Goal: Task Accomplishment & Management: Manage account settings

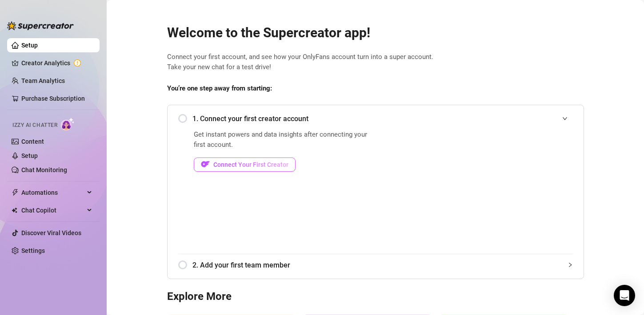
click at [218, 164] on span "Connect Your First Creator" at bounding box center [250, 164] width 75 height 7
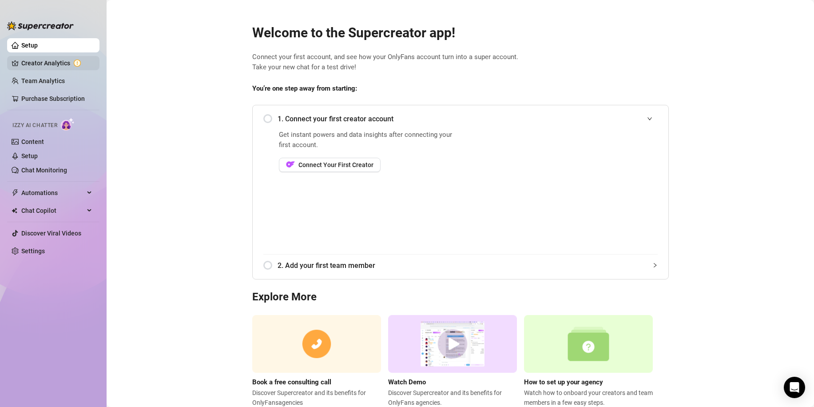
click at [49, 61] on link "Creator Analytics" at bounding box center [56, 63] width 71 height 14
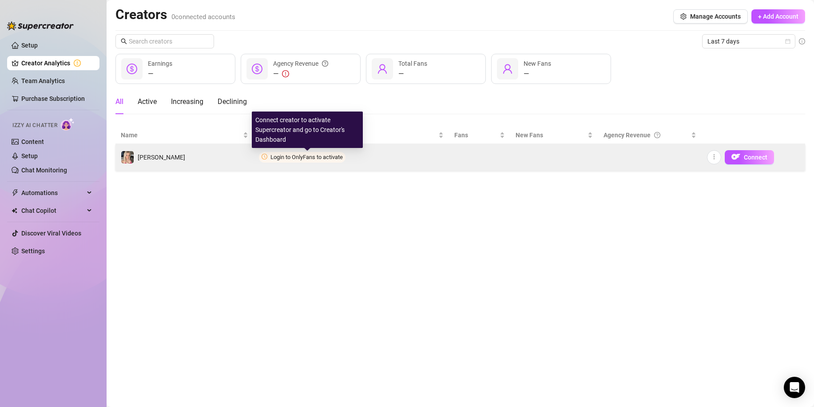
click at [315, 160] on span "Login to OnlyFans to activate" at bounding box center [307, 157] width 72 height 7
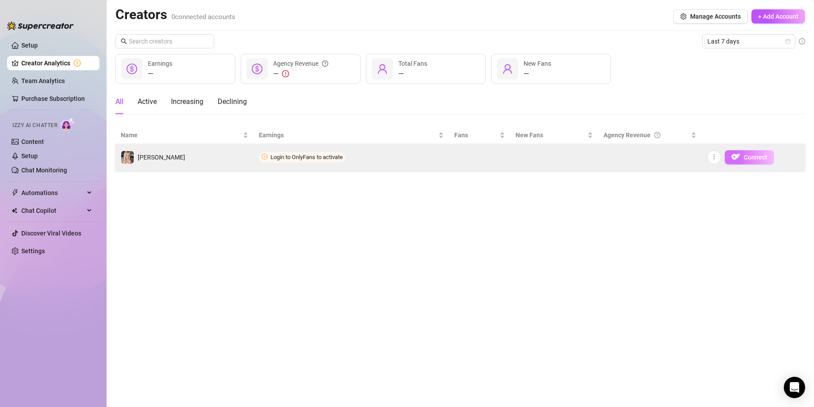
click at [643, 156] on img "button" at bounding box center [736, 156] width 9 height 9
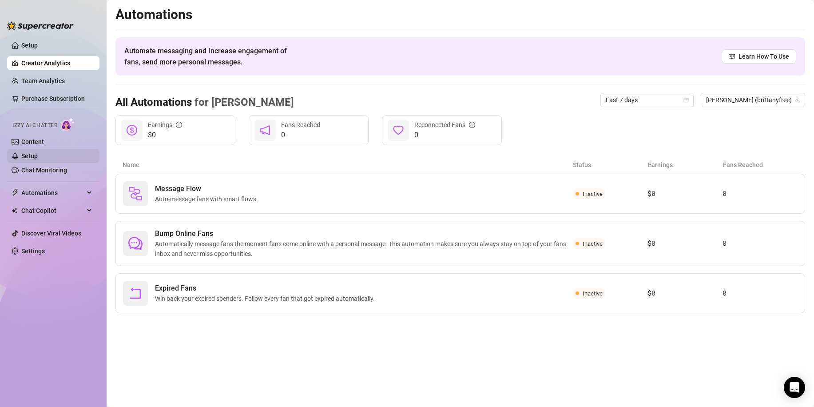
click at [38, 157] on link "Setup" at bounding box center [29, 155] width 16 height 7
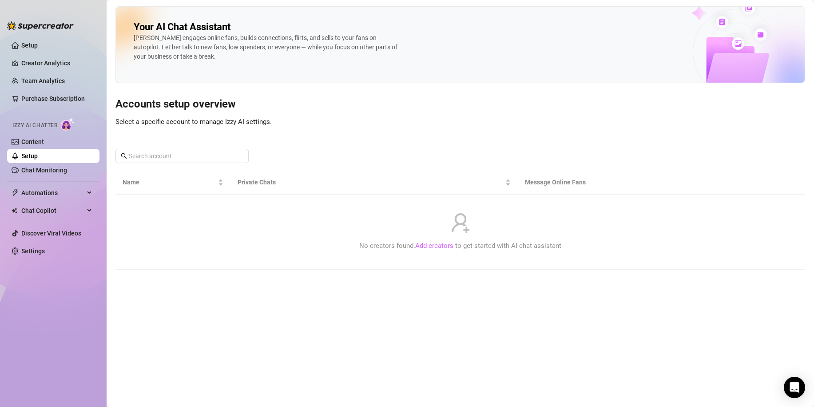
click at [427, 247] on link "Add creators" at bounding box center [434, 246] width 38 height 8
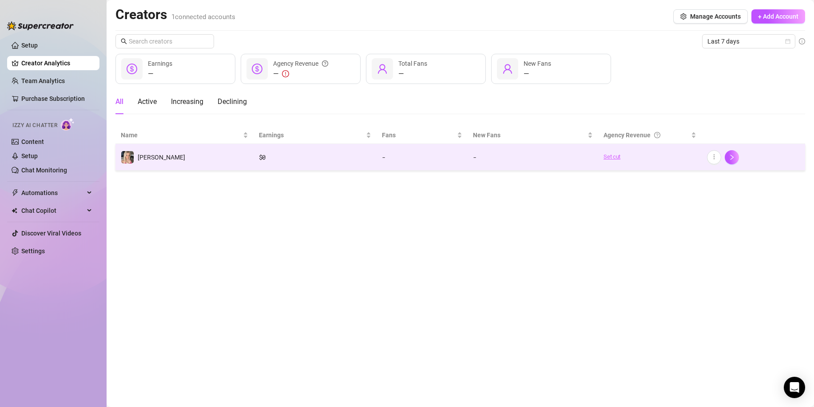
click at [617, 159] on link "Set cut" at bounding box center [650, 156] width 93 height 9
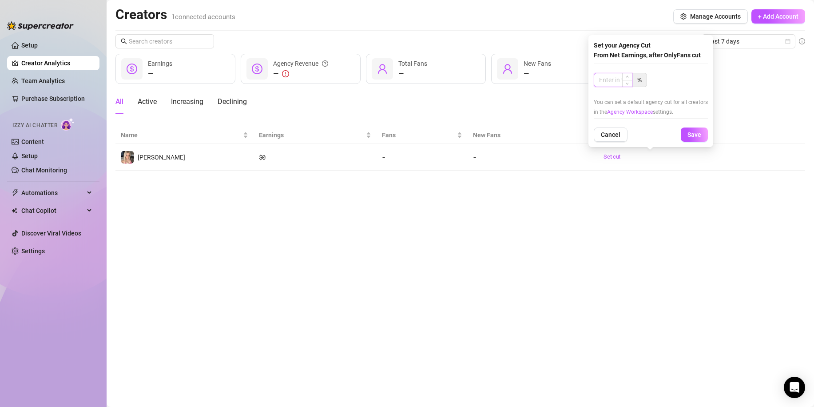
click at [615, 84] on input at bounding box center [613, 79] width 38 height 13
type input "80"
click at [643, 132] on span "Save" at bounding box center [695, 134] width 14 height 7
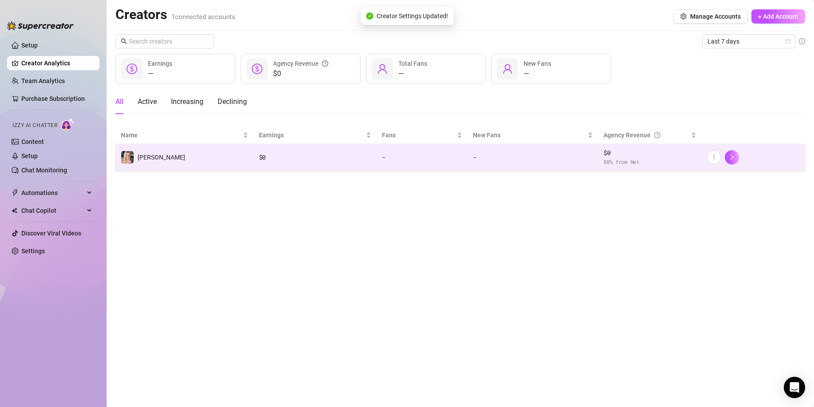
click at [343, 154] on div "$ 0" at bounding box center [315, 157] width 112 height 10
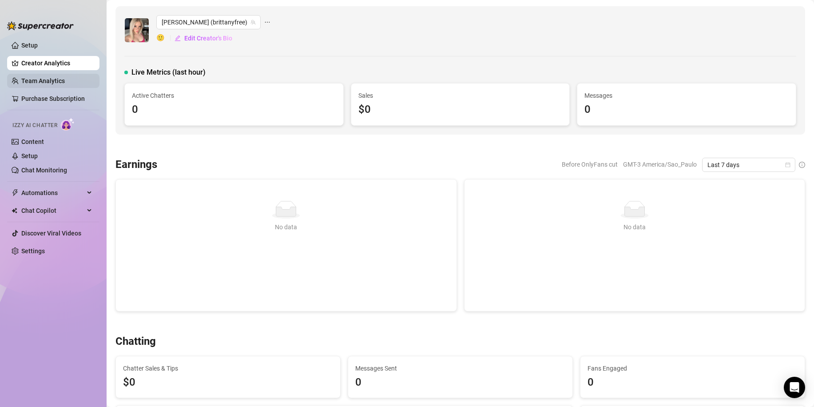
click at [40, 77] on link "Team Analytics" at bounding box center [43, 80] width 44 height 7
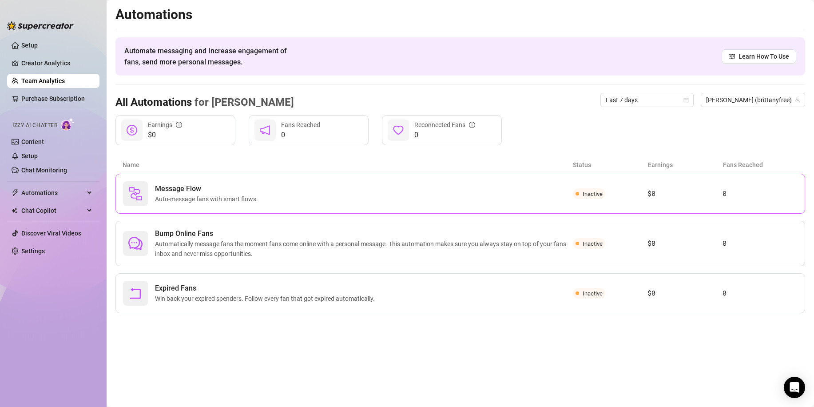
click at [239, 197] on span "Auto-message fans with smart flows." at bounding box center [208, 199] width 107 height 10
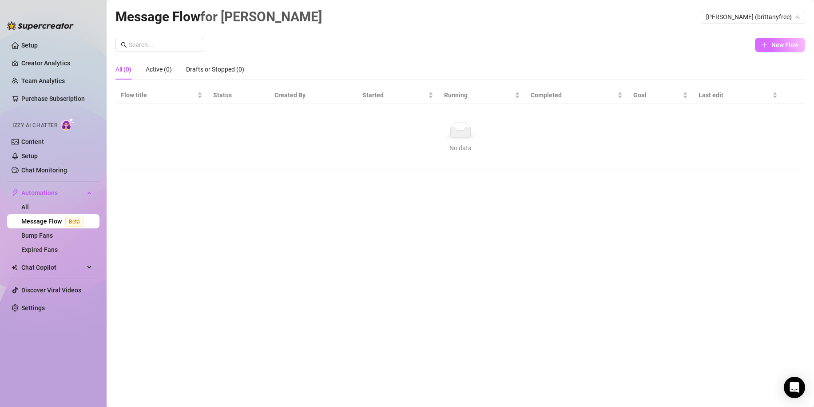
click at [643, 45] on span "New Flow" at bounding box center [785, 44] width 27 height 7
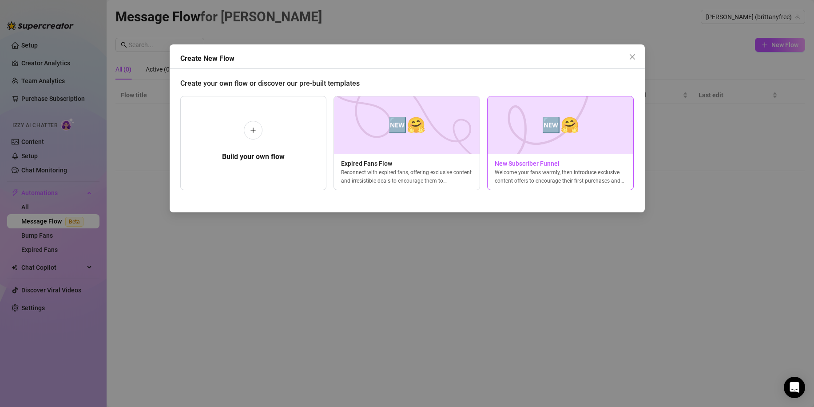
click at [526, 125] on img at bounding box center [560, 125] width 147 height 58
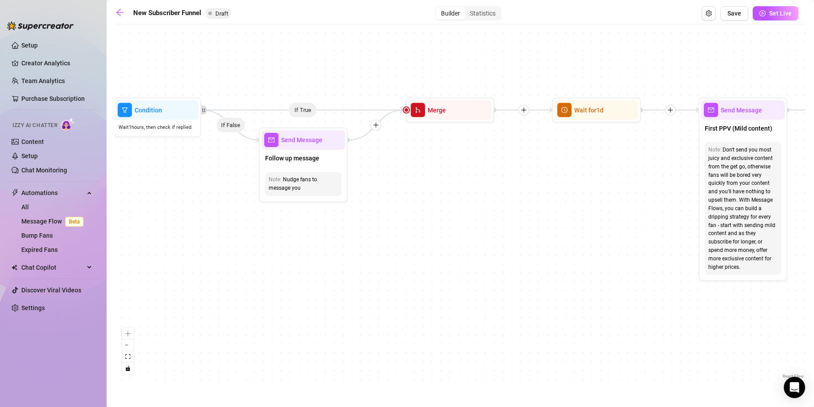
drag, startPoint x: 192, startPoint y: 211, endPoint x: 384, endPoint y: 231, distance: 193.0
click at [384, 231] on div "If True If True If True If False If False If False If True If False Merge Merge…" at bounding box center [461, 205] width 690 height 352
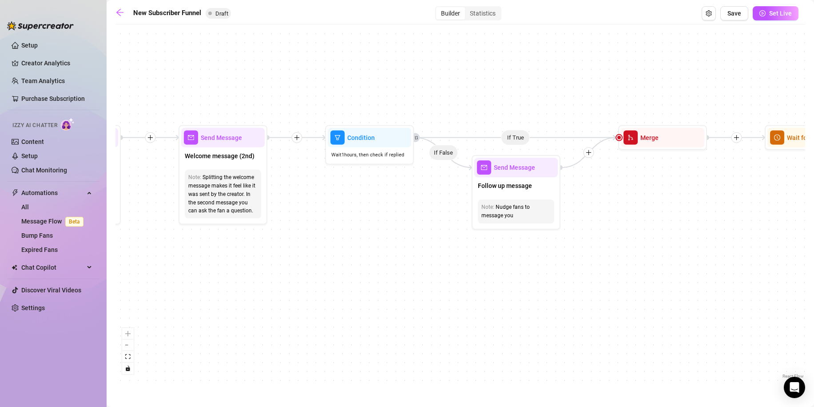
drag, startPoint x: 363, startPoint y: 225, endPoint x: 550, endPoint y: 236, distance: 187.4
click at [550, 236] on div "If True If True If True If False If False If False If True If False Merge Merge…" at bounding box center [461, 205] width 690 height 352
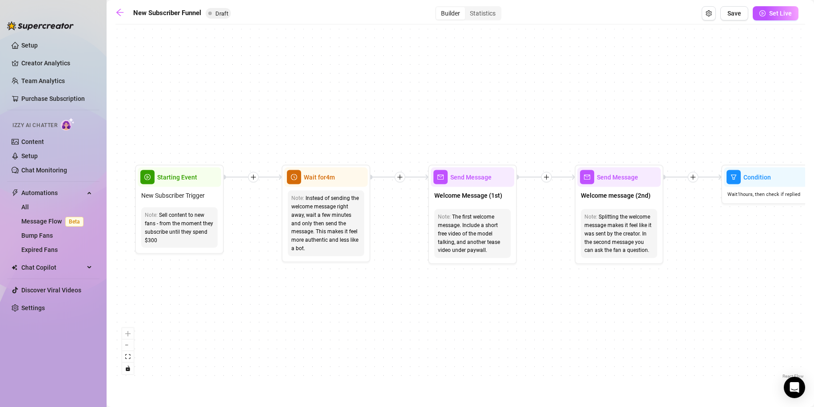
drag, startPoint x: 278, startPoint y: 255, endPoint x: 438, endPoint y: 267, distance: 160.8
click at [441, 267] on div "If True If True If True If False If False If False If True If False Merge Merge…" at bounding box center [461, 205] width 690 height 352
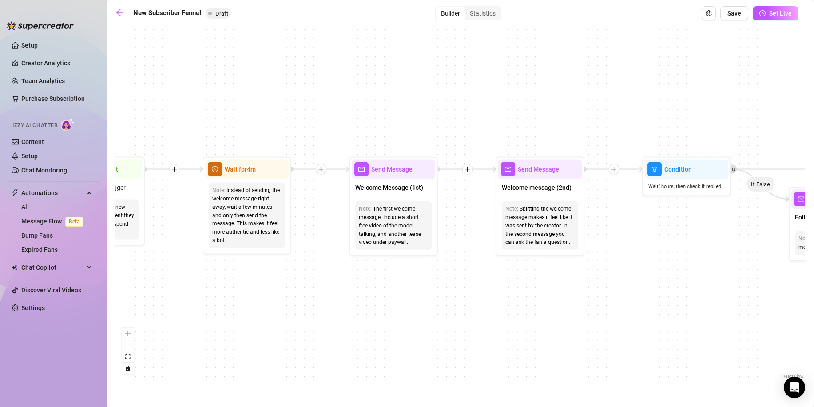
drag, startPoint x: 347, startPoint y: 277, endPoint x: 257, endPoint y: 268, distance: 89.7
click at [257, 268] on div "If True If True If True If False If False If False If True If False Merge Merge…" at bounding box center [461, 205] width 690 height 352
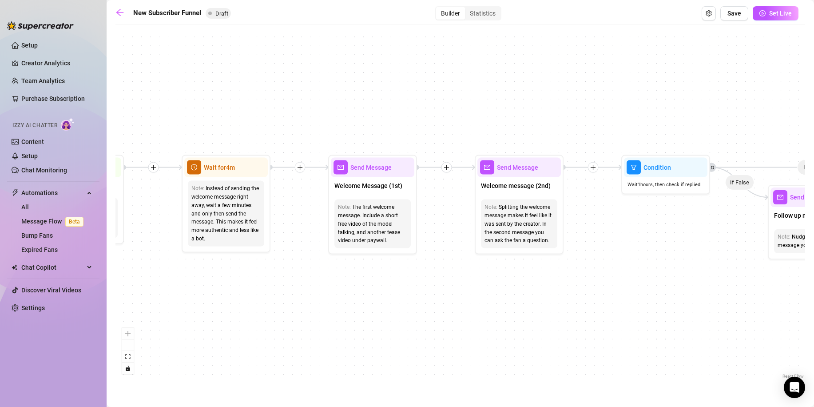
drag, startPoint x: 301, startPoint y: 268, endPoint x: 207, endPoint y: 265, distance: 94.2
click at [207, 265] on div "If True If True If True If False If False If False If True If False Merge Merge…" at bounding box center [461, 205] width 690 height 352
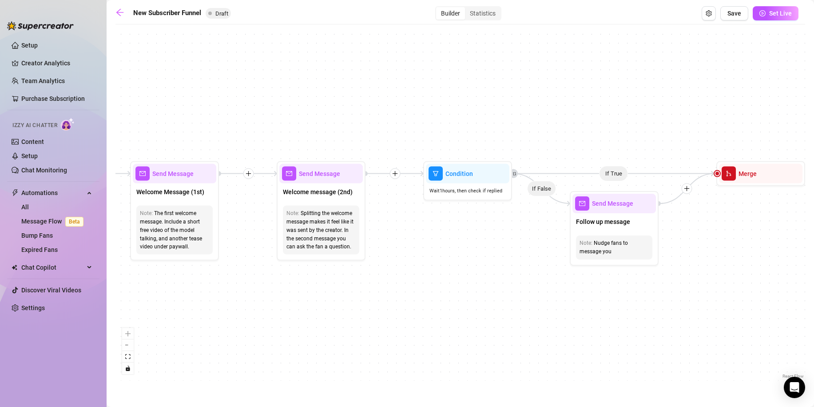
drag, startPoint x: 361, startPoint y: 229, endPoint x: 253, endPoint y: 236, distance: 108.2
click at [255, 236] on div "If True If True If True If False If False If False If True If False Merge Merge…" at bounding box center [461, 205] width 690 height 352
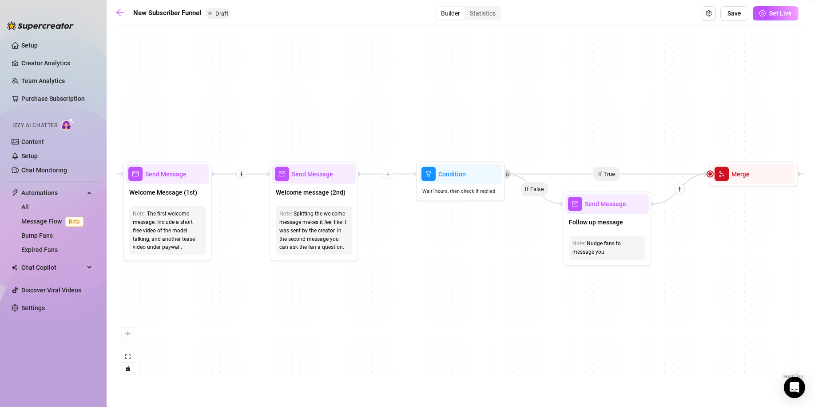
drag, startPoint x: 467, startPoint y: 259, endPoint x: 375, endPoint y: 254, distance: 91.7
click at [381, 253] on div "If True If True If True If False If False If False If True If False Merge Merge…" at bounding box center [461, 205] width 690 height 352
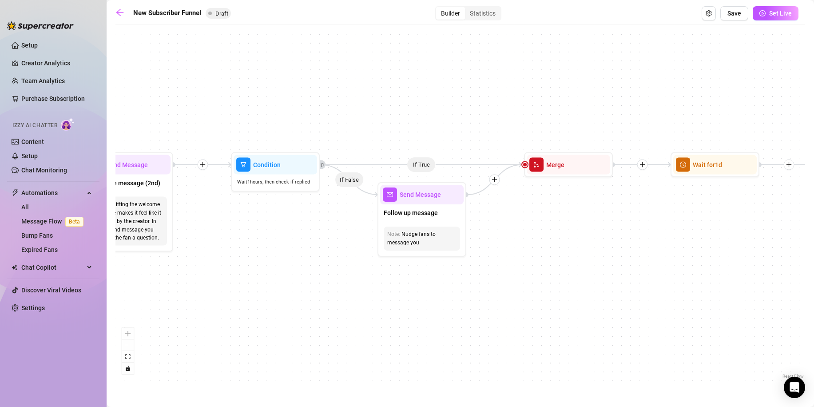
drag, startPoint x: 568, startPoint y: 97, endPoint x: 297, endPoint y: 91, distance: 271.1
click at [305, 90] on div "If True If True If True If False If False If False If True If False Merge Merge…" at bounding box center [461, 205] width 690 height 352
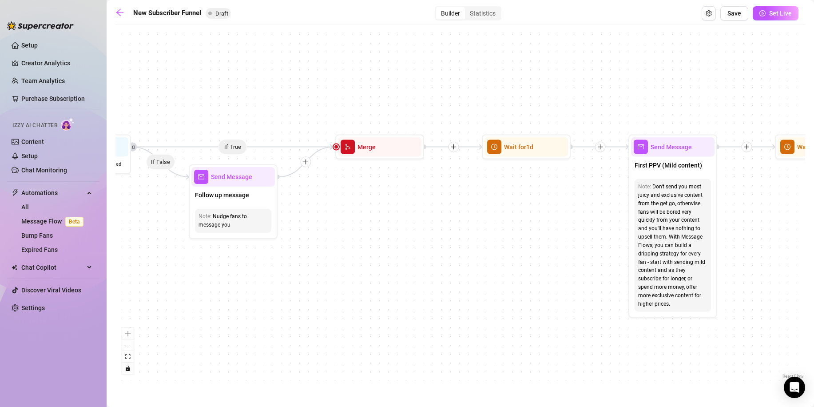
drag, startPoint x: 497, startPoint y: 120, endPoint x: 426, endPoint y: 90, distance: 76.8
click at [429, 91] on div "If True If True If True If False If False If False If True If False Merge Merge…" at bounding box center [461, 205] width 690 height 352
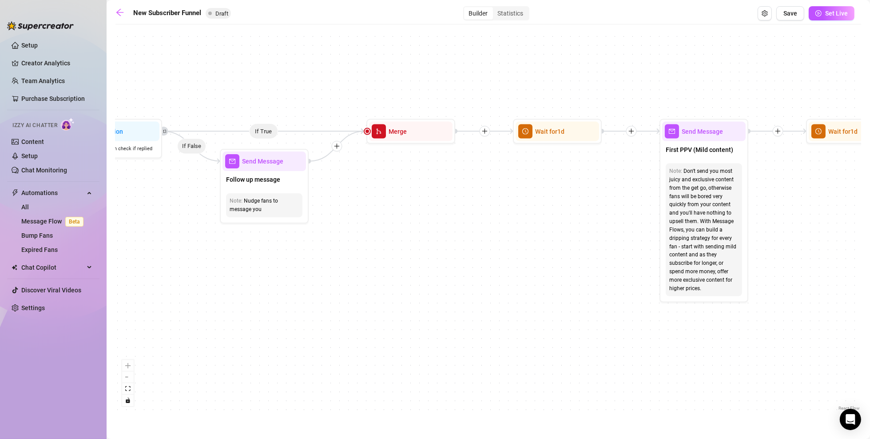
drag, startPoint x: 311, startPoint y: 267, endPoint x: 371, endPoint y: 267, distance: 60.0
click at [370, 268] on div "If True If True If True If False If False If False If True If False Merge Merge…" at bounding box center [489, 221] width 746 height 384
click at [62, 269] on span "Chat Copilot" at bounding box center [52, 267] width 63 height 14
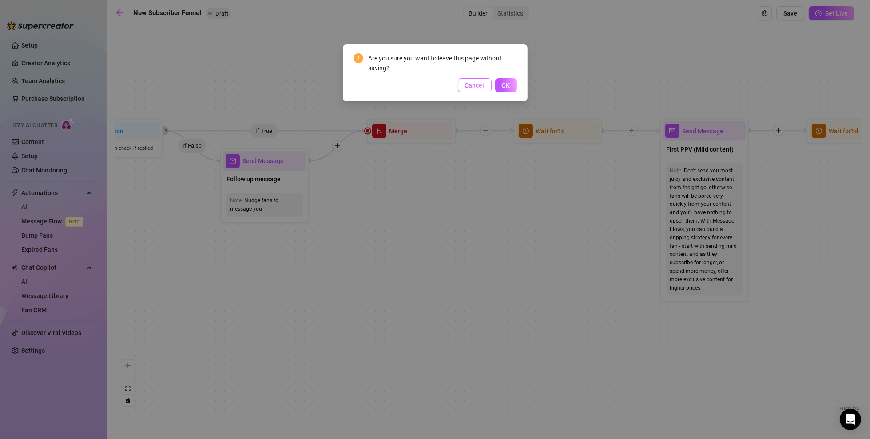
click at [468, 84] on span "Cancel" at bounding box center [475, 85] width 20 height 7
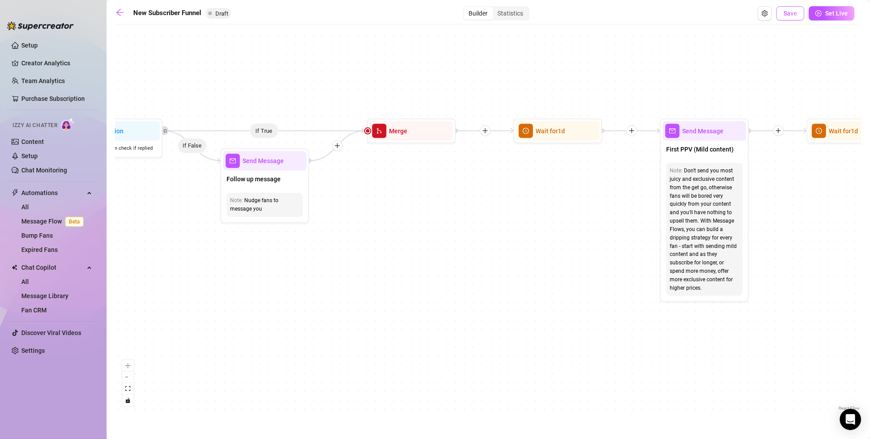
click at [643, 10] on span "Save" at bounding box center [791, 13] width 14 height 7
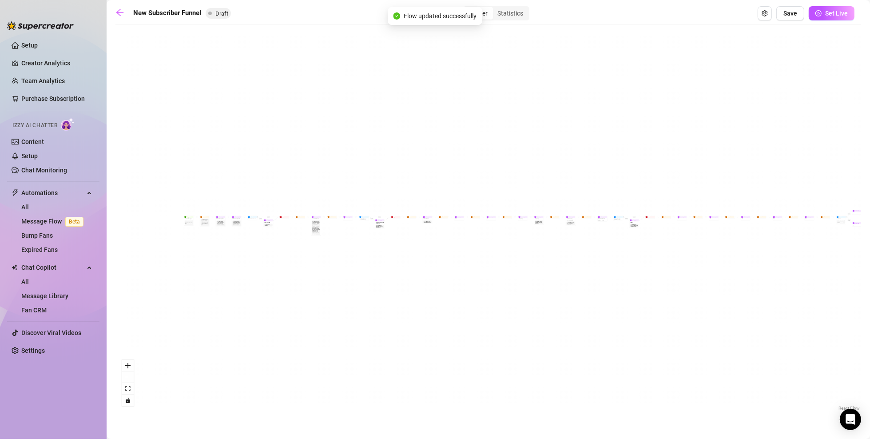
click at [491, 175] on div "If True If False If True If False If True If False If True If False Merge Merge…" at bounding box center [489, 221] width 746 height 384
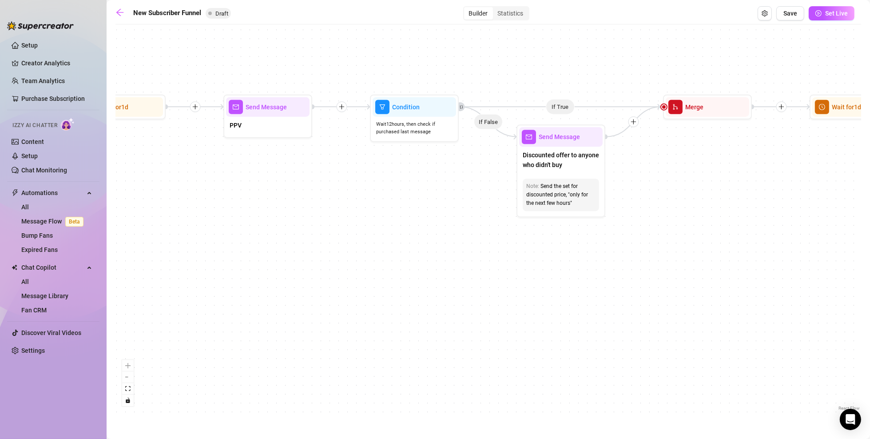
drag, startPoint x: 473, startPoint y: 186, endPoint x: 459, endPoint y: 190, distance: 14.8
click at [459, 190] on div "If True If False If True If False If True If False If True If False Merge Merge…" at bounding box center [489, 221] width 746 height 384
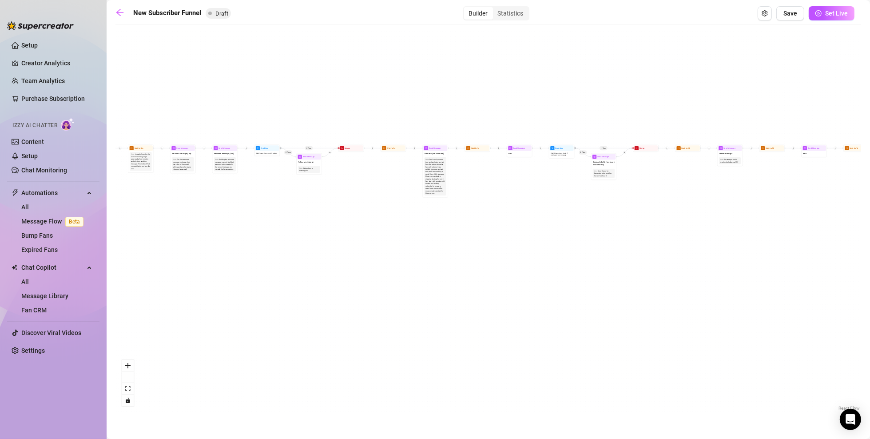
drag, startPoint x: 306, startPoint y: 153, endPoint x: 487, endPoint y: 166, distance: 181.7
click at [487, 166] on div "If True If False If True If False If True If False If True If False Merge Merge…" at bounding box center [489, 221] width 746 height 384
click at [511, 15] on div "Statistics" at bounding box center [511, 13] width 36 height 12
click at [495, 8] on input "Statistics" at bounding box center [495, 8] width 0 height 0
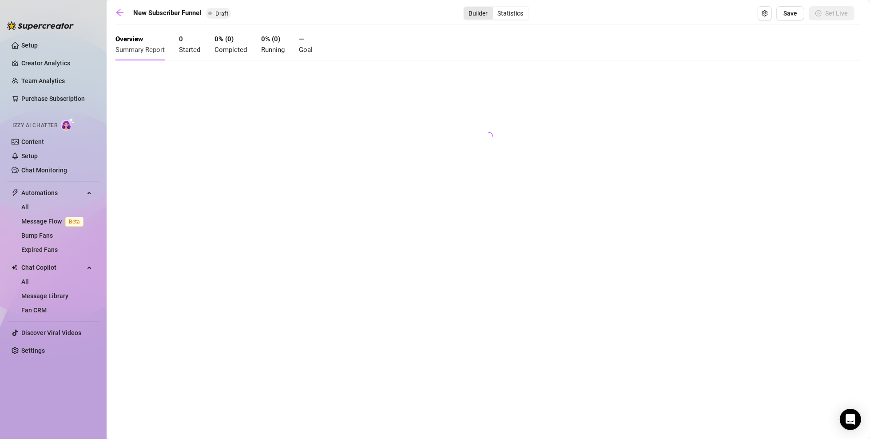
click at [474, 9] on div "Builder" at bounding box center [478, 13] width 29 height 12
click at [467, 8] on input "Builder" at bounding box center [467, 8] width 0 height 0
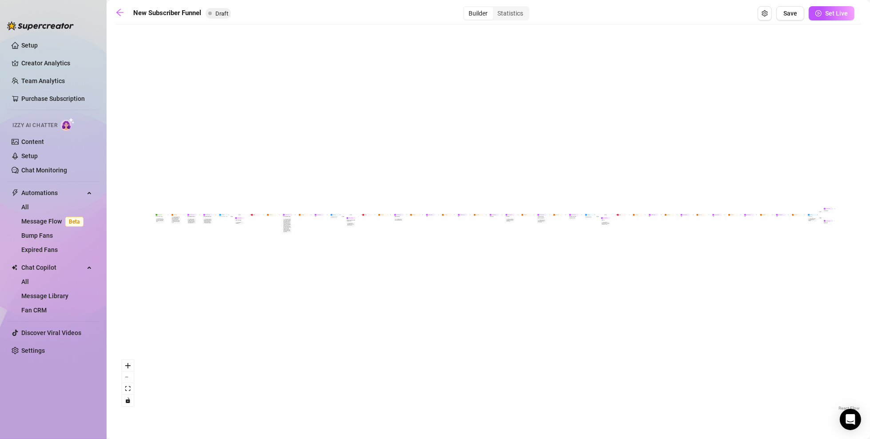
drag, startPoint x: 358, startPoint y: 159, endPoint x: 604, endPoint y: 140, distance: 246.8
click at [604, 140] on div "If True If False If True If False If True If False If True If False Merge Merge…" at bounding box center [489, 221] width 746 height 384
click at [29, 285] on link "All" at bounding box center [25, 281] width 8 height 7
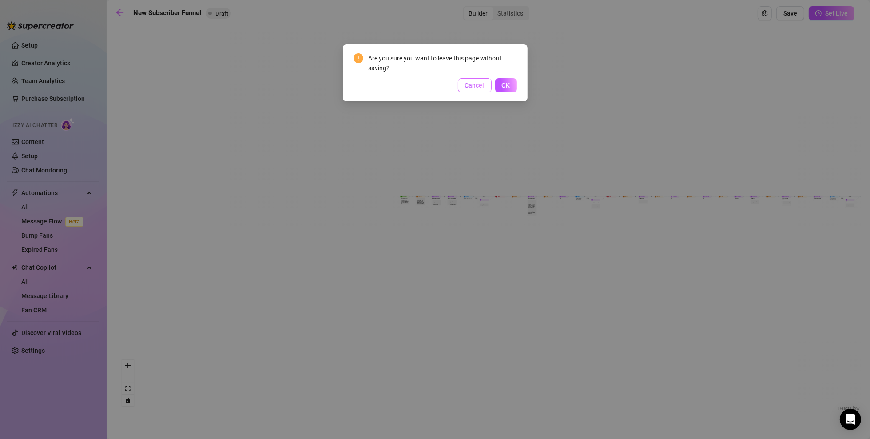
click at [468, 88] on span "Cancel" at bounding box center [475, 85] width 20 height 7
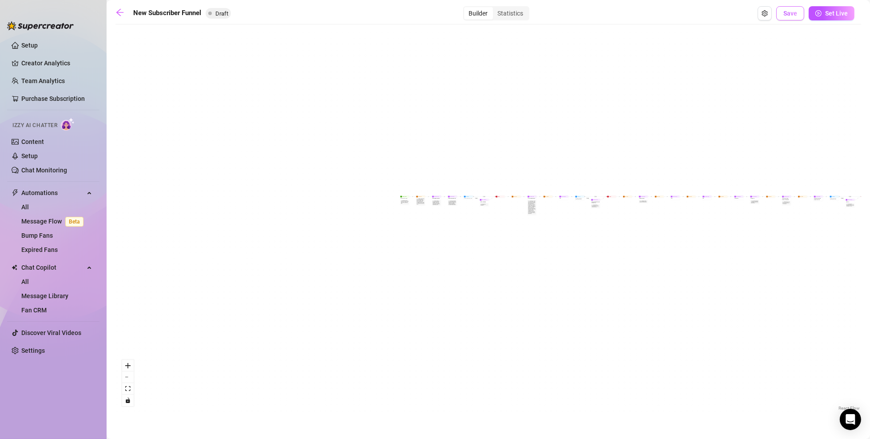
click at [643, 17] on button "Save" at bounding box center [791, 13] width 28 height 14
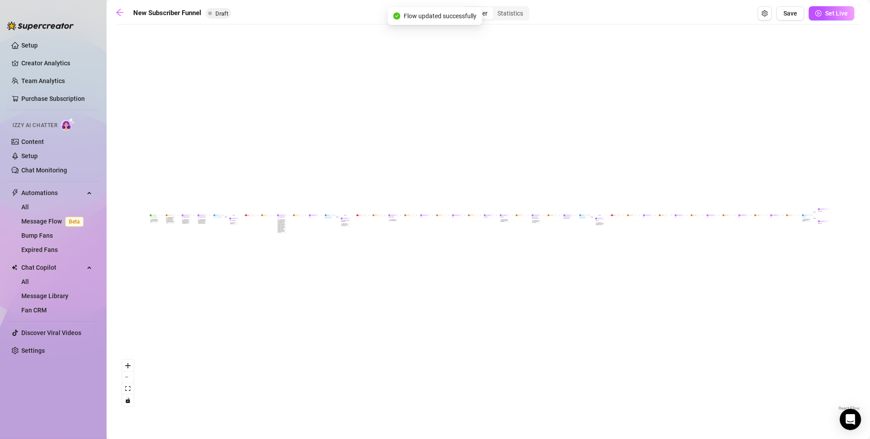
drag, startPoint x: 287, startPoint y: 99, endPoint x: 467, endPoint y: 71, distance: 182.5
click at [465, 71] on div "If True If False If True If False If True If False If True If False Merge Merge…" at bounding box center [489, 221] width 746 height 384
click at [29, 280] on link "All" at bounding box center [25, 281] width 8 height 7
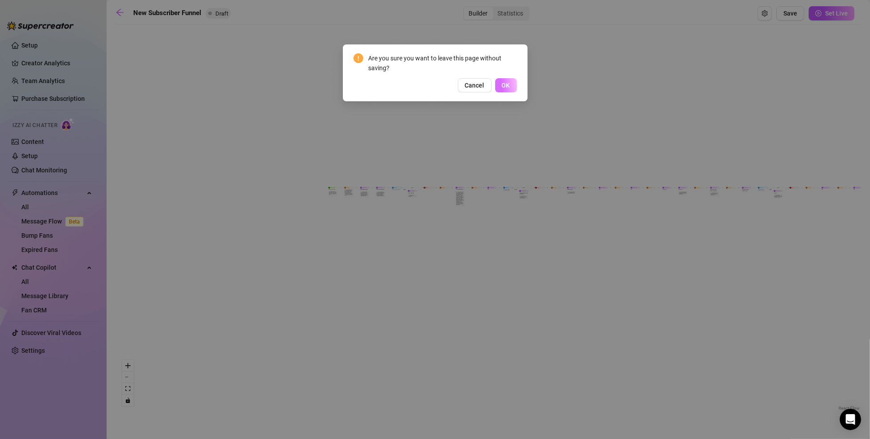
click at [510, 86] on span "OK" at bounding box center [506, 85] width 8 height 7
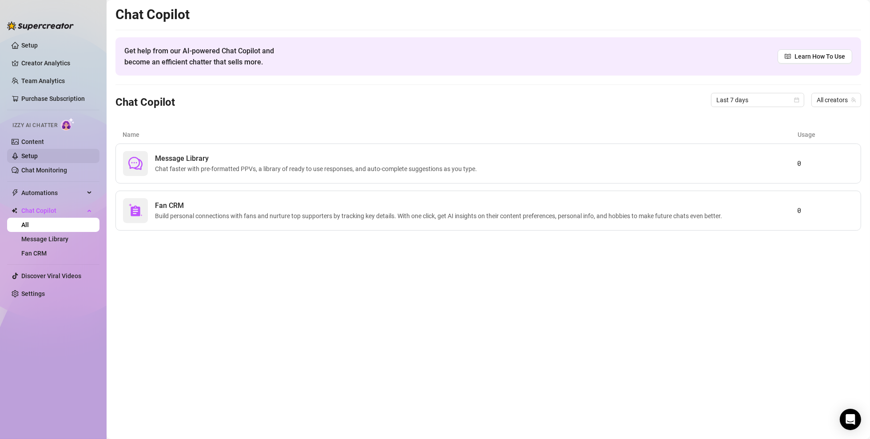
click at [38, 156] on link "Setup" at bounding box center [29, 155] width 16 height 7
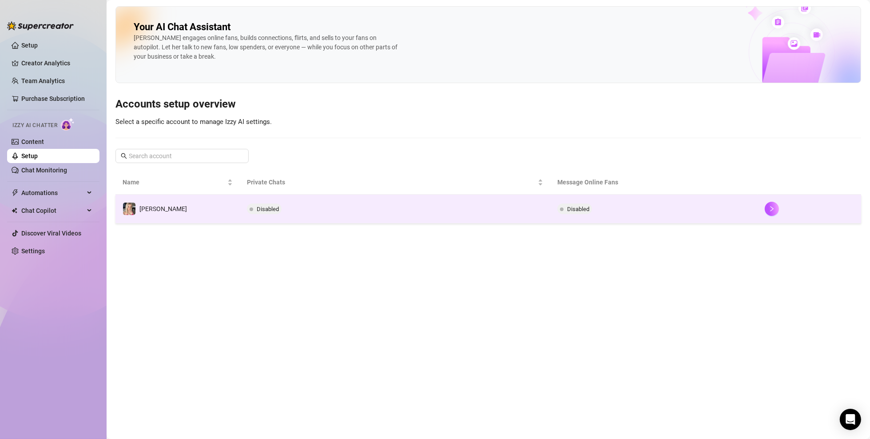
click at [574, 207] on span "Disabled" at bounding box center [578, 209] width 22 height 7
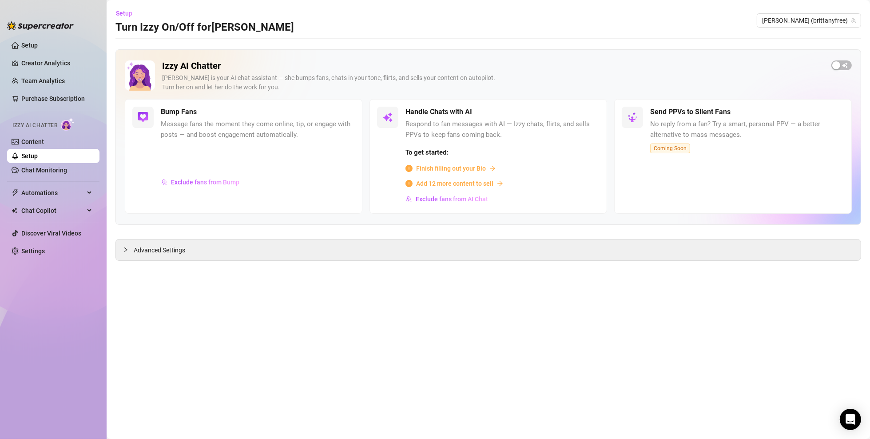
click at [435, 168] on span "Finish filling out your Bio" at bounding box center [451, 169] width 70 height 10
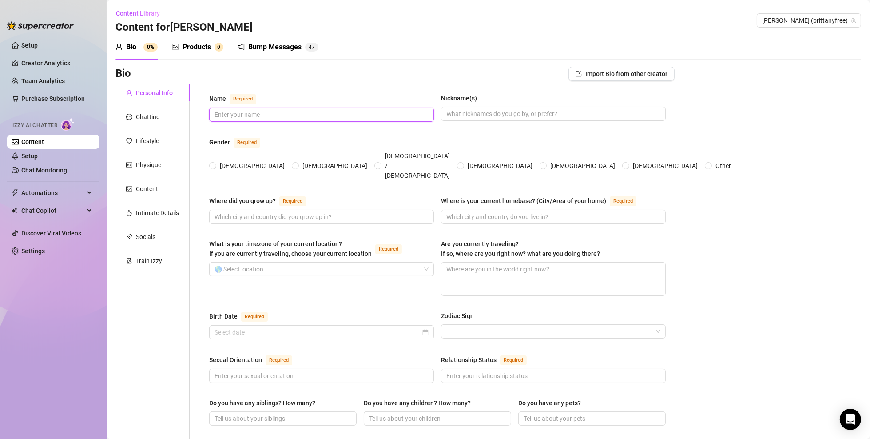
click at [280, 115] on input "Name Required" at bounding box center [321, 115] width 212 height 10
click at [318, 118] on input "Name Required" at bounding box center [321, 115] width 212 height 10
type input "F"
click at [329, 115] on input "Name Required" at bounding box center [321, 115] width 212 height 10
type input "[PERSON_NAME]"
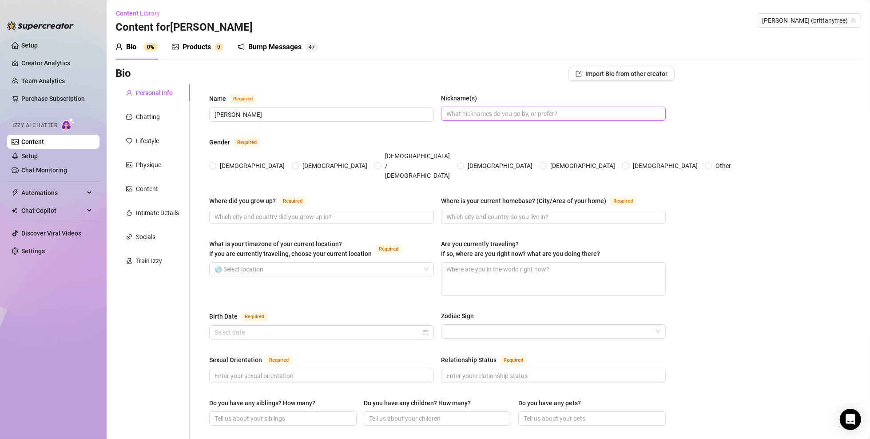
click at [477, 115] on input "Nickname(s)" at bounding box center [553, 114] width 212 height 10
type input "Brit"
click at [215, 162] on span at bounding box center [212, 165] width 7 height 7
click at [215, 164] on input "[DEMOGRAPHIC_DATA]" at bounding box center [213, 167] width 4 height 6
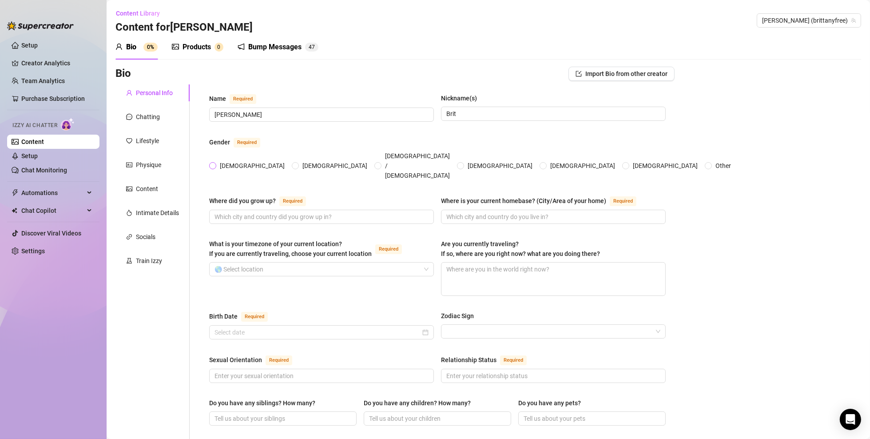
radio input "true"
click at [331, 212] on input "Where did you grow up? Required" at bounding box center [321, 217] width 212 height 10
click at [278, 212] on input "Where did you grow up? Required" at bounding box center [321, 217] width 212 height 10
click at [287, 212] on input "Where did you grow up? Required" at bounding box center [321, 217] width 212 height 10
click at [523, 212] on input "Where is your current homebase? (City/Area of your home) Required" at bounding box center [553, 217] width 212 height 10
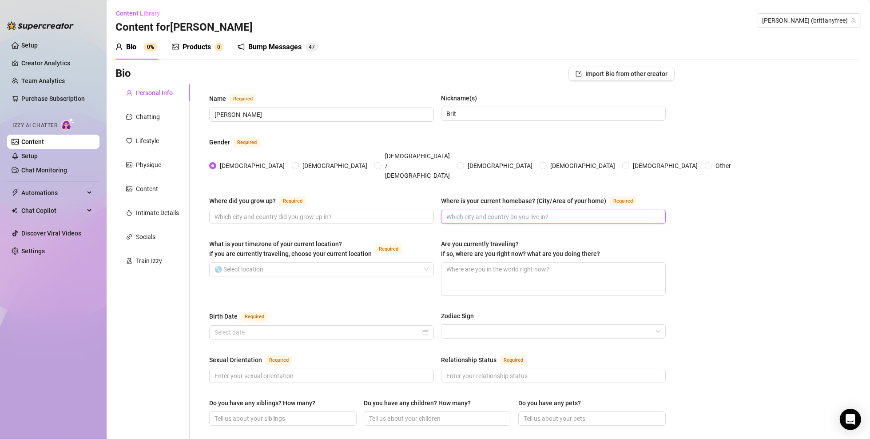
click at [493, 212] on input "Where is your current homebase? (City/Area of your home) Required" at bounding box center [553, 217] width 212 height 10
click at [519, 212] on input "Where is your current homebase? (City/Area of your home) Required" at bounding box center [553, 217] width 212 height 10
type input "Huston"
click at [433, 239] on div "What is your timezone of your current location? If you are currently traveling,…" at bounding box center [437, 271] width 457 height 65
click at [279, 263] on input "What is your timezone of your current location? If you are currently traveling,…" at bounding box center [318, 269] width 206 height 13
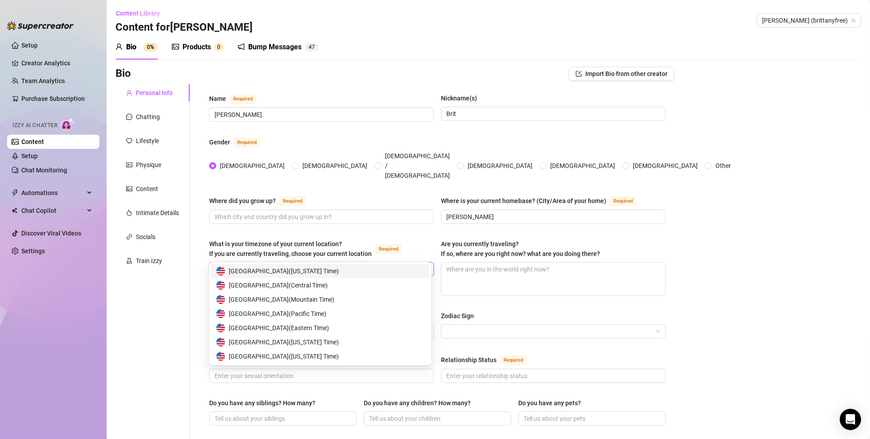
type input "united stat"
click at [318, 315] on span "United States of America ( Eastern Time )" at bounding box center [279, 328] width 100 height 10
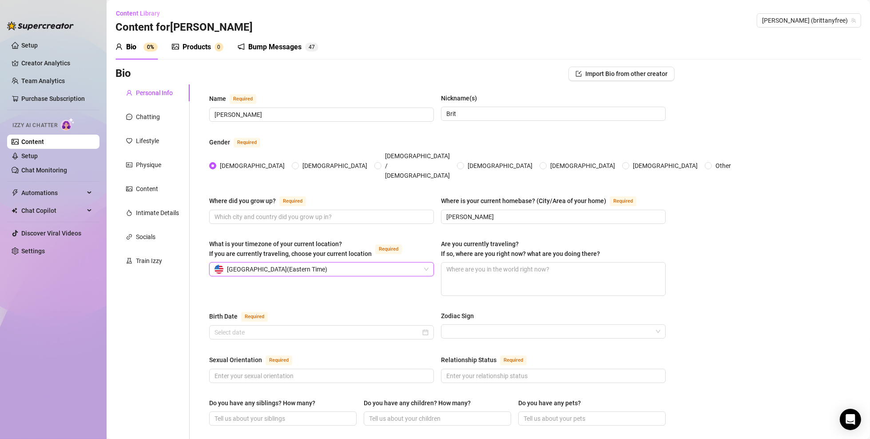
click at [350, 263] on div "United States of America ( Eastern Time )" at bounding box center [318, 269] width 206 height 13
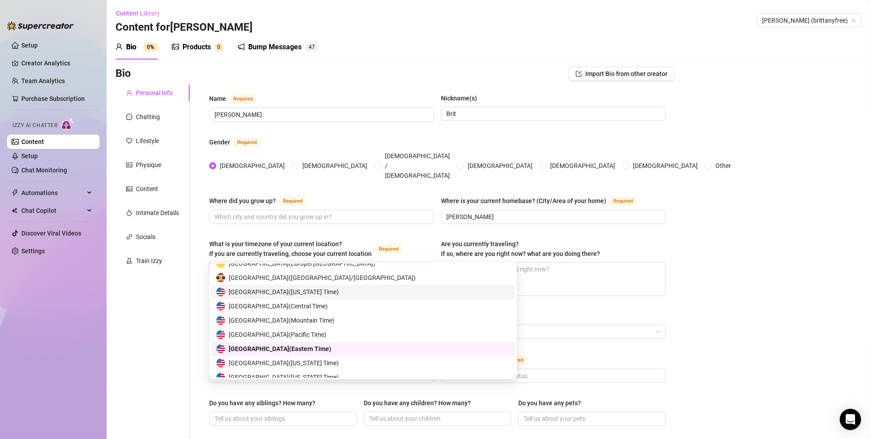
scroll to position [4439, 0]
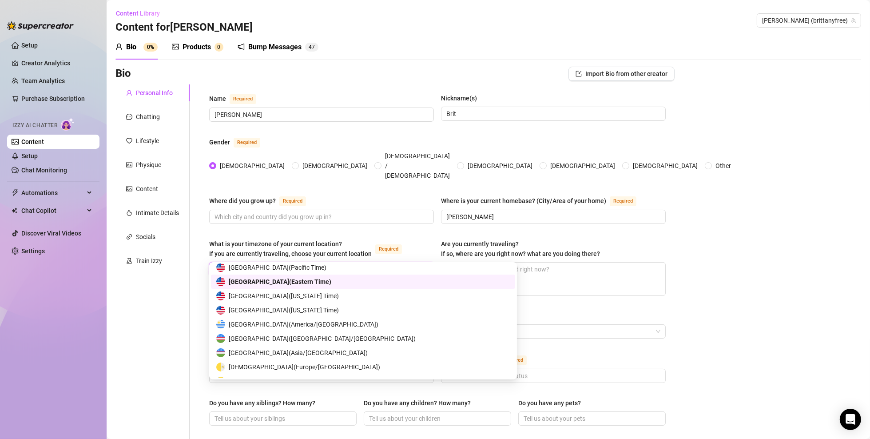
click at [527, 239] on div "Are you currently traveling? If so, where are you right now? what are you doing…" at bounding box center [520, 249] width 159 height 20
click at [527, 263] on textarea "Are you currently traveling? If so, where are you right now? what are you doing…" at bounding box center [554, 279] width 224 height 33
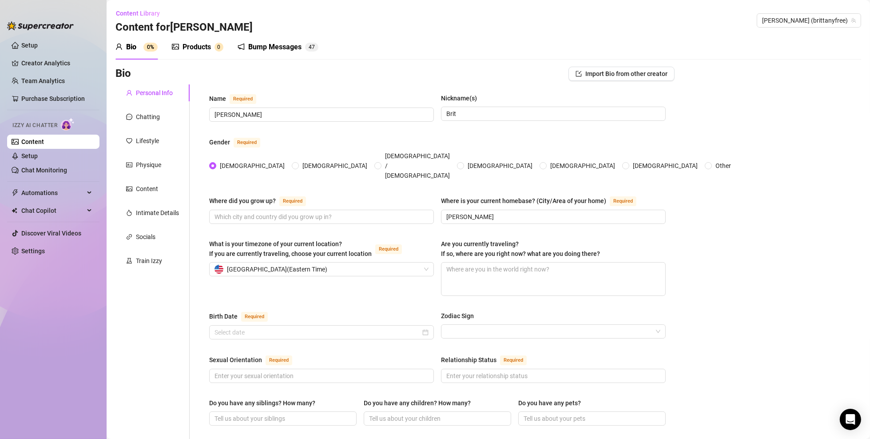
click at [376, 283] on div "What is your timezone of your current location? If you are currently traveling,…" at bounding box center [437, 271] width 457 height 65
click at [503, 212] on input "Huston" at bounding box center [553, 217] width 212 height 10
click at [385, 263] on div "United States of America ( Eastern Time )" at bounding box center [318, 269] width 206 height 13
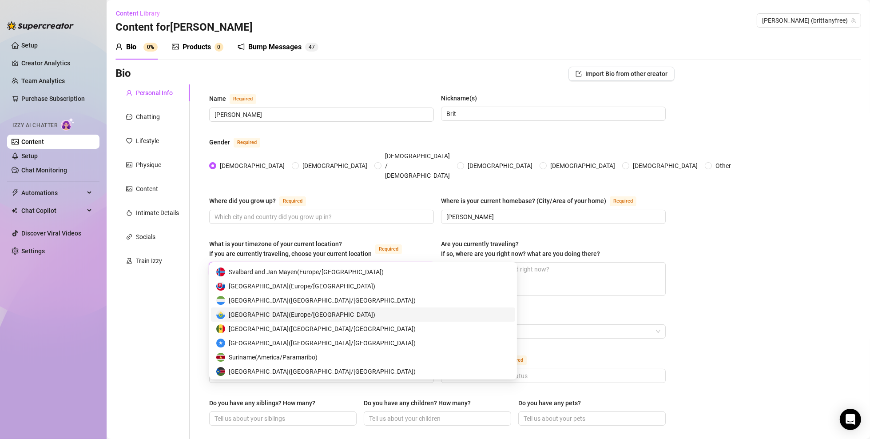
scroll to position [3951, 0]
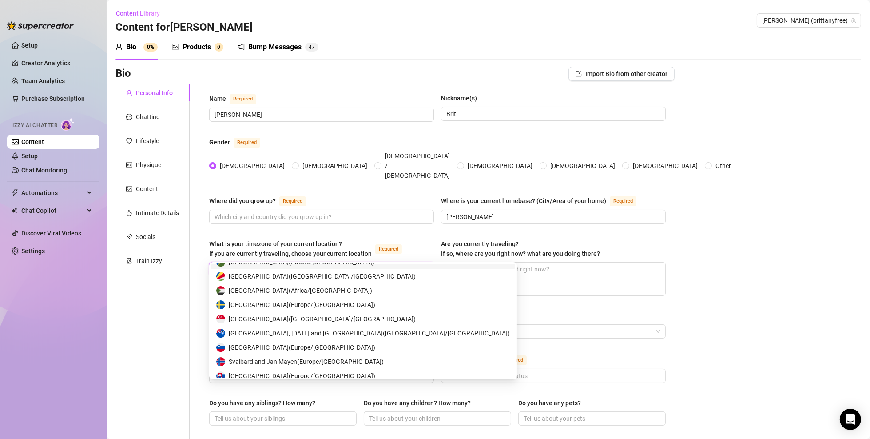
click at [364, 263] on div "United States of America ( Eastern Time )" at bounding box center [318, 269] width 206 height 13
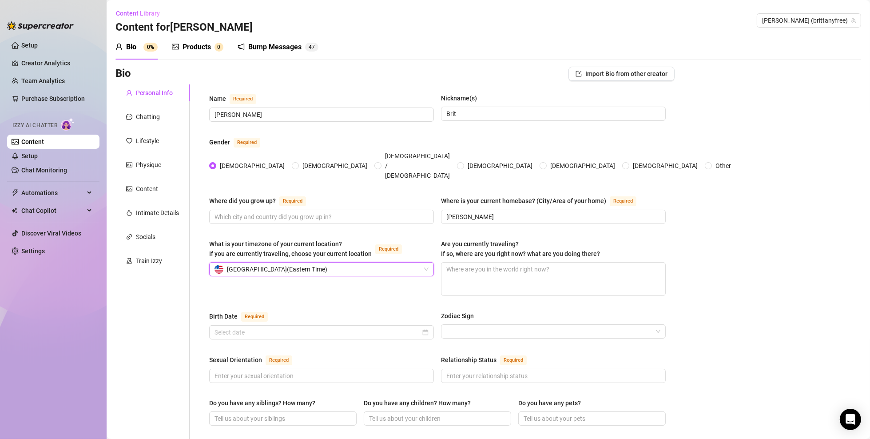
click at [364, 263] on div "United States of America ( Eastern Time )" at bounding box center [318, 269] width 206 height 13
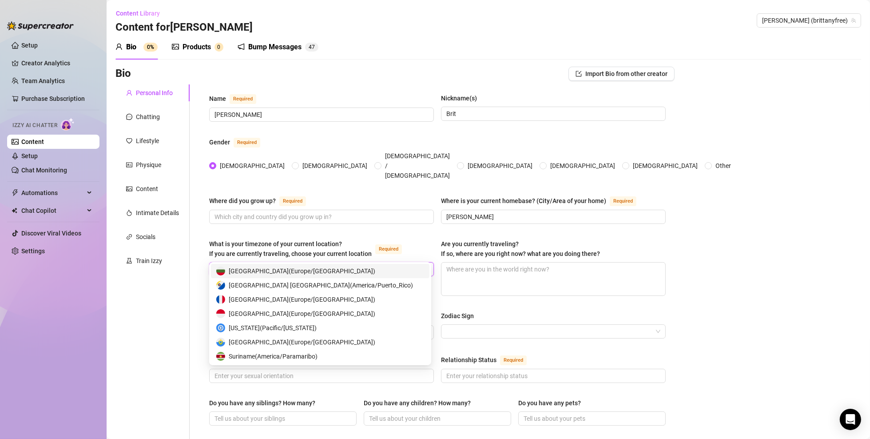
scroll to position [0, 0]
type input "a"
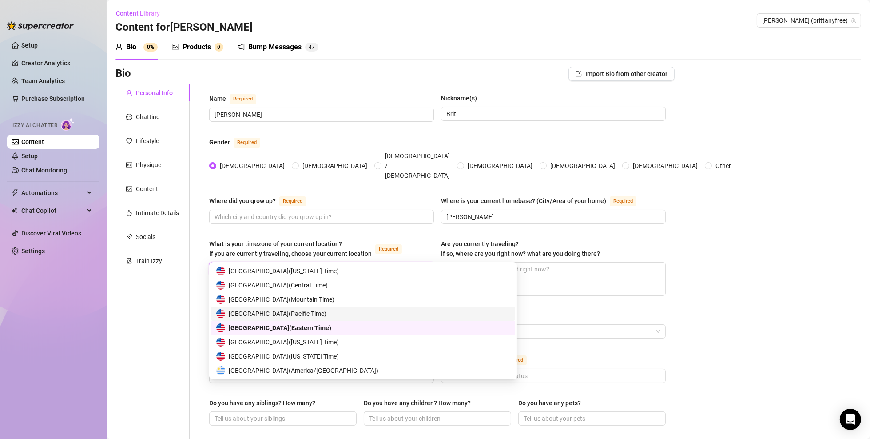
scroll to position [4395, 0]
click at [339, 315] on span "United States of America ( Arizona Time )" at bounding box center [284, 340] width 110 height 10
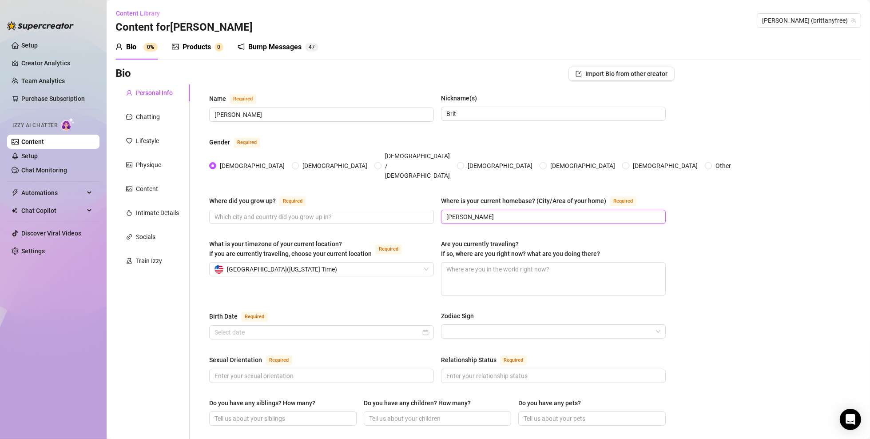
click at [495, 212] on input "Huston" at bounding box center [553, 217] width 212 height 10
type input "[US_STATE]"
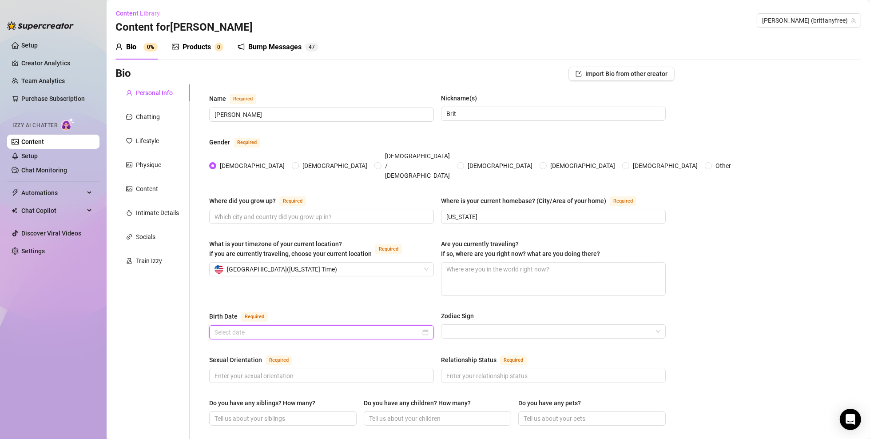
click at [285, 315] on input "Birth Date Required" at bounding box center [318, 332] width 206 height 10
click at [325, 315] on input "Birth Date Required" at bounding box center [318, 332] width 206 height 10
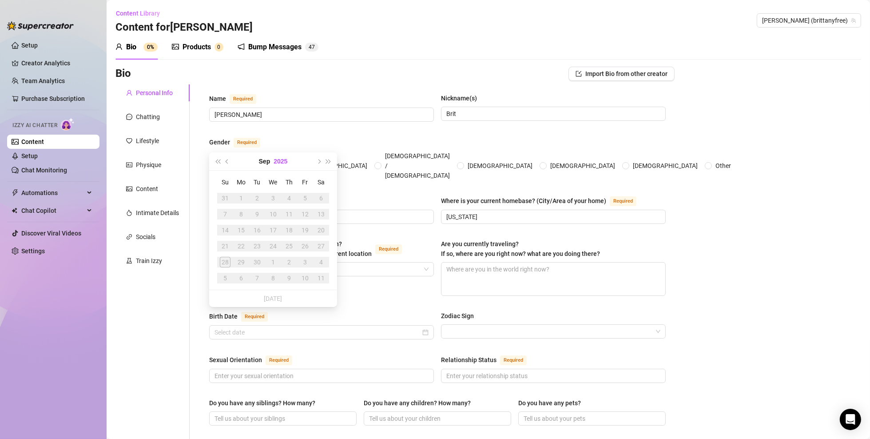
click at [275, 160] on button "2025" at bounding box center [281, 161] width 14 height 18
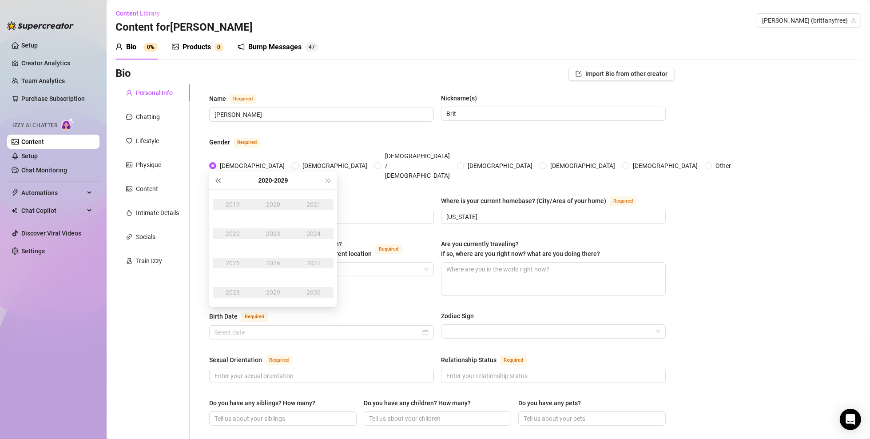
click at [220, 180] on span "Last year (Control + left)" at bounding box center [217, 180] width 4 height 4
click at [217, 184] on button "Last year (Control + left)" at bounding box center [218, 181] width 10 height 18
click at [315, 266] on div "2007" at bounding box center [313, 263] width 27 height 11
click at [276, 263] on div "Aug" at bounding box center [273, 263] width 27 height 11
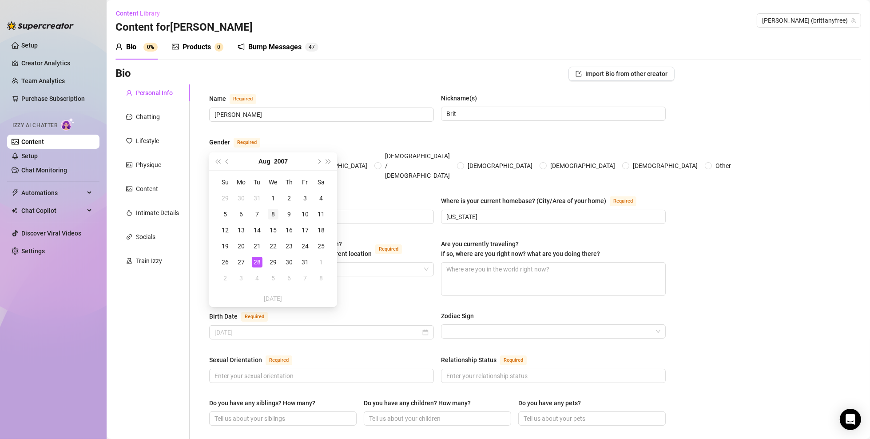
type input "[DATE]"
click at [271, 213] on div "8" at bounding box center [273, 214] width 11 height 11
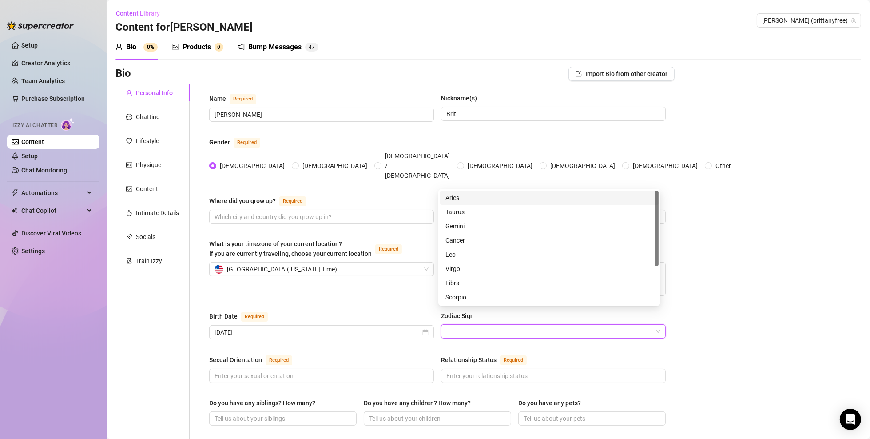
click at [481, 315] on input "Zodiac Sign" at bounding box center [550, 331] width 206 height 13
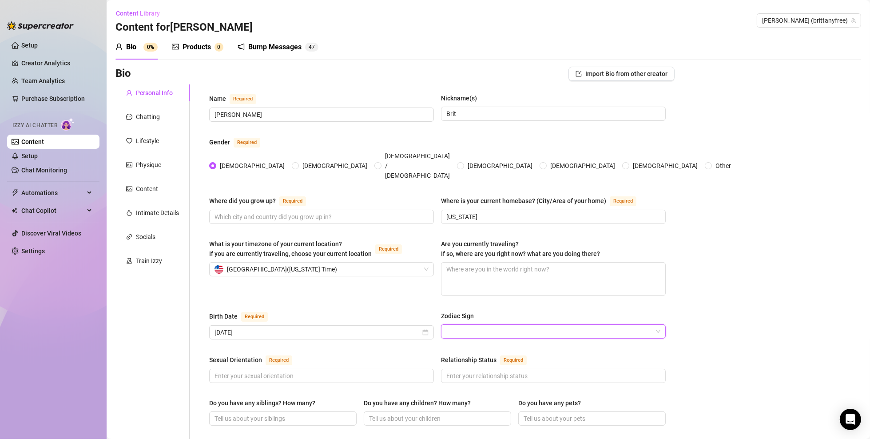
click at [478, 315] on input "Zodiac Sign" at bounding box center [550, 331] width 206 height 13
click at [504, 315] on input "Zodiac Sign" at bounding box center [550, 331] width 206 height 13
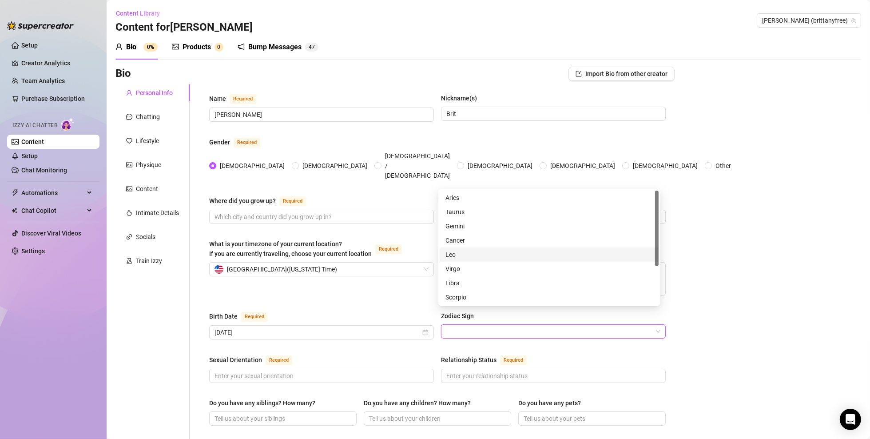
click at [470, 256] on div "Leo" at bounding box center [550, 255] width 208 height 10
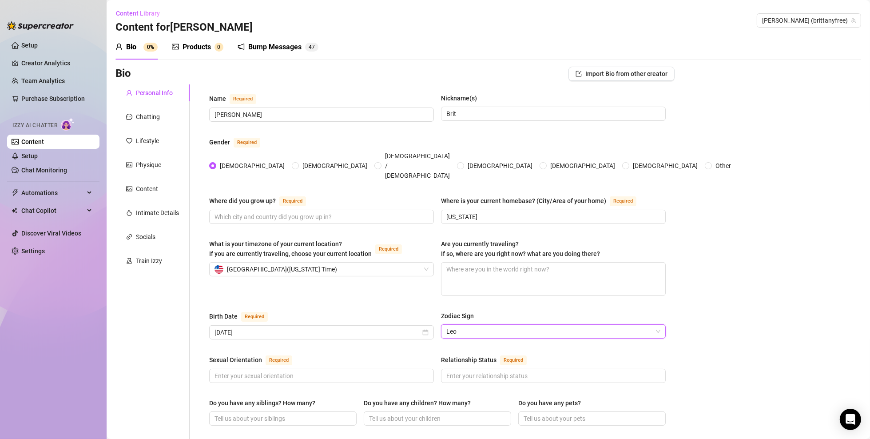
click at [414, 287] on div "What is your timezone of your current location? If you are currently traveling,…" at bounding box center [437, 271] width 457 height 65
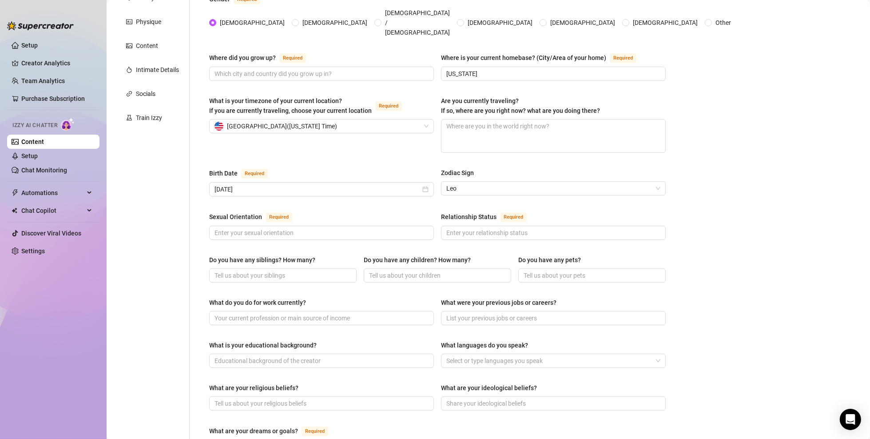
scroll to position [178, 0]
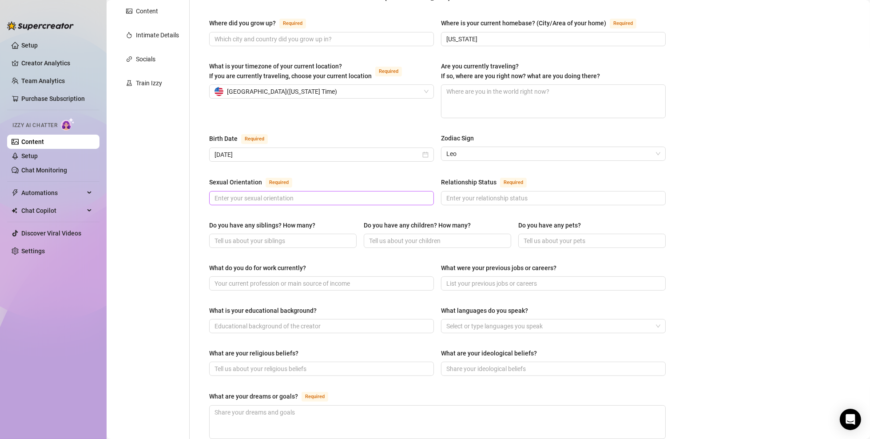
click at [375, 191] on span at bounding box center [321, 198] width 225 height 14
click at [378, 193] on input "Sexual Orientation Required" at bounding box center [321, 198] width 212 height 10
click at [394, 193] on input "Sexual Orientation Required" at bounding box center [321, 198] width 212 height 10
type input "Bi"
click at [351, 177] on div "Sexual Orientation Required" at bounding box center [321, 184] width 225 height 14
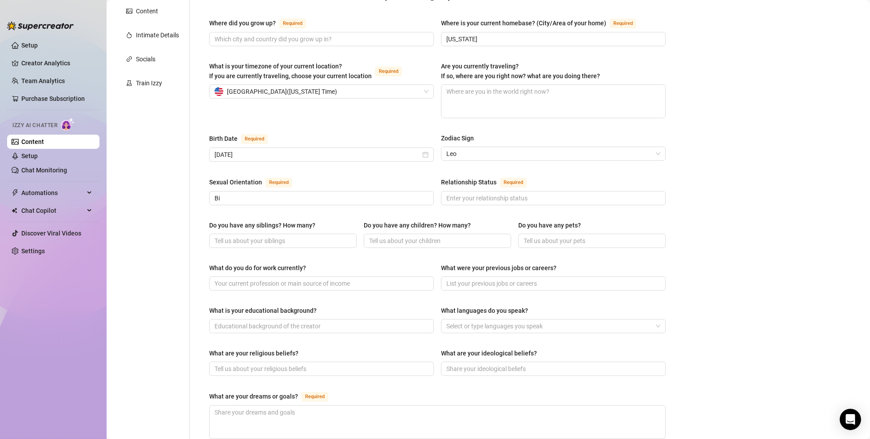
click at [518, 177] on div "Relationship Status Required" at bounding box center [553, 184] width 225 height 14
click at [522, 193] on input "Relationship Status Required" at bounding box center [553, 198] width 212 height 10
type input "Single"
click at [284, 236] on input "Do you have any siblings? How many?" at bounding box center [282, 241] width 135 height 10
click at [307, 236] on input "Do you have any siblings? How many?" at bounding box center [282, 241] width 135 height 10
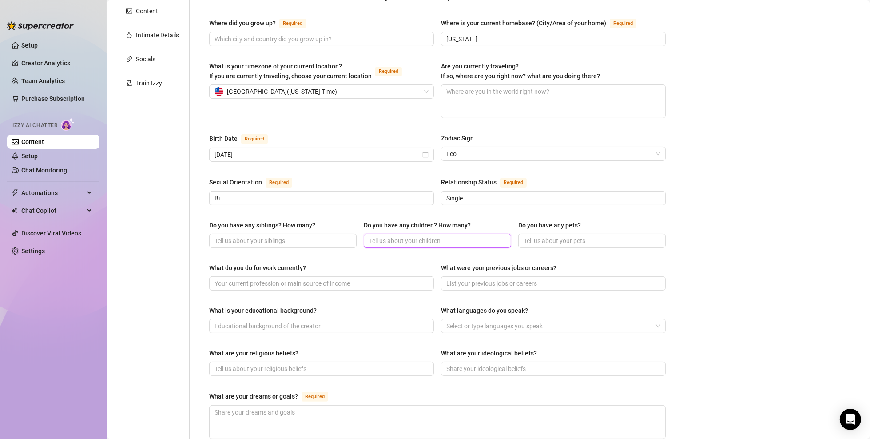
click at [438, 236] on input "Do you have any children? How many?" at bounding box center [436, 241] width 135 height 10
type input "no"
click at [324, 236] on input "Do you have any siblings? How many?" at bounding box center [282, 241] width 135 height 10
type input "no"
click at [425, 240] on div "Name Required Brittany Nickname(s) Brit Gender Required Female Male Non-Binary …" at bounding box center [437, 275] width 457 height 718
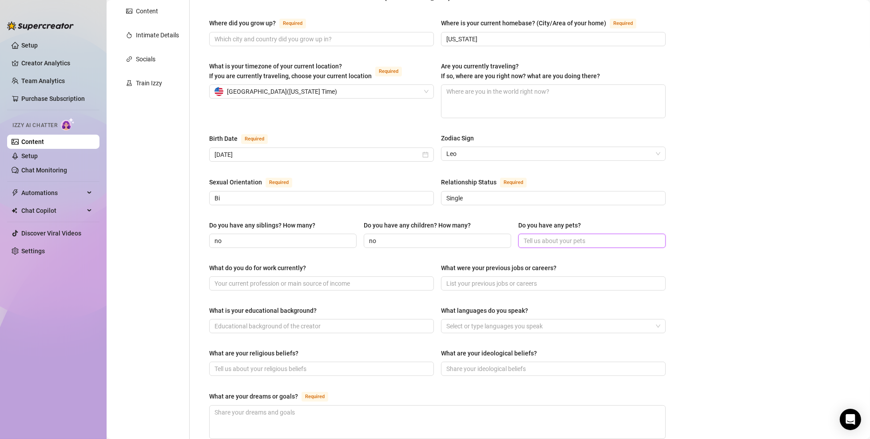
click at [559, 236] on input "Do you have any pets?" at bounding box center [591, 241] width 135 height 10
type input "1"
click at [546, 236] on input "1" at bounding box center [591, 241] width 135 height 10
click at [550, 236] on input "1" at bounding box center [591, 241] width 135 height 10
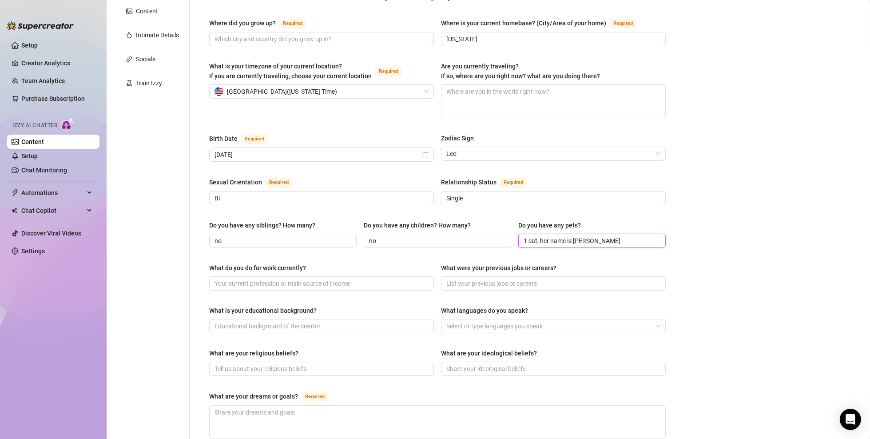
type input "1 cat, her name is [PERSON_NAME]"
click at [303, 263] on div "What do you do for work currently?" at bounding box center [257, 268] width 97 height 10
click at [303, 279] on input "What do you do for work currently?" at bounding box center [321, 284] width 212 height 10
click at [301, 236] on input "no" at bounding box center [282, 241] width 135 height 10
type input "no sibilings"
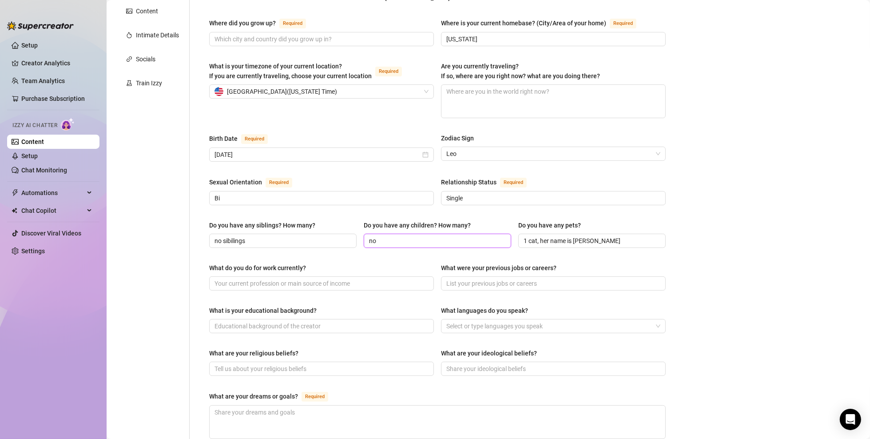
click at [379, 236] on input "no" at bounding box center [436, 241] width 135 height 10
type input "no children"
click at [323, 279] on input "What do you do for work currently?" at bounding box center [321, 284] width 212 height 10
type input "Just helping my mom with her nail saloon and saving for collage"
click at [487, 279] on input "What were your previous jobs or careers?" at bounding box center [553, 284] width 212 height 10
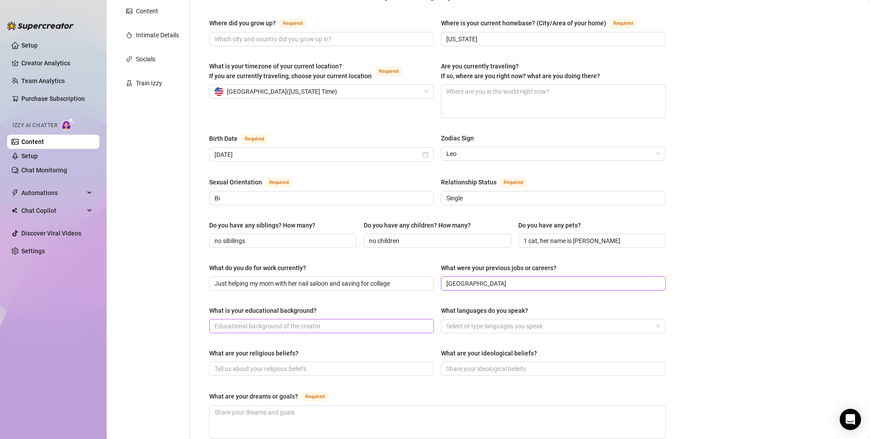
type input "[GEOGRAPHIC_DATA]"
click at [330, 315] on input "What is your educational background?" at bounding box center [321, 326] width 212 height 10
drag, startPoint x: 504, startPoint y: 263, endPoint x: 411, endPoint y: 257, distance: 92.6
click at [420, 263] on div "What do you do for work currently? Just helping my mom with her nail saloon and…" at bounding box center [437, 281] width 457 height 36
click at [303, 315] on input "What is your educational background?" at bounding box center [321, 326] width 212 height 10
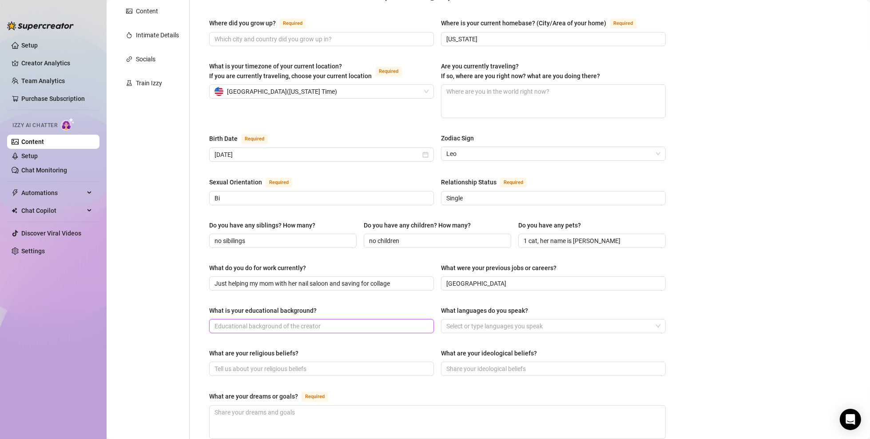
paste input "[GEOGRAPHIC_DATA]"
click at [500, 315] on div at bounding box center [549, 326] width 212 height 12
type input "[GEOGRAPHIC_DATA]"
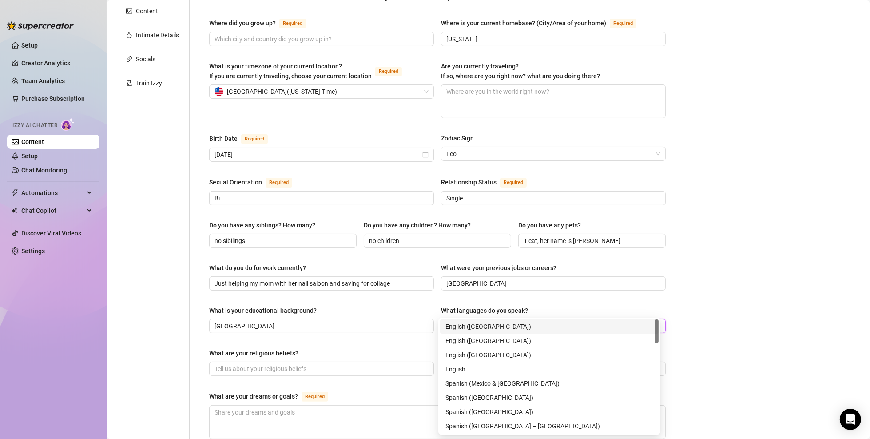
click at [487, 315] on div "English ([GEOGRAPHIC_DATA])" at bounding box center [550, 327] width 208 height 10
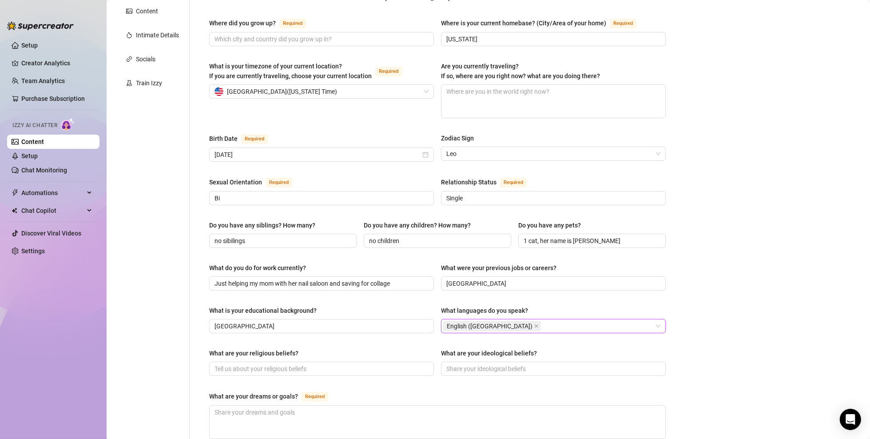
click at [522, 315] on div "English ([GEOGRAPHIC_DATA])" at bounding box center [549, 326] width 212 height 12
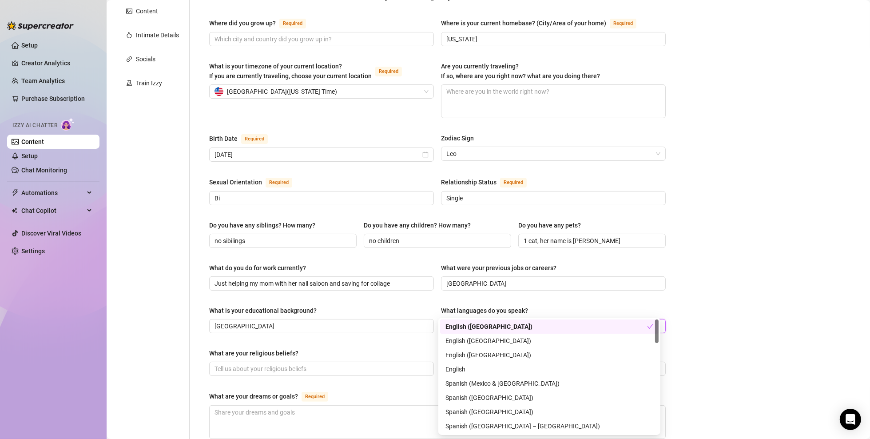
click at [522, 315] on div "English ([GEOGRAPHIC_DATA])" at bounding box center [549, 326] width 212 height 12
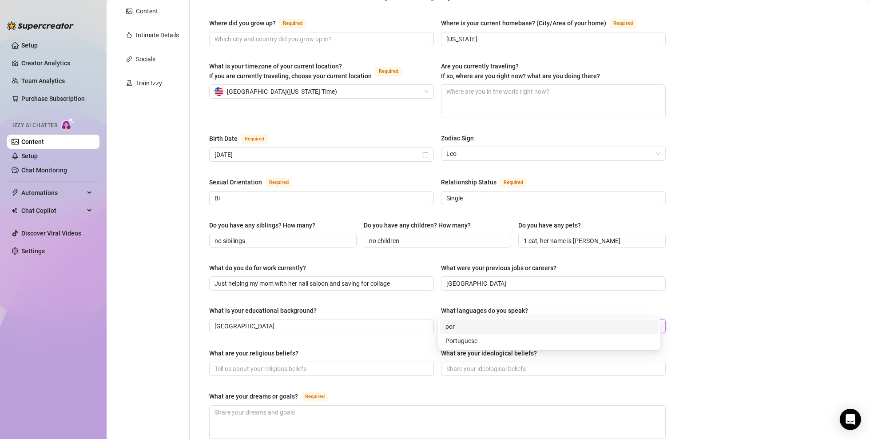
type input "port"
click at [511, 284] on div "Name Required Brittany Nickname(s) Brit Gender Required Female Male Non-Binary …" at bounding box center [437, 275] width 457 height 718
click at [325, 315] on input "What are your religious beliefs?" at bounding box center [321, 369] width 212 height 10
click at [487, 315] on input "What are your ideological beliefs?" at bounding box center [553, 369] width 212 height 10
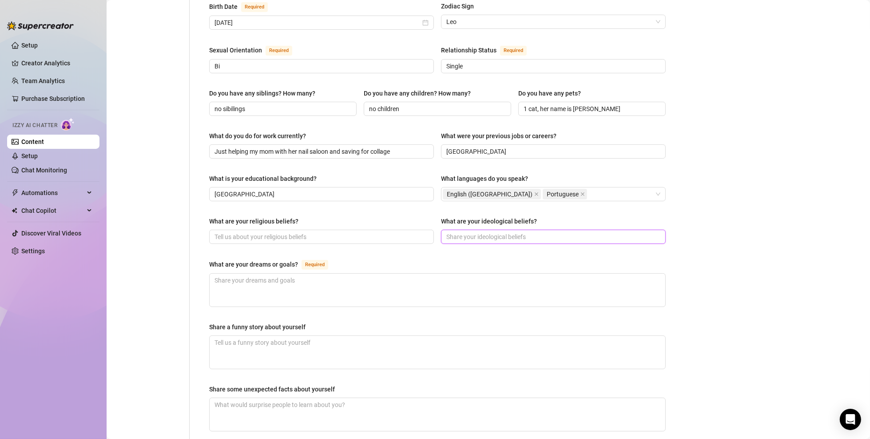
scroll to position [311, 0]
click at [318, 272] on textarea "What are your dreams or goals? Required" at bounding box center [438, 288] width 456 height 33
type textarea "b"
type textarea "B"
type textarea "Bei"
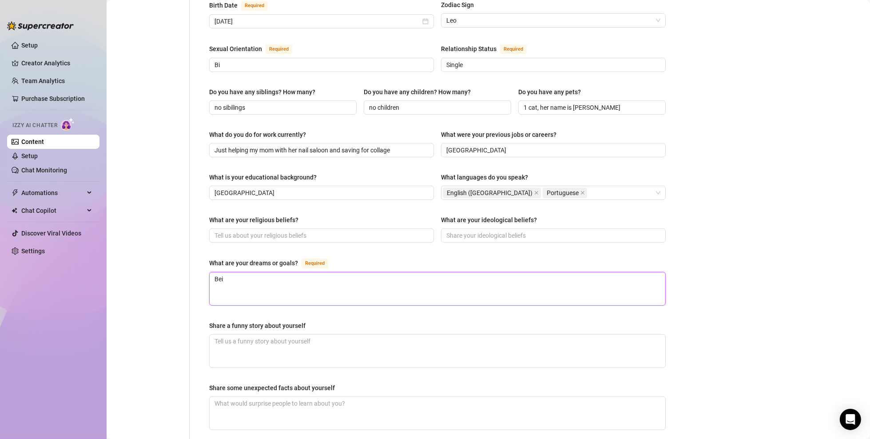
type textarea "Bein"
type textarea "Being"
type textarea "Being a"
type textarea "Being ab"
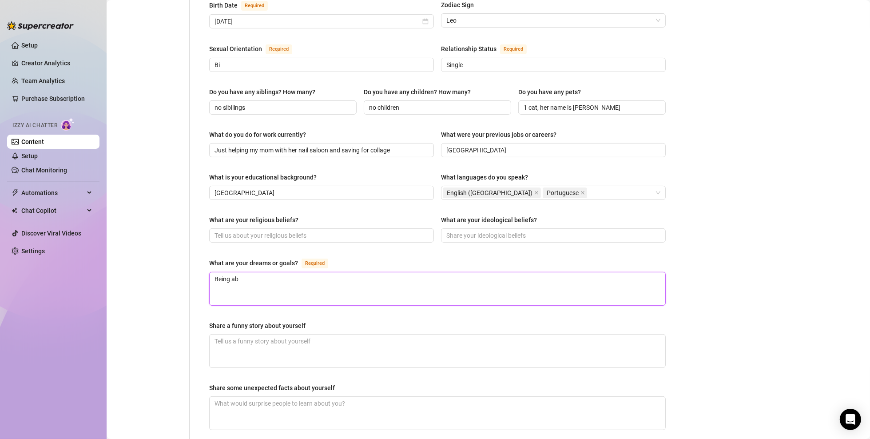
type textarea "Being abl"
type textarea "Being able"
type textarea "Being able t"
type textarea "Being able to"
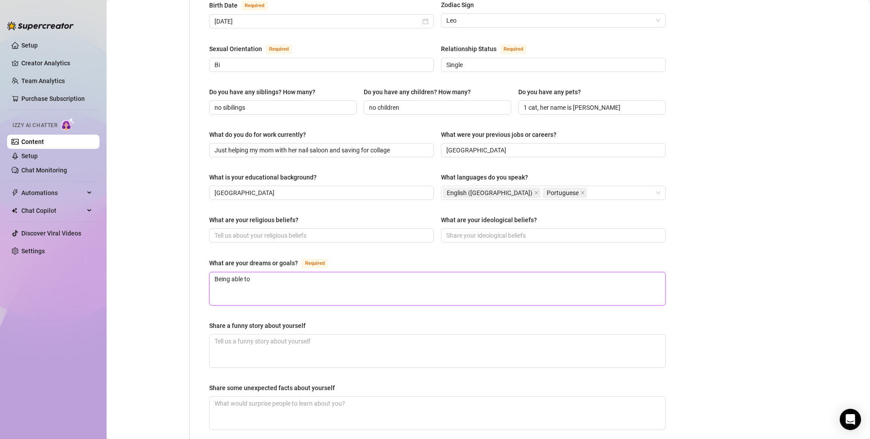
type textarea "Being able to"
type textarea "Being able to go"
type textarea "Being able to go i"
type textarea "Being able to go in"
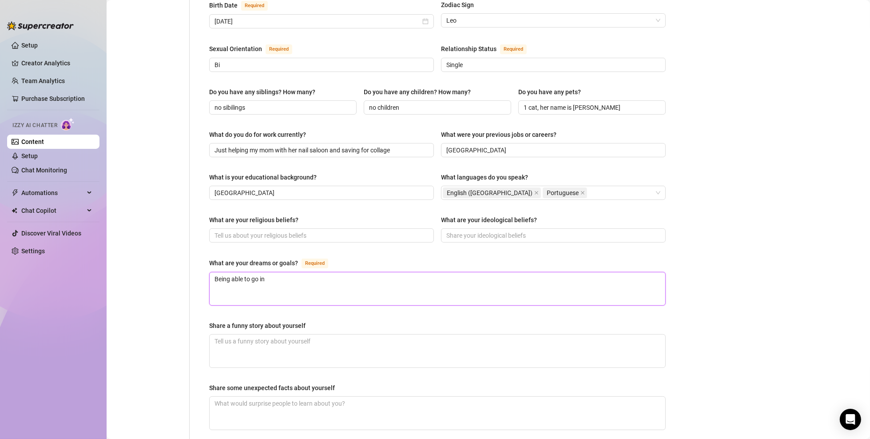
type textarea "Being able to go int"
type textarea "Being able to go into"
type textarea "Being able to go into M"
type textarea "Being able to go into Me"
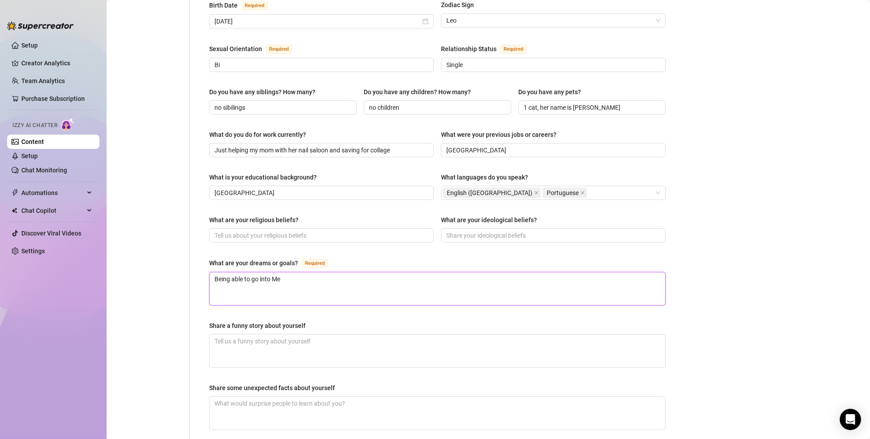
type textarea "Being able to go into Med"
type textarea "Being able to go into Meds"
type textarea "Being able to go into Medsc"
type textarea "Being able to go into Medsch"
type textarea "Being able to go into Medscho"
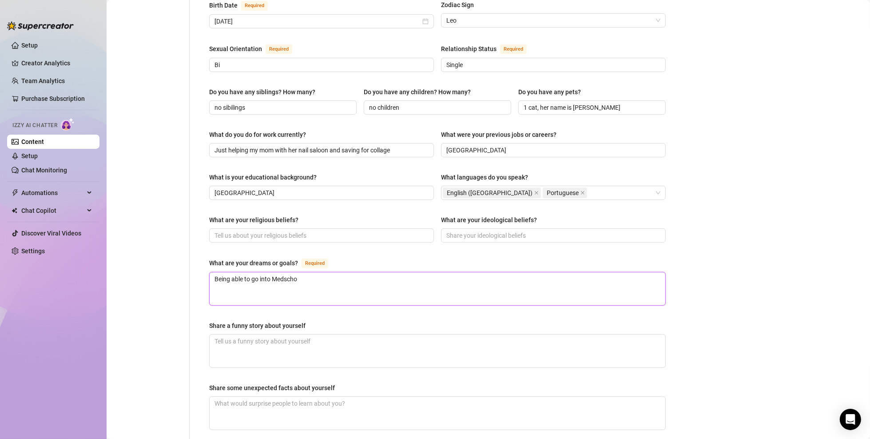
type textarea "Being able to go into Medschoo"
type textarea "Being able to go into Medschool"
click at [353, 235] on div "Name Required Brittany Nickname(s) Brit Gender Required Female Male Non-Binary …" at bounding box center [437, 141] width 457 height 718
click at [291, 315] on textarea "Share a funny story about yourself" at bounding box center [438, 351] width 456 height 33
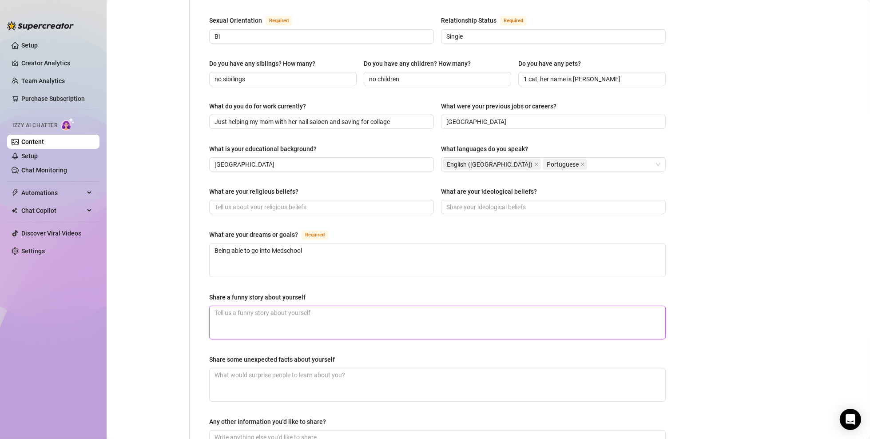
scroll to position [337, 0]
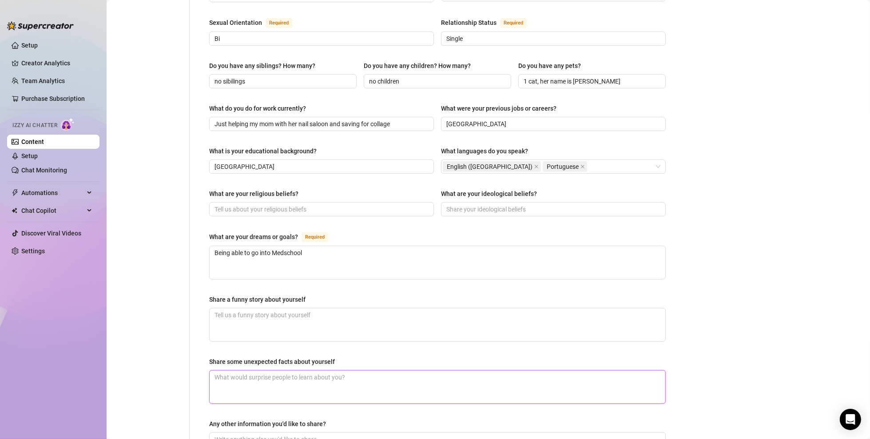
click at [268, 315] on textarea "Share some unexpected facts about yourself" at bounding box center [438, 387] width 456 height 33
paste textarea "Reading, dancing (HipHop), hitting the gym, make-up & beauty, being in nature, …"
type textarea "Reading, dancing (HipHop), hitting the gym, make-up & beauty, being in nature, …"
click at [213, 315] on textarea "Reading, dancing (HipHop), hitting the gym, make-up & beauty, being in nature, …" at bounding box center [438, 387] width 456 height 33
type textarea "IReading, dancing (HipHop), hitting the gym, make-up & beauty, being in nature,…"
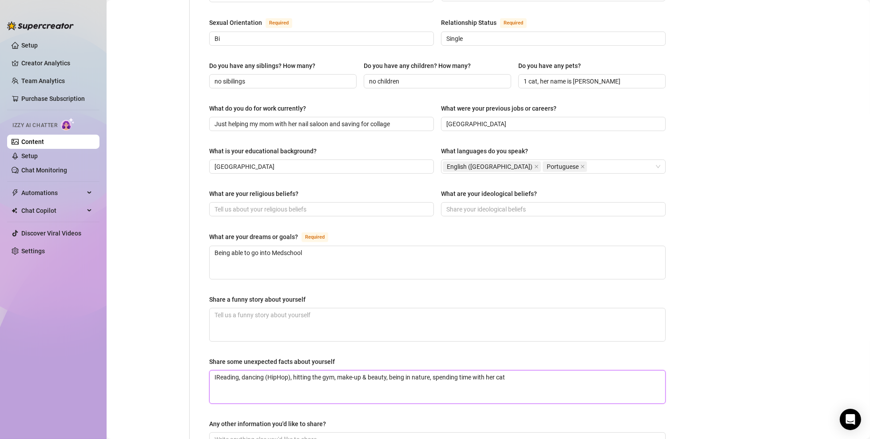
type textarea "I Reading, dancing (HipHop), hitting the gym, make-up & beauty, being in nature…"
type textarea "I lReading, dancing (HipHop), hitting the gym, make-up & beauty, being in natur…"
type textarea "I loReading, dancing (HipHop), hitting the gym, make-up & beauty, being in natu…"
type textarea "I lovReading, dancing (HipHop), hitting the gym, make-up & beauty, being in nat…"
type textarea "I loveReading, dancing (HipHop), hitting the gym, make-up & beauty, being in na…"
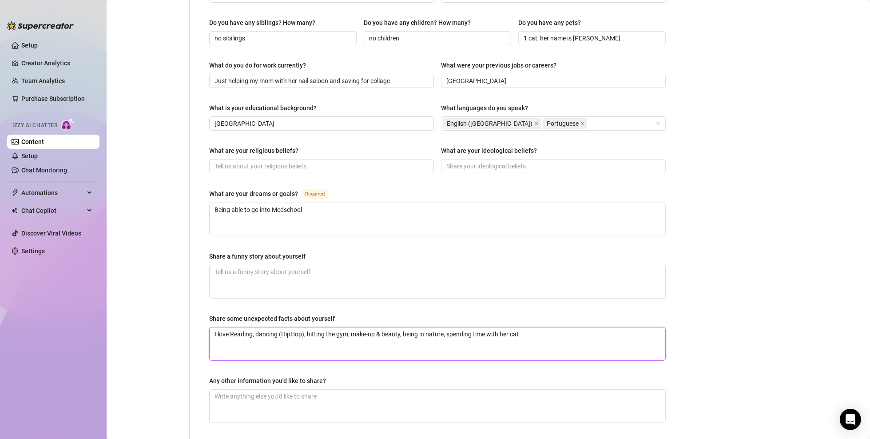
scroll to position [382, 0]
type textarea "I love Reading, dancing (HipHop), hitting the gym, make-up & beauty, being in n…"
click at [200, 294] on div "Name Required Brittany Nickname(s) Brit Gender Required Female Male Non-Binary …" at bounding box center [437, 71] width 475 height 736
click at [267, 315] on textarea "Any other information you'd like to share?" at bounding box center [438, 404] width 456 height 33
click at [323, 202] on textarea "Being able to go into Medschool" at bounding box center [438, 218] width 456 height 33
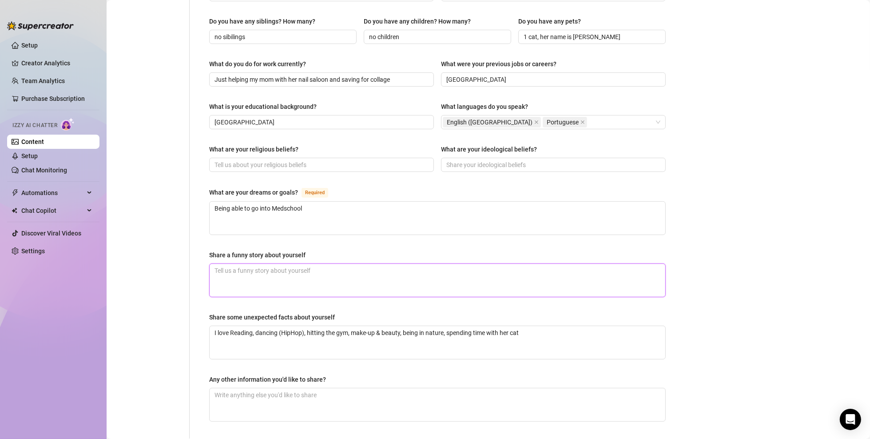
click at [258, 264] on textarea "Share a funny story about yourself" at bounding box center [438, 280] width 456 height 33
click at [303, 264] on textarea "Share a funny story about yourself" at bounding box center [438, 280] width 456 height 33
type textarea "O"
type textarea "On"
type textarea "Onc"
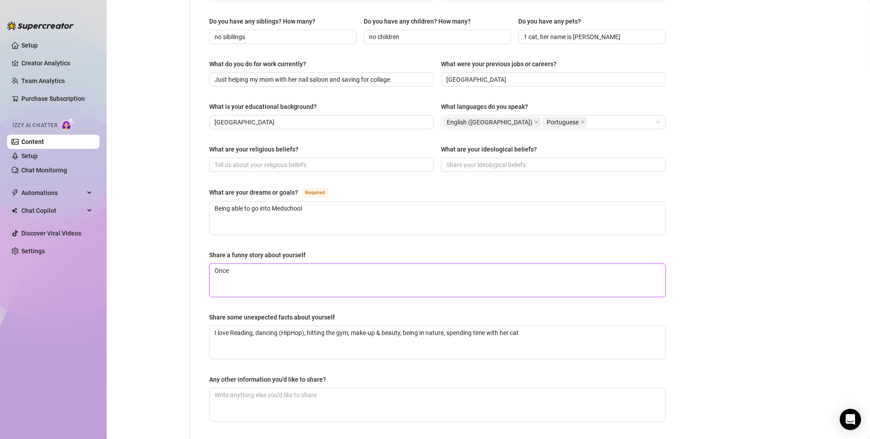
type textarea "Once"
type textarea "Once 3"
type textarea "Once 3 ye"
type textarea "Once 3 yea"
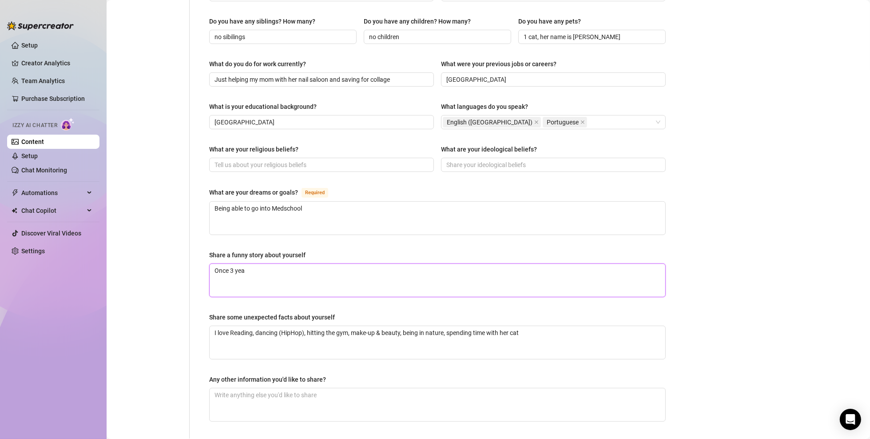
type textarea "Once 3 year"
type textarea "Once 3 years"
type textarea "Once 3 years a"
type textarea "Once 3 years ag"
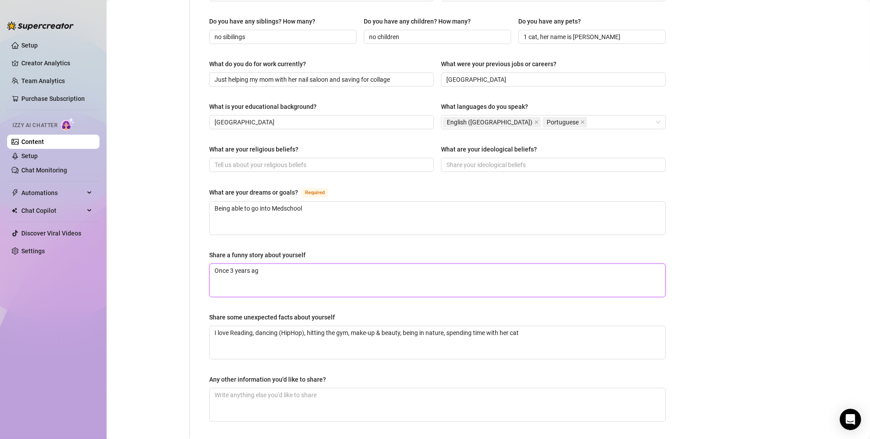
type textarea "Once 3 years ago"
type textarea "Once 3 years ag"
type textarea "Once 3 years a"
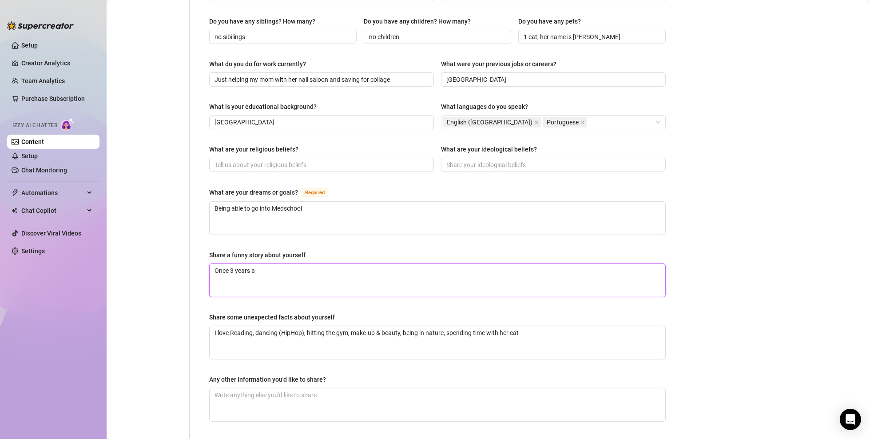
type textarea "Once 3 years"
type textarea "Once 3 year"
type textarea "Once 3 yea"
type textarea "Once 3 ye"
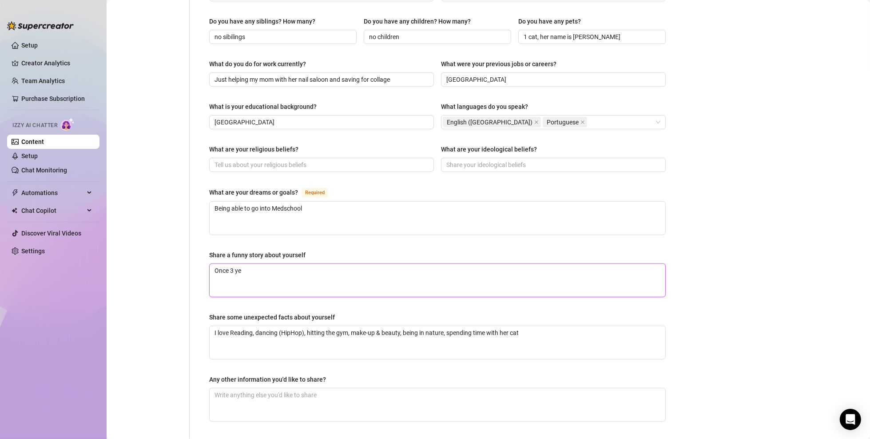
type textarea "Once 3 y"
type textarea "Once 3"
type textarea "Once"
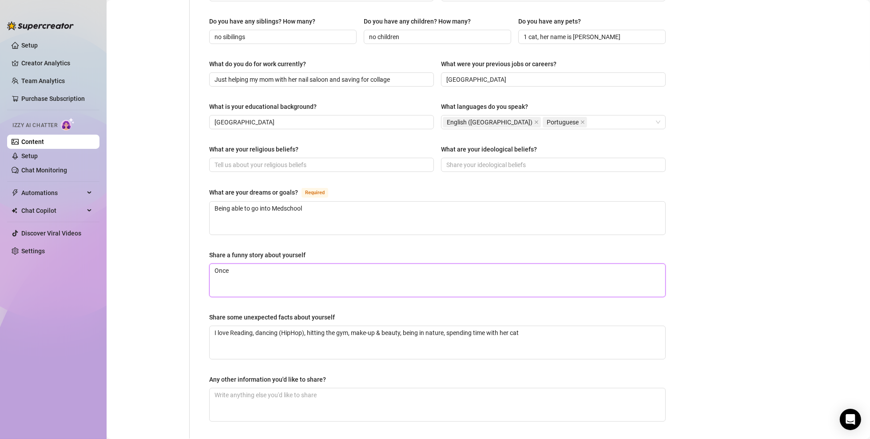
type textarea "Onc"
type textarea "On"
type textarea "O"
type textarea "T"
type textarea "Th"
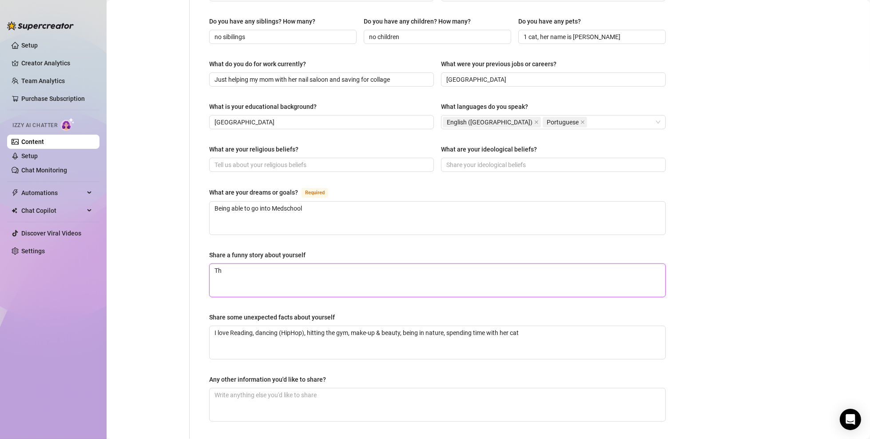
type textarea "The"
type textarea "The m"
type textarea "The mo"
type textarea "The mom"
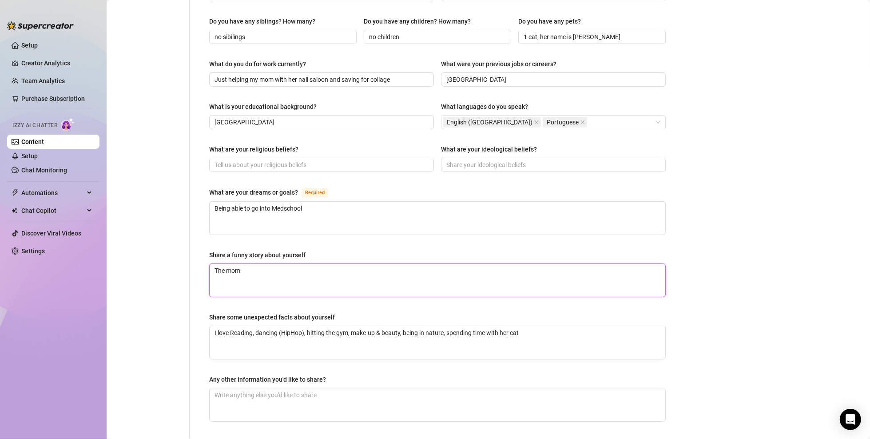
type textarea "The mome"
type textarea "The momen"
type textarea "The moment"
type textarea "The moment I"
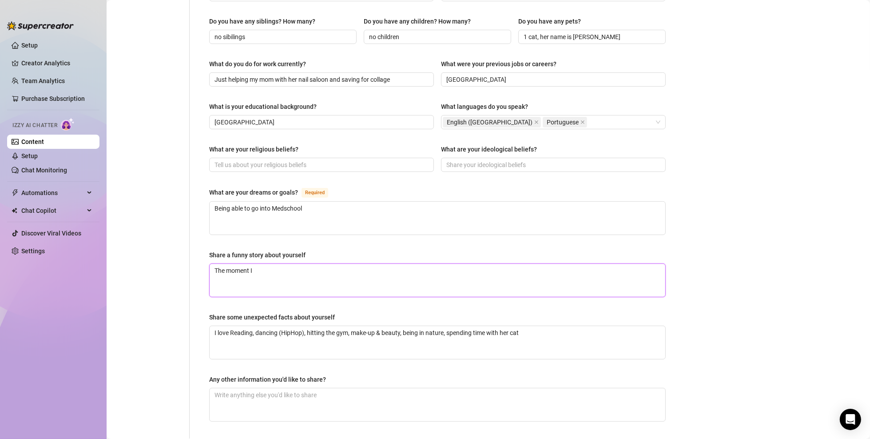
type textarea "The moment I"
type textarea "The moment I tu"
type textarea "The moment I tun"
type textarea "The moment I tune"
type textarea "The moment I tuner"
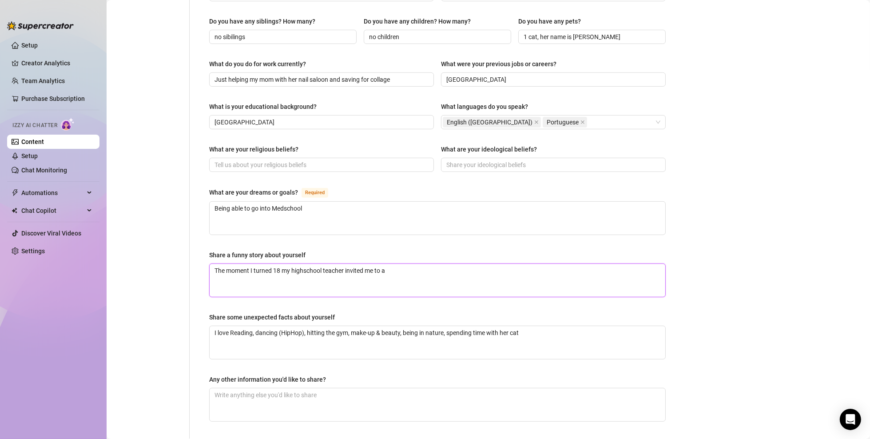
drag, startPoint x: 275, startPoint y: 253, endPoint x: 215, endPoint y: 251, distance: 59.6
click at [215, 264] on textarea "The moment I turned 18 my highschool teacher invited me to a" at bounding box center [438, 280] width 456 height 33
click at [432, 264] on textarea "After I turned18 my highschool teacher invited me to a date, so I" at bounding box center [438, 280] width 456 height 33
click at [568, 264] on textarea "After I turned18 my highschool teacher invited me to a date, so I went out with…" at bounding box center [438, 280] width 456 height 33
click at [274, 264] on textarea "After I turned18 my highschool teacher invited me to a date, so I went out with…" at bounding box center [438, 280] width 456 height 33
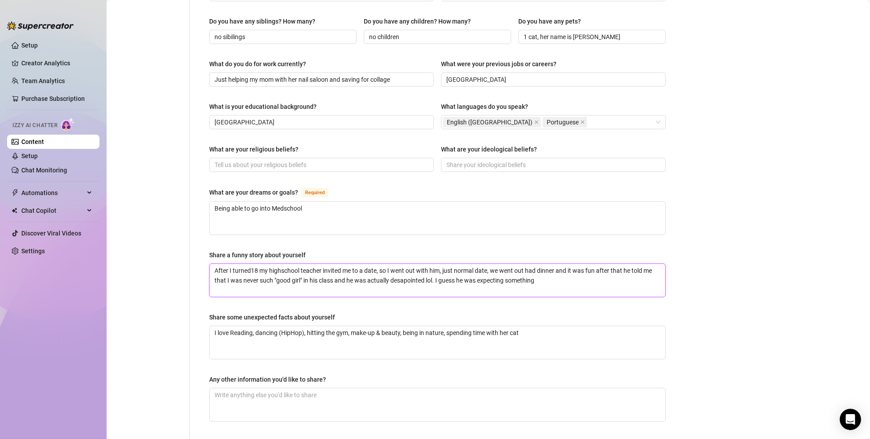
click at [566, 264] on textarea "After I turned18 my highschool teacher invited me to a date, so I went out with…" at bounding box center [438, 280] width 456 height 33
click at [597, 264] on textarea "After I turned18 my highschool teacher invited me to a date, so I went out with…" at bounding box center [438, 280] width 456 height 33
click at [295, 315] on textarea "Any other information you'd like to share?" at bounding box center [438, 404] width 456 height 33
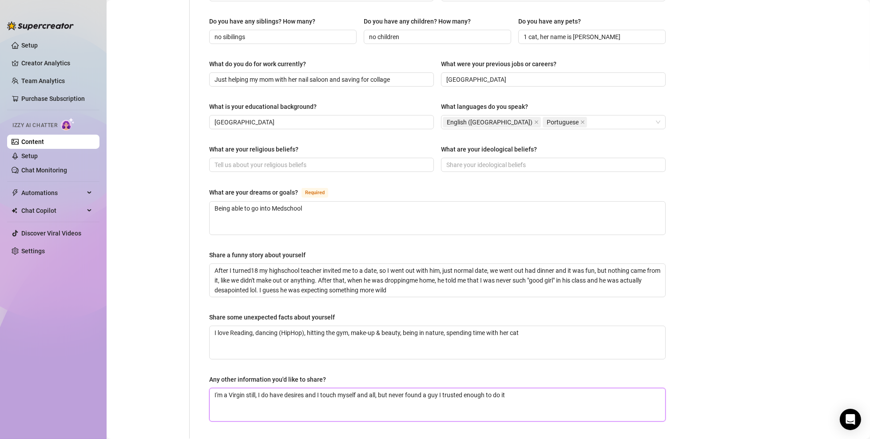
click at [526, 315] on textarea "I'm a Virgin still, I do have desires and I touch myself and all, but never fou…" at bounding box center [438, 404] width 456 height 33
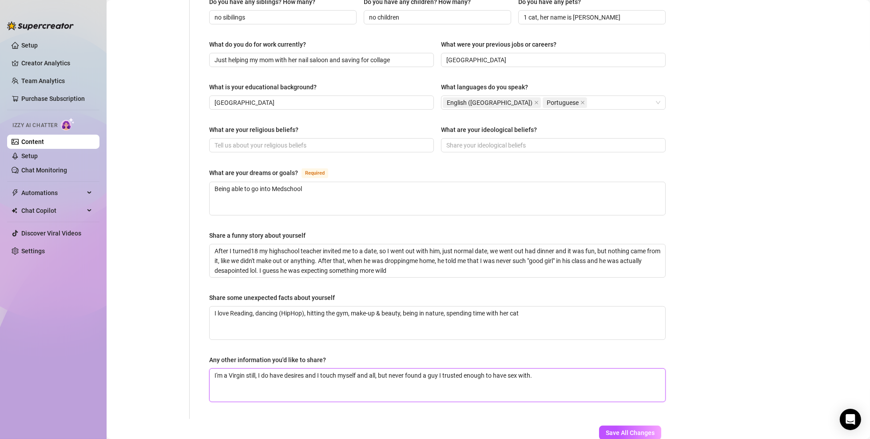
scroll to position [426, 0]
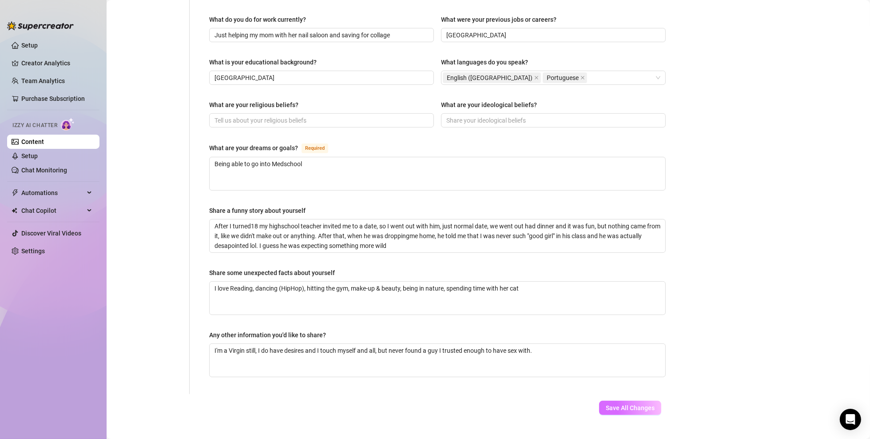
click at [614, 315] on span "Save All Changes" at bounding box center [630, 407] width 49 height 7
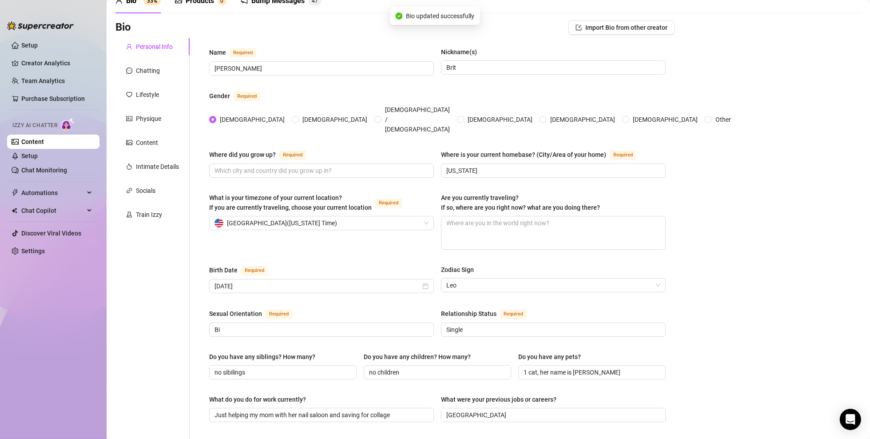
scroll to position [0, 0]
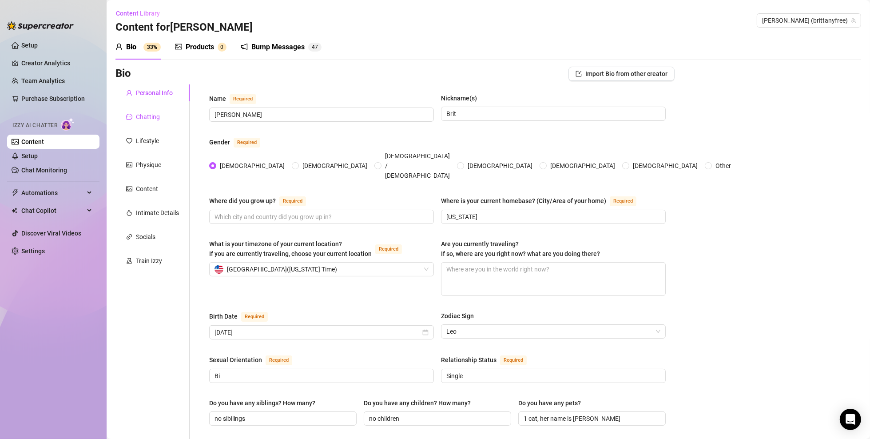
click at [147, 116] on div "Chatting" at bounding box center [148, 117] width 24 height 10
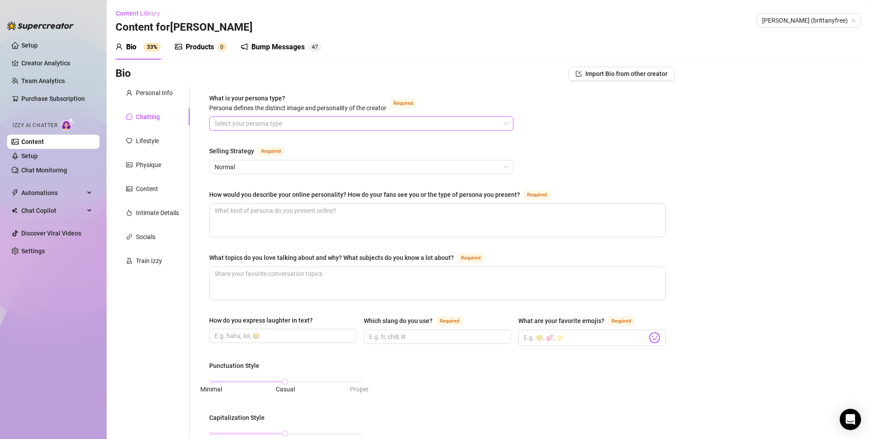
click at [294, 121] on input "What is your persona type? Persona defines the distinct image and personality o…" at bounding box center [358, 123] width 286 height 13
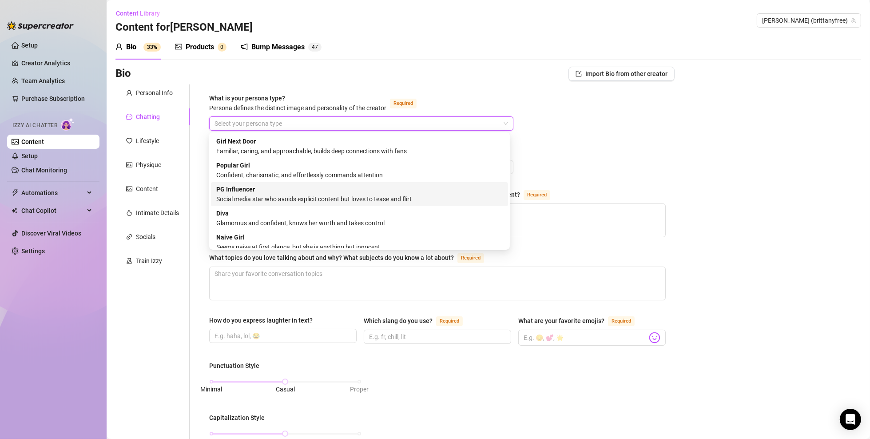
scroll to position [30, 0]
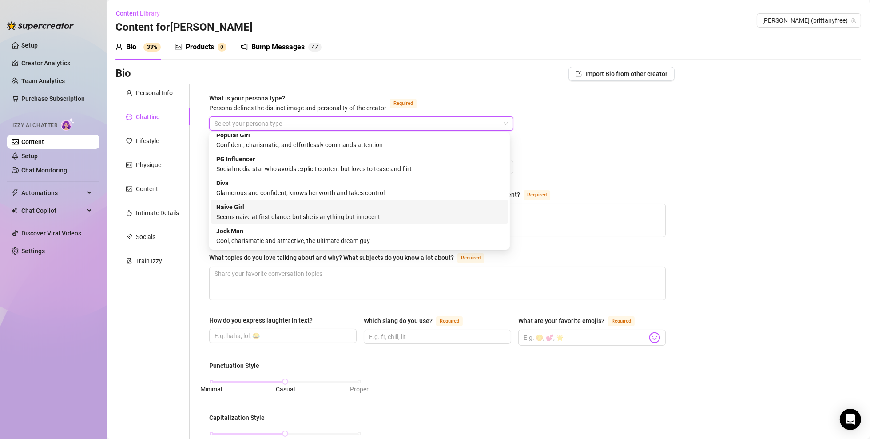
click at [382, 212] on div "Seems naive at first glance, but she is anything but innocent" at bounding box center [359, 217] width 287 height 10
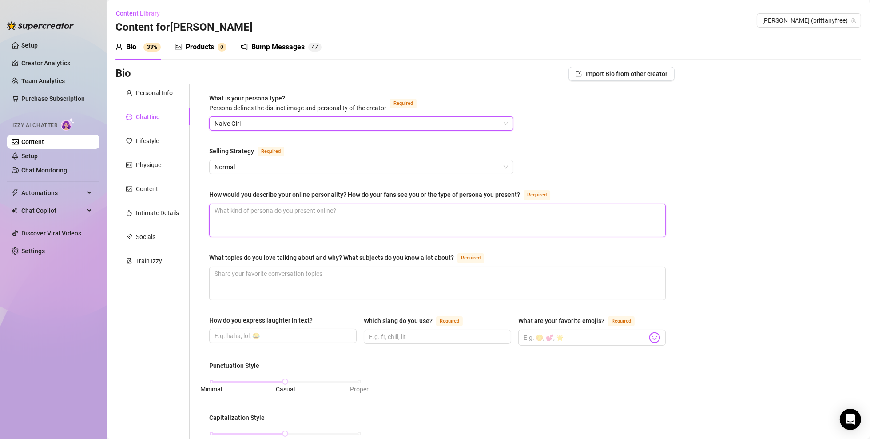
click at [274, 205] on textarea "How would you describe your online personality? How do your fans see you or the…" at bounding box center [438, 220] width 456 height 33
click at [291, 209] on textarea "How would you describe your online personality? How do your fans see you or the…" at bounding box center [438, 220] width 456 height 33
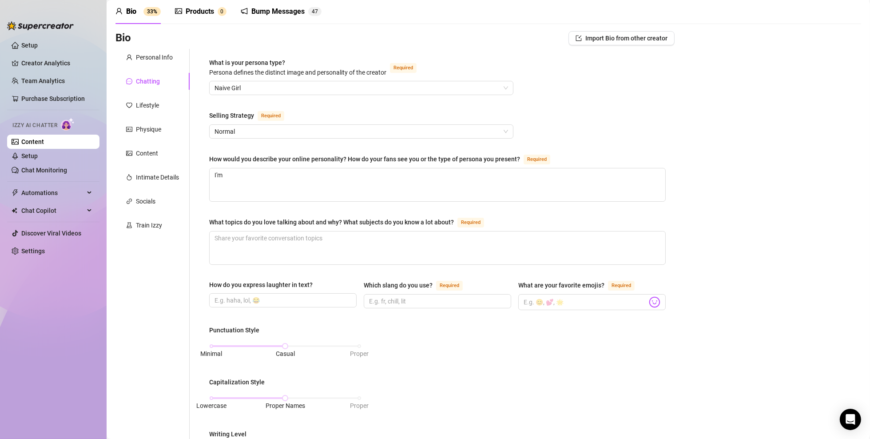
scroll to position [133, 0]
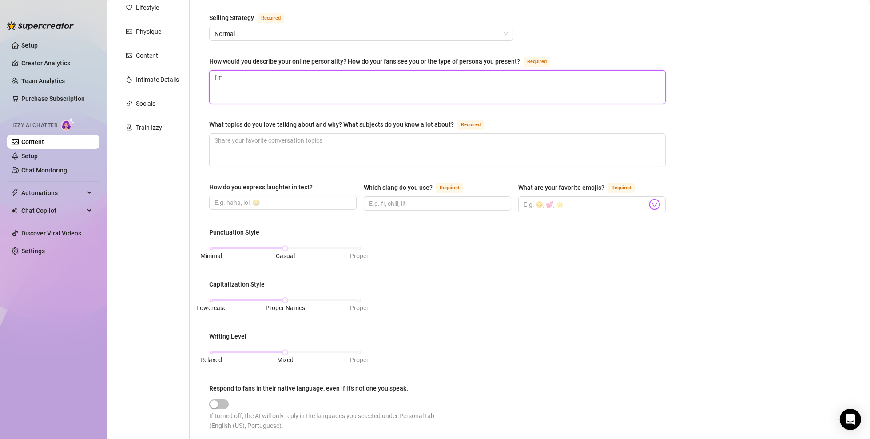
click at [358, 85] on textarea "I'm" at bounding box center [438, 87] width 456 height 33
click at [385, 76] on textarea "I'm shy, but also confident in my looks. I talk calmly and sometimes I have a h…" at bounding box center [438, 87] width 456 height 33
click at [477, 77] on textarea "I'm shy, but also confident in my looks. I talk calmly and sometimes I have a h…" at bounding box center [438, 87] width 456 height 33
click at [335, 138] on textarea "What topics do you love talking about and why? What subjects do you know a lot …" at bounding box center [438, 150] width 456 height 33
click at [577, 100] on textarea "I'm shy, but also confident in my looks. I talk calmly and sometimes I have a h…" at bounding box center [438, 87] width 456 height 33
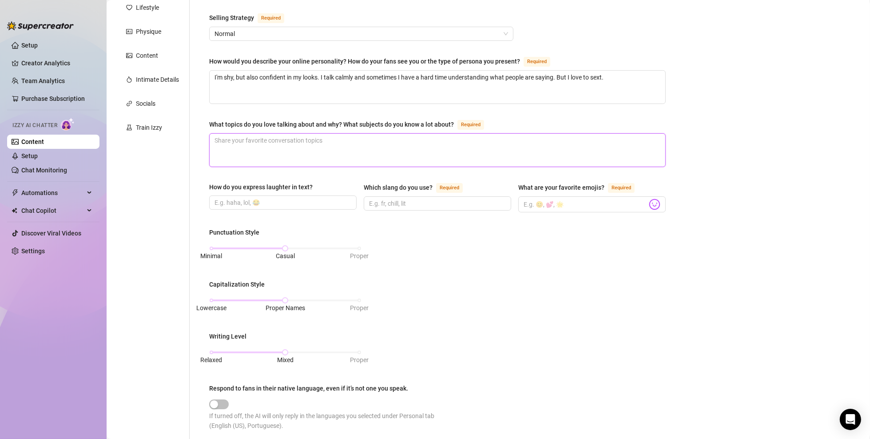
click at [407, 156] on textarea "What topics do you love talking about and why? What subjects do you know a lot …" at bounding box center [438, 150] width 456 height 33
click at [271, 190] on div "How do you express laughter in text?" at bounding box center [261, 187] width 104 height 10
click at [271, 198] on input "How do you express laughter in text?" at bounding box center [282, 203] width 135 height 10
click at [277, 199] on input "How do you express laughter in text?" at bounding box center [282, 203] width 135 height 10
click at [402, 203] on input "Which slang do you use? Required" at bounding box center [436, 204] width 135 height 10
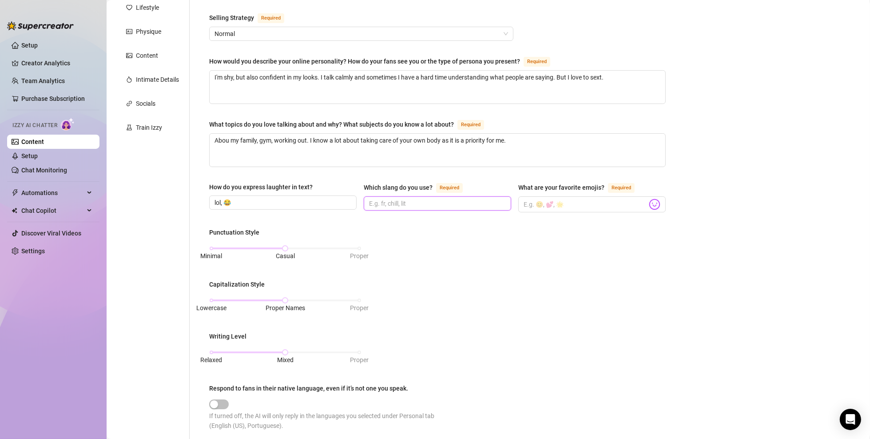
click at [400, 200] on input "Which slang do you use? Required" at bounding box center [436, 204] width 135 height 10
click at [446, 202] on input "Which slang do you use? Required" at bounding box center [436, 204] width 135 height 10
click at [561, 207] on input "What are your favorite emojis? Required" at bounding box center [586, 205] width 124 height 12
click at [546, 207] on input "😁❤️🔥" at bounding box center [586, 205] width 124 height 12
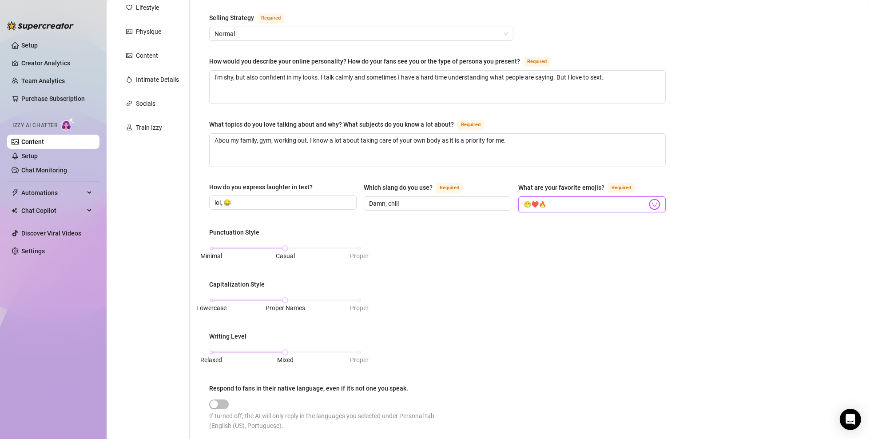
click at [536, 203] on input "😁❤️🔥" at bounding box center [586, 205] width 124 height 12
drag, startPoint x: 286, startPoint y: 354, endPoint x: 260, endPoint y: 350, distance: 25.7
click at [260, 315] on div "Relaxed Mixed Proper" at bounding box center [285, 352] width 148 height 5
click at [284, 315] on div at bounding box center [285, 352] width 4 height 4
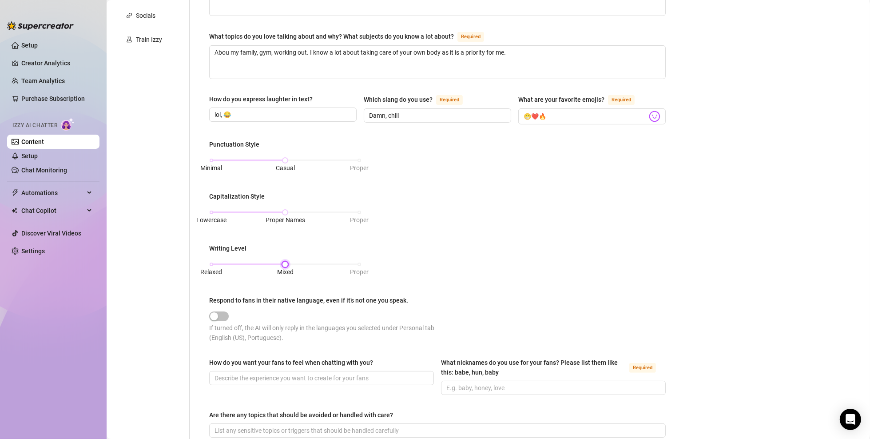
scroll to position [222, 0]
click at [213, 315] on div "button" at bounding box center [214, 315] width 8 height 8
click at [254, 315] on span at bounding box center [321, 377] width 225 height 14
click at [315, 315] on input "How do you want your fans to feel when chatting with you?" at bounding box center [321, 377] width 212 height 10
click at [519, 315] on input "What nicknames do you use for your fans? Please list them like this: babe, hun,…" at bounding box center [553, 387] width 212 height 10
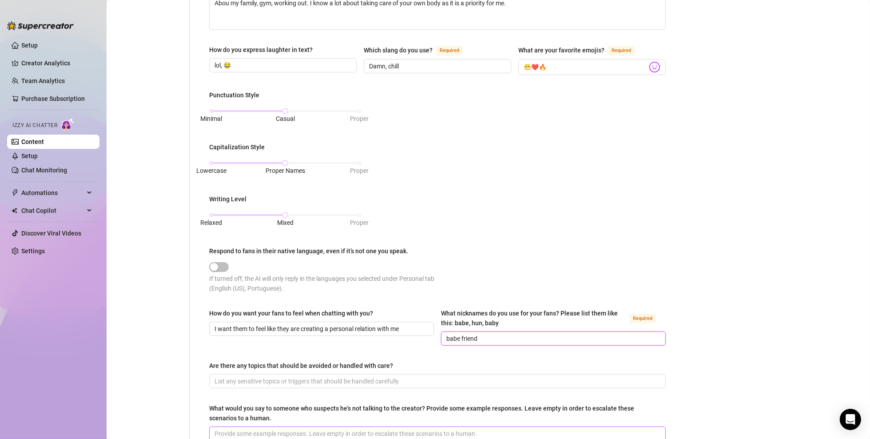
scroll to position [384, 0]
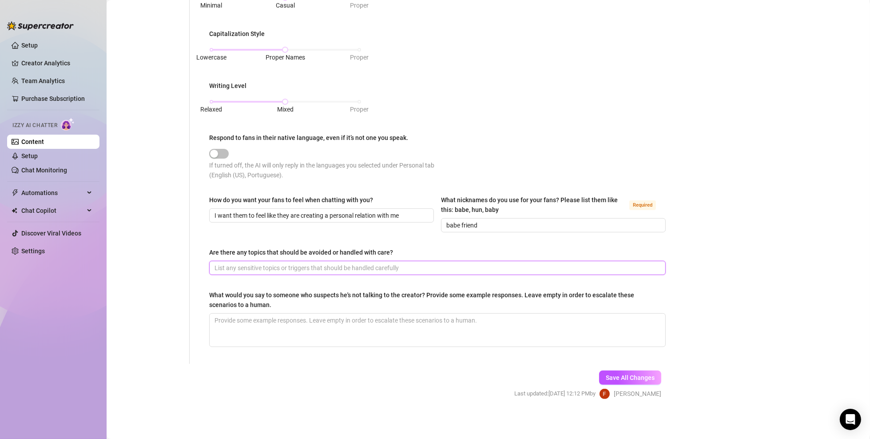
click at [295, 263] on input "Are there any topics that should be avoided or handled with care?" at bounding box center [437, 268] width 444 height 10
click at [289, 268] on input "Are there any topics that should be avoided or handled with care?" at bounding box center [437, 268] width 444 height 10
click at [286, 315] on textarea "What would you say to someone who suspects he's not talking to the creator? Pro…" at bounding box center [438, 330] width 456 height 33
click at [622, 315] on span "Save All Changes" at bounding box center [630, 377] width 49 height 7
click at [226, 150] on div "button" at bounding box center [224, 154] width 8 height 8
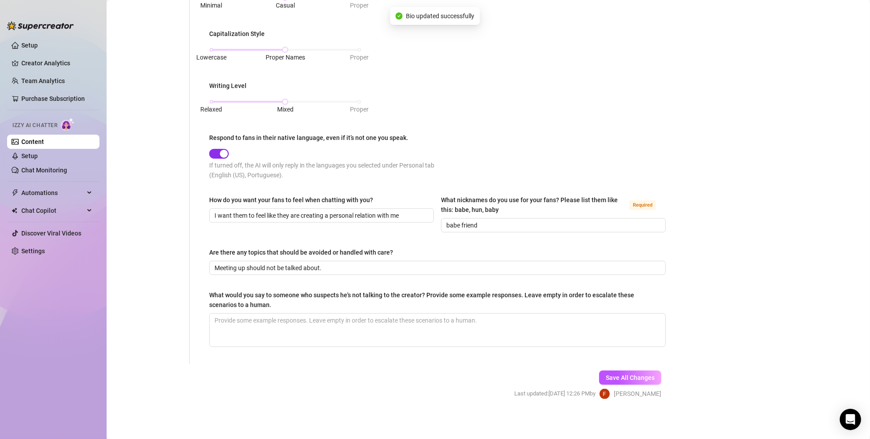
click at [222, 151] on div "button" at bounding box center [224, 154] width 8 height 8
click at [225, 153] on div "button" at bounding box center [224, 154] width 8 height 8
click at [216, 151] on span "button" at bounding box center [219, 154] width 20 height 10
drag, startPoint x: 221, startPoint y: 152, endPoint x: 126, endPoint y: 153, distance: 95.1
click at [126, 153] on div "Personal Info Chatting Lifestyle Physique Content Intimate Details Socials Trai…" at bounding box center [395, 32] width 559 height 663
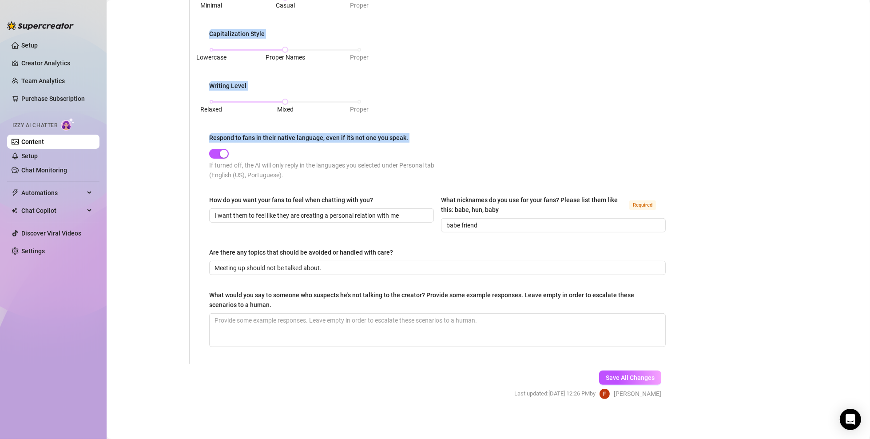
drag, startPoint x: 225, startPoint y: 156, endPoint x: 180, endPoint y: 154, distance: 44.5
click at [180, 154] on div "Personal Info Chatting Lifestyle Physique Content Intimate Details Socials Trai…" at bounding box center [395, 32] width 559 height 663
click at [217, 153] on span "button" at bounding box center [219, 154] width 20 height 10
click at [204, 159] on div "What is your persona type? Persona defines the distinct image and personality o…" at bounding box center [437, 32] width 475 height 663
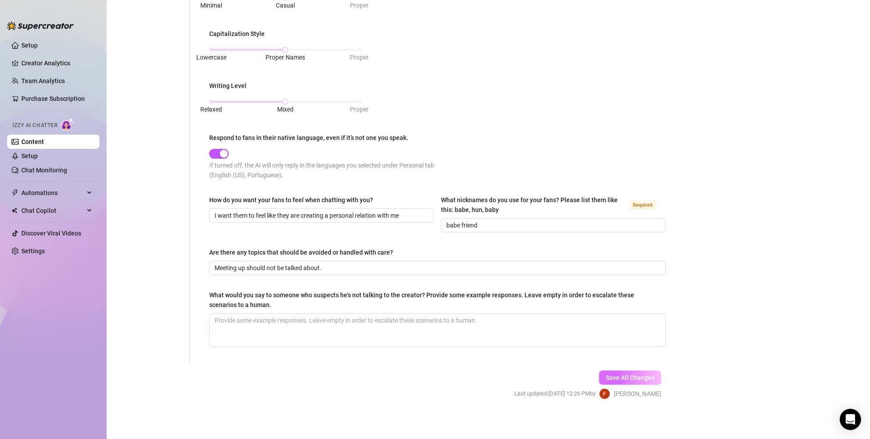
click at [623, 315] on span "Save All Changes" at bounding box center [630, 377] width 49 height 7
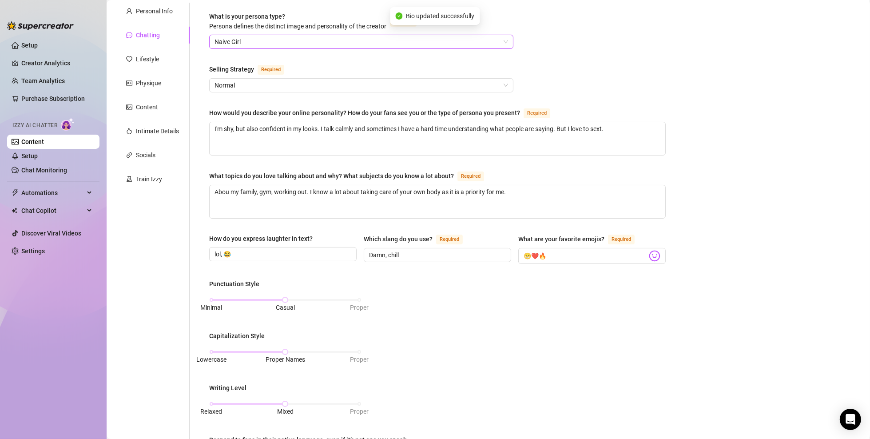
scroll to position [0, 0]
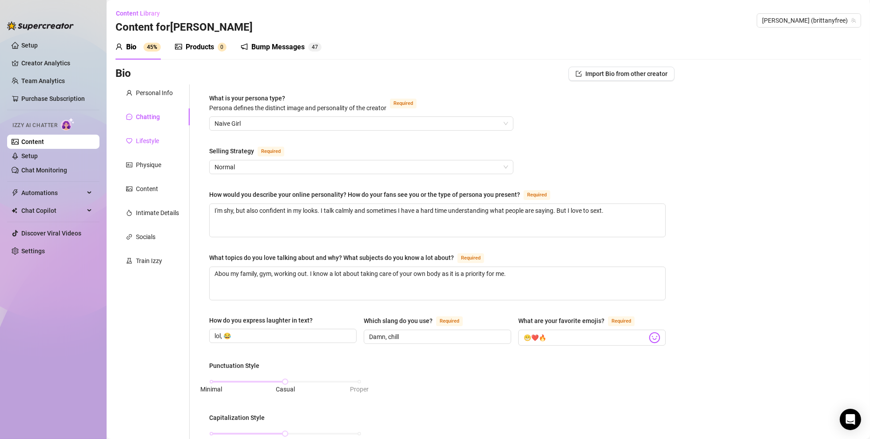
click at [147, 140] on div "Lifestyle" at bounding box center [147, 141] width 23 height 10
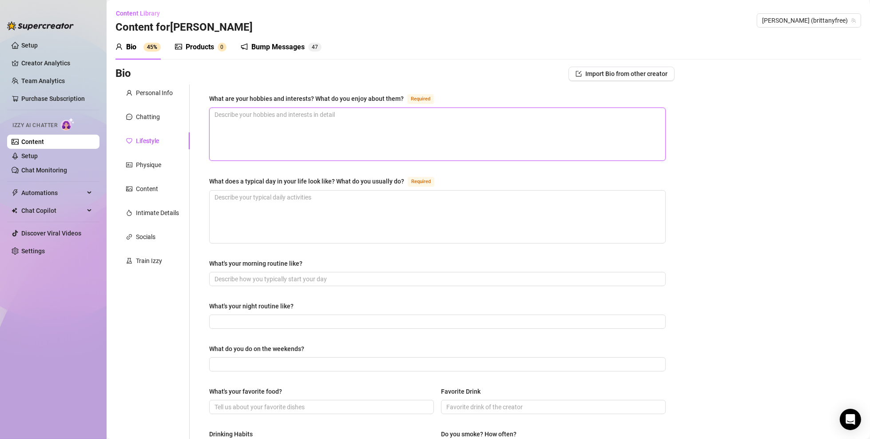
click at [232, 144] on textarea "What are your hobbies and interests? What do you enjoy about them? Required" at bounding box center [438, 134] width 456 height 52
click at [281, 117] on textarea "What are your hobbies and interests? What do you enjoy about them? Required" at bounding box center [438, 134] width 456 height 52
click at [377, 106] on div "What are your hobbies and interests? What do you enjoy about them? Required" at bounding box center [437, 100] width 457 height 14
click at [377, 113] on textarea "What are your hobbies and interests? What do you enjoy about them? Required" at bounding box center [438, 134] width 456 height 52
paste textarea "Reading, dancing (HipHop), hitting the gym, make-up & beauty, being in nature, …"
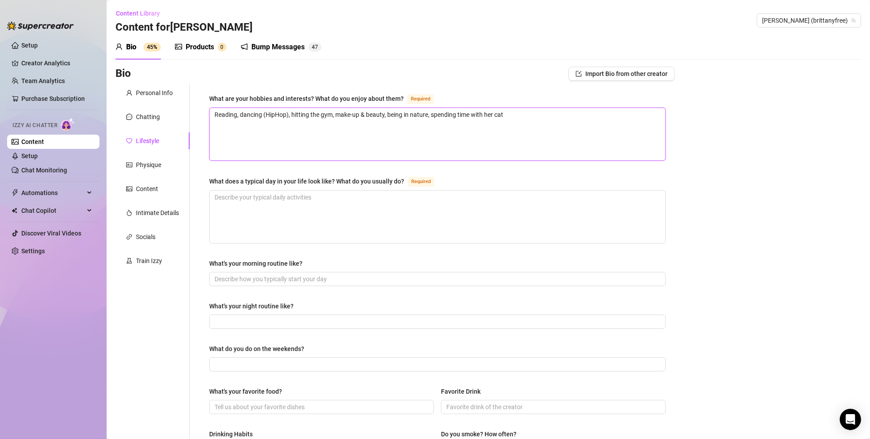
click at [214, 113] on textarea "Reading, dancing (HipHop), hitting the gym, make-up & beauty, being in nature, …" at bounding box center [438, 134] width 456 height 52
click at [313, 227] on textarea "What does a typical day in your life look like? What do you usually do? Required" at bounding box center [438, 217] width 456 height 52
click at [318, 213] on textarea "What does a typical day in your life look like? What do you usually do? Required" at bounding box center [438, 217] width 456 height 52
click at [423, 209] on textarea "I study in the morning, go to the gym and after that I go to" at bounding box center [438, 217] width 456 height 52
click at [261, 277] on input "What's your morning routine like?" at bounding box center [437, 279] width 444 height 10
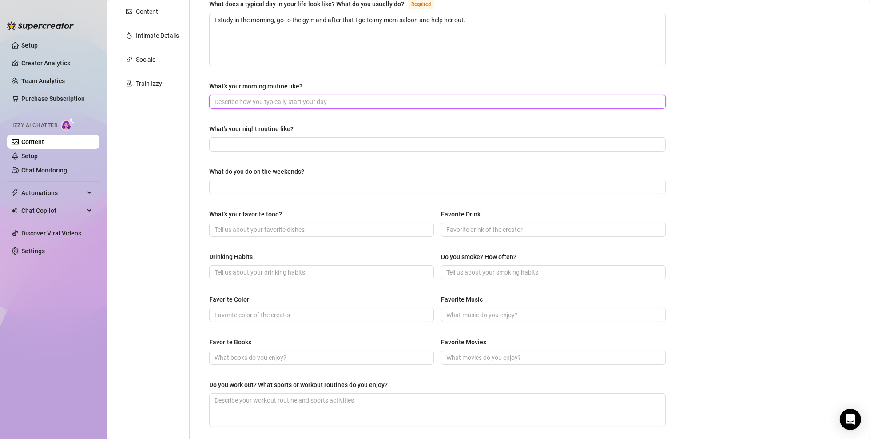
scroll to position [178, 0]
click at [279, 224] on input "What's your favorite food?" at bounding box center [321, 229] width 212 height 10
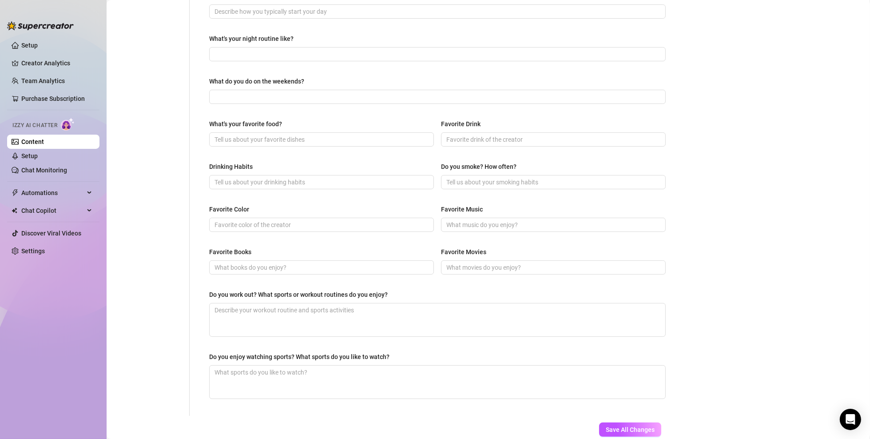
scroll to position [267, 0]
click at [295, 140] on input "What's your favorite food?" at bounding box center [321, 141] width 212 height 10
paste input "sushi, pizza"
click at [512, 143] on input "Favorite Drink" at bounding box center [553, 141] width 212 height 10
click at [472, 137] on input "Favorite Drink" at bounding box center [553, 141] width 212 height 10
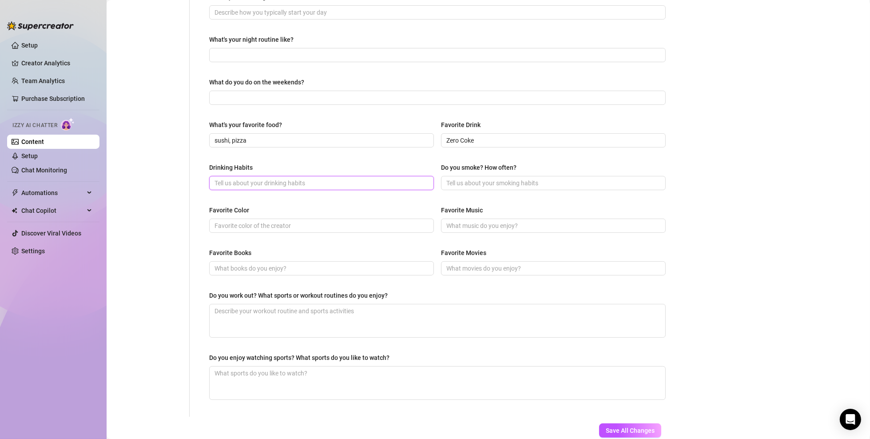
click at [315, 181] on input "Drinking Habits" at bounding box center [321, 183] width 212 height 10
click at [380, 184] on input "Drinking Habits" at bounding box center [321, 183] width 212 height 10
click at [475, 182] on input "Do you smoke? How often?" at bounding box center [553, 183] width 212 height 10
click at [367, 172] on div "Drinking Habits" at bounding box center [321, 169] width 225 height 13
click at [361, 179] on input "Drinking Habits" at bounding box center [321, 183] width 212 height 10
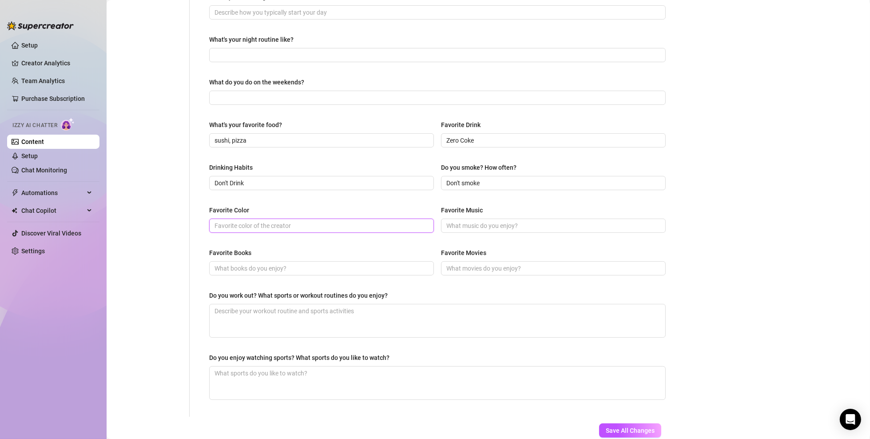
click at [347, 223] on input "Favorite Color" at bounding box center [321, 226] width 212 height 10
click at [468, 219] on span at bounding box center [553, 226] width 225 height 14
click at [575, 219] on span at bounding box center [553, 226] width 225 height 14
click at [296, 274] on span at bounding box center [321, 268] width 225 height 14
click at [289, 273] on span at bounding box center [321, 268] width 225 height 14
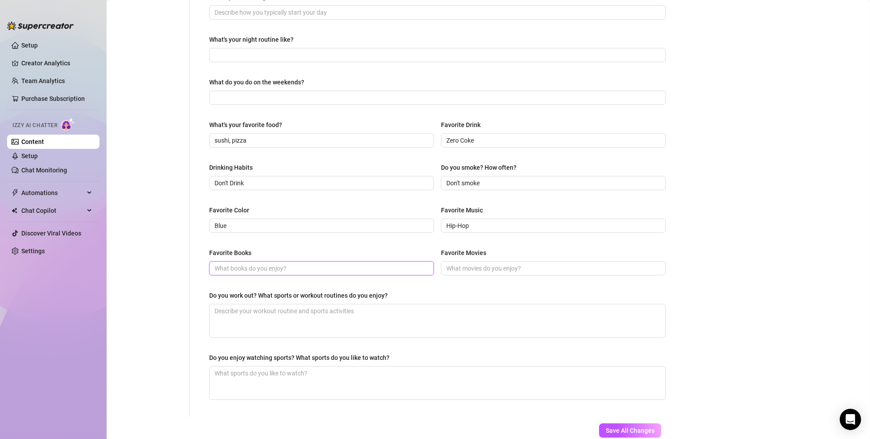
click at [293, 270] on input "Favorite Books" at bounding box center [321, 268] width 212 height 10
click at [469, 269] on input "Favorite Movies" at bounding box center [553, 268] width 212 height 10
click at [480, 268] on input "Favorite Movies" at bounding box center [553, 268] width 212 height 10
click at [490, 280] on div "Favorite Books Brandon Sanderson books Favorite Movies American Pie" at bounding box center [437, 266] width 457 height 36
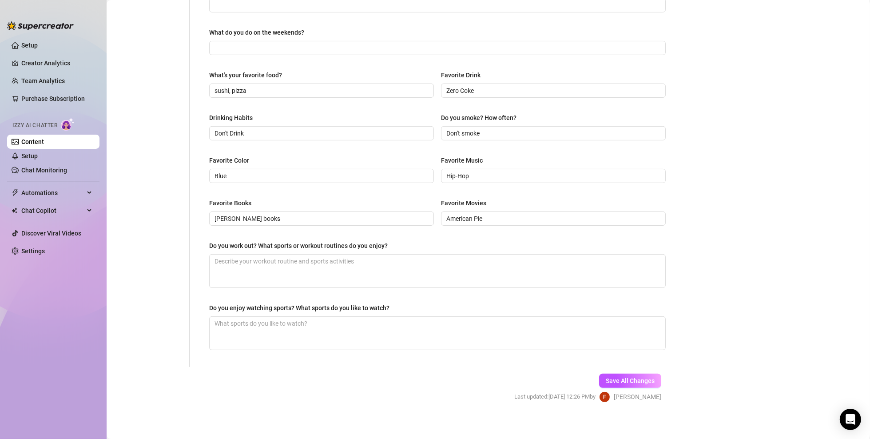
scroll to position [320, 0]
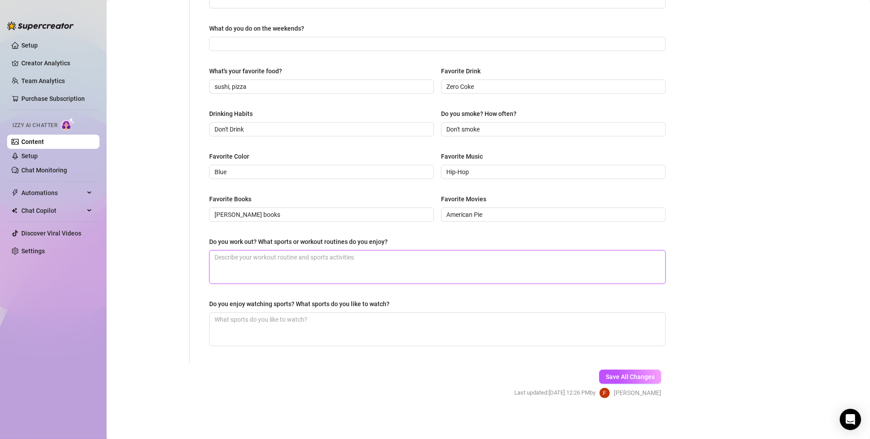
click at [275, 251] on textarea "Do you work out? What sports or workout routines do you enjoy?" at bounding box center [438, 267] width 456 height 33
click at [272, 256] on textarea "Do you work out? What sports or workout routines do you enjoy?" at bounding box center [438, 267] width 456 height 33
click at [310, 263] on textarea "Do you work out? What sports or workout routines do you enjoy?" at bounding box center [438, 267] width 456 height 33
click at [332, 262] on textarea "I workout daily, but some sundays" at bounding box center [438, 267] width 456 height 33
click at [355, 260] on textarea "I workout daily, but some sundays I just chill" at bounding box center [438, 267] width 456 height 33
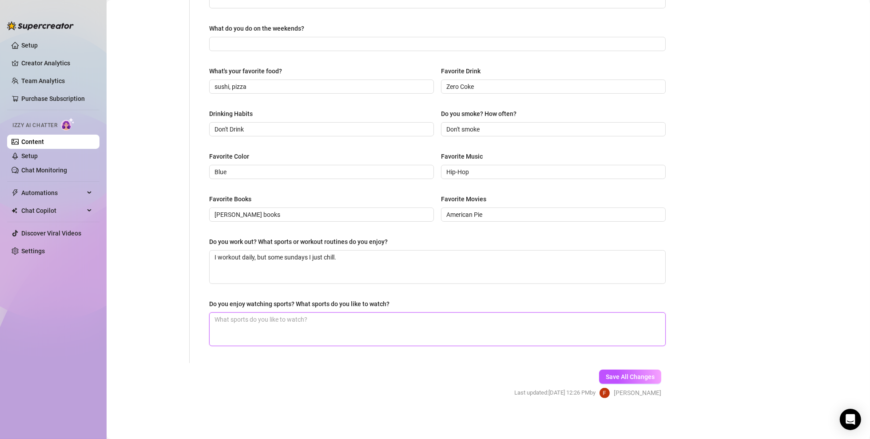
click at [276, 313] on textarea "Do you enjoy watching sports? What sports do you like to watch?" at bounding box center [438, 329] width 456 height 33
click at [342, 315] on textarea "Do you enjoy watching sports? What sports do you like to watch?" at bounding box center [438, 329] width 456 height 33
click at [367, 315] on textarea "I like" at bounding box center [438, 329] width 456 height 33
click at [606, 315] on span "Save All Changes" at bounding box center [630, 376] width 49 height 7
click at [38, 160] on link "Setup" at bounding box center [29, 155] width 16 height 7
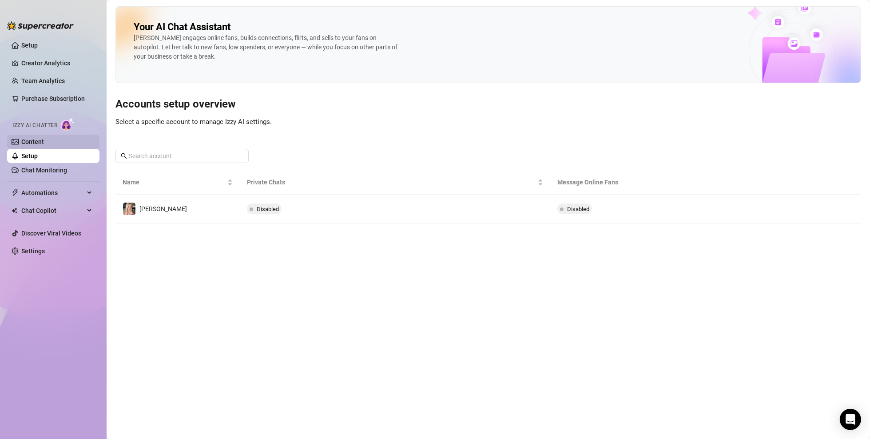
click at [44, 144] on link "Content" at bounding box center [32, 141] width 23 height 7
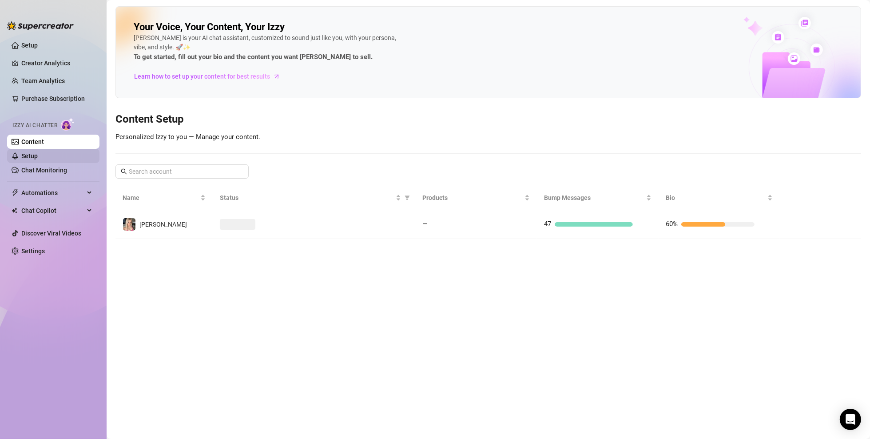
click at [38, 154] on link "Setup" at bounding box center [29, 155] width 16 height 7
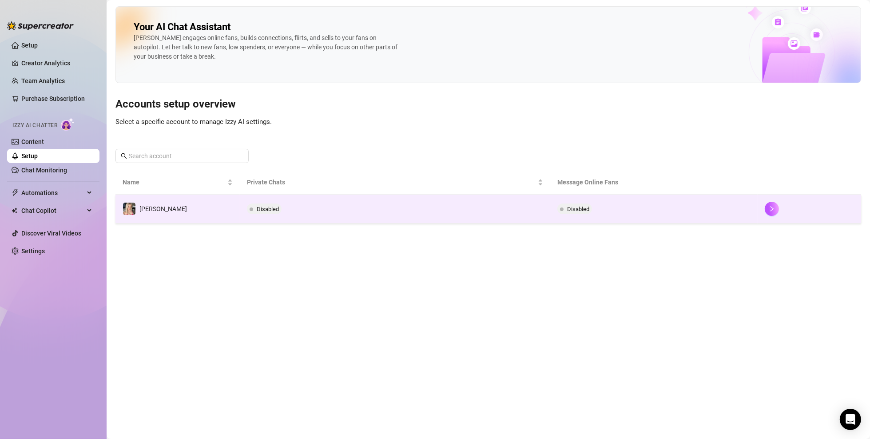
click at [643, 208] on td at bounding box center [810, 209] width 104 height 29
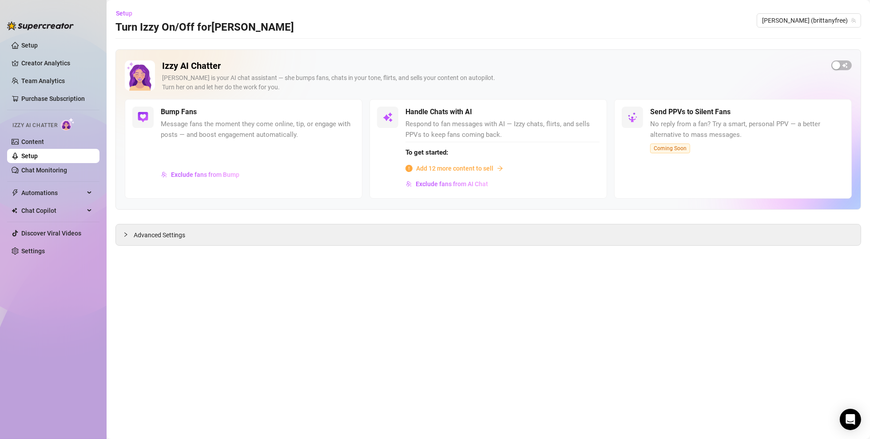
click at [471, 169] on span "Add 12 more content to sell" at bounding box center [454, 169] width 77 height 10
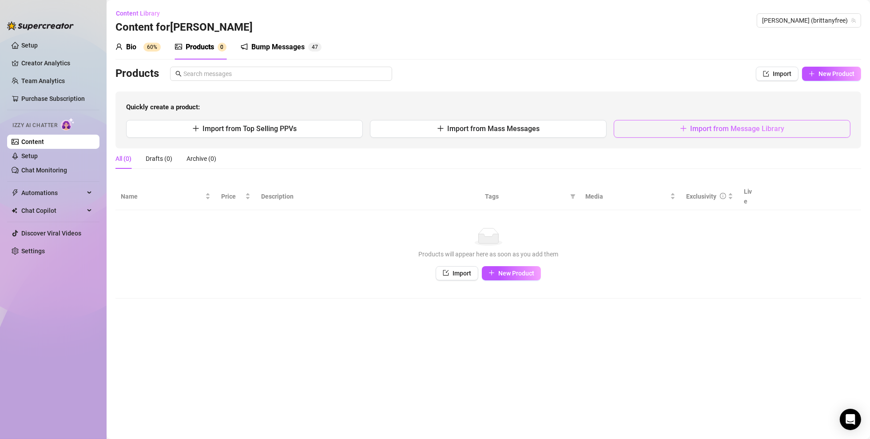
click at [643, 133] on button "Import from Message Library" at bounding box center [732, 129] width 237 height 18
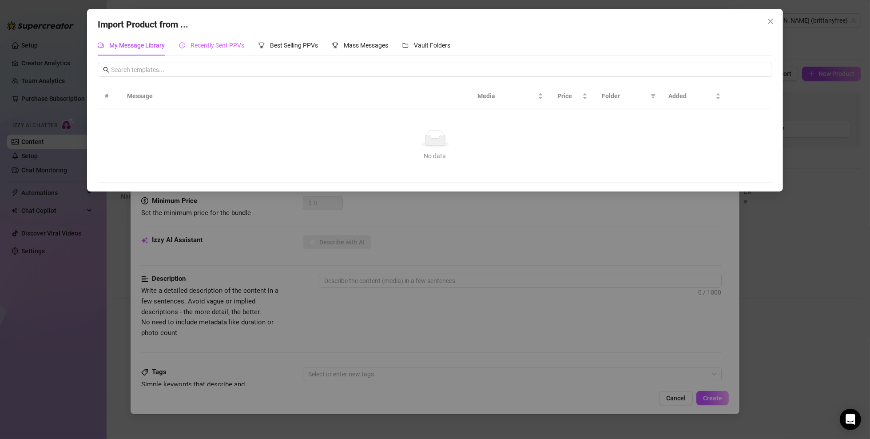
click at [217, 52] on div "Recently Sent PPVs" at bounding box center [211, 45] width 65 height 20
click at [288, 45] on span "Best Selling PPVs" at bounding box center [294, 45] width 48 height 7
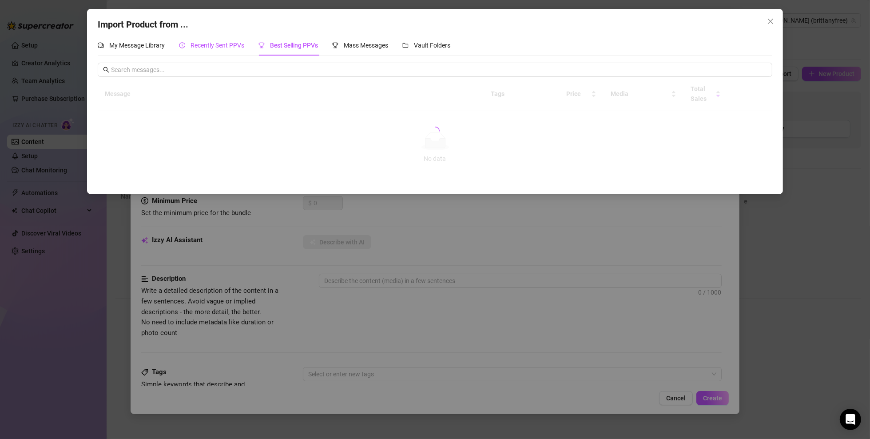
click at [191, 42] on span "Recently Sent PPVs" at bounding box center [218, 45] width 54 height 7
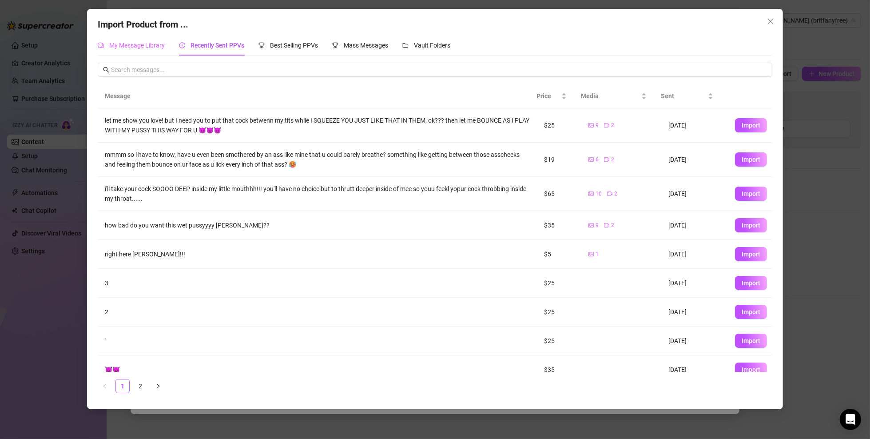
click at [135, 40] on div "My Message Library" at bounding box center [131, 45] width 67 height 20
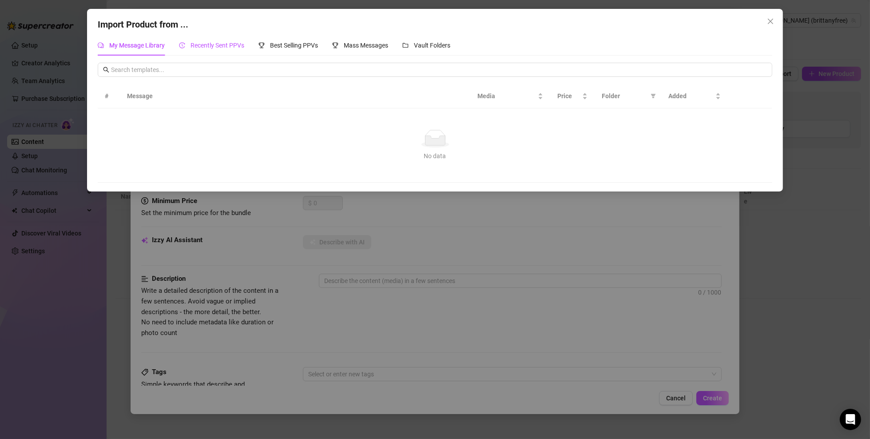
click at [196, 42] on span "Recently Sent PPVs" at bounding box center [218, 45] width 54 height 7
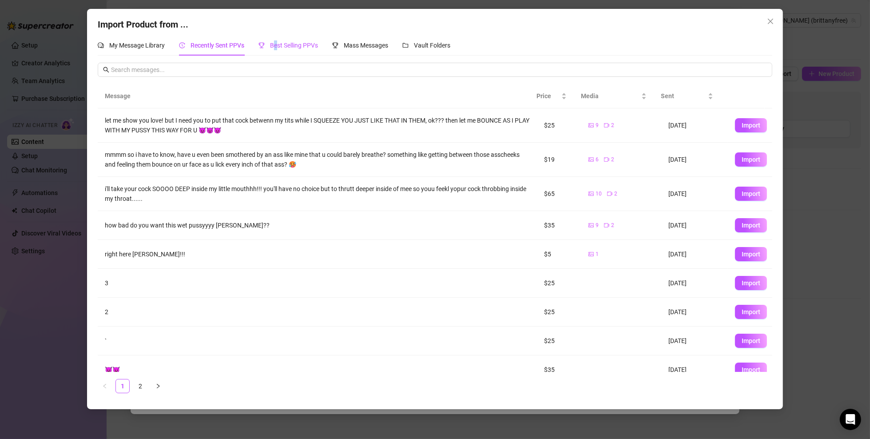
click at [276, 43] on span "Best Selling PPVs" at bounding box center [294, 45] width 48 height 7
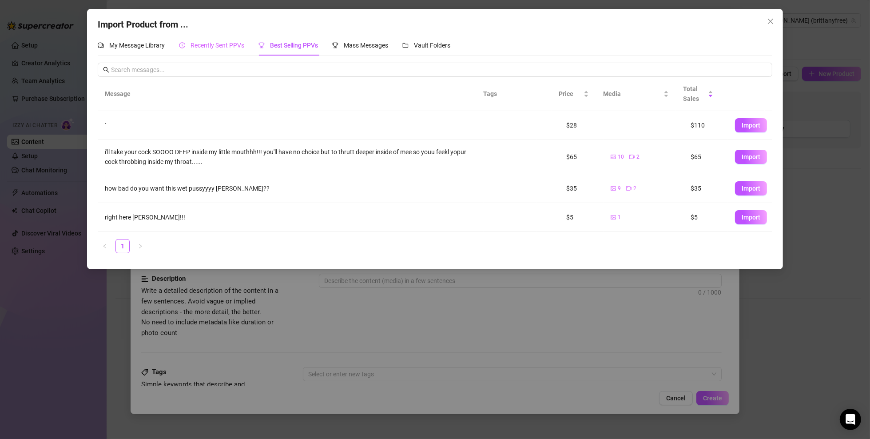
click at [204, 37] on div "Recently Sent PPVs" at bounding box center [211, 45] width 65 height 20
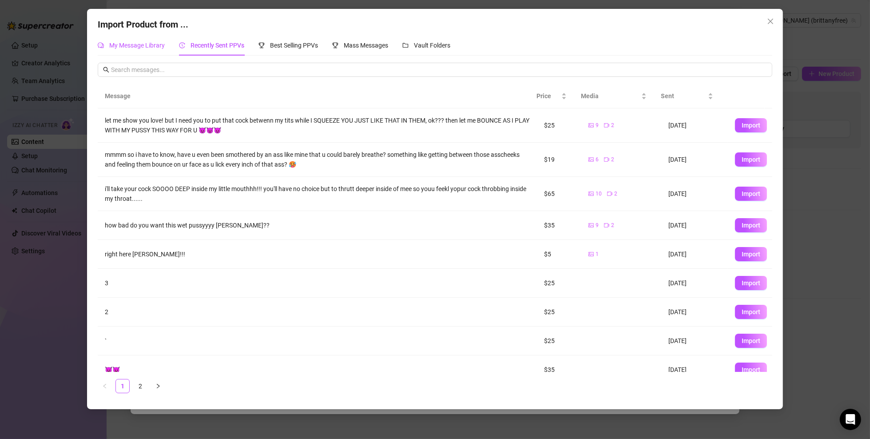
click at [148, 44] on span "My Message Library" at bounding box center [137, 45] width 56 height 7
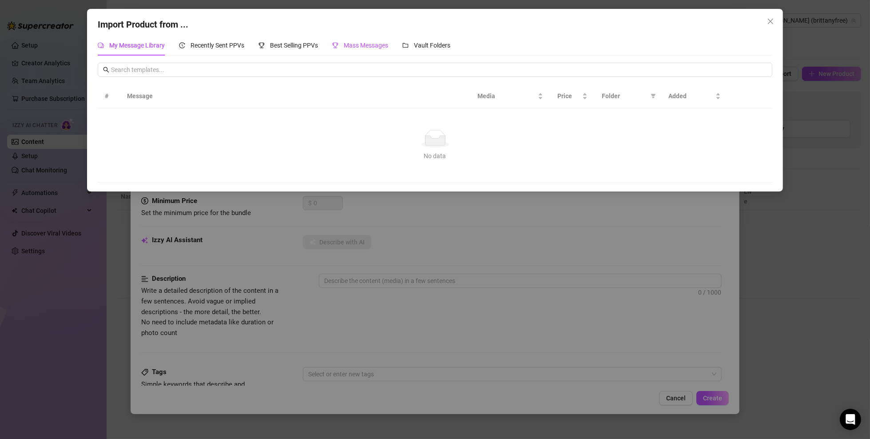
click at [340, 48] on div "Mass Messages" at bounding box center [360, 45] width 56 height 10
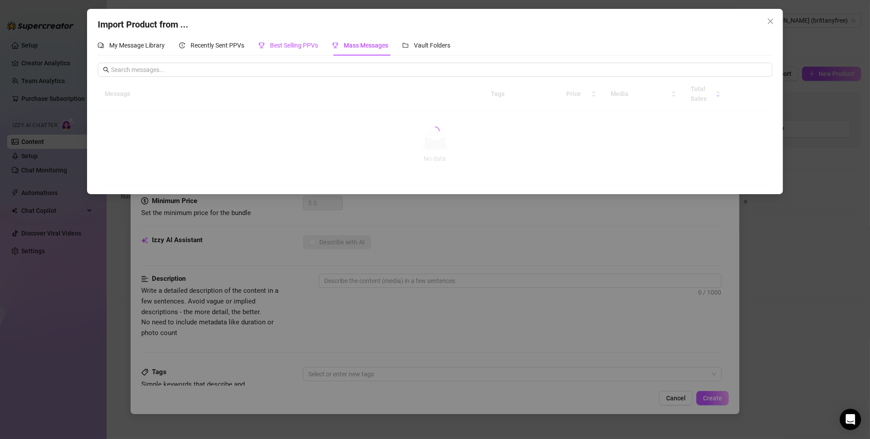
click at [305, 44] on span "Best Selling PPVs" at bounding box center [294, 45] width 48 height 7
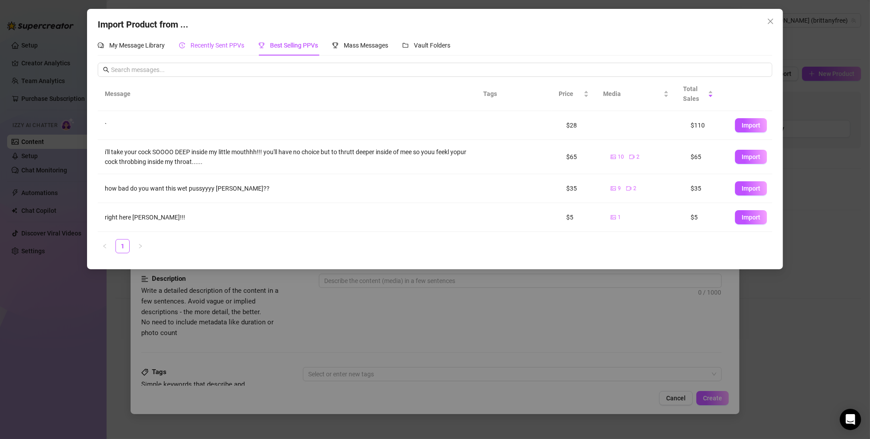
click at [224, 44] on span "Recently Sent PPVs" at bounding box center [218, 45] width 54 height 7
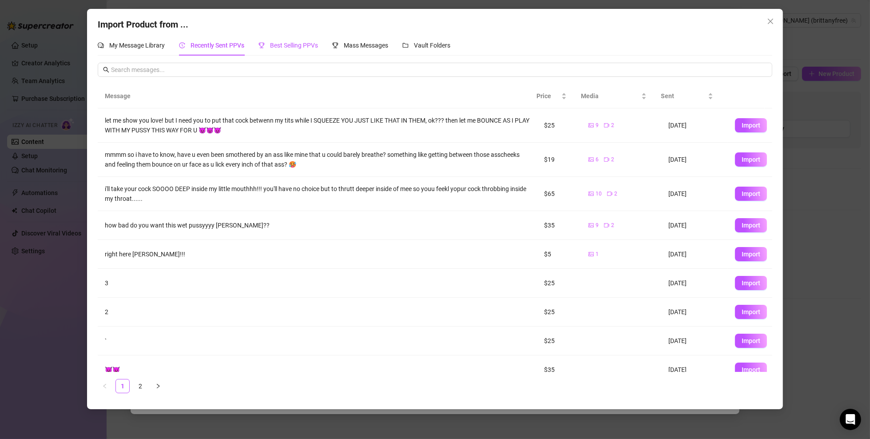
click at [275, 44] on span "Best Selling PPVs" at bounding box center [294, 45] width 48 height 7
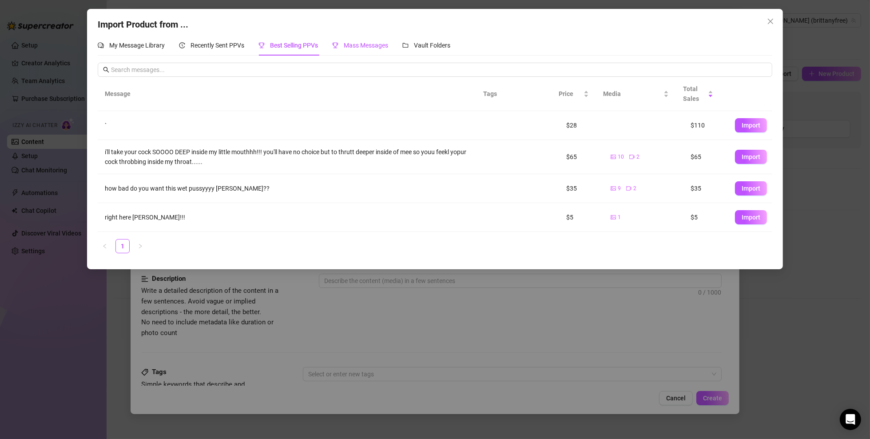
click at [354, 48] on span "Mass Messages" at bounding box center [366, 45] width 44 height 7
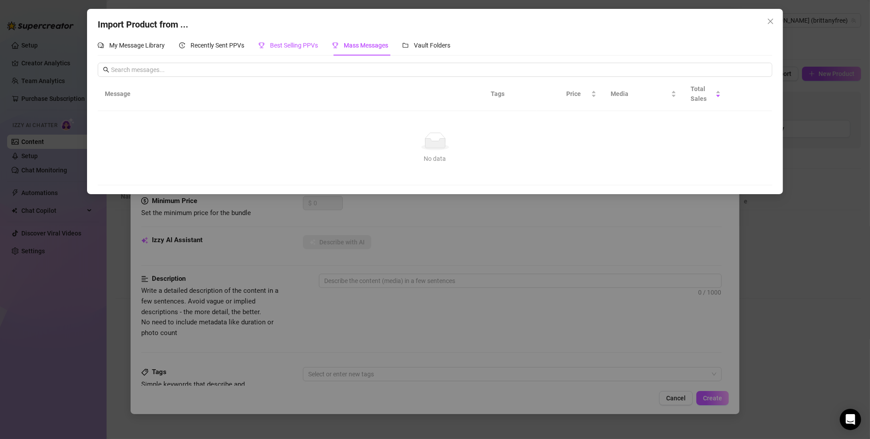
click at [304, 50] on div "Best Selling PPVs" at bounding box center [289, 45] width 60 height 10
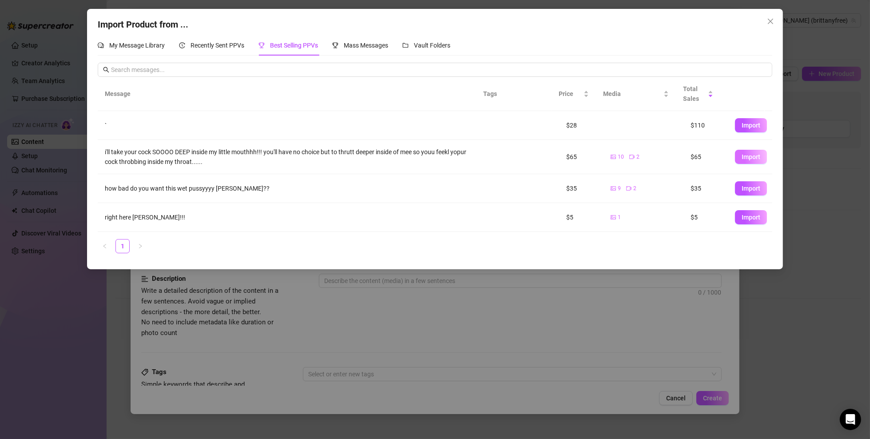
click at [643, 159] on span "Import" at bounding box center [751, 156] width 19 height 7
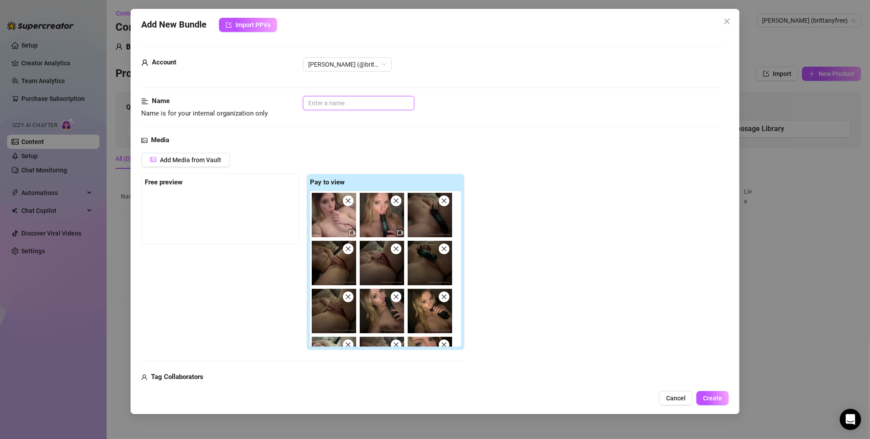
click at [316, 102] on input "text" at bounding box center [359, 103] width 112 height 14
click at [316, 101] on input "Brit Free" at bounding box center [359, 103] width 112 height 14
click at [319, 100] on input "Brit Free" at bounding box center [359, 103] width 112 height 14
click at [317, 100] on input "Brit Free" at bounding box center [359, 103] width 112 height 14
click at [336, 124] on div "Name Name is for your internal organization only Brittany Free" at bounding box center [431, 115] width 581 height 39
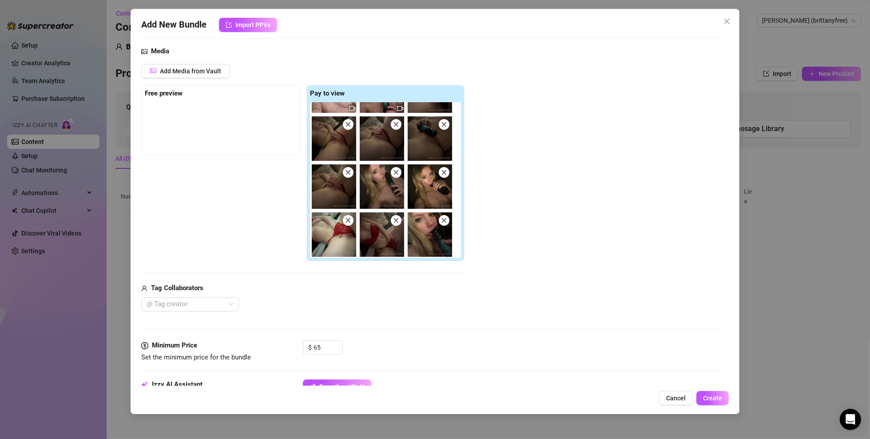
scroll to position [36, 0]
click at [325, 315] on input "65" at bounding box center [328, 347] width 29 height 13
click at [263, 257] on div "Free preview Pay to view" at bounding box center [302, 173] width 323 height 177
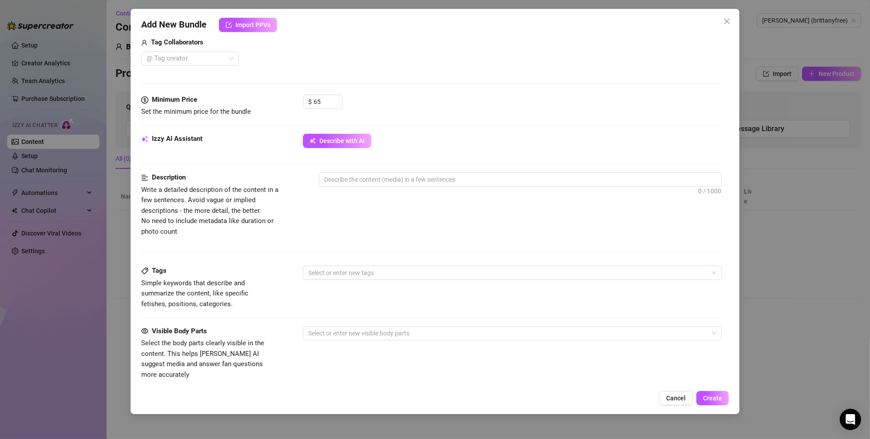
scroll to position [267, 0]
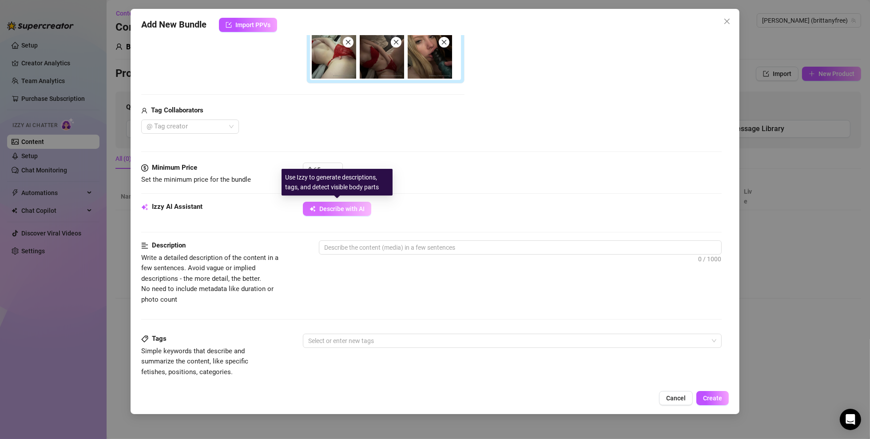
click at [327, 211] on span "Describe with AI" at bounding box center [341, 208] width 45 height 7
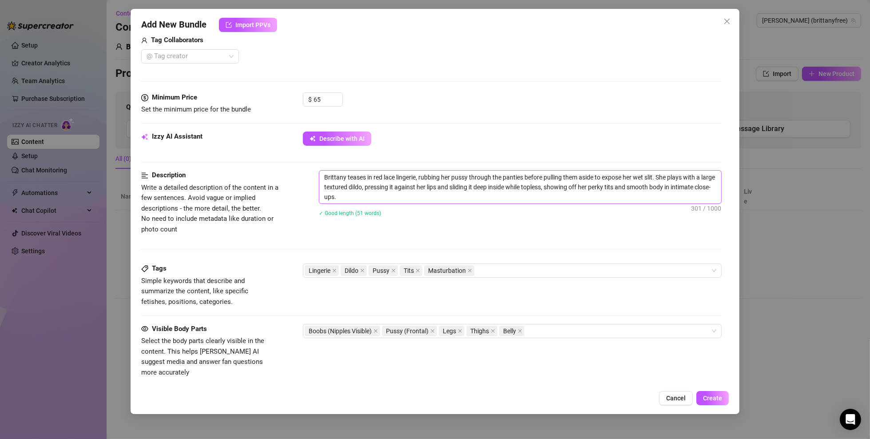
scroll to position [336, 0]
click at [391, 172] on textarea "Brittany teases in red lace lingerie, rubbing her pussy through the panties bef…" at bounding box center [520, 188] width 402 height 33
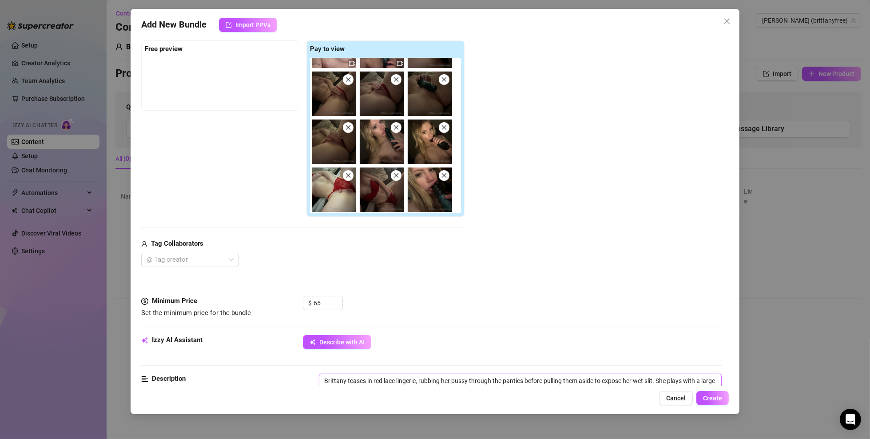
scroll to position [311, 0]
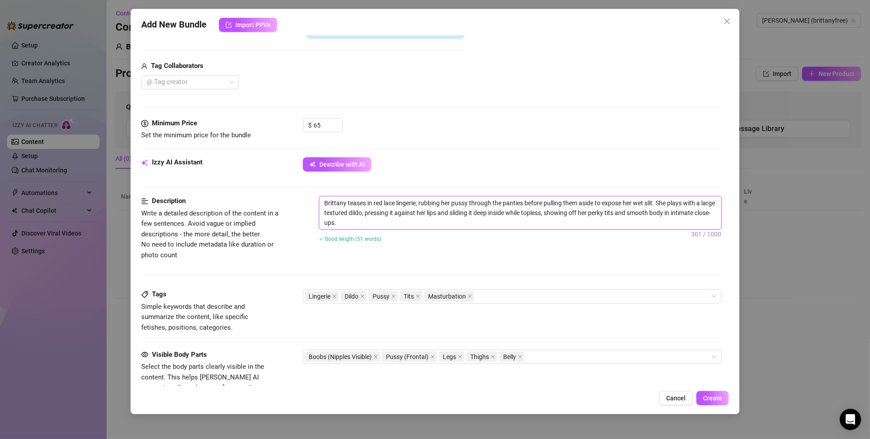
drag, startPoint x: 329, startPoint y: 202, endPoint x: 394, endPoint y: 223, distance: 68.1
click at [394, 223] on textarea "Brittany teases in red lace lingerie, rubbing her pussy through the panties bef…" at bounding box center [520, 212] width 402 height 33
click at [399, 237] on div "✓ Good length (51 words)" at bounding box center [520, 239] width 403 height 10
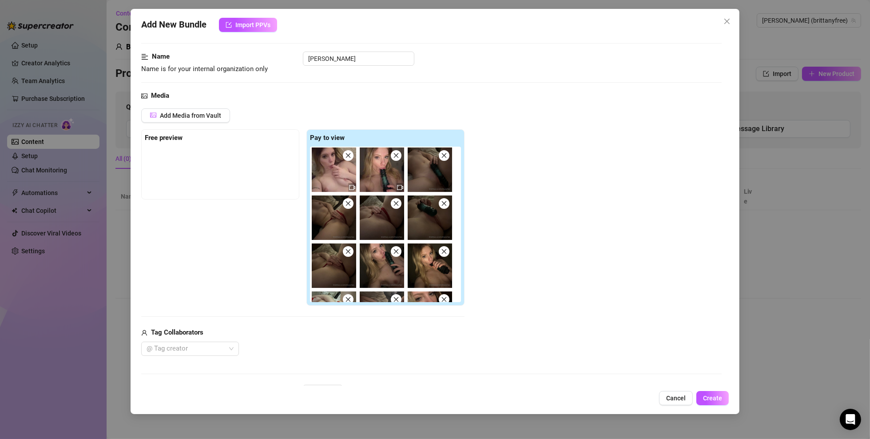
scroll to position [0, 0]
click at [211, 114] on span "Add Media from Vault" at bounding box center [190, 115] width 61 height 7
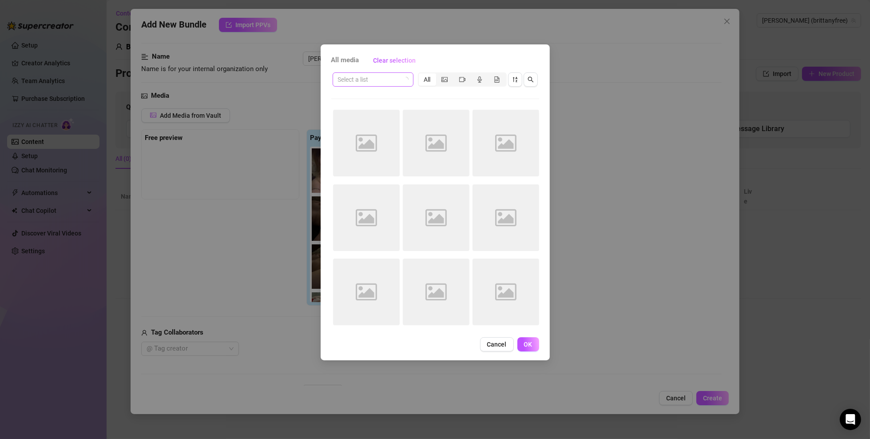
click at [378, 77] on input "search" at bounding box center [369, 79] width 62 height 13
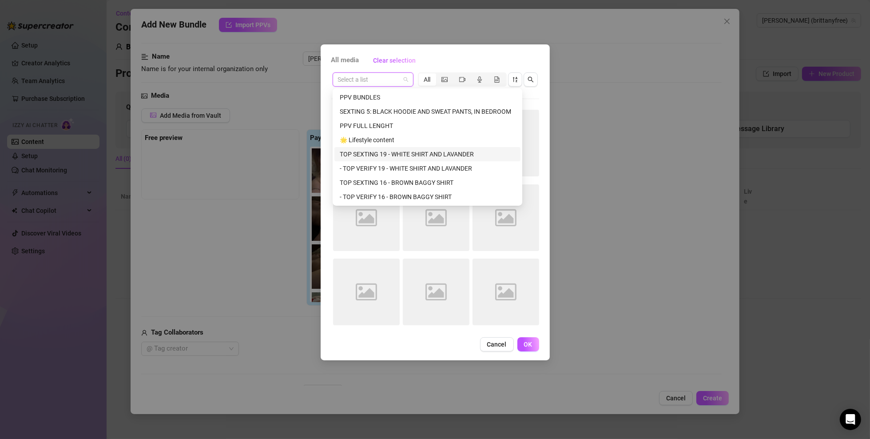
click at [422, 156] on div "TOP SEXTING 19 - WHITE SHIRT AND LAVANDER" at bounding box center [428, 154] width 176 height 10
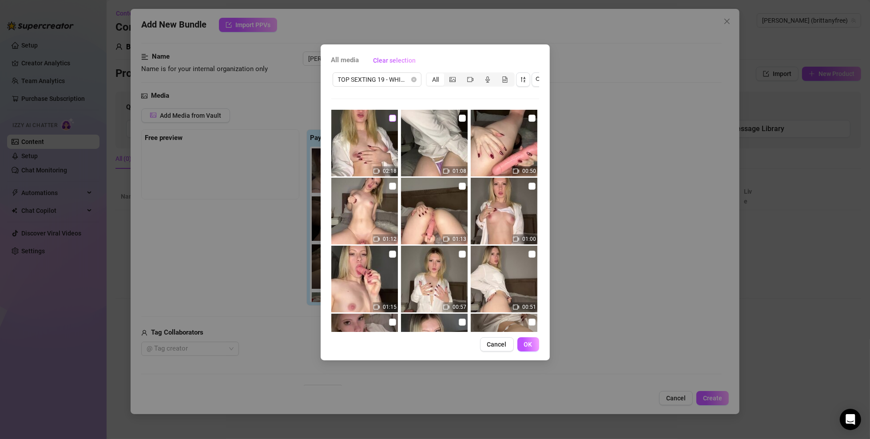
click at [392, 116] on input "checkbox" at bounding box center [392, 118] width 7 height 7
click at [460, 115] on input "checkbox" at bounding box center [462, 118] width 7 height 7
click at [529, 113] on img at bounding box center [504, 143] width 67 height 67
click at [393, 185] on input "checkbox" at bounding box center [392, 186] width 7 height 7
click at [460, 184] on input "checkbox" at bounding box center [462, 186] width 7 height 7
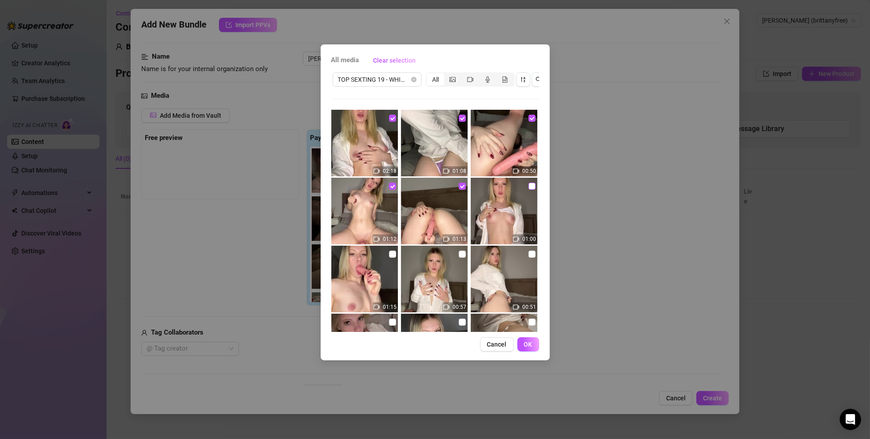
click at [529, 185] on input "checkbox" at bounding box center [532, 186] width 7 height 7
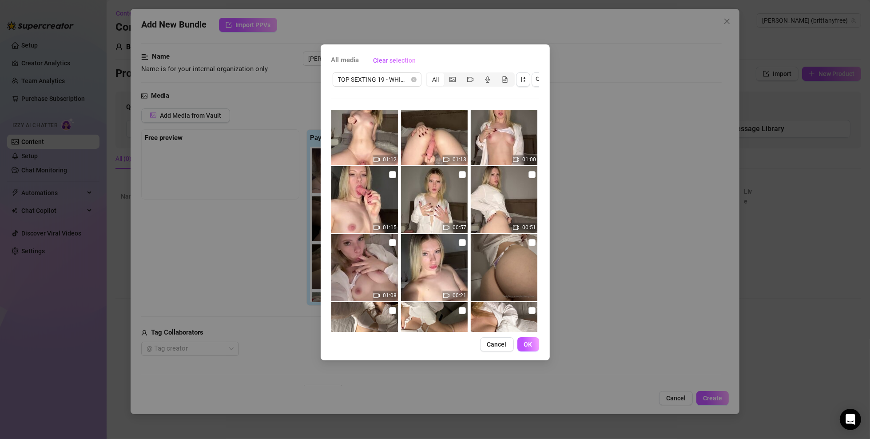
scroll to position [89, 0]
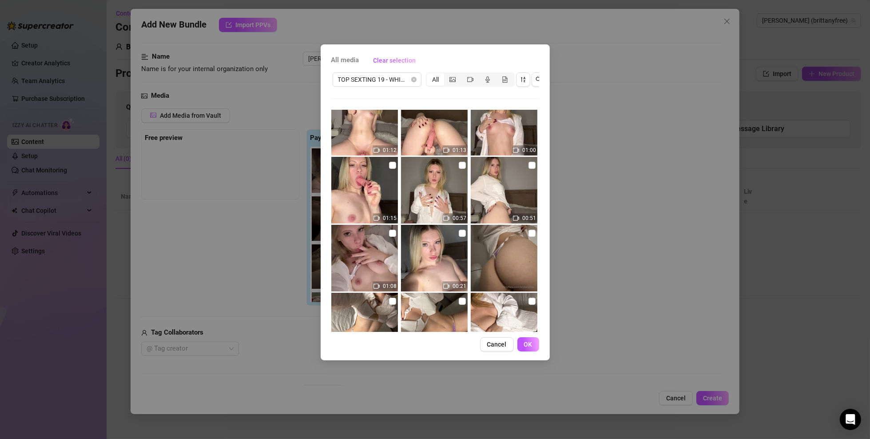
click at [434, 77] on div "All" at bounding box center [435, 79] width 17 height 12
click at [429, 75] on input "All" at bounding box center [429, 75] width 0 height 0
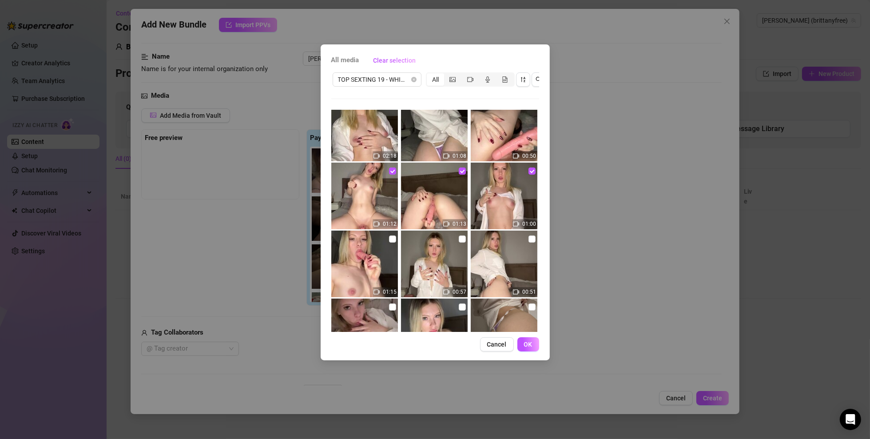
scroll to position [0, 0]
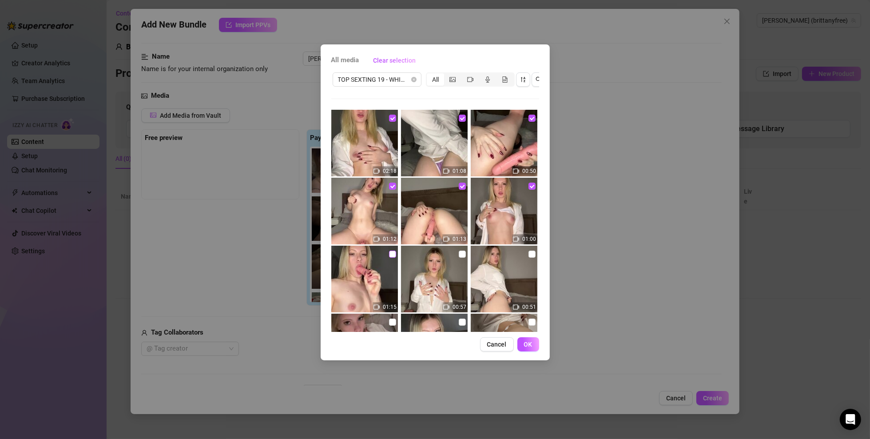
click at [390, 255] on input "checkbox" at bounding box center [392, 254] width 7 height 7
click at [459, 253] on input "checkbox" at bounding box center [462, 254] width 7 height 7
click at [529, 251] on input "checkbox" at bounding box center [532, 254] width 7 height 7
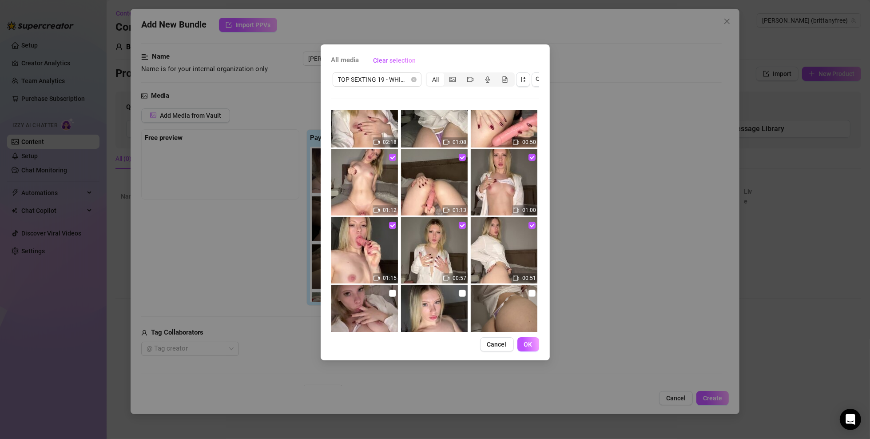
scroll to position [133, 0]
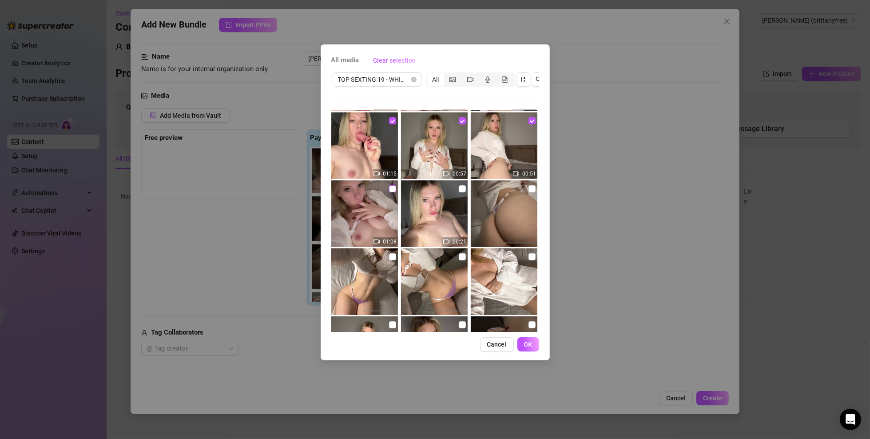
click at [390, 189] on input "checkbox" at bounding box center [392, 188] width 7 height 7
click at [459, 191] on input "checkbox" at bounding box center [462, 188] width 7 height 7
click at [529, 188] on input "checkbox" at bounding box center [532, 188] width 7 height 7
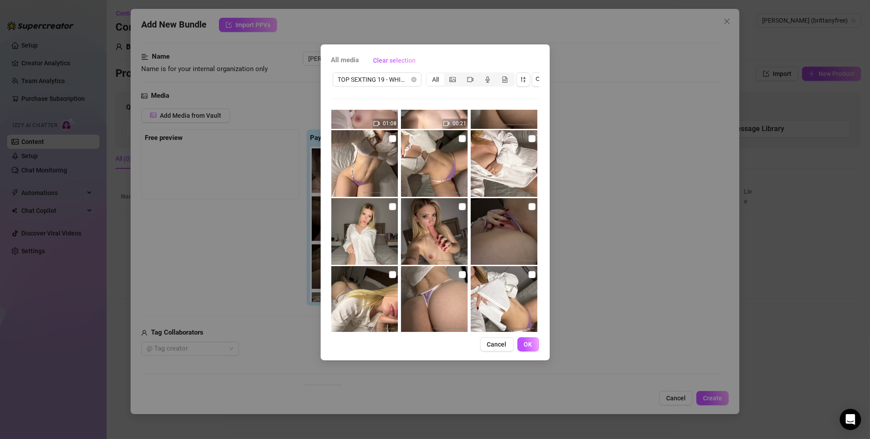
scroll to position [267, 0]
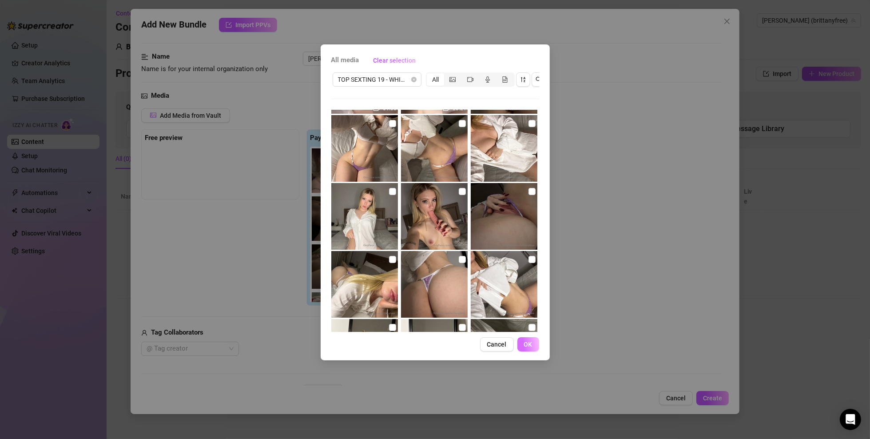
click at [529, 315] on span "OK" at bounding box center [528, 344] width 8 height 7
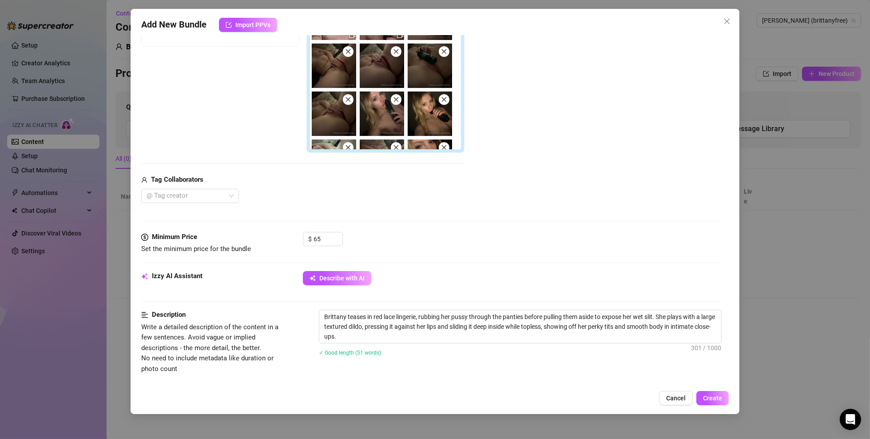
scroll to position [0, 0]
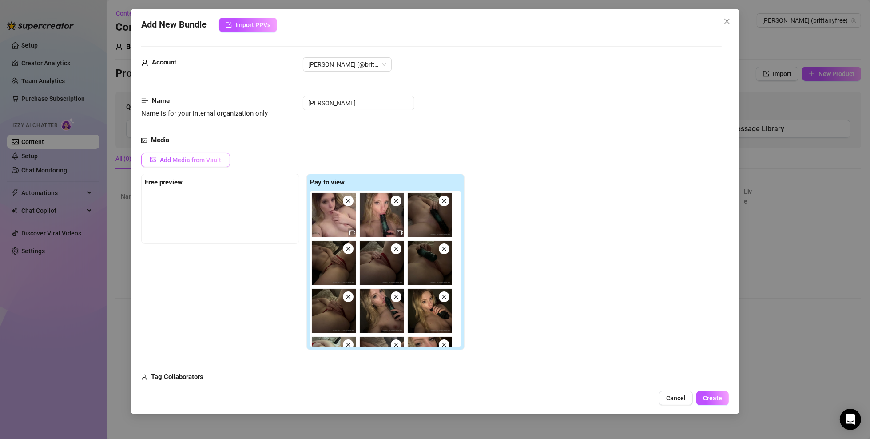
click at [219, 161] on span "Add Media from Vault" at bounding box center [190, 159] width 61 height 7
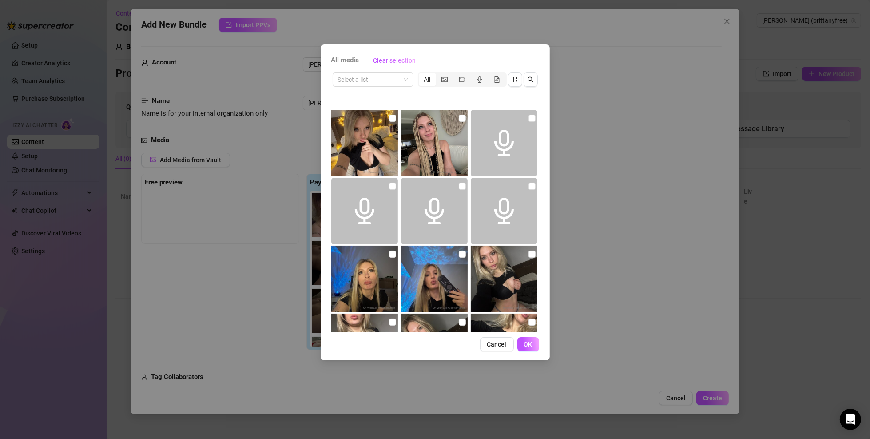
click at [316, 125] on div "All media Clear selection Select a list All Cancel OK" at bounding box center [435, 219] width 870 height 439
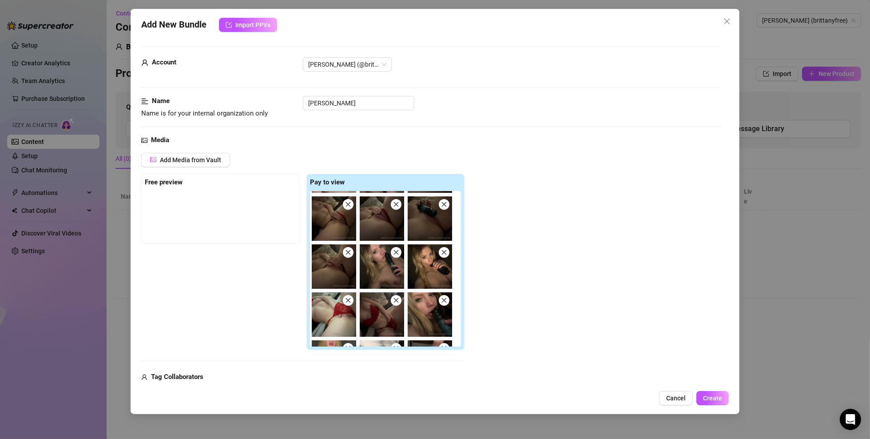
scroll to position [228, 0]
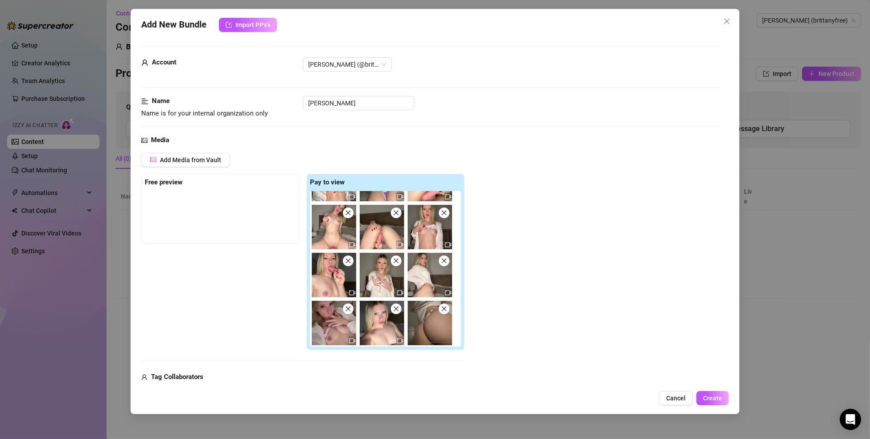
click at [447, 308] on icon "close" at bounding box center [444, 309] width 6 height 6
click at [398, 307] on icon "close" at bounding box center [396, 309] width 6 height 6
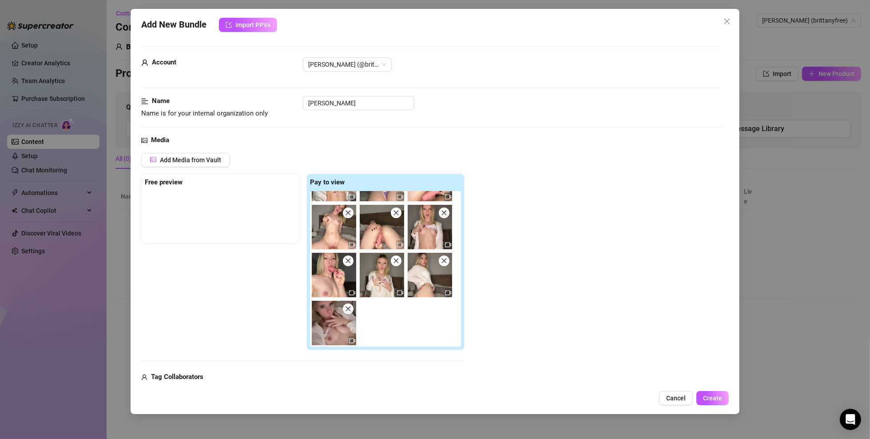
click at [354, 303] on img at bounding box center [334, 323] width 44 height 44
click at [350, 303] on span at bounding box center [348, 308] width 11 height 11
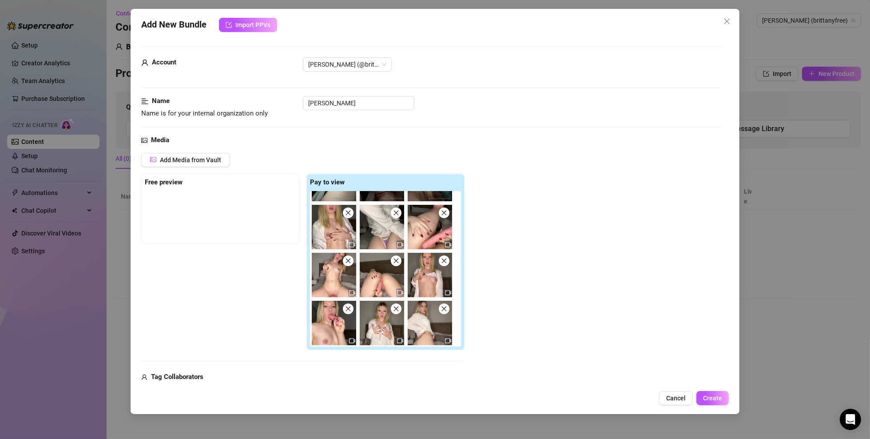
click at [396, 307] on icon "close" at bounding box center [396, 309] width 6 height 6
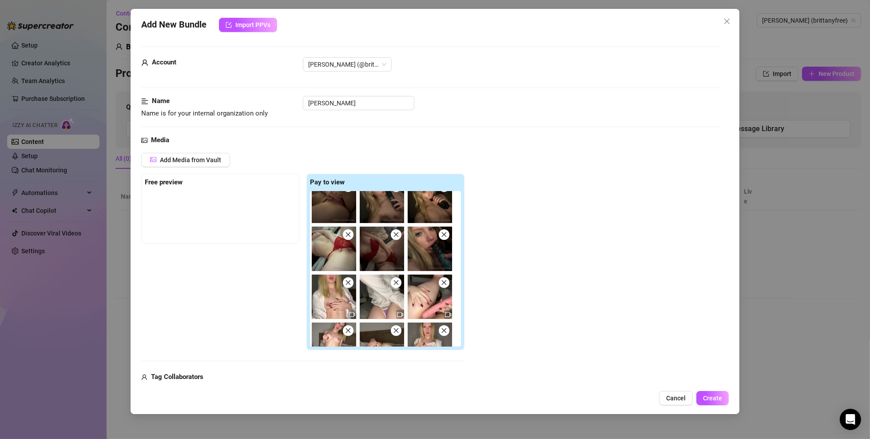
scroll to position [136, 0]
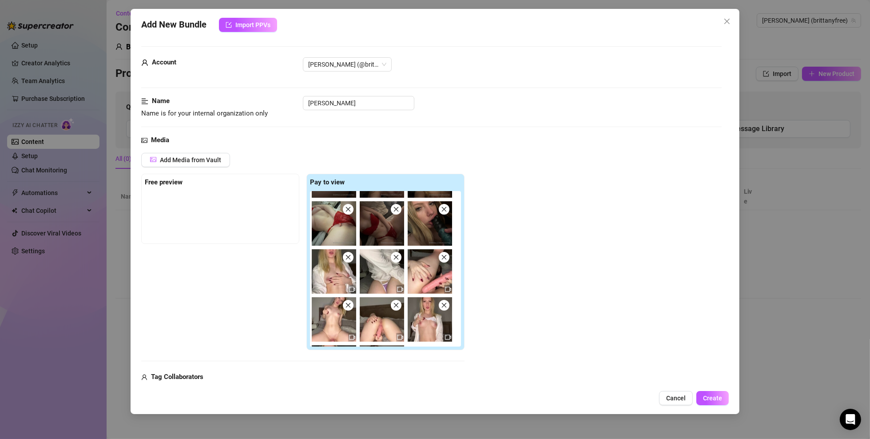
click at [348, 259] on icon "close" at bounding box center [348, 257] width 6 height 6
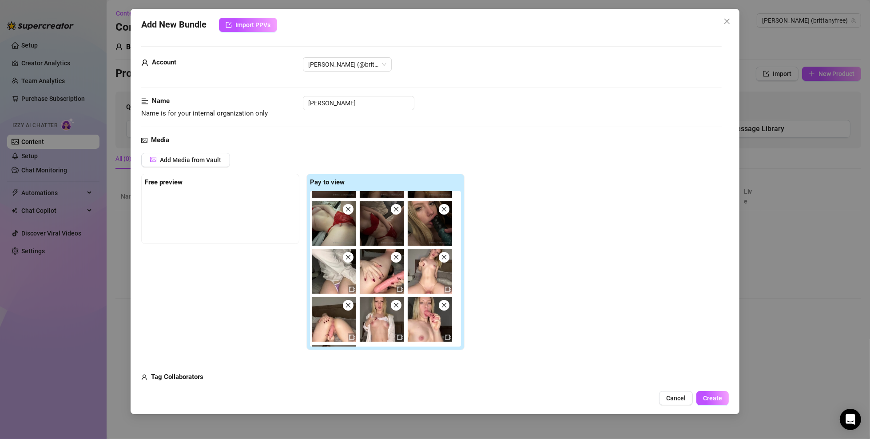
click at [348, 259] on icon "close" at bounding box center [348, 257] width 6 height 6
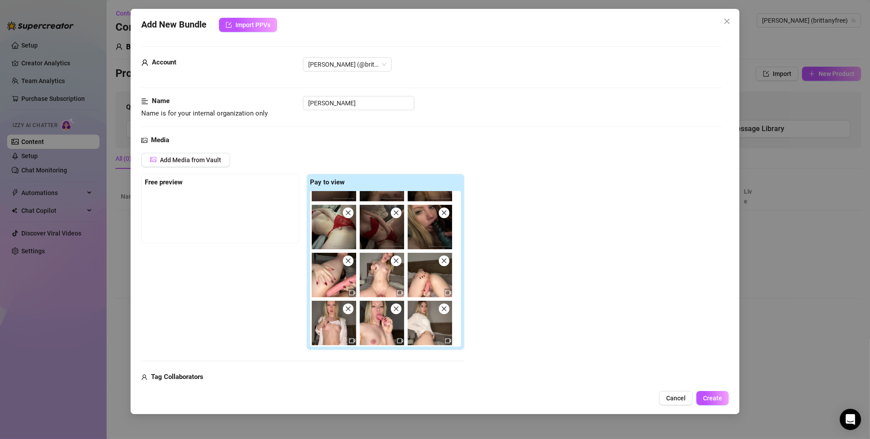
click at [348, 259] on icon "close" at bounding box center [348, 261] width 6 height 6
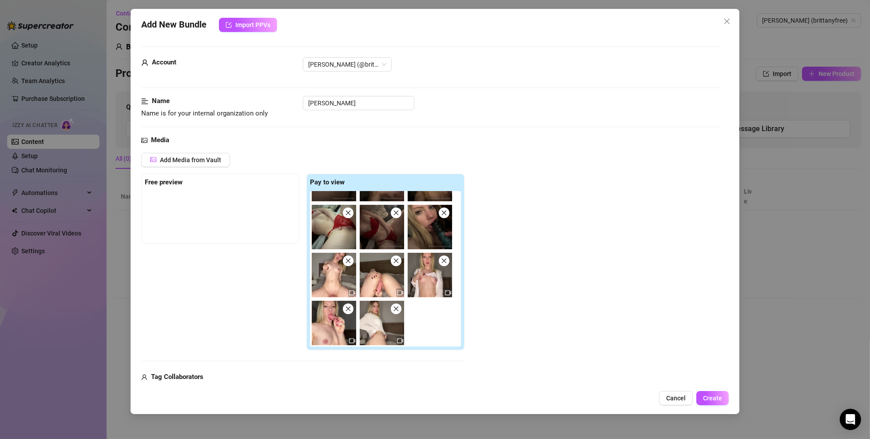
click at [349, 261] on icon "close" at bounding box center [348, 261] width 5 height 5
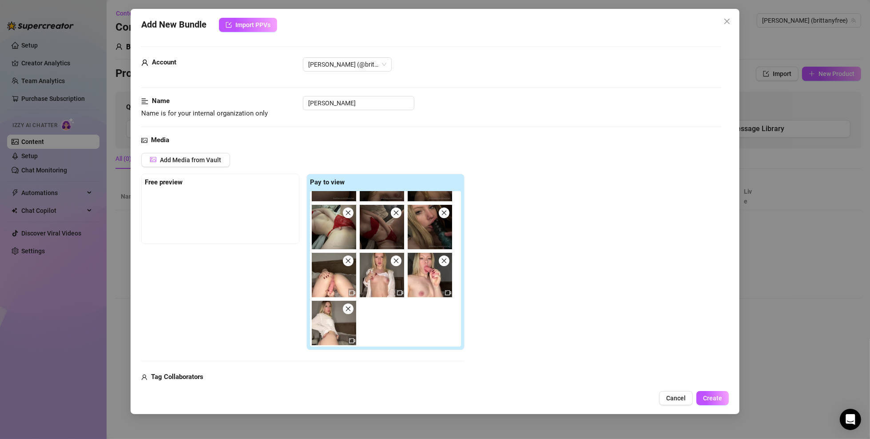
click at [349, 261] on icon "close" at bounding box center [348, 261] width 5 height 5
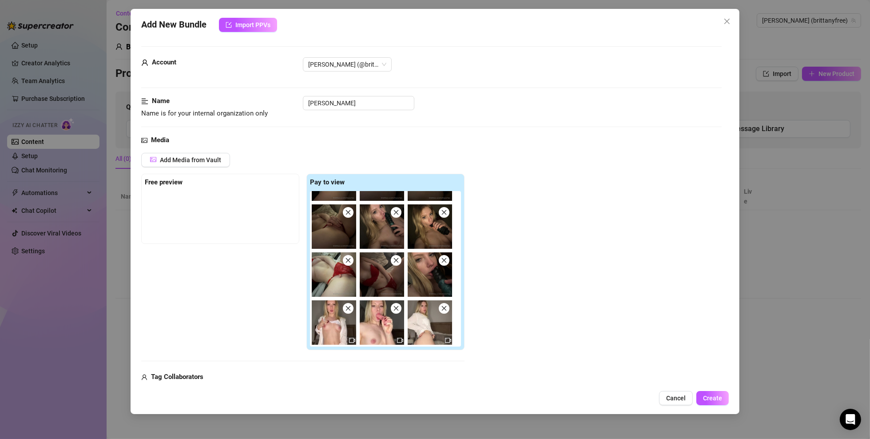
scroll to position [84, 0]
click at [347, 309] on icon "close" at bounding box center [348, 309] width 6 height 6
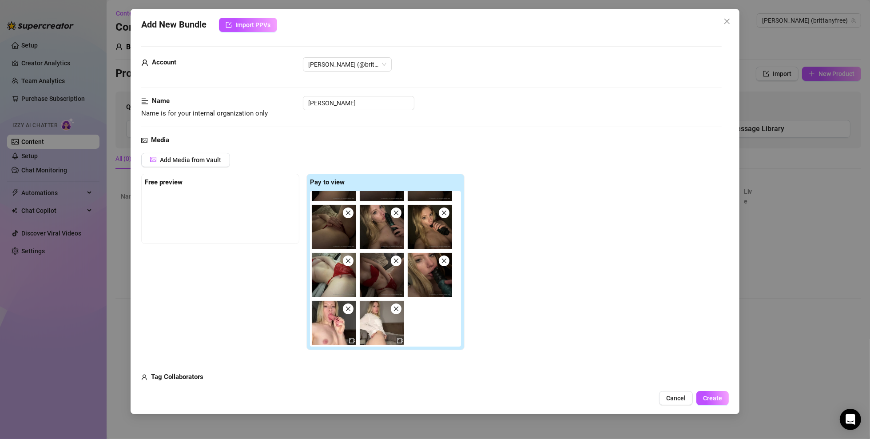
click at [347, 309] on icon "close" at bounding box center [348, 309] width 6 height 6
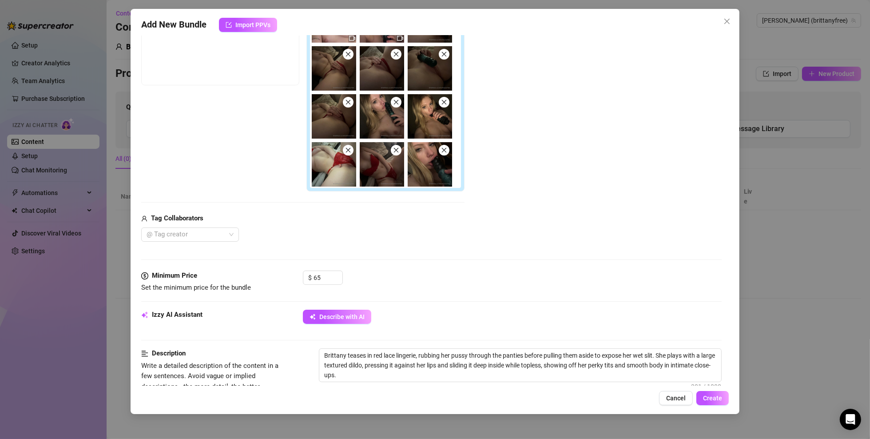
scroll to position [178, 0]
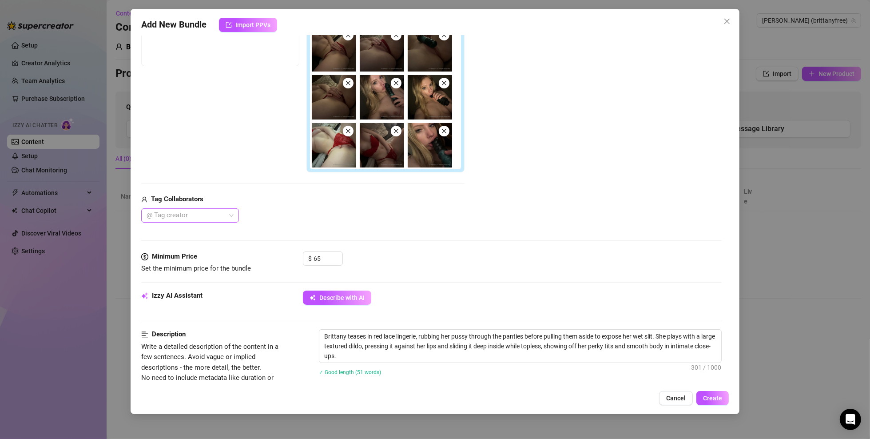
click at [197, 219] on div at bounding box center [185, 215] width 85 height 12
click at [350, 202] on div "Tag Collaborators" at bounding box center [302, 199] width 323 height 11
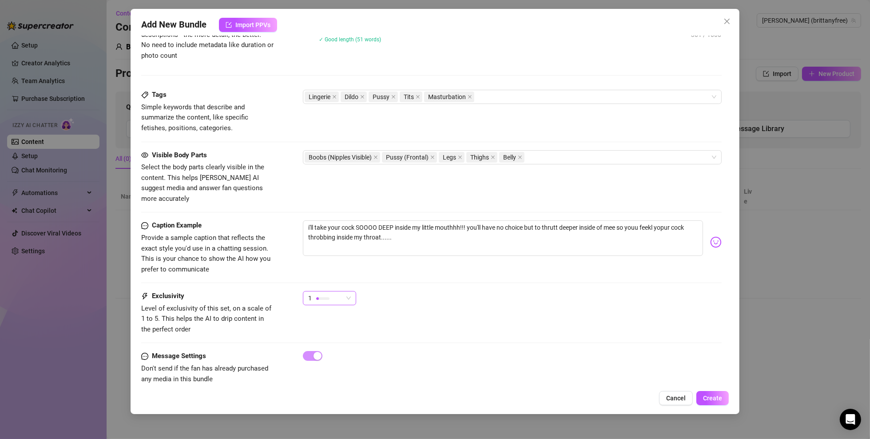
scroll to position [514, 0]
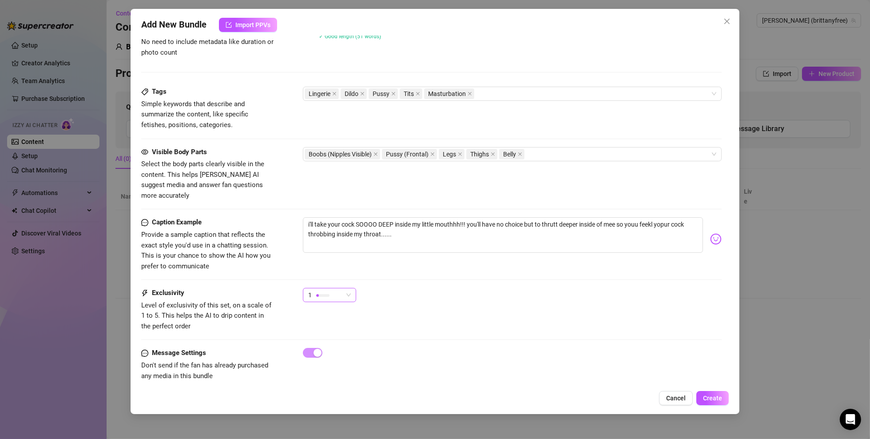
click at [349, 288] on span "1" at bounding box center [329, 294] width 43 height 13
click at [464, 288] on div "1" at bounding box center [512, 299] width 419 height 22
click at [643, 315] on button "Create" at bounding box center [713, 398] width 32 height 14
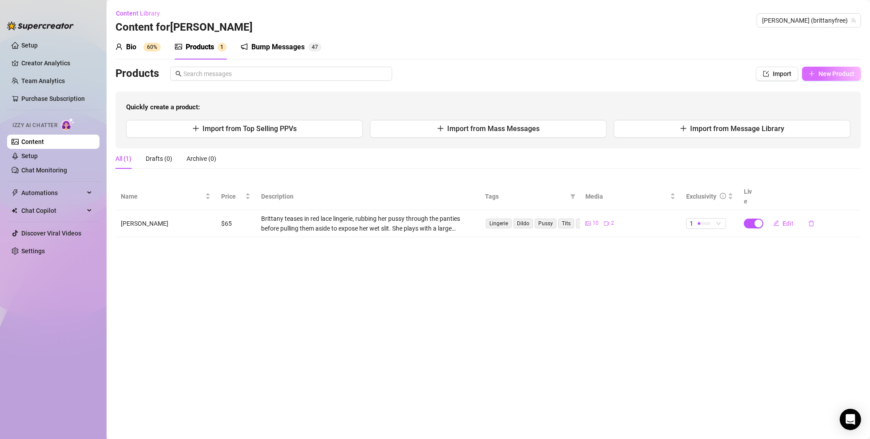
click at [643, 79] on button "New Product" at bounding box center [831, 74] width 59 height 14
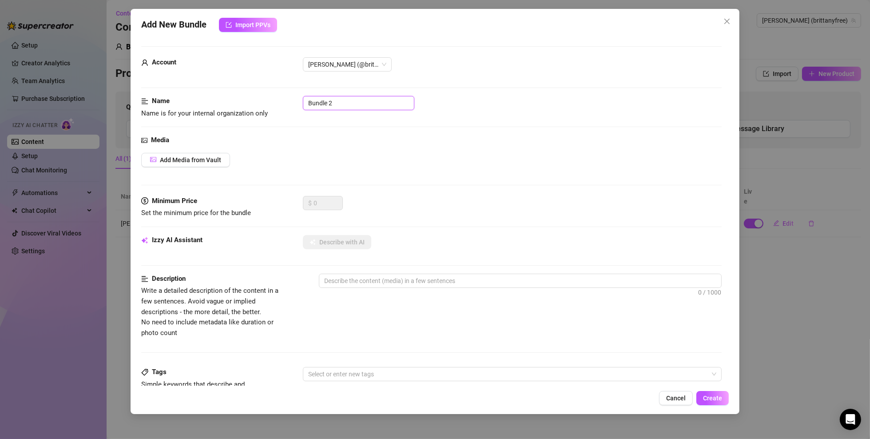
click at [351, 101] on input "Bundle 2" at bounding box center [359, 103] width 112 height 14
click at [217, 158] on span "Add Media from Vault" at bounding box center [190, 159] width 61 height 7
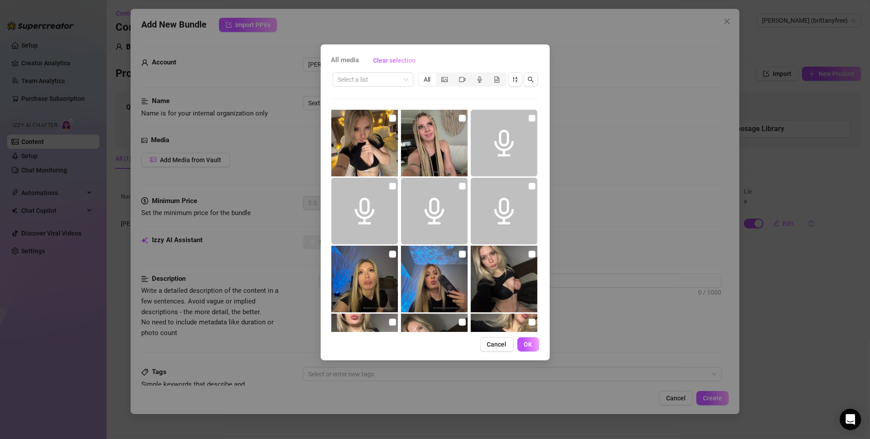
click at [375, 87] on div "Select a list All" at bounding box center [435, 79] width 208 height 17
click at [381, 82] on input "search" at bounding box center [369, 79] width 62 height 13
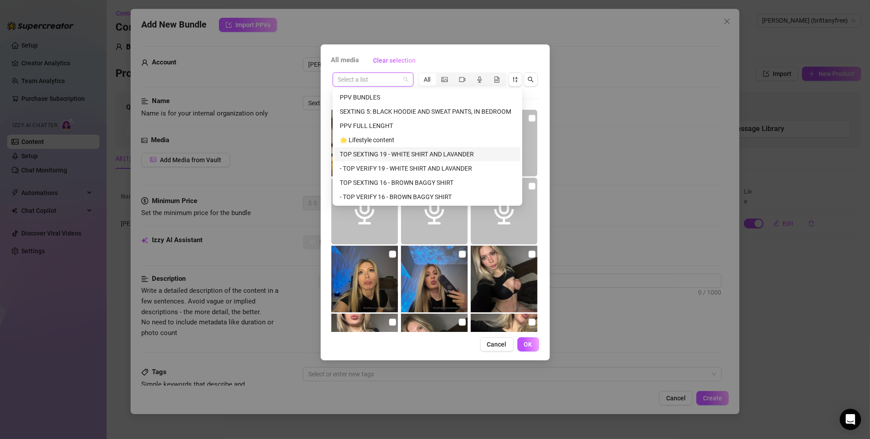
click at [263, 136] on div "All media Clear selection Select a list All Cancel OK" at bounding box center [435, 219] width 870 height 439
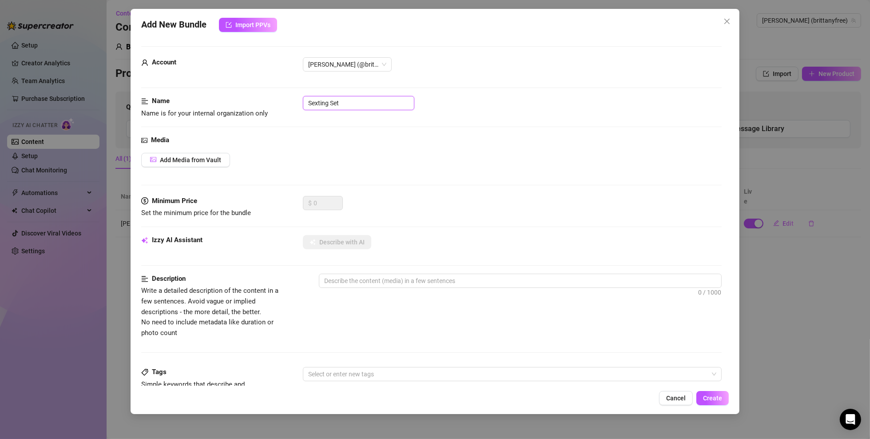
click at [353, 103] on input "Sexting Set" at bounding box center [359, 103] width 112 height 14
click at [192, 158] on span "Add Media from Vault" at bounding box center [190, 159] width 61 height 7
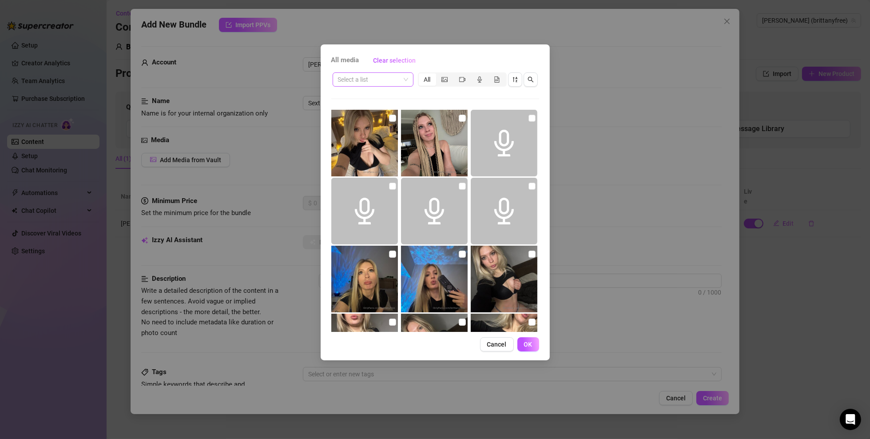
click at [407, 80] on span at bounding box center [373, 79] width 70 height 13
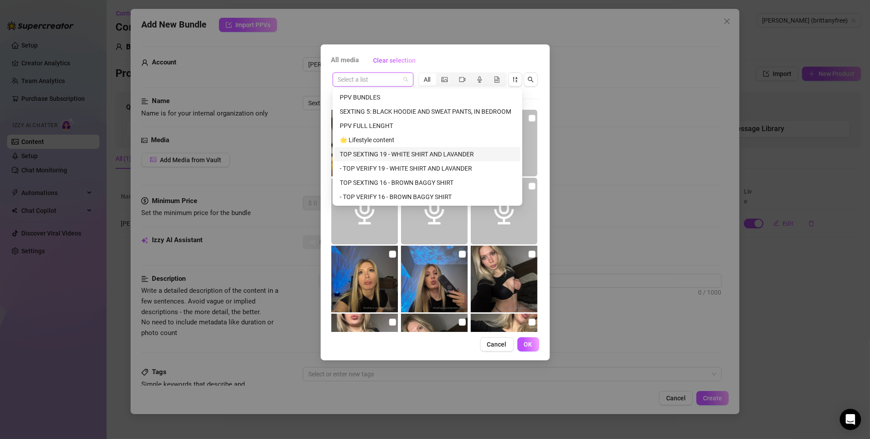
click at [381, 156] on div "TOP SEXTING 19 - WHITE SHIRT AND LAVANDER" at bounding box center [428, 154] width 176 height 10
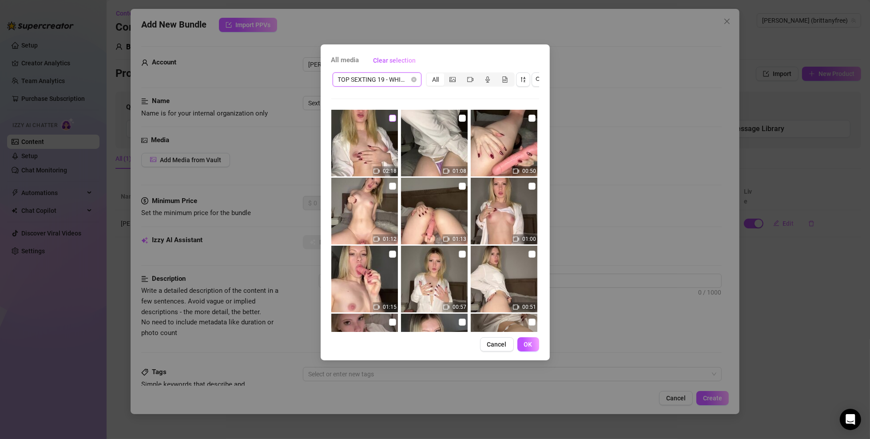
click at [392, 117] on input "checkbox" at bounding box center [392, 118] width 7 height 7
click at [459, 117] on input "checkbox" at bounding box center [462, 118] width 7 height 7
click at [529, 116] on input "checkbox" at bounding box center [532, 118] width 7 height 7
click at [394, 189] on input "checkbox" at bounding box center [392, 186] width 7 height 7
click at [459, 186] on input "checkbox" at bounding box center [462, 186] width 7 height 7
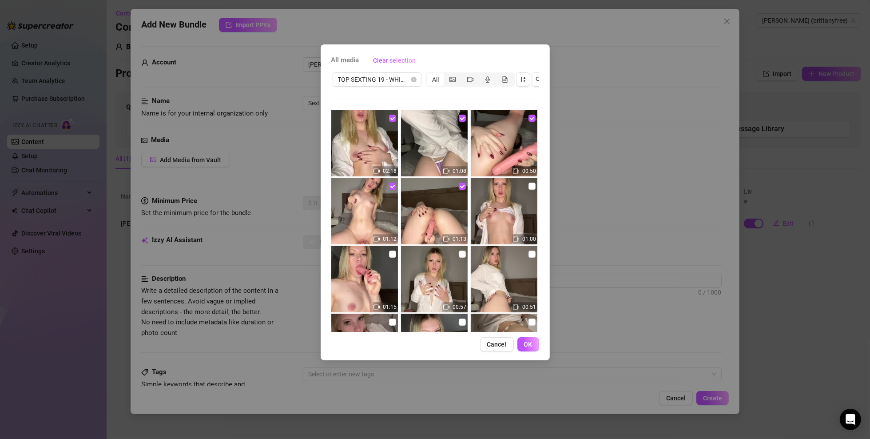
click at [520, 186] on img at bounding box center [504, 211] width 67 height 67
click at [362, 263] on img at bounding box center [364, 279] width 67 height 67
click at [422, 272] on img at bounding box center [434, 279] width 67 height 67
click at [521, 280] on img at bounding box center [504, 279] width 67 height 67
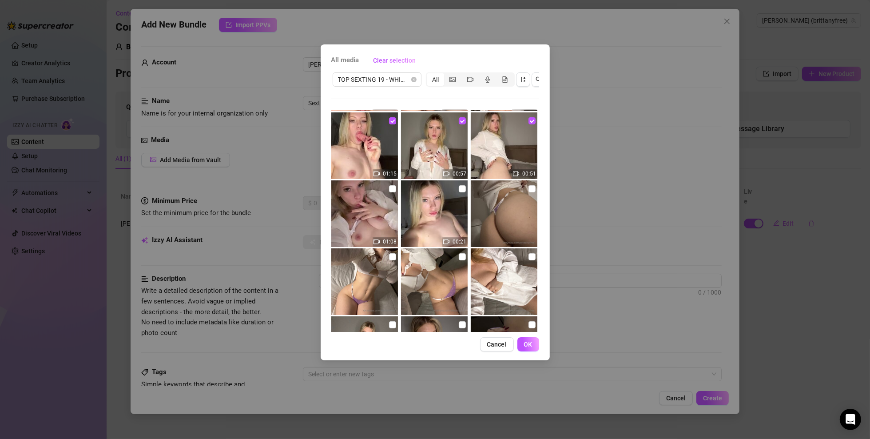
click at [364, 224] on img at bounding box center [364, 213] width 67 height 67
click at [426, 212] on img at bounding box center [434, 213] width 67 height 67
click at [497, 214] on img at bounding box center [504, 213] width 67 height 67
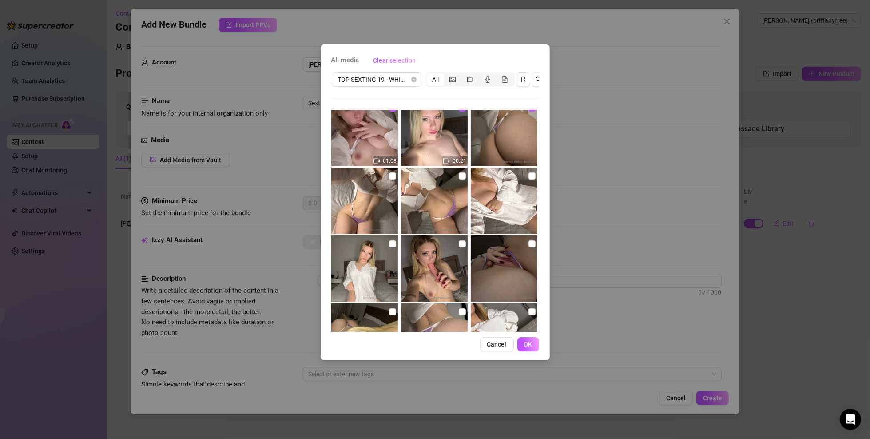
scroll to position [222, 0]
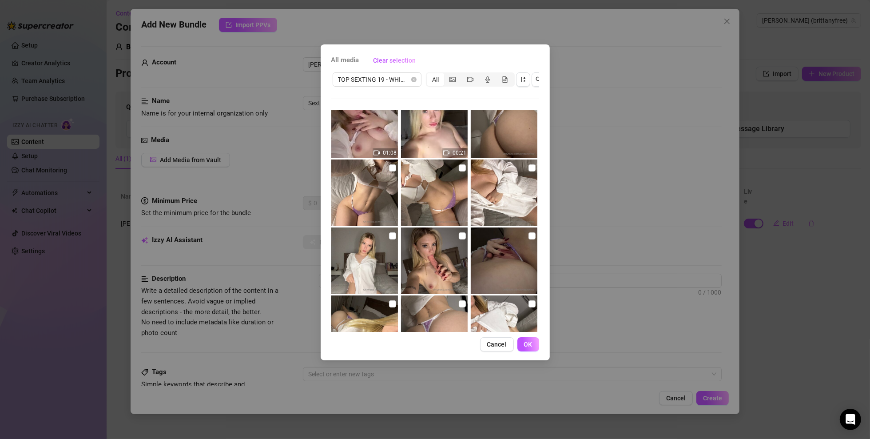
click at [497, 202] on img at bounding box center [504, 193] width 67 height 67
click at [438, 196] on img at bounding box center [434, 193] width 67 height 67
click at [375, 195] on img at bounding box center [364, 193] width 67 height 67
click at [360, 241] on img at bounding box center [364, 260] width 67 height 67
click at [425, 248] on img at bounding box center [434, 260] width 67 height 67
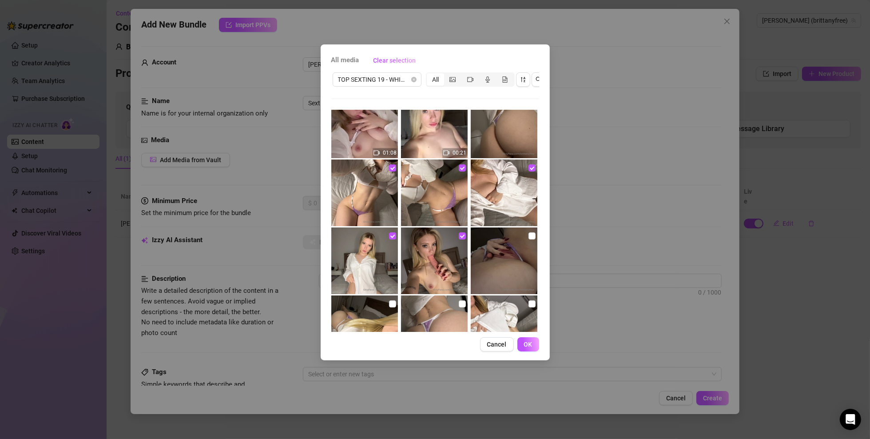
click at [499, 254] on img at bounding box center [504, 260] width 67 height 67
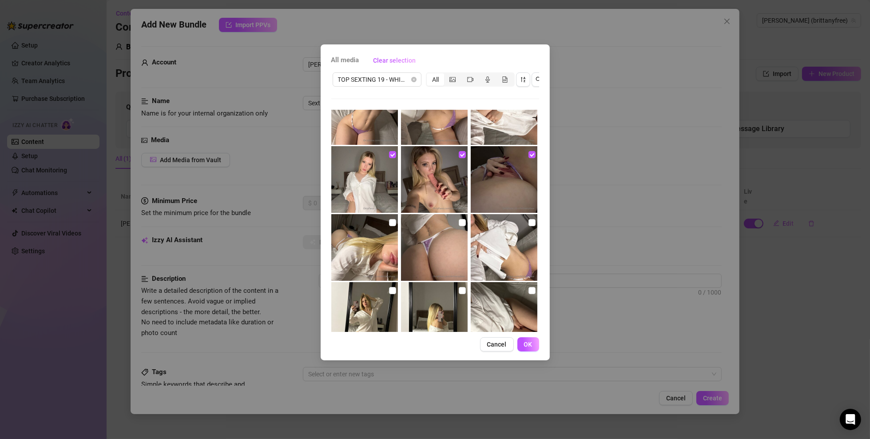
scroll to position [311, 0]
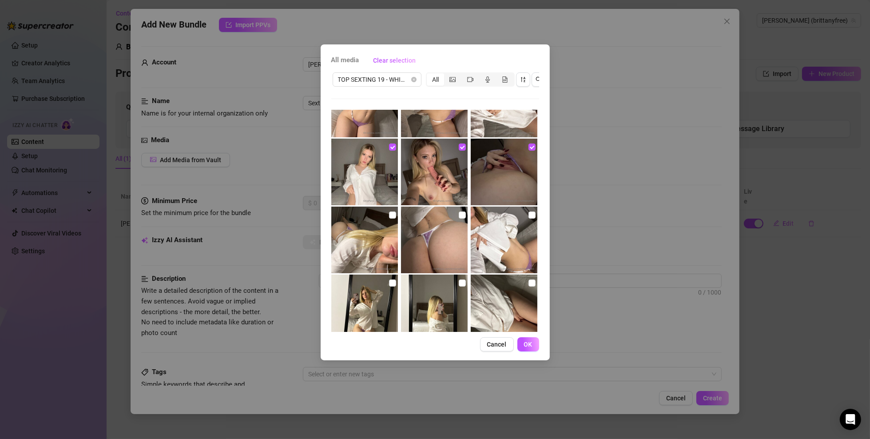
click at [492, 251] on img at bounding box center [504, 240] width 67 height 67
click at [423, 246] on img at bounding box center [434, 240] width 67 height 67
click at [365, 245] on img at bounding box center [364, 240] width 67 height 67
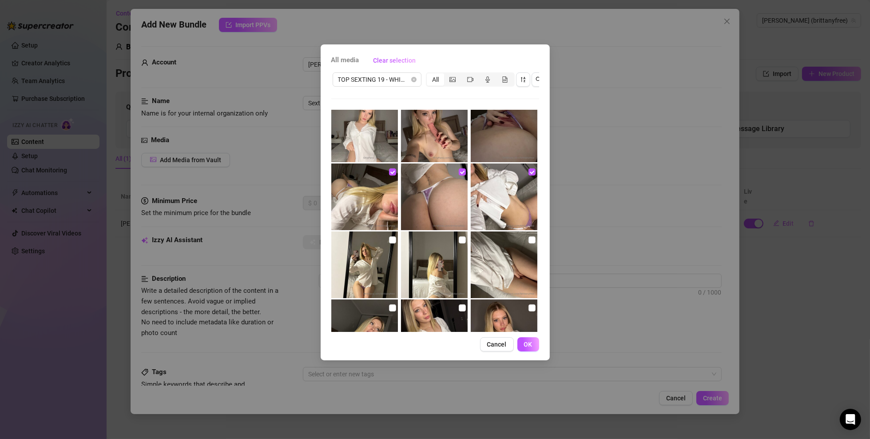
scroll to position [355, 0]
click at [360, 244] on img at bounding box center [364, 263] width 67 height 67
click at [427, 259] on img at bounding box center [434, 263] width 67 height 67
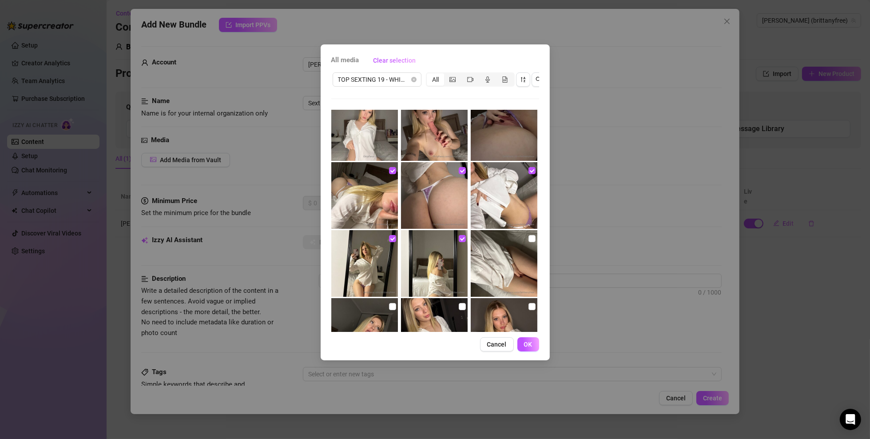
click at [492, 263] on img at bounding box center [504, 263] width 67 height 67
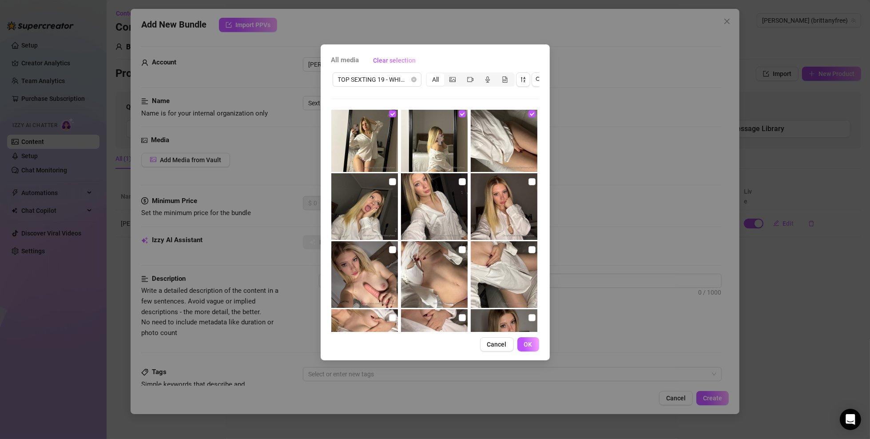
scroll to position [489, 0]
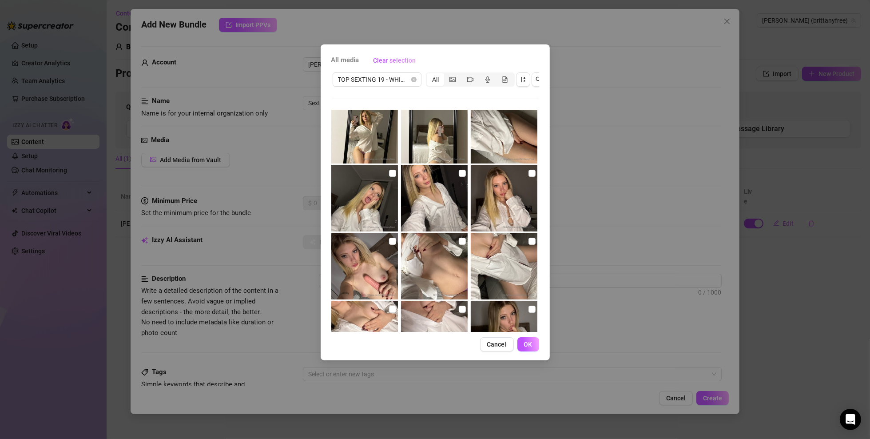
click at [486, 219] on img at bounding box center [504, 198] width 67 height 67
click at [446, 218] on img at bounding box center [434, 198] width 67 height 67
click at [365, 208] on img at bounding box center [364, 198] width 67 height 67
click at [358, 239] on img at bounding box center [364, 266] width 67 height 67
click at [417, 250] on img at bounding box center [434, 266] width 67 height 67
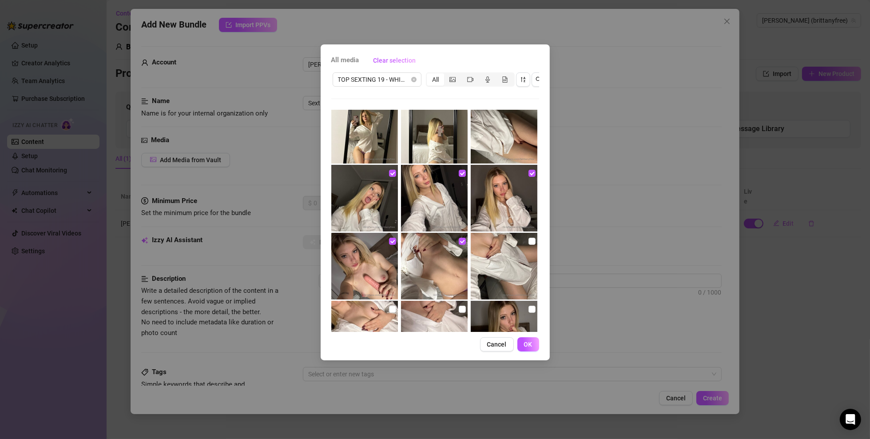
click at [490, 254] on img at bounding box center [504, 266] width 67 height 67
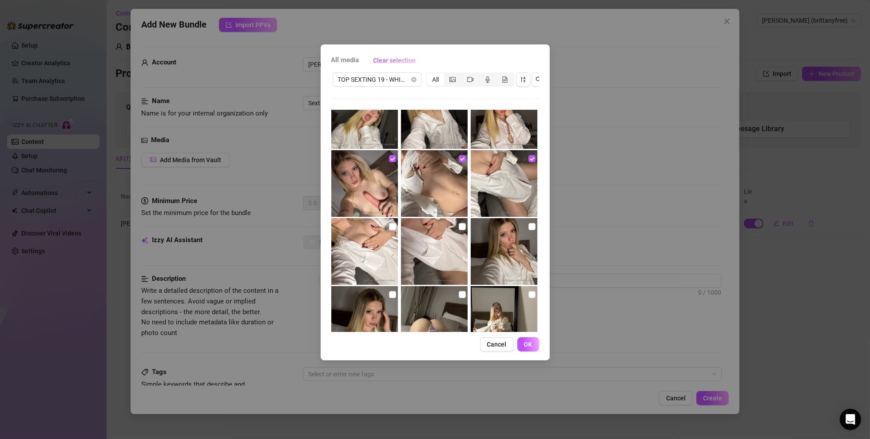
scroll to position [578, 0]
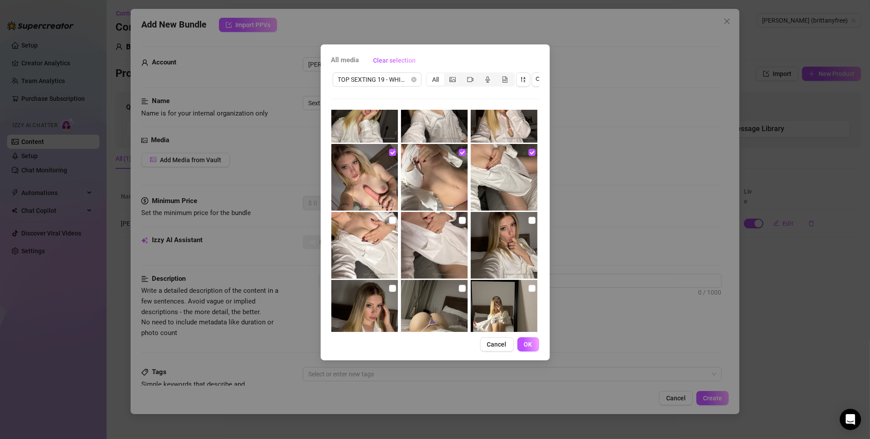
click at [356, 229] on img at bounding box center [364, 245] width 67 height 67
click at [415, 233] on img at bounding box center [434, 245] width 67 height 67
click at [511, 240] on img at bounding box center [504, 245] width 67 height 67
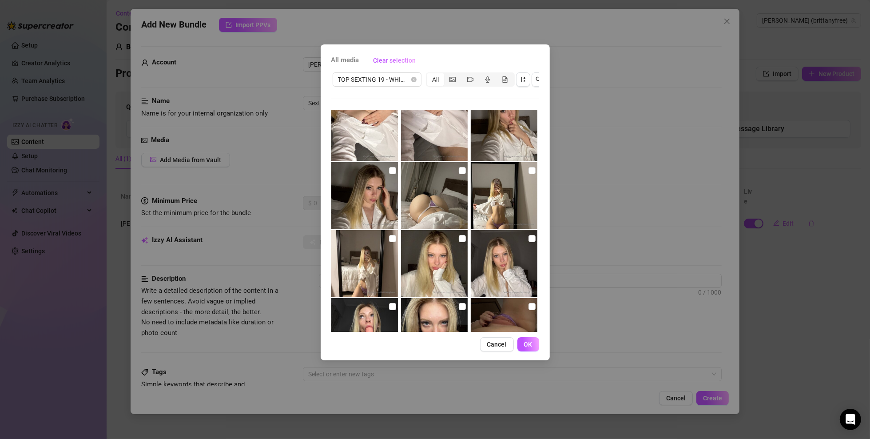
scroll to position [711, 0]
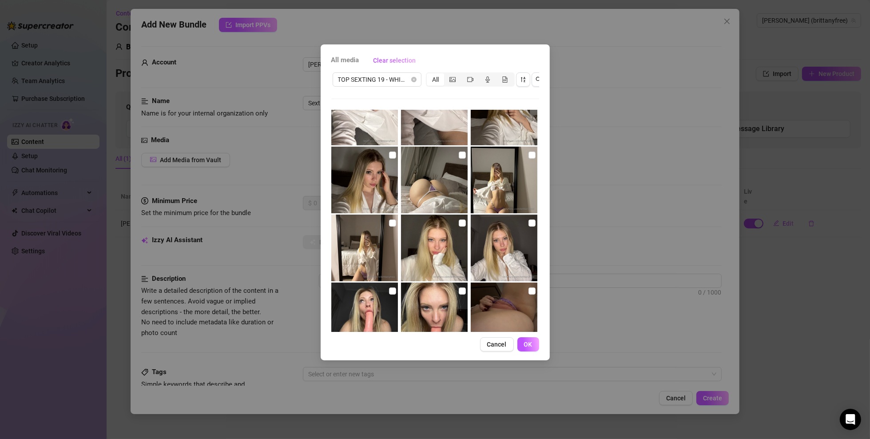
click at [491, 195] on img at bounding box center [504, 180] width 67 height 67
click at [436, 194] on img at bounding box center [434, 180] width 67 height 67
click at [360, 192] on img at bounding box center [364, 180] width 67 height 67
click at [365, 241] on img at bounding box center [364, 248] width 67 height 67
click at [436, 242] on img at bounding box center [434, 248] width 67 height 67
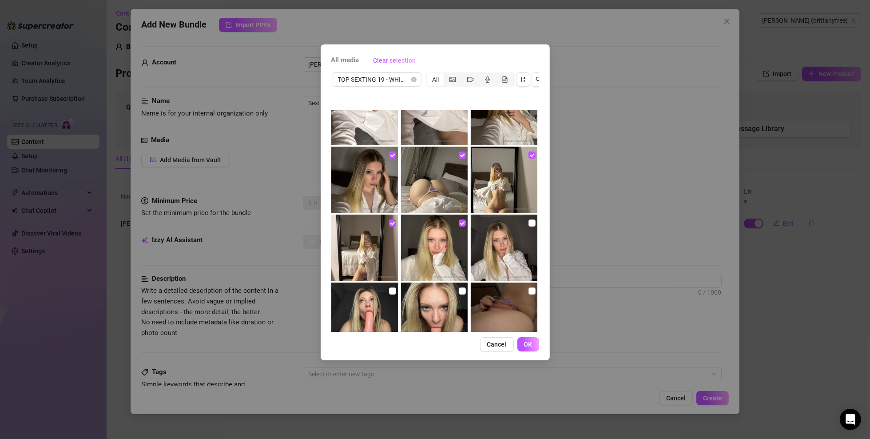
click at [492, 242] on img at bounding box center [504, 248] width 67 height 67
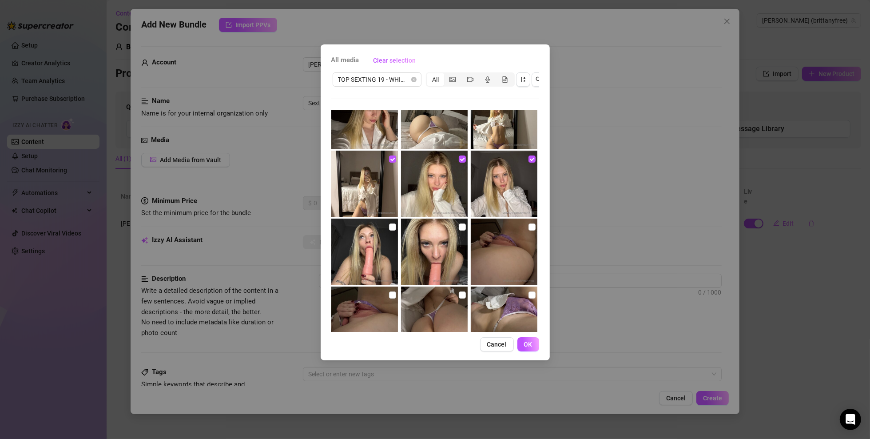
scroll to position [844, 0]
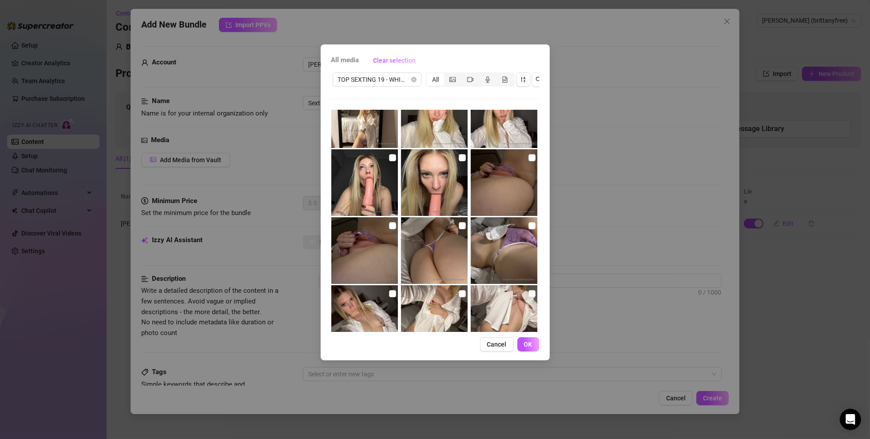
click at [492, 197] on img at bounding box center [504, 182] width 67 height 67
click at [435, 189] on img at bounding box center [434, 182] width 67 height 67
click at [355, 189] on img at bounding box center [364, 182] width 67 height 67
click at [357, 232] on img at bounding box center [364, 250] width 67 height 67
click at [432, 241] on img at bounding box center [434, 250] width 67 height 67
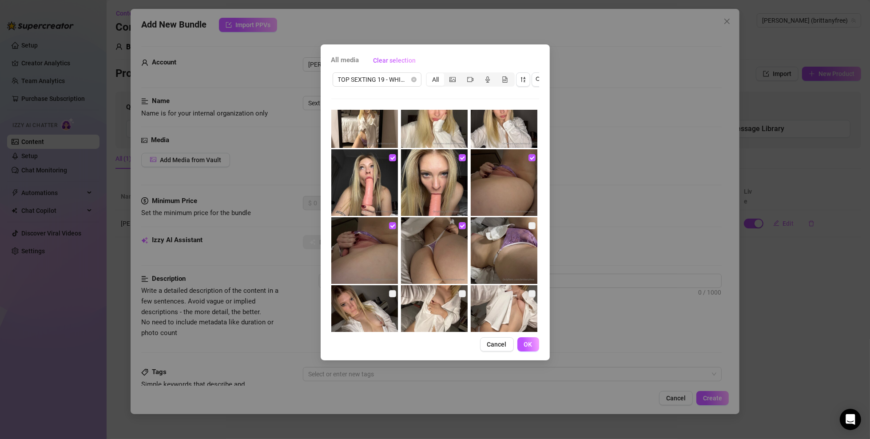
click at [494, 242] on img at bounding box center [504, 250] width 67 height 67
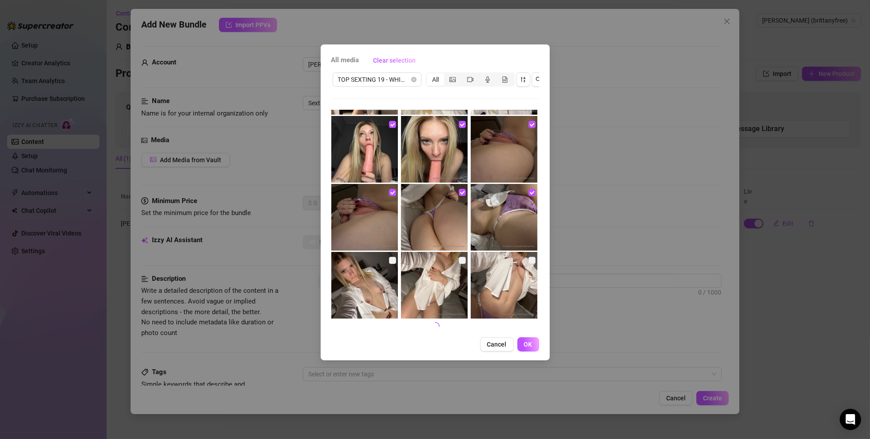
scroll to position [878, 0]
click at [493, 267] on img at bounding box center [504, 284] width 67 height 67
click at [430, 256] on img at bounding box center [434, 284] width 67 height 67
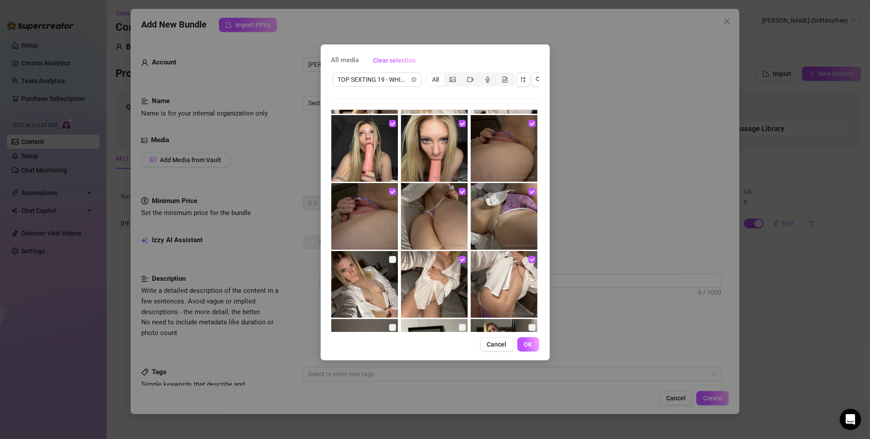
click at [374, 273] on img at bounding box center [364, 284] width 67 height 67
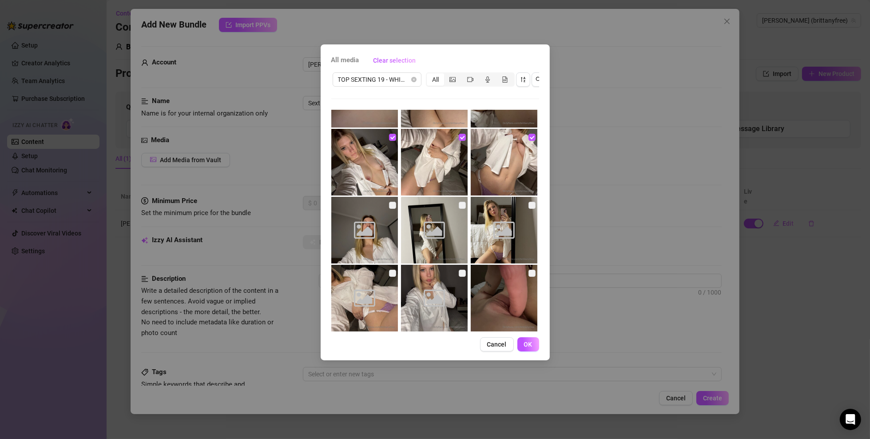
scroll to position [1012, 0]
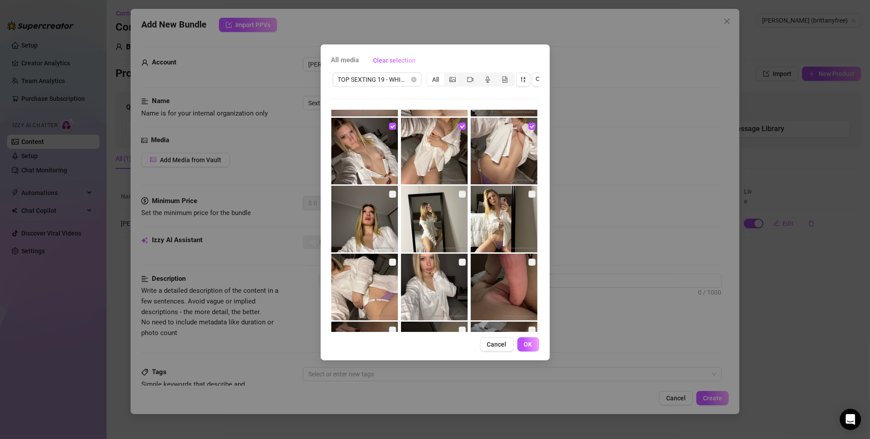
click at [370, 227] on img at bounding box center [364, 219] width 67 height 67
click at [426, 226] on img at bounding box center [434, 219] width 67 height 67
click at [479, 225] on img at bounding box center [504, 219] width 67 height 67
click at [493, 270] on img at bounding box center [504, 287] width 67 height 67
click at [431, 279] on img at bounding box center [434, 287] width 67 height 67
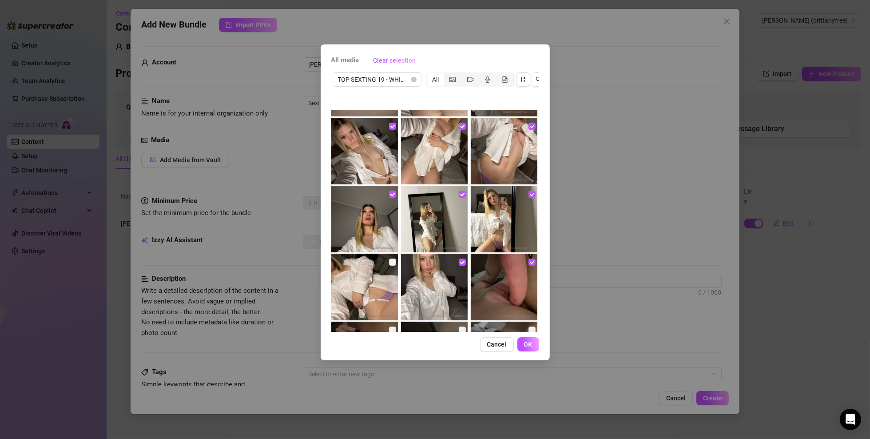
click at [366, 279] on img at bounding box center [364, 287] width 67 height 67
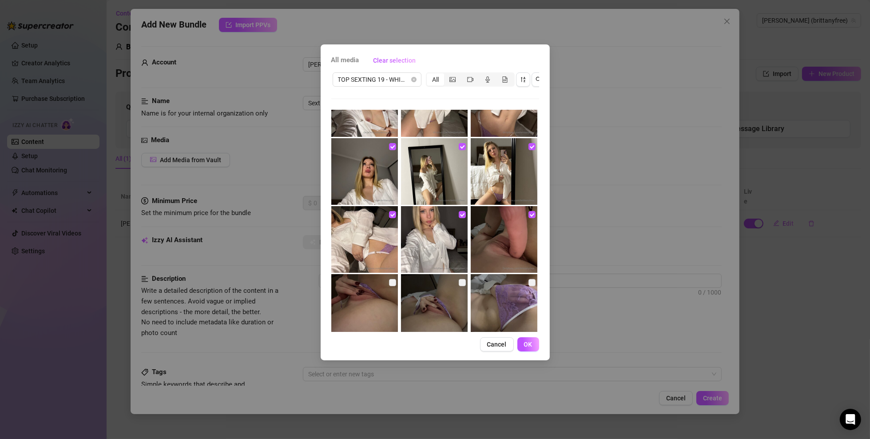
scroll to position [1145, 0]
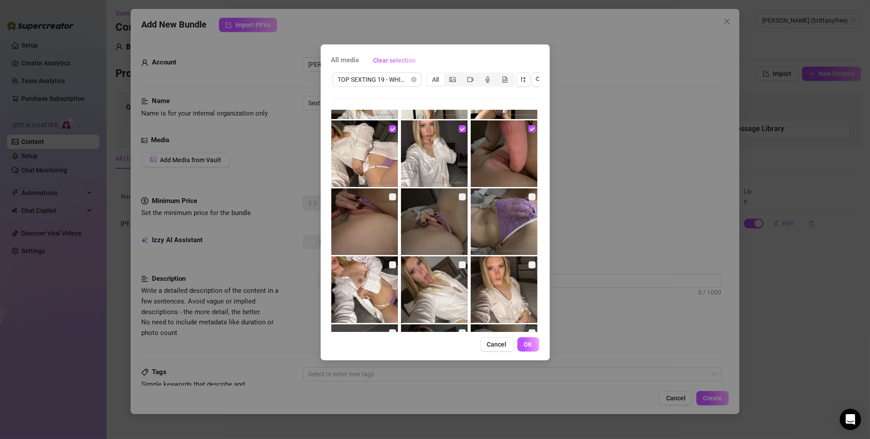
click at [370, 230] on img at bounding box center [364, 221] width 67 height 67
click at [424, 229] on img at bounding box center [434, 221] width 67 height 67
click at [479, 227] on img at bounding box center [504, 221] width 67 height 67
click at [504, 275] on img at bounding box center [504, 289] width 67 height 67
click at [435, 288] on img at bounding box center [434, 289] width 67 height 67
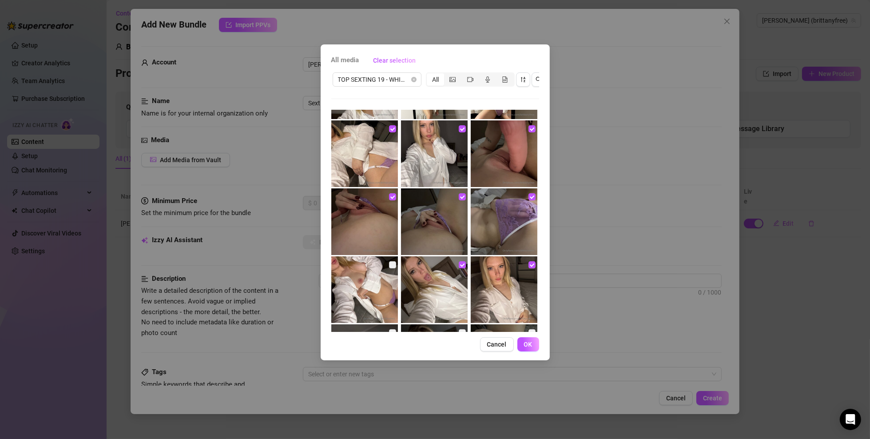
click at [366, 282] on img at bounding box center [364, 289] width 67 height 67
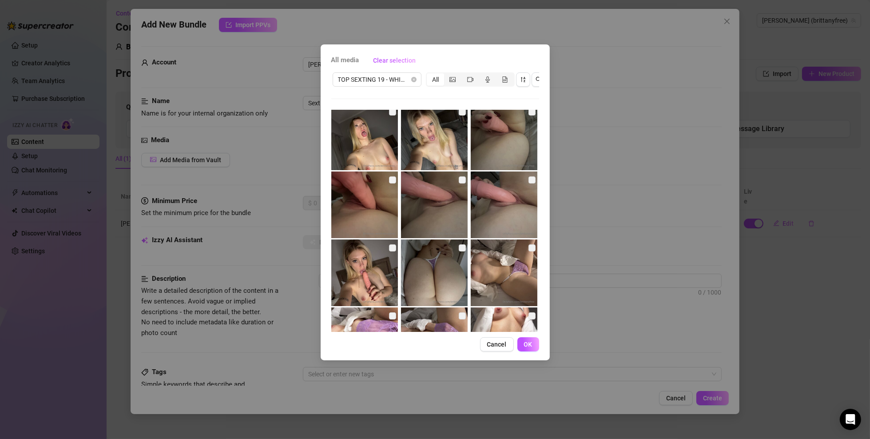
scroll to position [1367, 0]
click at [369, 262] on img at bounding box center [364, 271] width 67 height 67
click at [431, 268] on img at bounding box center [434, 271] width 67 height 67
click at [492, 265] on img at bounding box center [504, 271] width 67 height 67
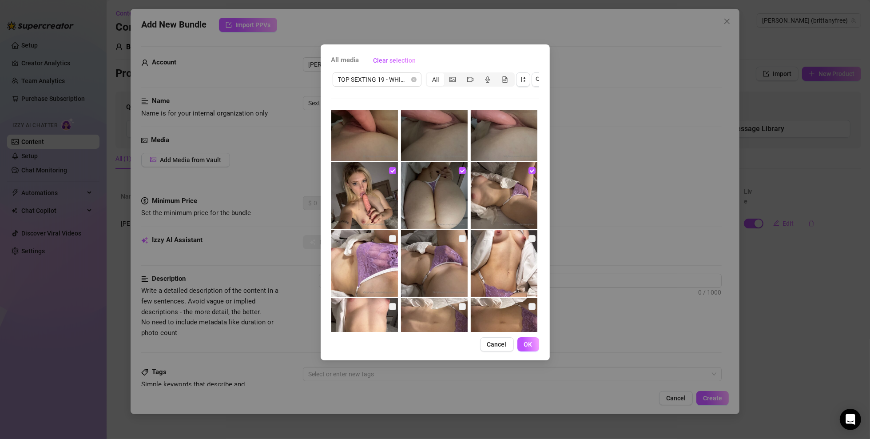
scroll to position [1456, 0]
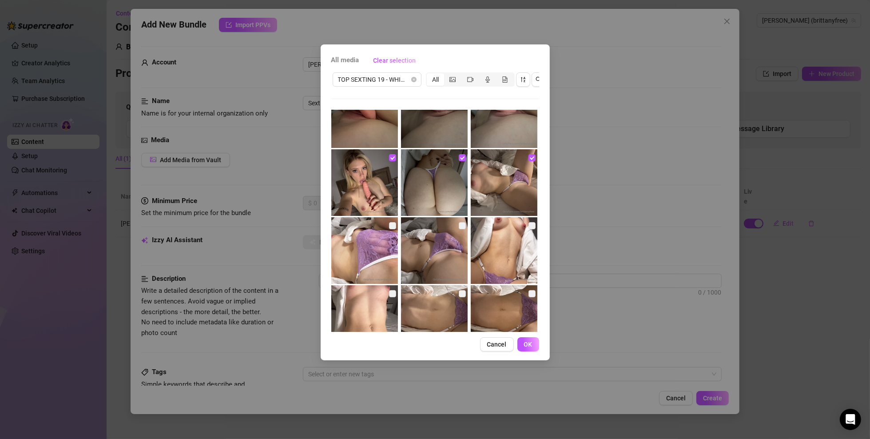
drag, startPoint x: 373, startPoint y: 252, endPoint x: 407, endPoint y: 257, distance: 34.1
click at [373, 252] on img at bounding box center [364, 250] width 67 height 67
click at [428, 255] on img at bounding box center [434, 250] width 67 height 67
click at [486, 253] on img at bounding box center [504, 250] width 67 height 67
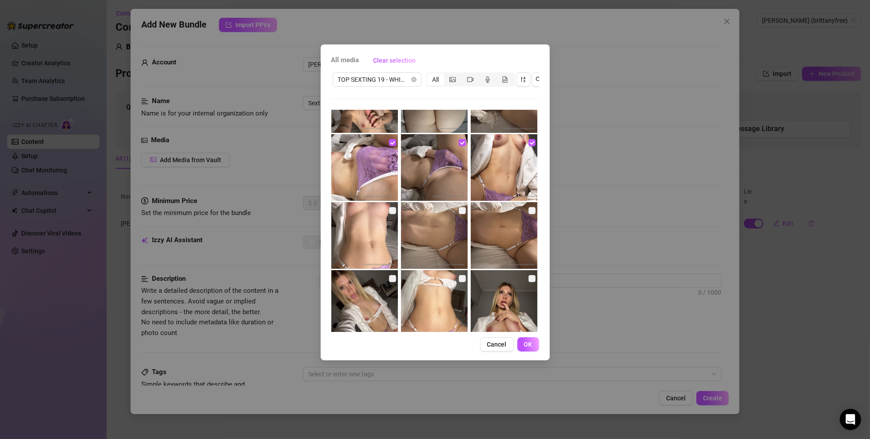
scroll to position [1545, 0]
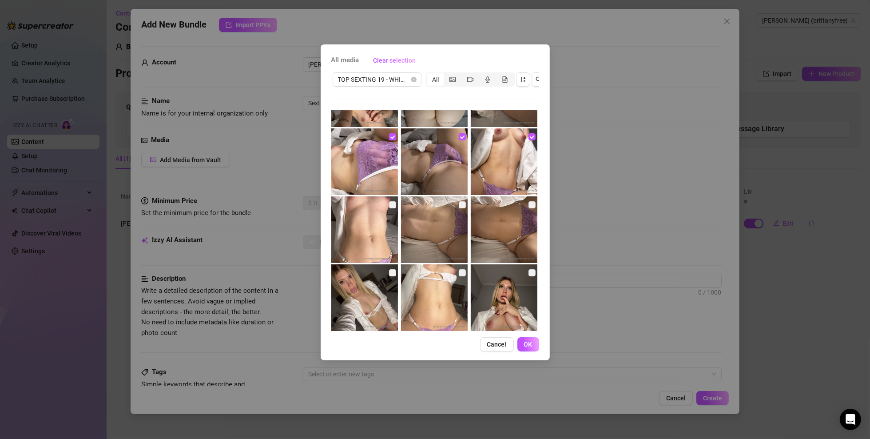
click at [362, 240] on img at bounding box center [364, 229] width 67 height 67
click at [422, 239] on img at bounding box center [434, 229] width 67 height 67
click at [486, 238] on img at bounding box center [504, 229] width 67 height 67
click at [489, 291] on img at bounding box center [504, 297] width 67 height 67
click at [435, 292] on img at bounding box center [434, 297] width 67 height 67
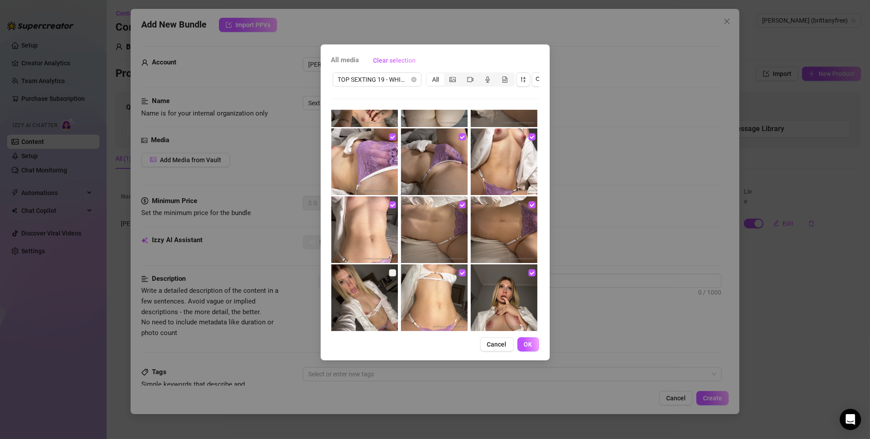
click at [359, 283] on img at bounding box center [364, 297] width 67 height 67
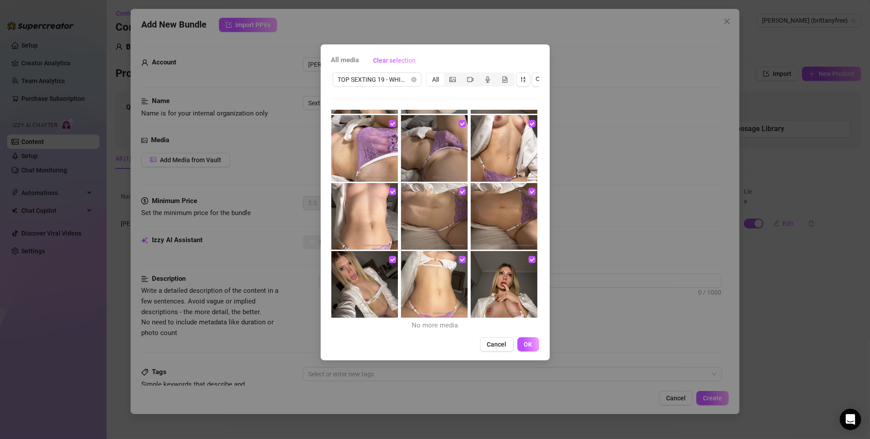
scroll to position [1559, 0]
click at [527, 315] on span "OK" at bounding box center [528, 344] width 8 height 7
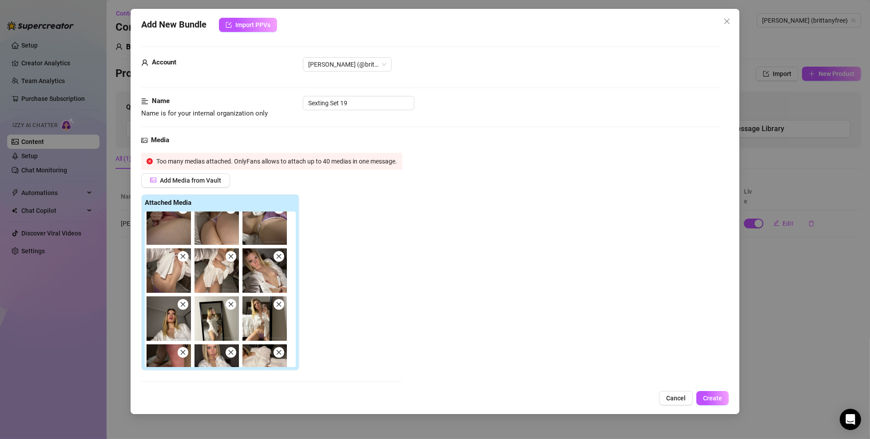
scroll to position [551, 0]
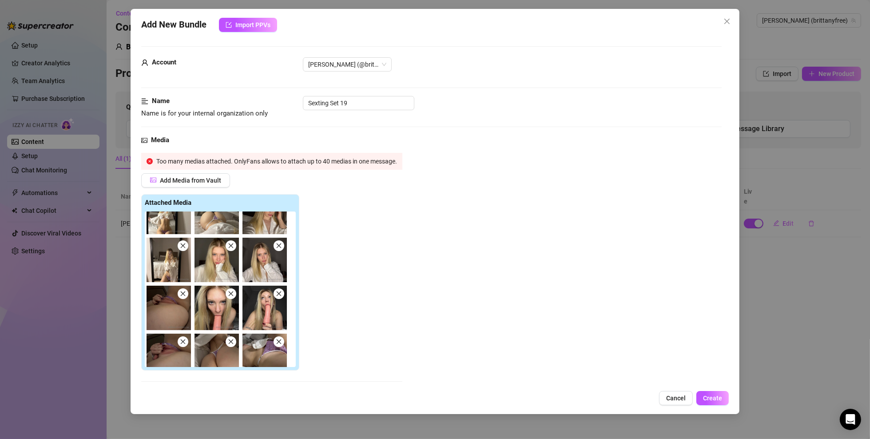
click at [234, 315] on span at bounding box center [231, 341] width 11 height 11
click at [184, 292] on icon "close" at bounding box center [183, 294] width 6 height 6
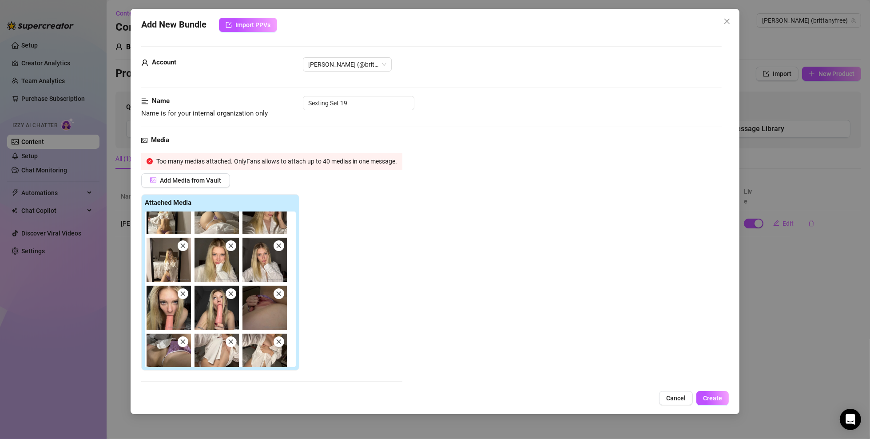
click at [231, 295] on icon "close" at bounding box center [231, 294] width 6 height 6
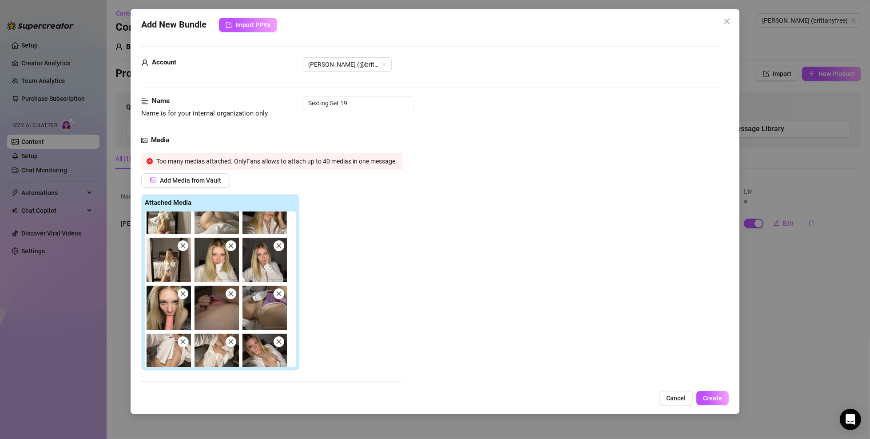
click at [231, 246] on icon "close" at bounding box center [230, 245] width 5 height 5
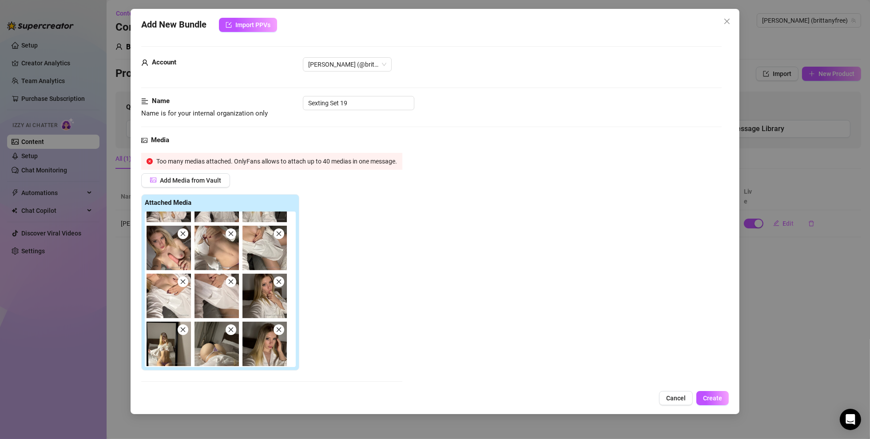
scroll to position [418, 0]
click at [231, 282] on icon "close" at bounding box center [230, 283] width 5 height 5
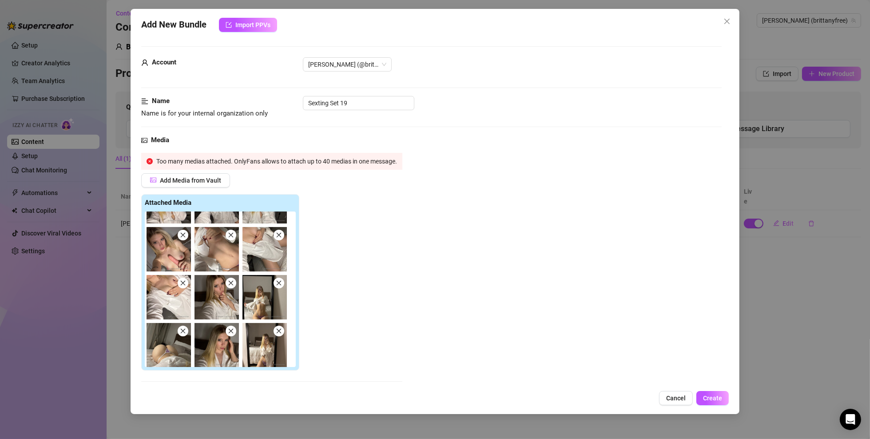
click at [181, 235] on icon "close" at bounding box center [183, 235] width 6 height 6
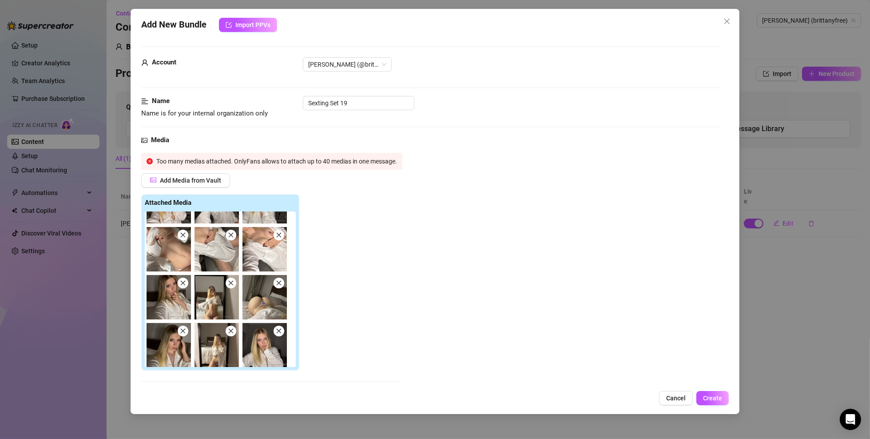
click at [235, 234] on span at bounding box center [231, 235] width 11 height 11
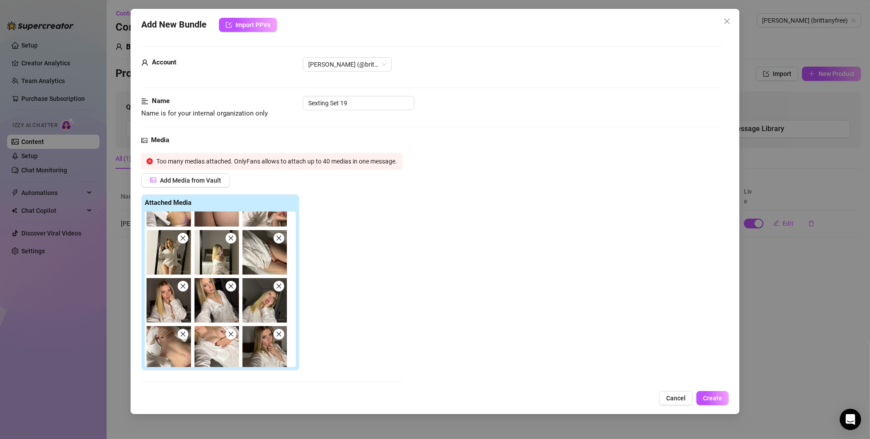
scroll to position [285, 0]
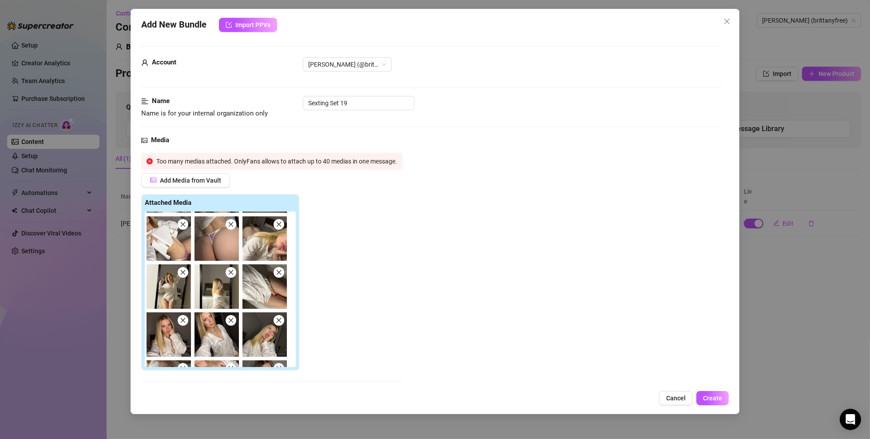
click at [233, 222] on icon "close" at bounding box center [231, 224] width 6 height 6
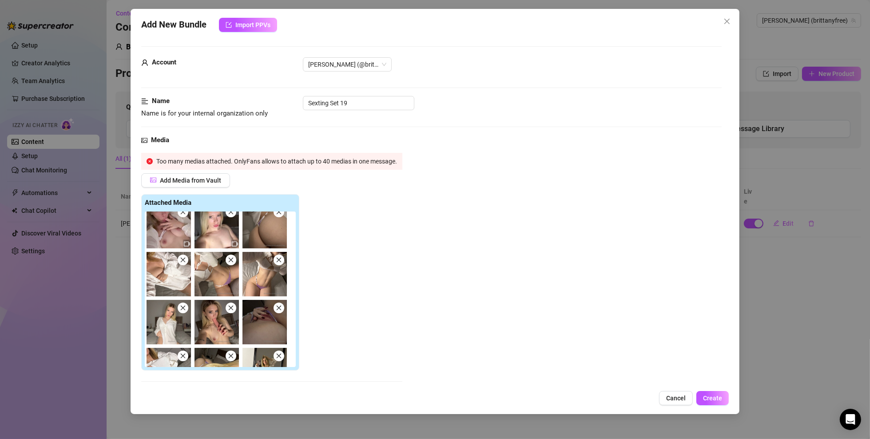
scroll to position [152, 0]
click at [233, 259] on icon "close" at bounding box center [231, 262] width 6 height 6
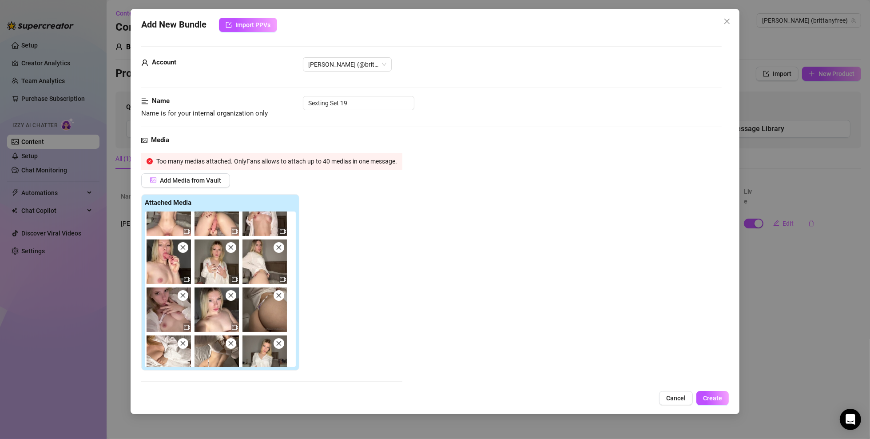
scroll to position [63, 0]
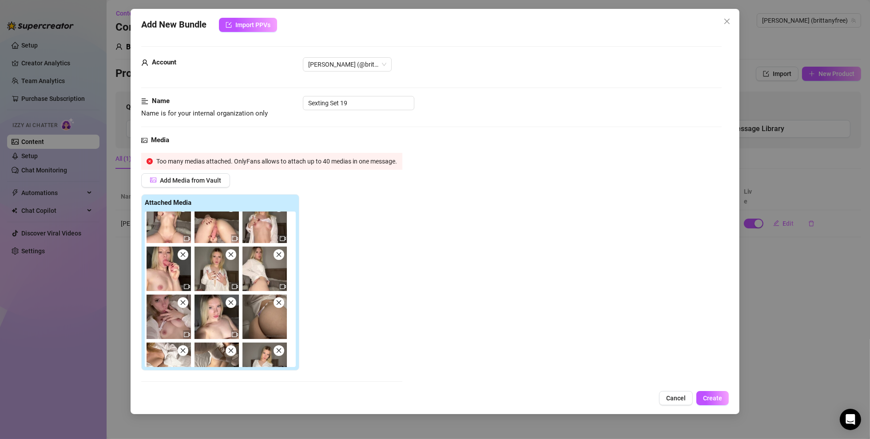
click at [234, 315] on span at bounding box center [231, 350] width 11 height 11
click at [280, 253] on icon "close" at bounding box center [279, 254] width 6 height 6
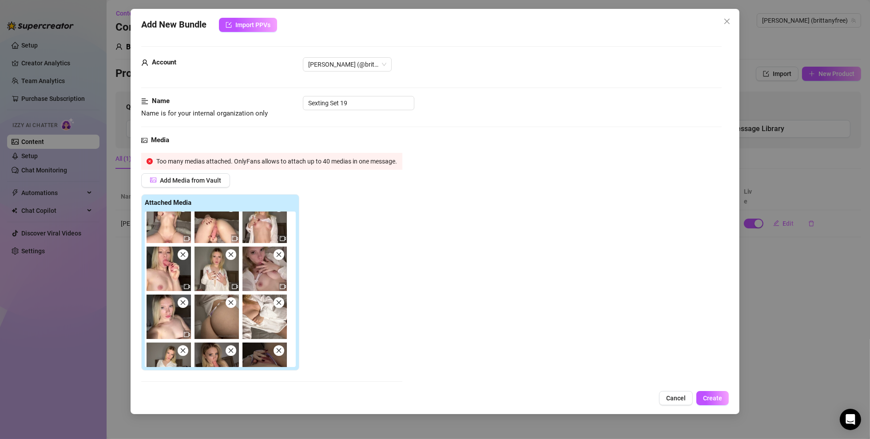
click at [231, 255] on icon "close" at bounding box center [230, 254] width 5 height 5
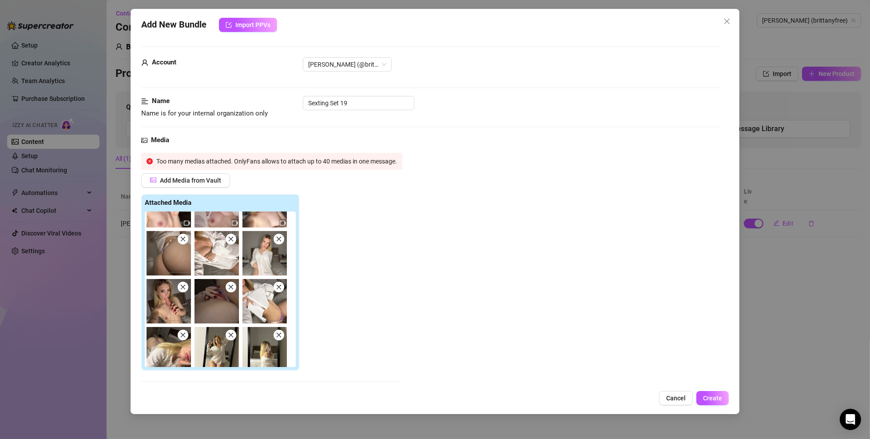
scroll to position [152, 0]
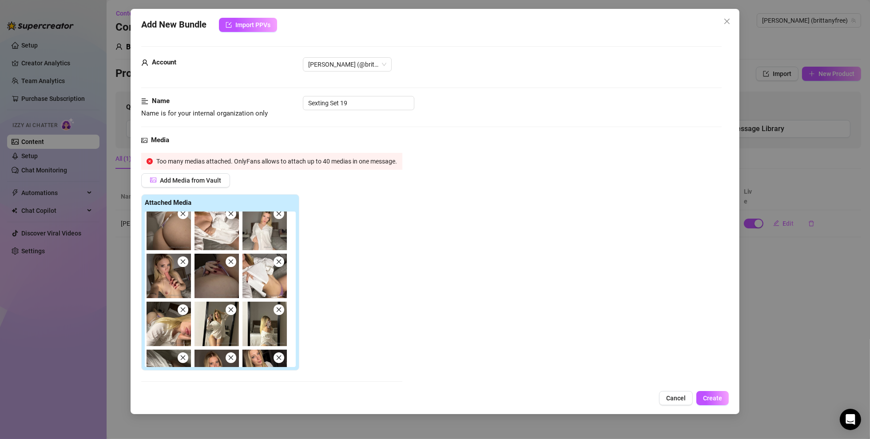
click at [185, 213] on icon "close" at bounding box center [183, 214] width 6 height 6
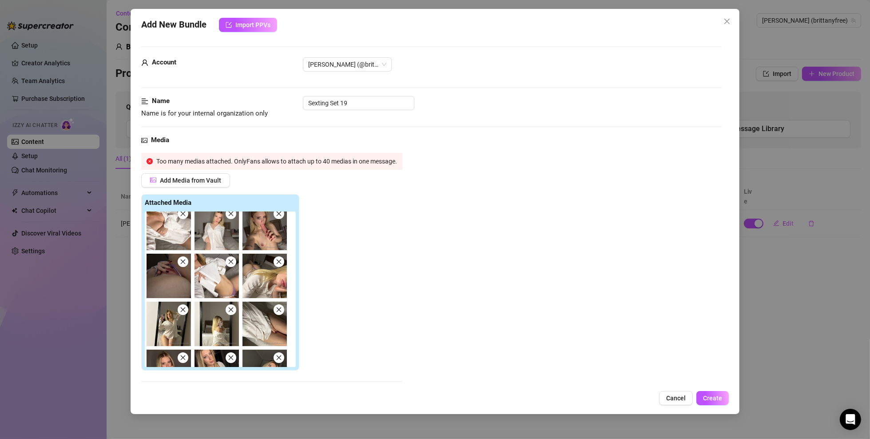
click at [184, 256] on span at bounding box center [183, 261] width 11 height 11
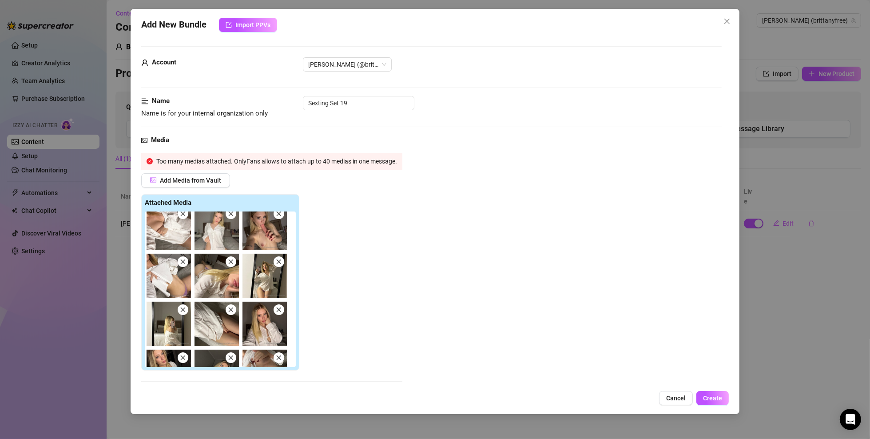
click at [283, 263] on span at bounding box center [279, 261] width 11 height 11
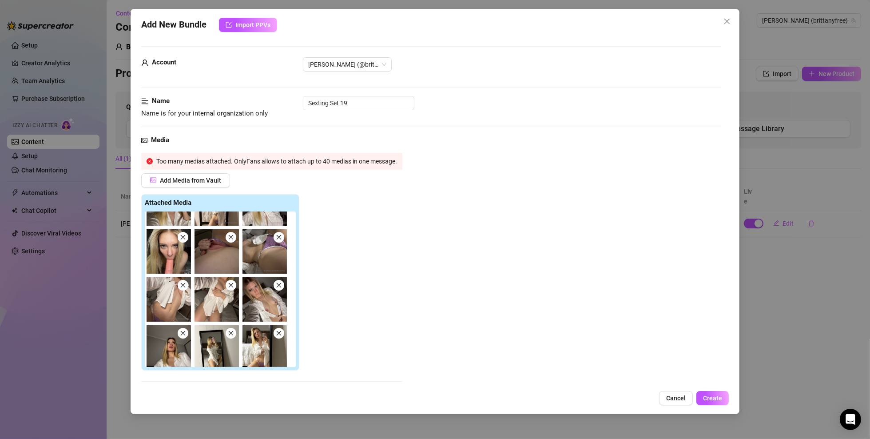
scroll to position [418, 0]
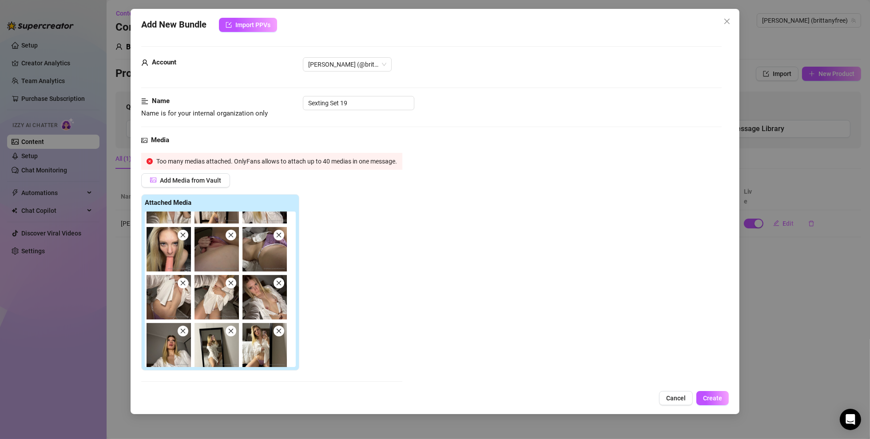
click at [186, 282] on icon "close" at bounding box center [183, 283] width 6 height 6
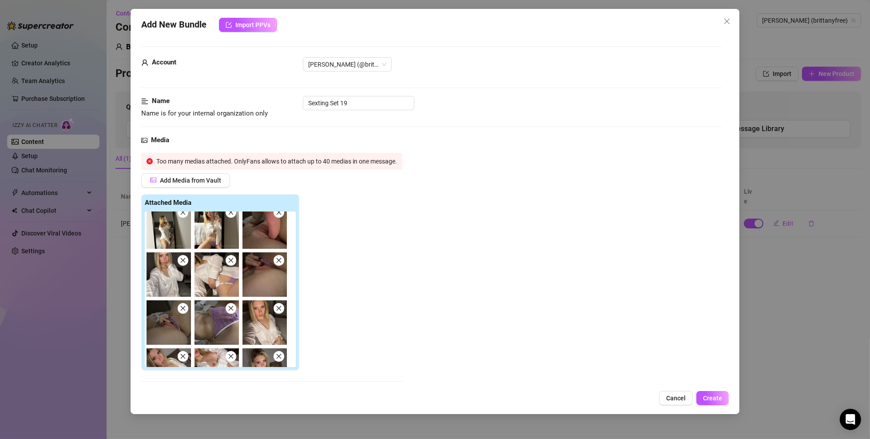
scroll to position [551, 0]
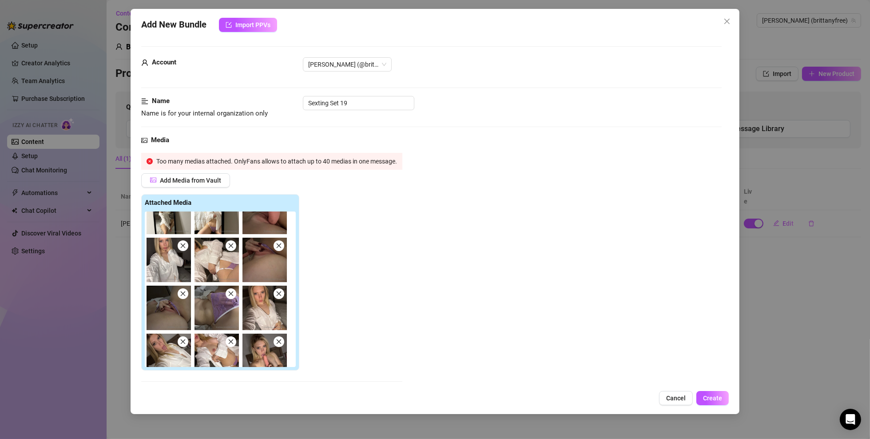
click at [229, 291] on icon "close" at bounding box center [231, 294] width 6 height 6
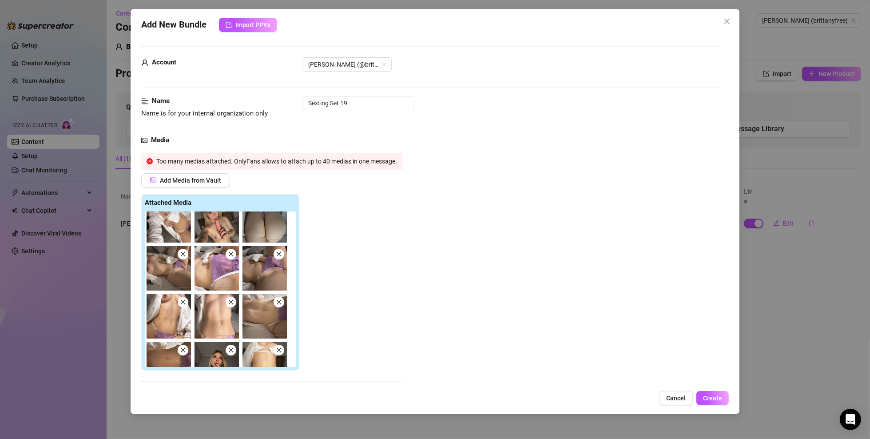
scroll to position [685, 0]
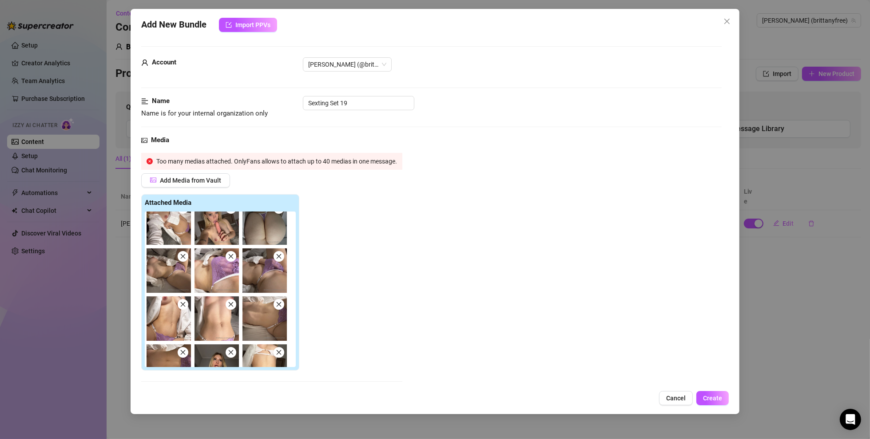
click at [232, 255] on icon "close" at bounding box center [231, 256] width 6 height 6
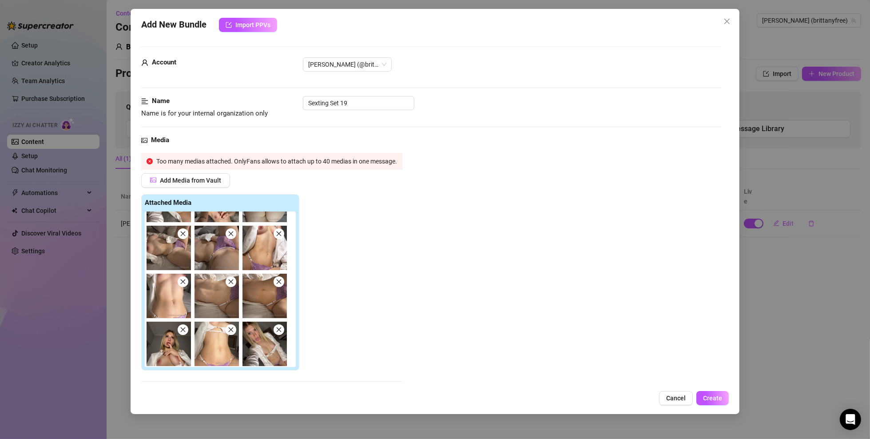
scroll to position [708, 0]
click at [231, 280] on icon "close" at bounding box center [231, 281] width 6 height 6
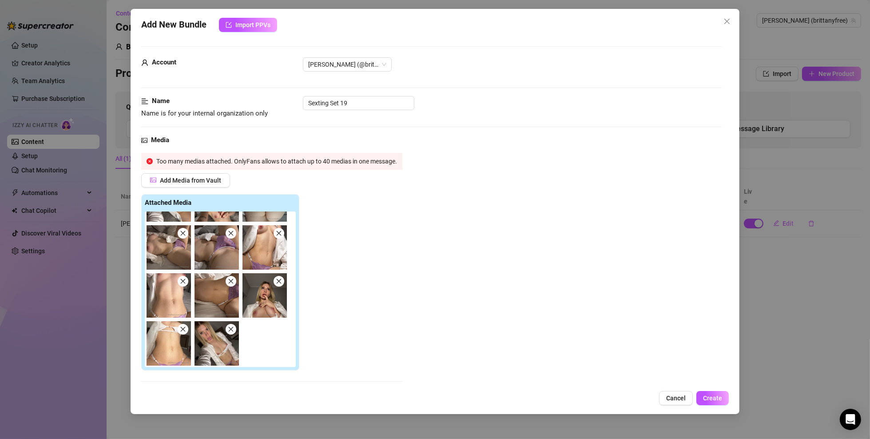
click at [233, 315] on icon "close" at bounding box center [231, 329] width 6 height 6
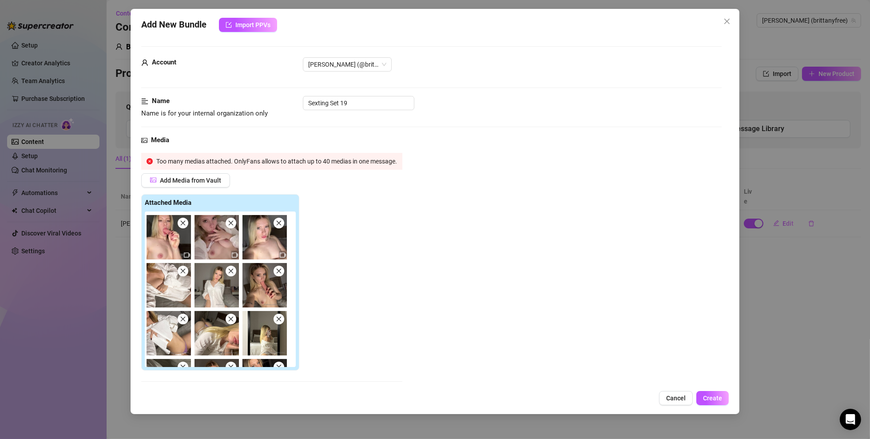
scroll to position [0, 0]
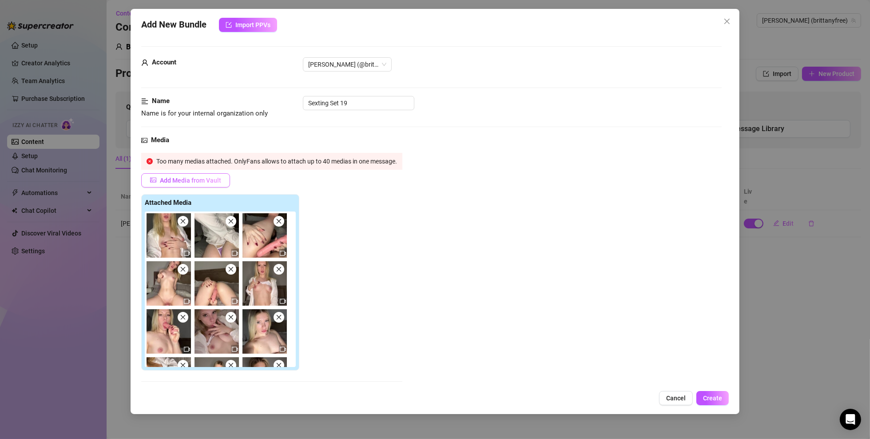
click at [200, 182] on span "Add Media from Vault" at bounding box center [190, 180] width 61 height 7
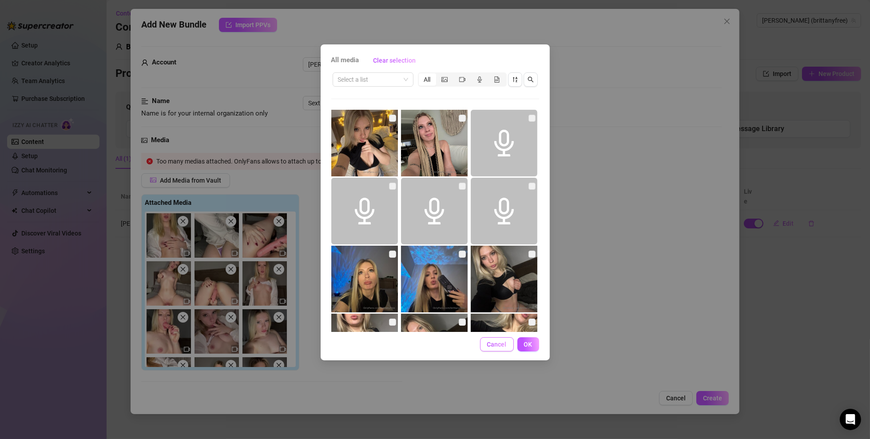
click at [489, 315] on span "Cancel" at bounding box center [497, 344] width 20 height 7
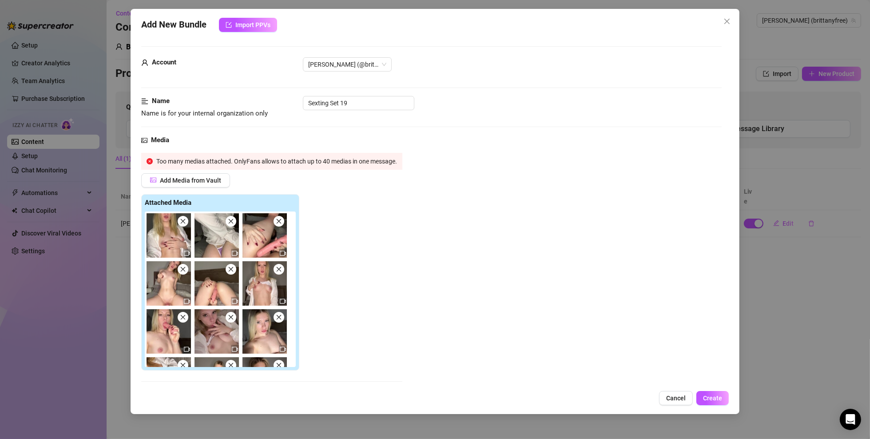
click at [184, 222] on icon "close" at bounding box center [182, 221] width 5 height 5
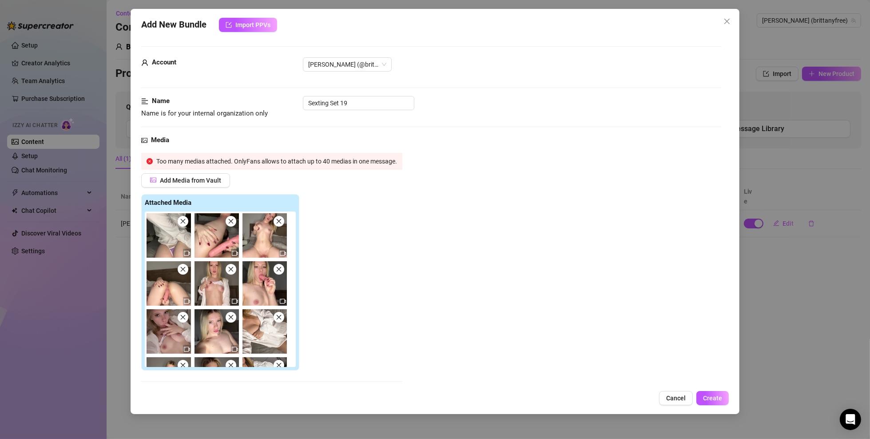
click at [184, 222] on icon "close" at bounding box center [182, 221] width 5 height 5
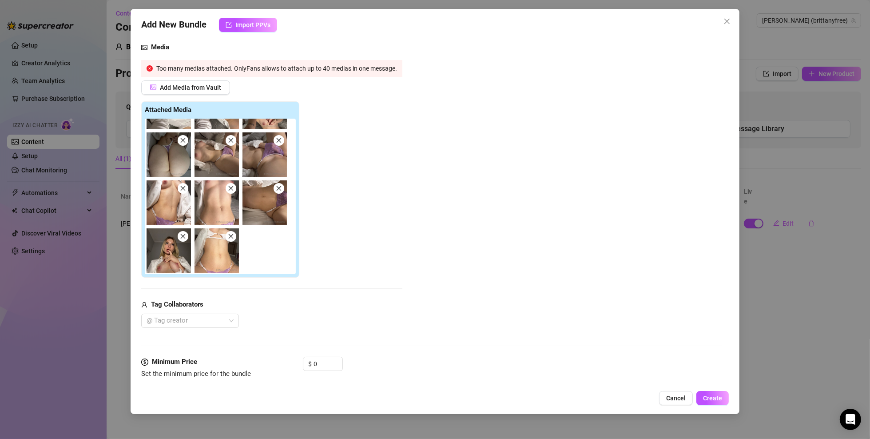
scroll to position [89, 0]
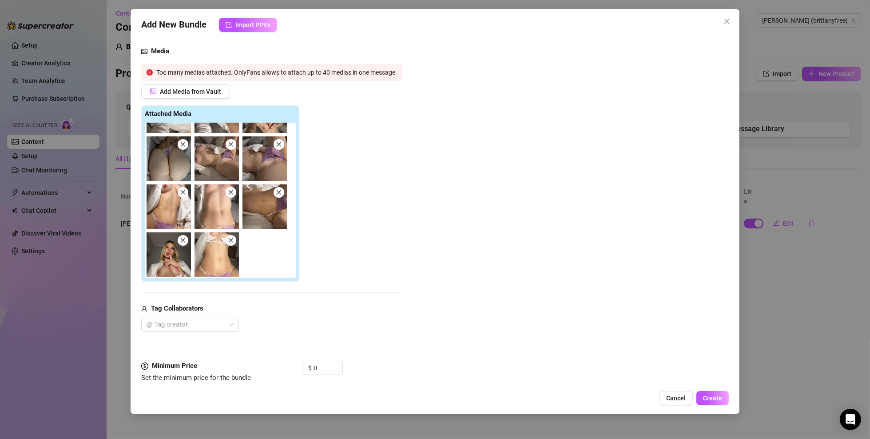
click at [232, 237] on icon "close" at bounding box center [231, 240] width 6 height 6
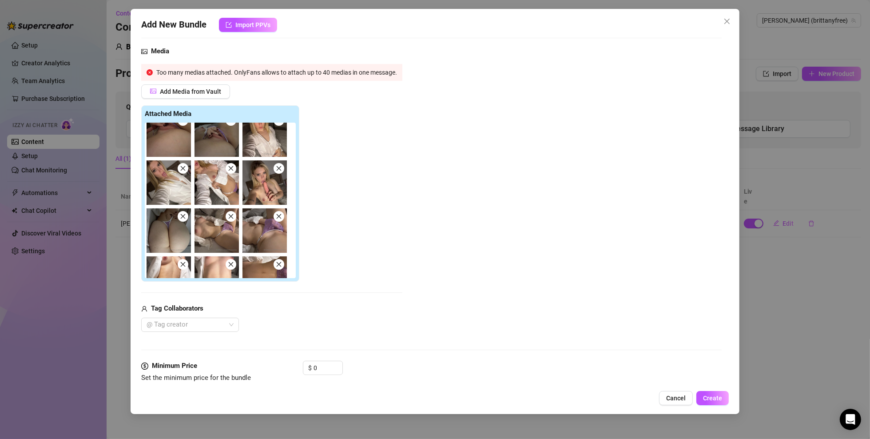
scroll to position [571, 0]
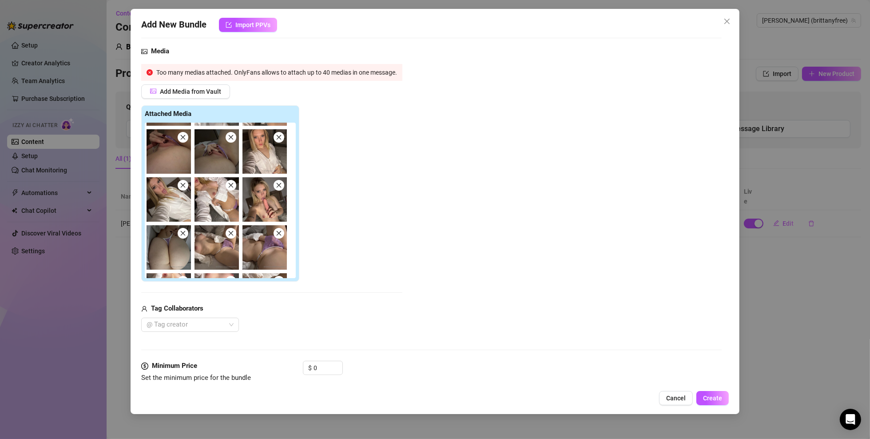
click at [185, 181] on span at bounding box center [183, 185] width 11 height 11
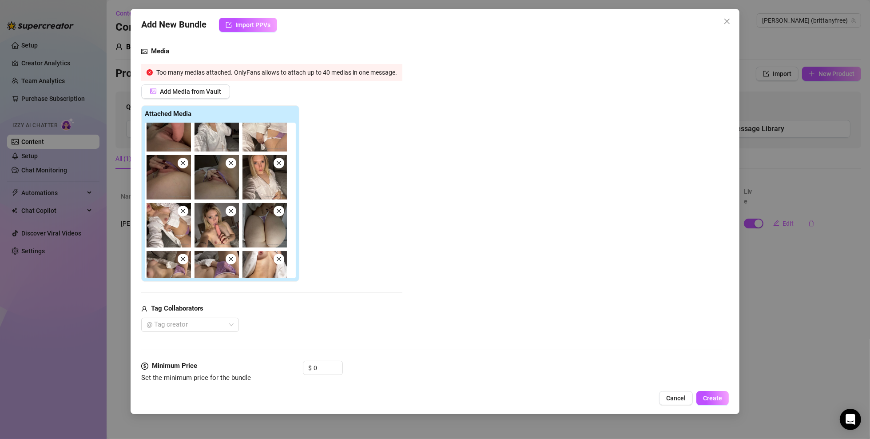
scroll to position [482, 0]
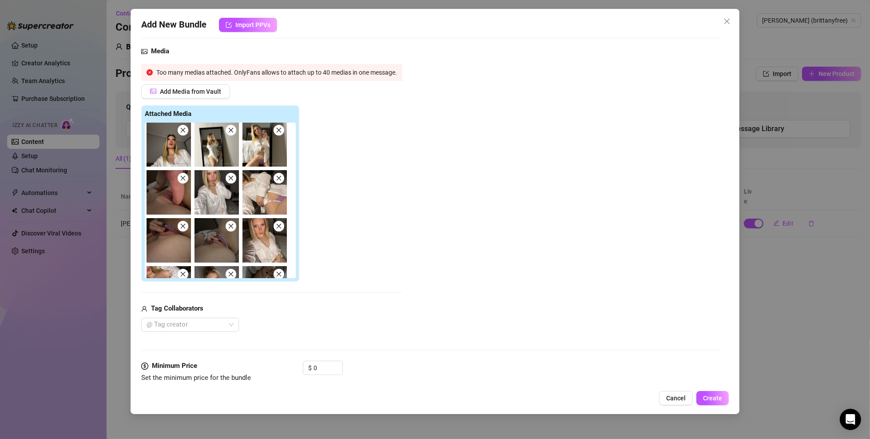
click at [232, 177] on icon "close" at bounding box center [230, 178] width 5 height 5
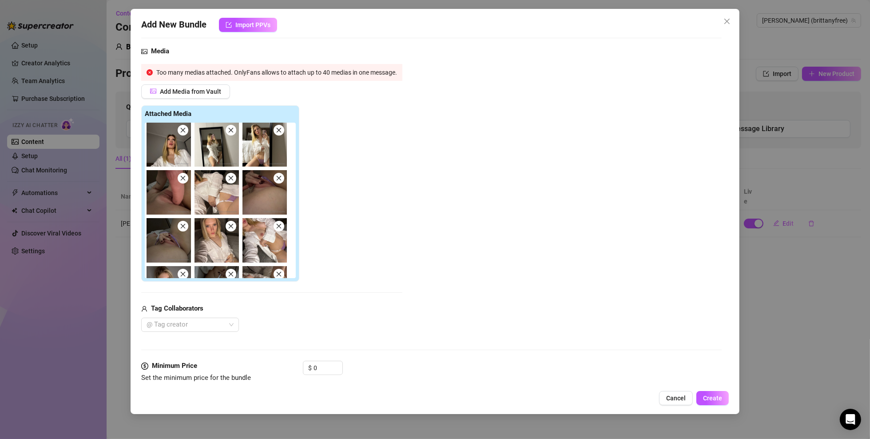
click at [235, 177] on span at bounding box center [231, 178] width 11 height 11
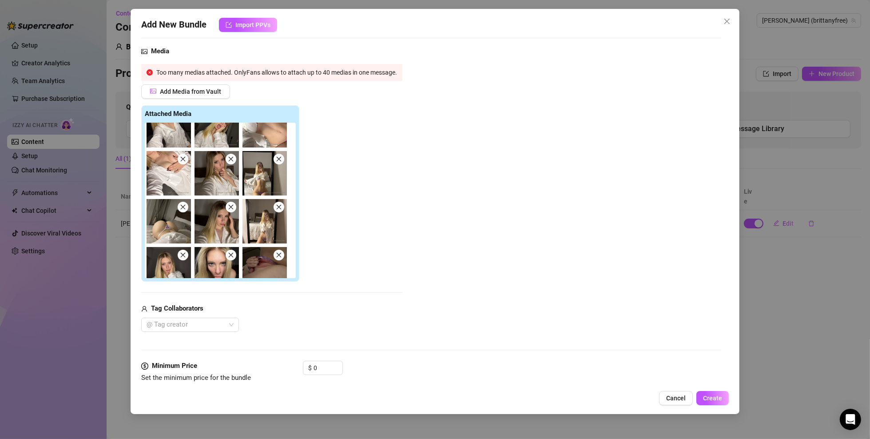
scroll to position [260, 0]
click at [280, 163] on icon "close" at bounding box center [279, 160] width 6 height 6
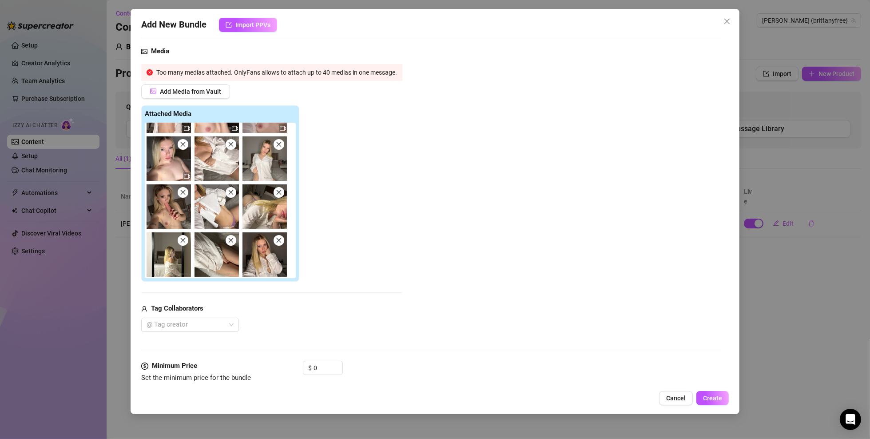
scroll to position [82, 0]
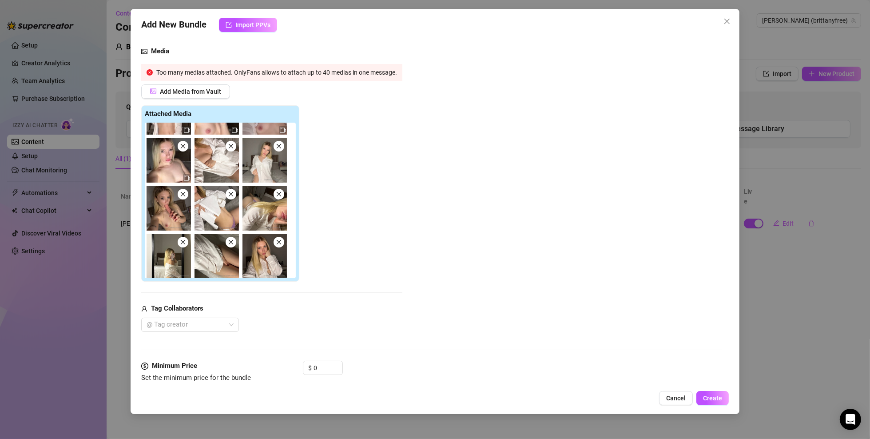
click at [373, 197] on div "Attached Media" at bounding box center [271, 193] width 261 height 177
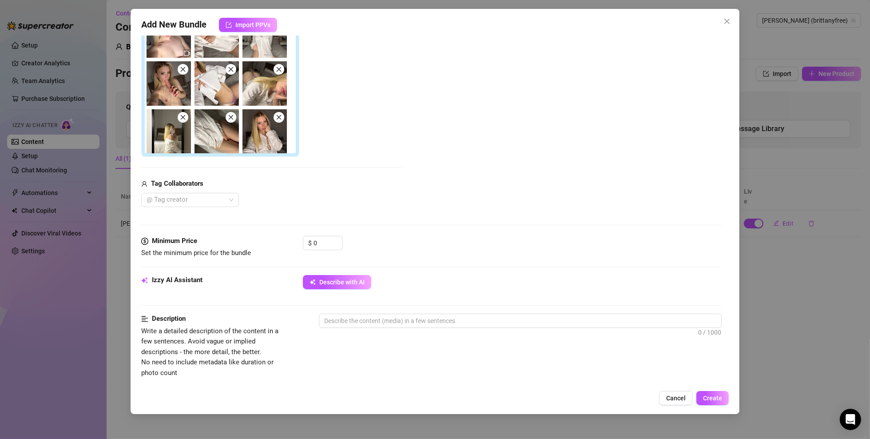
scroll to position [311, 0]
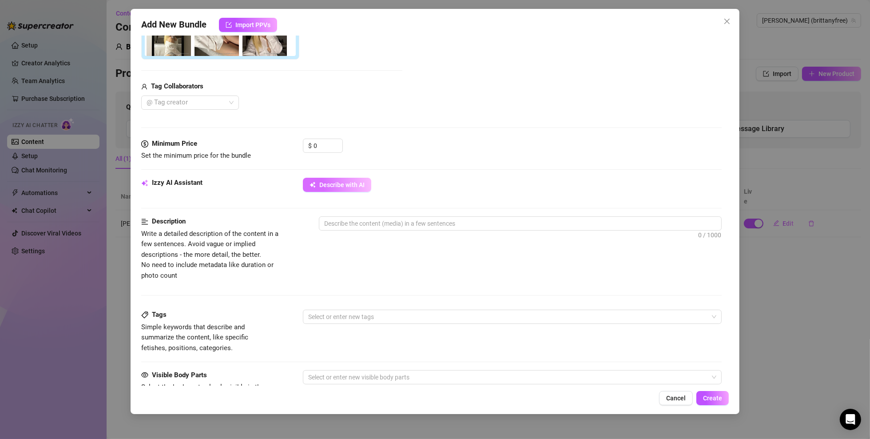
click at [331, 182] on span "Describe with AI" at bounding box center [341, 184] width 45 height 7
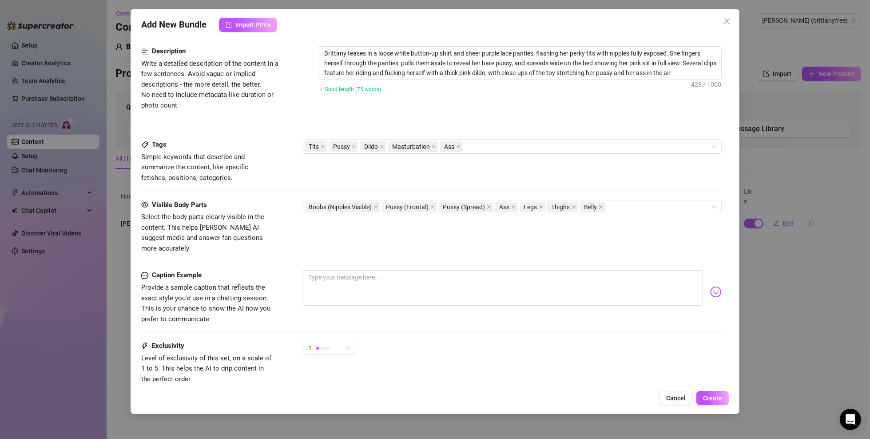
scroll to position [533, 0]
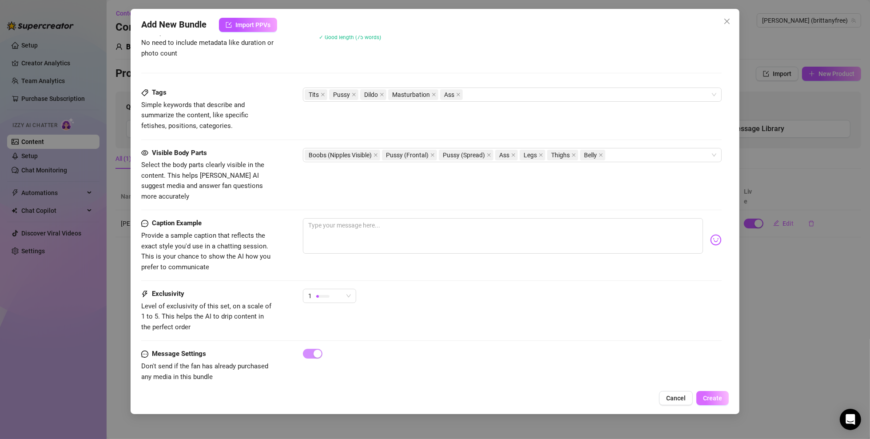
click at [643, 315] on span "Create" at bounding box center [712, 398] width 19 height 7
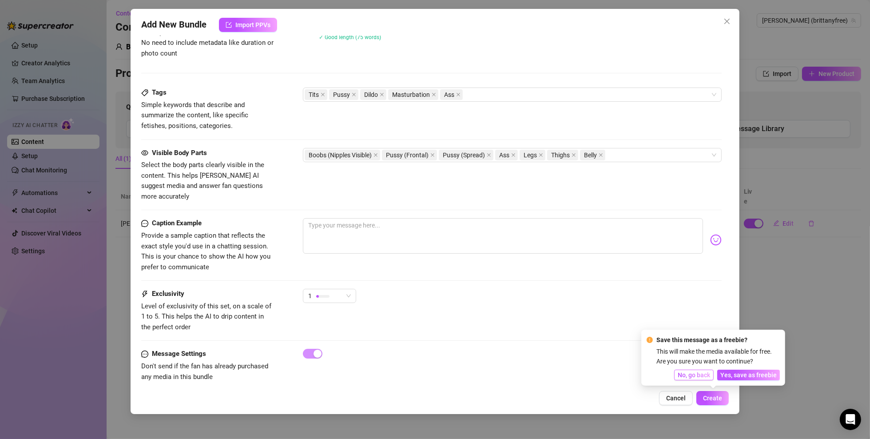
click at [643, 315] on span "No, go back" at bounding box center [694, 374] width 32 height 7
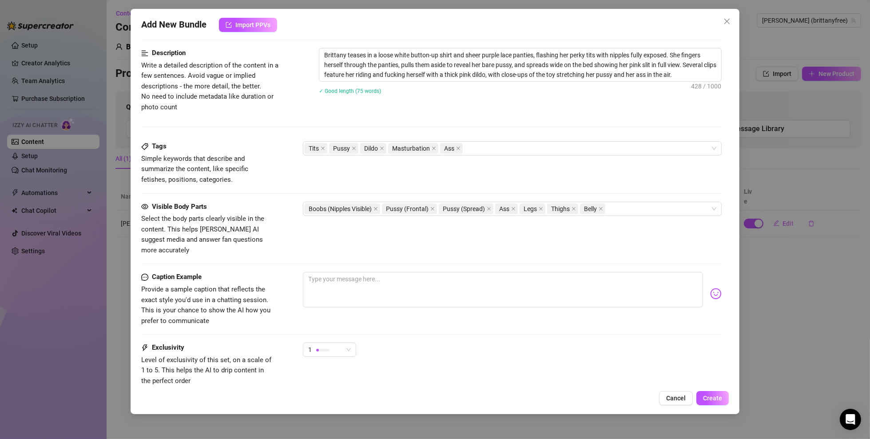
scroll to position [267, 0]
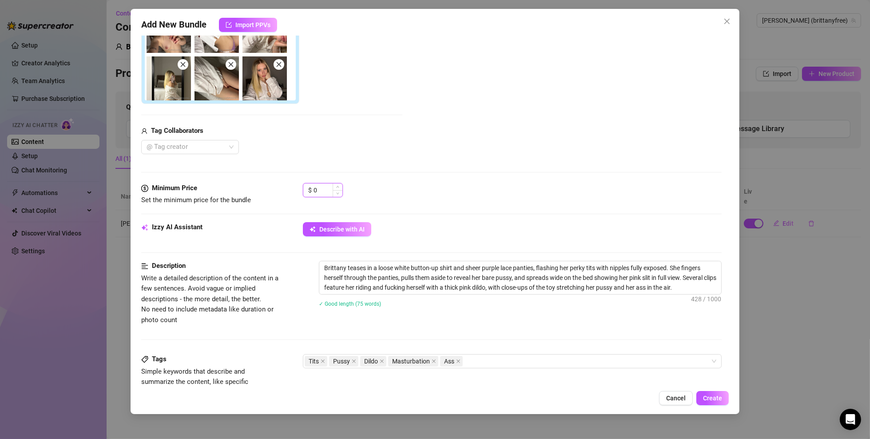
click at [323, 191] on input "0" at bounding box center [328, 189] width 29 height 13
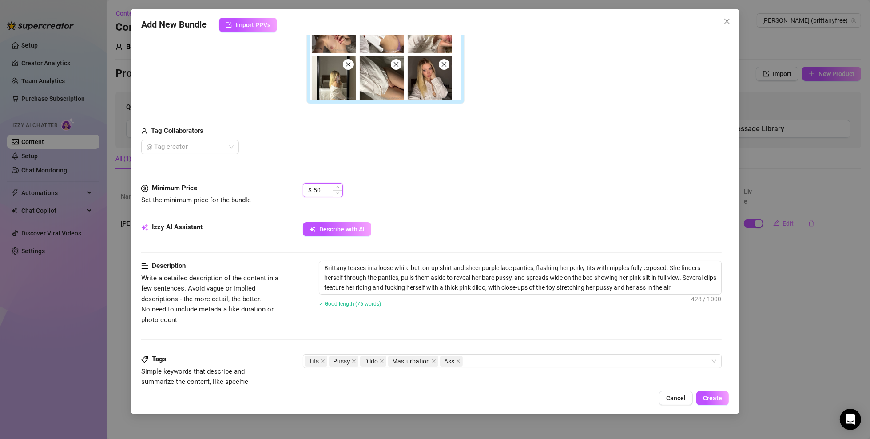
click at [326, 187] on input "50" at bounding box center [328, 189] width 29 height 13
click at [430, 207] on div "Minimum Price Set the minimum price for the bundle $ 100" at bounding box center [431, 202] width 581 height 39
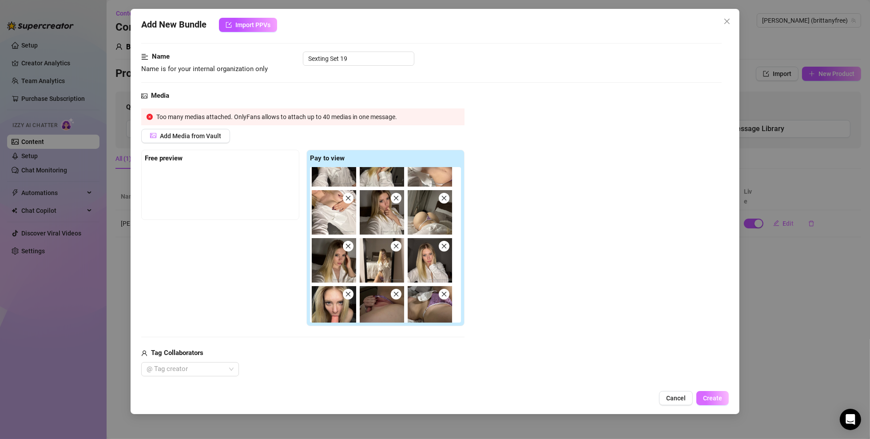
click at [643, 315] on button "Create" at bounding box center [713, 398] width 32 height 14
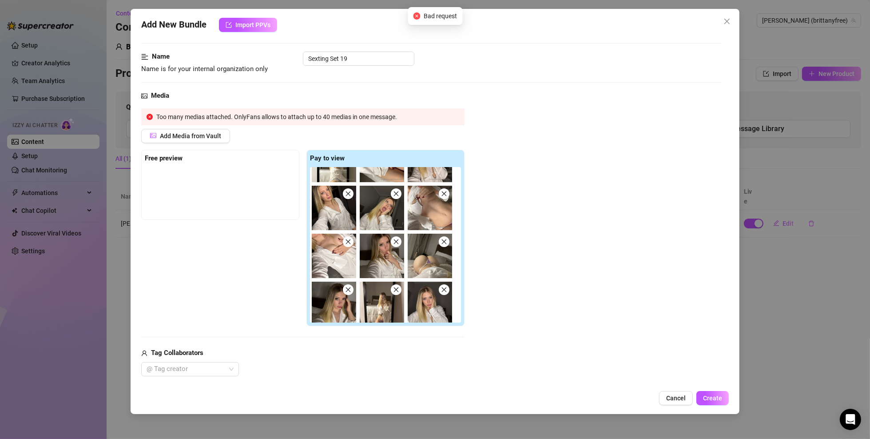
scroll to position [222, 0]
click at [390, 195] on img at bounding box center [382, 209] width 44 height 44
click at [349, 193] on icon "close" at bounding box center [348, 194] width 5 height 5
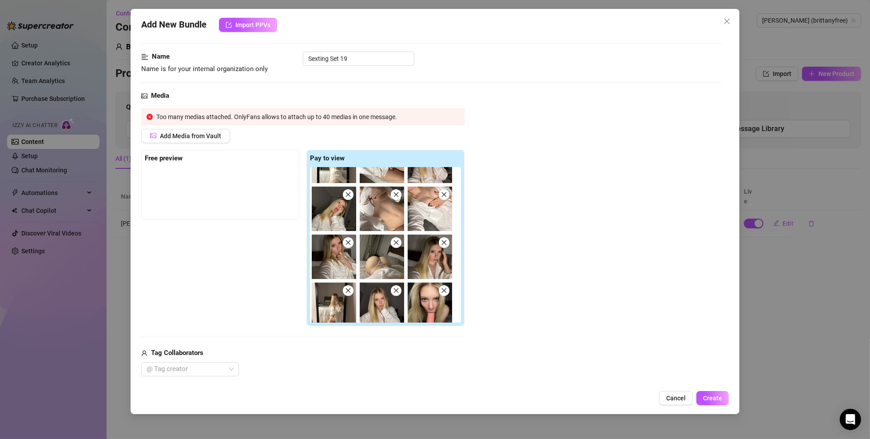
click at [347, 193] on icon "close" at bounding box center [348, 194] width 6 height 6
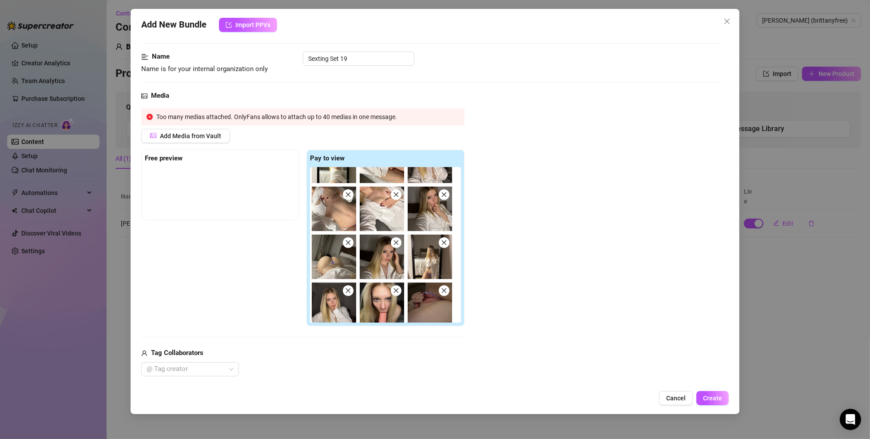
click at [380, 197] on img at bounding box center [382, 209] width 44 height 44
click at [398, 192] on icon "close" at bounding box center [396, 194] width 6 height 6
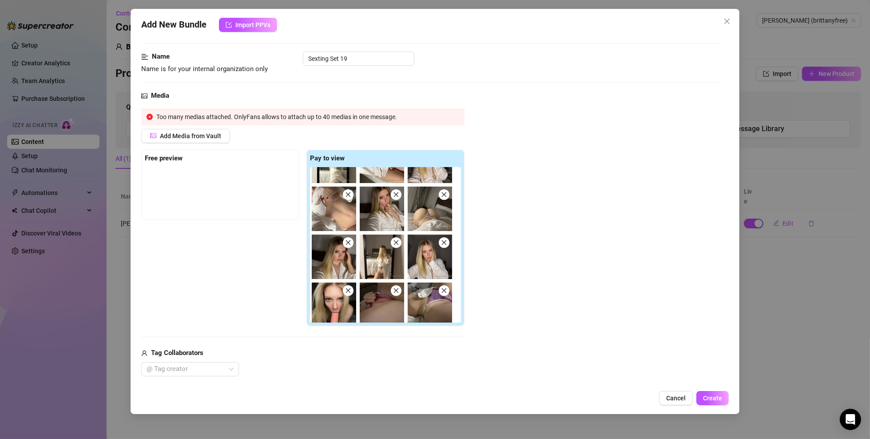
click at [398, 192] on icon "close" at bounding box center [396, 194] width 6 height 6
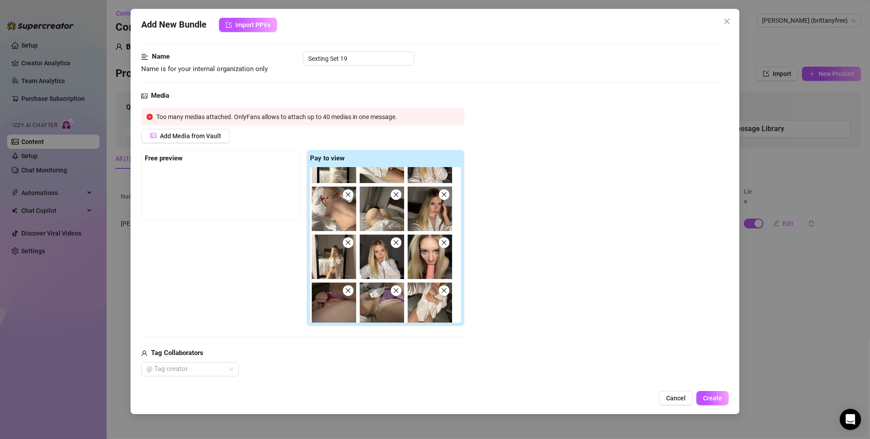
click at [398, 192] on icon "close" at bounding box center [396, 194] width 6 height 6
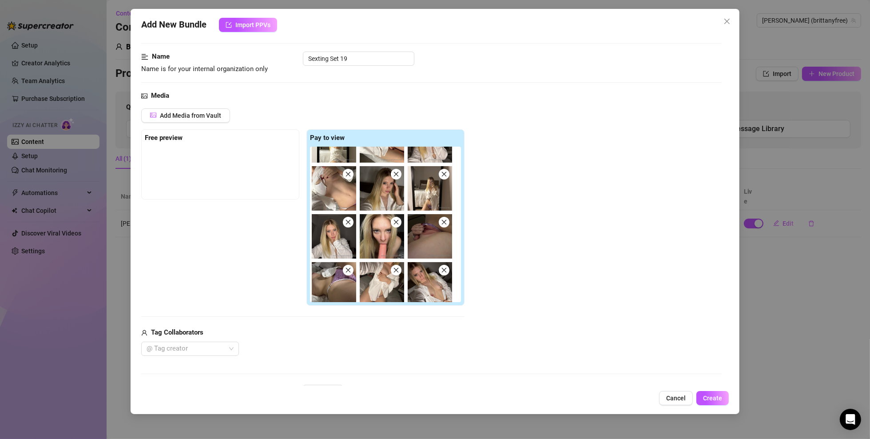
click at [398, 192] on img at bounding box center [382, 188] width 44 height 44
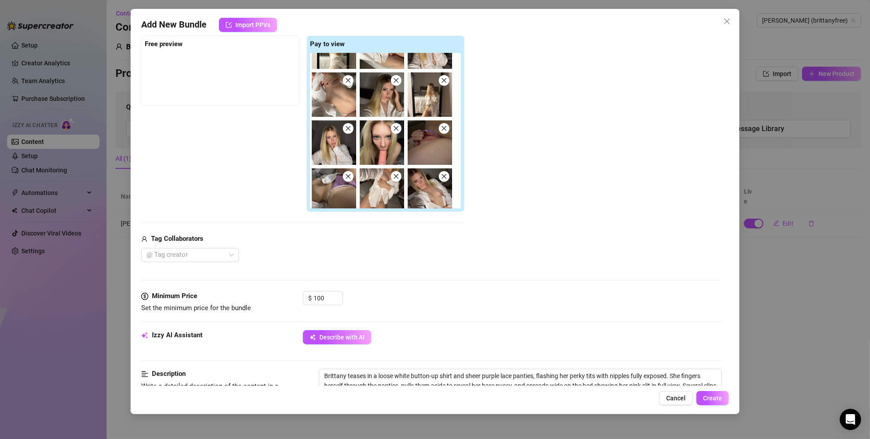
scroll to position [311, 0]
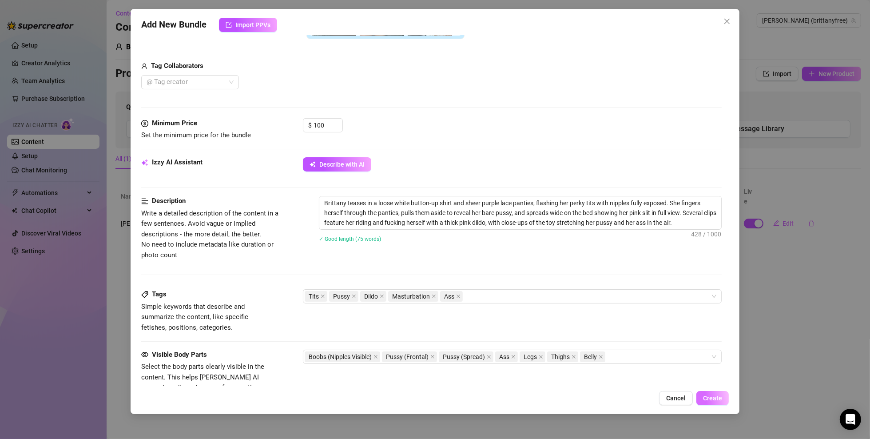
click at [643, 315] on span "Create" at bounding box center [712, 398] width 19 height 7
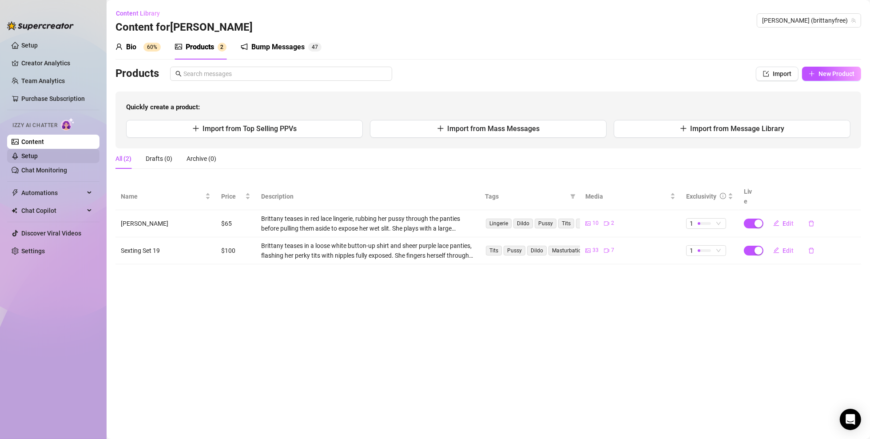
click at [36, 156] on link "Setup" at bounding box center [29, 155] width 16 height 7
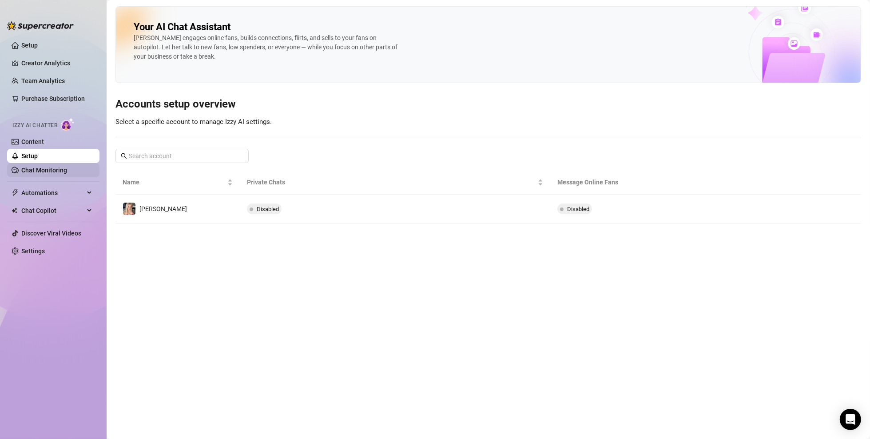
click at [51, 172] on link "Chat Monitoring" at bounding box center [44, 170] width 46 height 7
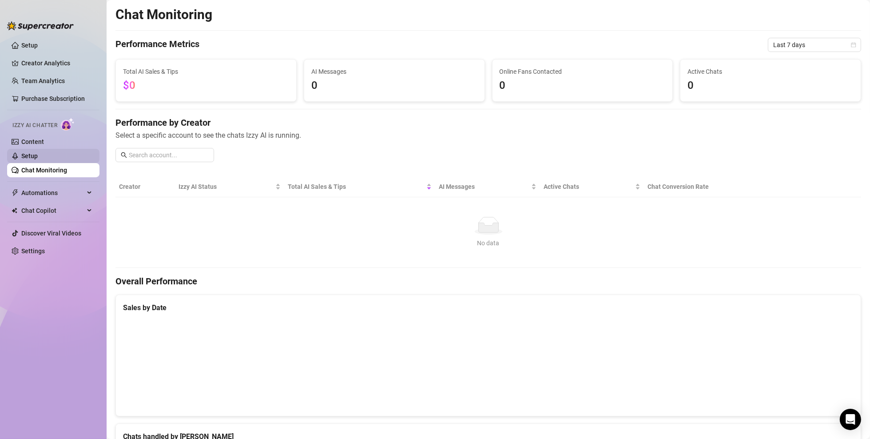
click at [38, 156] on link "Setup" at bounding box center [29, 155] width 16 height 7
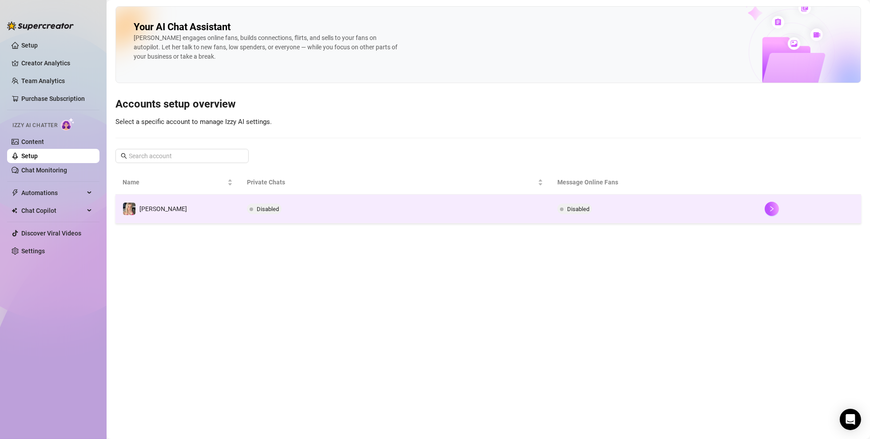
click at [342, 215] on td "Disabled" at bounding box center [395, 209] width 311 height 29
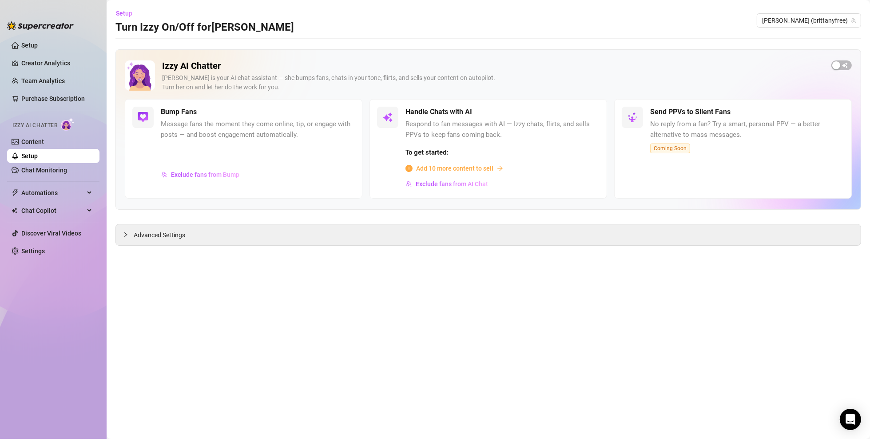
click at [483, 169] on span "Add 10 more content to sell" at bounding box center [454, 169] width 77 height 10
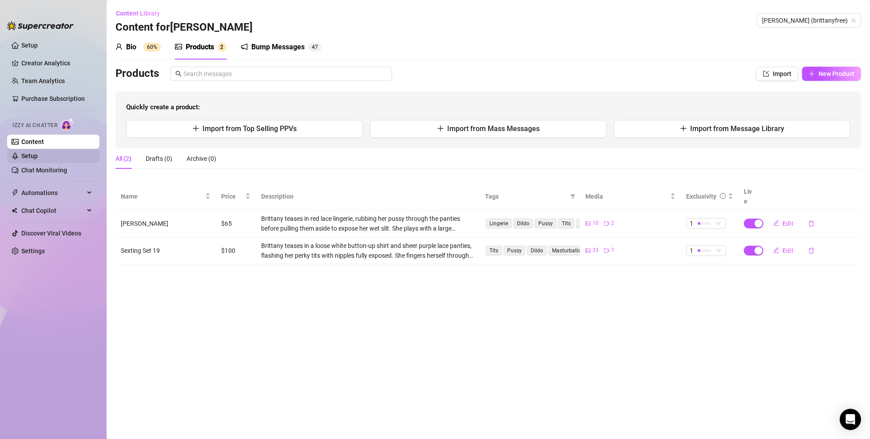
click at [36, 157] on link "Setup" at bounding box center [29, 155] width 16 height 7
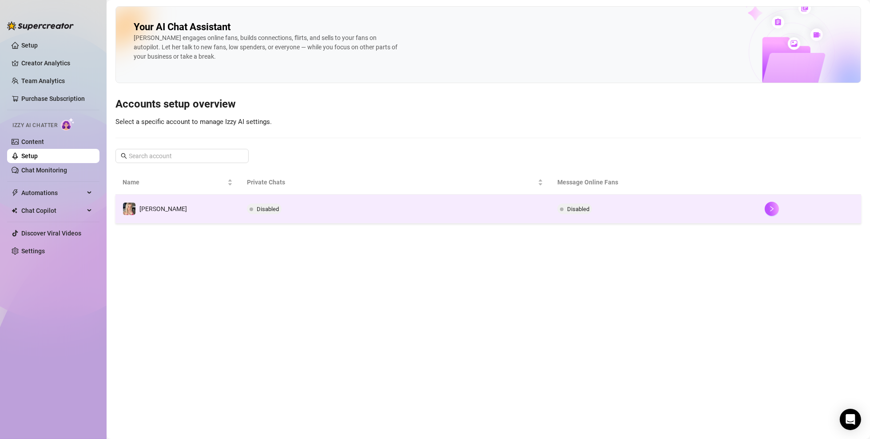
click at [302, 209] on td "Disabled" at bounding box center [395, 209] width 311 height 29
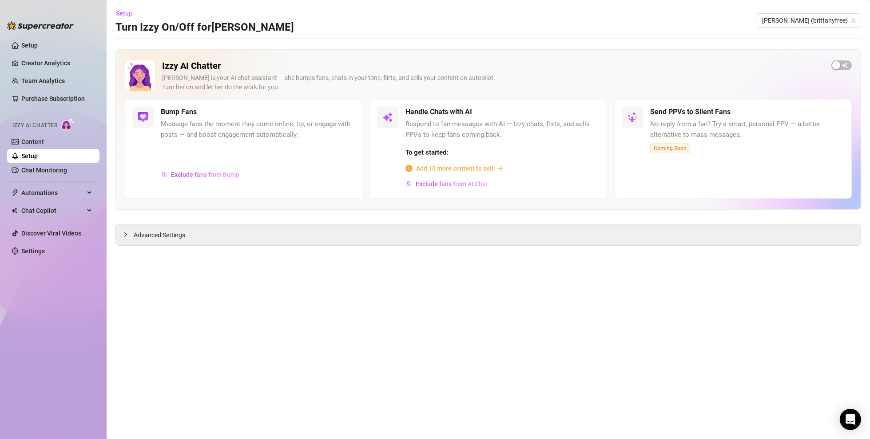
click at [467, 170] on span "Add 10 more content to sell" at bounding box center [454, 169] width 77 height 10
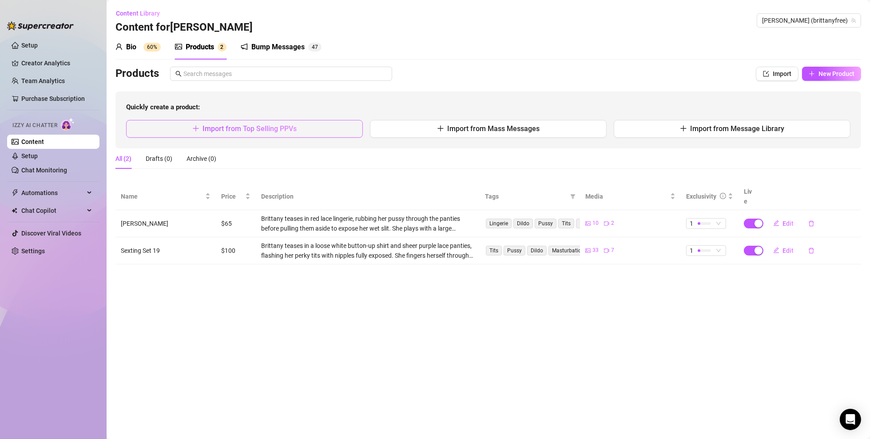
click at [287, 129] on span "Import from Top Selling PPVs" at bounding box center [250, 128] width 94 height 8
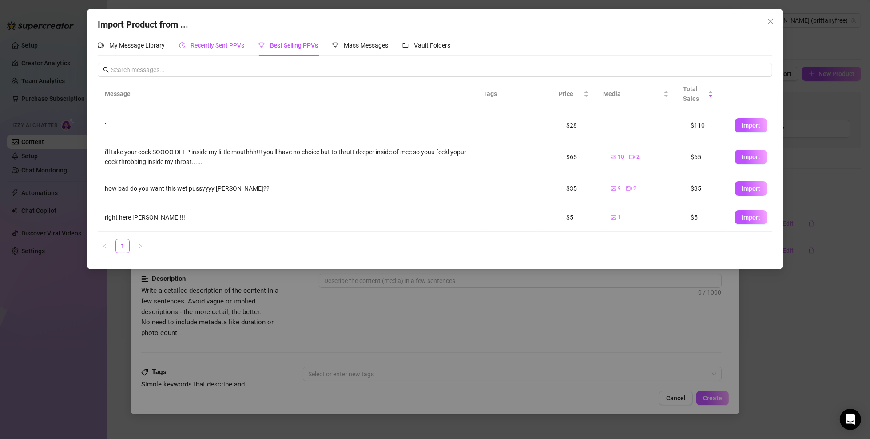
click at [227, 48] on span "Recently Sent PPVs" at bounding box center [218, 45] width 54 height 7
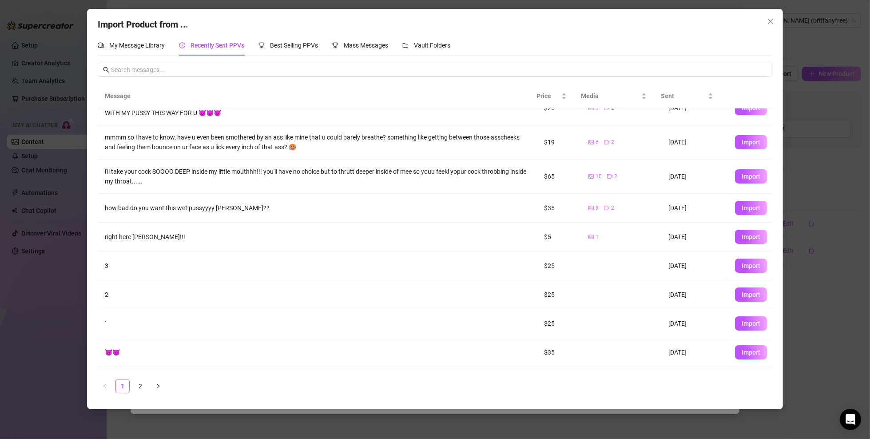
scroll to position [40, 0]
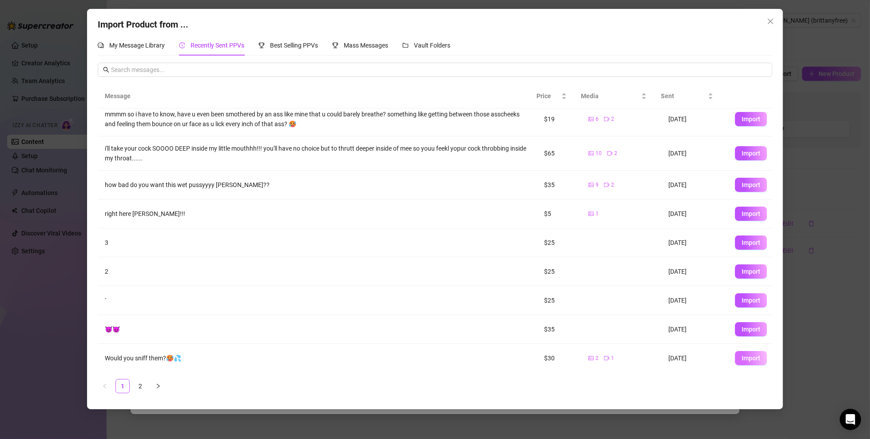
click at [643, 315] on span "Import" at bounding box center [751, 358] width 19 height 7
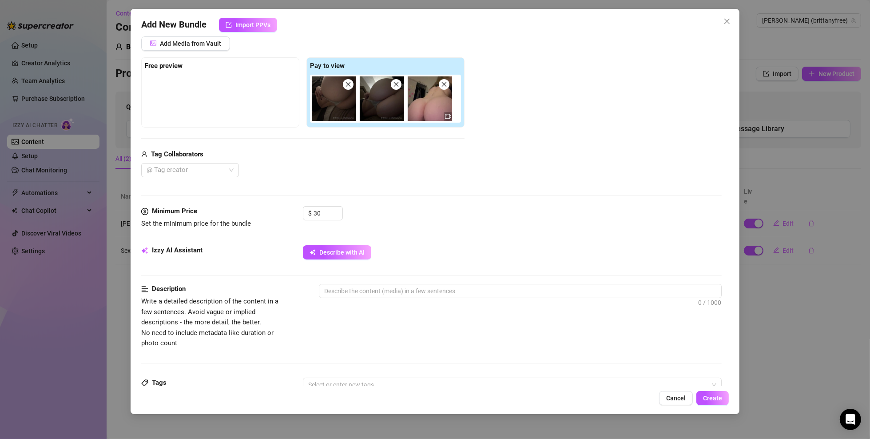
scroll to position [133, 0]
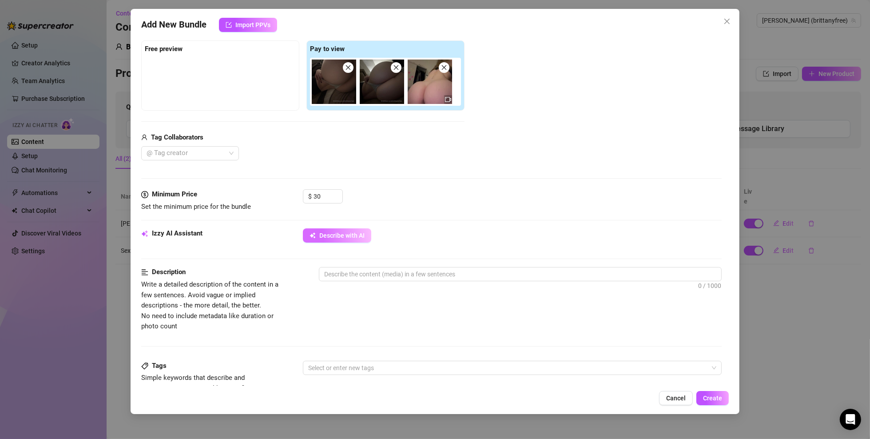
click at [359, 238] on span "Describe with AI" at bounding box center [341, 235] width 45 height 7
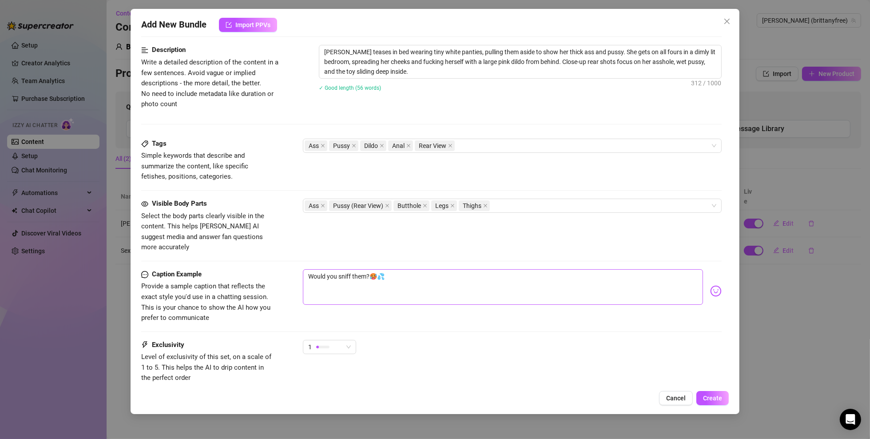
scroll to position [363, 0]
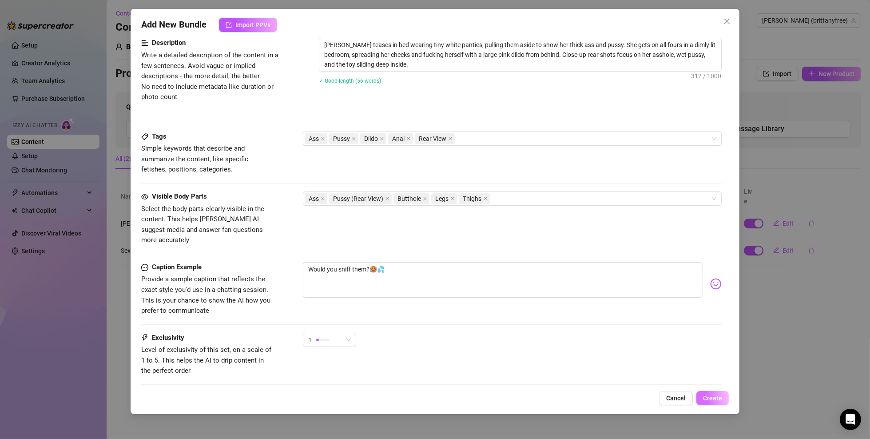
click at [643, 315] on span "Create" at bounding box center [712, 398] width 19 height 7
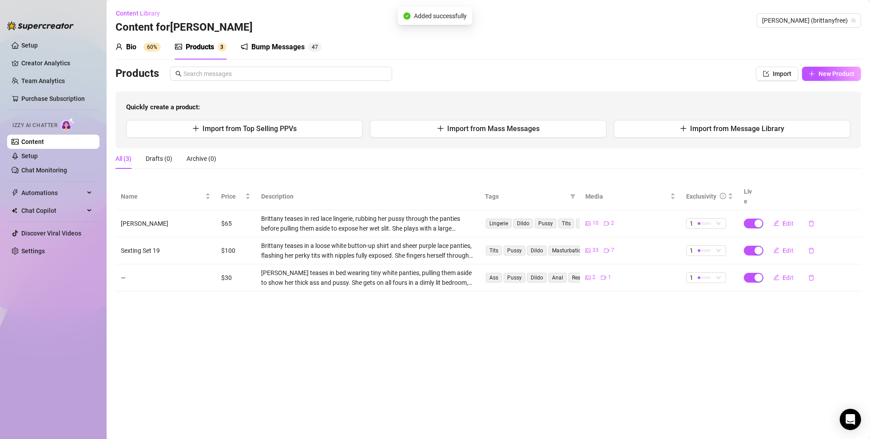
click at [300, 47] on div "Bump Messages" at bounding box center [277, 47] width 53 height 11
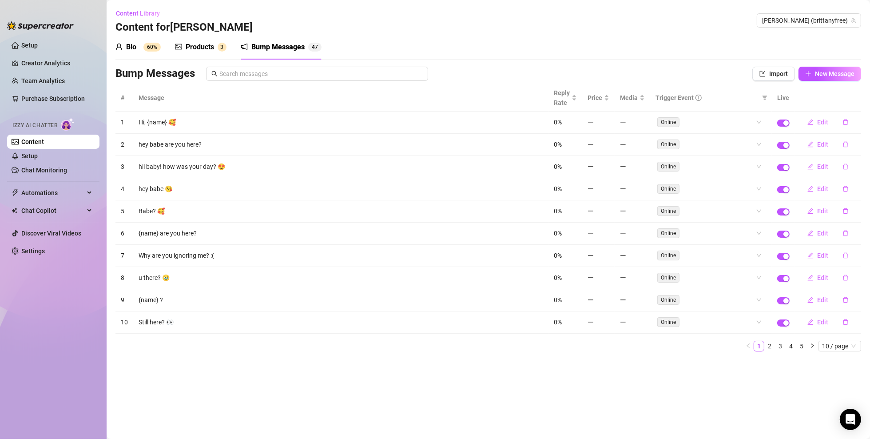
click at [204, 43] on div "Products" at bounding box center [200, 47] width 28 height 11
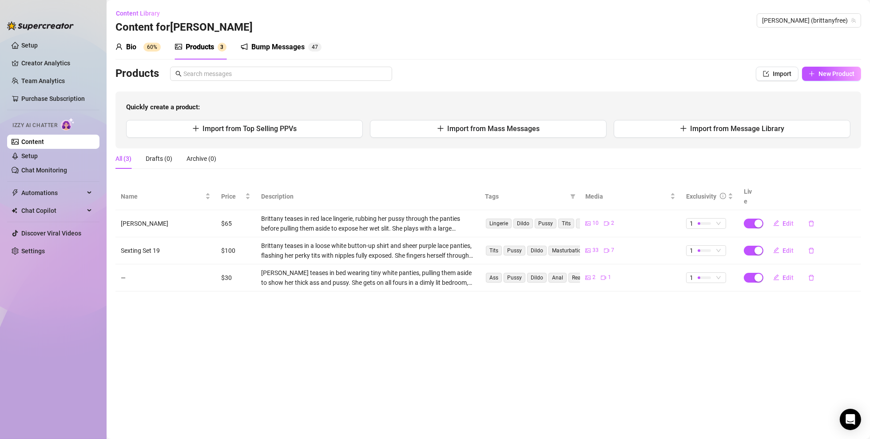
click at [136, 48] on div "Bio 60%" at bounding box center [138, 47] width 45 height 11
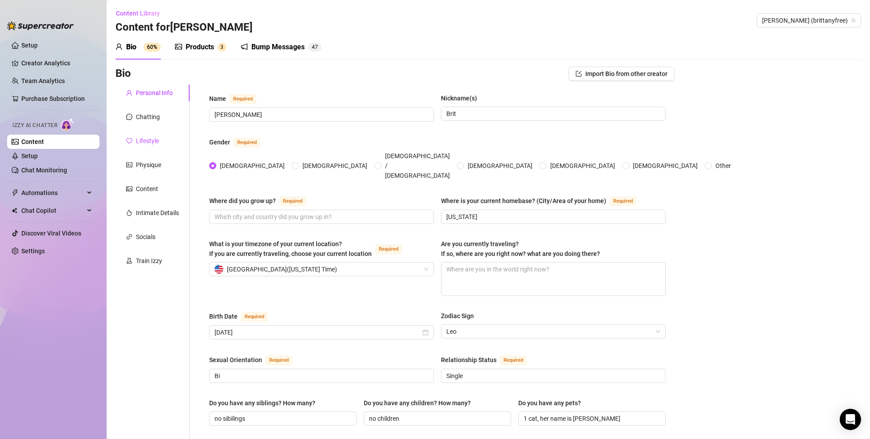
click at [152, 141] on div "Lifestyle" at bounding box center [147, 141] width 23 height 10
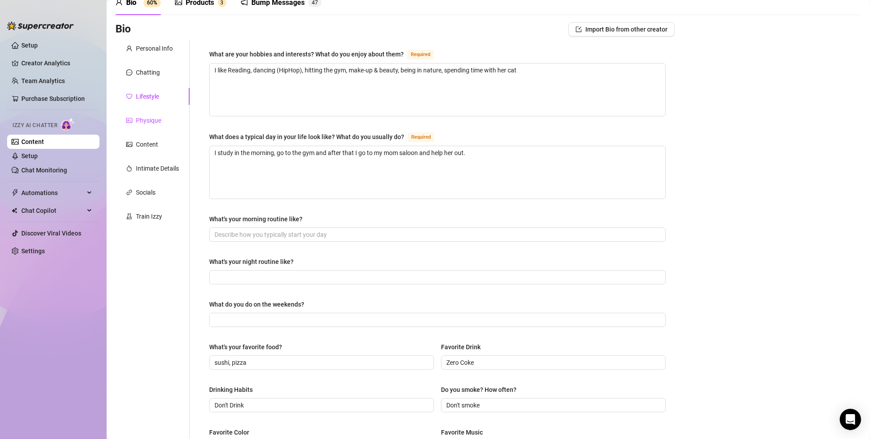
click at [145, 120] on div "Physique" at bounding box center [148, 121] width 25 height 10
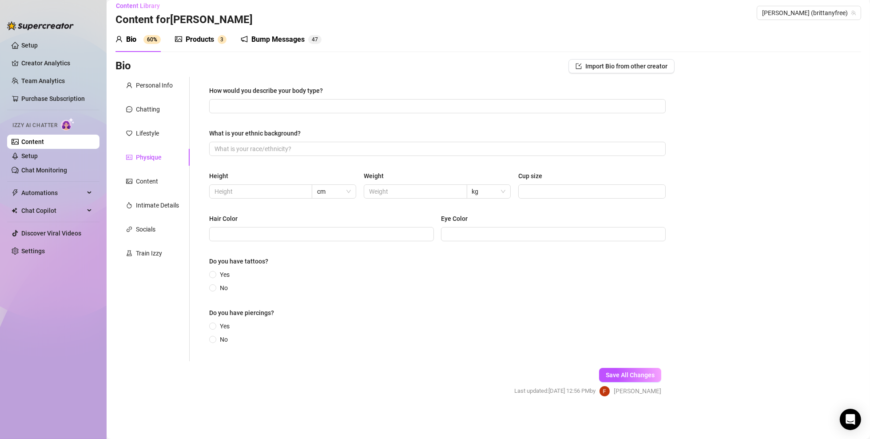
scroll to position [7, 0]
click at [287, 106] on input "How would you describe your body type?" at bounding box center [437, 107] width 444 height 10
click at [243, 104] on input "How would you describe your body type?" at bounding box center [437, 107] width 444 height 10
paste input "Blonde"
click at [298, 141] on div "What is your ethnic background?" at bounding box center [437, 143] width 457 height 28
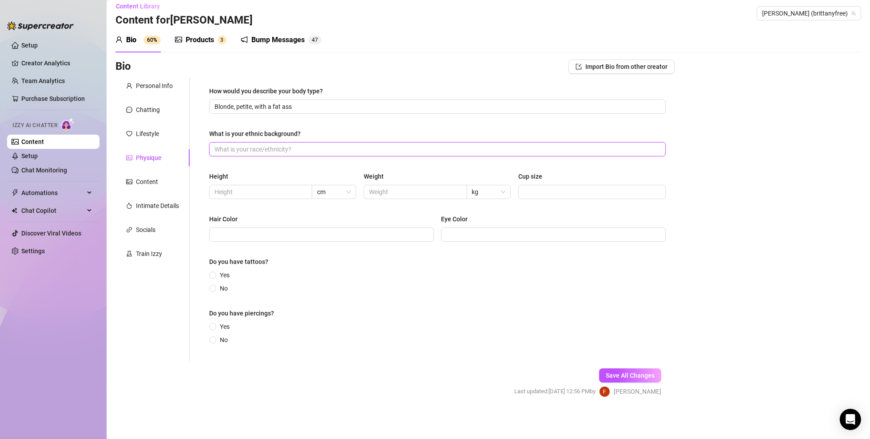
click at [298, 148] on input "What is your ethnic background?" at bounding box center [437, 149] width 444 height 10
click at [279, 185] on span at bounding box center [260, 192] width 103 height 14
click at [286, 195] on input "text" at bounding box center [260, 192] width 91 height 10
click at [431, 191] on input "text" at bounding box center [414, 192] width 91 height 10
paste input "110lbs"
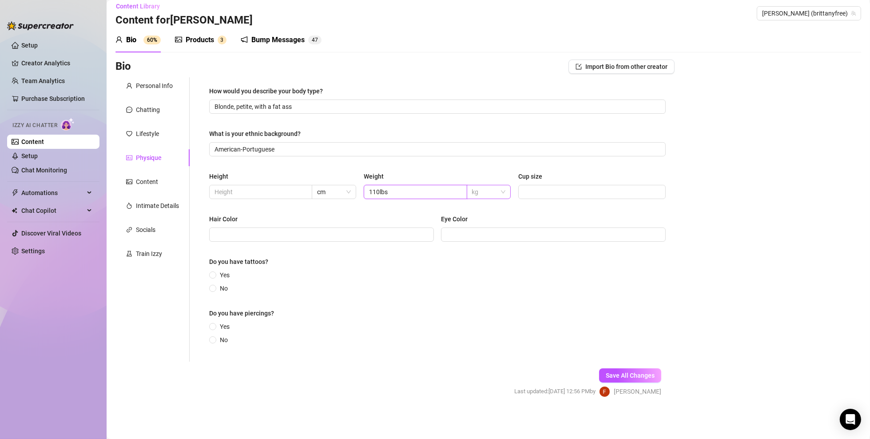
click at [501, 195] on span "kg" at bounding box center [489, 191] width 34 height 13
click at [487, 224] on div "lbs" at bounding box center [485, 224] width 29 height 10
click at [407, 189] on input "110lbs" at bounding box center [414, 192] width 91 height 10
click at [290, 188] on input "text" at bounding box center [260, 192] width 91 height 10
click at [343, 193] on span "cm" at bounding box center [334, 191] width 34 height 13
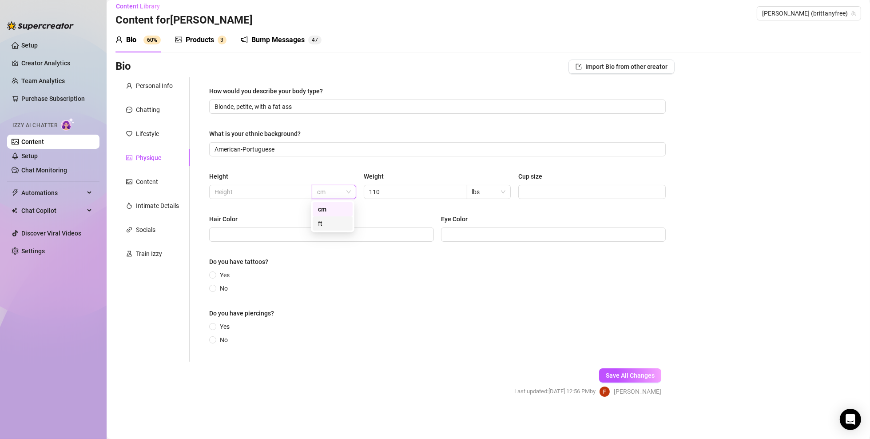
click at [327, 221] on div "ft" at bounding box center [332, 224] width 29 height 10
click at [283, 191] on input "text" at bounding box center [260, 192] width 91 height 10
click at [555, 196] on input "Cup size" at bounding box center [591, 192] width 135 height 10
click at [566, 190] on input "Cup size" at bounding box center [591, 192] width 135 height 10
paste input "32B"
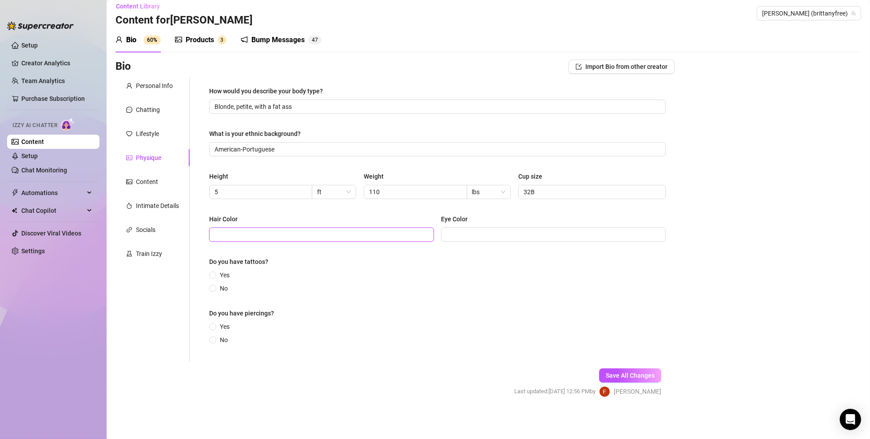
click at [254, 232] on input "Hair Color" at bounding box center [321, 235] width 212 height 10
click at [225, 106] on input "Blonde, petite, with a fat ass" at bounding box center [437, 107] width 444 height 10
click at [306, 236] on input "Hair Color" at bounding box center [321, 235] width 212 height 10
paste input "Blonde"
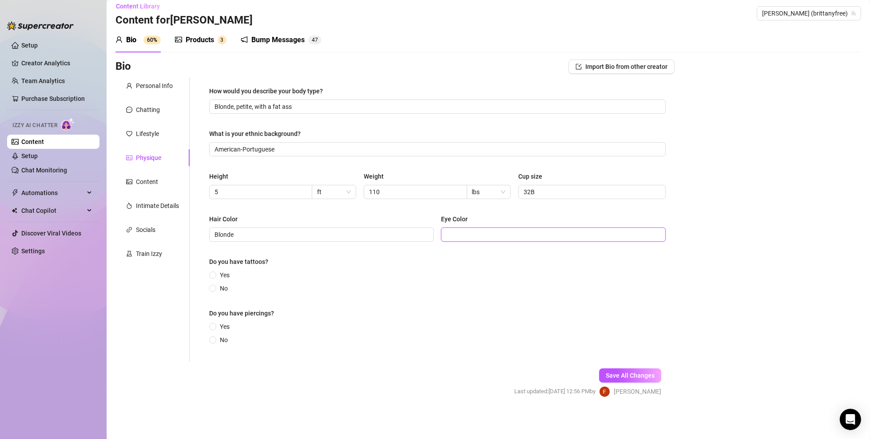
click at [487, 237] on input "Eye Color" at bounding box center [553, 235] width 212 height 10
click at [211, 272] on span at bounding box center [212, 274] width 7 height 7
click at [211, 273] on input "Yes" at bounding box center [213, 276] width 4 height 6
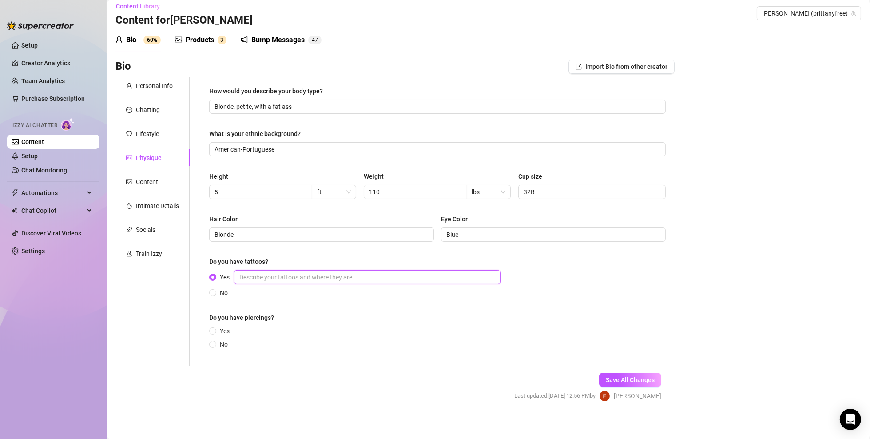
click at [266, 281] on input "Yes" at bounding box center [367, 277] width 267 height 14
click at [300, 278] on input "I" at bounding box center [367, 277] width 267 height 14
paste input "6 tattoos - arms, ribs, lower back; roman numerals for nephew's birth date, 3 h…"
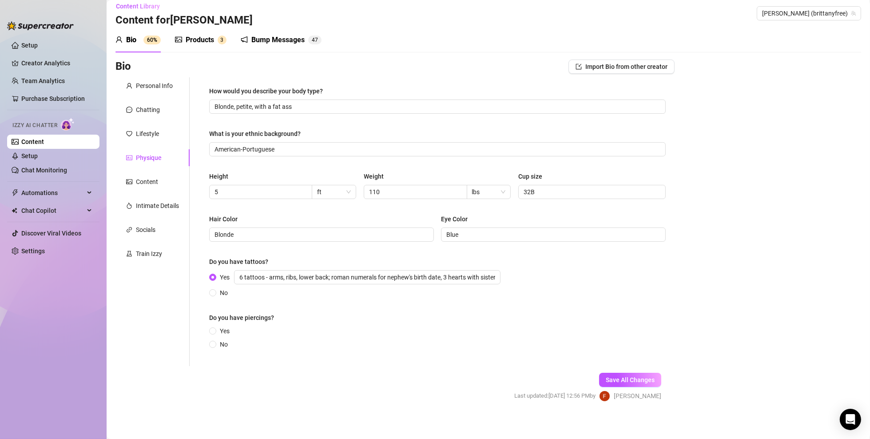
click at [339, 296] on div "No" at bounding box center [356, 293] width 295 height 10
click at [215, 315] on label "Yes" at bounding box center [221, 331] width 24 height 10
click at [215, 315] on input "Yes" at bounding box center [213, 332] width 4 height 6
click at [274, 315] on input "Yes" at bounding box center [367, 333] width 267 height 14
click at [630, 315] on span "Save All Changes" at bounding box center [630, 384] width 49 height 7
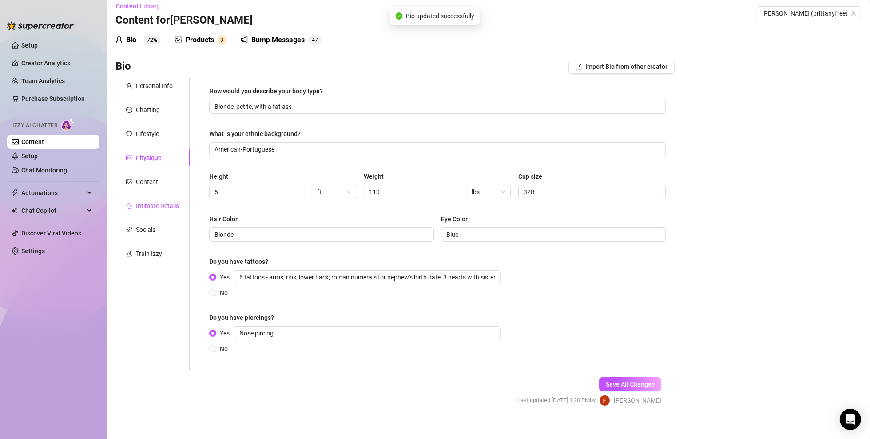
click at [152, 203] on div "Intimate Details" at bounding box center [157, 206] width 43 height 10
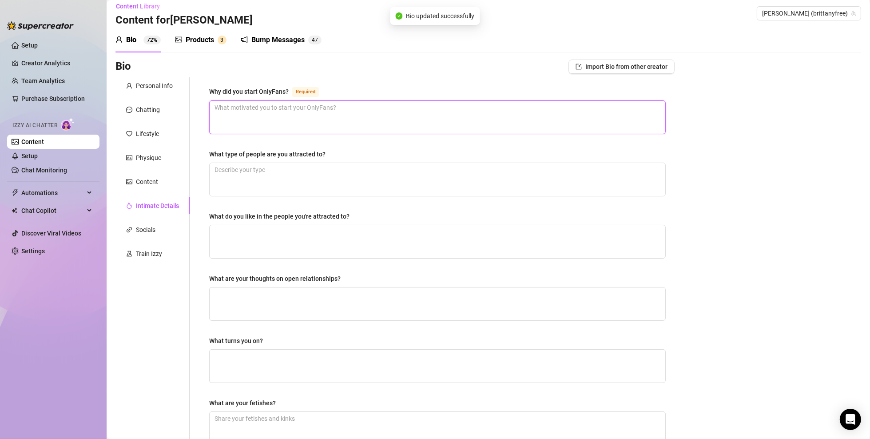
click at [254, 125] on textarea "Why did you start OnlyFans? Required" at bounding box center [438, 117] width 456 height 33
click at [263, 124] on textarea "Why did you start OnlyFans? Required" at bounding box center [438, 117] width 456 height 33
click at [311, 176] on textarea "What type of people are you attracted to?" at bounding box center [438, 179] width 456 height 33
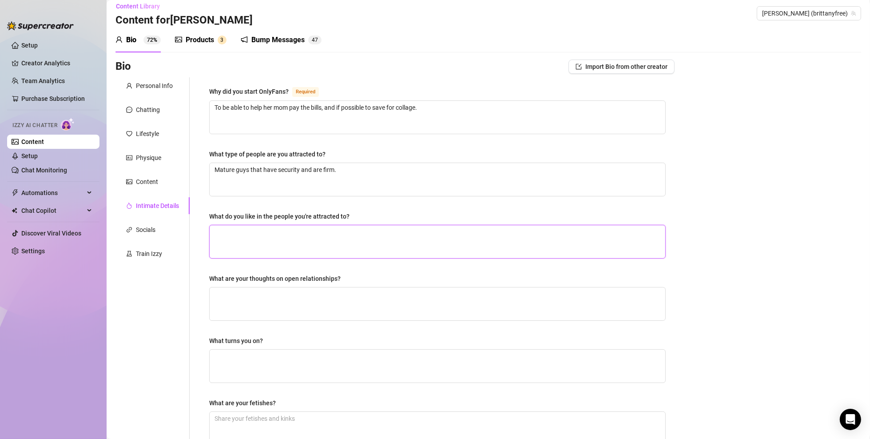
click at [281, 234] on textarea "What do you like in the people you're attracted to?" at bounding box center [438, 241] width 456 height 33
click at [253, 289] on textarea "What are your thoughts on open relationships?" at bounding box center [438, 303] width 456 height 33
click at [295, 315] on textarea "What turns you on?" at bounding box center [438, 366] width 456 height 33
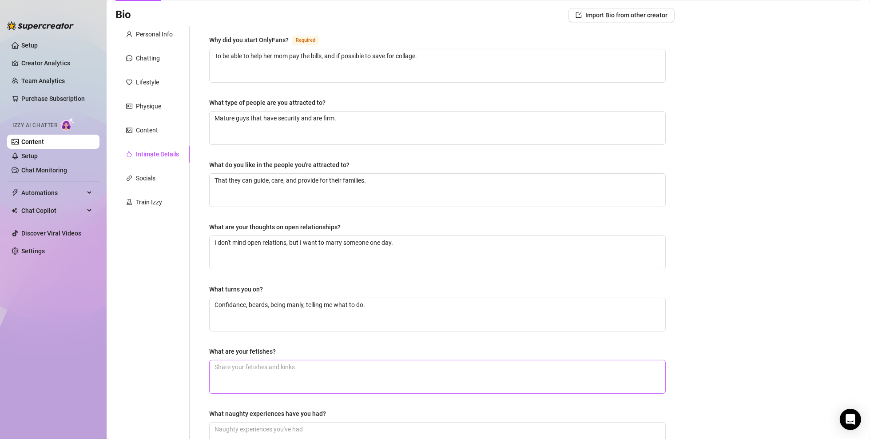
scroll to position [168, 0]
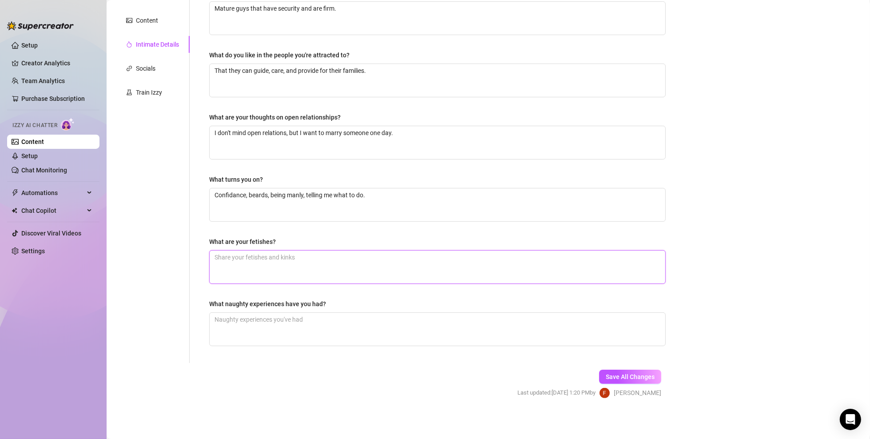
click at [290, 255] on textarea "What are your fetishes?" at bounding box center [438, 267] width 456 height 33
click at [292, 260] on textarea "What are your fetishes?" at bounding box center [438, 267] width 456 height 33
click at [248, 315] on textarea "What naughty experiences have you had?" at bounding box center [438, 329] width 456 height 33
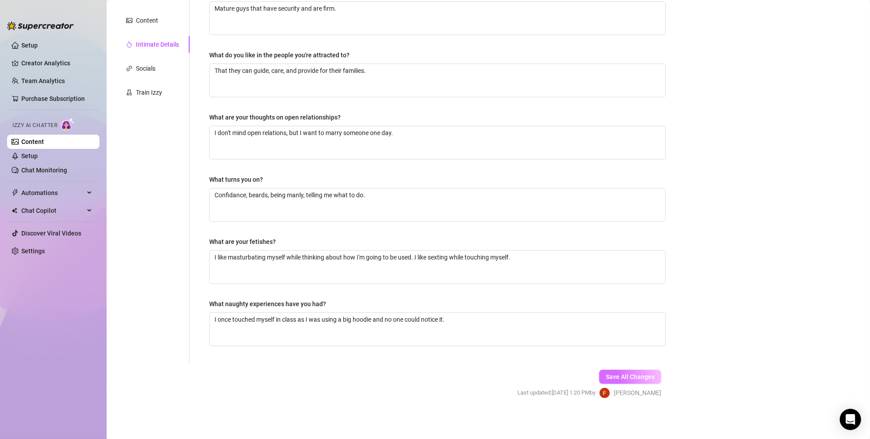
click at [615, 315] on span "Save All Changes" at bounding box center [630, 376] width 49 height 7
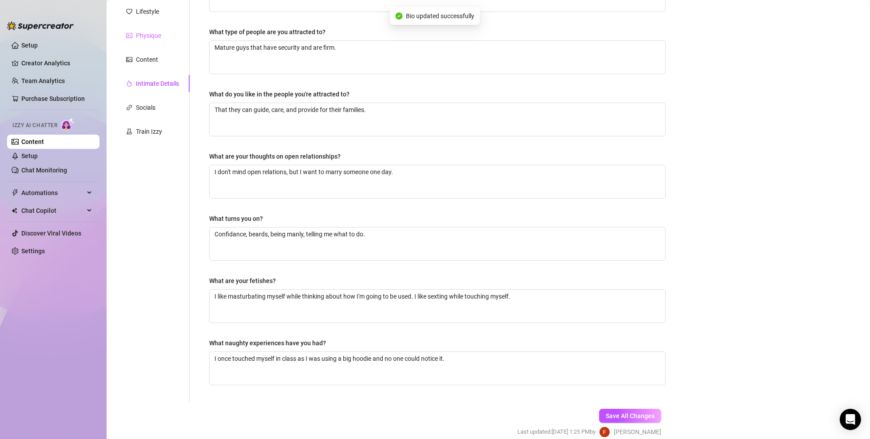
scroll to position [35, 0]
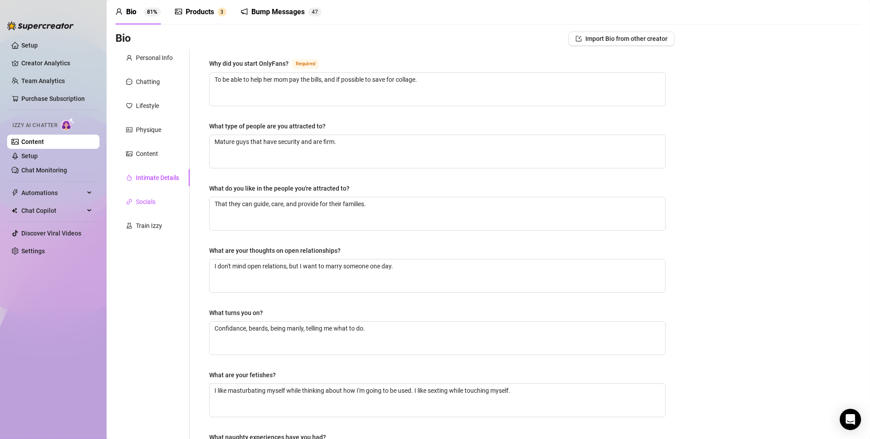
click at [148, 203] on div "Socials" at bounding box center [146, 202] width 20 height 10
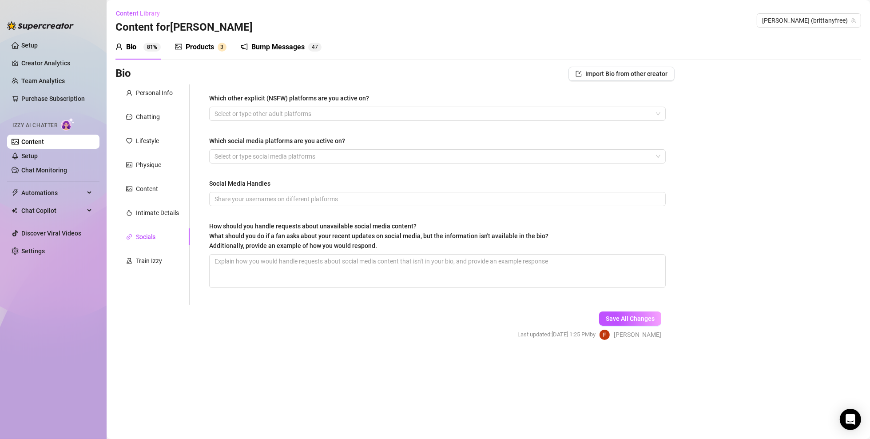
scroll to position [0, 0]
click at [259, 119] on div at bounding box center [433, 114] width 444 height 12
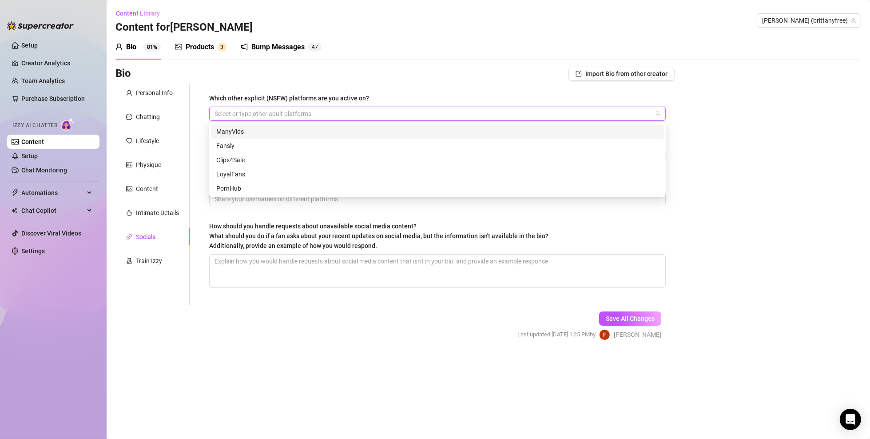
click at [259, 111] on div at bounding box center [433, 114] width 444 height 12
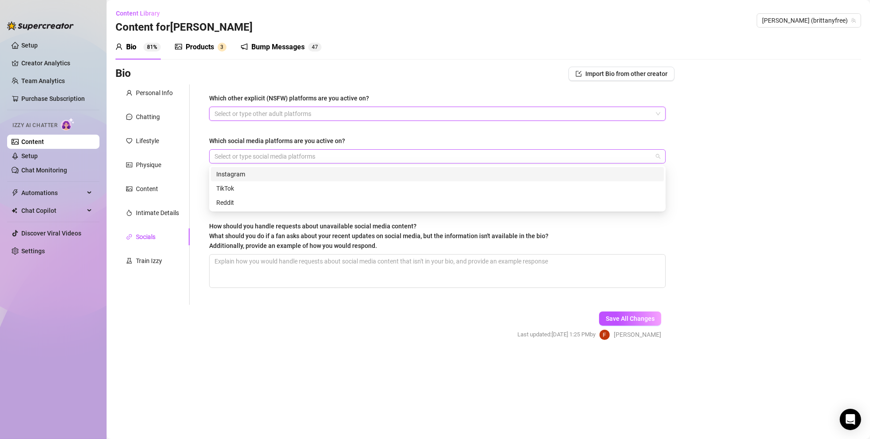
click at [254, 153] on div at bounding box center [433, 156] width 444 height 12
click at [251, 169] on div "Instagram" at bounding box center [437, 174] width 443 height 10
click at [197, 175] on div "Which other explicit (NSFW) platforms are you active on? Select or type other a…" at bounding box center [432, 194] width 485 height 220
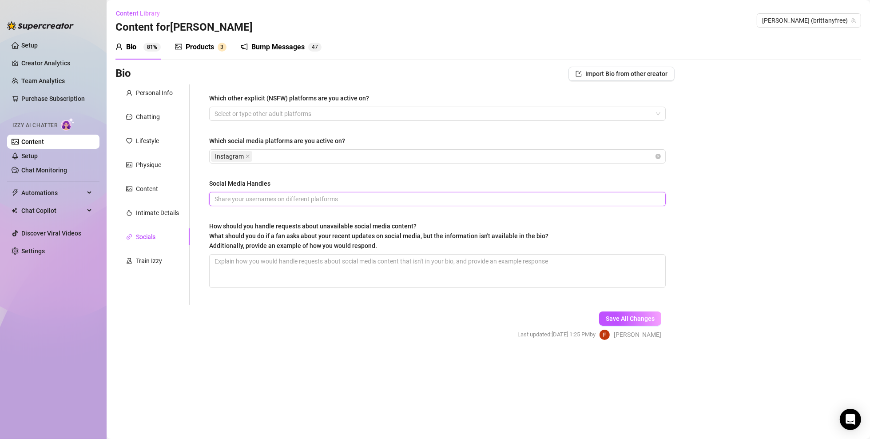
click at [234, 194] on input "Social Media Handles" at bounding box center [437, 199] width 444 height 10
click at [261, 259] on textarea "How should you handle requests about unavailable social media content? What sho…" at bounding box center [438, 271] width 456 height 33
drag, startPoint x: 505, startPoint y: 180, endPoint x: 472, endPoint y: 258, distance: 84.2
click at [490, 204] on div "Which other explicit (NSFW) platforms are you active on? Select or type other a…" at bounding box center [437, 194] width 457 height 203
click at [449, 272] on textarea "How should you handle requests about unavailable social media content? What sho…" at bounding box center [438, 271] width 456 height 33
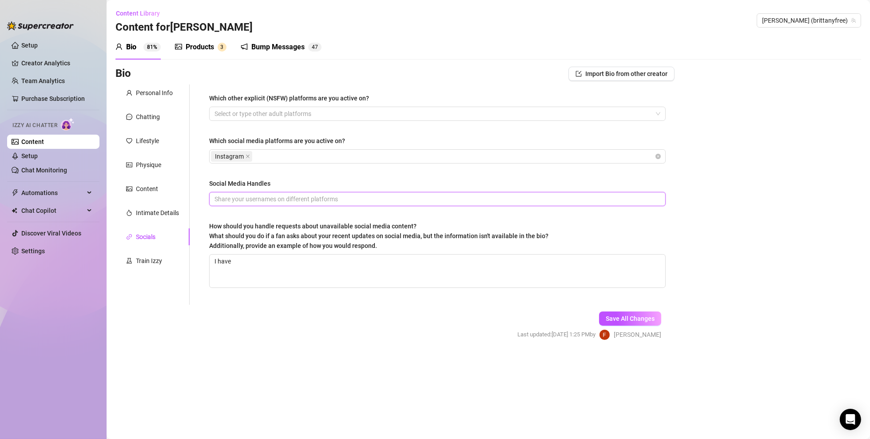
click at [366, 200] on input "Social Media Handles" at bounding box center [437, 199] width 444 height 10
paste input "brittyessence"
click at [254, 264] on textarea "I have" at bounding box center [438, 271] width 456 height 33
click at [215, 196] on input "brittyessence" at bounding box center [437, 199] width 444 height 10
click at [266, 261] on textarea "I have" at bounding box center [438, 271] width 456 height 33
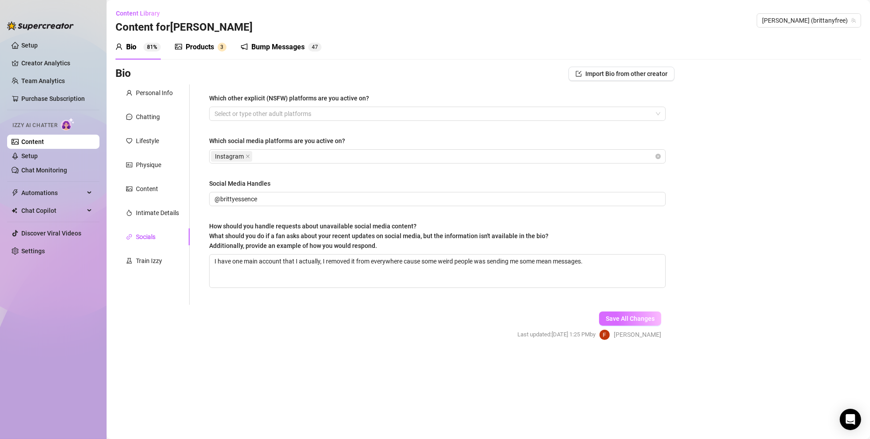
click at [626, 315] on span "Save All Changes" at bounding box center [630, 318] width 49 height 7
click at [143, 256] on div "Train Izzy" at bounding box center [149, 261] width 26 height 10
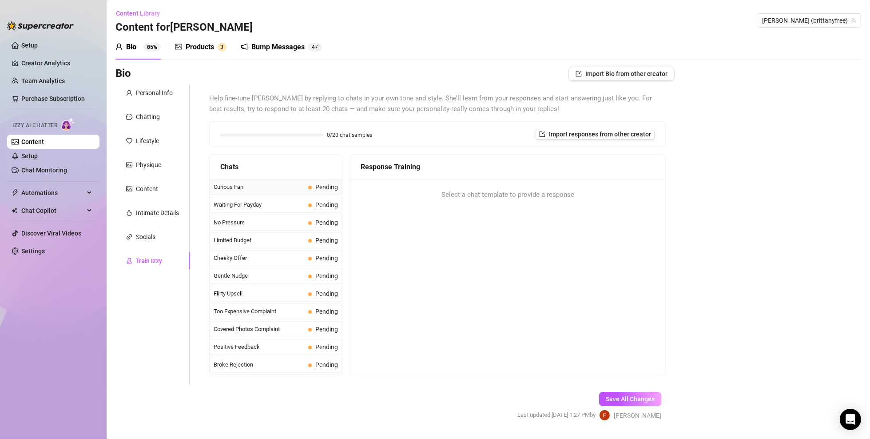
click at [285, 191] on span "Curious Fan" at bounding box center [259, 187] width 91 height 9
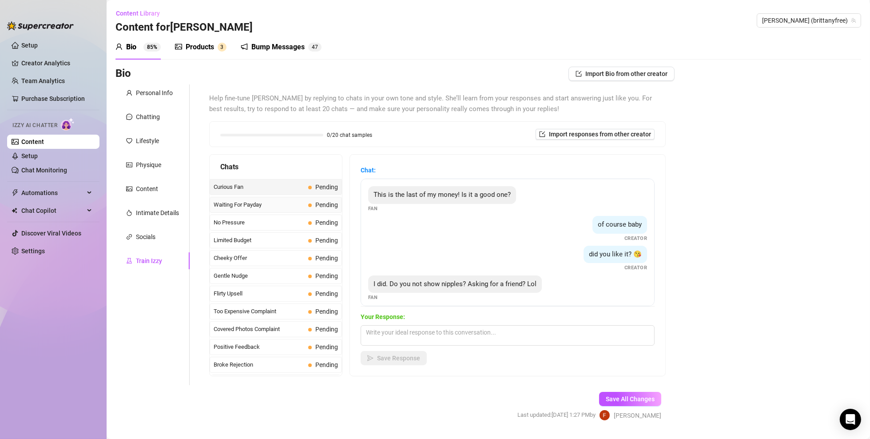
click at [272, 206] on span "Waiting For Payday" at bounding box center [259, 204] width 91 height 9
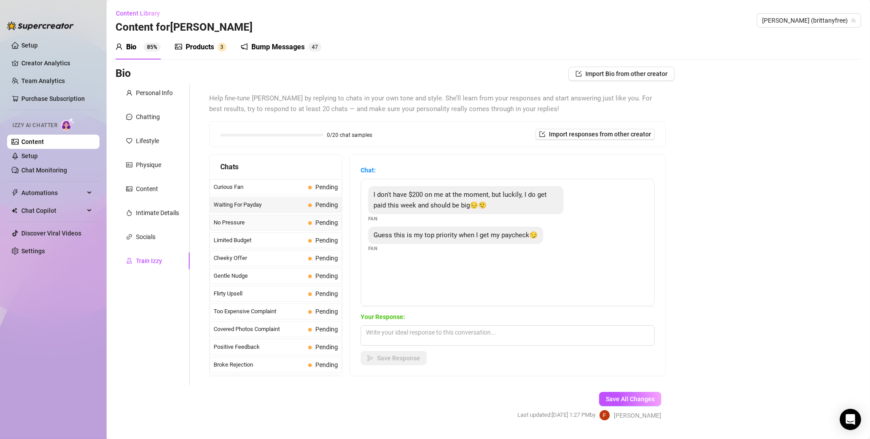
click at [270, 220] on span "No Pressure" at bounding box center [259, 222] width 91 height 9
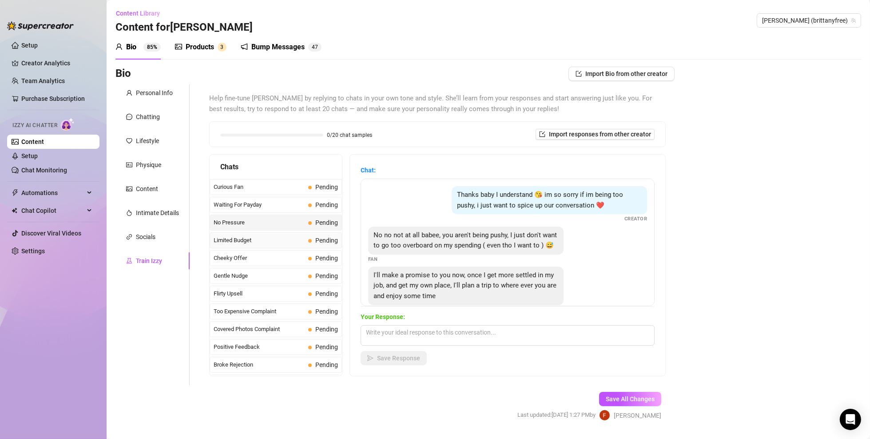
click at [269, 244] on span "Limited Budget" at bounding box center [259, 240] width 91 height 9
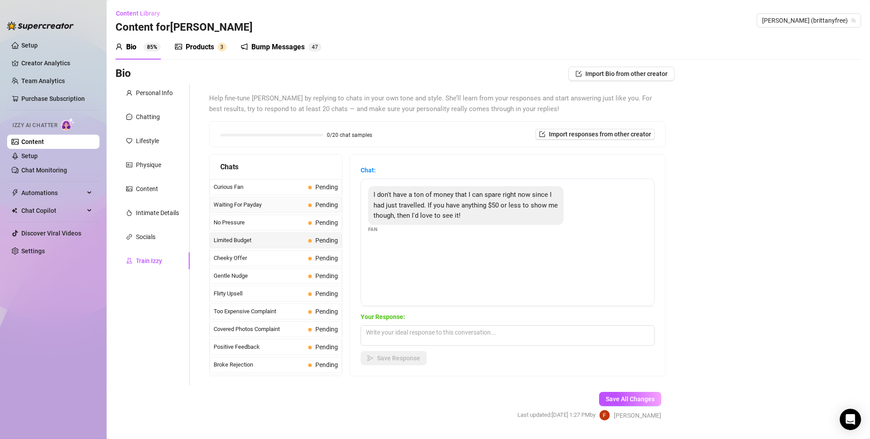
click at [271, 205] on span "Waiting For Payday" at bounding box center [259, 204] width 91 height 9
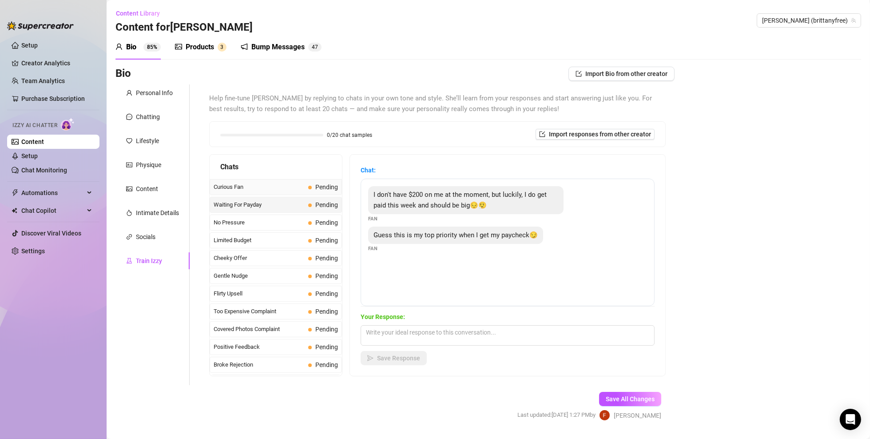
click at [267, 185] on span "Curious Fan" at bounding box center [259, 187] width 91 height 9
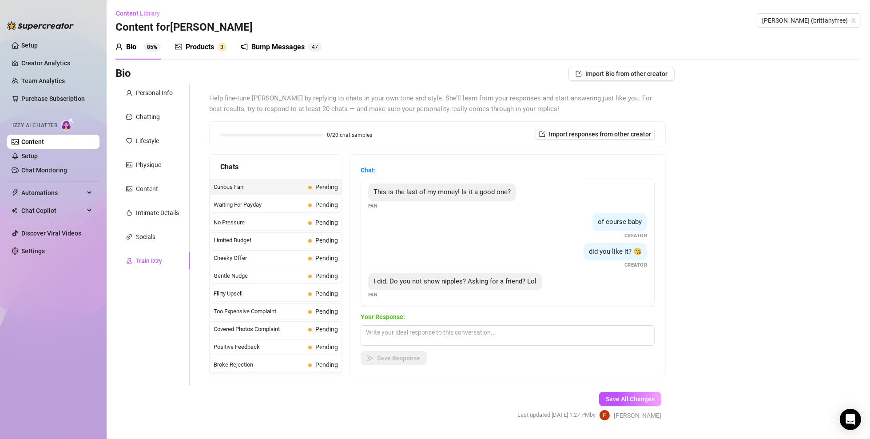
scroll to position [5, 0]
click at [444, 315] on textarea at bounding box center [508, 335] width 294 height 20
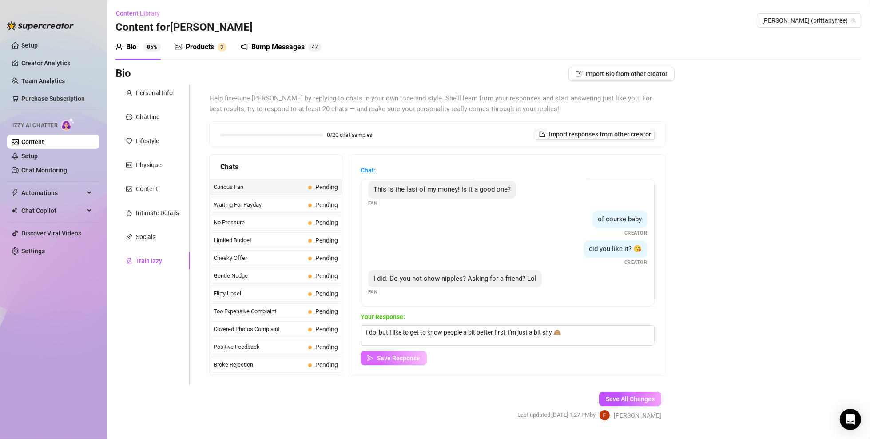
click at [421, 315] on button "Save Response" at bounding box center [394, 358] width 66 height 14
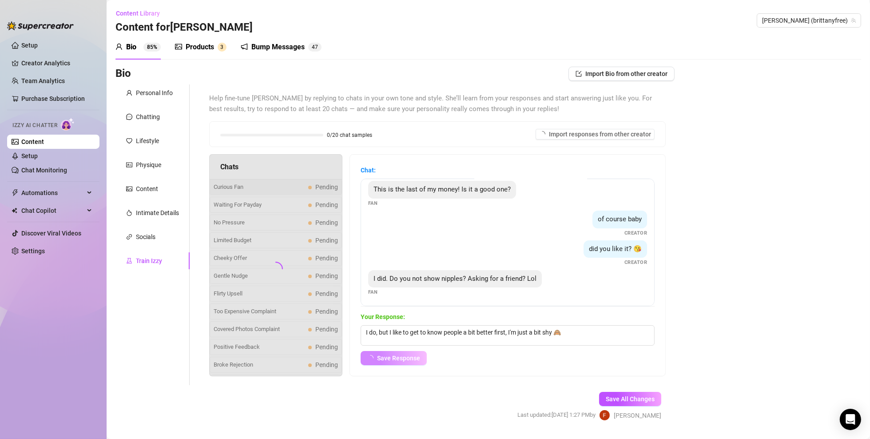
scroll to position [0, 0]
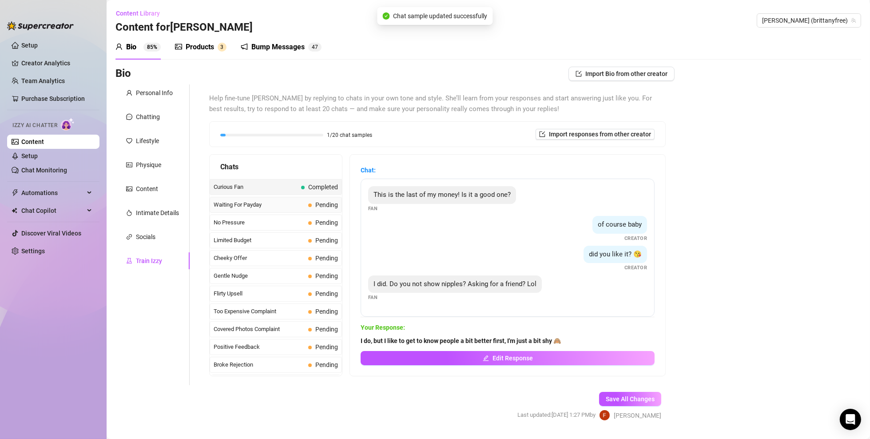
click at [308, 207] on span "Pending" at bounding box center [323, 205] width 30 height 10
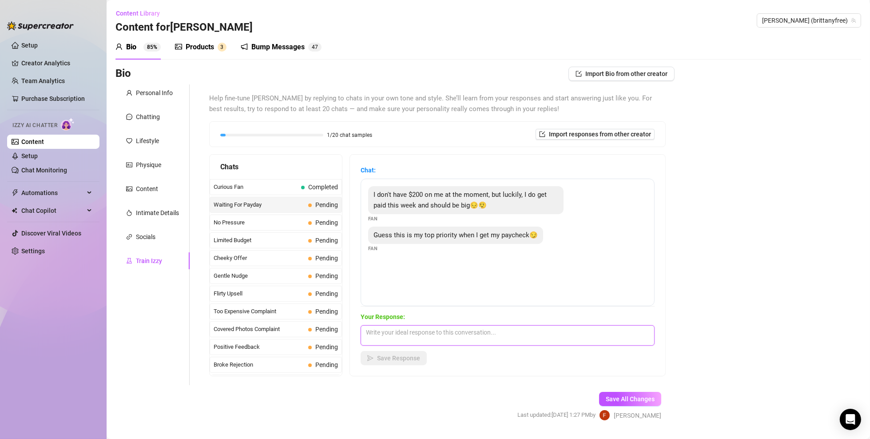
click at [438, 315] on textarea at bounding box center [508, 335] width 294 height 20
click at [589, 315] on textarea "That's great, you can always talk to me either way, jut the content thing need" at bounding box center [508, 335] width 294 height 20
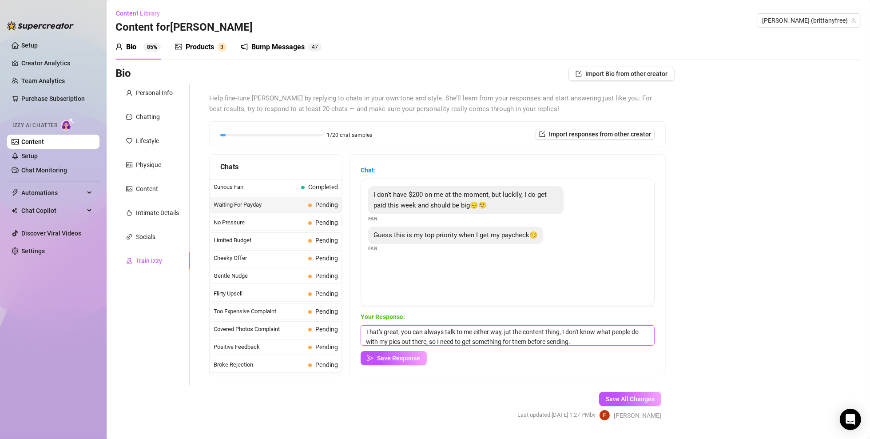
click at [560, 315] on textarea "That's great, you can always talk to me either way, jut the content thing, I do…" at bounding box center [508, 335] width 294 height 20
click at [593, 315] on textarea "That's great, you can always talk to me either way, jut the content thing, I do…" at bounding box center [508, 335] width 294 height 20
click at [407, 315] on span "Save Response" at bounding box center [398, 358] width 43 height 7
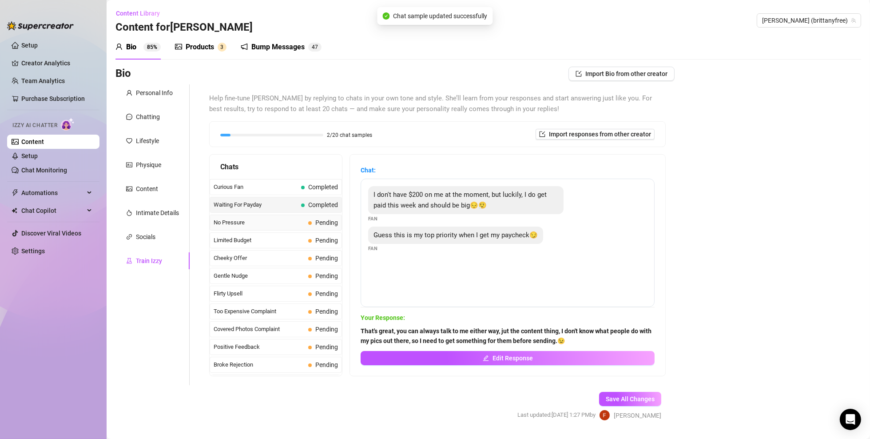
click at [279, 217] on div "No Pressure Pending" at bounding box center [276, 223] width 132 height 16
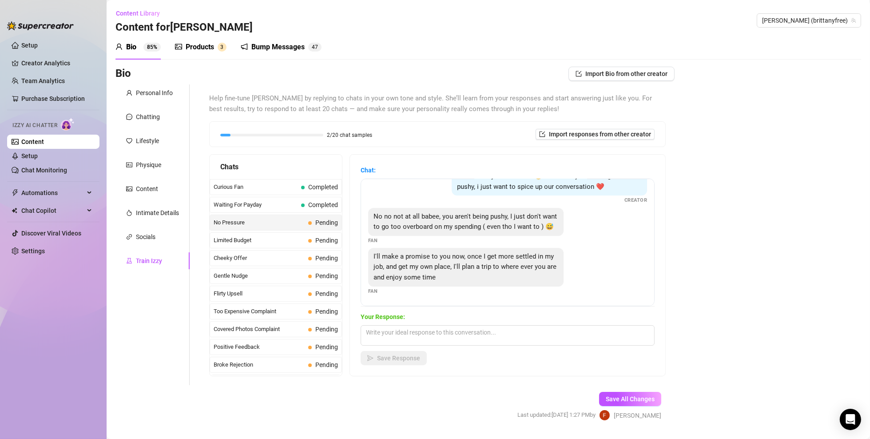
scroll to position [28, 0]
click at [451, 315] on textarea at bounding box center [508, 335] width 294 height 20
click at [488, 315] on textarea "I hope you get your palce soon then 😏" at bounding box center [508, 335] width 294 height 20
click at [401, 315] on span "Save Response" at bounding box center [398, 358] width 43 height 7
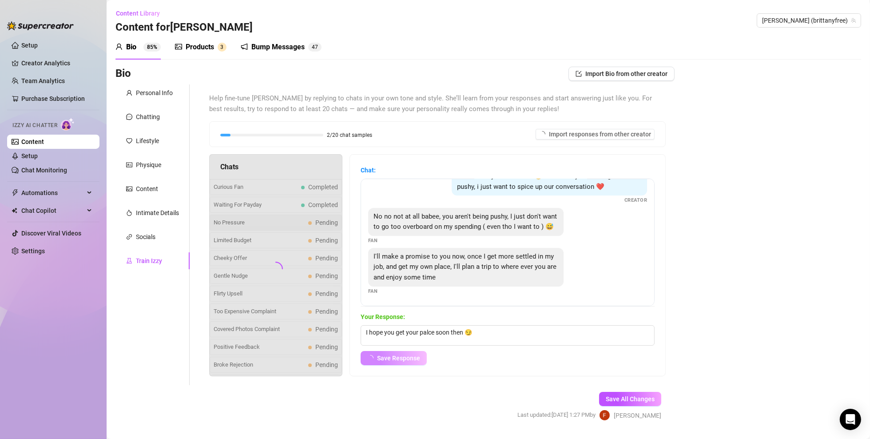
scroll to position [18, 0]
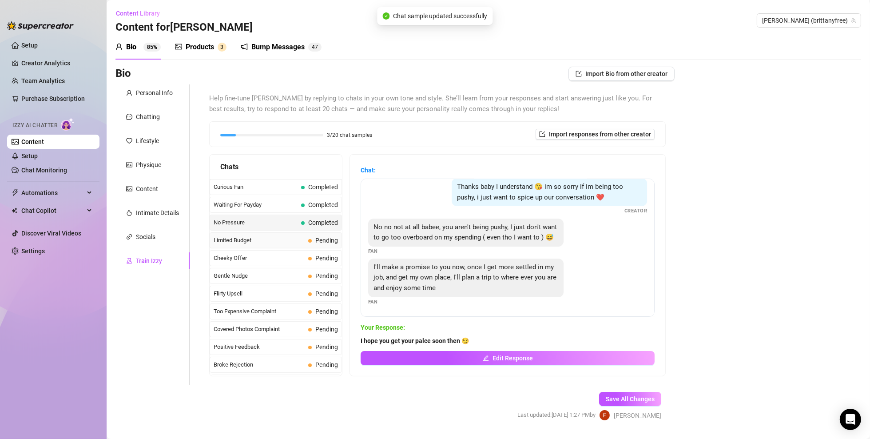
click at [289, 237] on span "Limited Budget" at bounding box center [259, 240] width 91 height 9
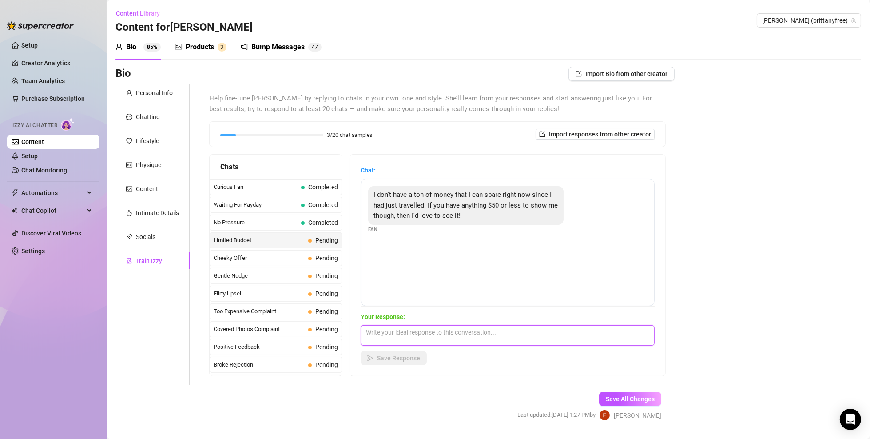
click at [407, 315] on textarea at bounding box center [508, 335] width 294 height 20
click at [391, 315] on textarea "Sure thing, I will make you something right now, I just want you to enjoy spend…" at bounding box center [508, 335] width 294 height 20
click at [492, 315] on textarea "Sure thing, I will make you something right now, I just want you to enjoy spend…" at bounding box center [508, 335] width 294 height 20
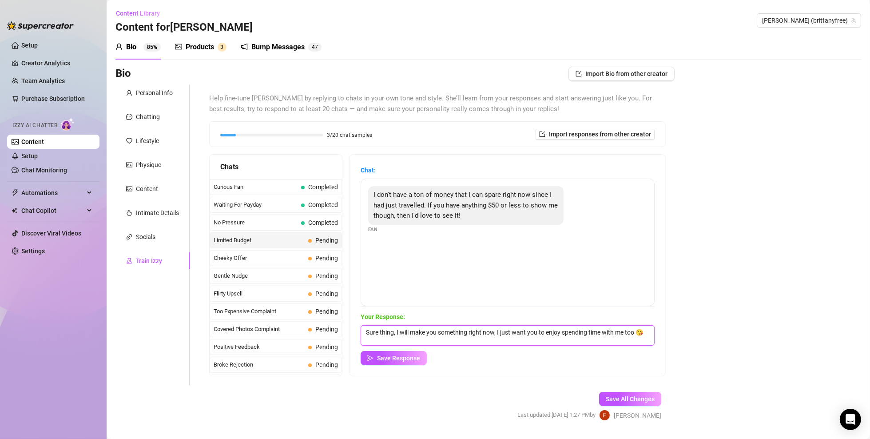
click at [492, 315] on textarea "Sure thing, I will make you something right now, I just want you to enjoy spend…" at bounding box center [508, 335] width 294 height 20
click at [499, 315] on textarea "Sure thing, I will make you something right now, I just want you to enjoy spend…" at bounding box center [508, 335] width 294 height 20
click at [497, 315] on textarea "Sure thing, I will make you something right now, I just want you to enjoy spend…" at bounding box center [508, 335] width 294 height 20
click at [379, 315] on textarea "Sure thing, I will make you something right now, maybe a I will even through a …" at bounding box center [508, 335] width 294 height 20
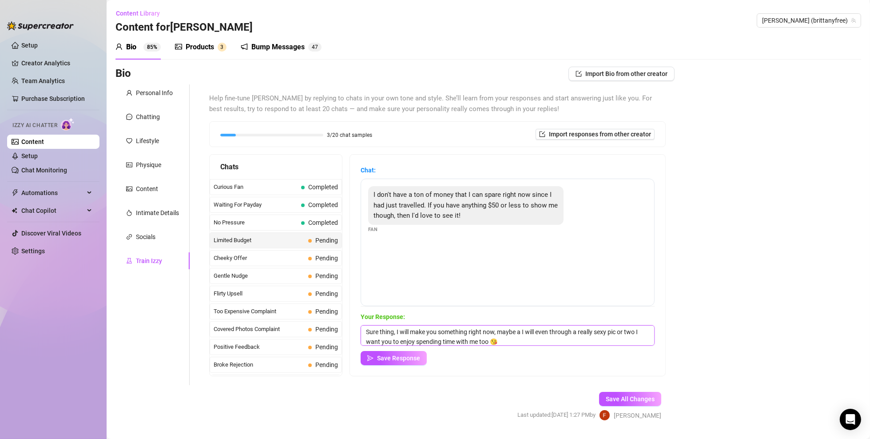
click at [503, 315] on textarea "Sure thing, I will make you something right now, maybe a I will even through a …" at bounding box center [508, 335] width 294 height 20
click at [408, 315] on span "Save Response" at bounding box center [398, 358] width 43 height 7
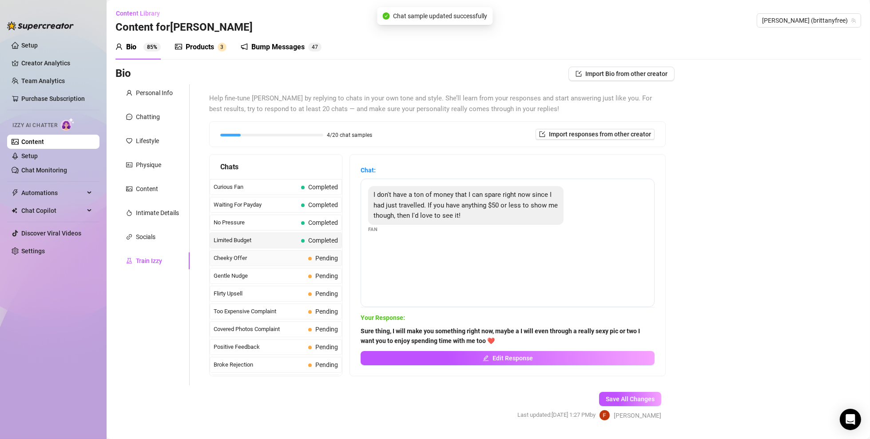
click at [277, 254] on span "Cheeky Offer" at bounding box center [259, 258] width 91 height 9
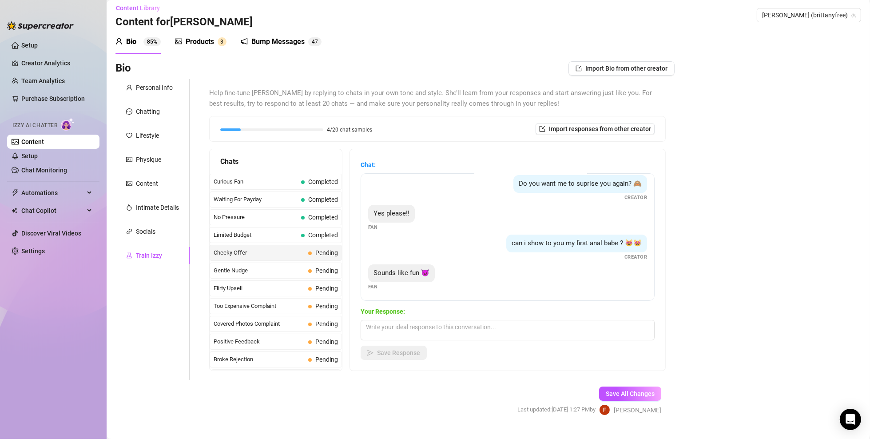
scroll to position [24, 0]
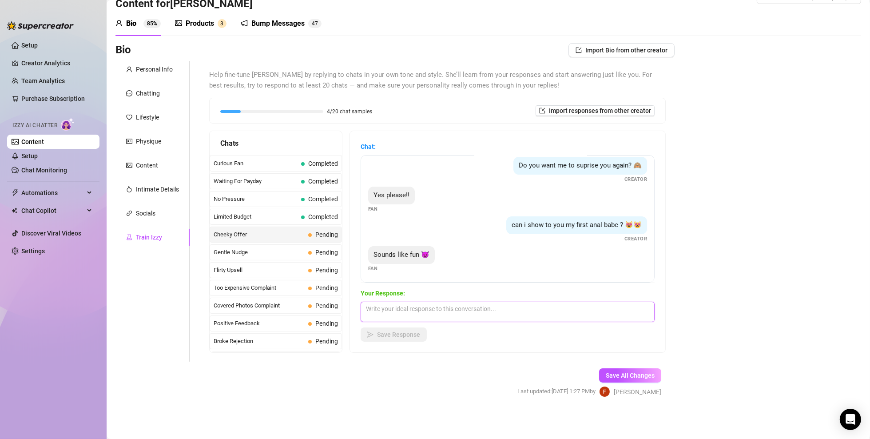
click at [405, 307] on textarea at bounding box center [508, 312] width 294 height 20
click at [383, 315] on span "Save Response" at bounding box center [398, 334] width 43 height 7
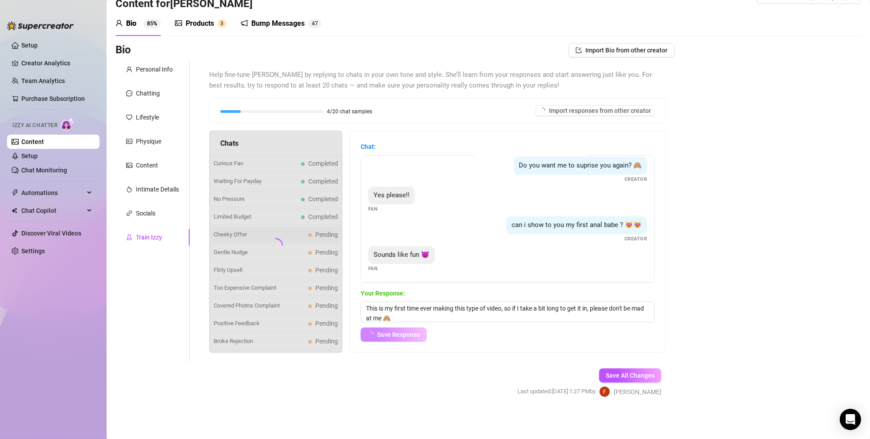
scroll to position [124, 0]
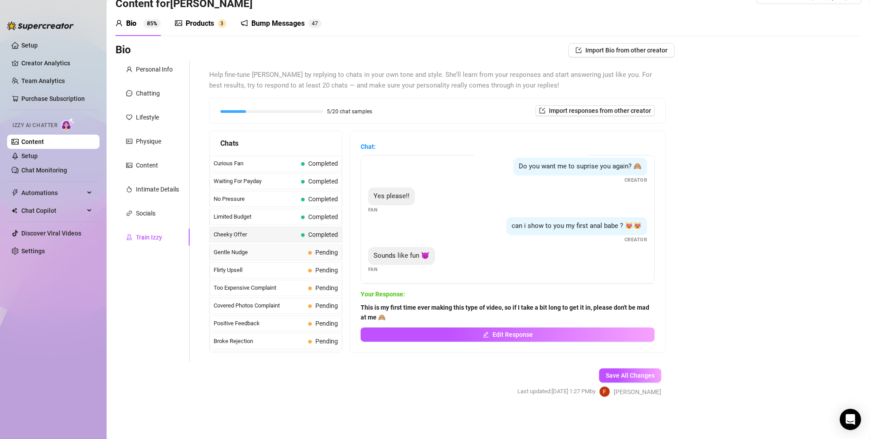
click at [243, 254] on span "Gentle Nudge" at bounding box center [259, 252] width 91 height 9
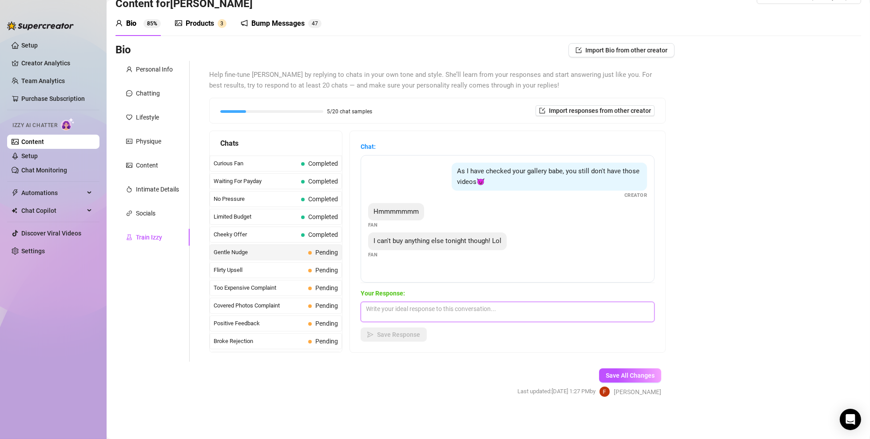
click at [411, 305] on textarea at bounding box center [508, 312] width 294 height 20
click at [383, 315] on span "Save Response" at bounding box center [398, 334] width 43 height 7
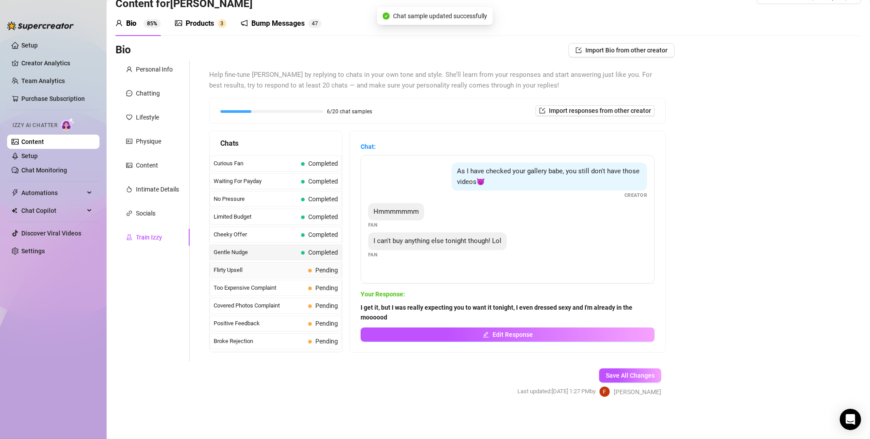
click at [276, 266] on span "Flirty Upsell" at bounding box center [259, 270] width 91 height 9
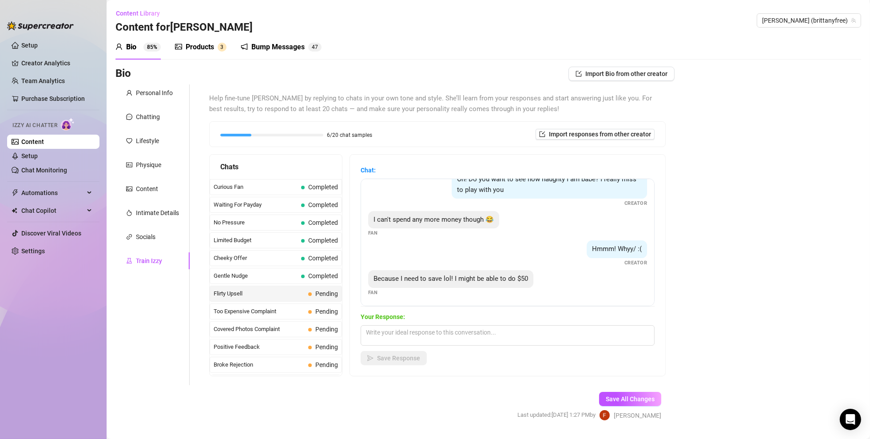
scroll to position [194, 0]
click at [437, 315] on textarea at bounding box center [508, 335] width 294 height 20
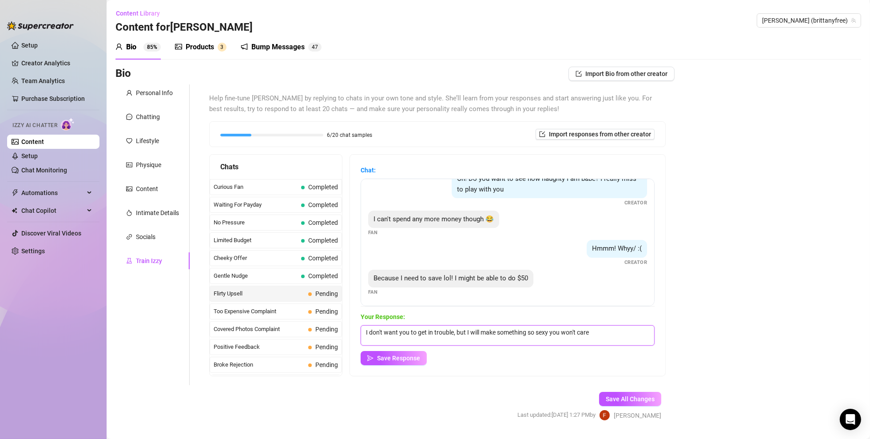
click at [550, 315] on textarea "I don't want you to get in trouble, but I will make something so sexy you won't…" at bounding box center [508, 335] width 294 height 20
click at [389, 315] on span "Save Response" at bounding box center [398, 358] width 43 height 7
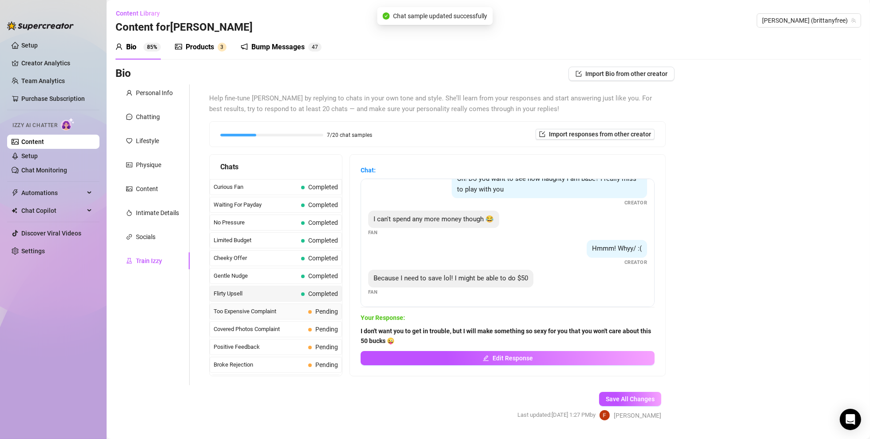
scroll to position [194, 0]
click at [308, 310] on span "Pending" at bounding box center [323, 312] width 30 height 10
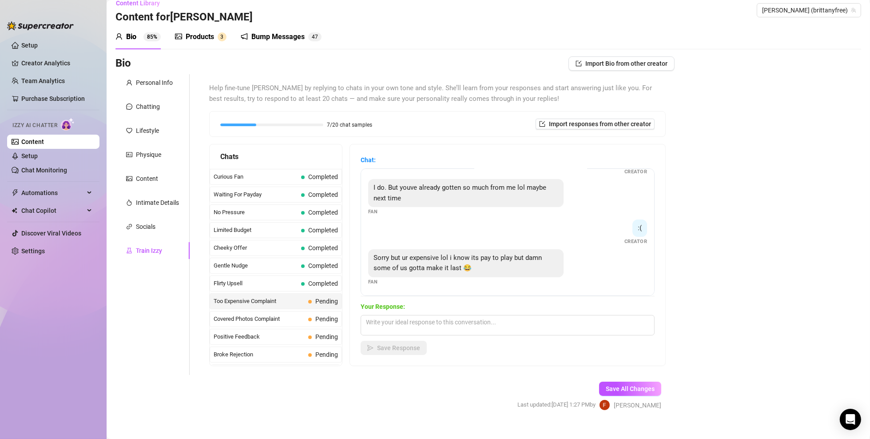
scroll to position [24, 0]
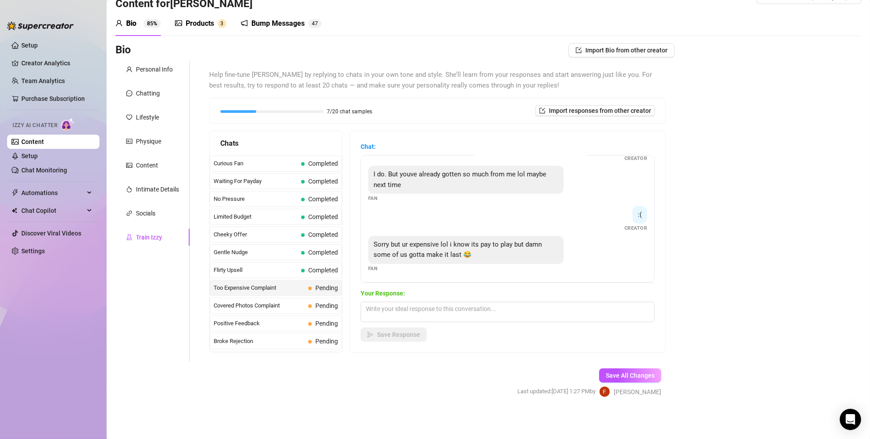
click at [413, 299] on div "Your Response: Save Response" at bounding box center [508, 314] width 294 height 53
click at [412, 308] on textarea at bounding box center [508, 312] width 294 height 20
click at [623, 303] on textarea "Please daddy, I want to make you cum so bad. I wanna do something just for you,…" at bounding box center [508, 312] width 294 height 20
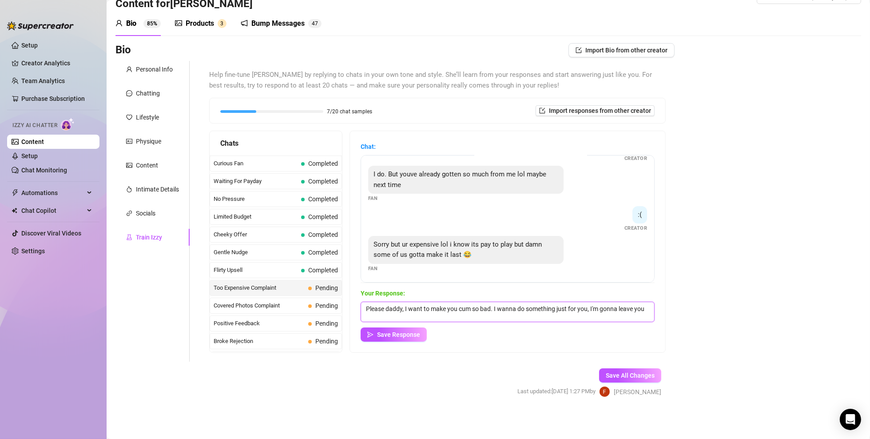
scroll to position [0, 0]
click at [407, 315] on span "Save Response" at bounding box center [398, 334] width 43 height 7
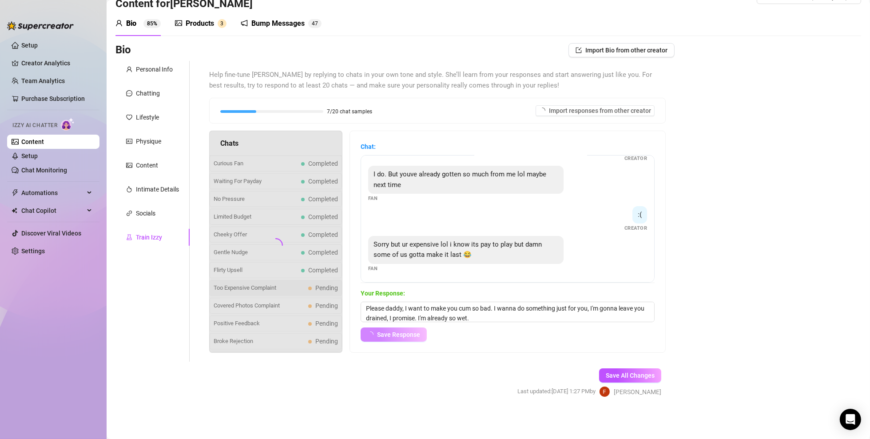
scroll to position [144, 0]
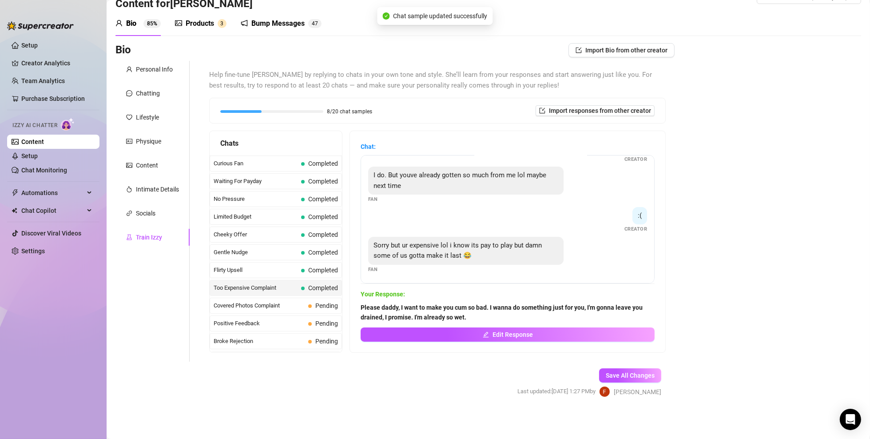
click at [287, 286] on span "Too Expensive Complaint" at bounding box center [256, 287] width 84 height 9
click at [287, 308] on span "Covered Photos Complaint" at bounding box center [259, 305] width 91 height 9
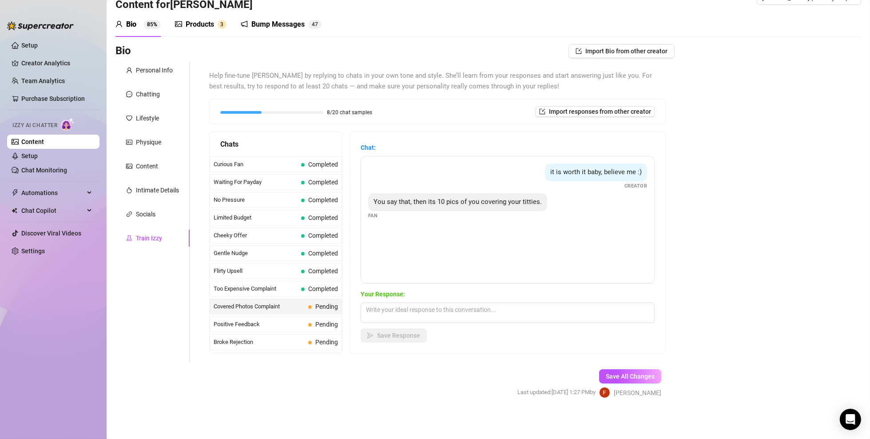
scroll to position [24, 0]
click at [431, 310] on textarea at bounding box center [508, 312] width 294 height 20
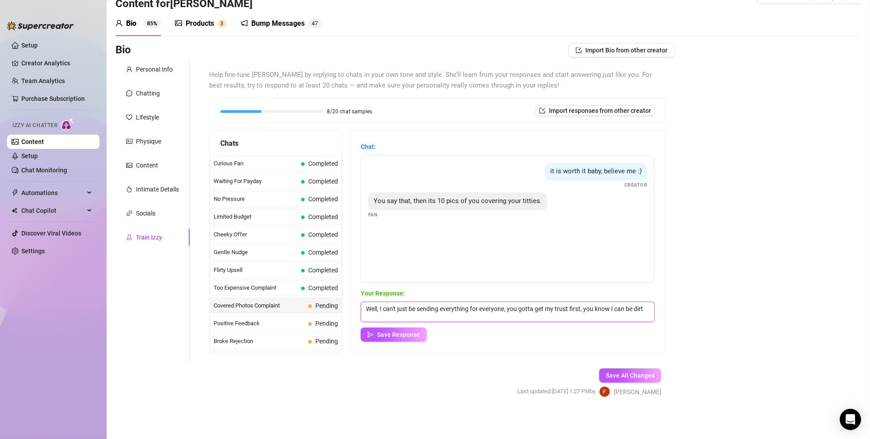
scroll to position [0, 0]
click at [395, 315] on span "Save Response" at bounding box center [398, 334] width 43 height 7
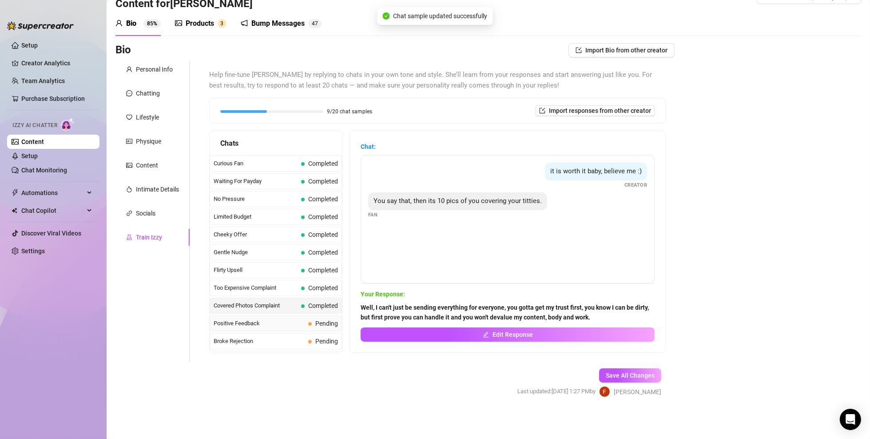
click at [262, 315] on span "Positive Feedback" at bounding box center [259, 323] width 91 height 9
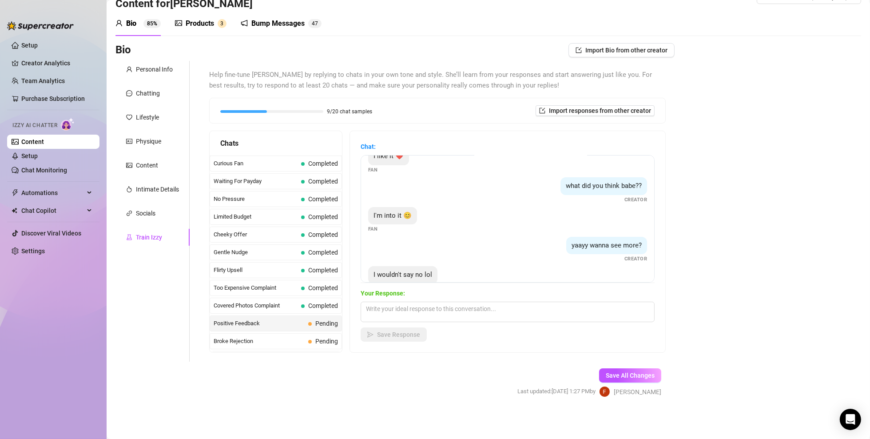
scroll to position [36, 0]
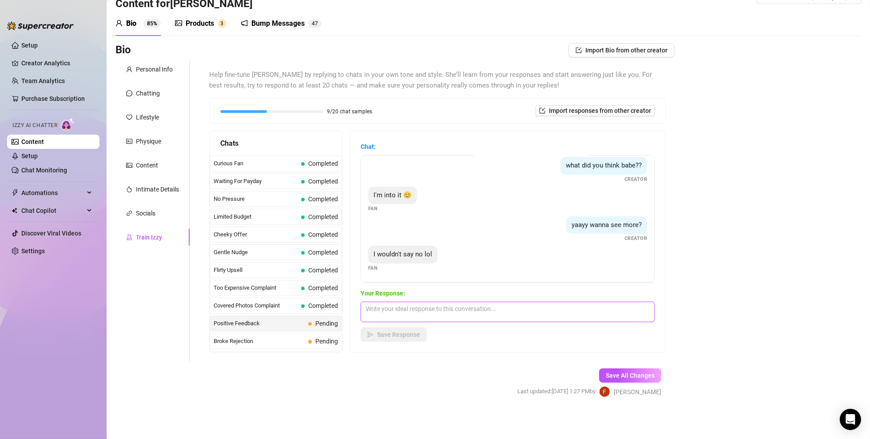
click at [406, 315] on textarea at bounding box center [508, 312] width 294 height 20
click at [402, 315] on span "Save Response" at bounding box center [398, 334] width 43 height 7
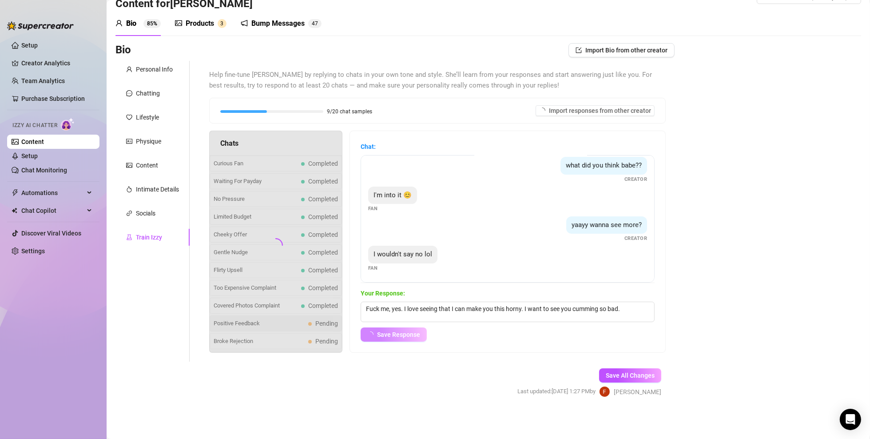
scroll to position [25, 0]
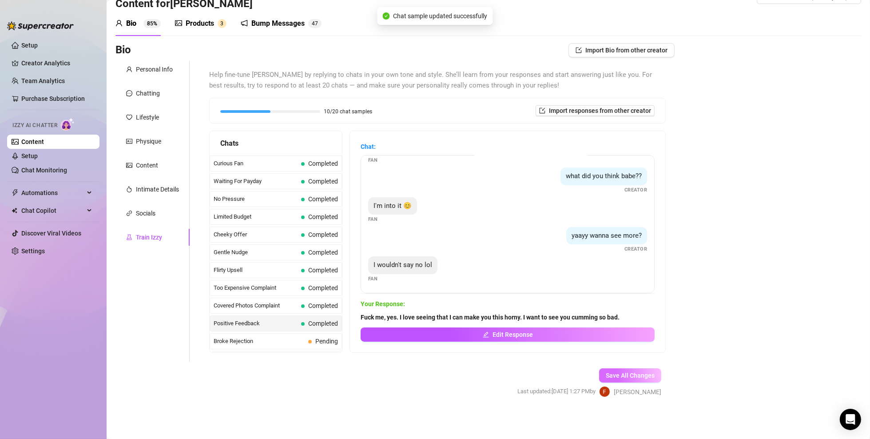
click at [606, 315] on span "Save All Changes" at bounding box center [630, 375] width 49 height 7
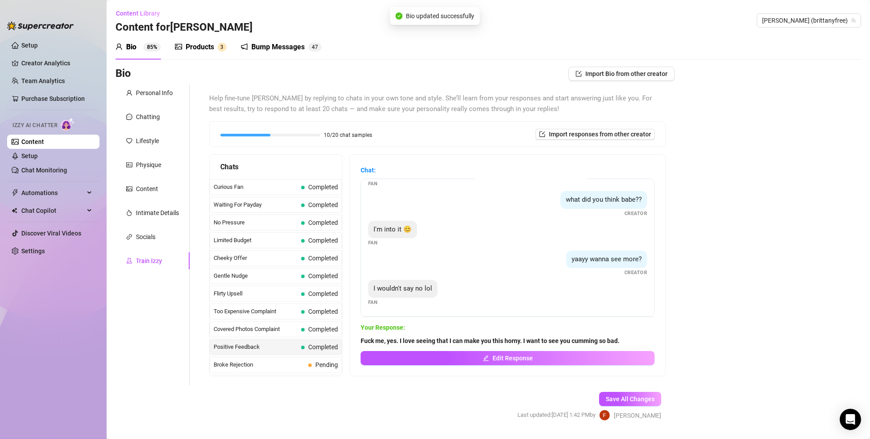
scroll to position [0, 0]
click at [209, 45] on div "Products" at bounding box center [200, 47] width 28 height 11
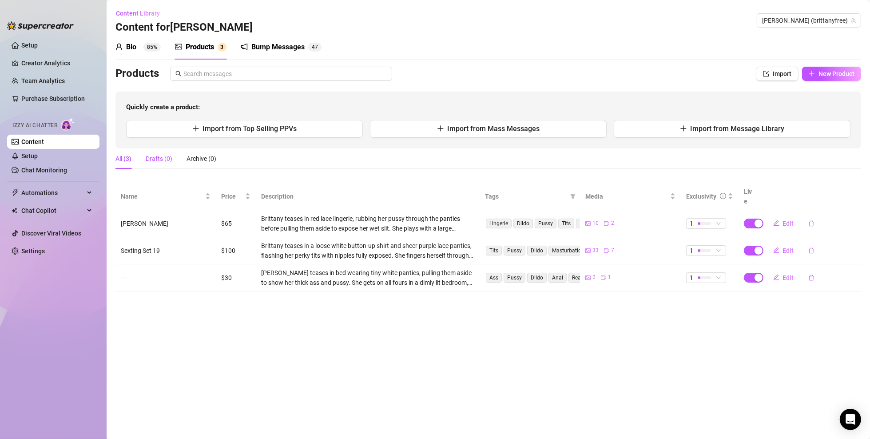
click at [171, 154] on div "Drafts (0)" at bounding box center [159, 159] width 27 height 10
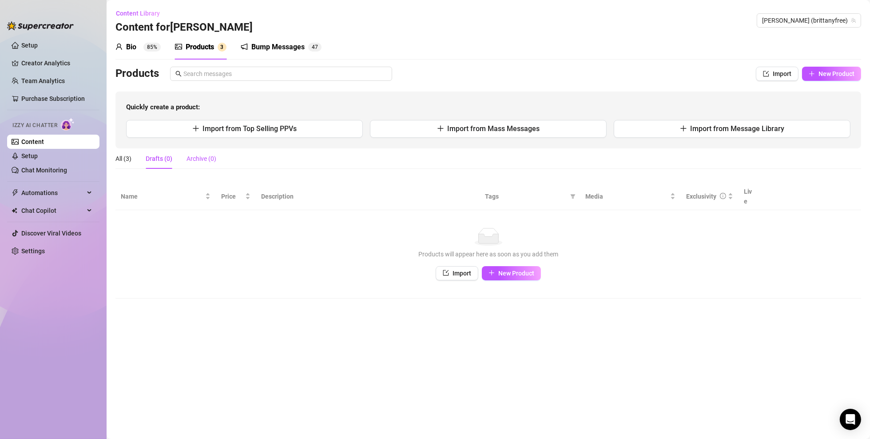
click at [209, 160] on div "Archive (0)" at bounding box center [202, 159] width 30 height 10
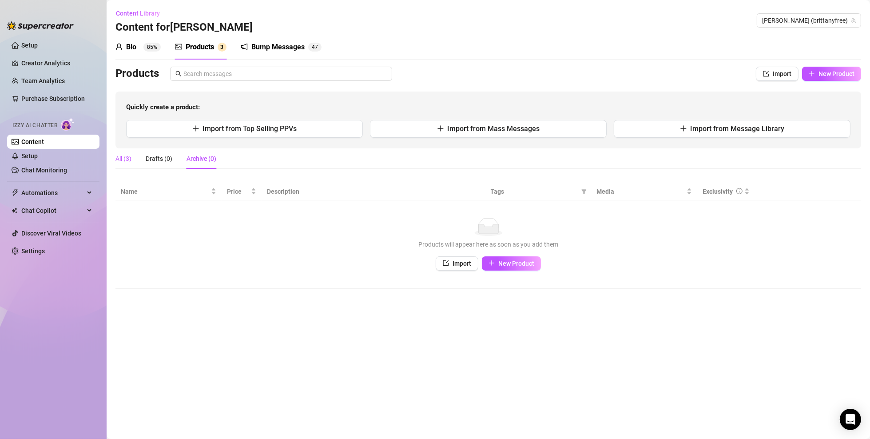
click at [124, 158] on div "All (3)" at bounding box center [124, 159] width 16 height 10
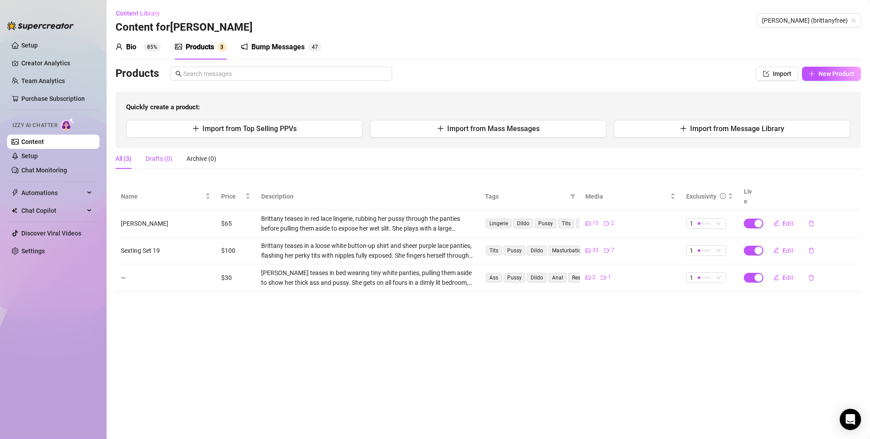
click at [154, 160] on div "Drafts (0)" at bounding box center [159, 159] width 27 height 10
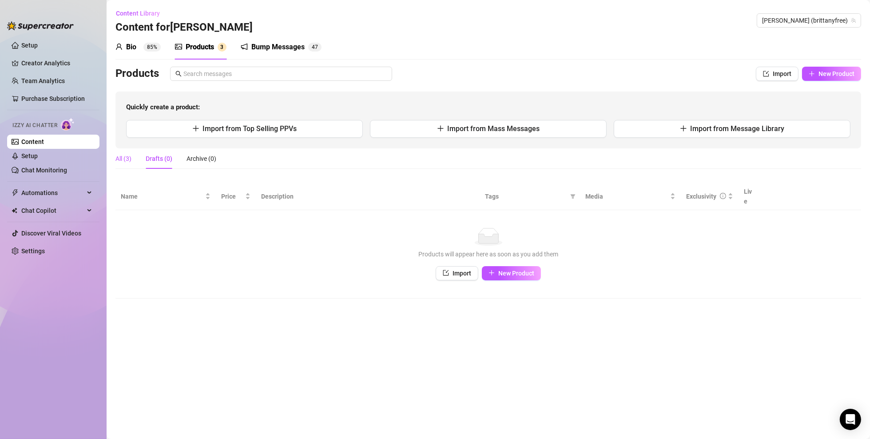
click at [120, 158] on div "All (3)" at bounding box center [124, 159] width 16 height 10
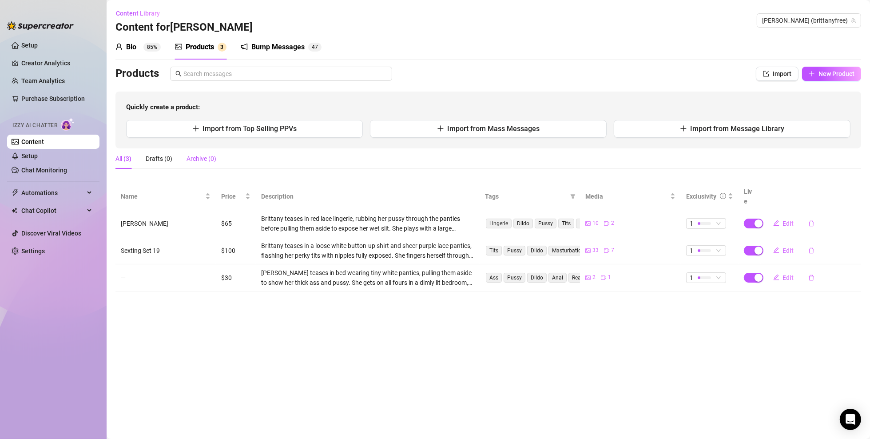
click at [199, 159] on div "Archive (0)" at bounding box center [202, 159] width 30 height 10
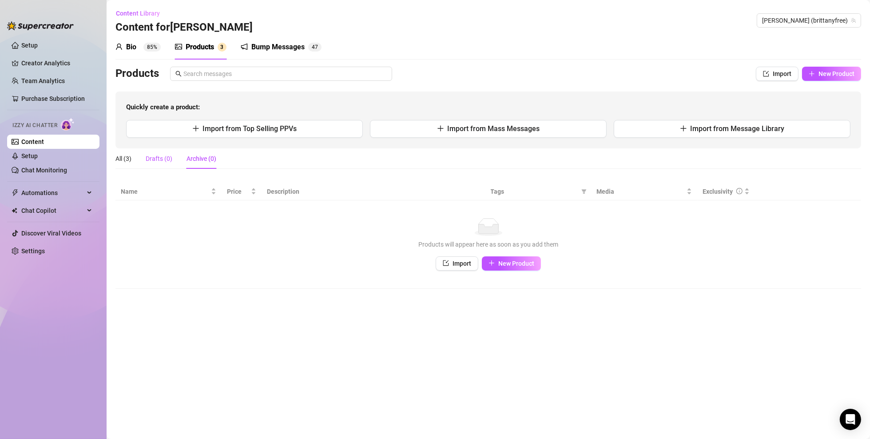
drag, startPoint x: 167, startPoint y: 158, endPoint x: 190, endPoint y: 170, distance: 26.2
click at [167, 158] on div "Drafts (0)" at bounding box center [159, 159] width 27 height 10
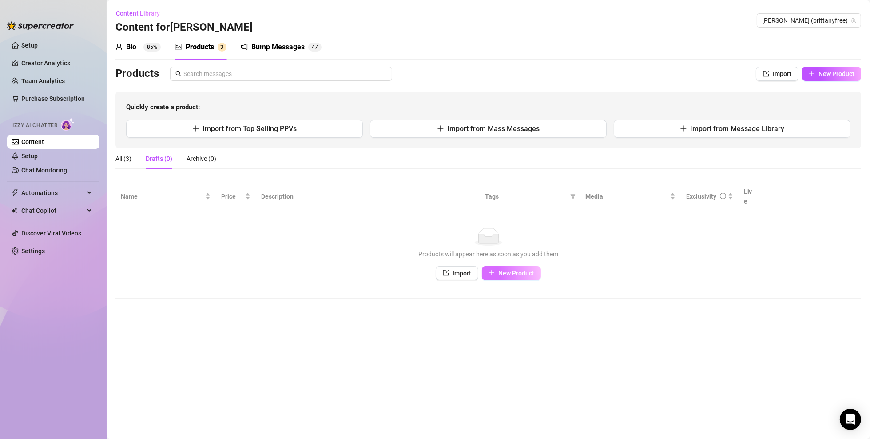
click at [531, 270] on span "New Product" at bounding box center [517, 273] width 36 height 7
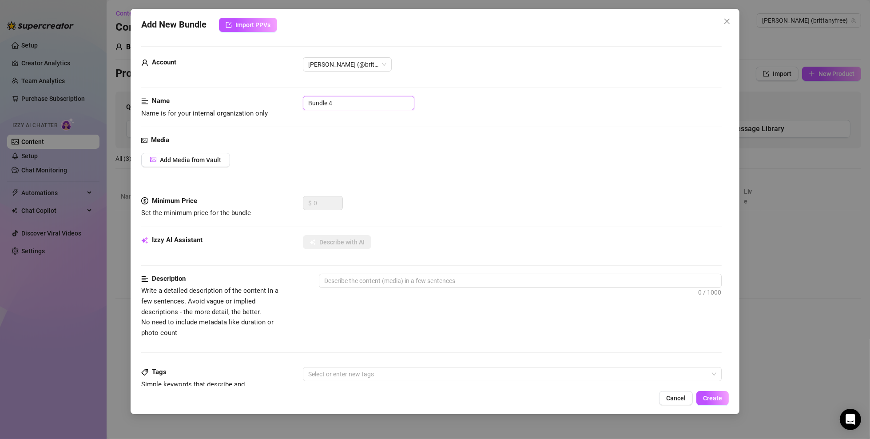
click at [356, 106] on input "Bundle 4" at bounding box center [359, 103] width 112 height 14
click at [223, 164] on button "Add Media from Vault" at bounding box center [185, 160] width 89 height 14
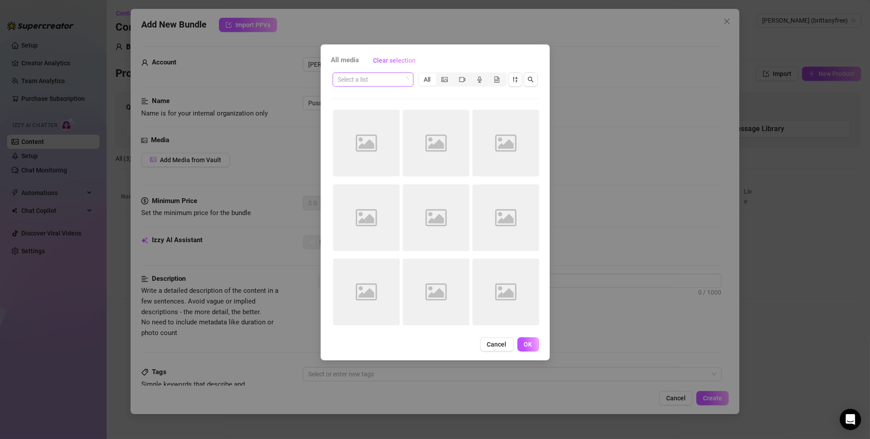
click at [394, 80] on input "search" at bounding box center [369, 79] width 62 height 13
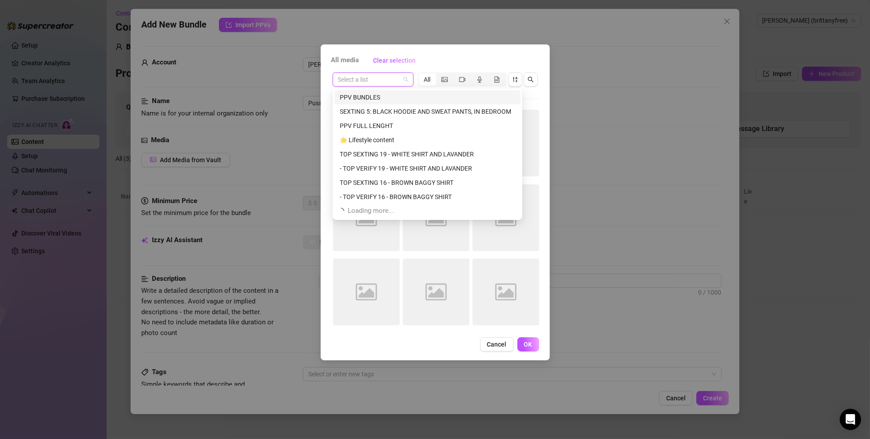
click at [387, 98] on div "PPV BUNDLES" at bounding box center [428, 97] width 176 height 10
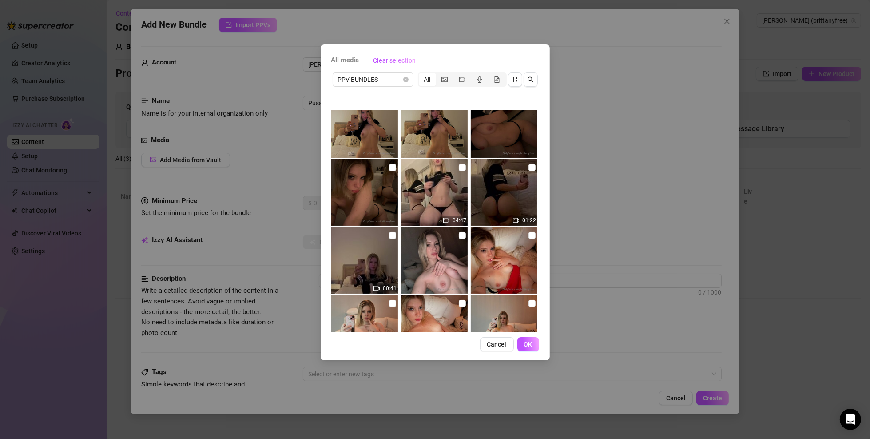
scroll to position [89, 0]
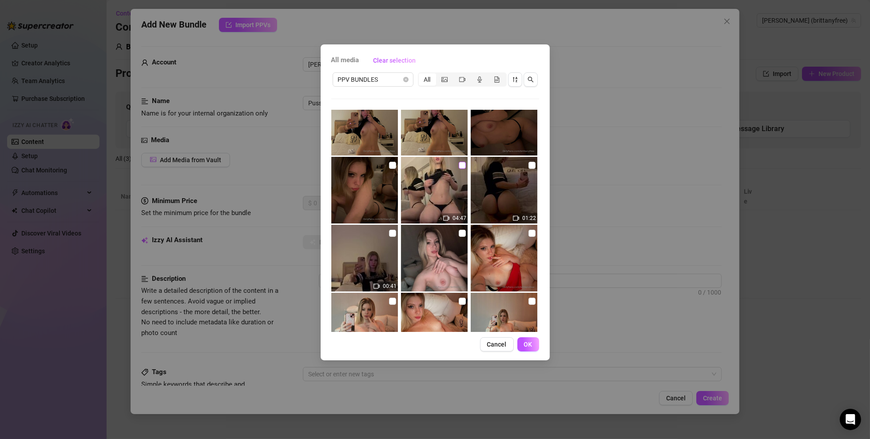
click at [460, 164] on input "checkbox" at bounding box center [462, 165] width 7 height 7
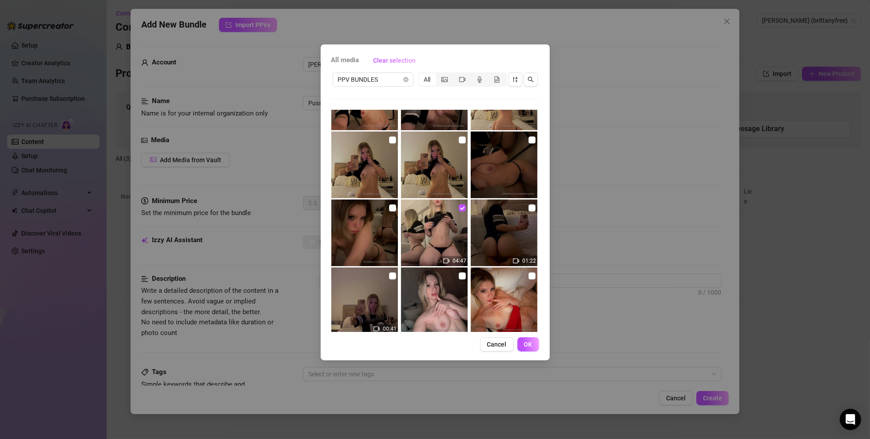
scroll to position [44, 0]
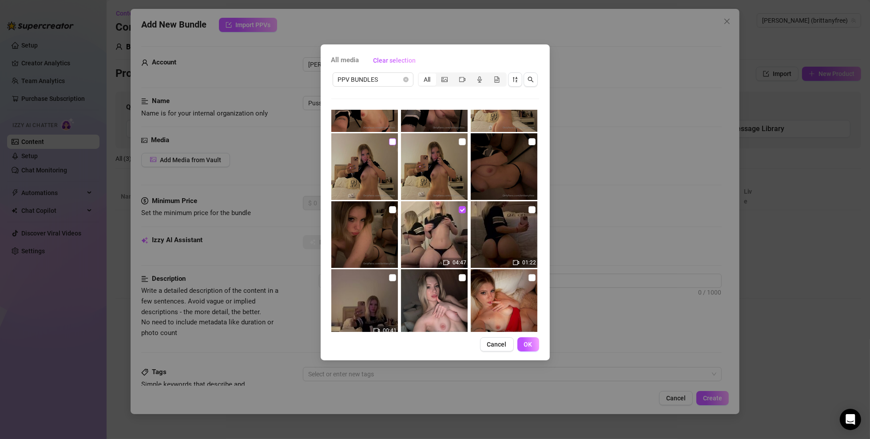
click at [391, 140] on input "checkbox" at bounding box center [392, 141] width 7 height 7
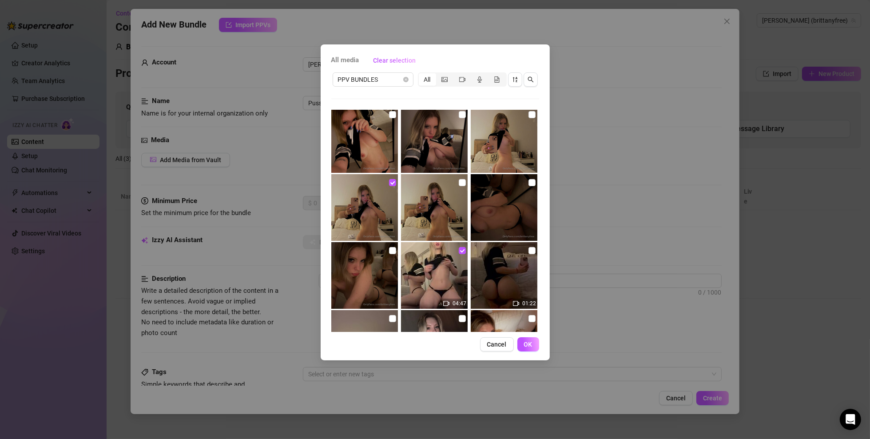
scroll to position [0, 0]
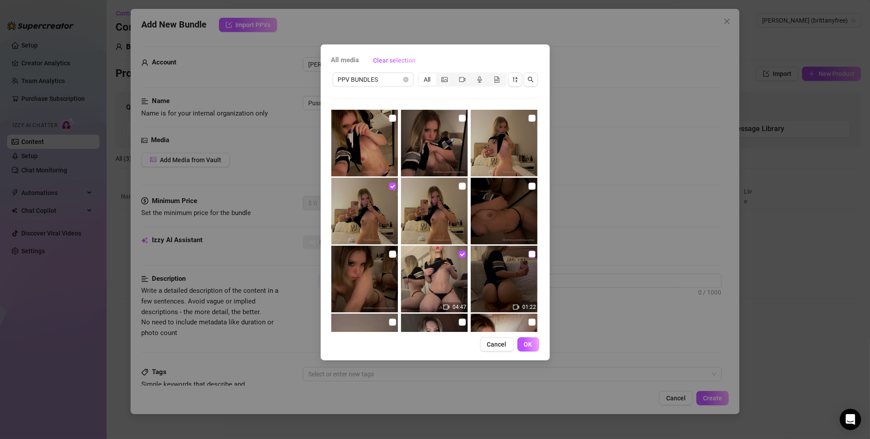
click at [529, 252] on input "checkbox" at bounding box center [532, 254] width 7 height 7
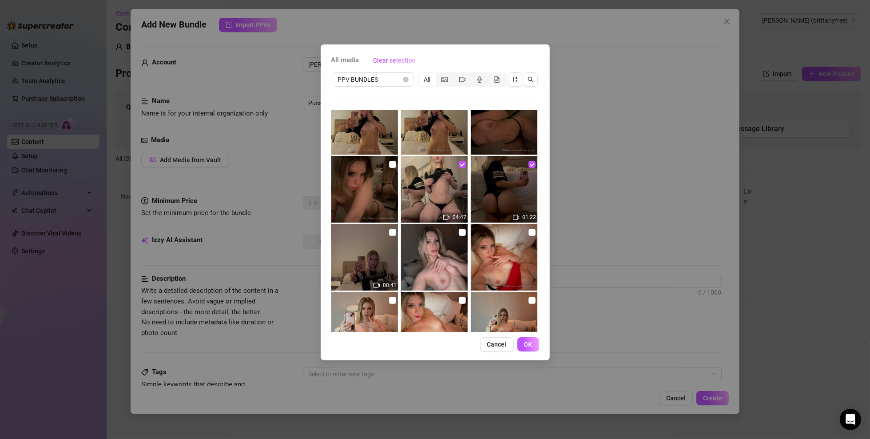
scroll to position [89, 0]
click at [389, 166] on input "checkbox" at bounding box center [392, 165] width 7 height 7
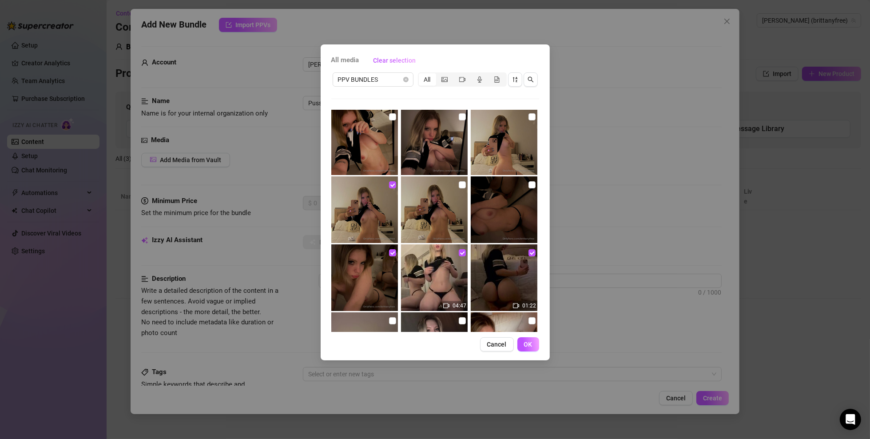
scroll to position [0, 0]
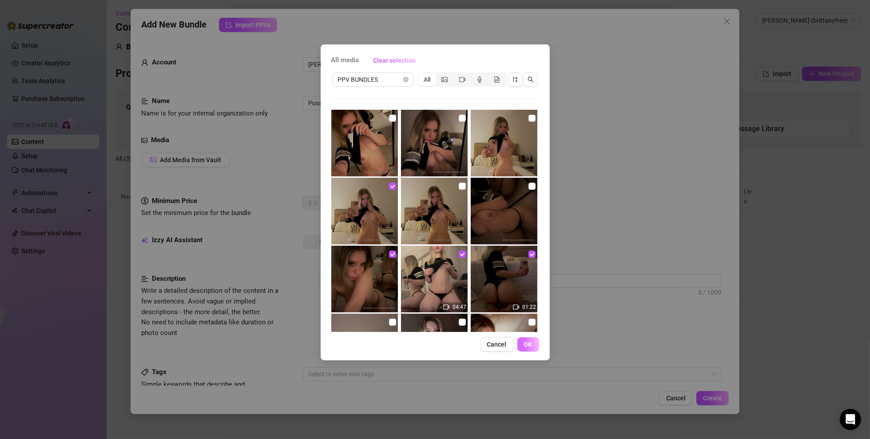
click at [525, 315] on span "OK" at bounding box center [528, 344] width 8 height 7
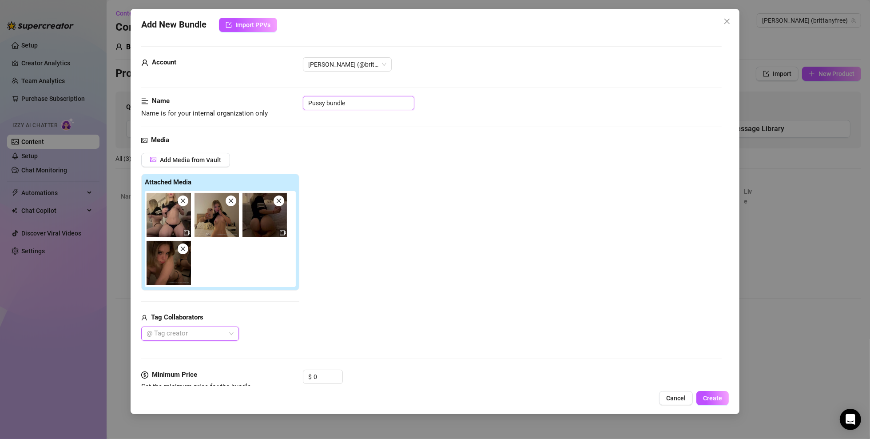
click at [364, 106] on input "Pussy bundle" at bounding box center [359, 103] width 112 height 14
drag, startPoint x: 474, startPoint y: 199, endPoint x: 402, endPoint y: 194, distance: 72.2
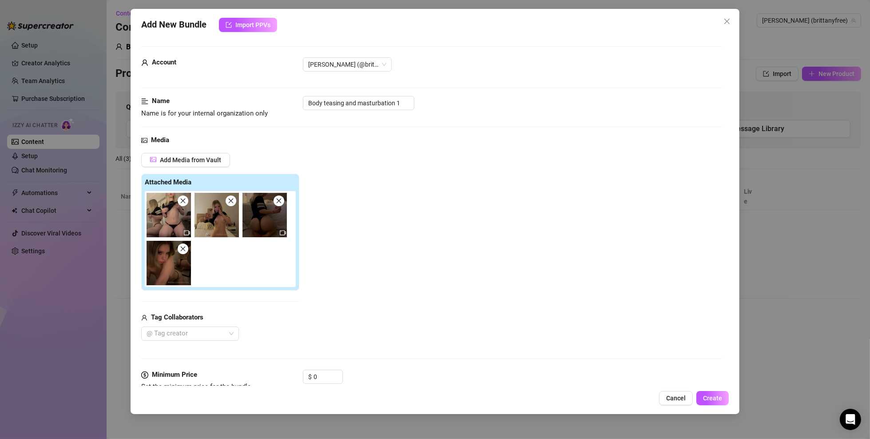
click at [472, 199] on div "Add Media from Vault Attached Media Tag Collaborators @ Tag creator" at bounding box center [431, 247] width 581 height 188
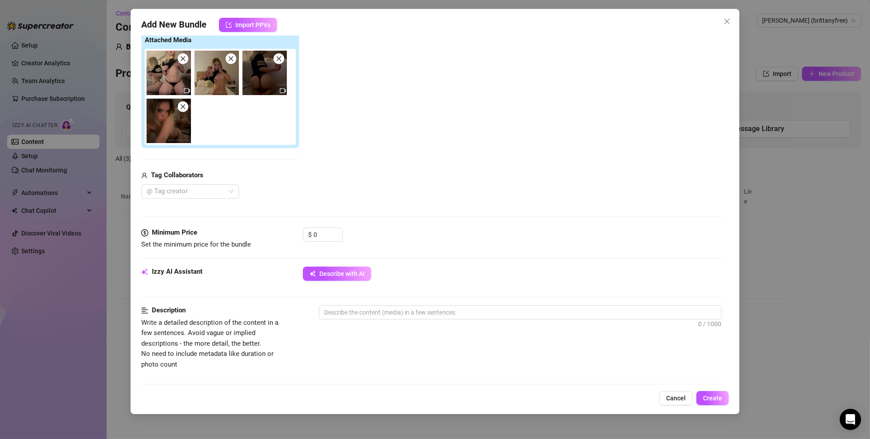
scroll to position [267, 0]
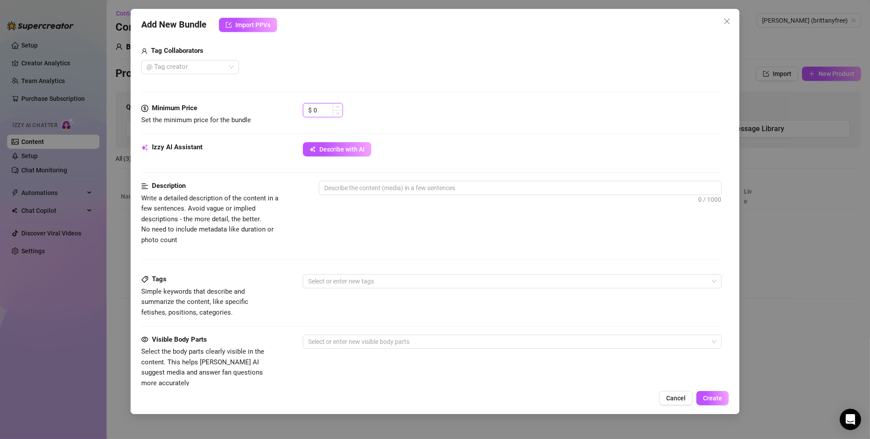
click at [315, 107] on input "0" at bounding box center [328, 110] width 29 height 13
drag, startPoint x: 327, startPoint y: 107, endPoint x: 291, endPoint y: 108, distance: 36.4
click at [293, 108] on div "Minimum Price Set the minimum price for the bundle $ 0" at bounding box center [431, 114] width 581 height 23
click at [343, 146] on span "Describe with AI" at bounding box center [341, 149] width 45 height 7
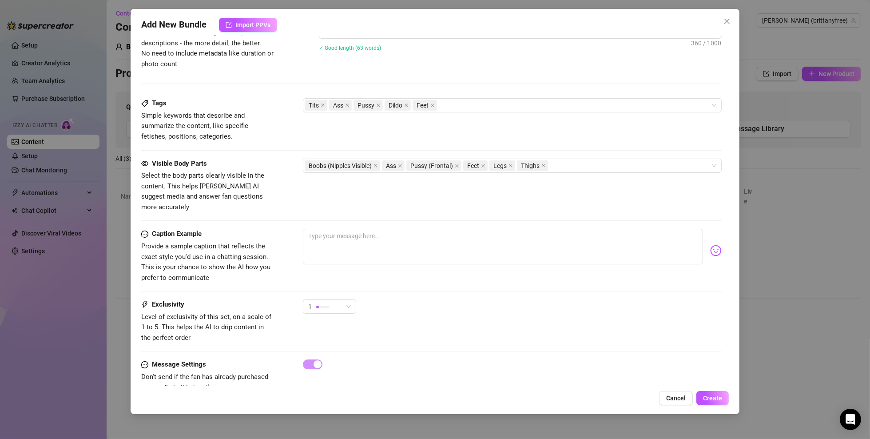
scroll to position [454, 0]
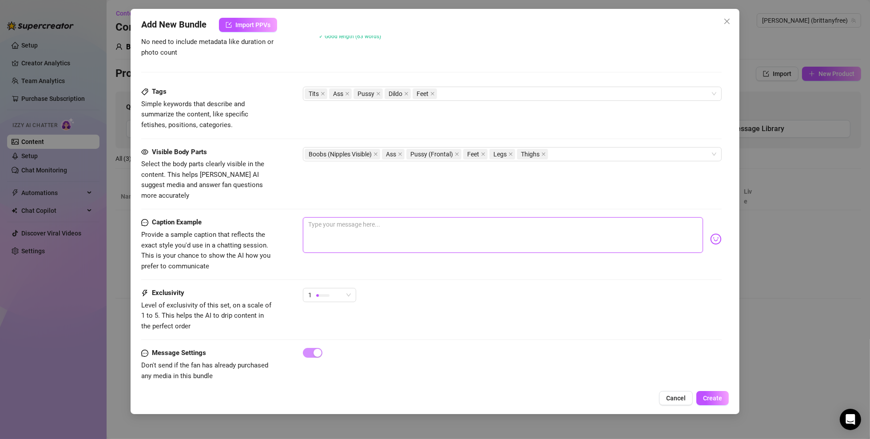
click at [347, 223] on textarea at bounding box center [503, 235] width 400 height 36
click at [643, 315] on span "Create" at bounding box center [712, 398] width 19 height 7
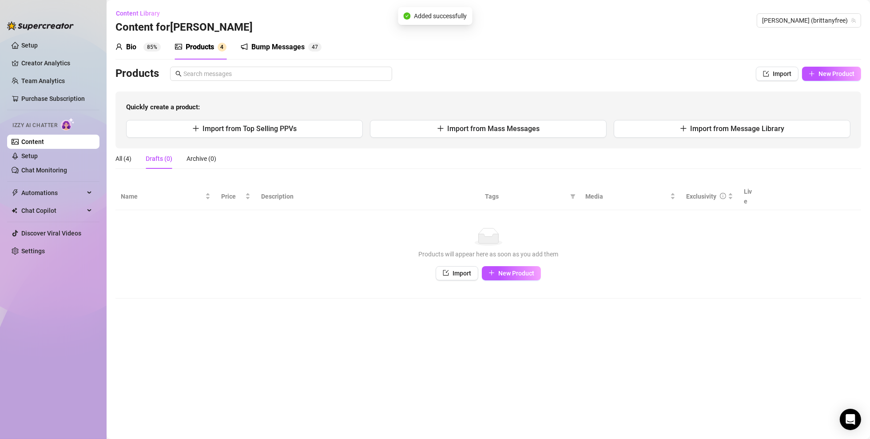
click at [222, 51] on span "4" at bounding box center [222, 47] width 3 height 9
click at [38, 157] on link "Setup" at bounding box center [29, 155] width 16 height 7
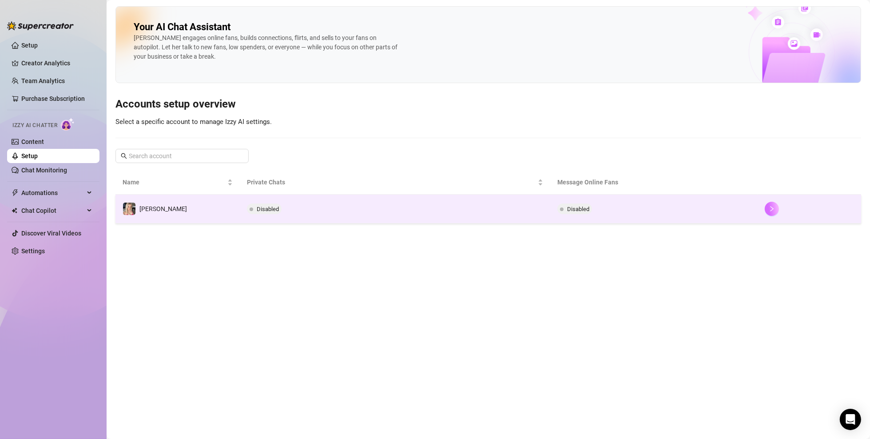
click at [643, 210] on icon "right" at bounding box center [772, 209] width 6 height 6
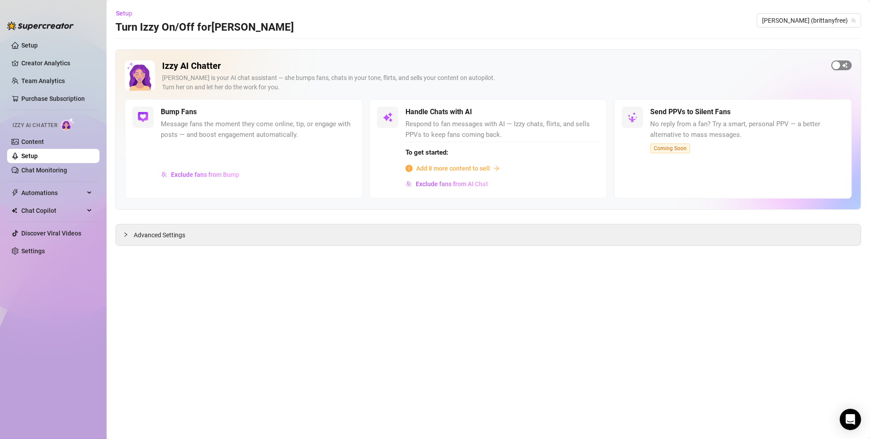
click at [643, 65] on span "button" at bounding box center [842, 65] width 20 height 10
click at [44, 145] on link "Content" at bounding box center [32, 141] width 23 height 7
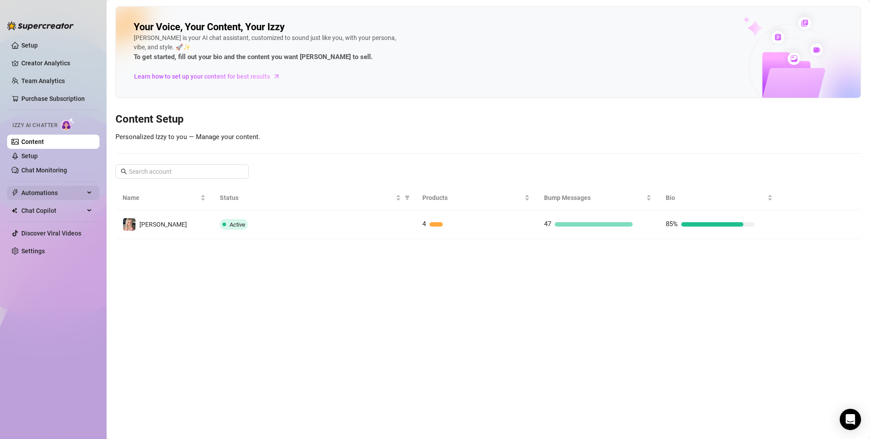
click at [55, 191] on span "Automations" at bounding box center [52, 193] width 63 height 14
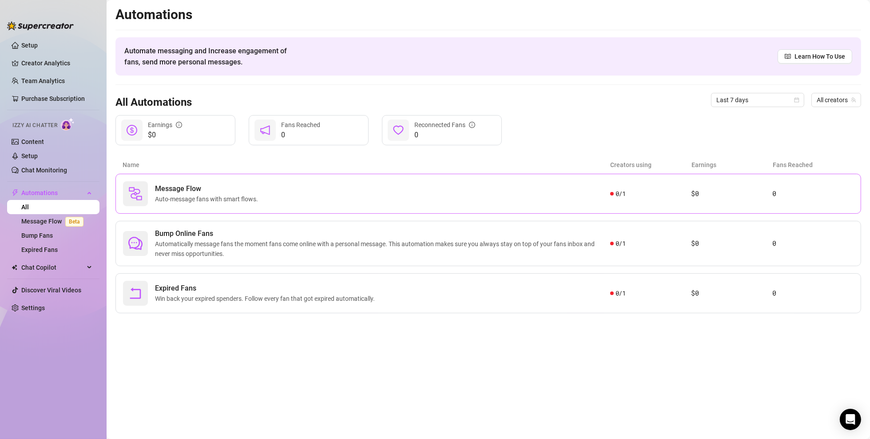
click at [383, 182] on div "Message Flow Auto-message fans with smart flows." at bounding box center [366, 193] width 487 height 25
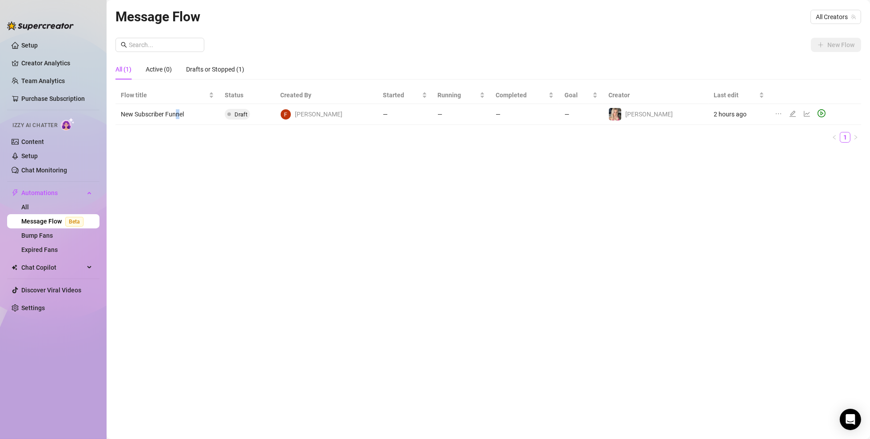
click at [176, 107] on td "New Subscriber Funnel" at bounding box center [168, 114] width 104 height 21
click at [247, 111] on span "Draft" at bounding box center [241, 114] width 13 height 7
click at [206, 73] on div "Drafts or Stopped (1)" at bounding box center [215, 69] width 58 height 10
click at [131, 69] on div "All (1)" at bounding box center [124, 69] width 16 height 10
click at [53, 235] on link "Bump Fans" at bounding box center [37, 235] width 32 height 7
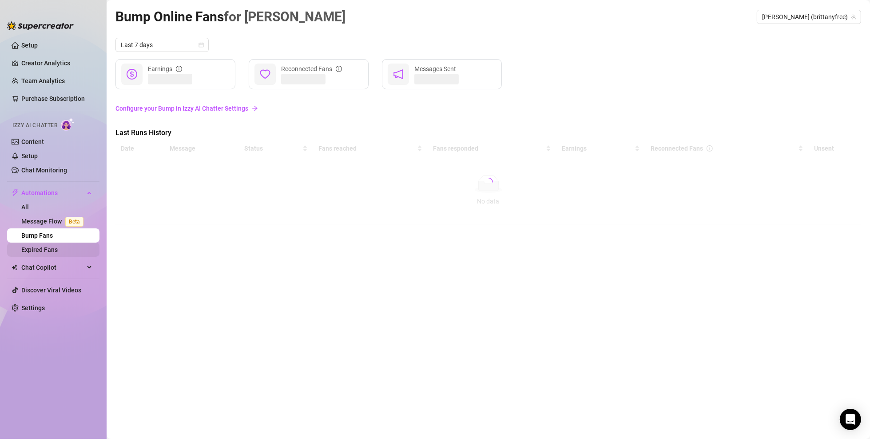
click at [58, 251] on link "Expired Fans" at bounding box center [39, 249] width 36 height 7
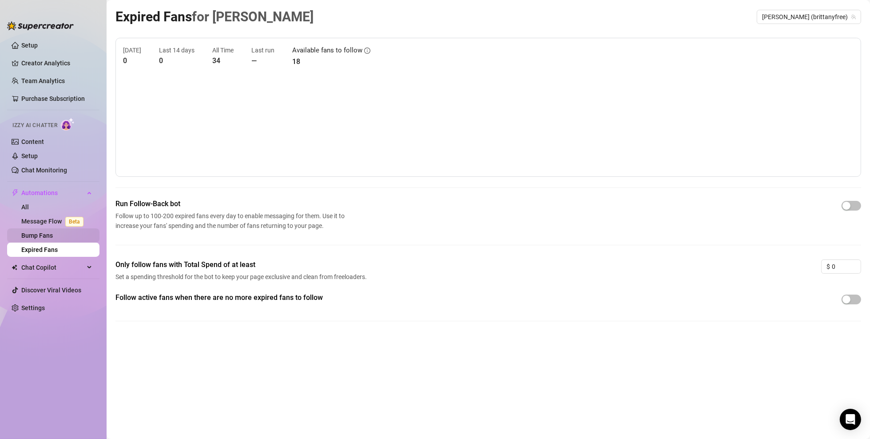
click at [53, 232] on link "Bump Fans" at bounding box center [37, 235] width 32 height 7
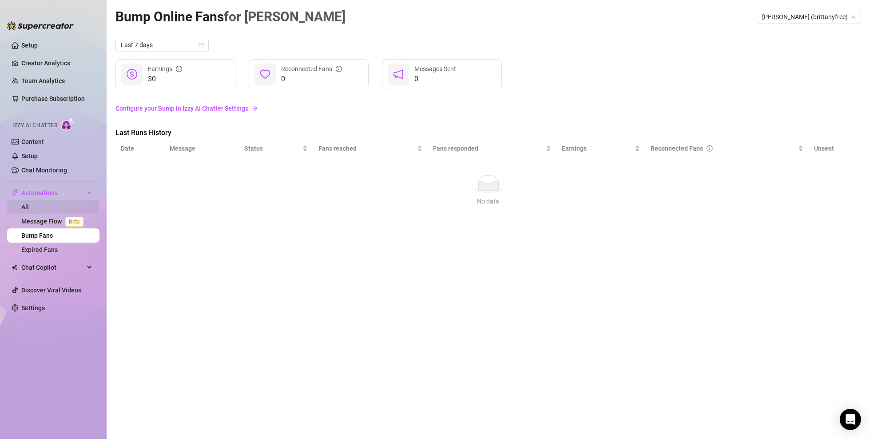
click at [29, 207] on link "All" at bounding box center [25, 206] width 8 height 7
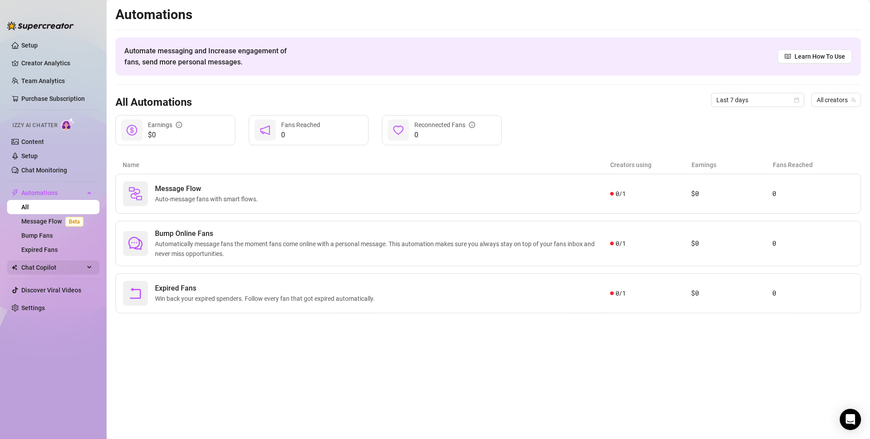
click at [56, 263] on span "Chat Copilot" at bounding box center [52, 267] width 63 height 14
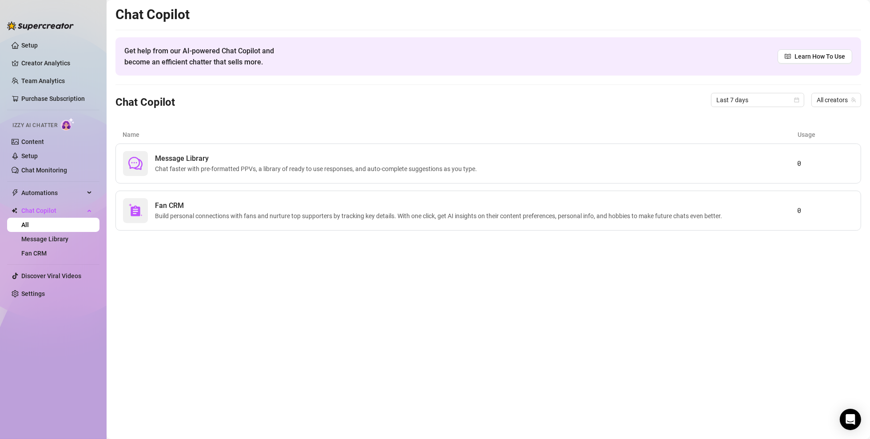
click at [179, 259] on main "Chat Copilot Get help from our AI-powered Chat Copilot and become an efficient …" at bounding box center [489, 219] width 764 height 439
click at [53, 196] on span "Automations" at bounding box center [52, 193] width 63 height 14
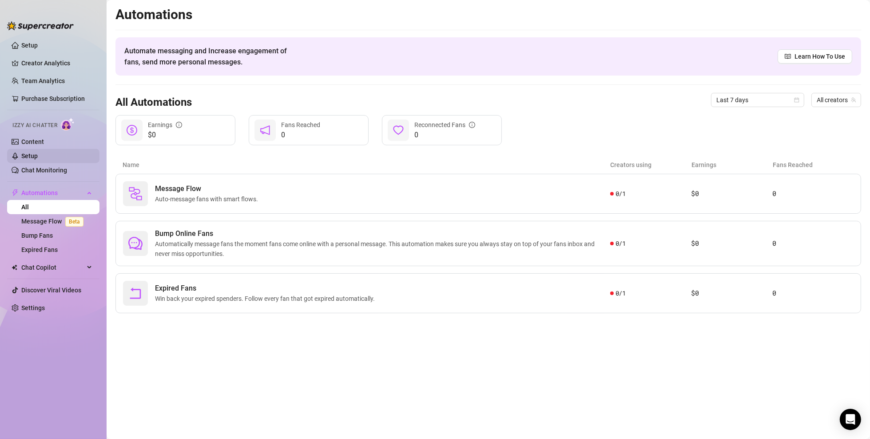
click at [38, 157] on link "Setup" at bounding box center [29, 155] width 16 height 7
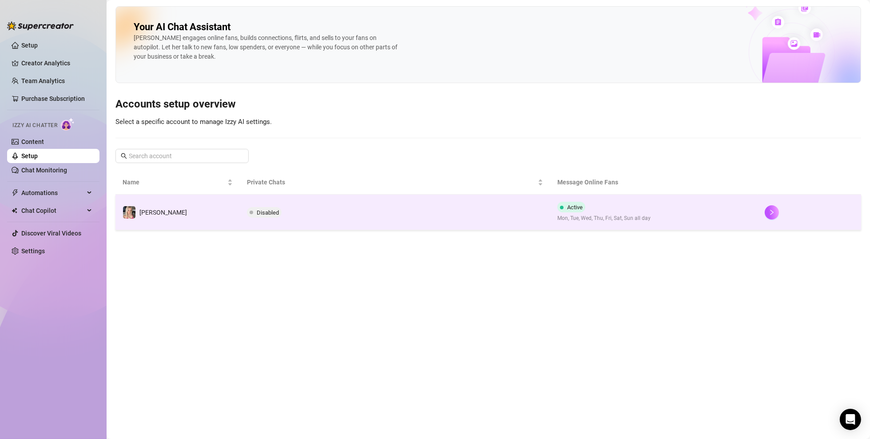
click at [265, 213] on span "Disabled" at bounding box center [268, 212] width 22 height 7
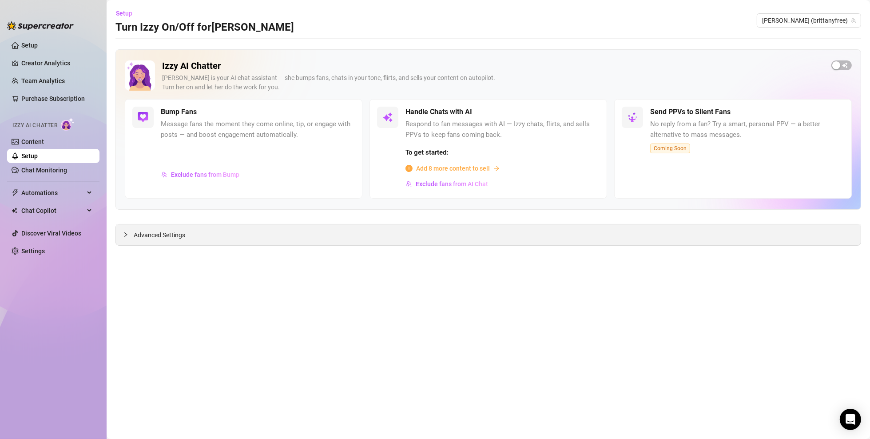
click at [207, 229] on div "Advanced Settings" at bounding box center [488, 234] width 745 height 21
click at [145, 232] on span "Advanced Settings" at bounding box center [160, 235] width 52 height 10
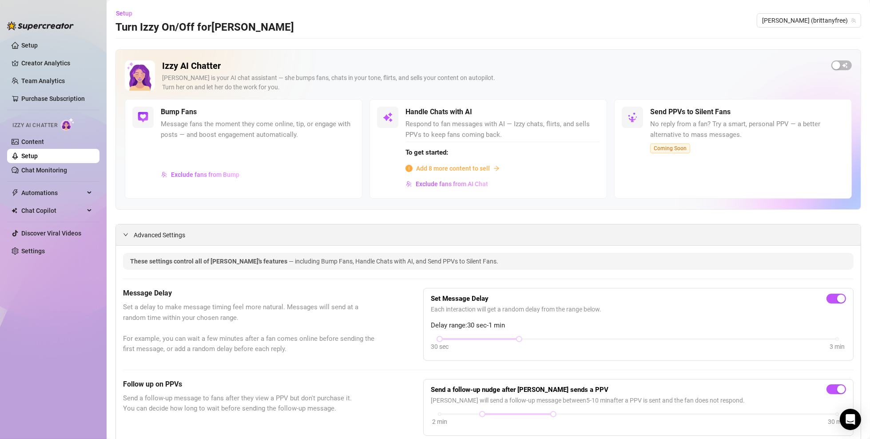
click at [126, 235] on icon "expanded" at bounding box center [126, 234] width 4 height 3
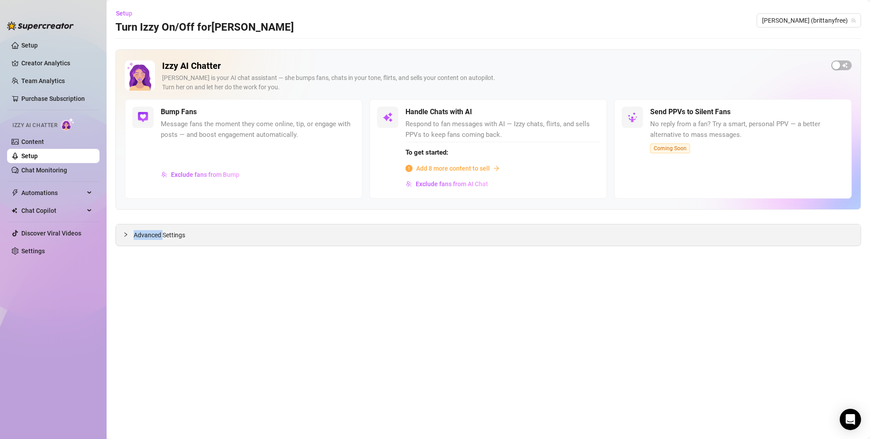
click at [126, 235] on icon "collapsed" at bounding box center [125, 234] width 3 height 4
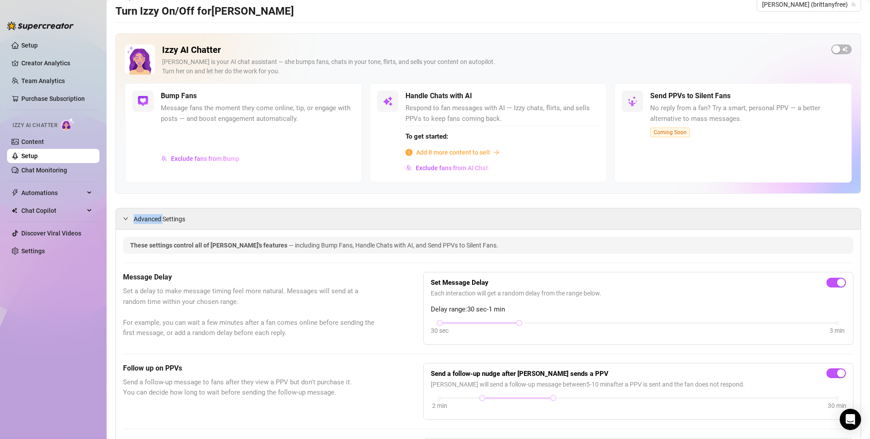
scroll to position [15, 0]
click at [28, 157] on link "Setup" at bounding box center [29, 155] width 16 height 7
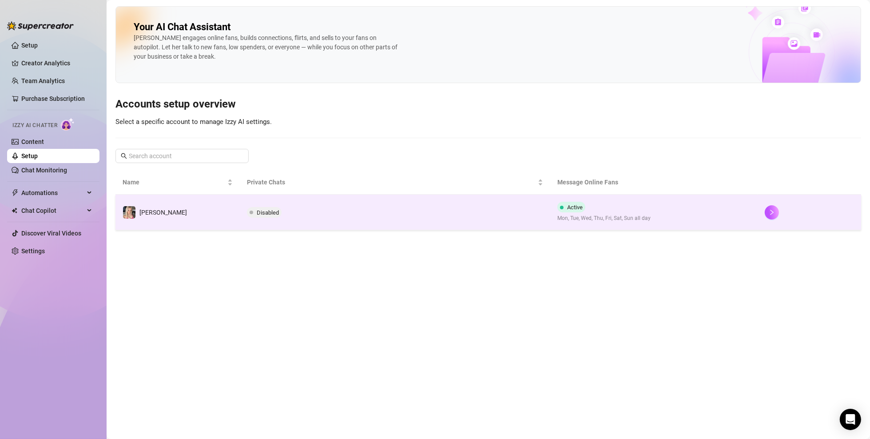
click at [643, 212] on td "Active Mon, Tue, Wed, Thu, Fri, Sat, Sun all day" at bounding box center [653, 213] width 207 height 36
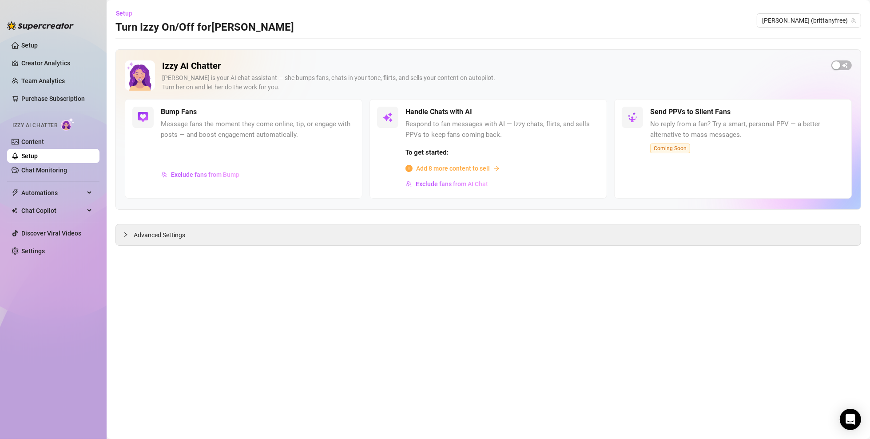
click at [434, 166] on span "Add 8 more content to sell" at bounding box center [453, 169] width 74 height 10
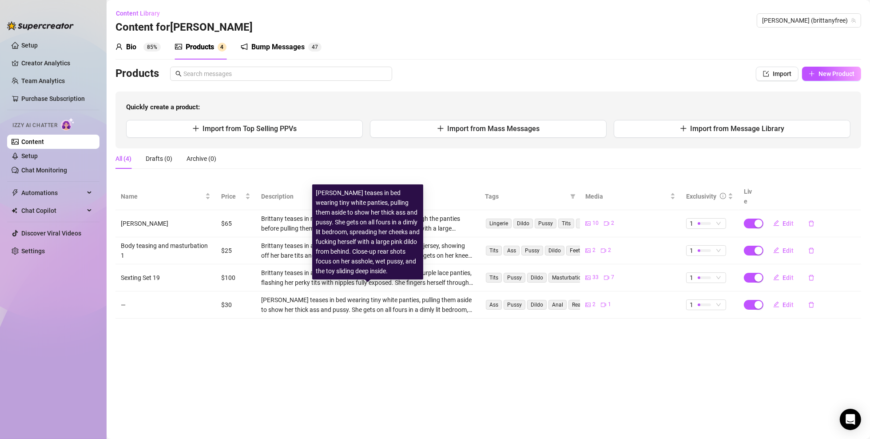
click at [330, 299] on div "Brittany teases in bed wearing tiny white panties, pulling them aside to show h…" at bounding box center [367, 305] width 213 height 20
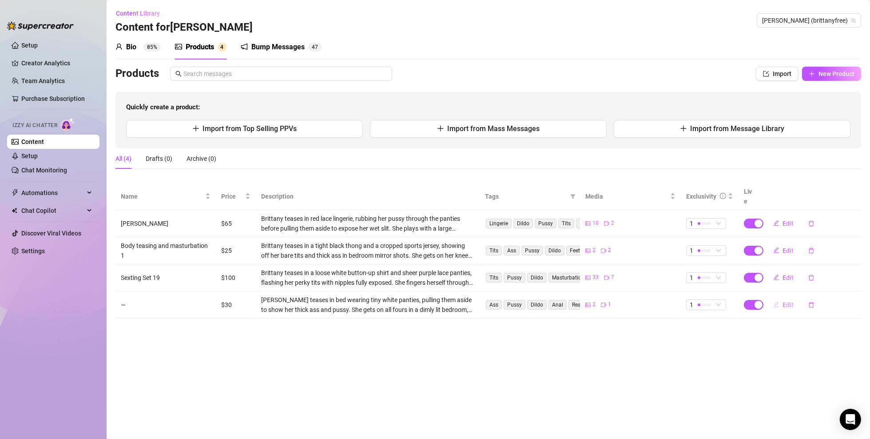
click at [643, 301] on span "Edit" at bounding box center [788, 304] width 11 height 7
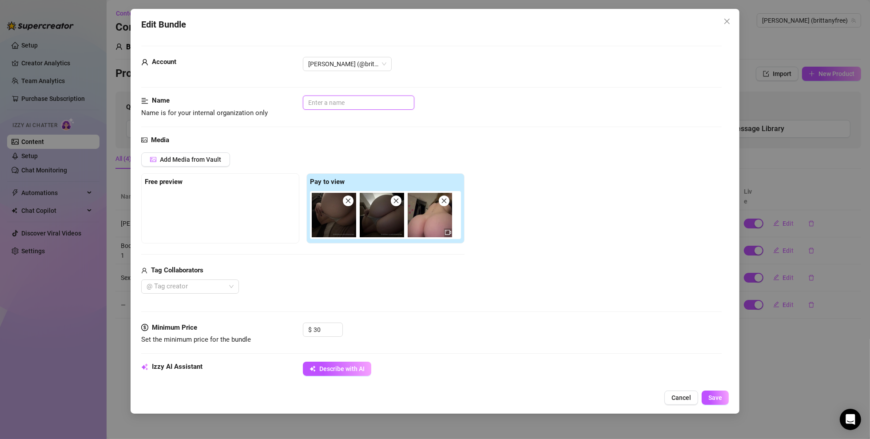
click at [333, 98] on input "text" at bounding box center [359, 103] width 112 height 14
click at [527, 131] on div "Name Name is for your internal organization only Ass Closeups" at bounding box center [431, 115] width 581 height 39
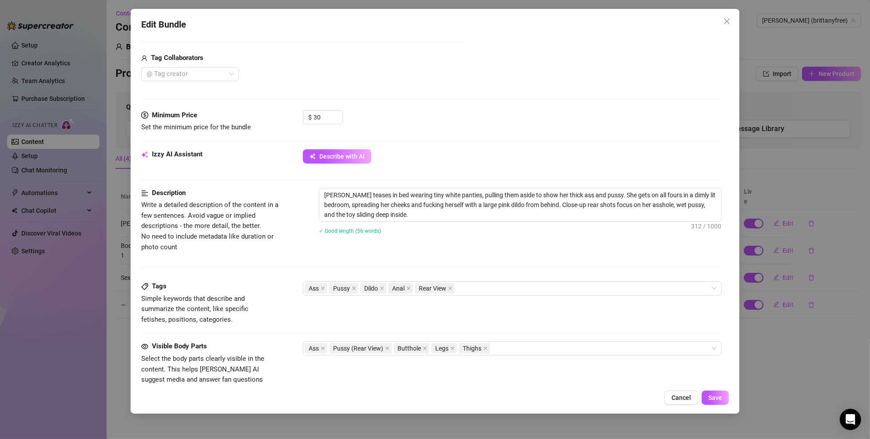
scroll to position [222, 0]
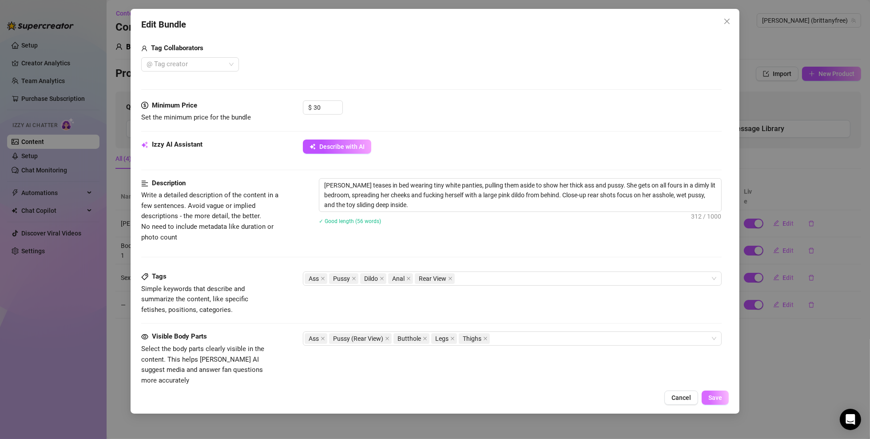
click at [643, 315] on span "Save" at bounding box center [716, 397] width 14 height 7
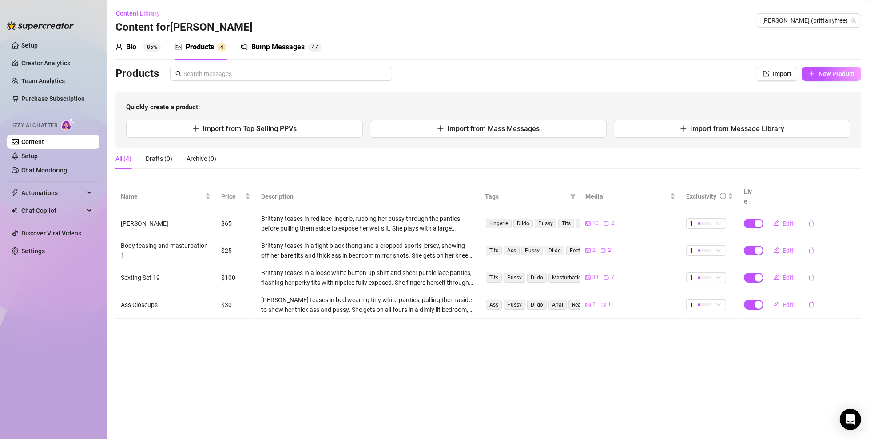
click at [44, 140] on link "Content" at bounding box center [32, 141] width 23 height 7
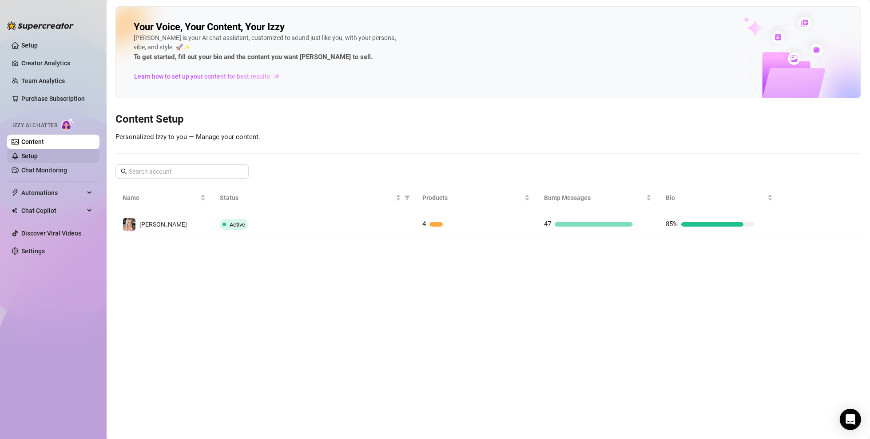
click at [38, 158] on link "Setup" at bounding box center [29, 155] width 16 height 7
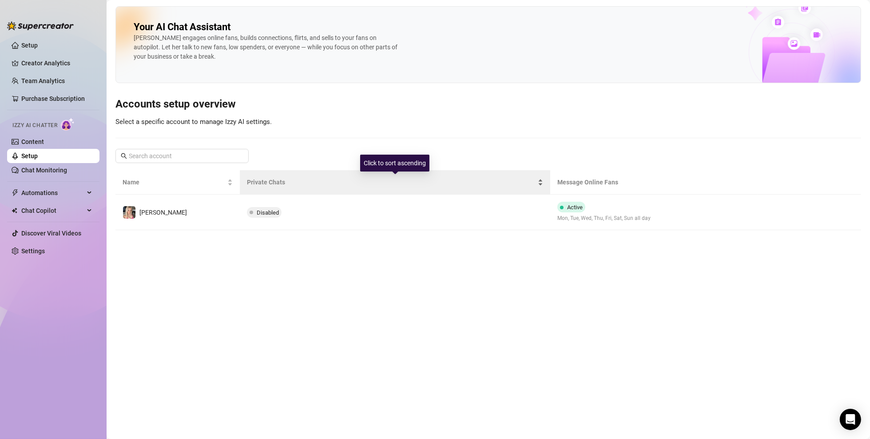
click at [263, 182] on span "Private Chats" at bounding box center [392, 182] width 290 height 10
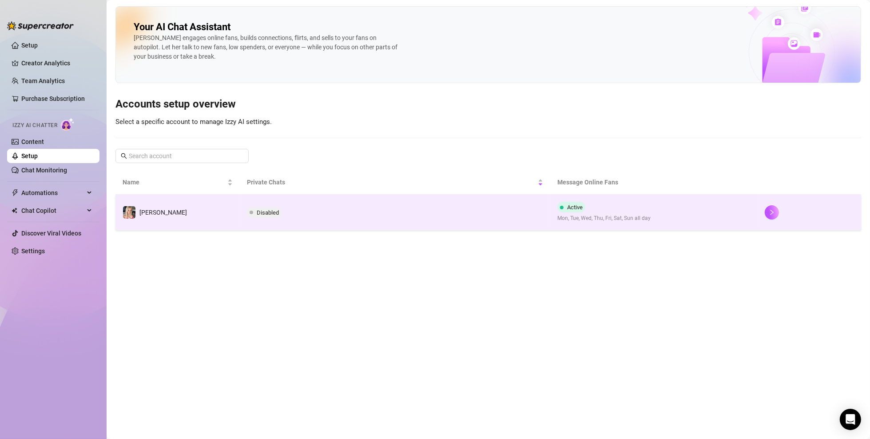
click at [345, 215] on td "Disabled" at bounding box center [395, 213] width 311 height 36
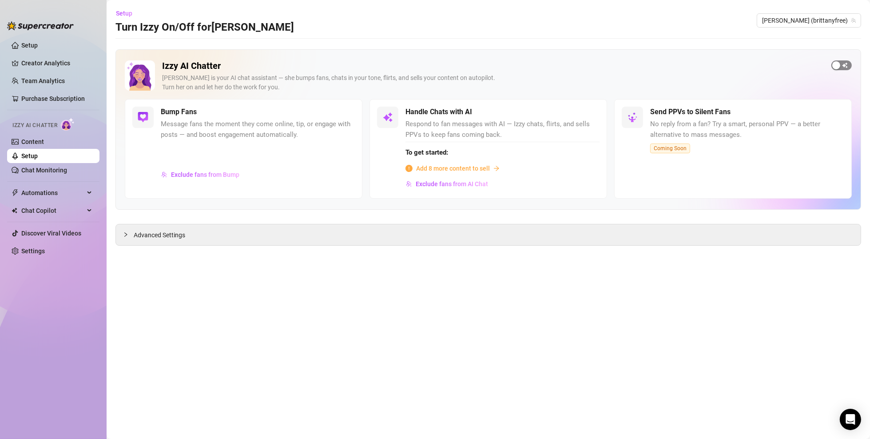
click at [643, 64] on div "button" at bounding box center [837, 65] width 8 height 8
click at [22, 156] on link "Setup" at bounding box center [29, 155] width 16 height 7
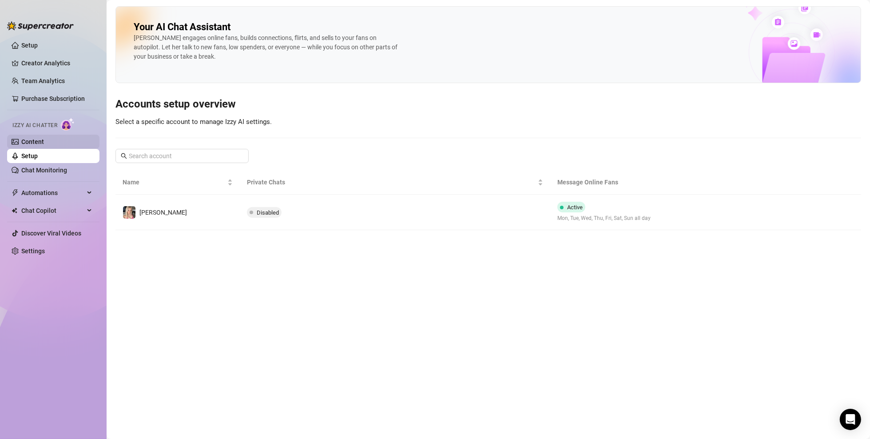
click at [40, 138] on link "Content" at bounding box center [32, 141] width 23 height 7
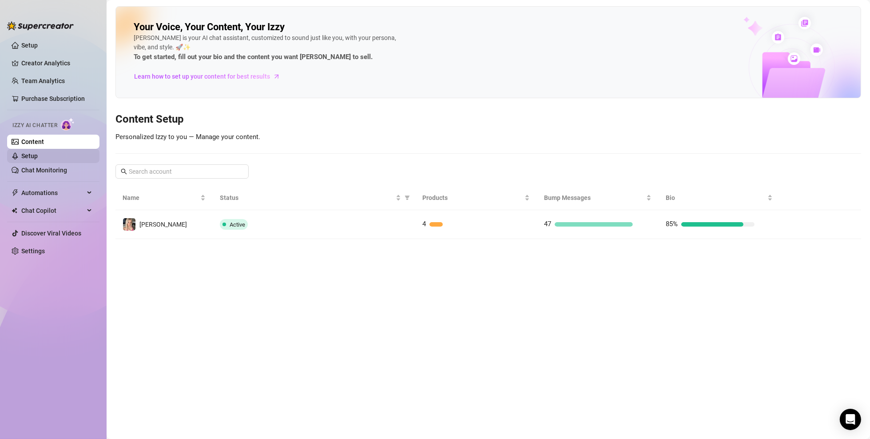
click at [38, 157] on link "Setup" at bounding box center [29, 155] width 16 height 7
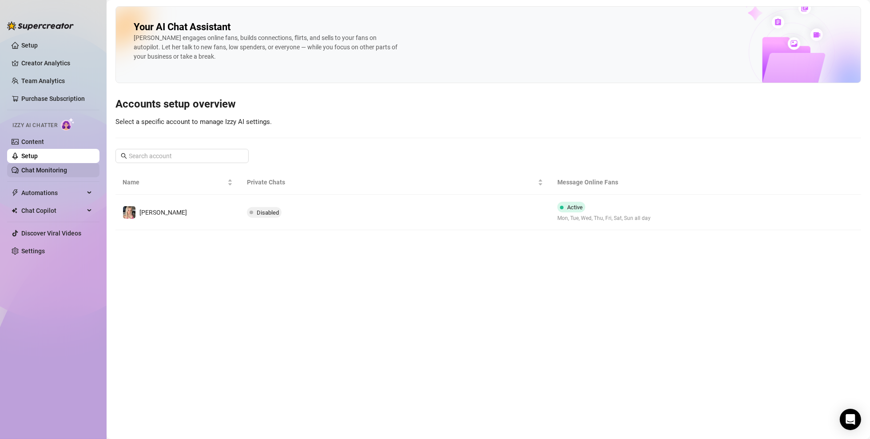
click at [64, 168] on link "Chat Monitoring" at bounding box center [44, 170] width 46 height 7
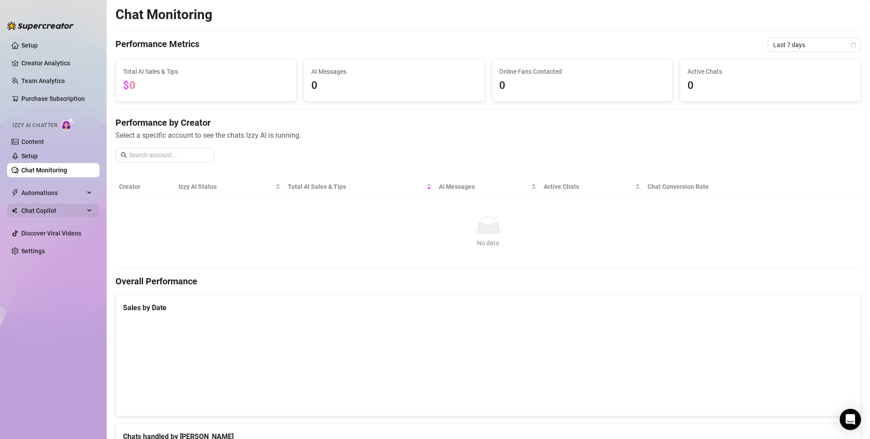
click at [50, 206] on span "Chat Copilot" at bounding box center [52, 210] width 63 height 14
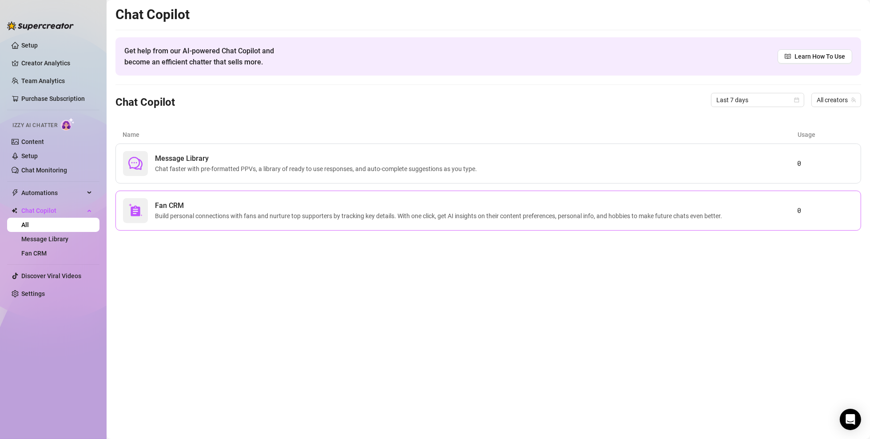
click at [229, 218] on span "Build personal connections with fans and nurture top supporters by tracking key…" at bounding box center [440, 216] width 571 height 10
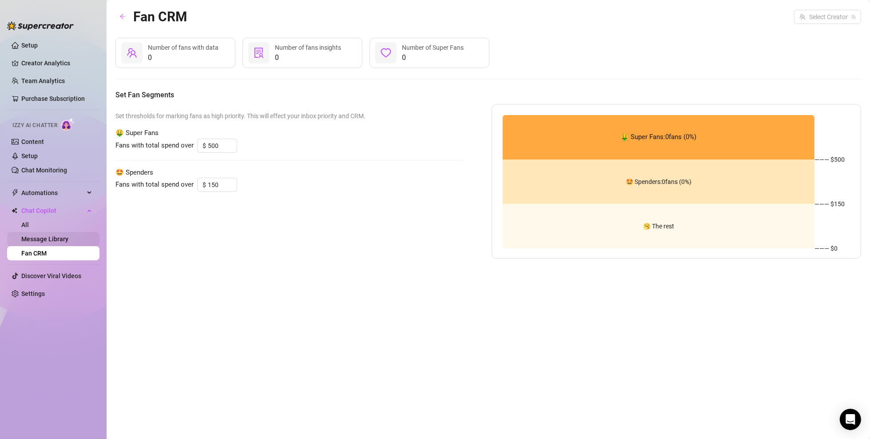
click at [42, 237] on link "Message Library" at bounding box center [44, 238] width 47 height 7
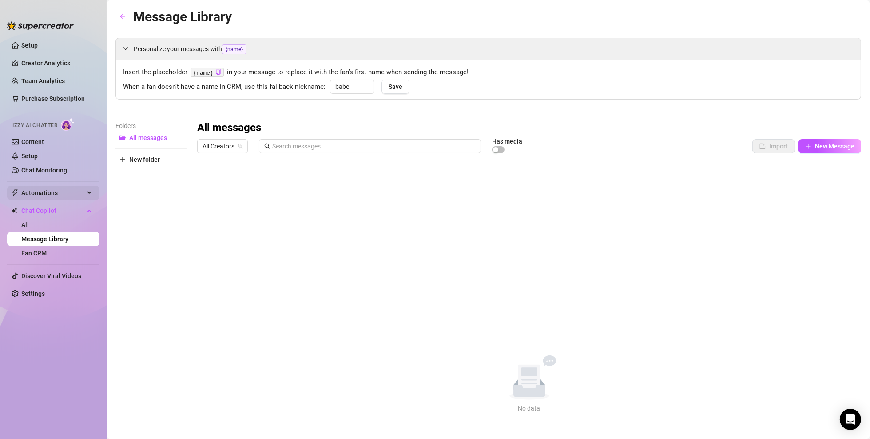
click at [49, 188] on span "Automations" at bounding box center [52, 193] width 63 height 14
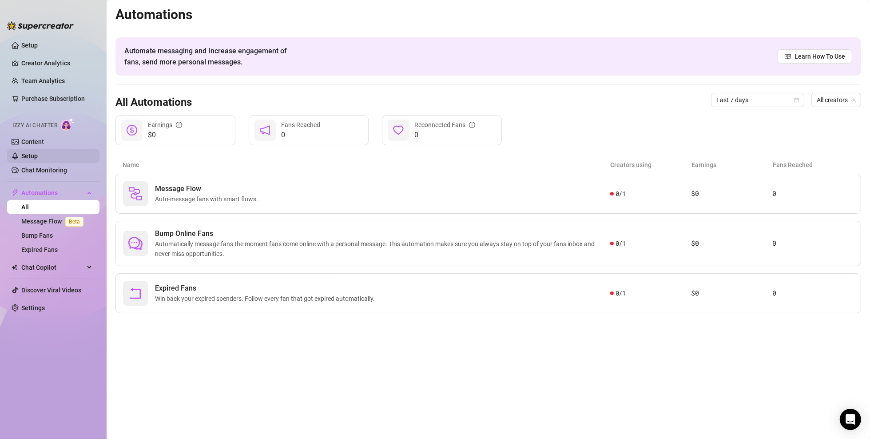
click at [38, 156] on link "Setup" at bounding box center [29, 155] width 16 height 7
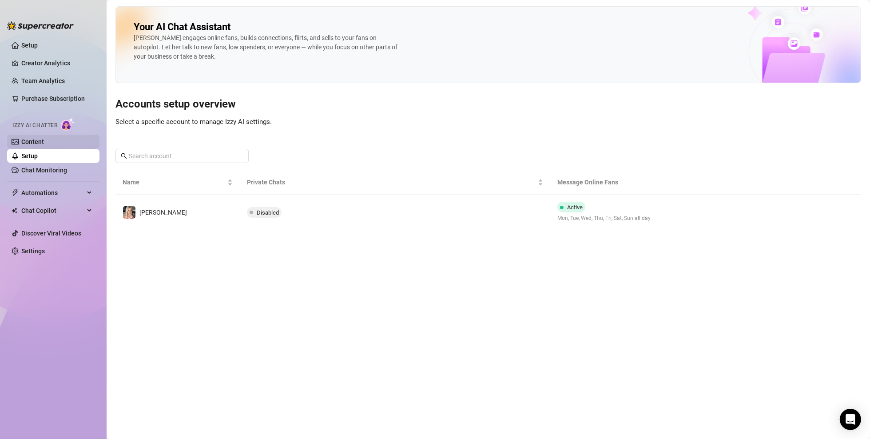
click at [44, 145] on link "Content" at bounding box center [32, 141] width 23 height 7
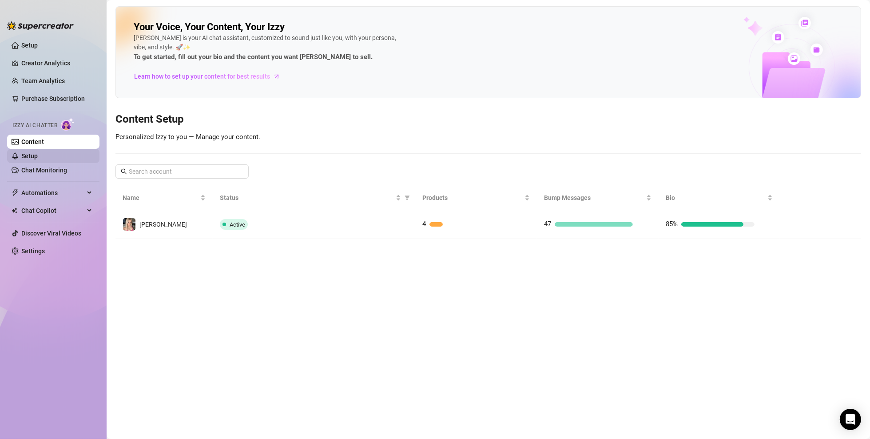
click at [38, 152] on link "Setup" at bounding box center [29, 155] width 16 height 7
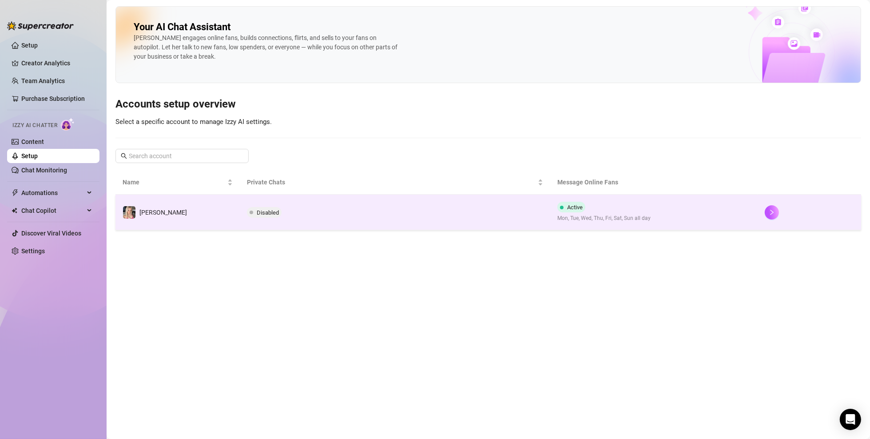
click at [267, 214] on span "Disabled" at bounding box center [268, 212] width 22 height 7
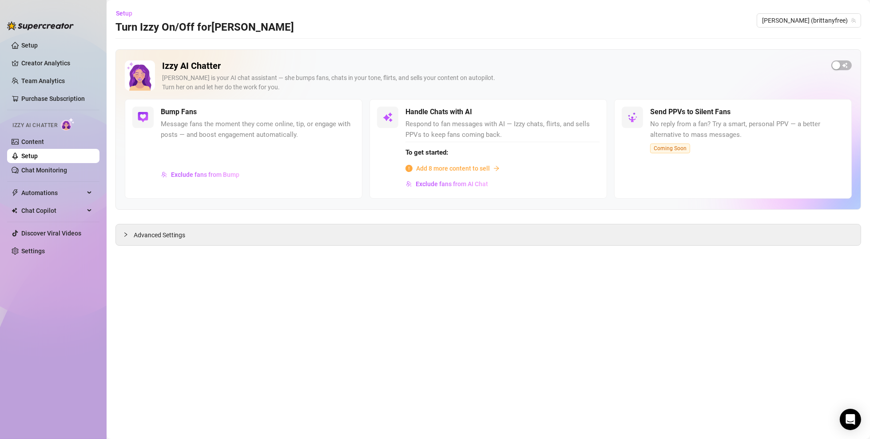
click at [442, 168] on span "Add 8 more content to sell" at bounding box center [453, 169] width 74 height 10
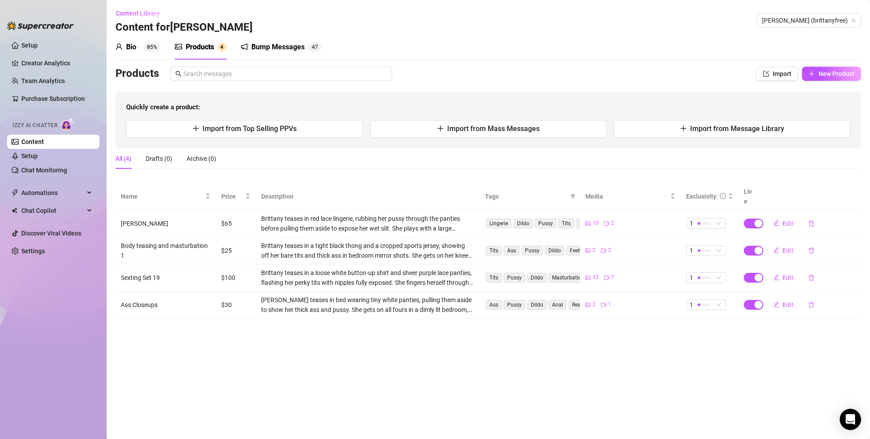
click at [621, 315] on main "Content Library Content for Brittany Brittany (brittanyfree) Bio 85% Products 4…" at bounding box center [489, 219] width 764 height 439
click at [643, 71] on span "New Product" at bounding box center [837, 73] width 36 height 7
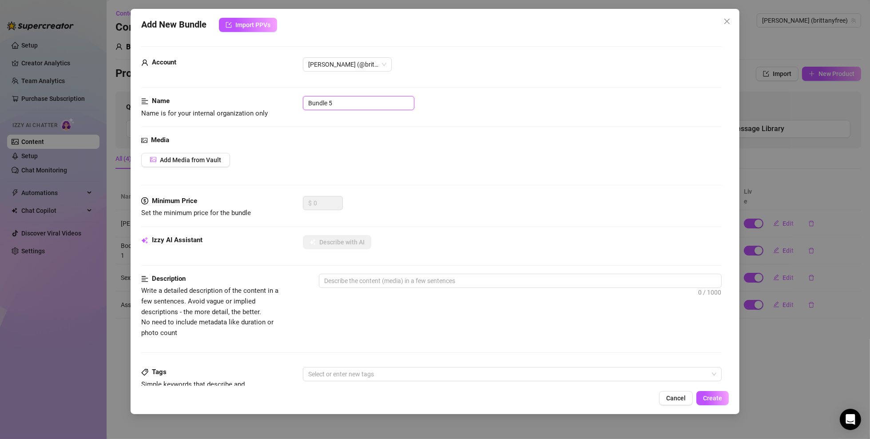
click at [337, 104] on input "Bundle 5" at bounding box center [359, 103] width 112 height 14
click at [365, 111] on div "Name Name is for your internal organization only Sexy Teasing 1" at bounding box center [431, 107] width 581 height 23
click at [211, 160] on span "Add Media from Vault" at bounding box center [190, 159] width 61 height 7
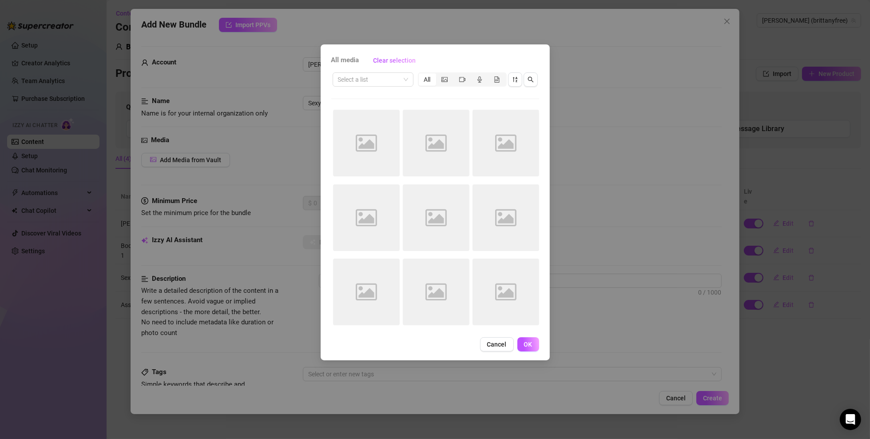
click at [346, 58] on span "All media" at bounding box center [345, 60] width 28 height 11
click at [398, 86] on input "search" at bounding box center [369, 79] width 62 height 13
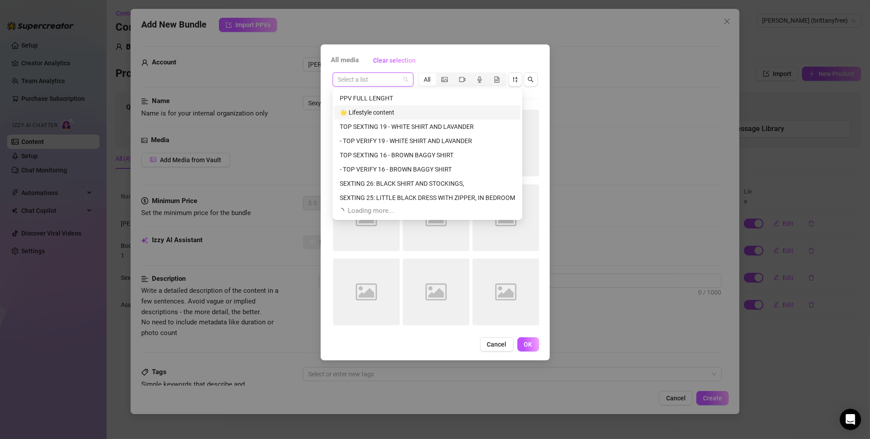
scroll to position [28, 0]
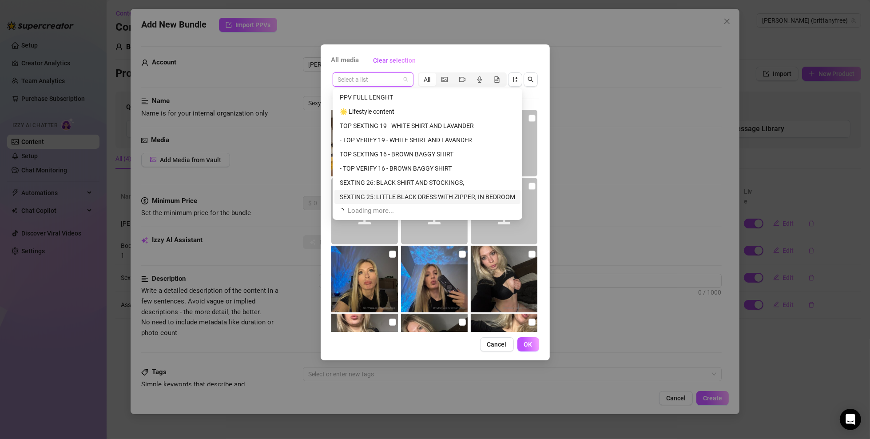
click at [380, 196] on div "SEXTING 25: LITTLE BLACK DRESS WITH ZIPPER, IN BEDROOM" at bounding box center [428, 197] width 176 height 10
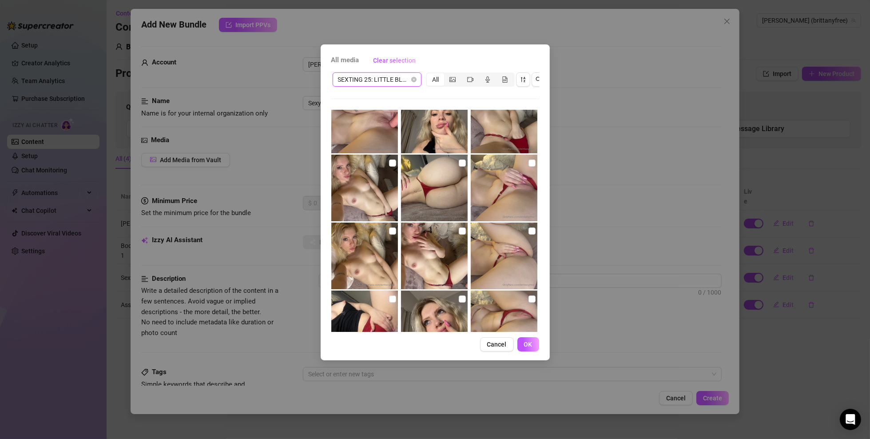
scroll to position [745, 0]
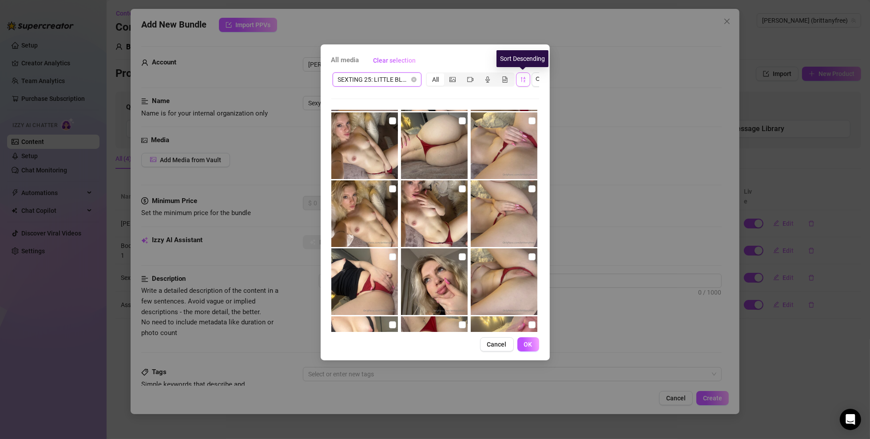
click at [520, 81] on icon "sort-descending" at bounding box center [523, 79] width 6 height 6
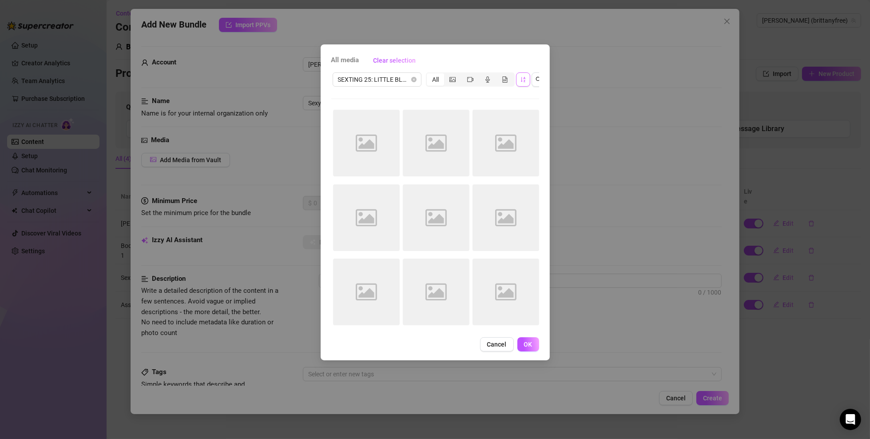
drag, startPoint x: 534, startPoint y: 78, endPoint x: 502, endPoint y: 99, distance: 38.1
click at [502, 99] on div "SEXTING 25: LITTLE BLACK DRESS WITH ZIPPER, IN BEDROOM All Image placeholder Im…" at bounding box center [435, 201] width 208 height 261
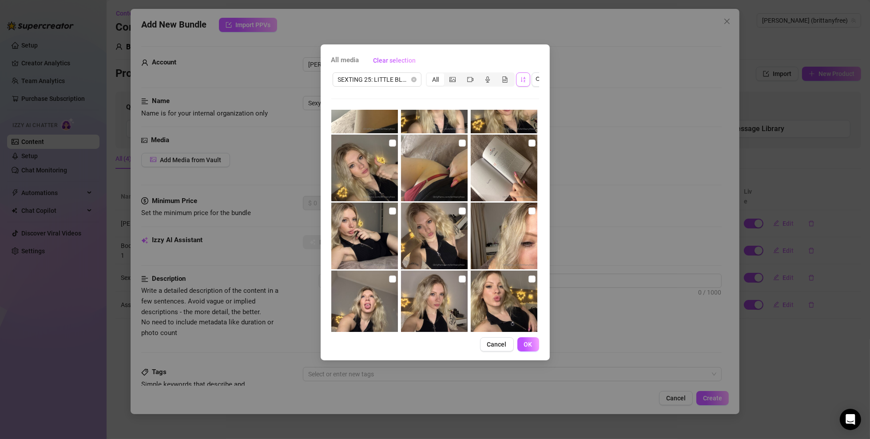
scroll to position [878, 0]
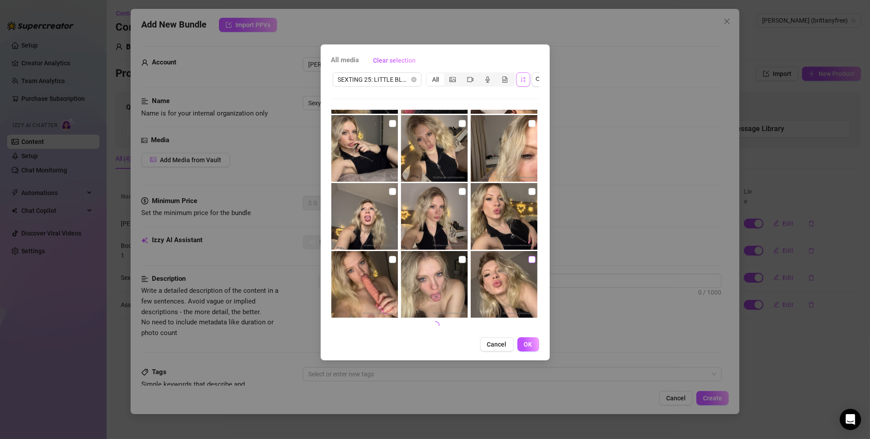
click at [529, 258] on input "checkbox" at bounding box center [532, 259] width 7 height 7
click at [459, 193] on input "checkbox" at bounding box center [462, 191] width 7 height 7
click at [387, 191] on img at bounding box center [364, 216] width 67 height 67
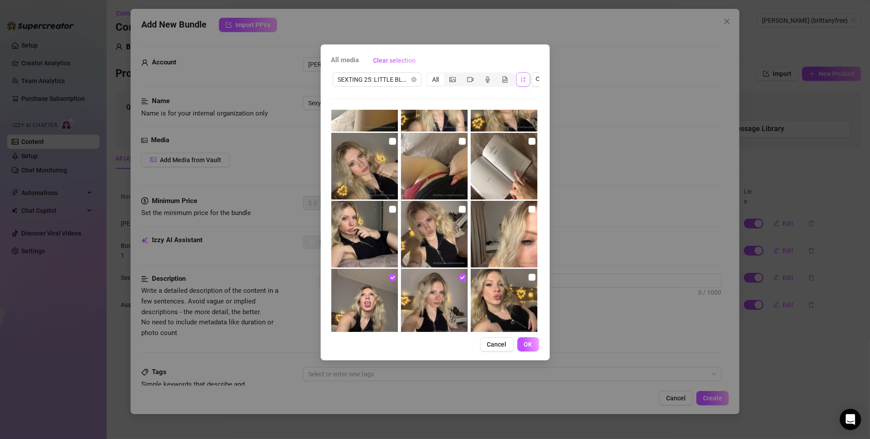
scroll to position [790, 0]
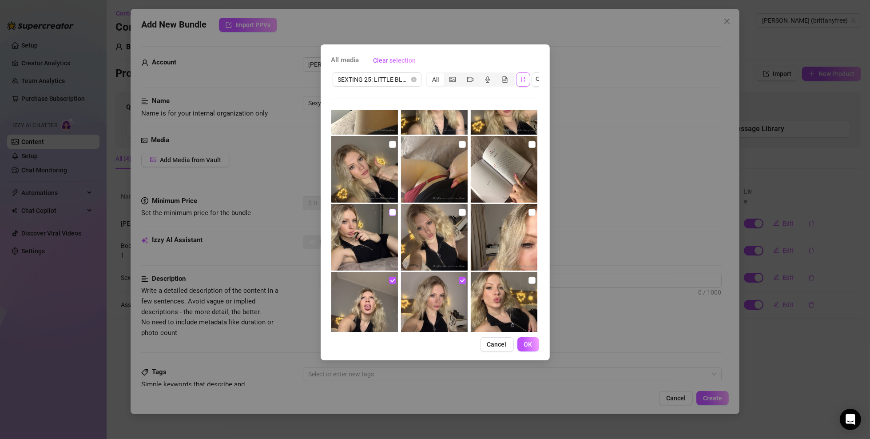
click at [392, 212] on input "checkbox" at bounding box center [392, 212] width 7 height 7
click at [459, 140] on label at bounding box center [462, 145] width 7 height 10
click at [459, 141] on input "checkbox" at bounding box center [462, 144] width 7 height 7
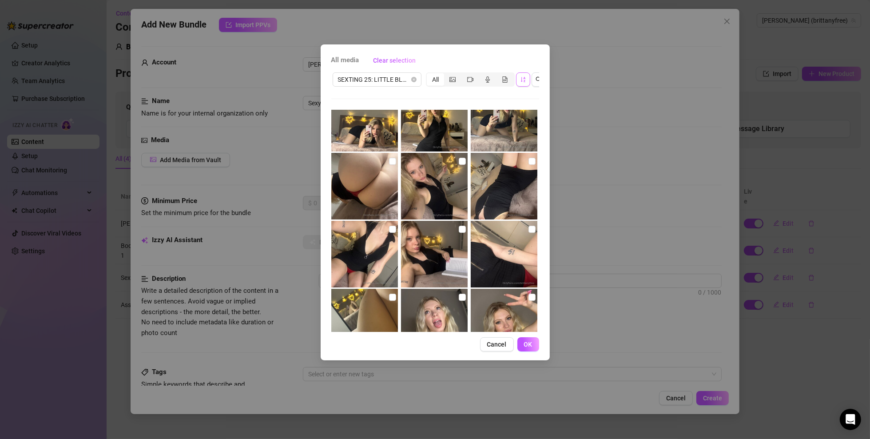
scroll to position [567, 0]
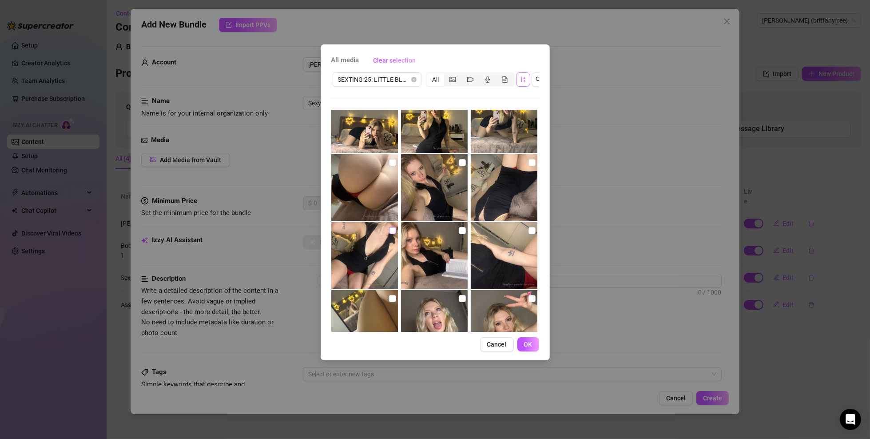
click at [392, 231] on input "checkbox" at bounding box center [392, 230] width 7 height 7
click at [529, 227] on input "checkbox" at bounding box center [532, 230] width 7 height 7
click at [529, 164] on input "checkbox" at bounding box center [532, 162] width 7 height 7
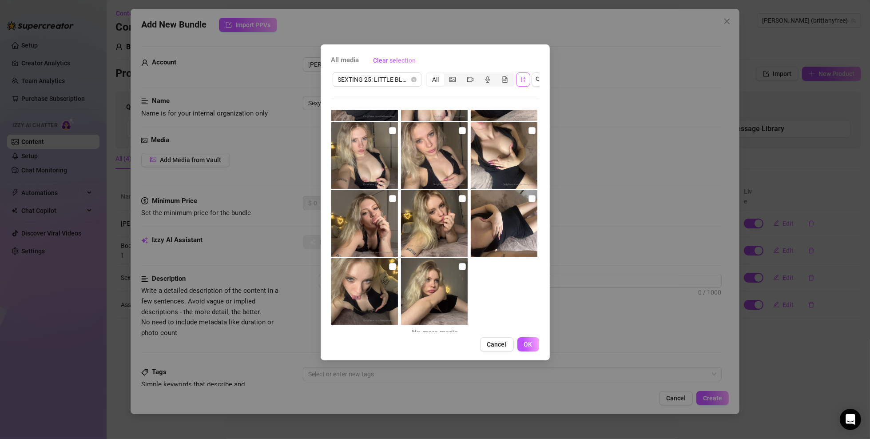
scroll to position [2099, 0]
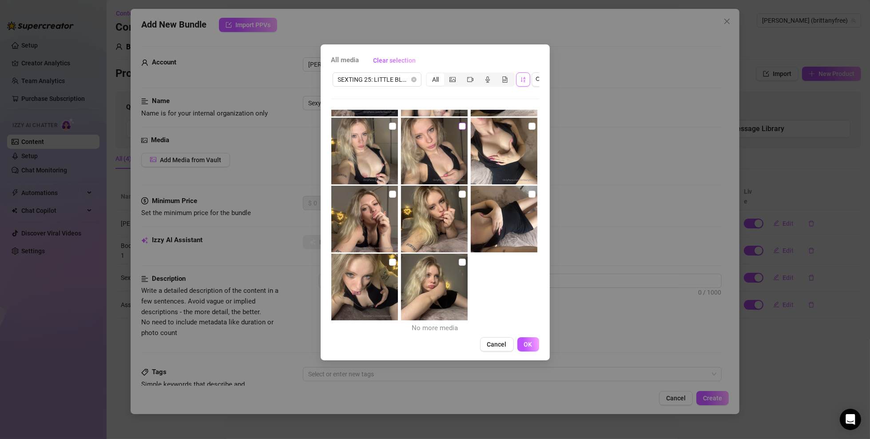
click at [459, 127] on input "checkbox" at bounding box center [462, 126] width 7 height 7
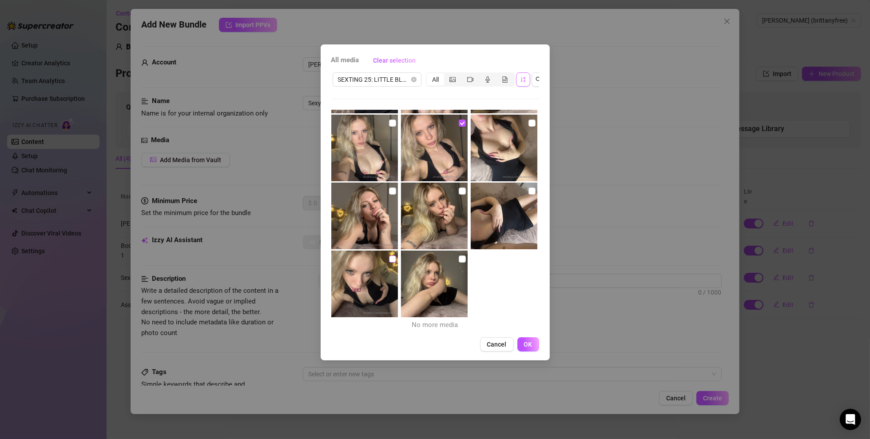
click at [389, 259] on input "checkbox" at bounding box center [392, 258] width 7 height 7
click at [524, 315] on span "OK" at bounding box center [528, 344] width 8 height 7
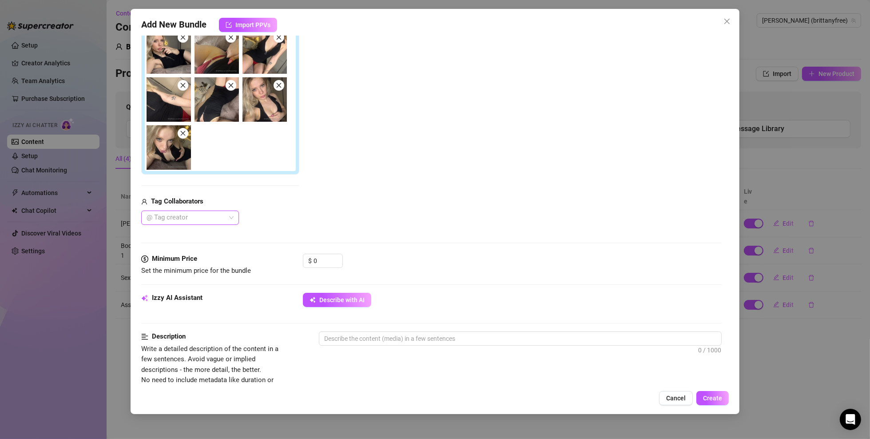
scroll to position [0, 0]
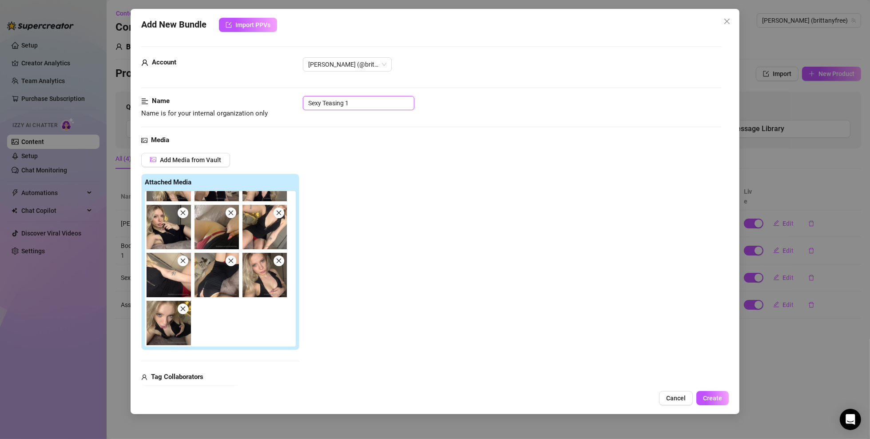
click at [367, 104] on input "Sexy Teasing 1" at bounding box center [359, 103] width 112 height 14
click at [307, 104] on input "Sexy Teasing 1" at bounding box center [359, 103] width 112 height 14
click at [396, 104] on input "SEXTING SET 25 - Teasing 1" at bounding box center [359, 103] width 112 height 14
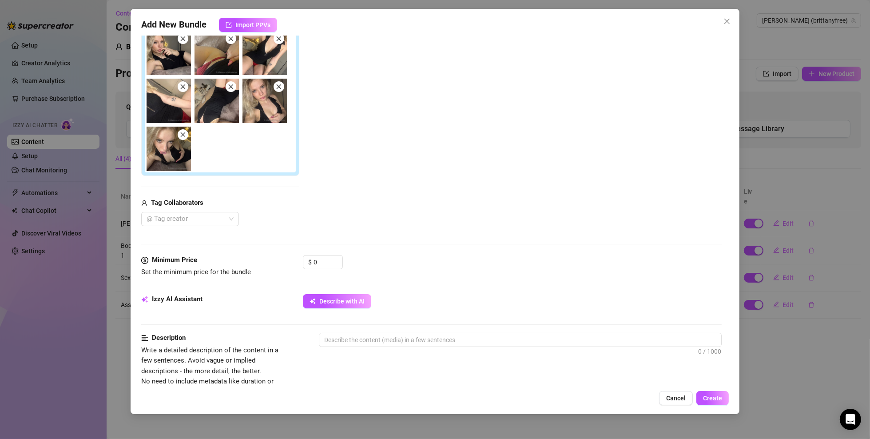
scroll to position [222, 0]
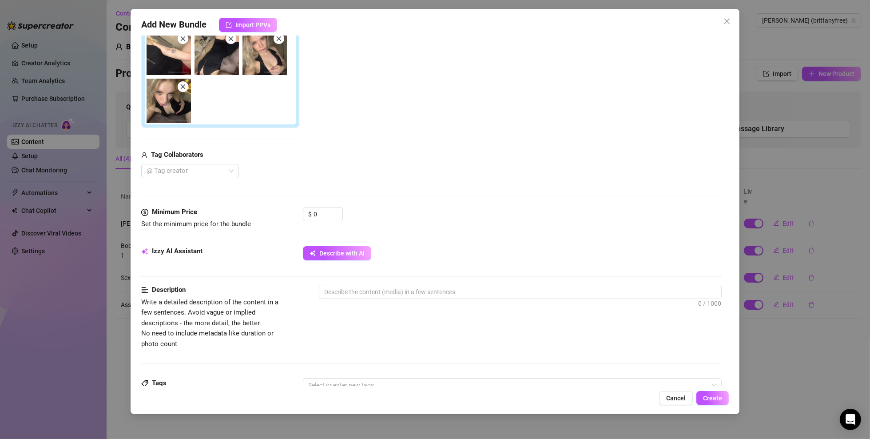
click at [328, 205] on div "Media Add Media from Vault Attached Media Tag Collaborators @ Tag creator" at bounding box center [431, 60] width 581 height 294
click at [323, 212] on input "0" at bounding box center [328, 213] width 29 height 13
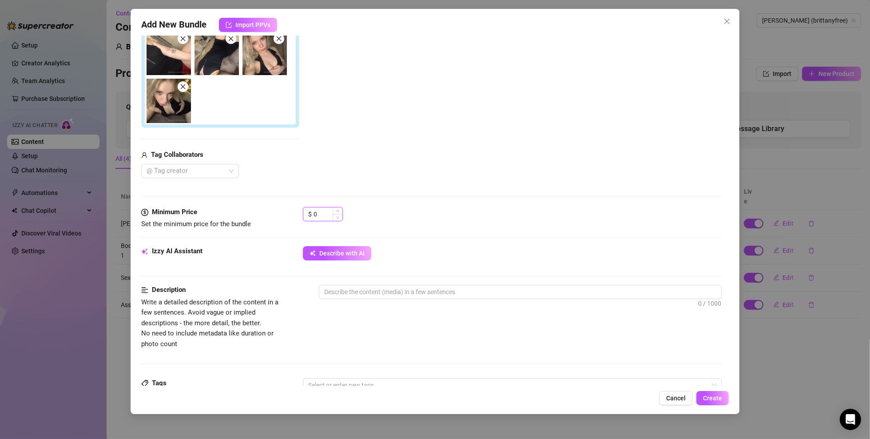
click at [323, 212] on input "0" at bounding box center [328, 213] width 29 height 13
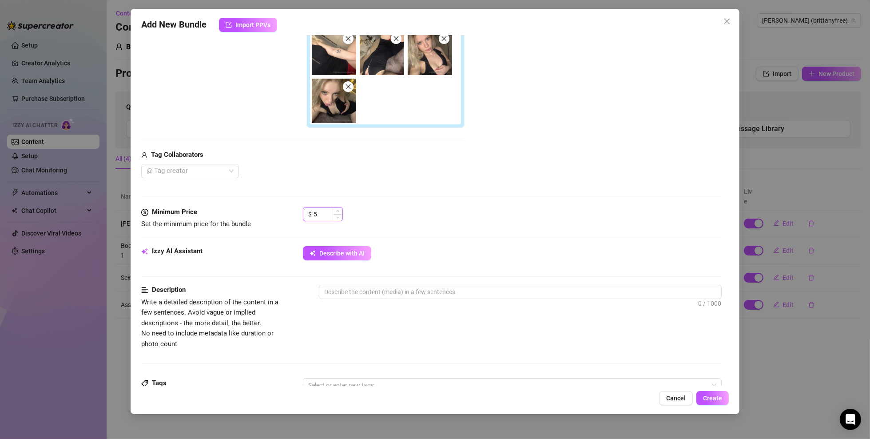
click at [325, 216] on input "5" at bounding box center [328, 213] width 29 height 13
click at [432, 230] on div "Minimum Price Set the minimum price for the bundle $ 10" at bounding box center [431, 226] width 581 height 39
click at [349, 259] on div "Izzy AI Assistant Describe with AI" at bounding box center [431, 257] width 581 height 22
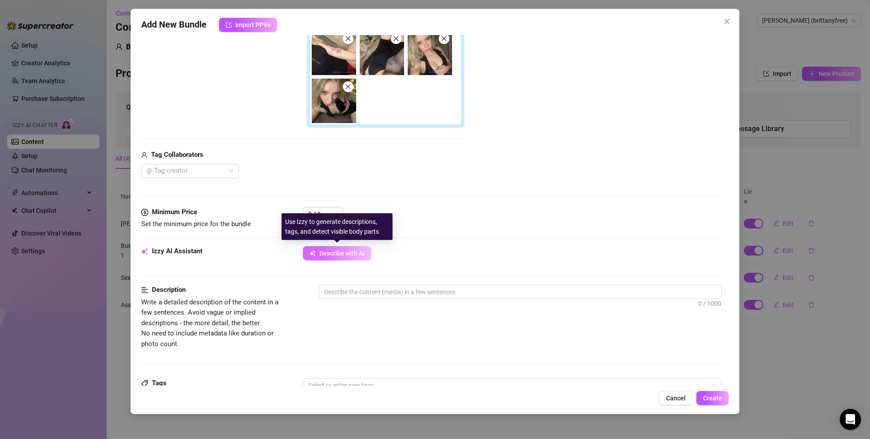
click at [350, 251] on span "Describe with AI" at bounding box center [341, 253] width 45 height 7
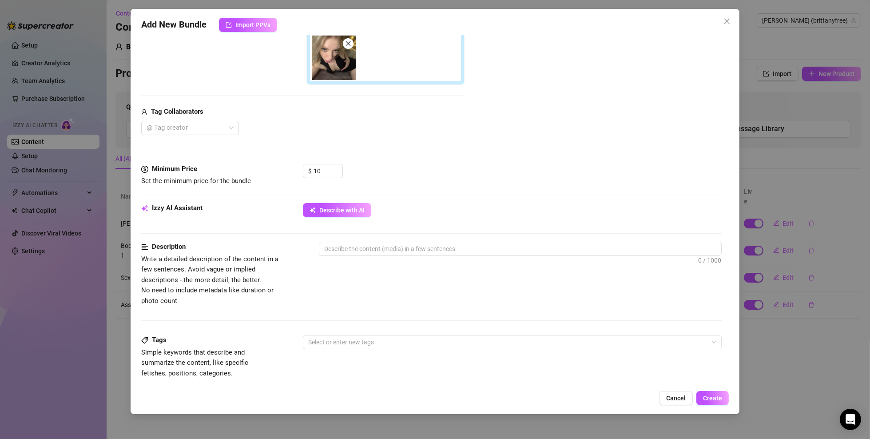
scroll to position [267, 0]
click at [343, 208] on span "Describe with AI" at bounding box center [341, 208] width 45 height 7
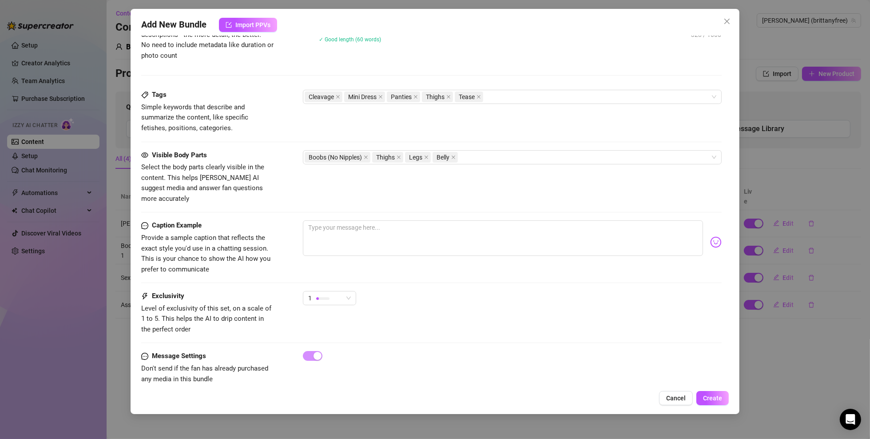
scroll to position [514, 0]
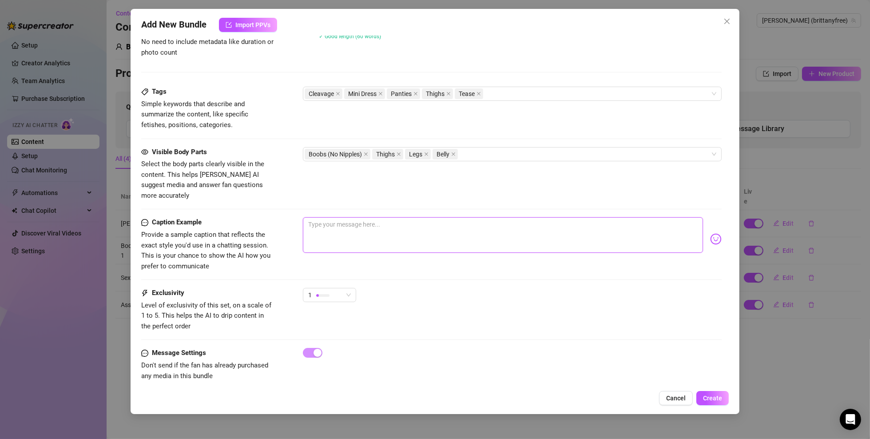
click at [376, 222] on textarea at bounding box center [503, 235] width 400 height 36
click at [643, 315] on button "Create" at bounding box center [713, 398] width 32 height 14
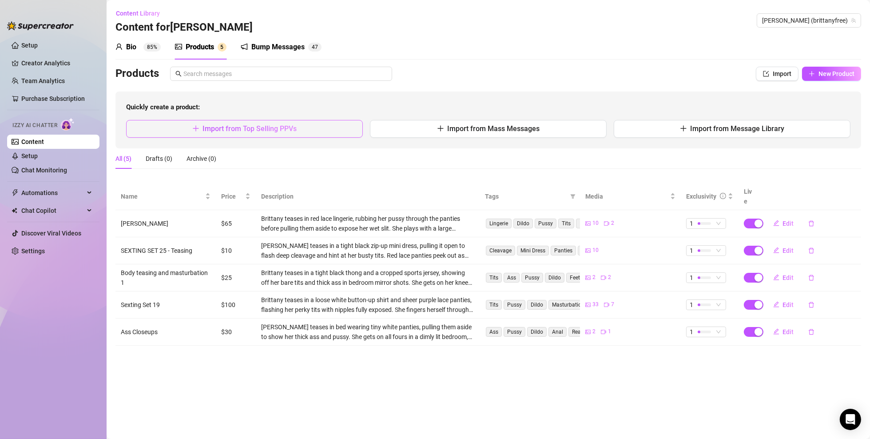
click at [271, 134] on button "Import from Top Selling PPVs" at bounding box center [244, 129] width 237 height 18
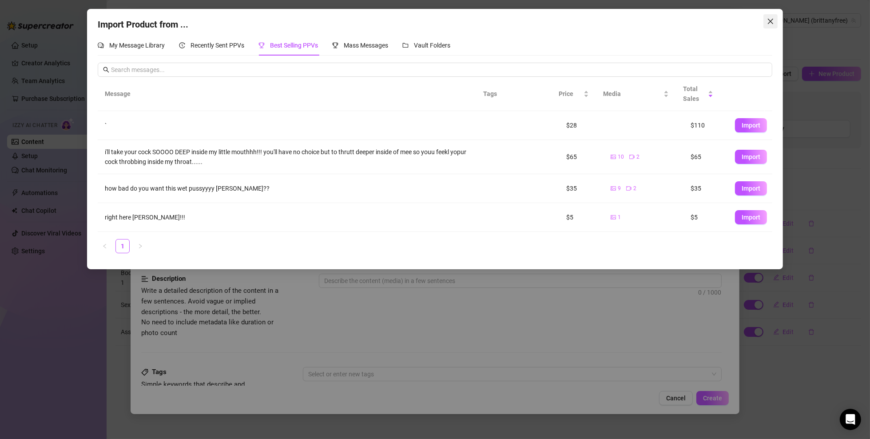
click at [643, 22] on icon "close" at bounding box center [770, 21] width 7 height 7
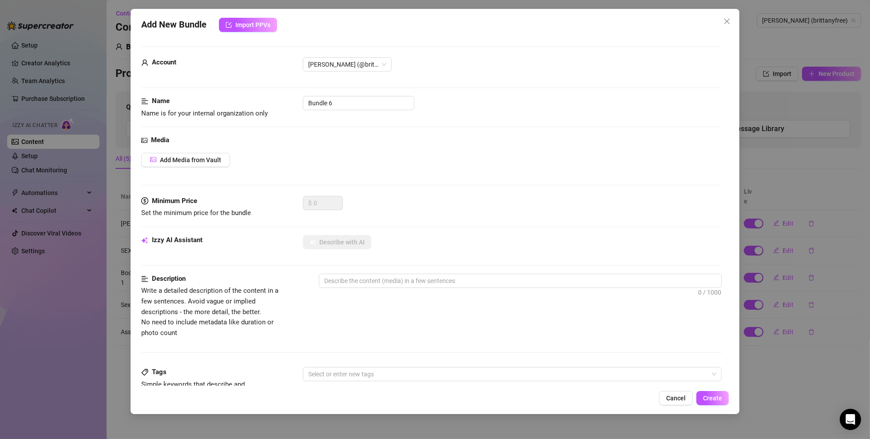
click at [643, 21] on icon "close" at bounding box center [727, 21] width 7 height 7
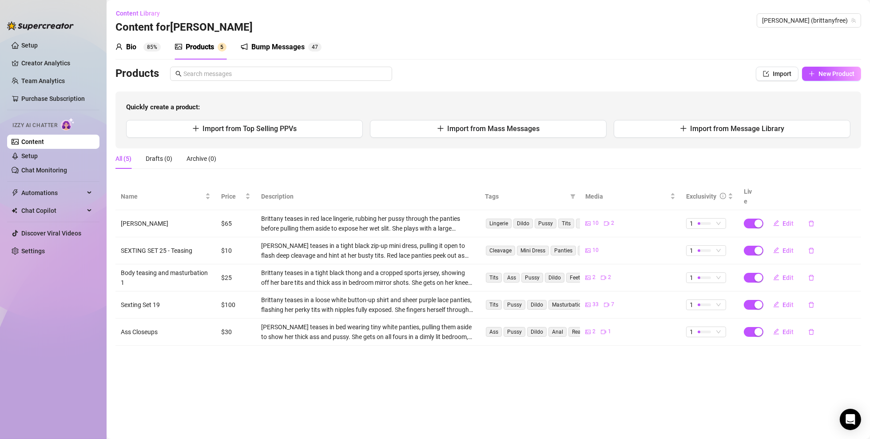
click at [191, 240] on td "SEXTING SET 25 - Teasing" at bounding box center [166, 250] width 100 height 27
copy td "SEXTING SET 25 - Teasing"
click at [643, 72] on span "New Product" at bounding box center [837, 73] width 36 height 7
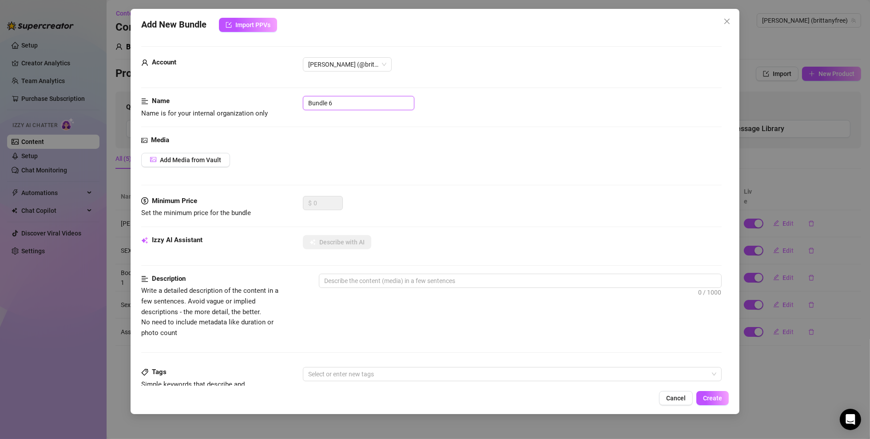
click at [370, 96] on input "Bundle 6" at bounding box center [359, 103] width 112 height 14
click at [370, 101] on input "Bundle 6" at bounding box center [359, 103] width 112 height 14
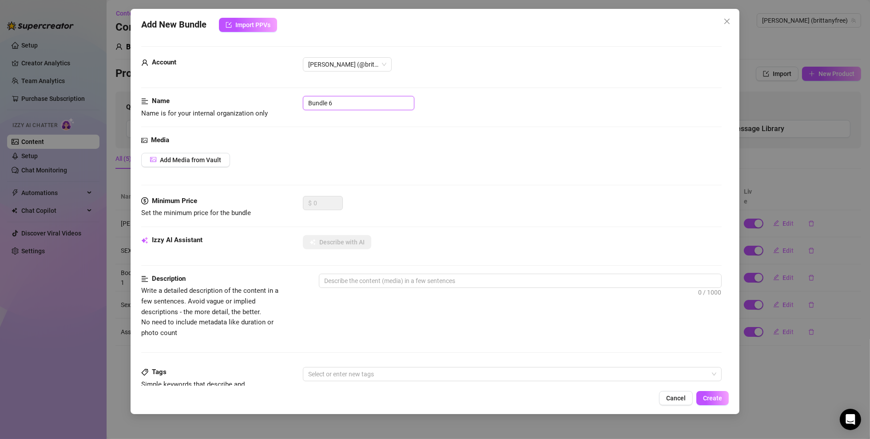
paste input "SEXTING SET 25 - Teasing"
click at [206, 166] on button "Add Media from Vault" at bounding box center [185, 160] width 89 height 14
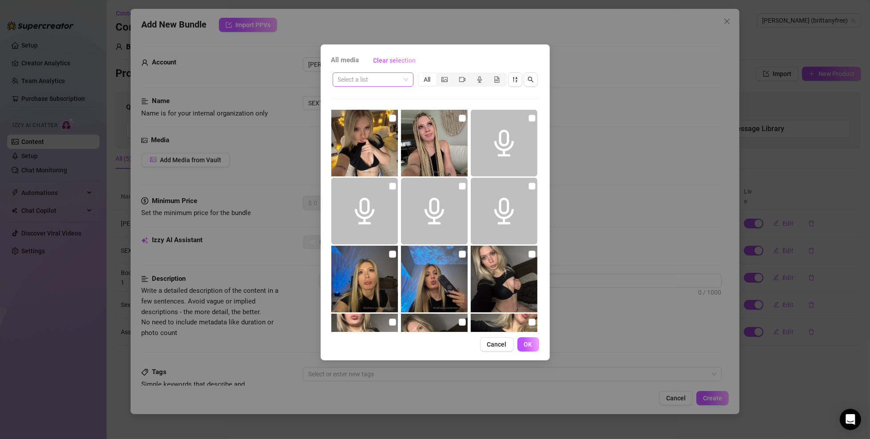
click at [375, 76] on input "search" at bounding box center [369, 79] width 62 height 13
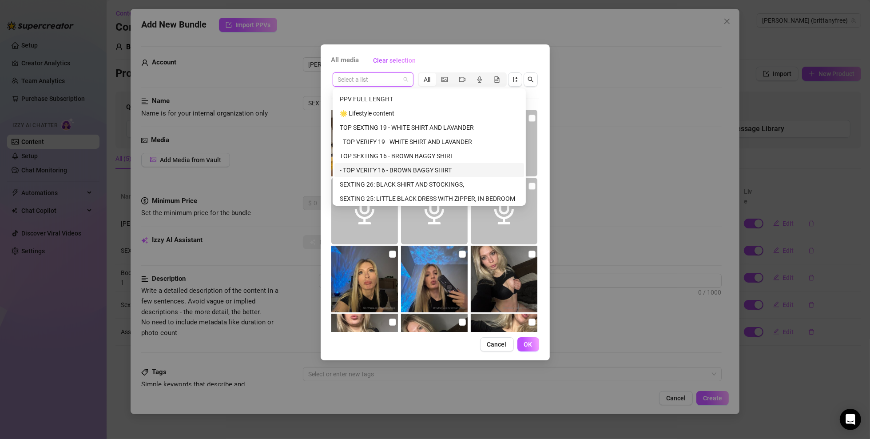
scroll to position [89, 0]
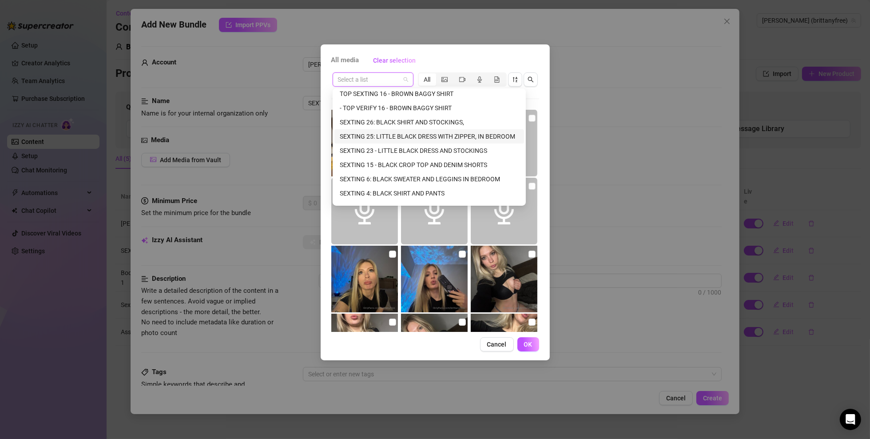
click at [391, 133] on div "SEXTING 25: LITTLE BLACK DRESS WITH ZIPPER, IN BEDROOM" at bounding box center [429, 137] width 179 height 10
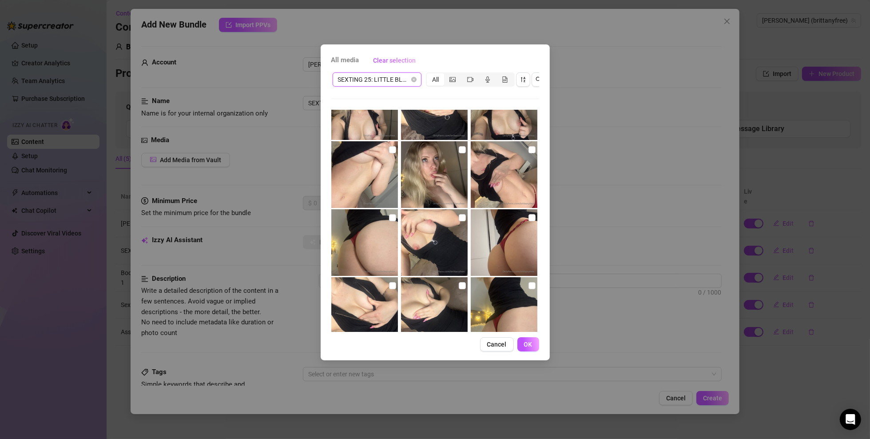
scroll to position [267, 0]
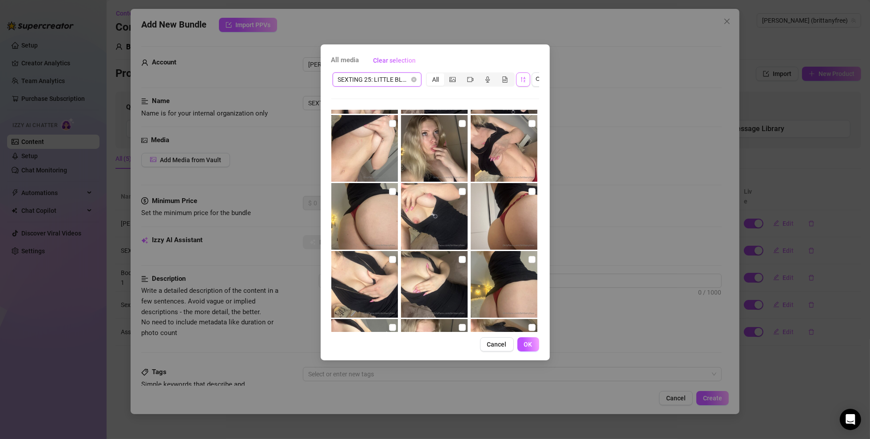
click at [526, 81] on button "button" at bounding box center [523, 79] width 14 height 14
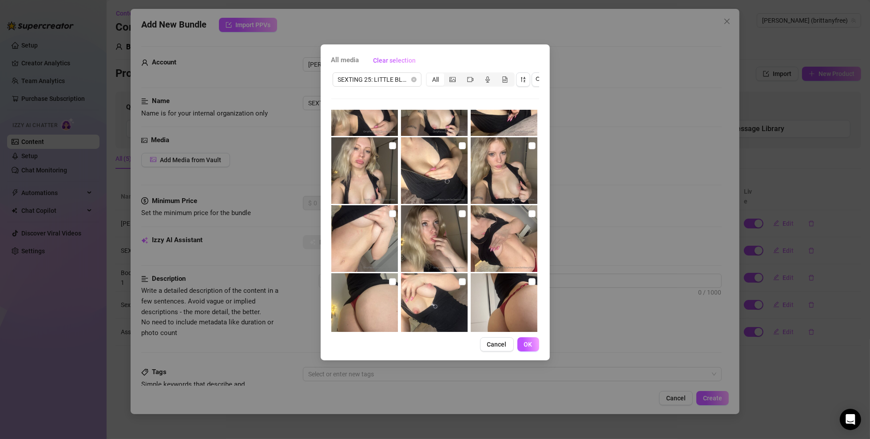
scroll to position [178, 0]
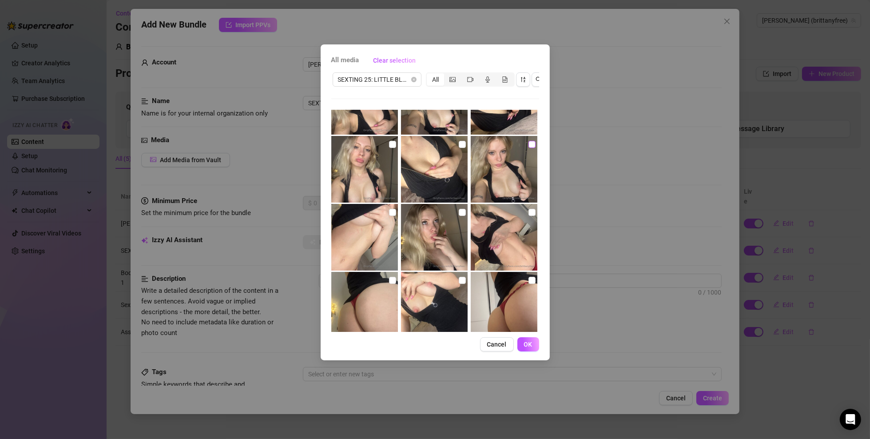
click at [529, 147] on input "checkbox" at bounding box center [532, 144] width 7 height 7
click at [389, 145] on input "checkbox" at bounding box center [392, 144] width 7 height 7
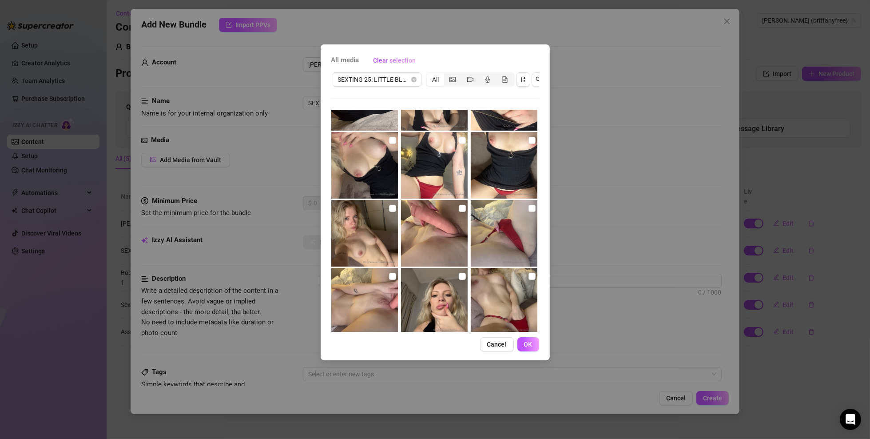
scroll to position [533, 0]
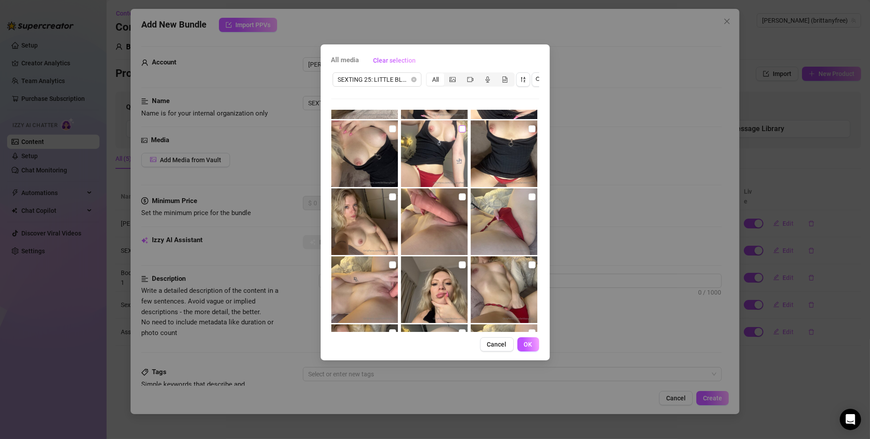
click at [461, 131] on input "checkbox" at bounding box center [462, 128] width 7 height 7
click at [397, 127] on img at bounding box center [364, 153] width 67 height 67
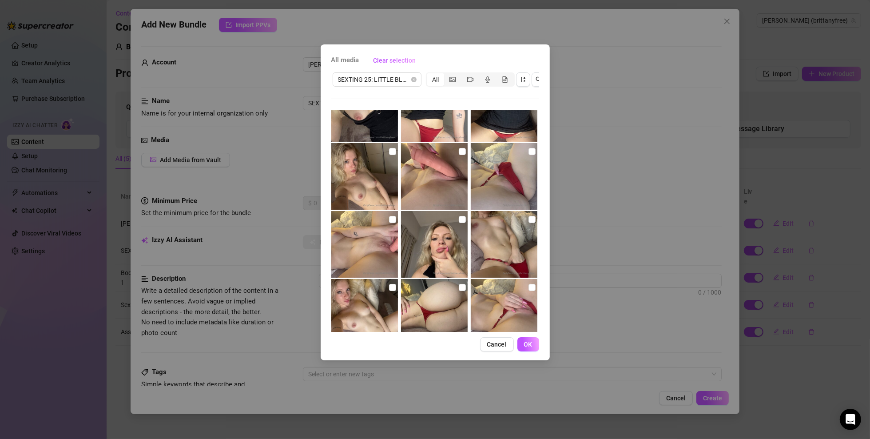
scroll to position [578, 0]
click at [387, 152] on img at bounding box center [364, 177] width 67 height 67
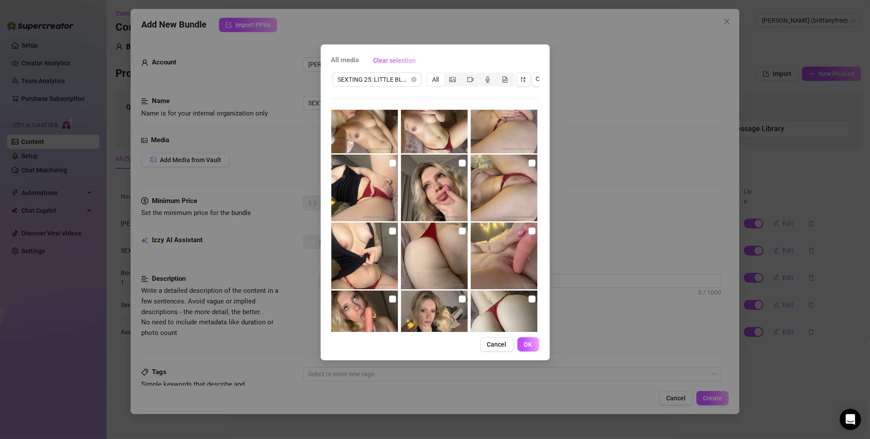
scroll to position [844, 0]
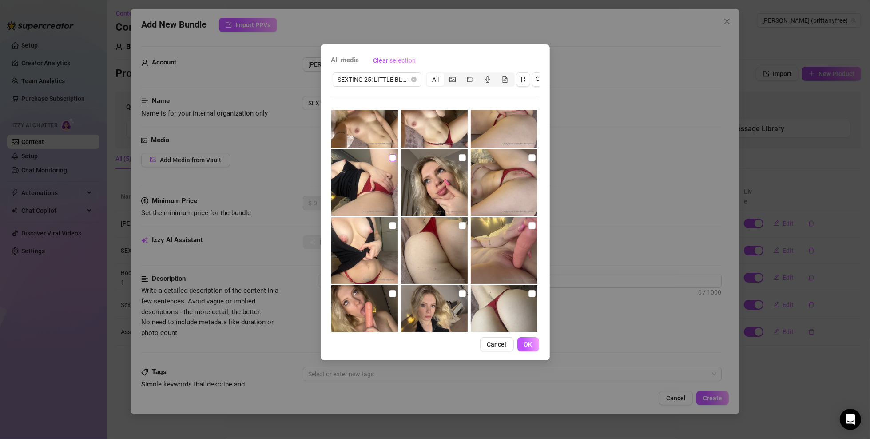
click at [394, 156] on input "checkbox" at bounding box center [392, 157] width 7 height 7
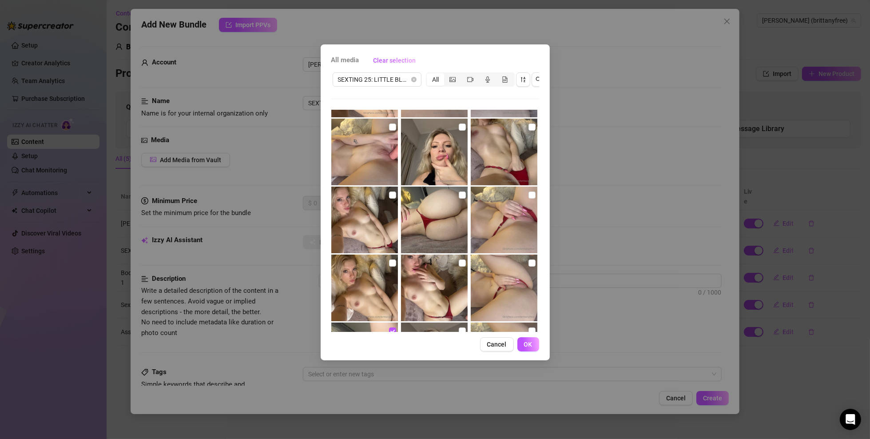
scroll to position [666, 0]
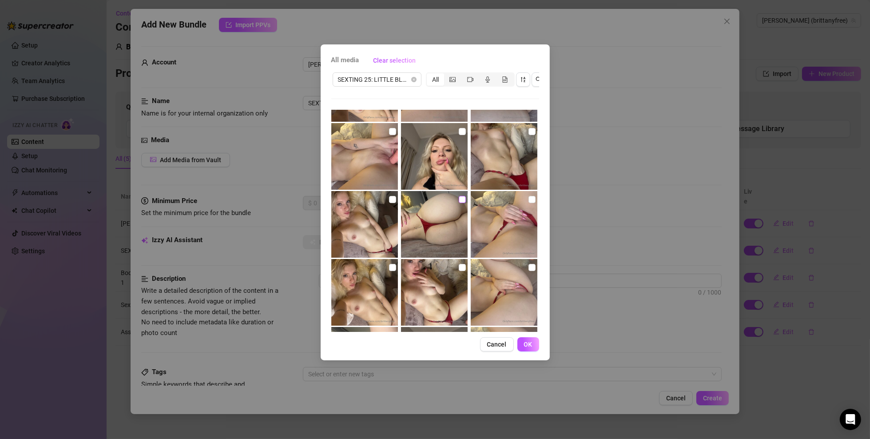
click at [459, 195] on label at bounding box center [462, 200] width 7 height 10
click at [459, 196] on input "checkbox" at bounding box center [462, 199] width 7 height 7
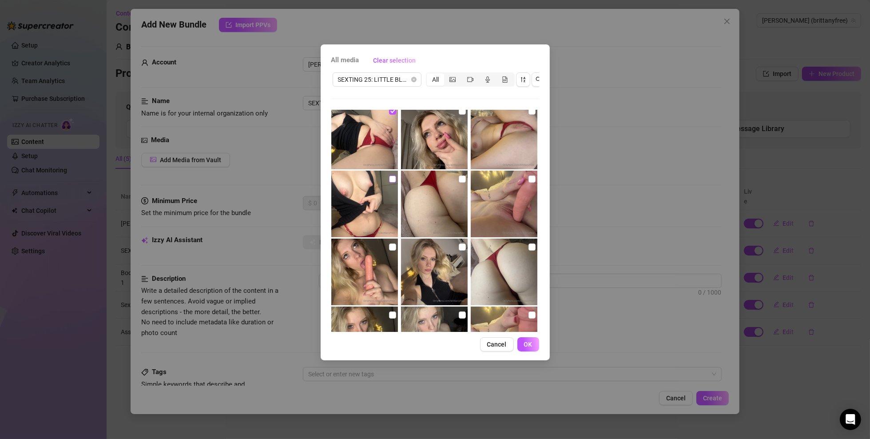
scroll to position [889, 0]
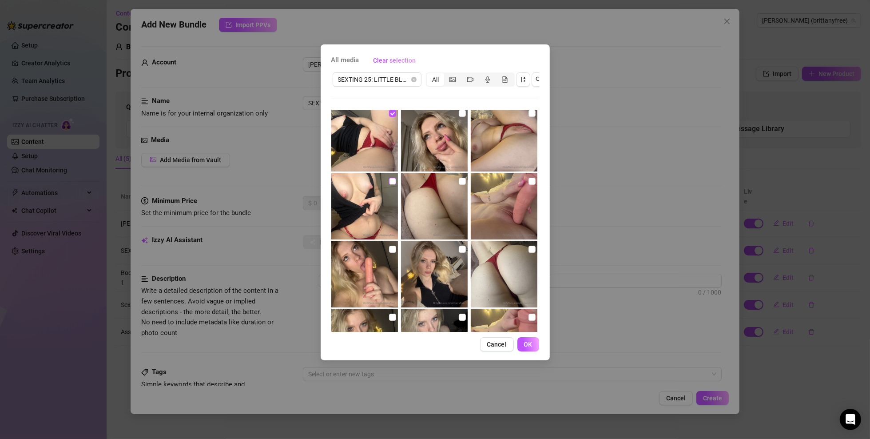
click at [389, 183] on input "checkbox" at bounding box center [392, 181] width 7 height 7
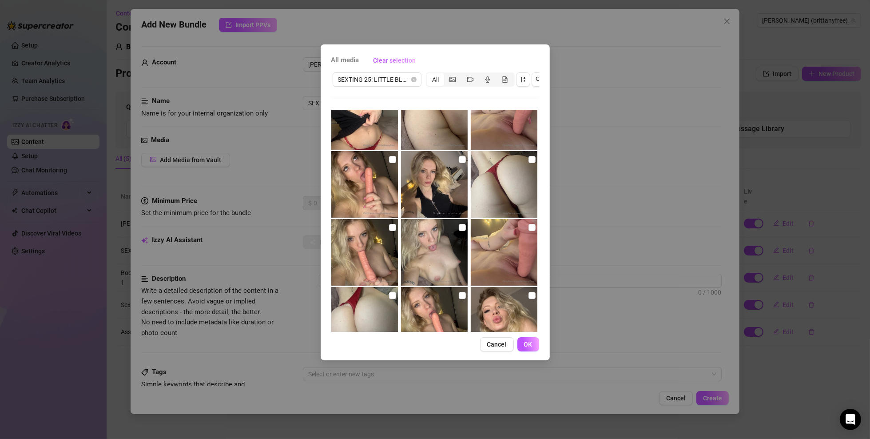
scroll to position [977, 0]
click at [529, 161] on input "checkbox" at bounding box center [532, 160] width 7 height 7
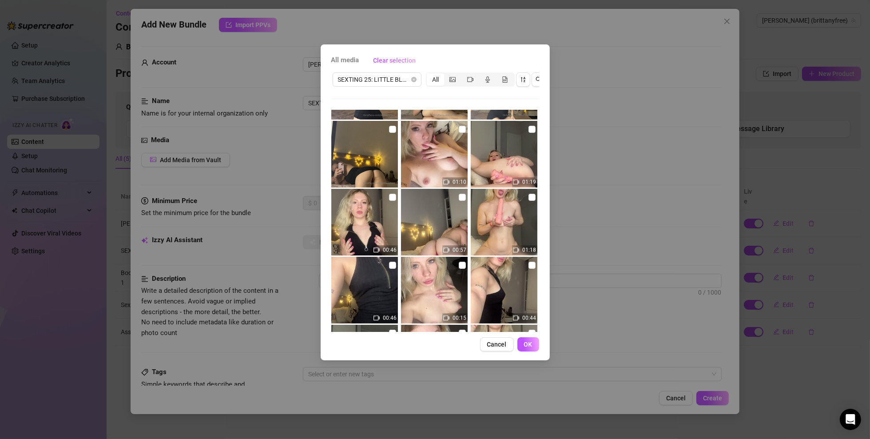
scroll to position [2102, 0]
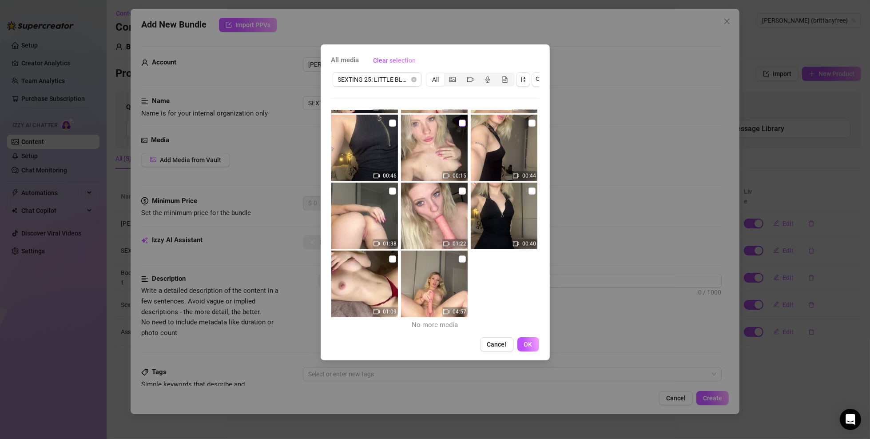
click at [459, 122] on input "checkbox" at bounding box center [462, 123] width 7 height 7
click at [436, 146] on img at bounding box center [434, 148] width 67 height 67
click at [458, 128] on img at bounding box center [434, 148] width 67 height 67
click at [530, 315] on span "OK" at bounding box center [528, 344] width 8 height 7
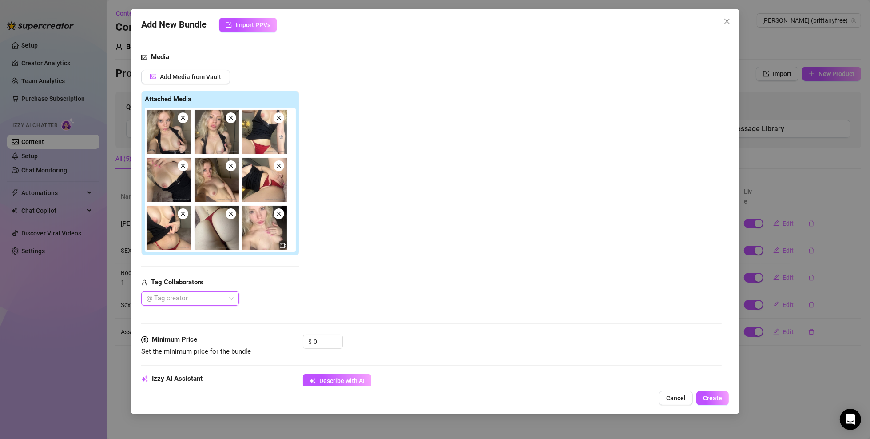
scroll to position [89, 0]
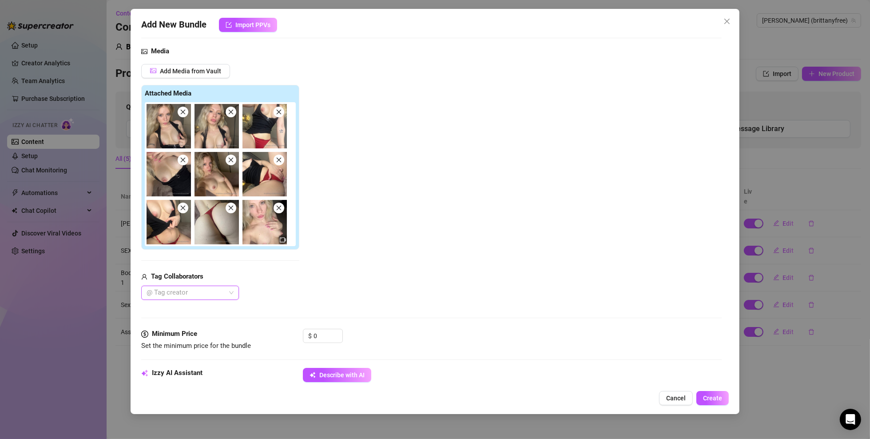
click at [263, 233] on img at bounding box center [265, 222] width 44 height 44
click at [280, 234] on img at bounding box center [265, 222] width 44 height 44
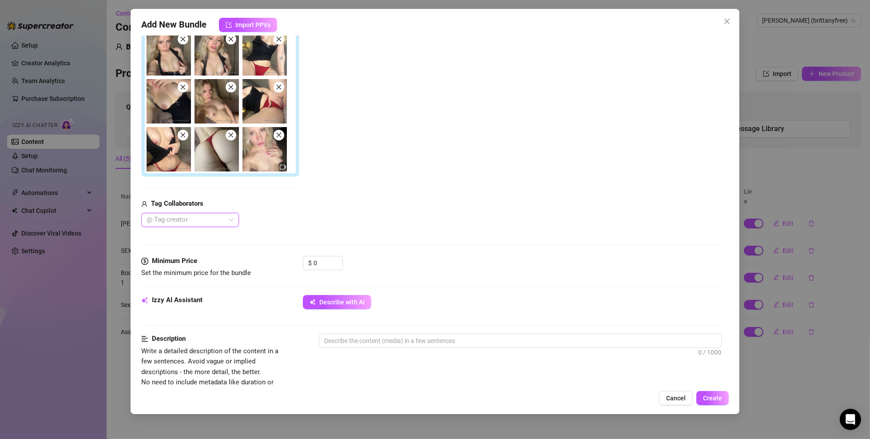
scroll to position [267, 0]
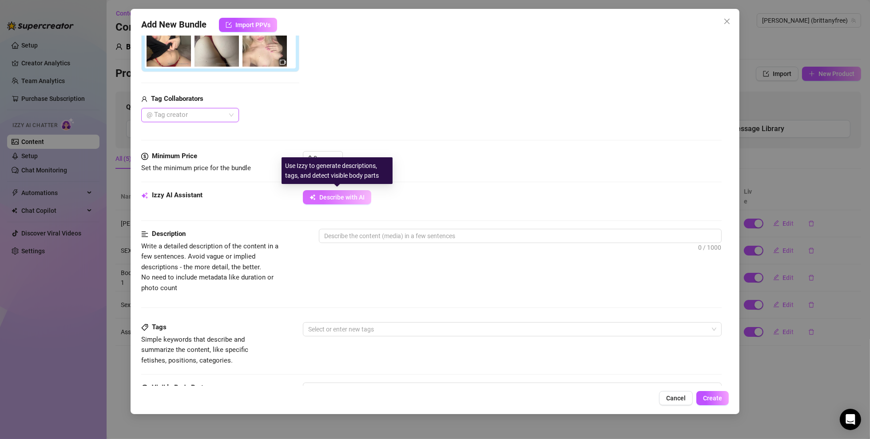
click at [337, 196] on span "Describe with AI" at bounding box center [341, 197] width 45 height 7
click at [324, 154] on input "0" at bounding box center [328, 158] width 29 height 13
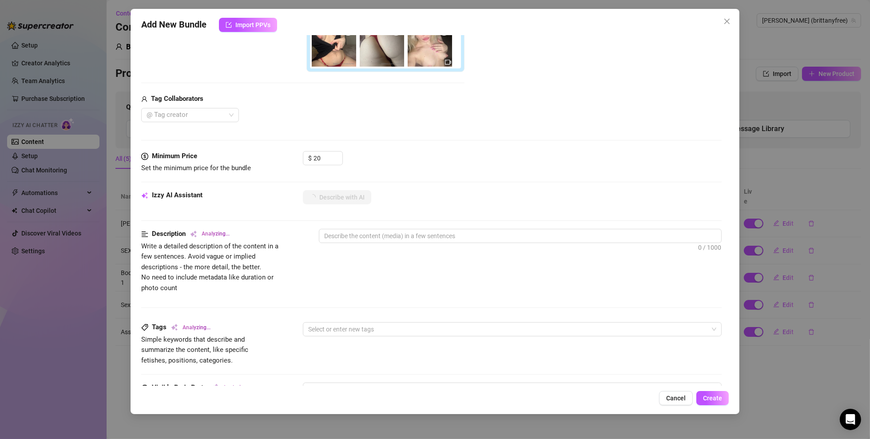
click at [408, 157] on div "$ 20" at bounding box center [512, 162] width 419 height 22
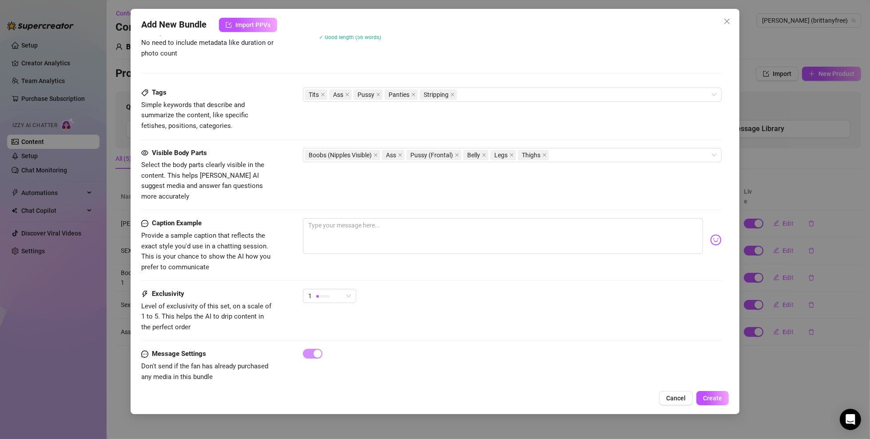
scroll to position [502, 0]
click at [430, 217] on textarea at bounding box center [503, 235] width 400 height 36
type textarea "D"
type textarea "Do"
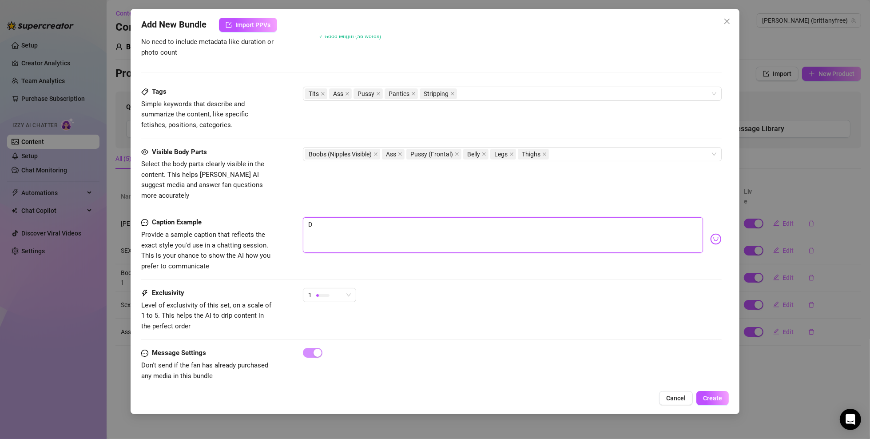
type textarea "Do"
type textarea "Do y"
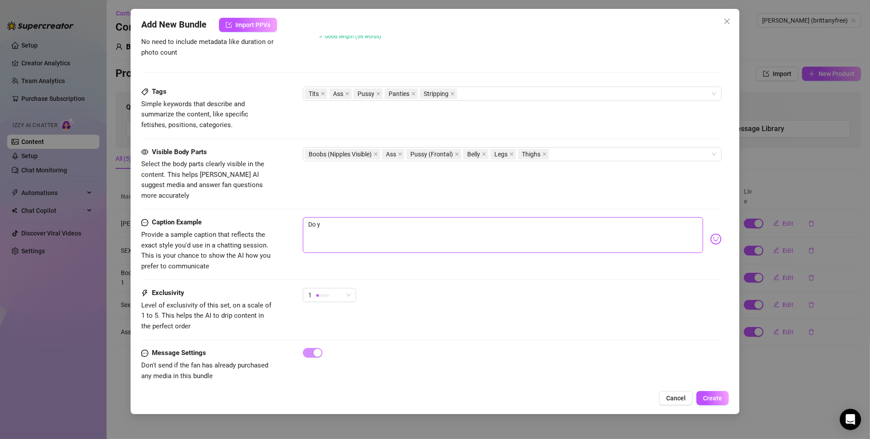
type textarea "Do yo"
type textarea "Do you"
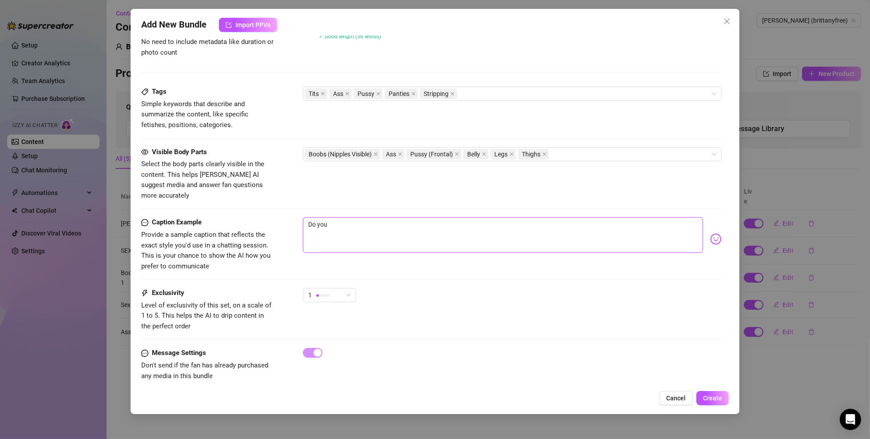
type textarea "Do you"
type textarea "Do you l"
type textarea "Do you li"
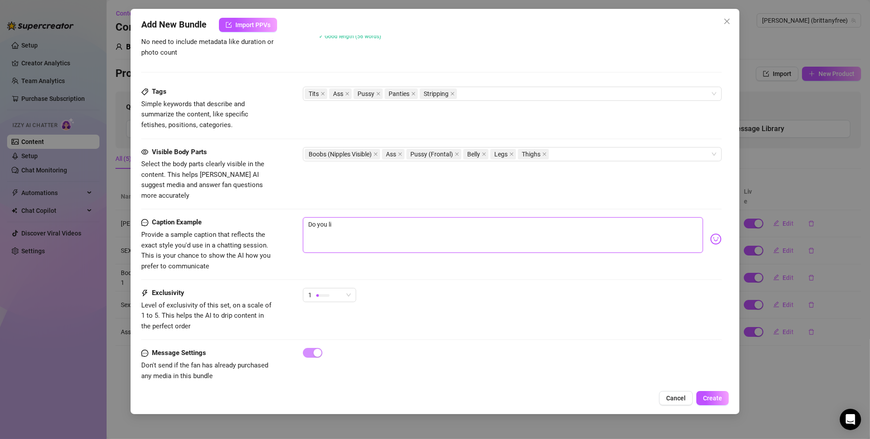
type textarea "Do you lik"
type textarea "Do you like"
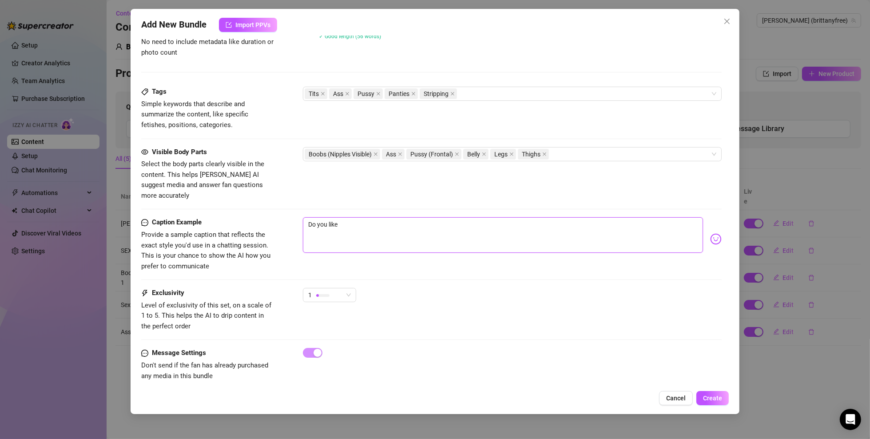
type textarea "Do you like"
type textarea "Do you like m"
type textarea "Do you like my"
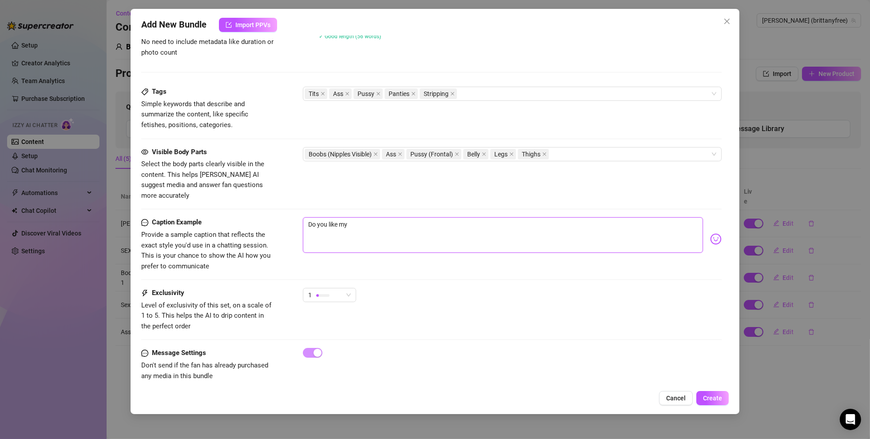
type textarea "Do you like my"
type textarea "Do you like my t"
type textarea "Do you like my ti"
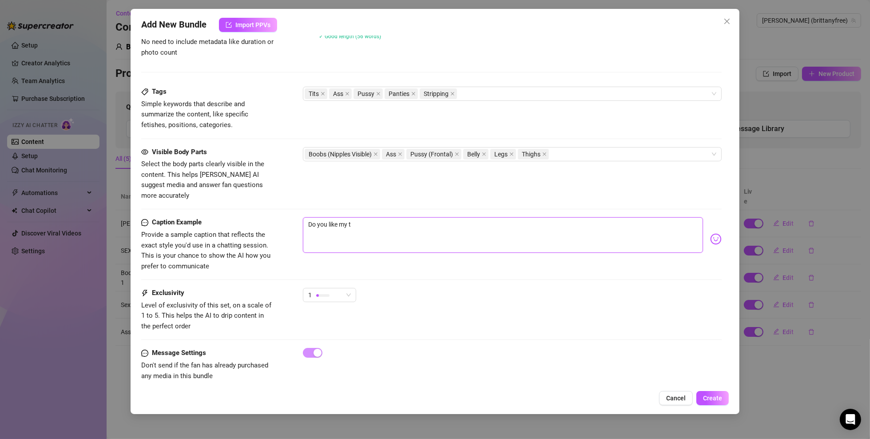
type textarea "Do you like my ti"
type textarea "Do you like my tit"
type textarea "Do you like my tits"
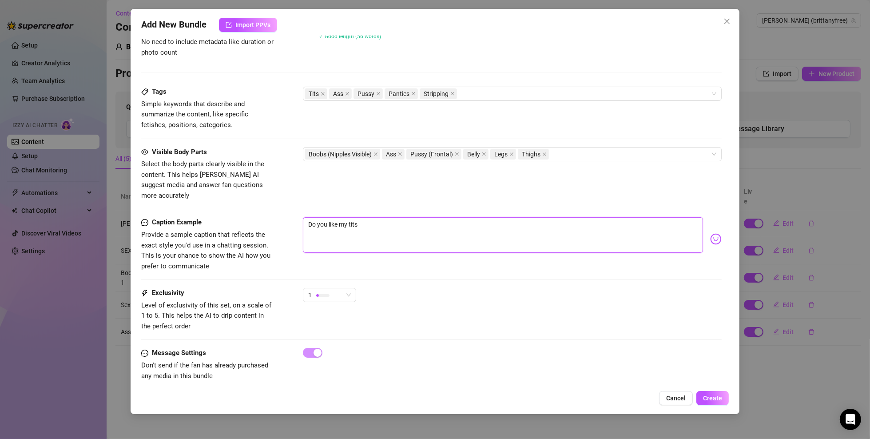
type textarea "Do you like my tits"
type textarea "Do you like my tit"
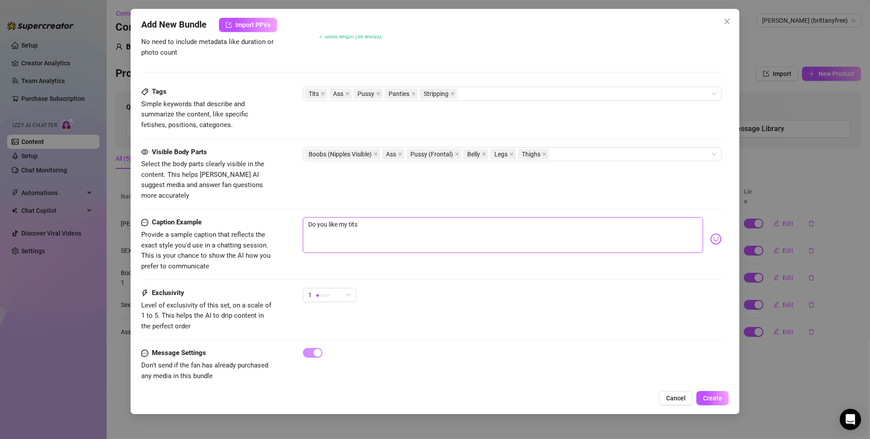
type textarea "Do you like my tit"
type textarea "Do you like my titt"
type textarea "Do you like my tit"
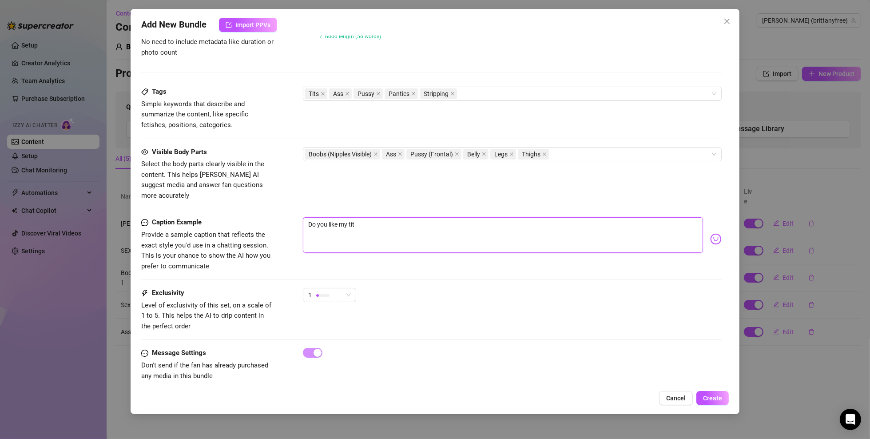
type textarea "Do you like my tits"
type textarea "Do you like my tits b"
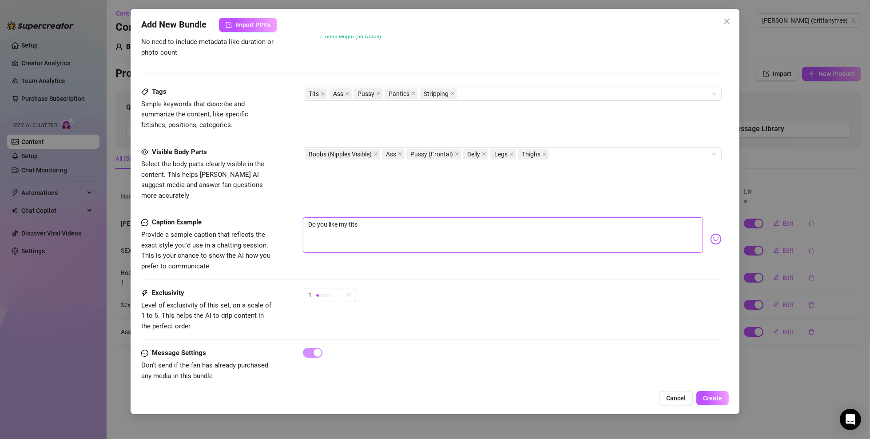
type textarea "Do you like my tits b"
type textarea "Do you like my tits ba"
type textarea "Do you like my tits bab"
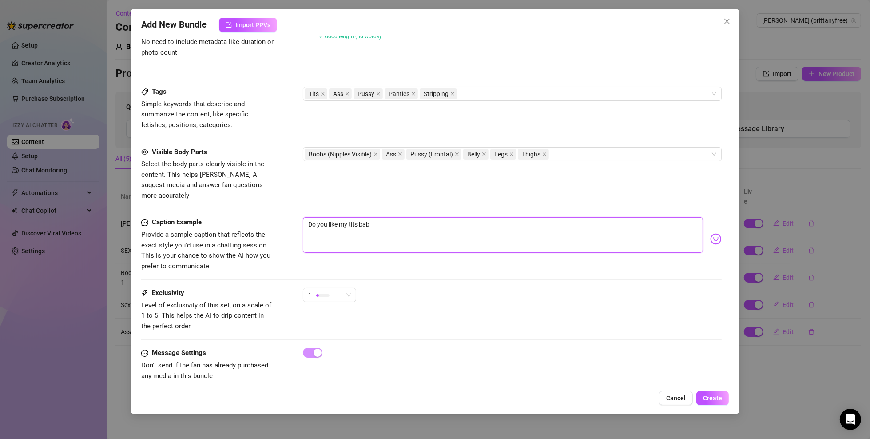
type textarea "Do you like my tits baby"
type textarea "Do you like my tits bab"
type textarea "Do you like my tits ba"
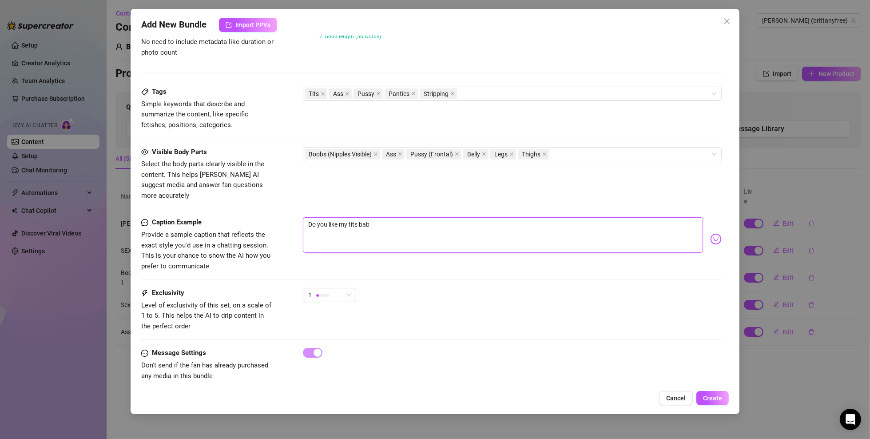
type textarea "Do you like my tits ba"
type textarea "Do you like my tits b"
type textarea "Do you like my tits"
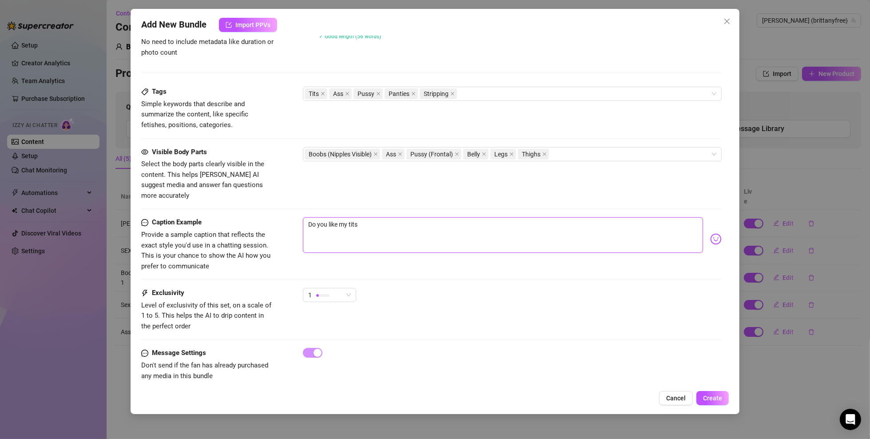
type textarea "Do you like my tits"
type textarea "Do you like my tits?"
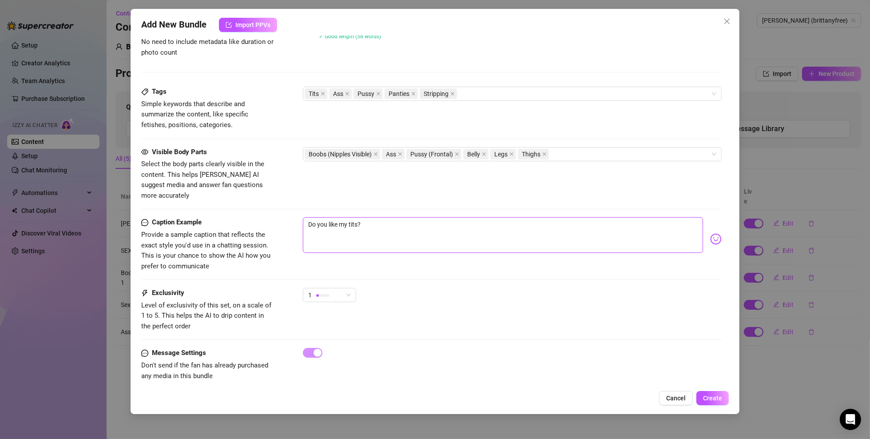
type textarea "Do you like my tits?"
type textarea "Do you like my tits? M"
type textarea "Do you like my tits? My"
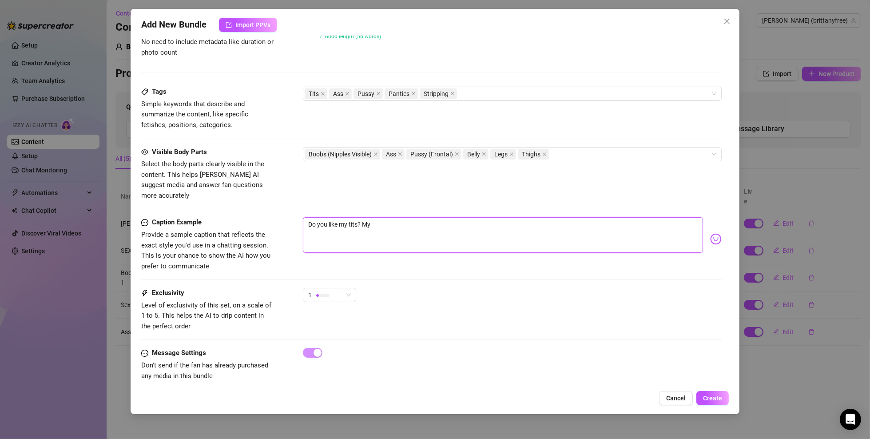
type textarea "Do you like my tits? My"
type textarea "Do you like my tits? My n"
type textarea "Do you like my tits? My ni"
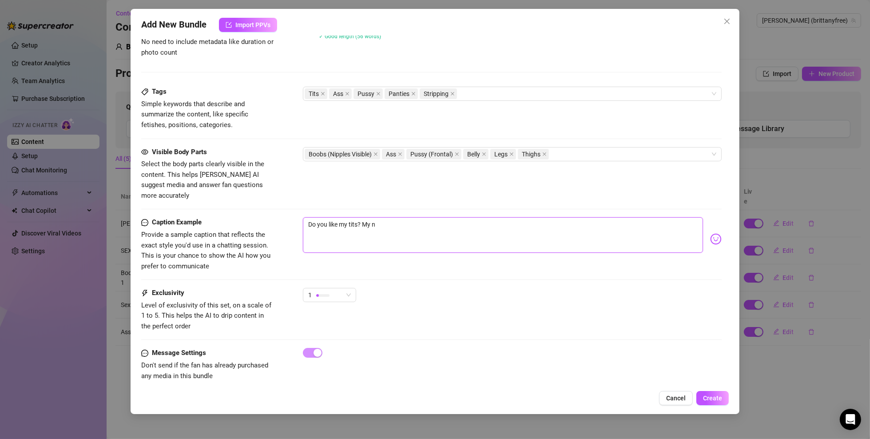
type textarea "Do you like my tits? My ni"
type textarea "Do you like my tits? My nip"
type textarea "Do you like my tits? My nipp"
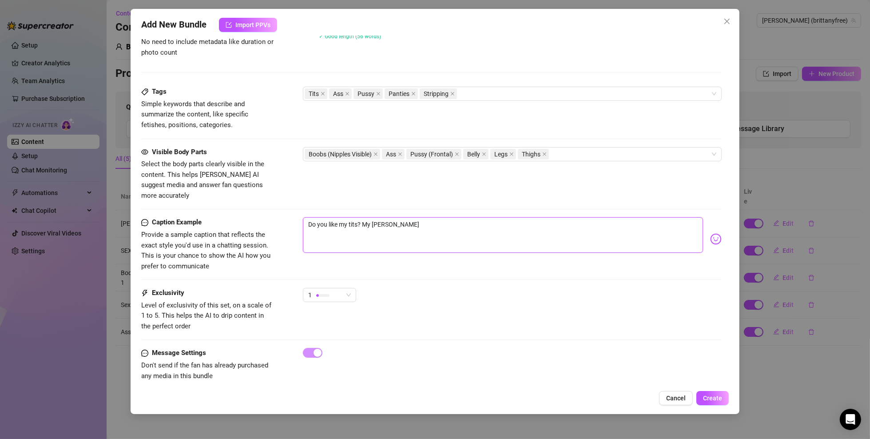
type textarea "Do you like my tits? My nippl"
type textarea "Do you like my tits? My nipple"
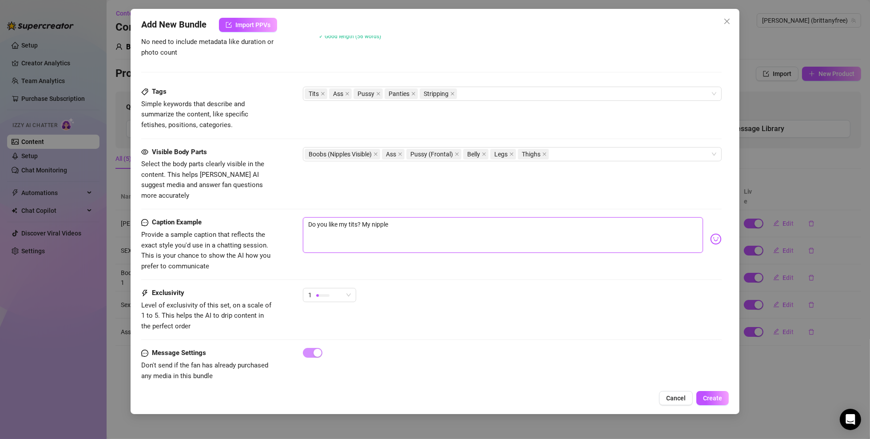
type textarea "Do you like my tits? My nipple"
type textarea "Do you like my tits? My nipple a"
type textarea "Do you like my tits? My nipple ar"
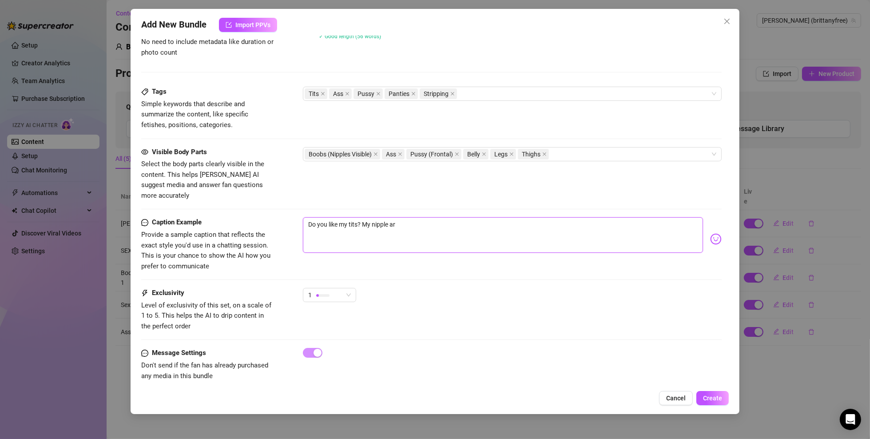
type textarea "Do you like my tits? My nipple are"
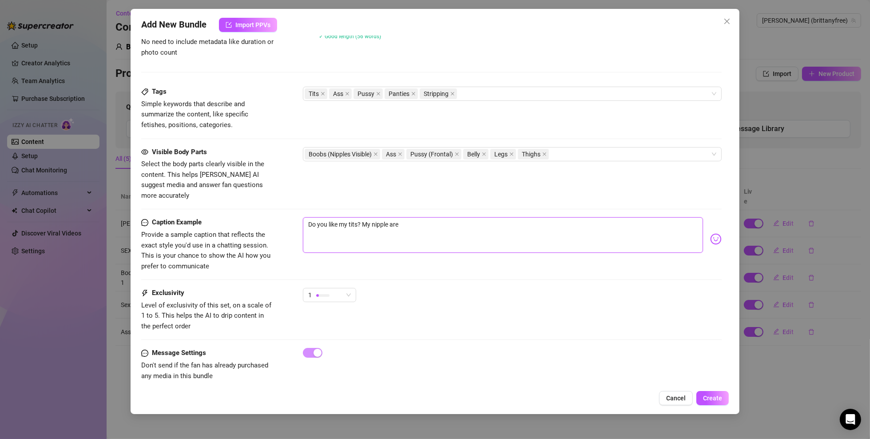
type textarea "Do you like my tits? My nipple are"
type textarea "Do you like my tits? My nipple ar"
type textarea "Do you like my tits? My nipple a"
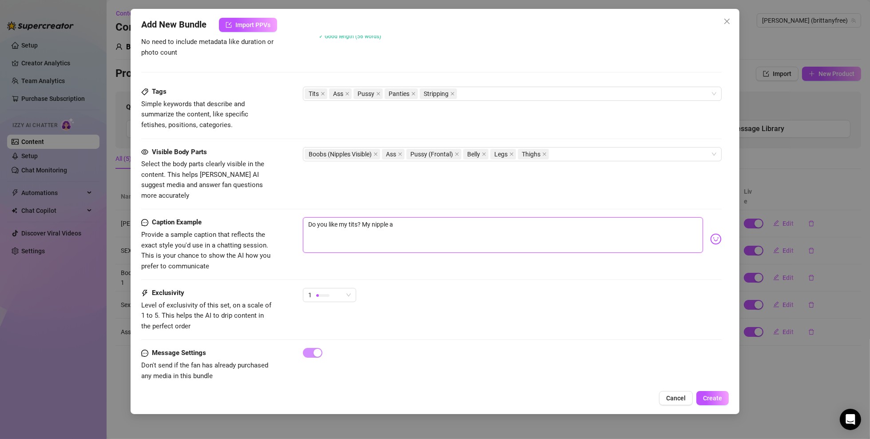
type textarea "Do you like my tits? My nipple"
type textarea "Do you like my tits? My nipples"
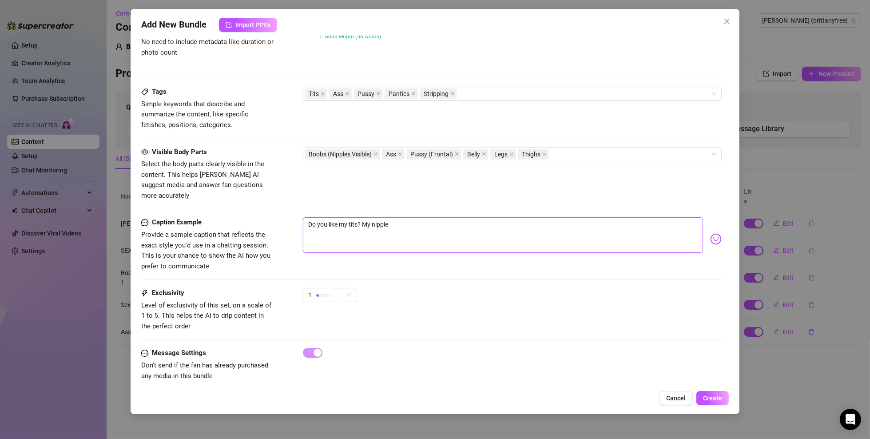
type textarea "Do you like my tits? My nipples"
type textarea "Do you like my tits? My nipples a"
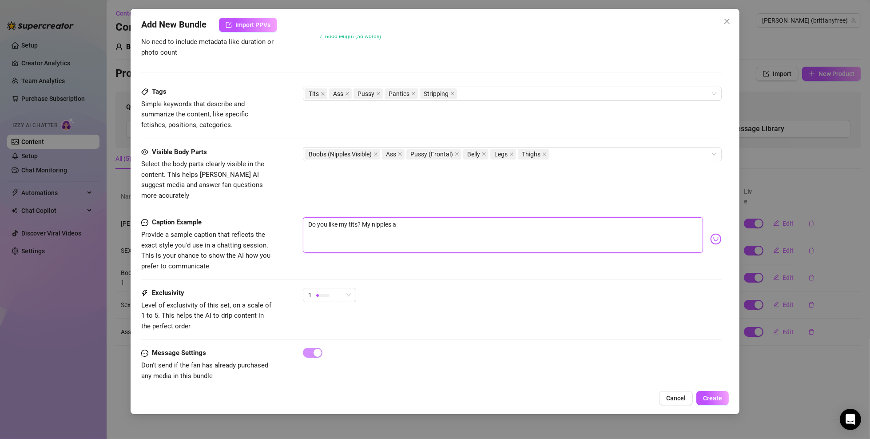
type textarea "Do you like my tits? My nipples ar"
type textarea "Do you like my tits? My nipples are"
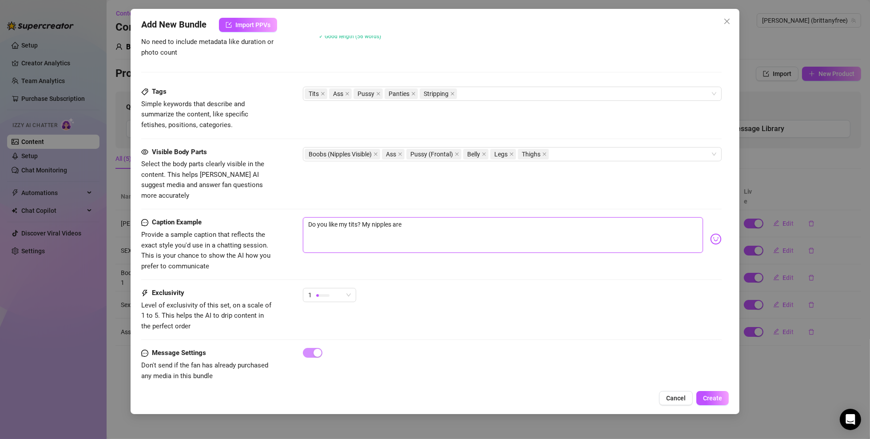
type textarea "Do you like my tits? My nipples are"
type textarea "Do you like my tits? My nipples are s"
type textarea "Do you like my tits? My nipples are so"
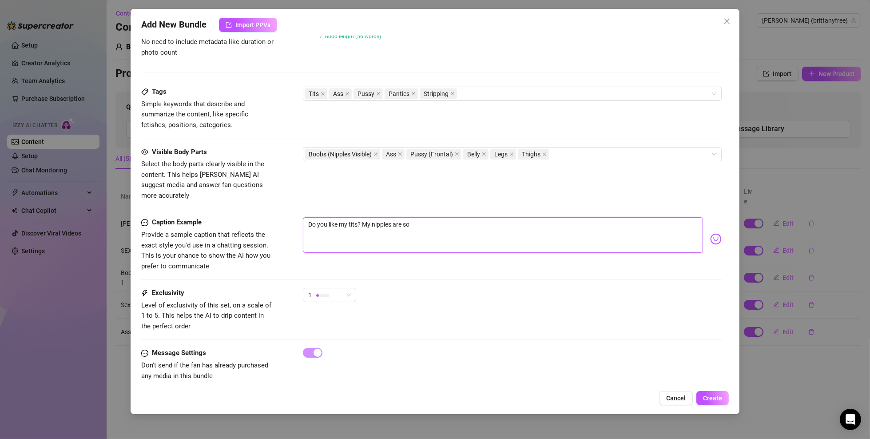
type textarea "Do you like my tits? My nipples are soh"
type textarea "Do you like my tits? My nipples are soha"
type textarea "Do you like my tits? My nipples are sohar"
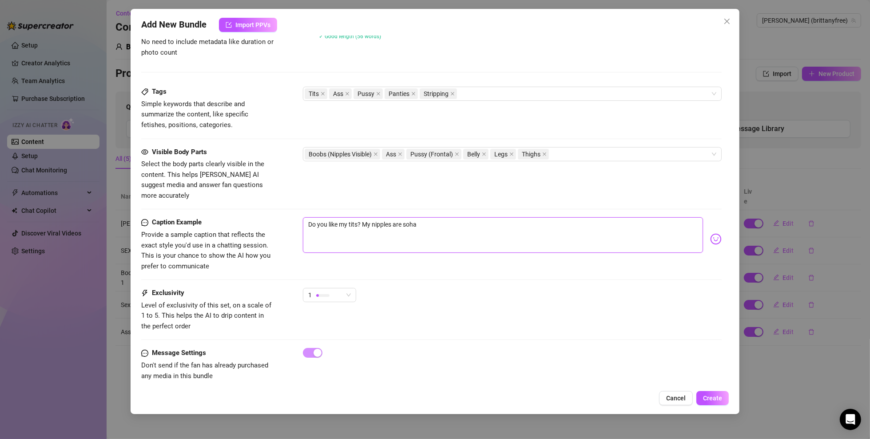
type textarea "Do you like my tits? My nipples are sohar"
type textarea "Do you like my tits? My nipples are sohard"
type textarea "Do you like my tits? My nipples are sohar"
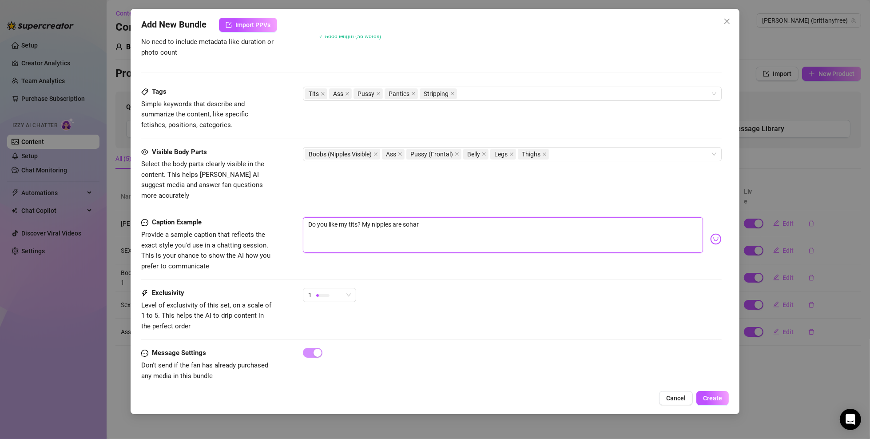
type textarea "Do you like my tits? My nipples are soha"
type textarea "Do you like my tits? My nipples are soh"
type textarea "Do you like my tits? My nipples are so"
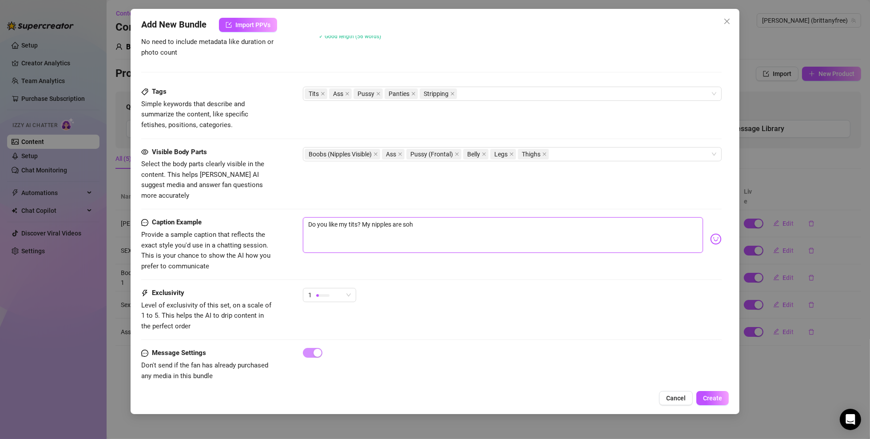
type textarea "Do you like my tits? My nipples are so"
type textarea "Do you like my tits? My nipples are so h"
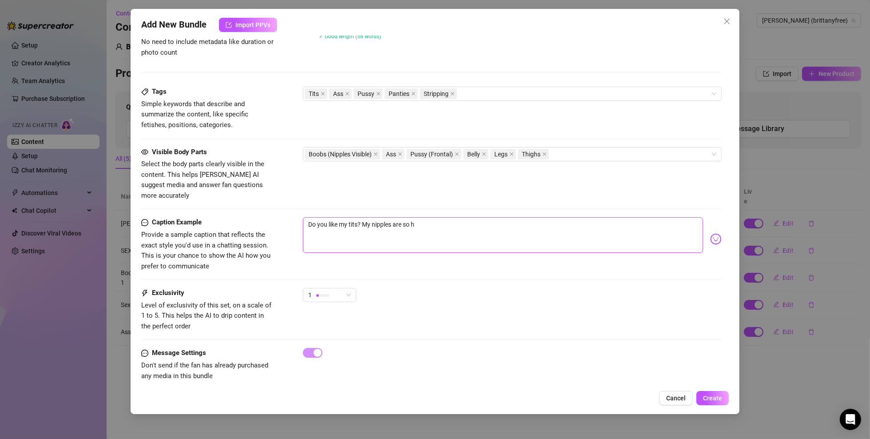
type textarea "Do you like my tits? My nipples are so ha"
type textarea "Do you like my tits? My nipples are so har"
type textarea "Do you like my tits? My nipples are so hard"
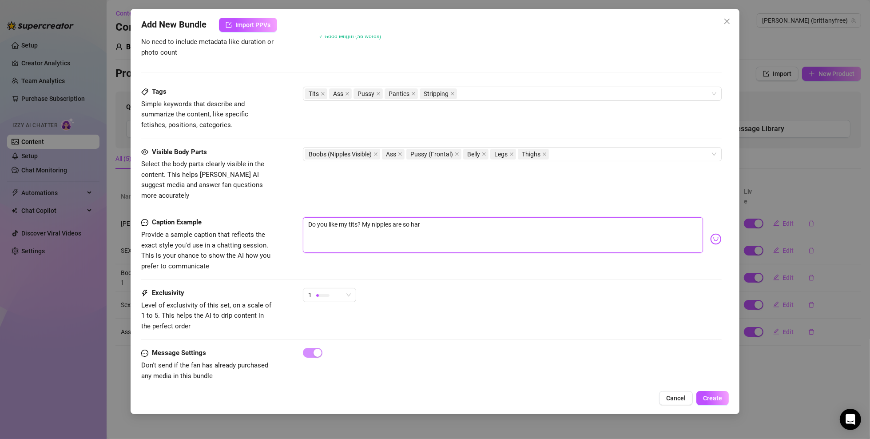
type textarea "Do you like my tits? My nipples are so hard"
type textarea "Do you like my tits? My nipples are so hard r"
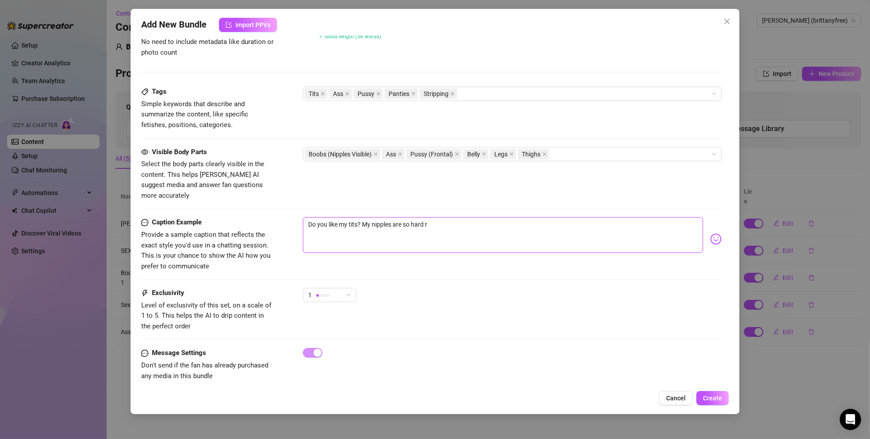
type textarea "Do you like my tits? My nipples are so hard ri"
type textarea "Do you like my tits? My nipples are so hard rig"
type textarea "Do you like my tits? My nipples are so hard righ"
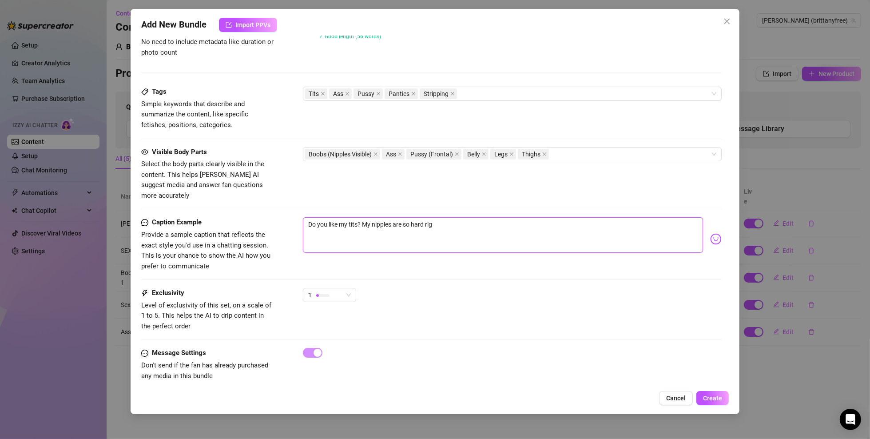
type textarea "Do you like my tits? My nipples are so hard righ"
type textarea "Do you like my tits? My nipples are so hard right"
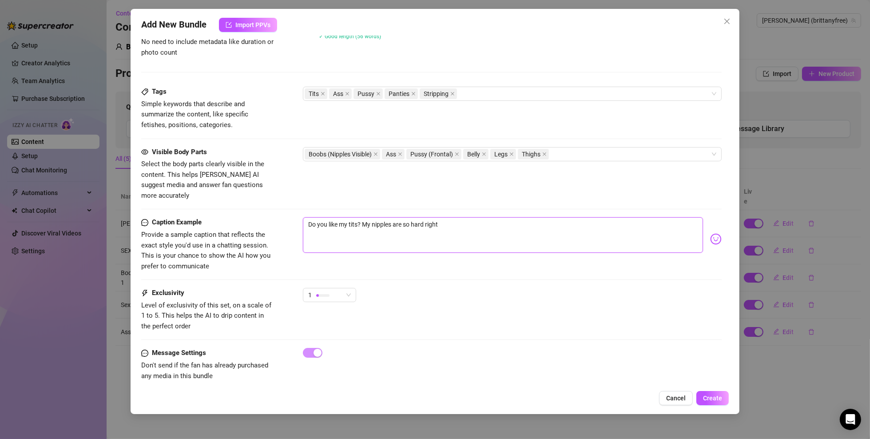
type textarea "Do you like my tits? My nipples are so hard right n"
type textarea "Do you like my tits? My nipples are so hard right no"
type textarea "Do you like my tits? My nipples are so hard right now"
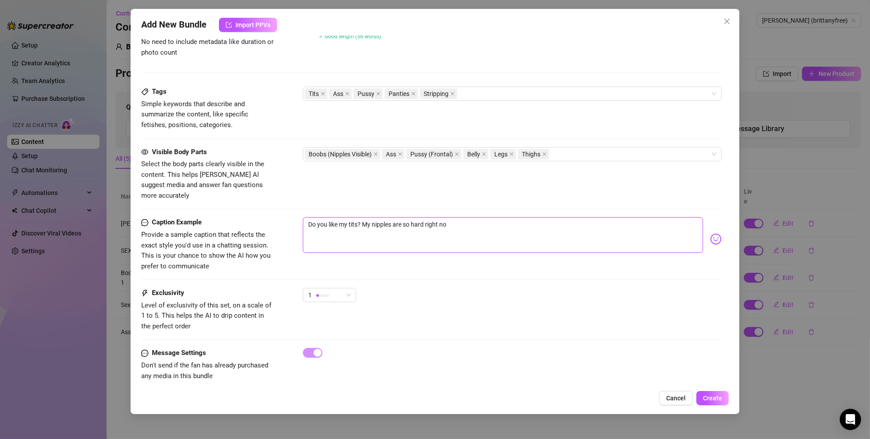
type textarea "Do you like my tits? My nipples are so hard right now"
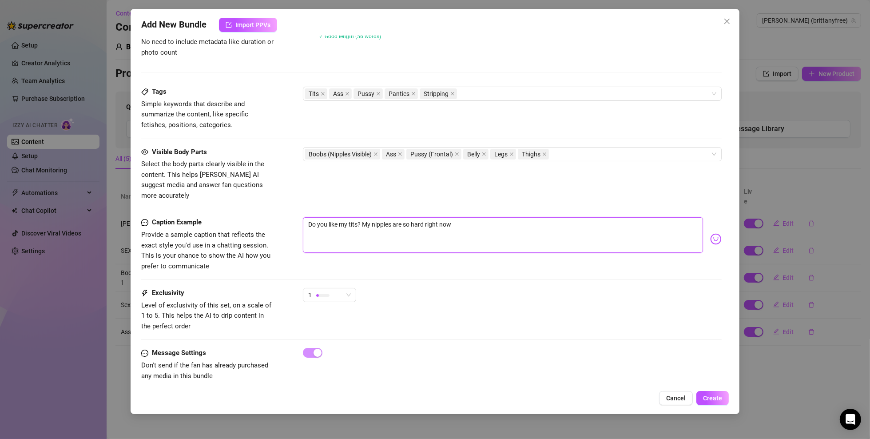
type textarea "Do you like my tits? My nipples are so hard right now,"
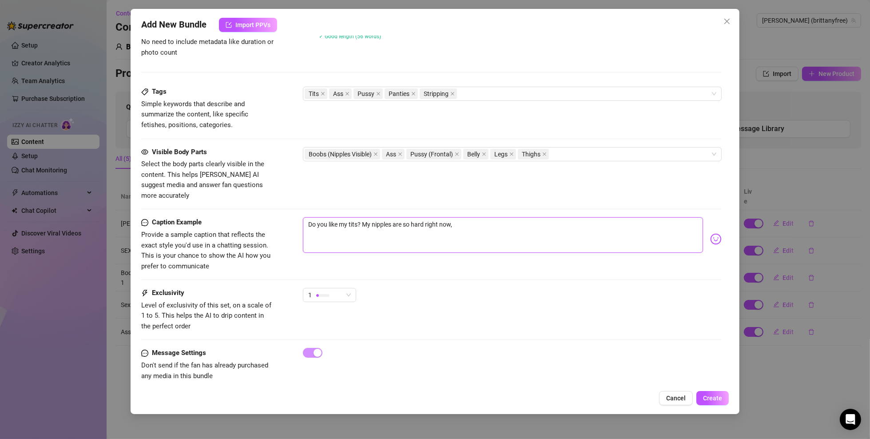
type textarea "Do you like my tits? My nipples are so hard right now,"
type textarea "Do you like my tits? My nipples are so hard right now"
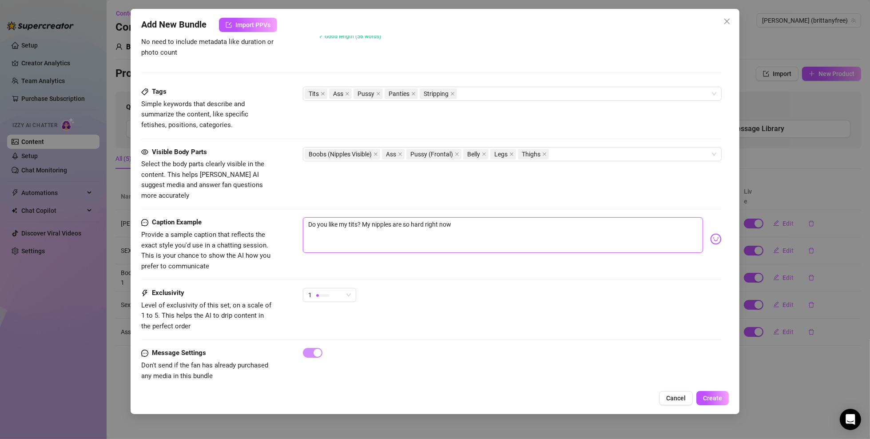
type textarea "Do you like my tits? My nipples are so hard right now a"
type textarea "Do you like my tits? My nipples are so hard right now an"
type textarea "Do you like my tits? My nipples are so hard right now and"
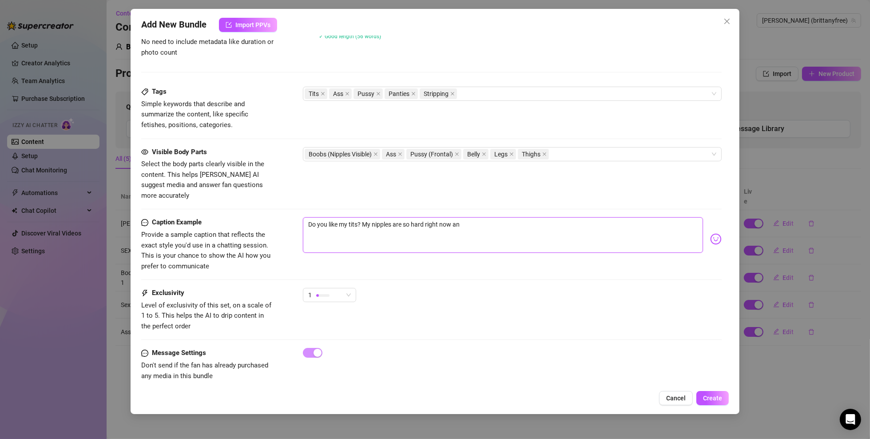
type textarea "Do you like my tits? My nipples are so hard right now and"
type textarea "Do you like my tits? My nipples are so hard right now and I"
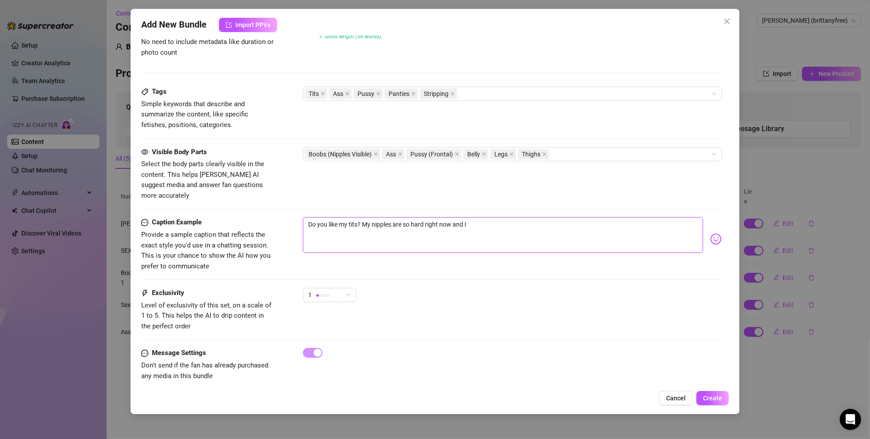
type textarea "Do you like my tits? My nipples are so hard right now and I"
click at [716, 399] on span "Create" at bounding box center [712, 398] width 19 height 7
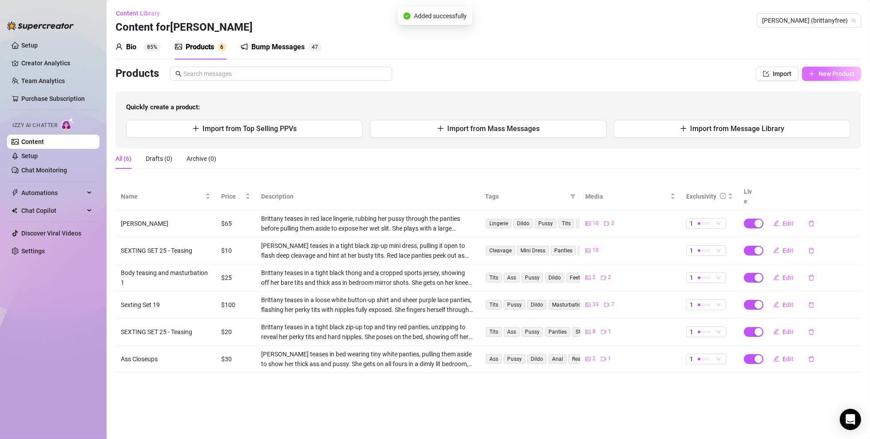
click at [835, 72] on span "New Product" at bounding box center [837, 73] width 36 height 7
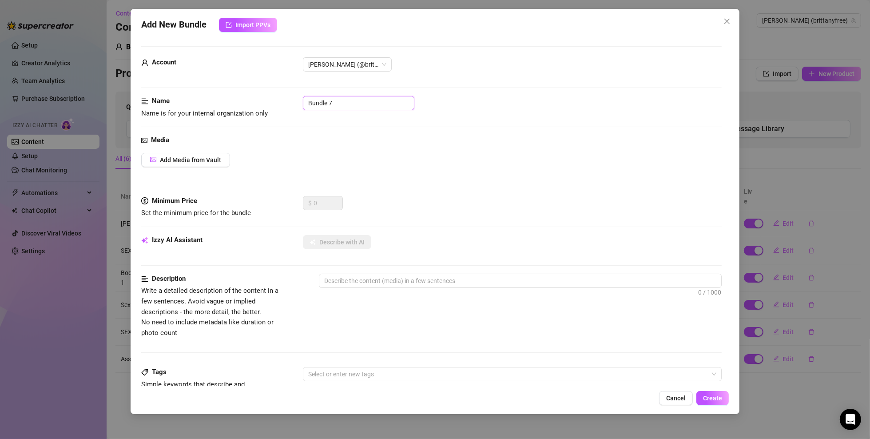
click at [350, 101] on input "Bundle 7" at bounding box center [359, 103] width 112 height 14
paste input "SEXTING SET 25 - Teasing"
drag, startPoint x: 386, startPoint y: 106, endPoint x: 359, endPoint y: 105, distance: 27.1
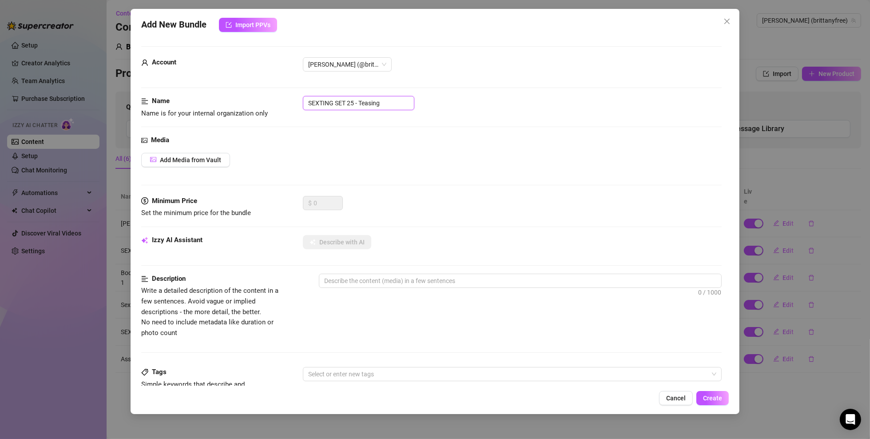
click at [359, 105] on input "SEXTING SET 25 - Teasing" at bounding box center [359, 103] width 112 height 14
click at [487, 107] on div "SEXTING SET 25 - Pussy Explicit" at bounding box center [512, 103] width 419 height 14
click at [216, 156] on span "Add Media from Vault" at bounding box center [190, 159] width 61 height 7
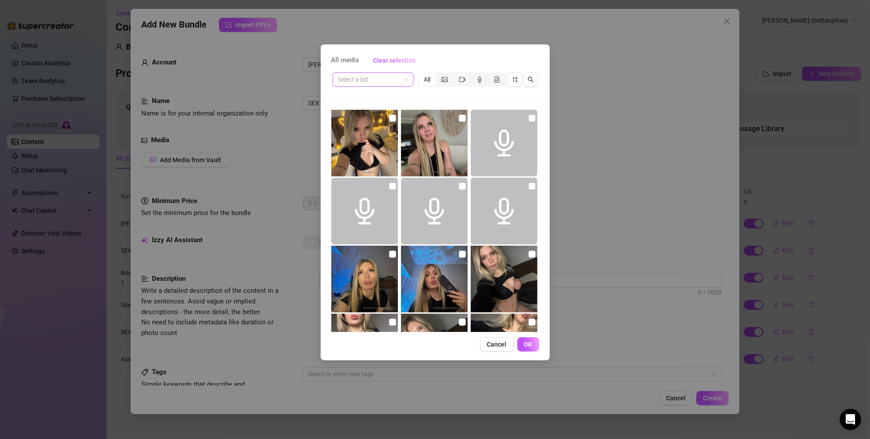
click at [396, 85] on input "search" at bounding box center [369, 79] width 62 height 13
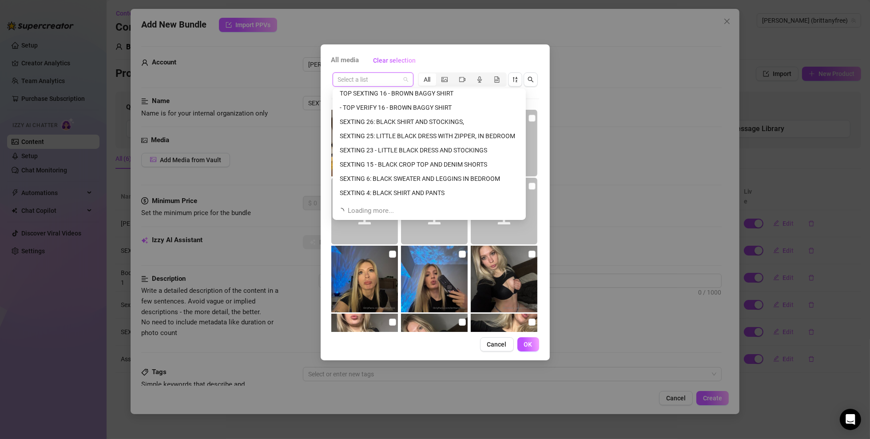
scroll to position [82, 0]
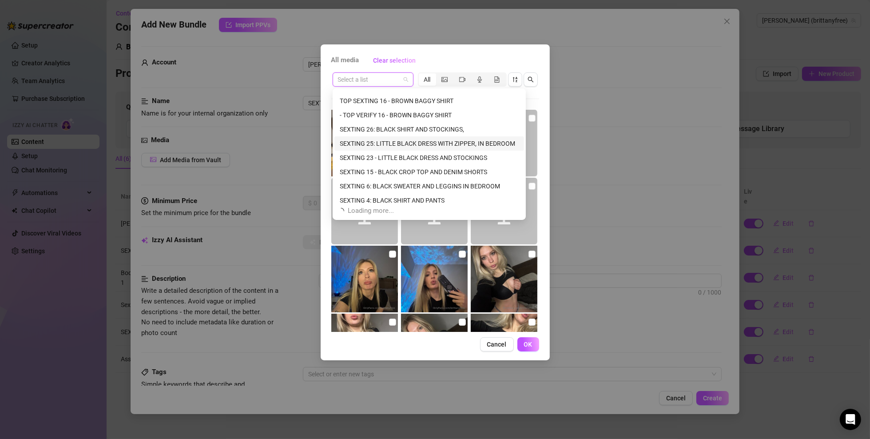
click at [391, 142] on div "SEXTING 25: LITTLE BLACK DRESS WITH ZIPPER, IN BEDROOM" at bounding box center [429, 144] width 179 height 10
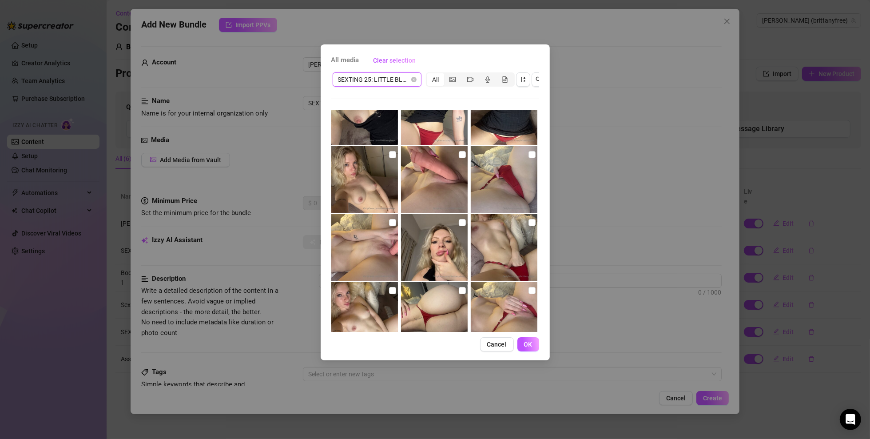
scroll to position [578, 0]
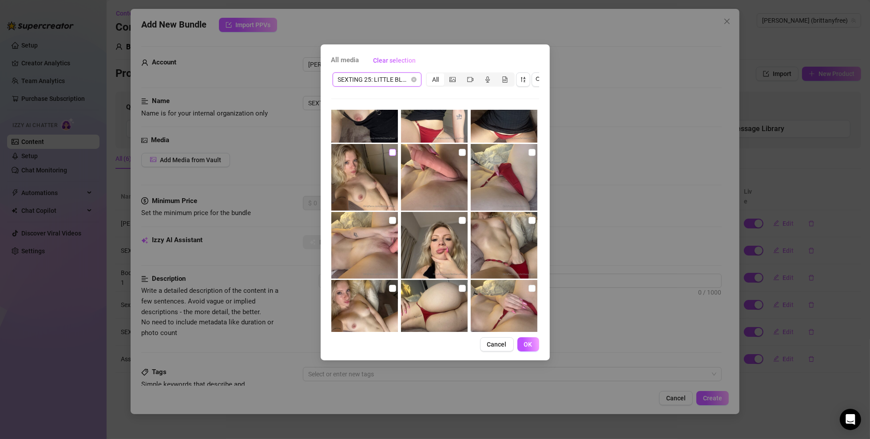
click at [389, 149] on input "checkbox" at bounding box center [392, 152] width 7 height 7
click at [386, 150] on img at bounding box center [364, 177] width 67 height 67
click at [529, 153] on input "checkbox" at bounding box center [532, 152] width 7 height 7
click at [529, 145] on img at bounding box center [504, 177] width 67 height 67
click at [529, 219] on input "checkbox" at bounding box center [532, 220] width 7 height 7
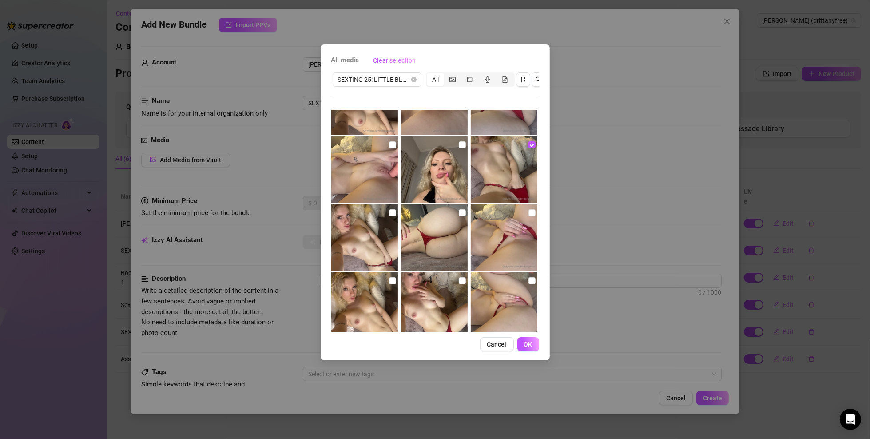
scroll to position [622, 0]
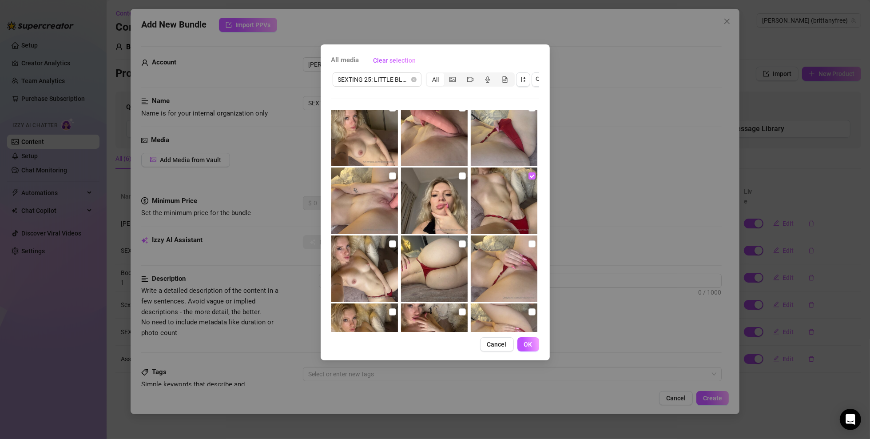
click at [529, 173] on input "checkbox" at bounding box center [532, 175] width 7 height 7
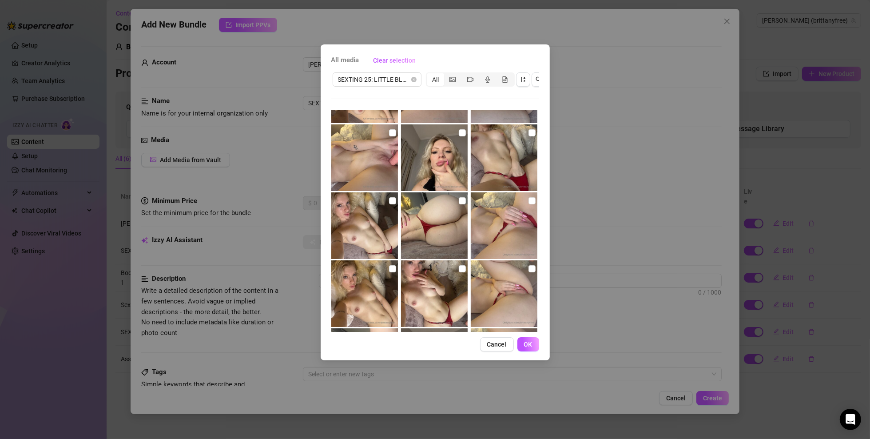
scroll to position [666, 0]
click at [459, 266] on input "checkbox" at bounding box center [462, 267] width 7 height 7
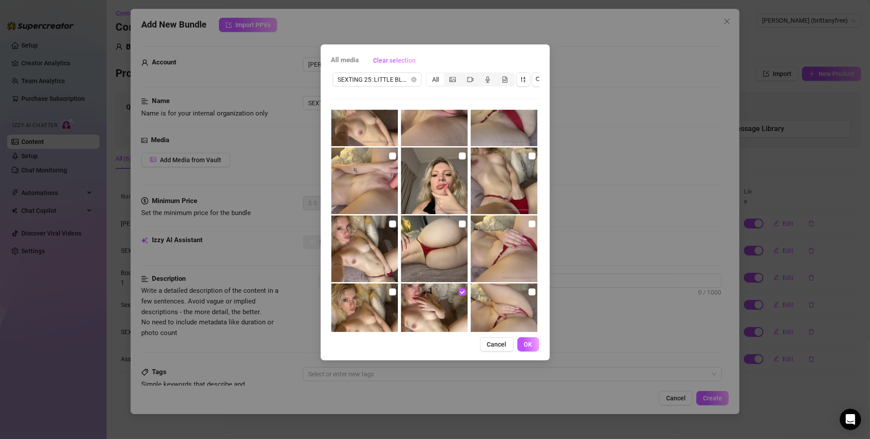
scroll to position [622, 0]
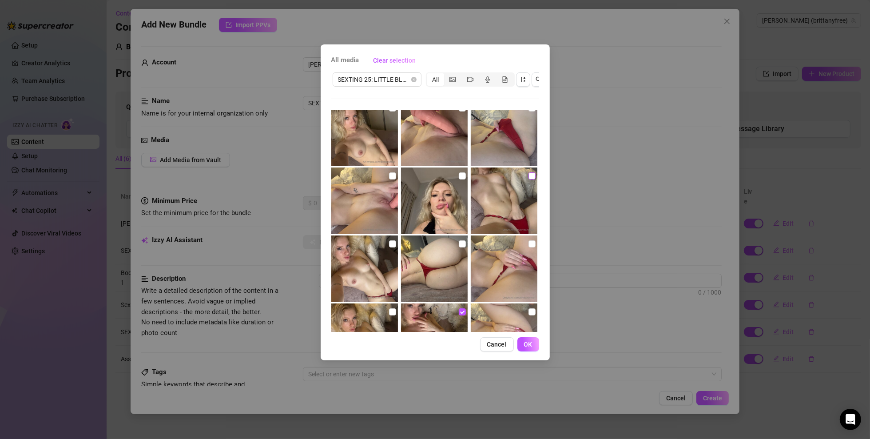
drag, startPoint x: 529, startPoint y: 176, endPoint x: 524, endPoint y: 177, distance: 5.1
click at [529, 176] on input "checkbox" at bounding box center [532, 175] width 7 height 7
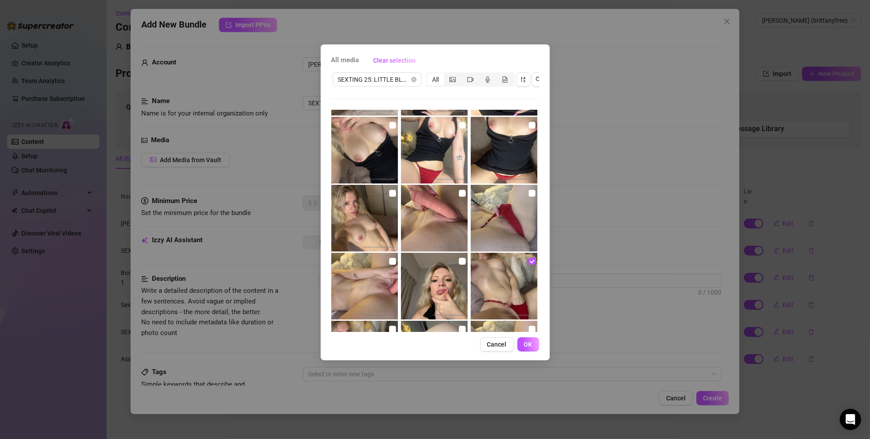
scroll to position [533, 0]
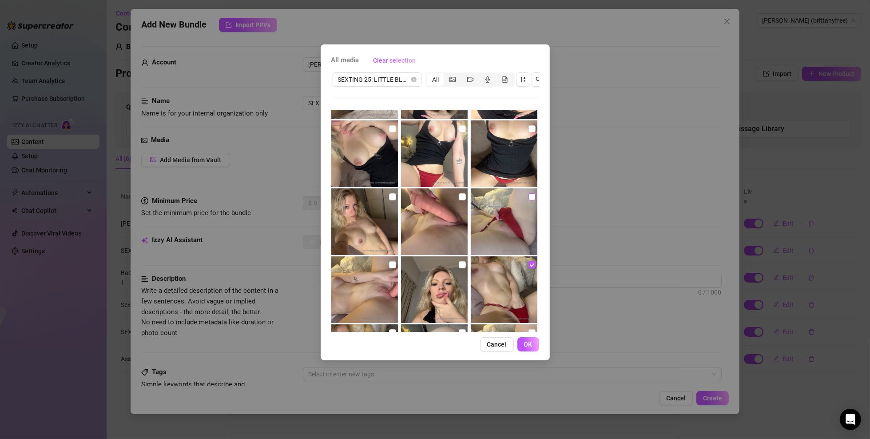
click at [529, 192] on label at bounding box center [532, 197] width 7 height 10
click at [529, 193] on input "checkbox" at bounding box center [532, 196] width 7 height 7
click at [390, 196] on input "checkbox" at bounding box center [392, 196] width 7 height 7
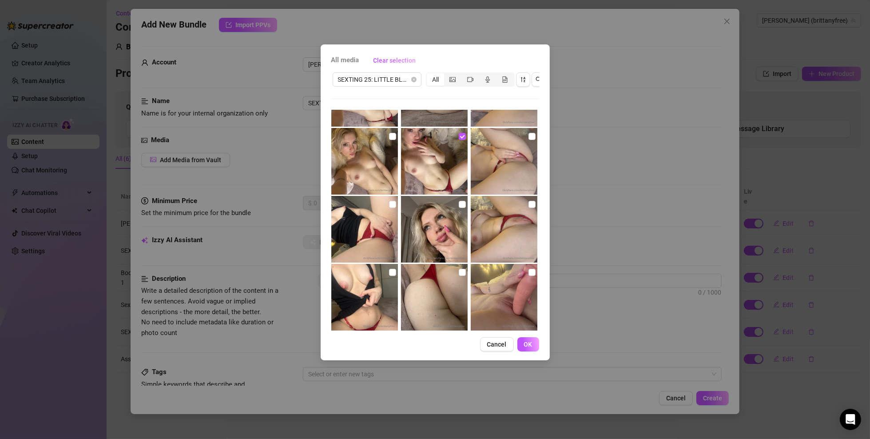
scroll to position [800, 0]
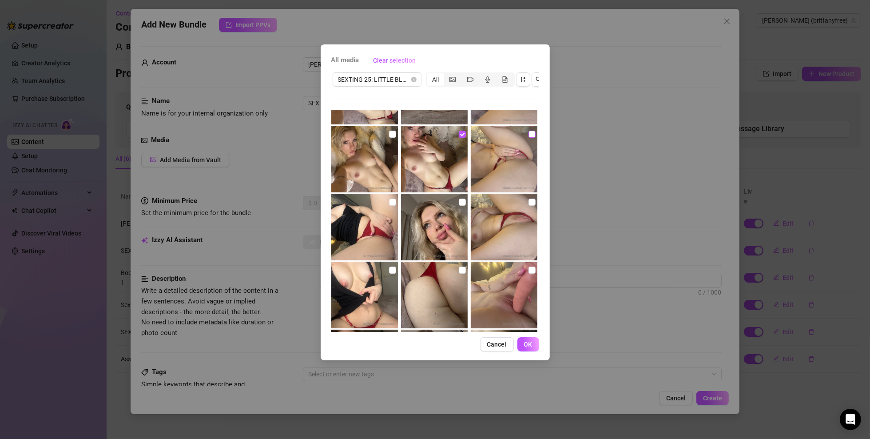
click at [529, 135] on input "checkbox" at bounding box center [532, 134] width 7 height 7
click at [530, 199] on input "checkbox" at bounding box center [532, 202] width 7 height 7
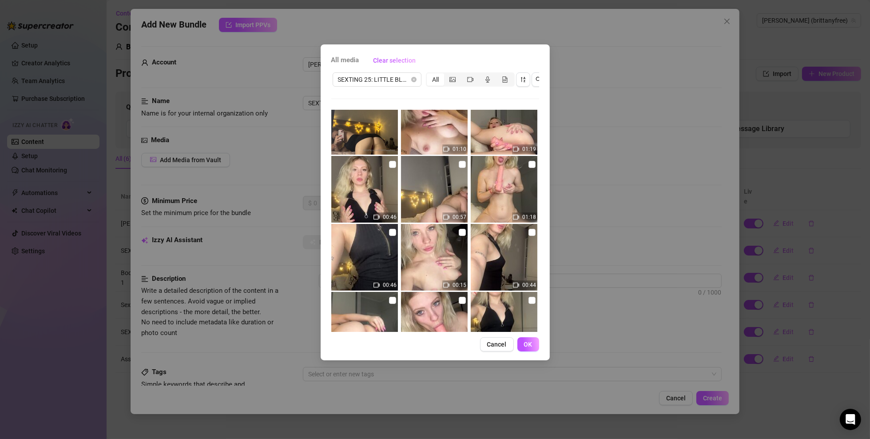
scroll to position [1999, 0]
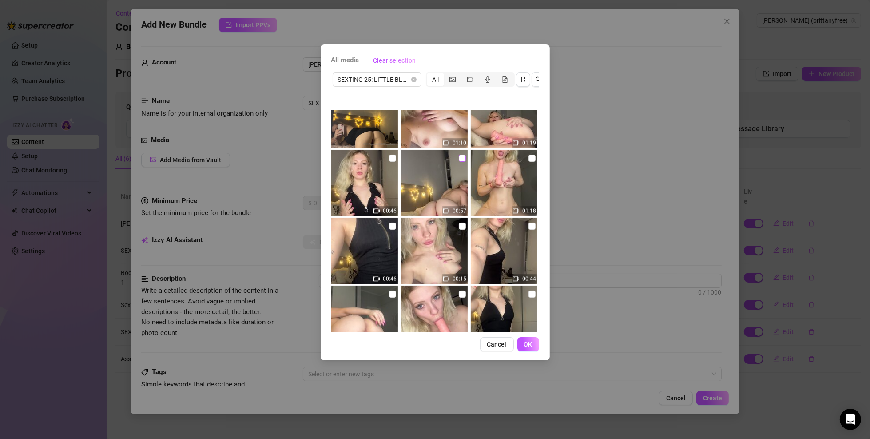
click at [460, 158] on input "checkbox" at bounding box center [462, 158] width 7 height 7
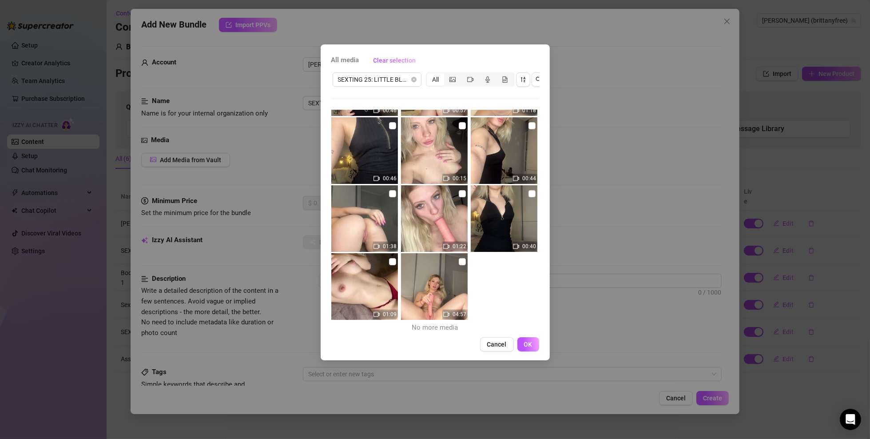
scroll to position [2102, 0]
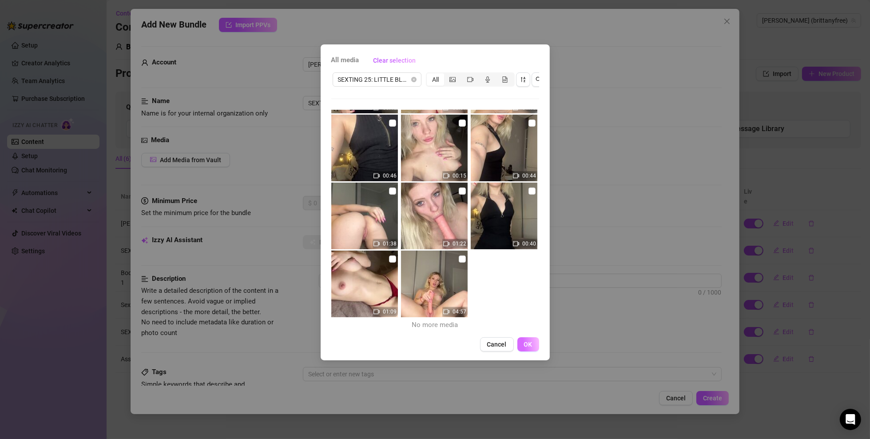
click at [527, 348] on span "OK" at bounding box center [528, 344] width 8 height 7
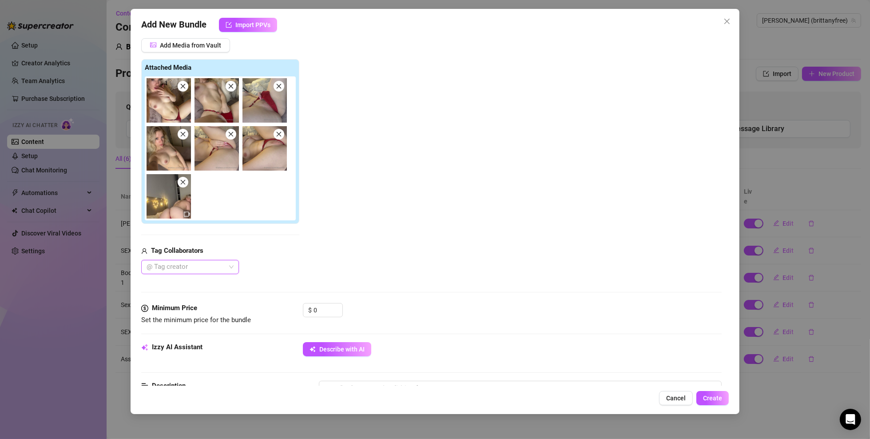
scroll to position [178, 0]
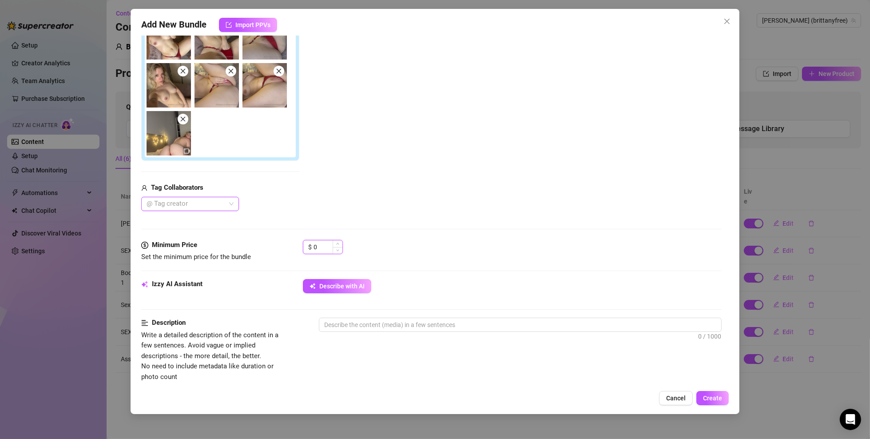
click at [322, 247] on input "0" at bounding box center [328, 246] width 29 height 13
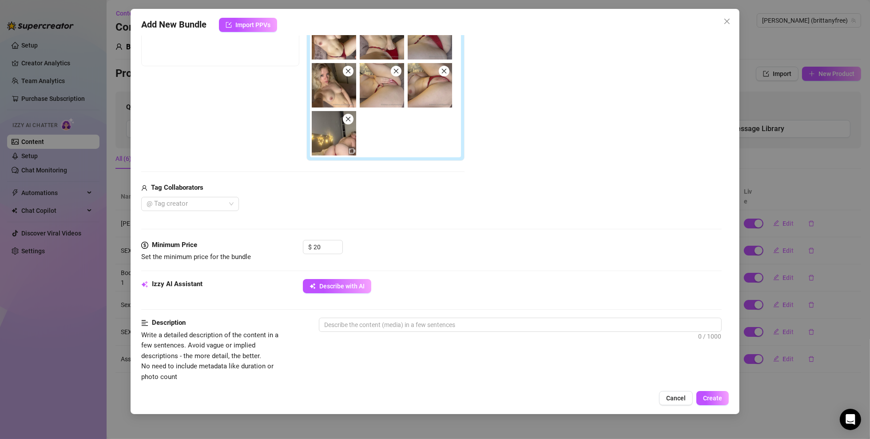
click at [431, 239] on div "Media Add Media from Vault Free preview Pay to view Tag Collaborators @ Tag cre…" at bounding box center [431, 98] width 581 height 283
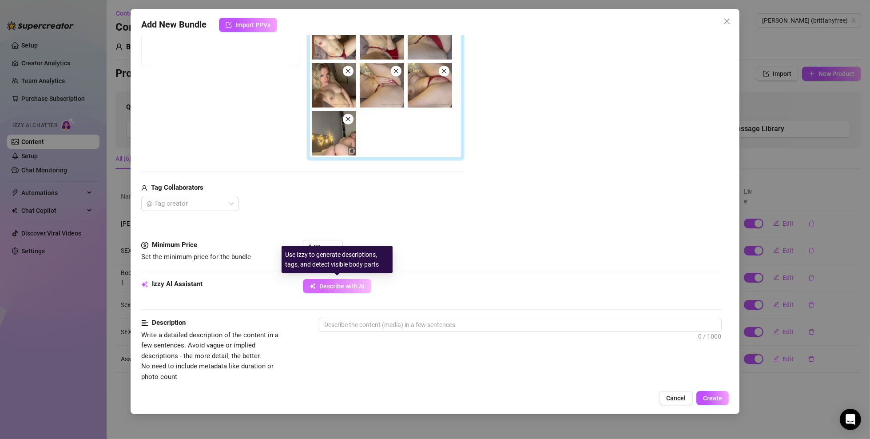
click at [327, 288] on span "Describe with AI" at bounding box center [341, 286] width 45 height 7
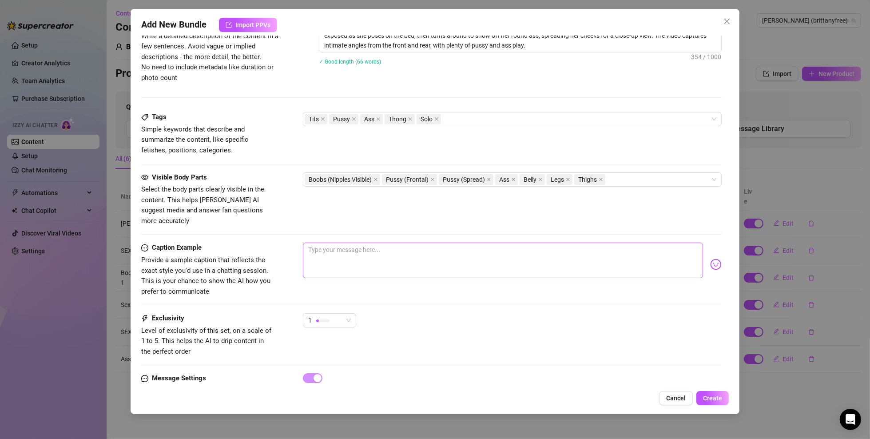
scroll to position [489, 0]
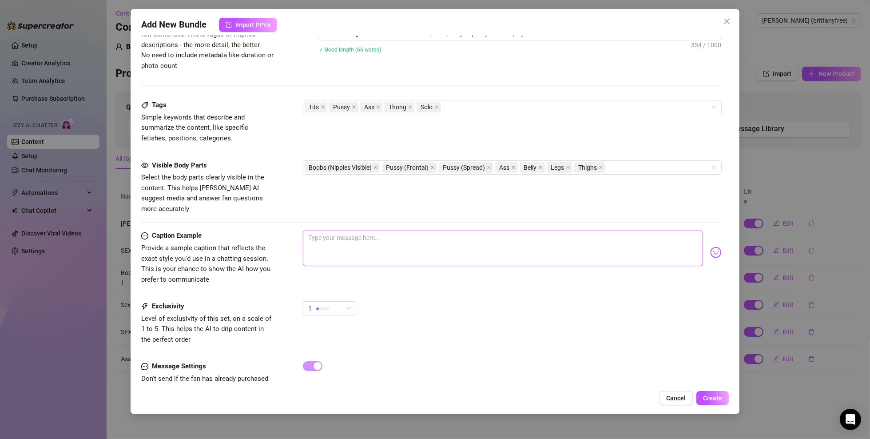
click at [342, 231] on textarea at bounding box center [503, 249] width 400 height 36
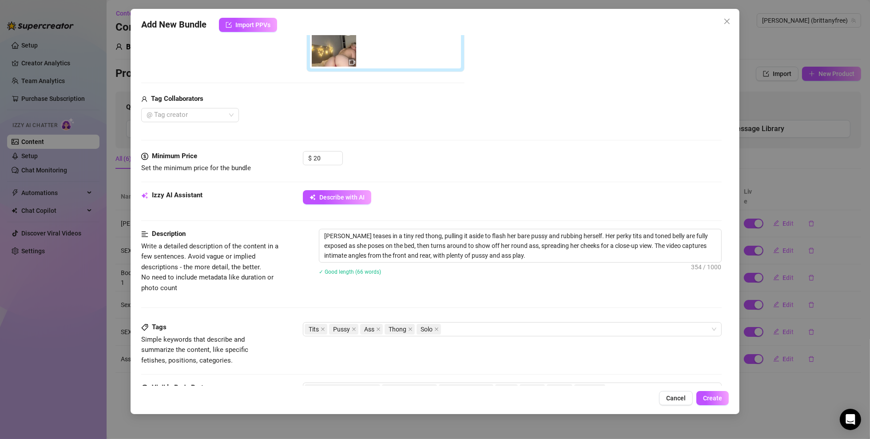
scroll to position [444, 0]
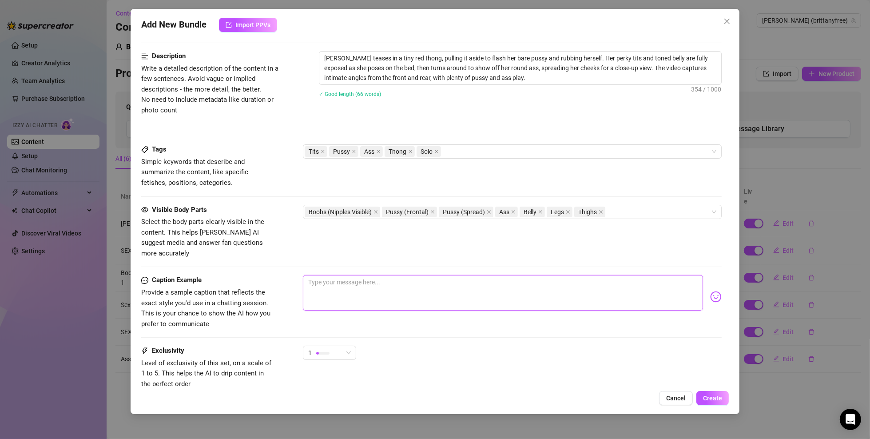
click at [368, 275] on textarea at bounding box center [503, 293] width 400 height 36
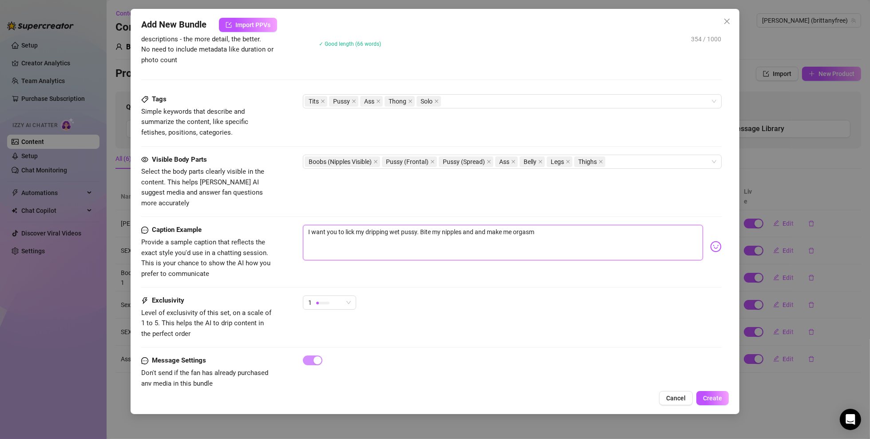
scroll to position [502, 0]
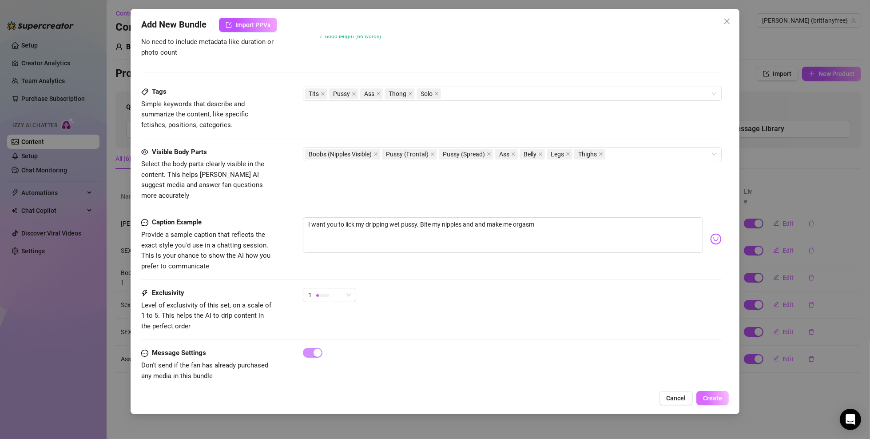
click at [718, 395] on span "Create" at bounding box center [712, 398] width 19 height 7
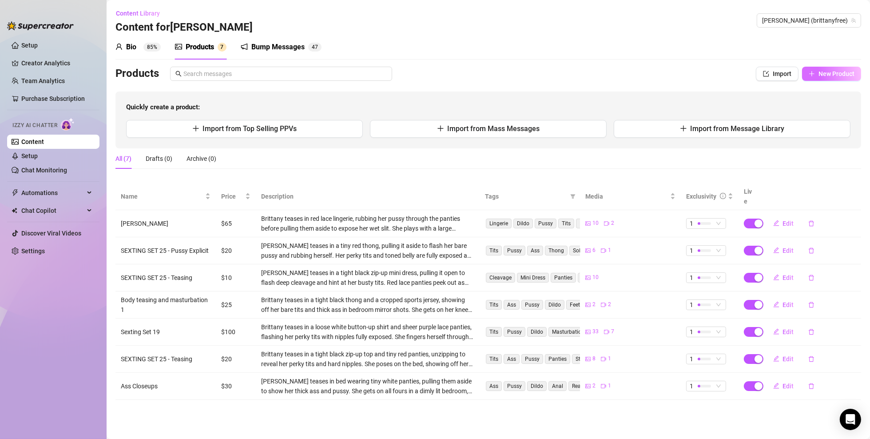
click at [852, 77] on span "New Product" at bounding box center [837, 73] width 36 height 7
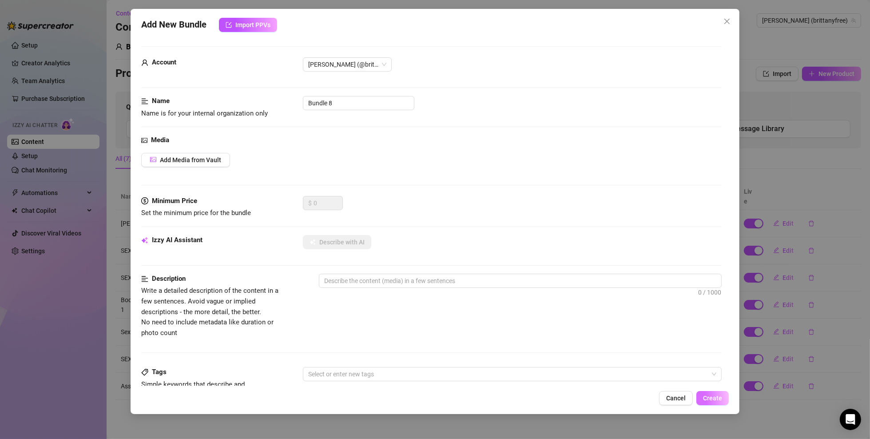
click at [714, 393] on button "Create" at bounding box center [713, 398] width 32 height 14
click at [677, 395] on span "Cancel" at bounding box center [676, 398] width 20 height 7
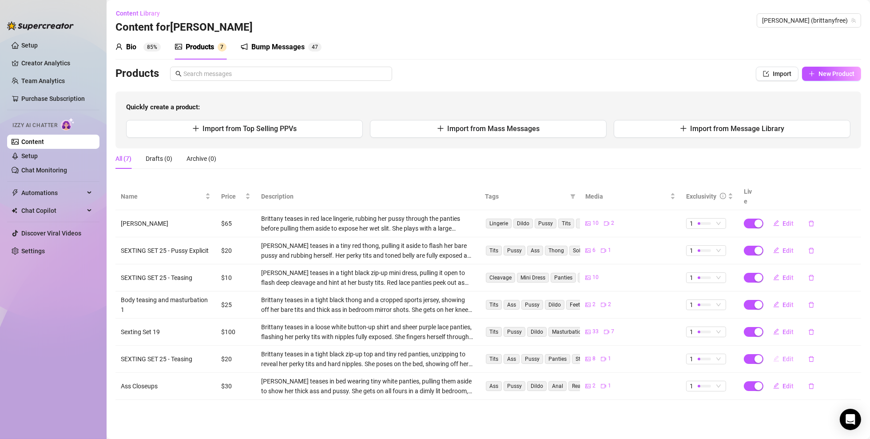
click at [786, 355] on span "Edit" at bounding box center [788, 358] width 11 height 7
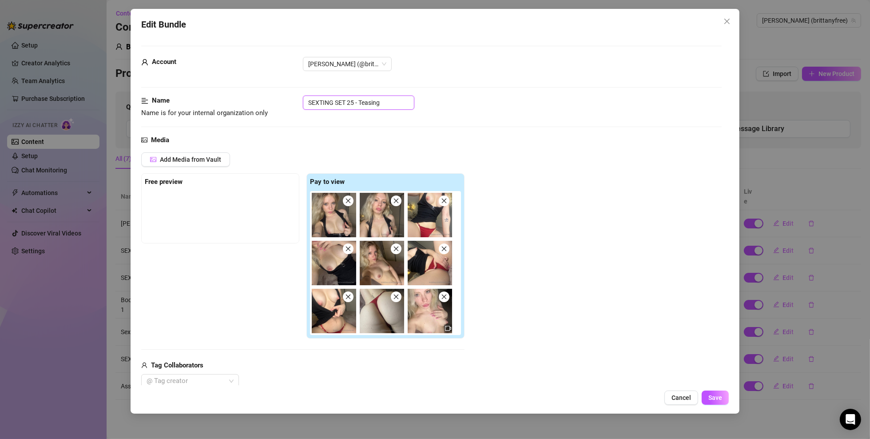
click at [382, 105] on input "SEXTING SET 25 - Teasing" at bounding box center [359, 103] width 112 height 14
drag, startPoint x: 382, startPoint y: 105, endPoint x: 364, endPoint y: 102, distance: 18.1
click at [364, 102] on input "SEXTING SET 25 - Teasing" at bounding box center [359, 103] width 112 height 14
click at [391, 101] on input "SEXTING SET 25 - Teasing" at bounding box center [359, 103] width 112 height 14
click at [714, 397] on span "Save" at bounding box center [716, 397] width 14 height 7
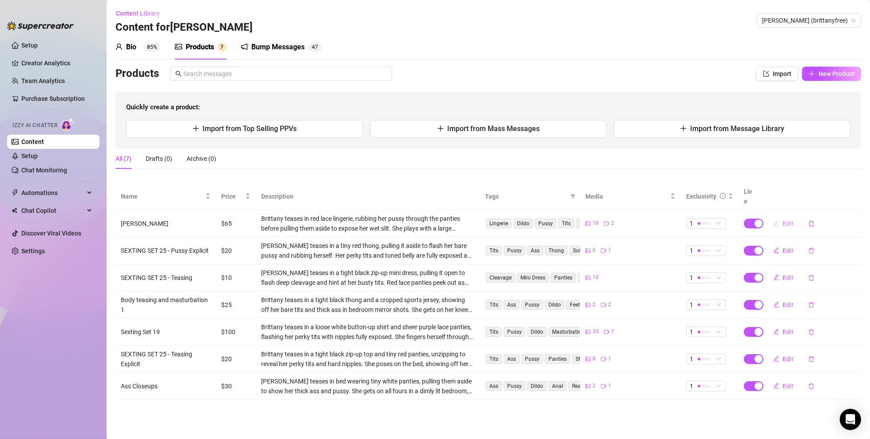
click at [782, 216] on button "Edit" at bounding box center [783, 223] width 35 height 14
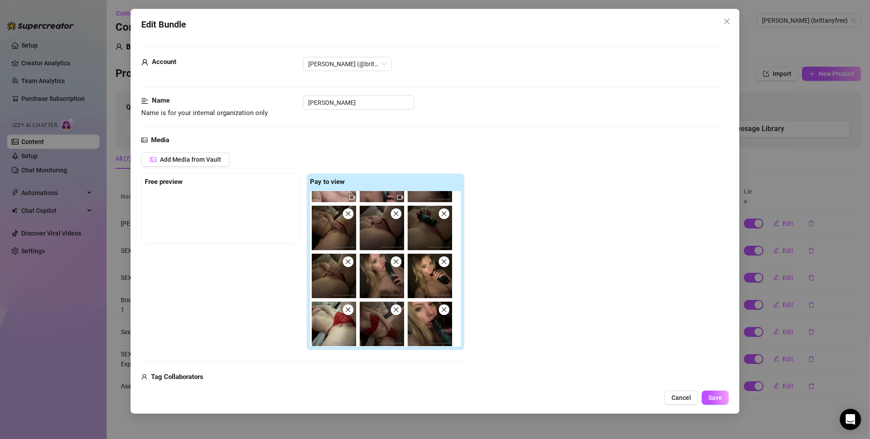
scroll to position [36, 0]
click at [687, 403] on button "Cancel" at bounding box center [682, 398] width 34 height 14
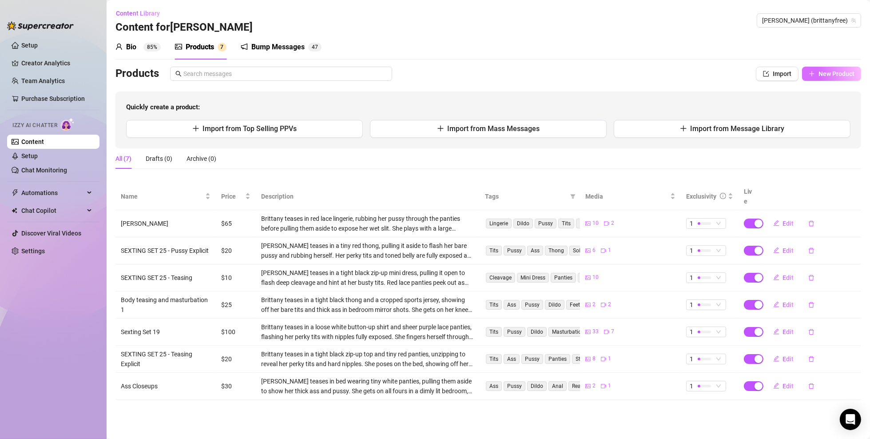
click at [824, 71] on span "New Product" at bounding box center [837, 73] width 36 height 7
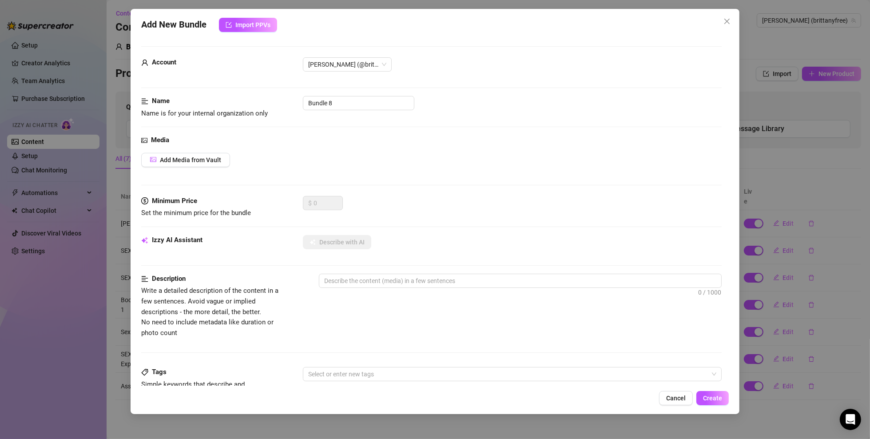
click at [371, 110] on div "Name Name is for your internal organization only Bundle 8" at bounding box center [431, 107] width 581 height 23
click at [370, 102] on input "Bundle 8" at bounding box center [359, 103] width 112 height 14
paste input "SEXTING SET 25 - Teasing"
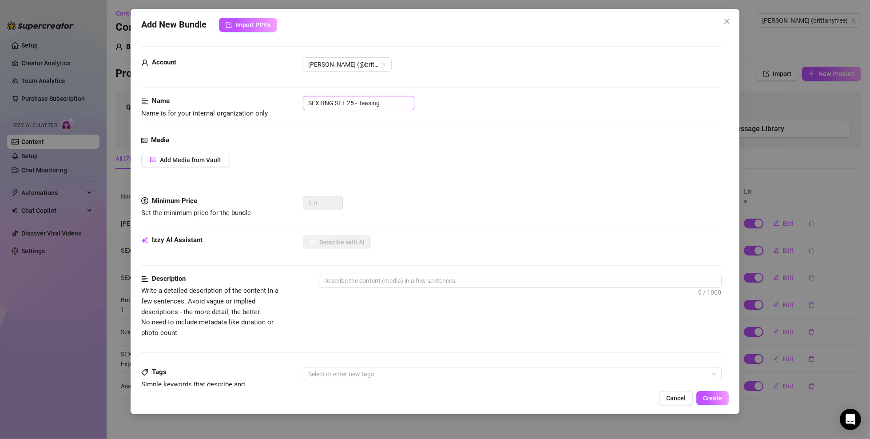
drag, startPoint x: 386, startPoint y: 104, endPoint x: 360, endPoint y: 104, distance: 25.8
click at [360, 104] on input "SEXTING SET 25 - Teasing" at bounding box center [359, 103] width 112 height 14
click at [364, 136] on div "Media" at bounding box center [431, 140] width 581 height 11
click at [204, 154] on button "Add Media from Vault" at bounding box center [185, 160] width 89 height 14
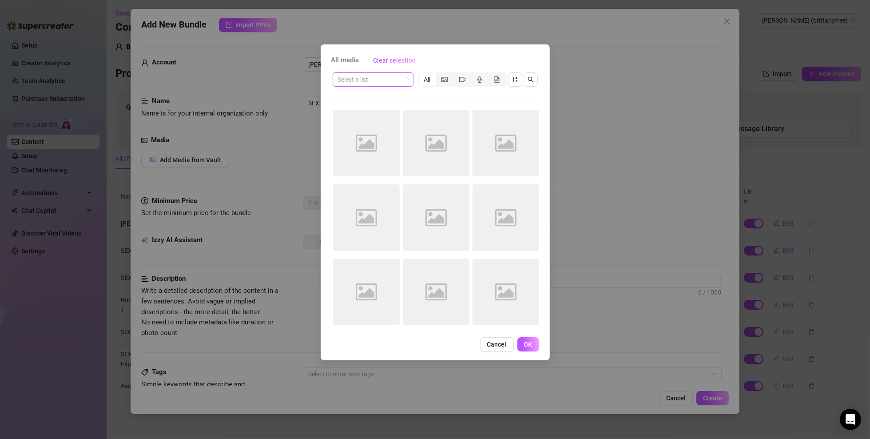
click at [399, 84] on input "search" at bounding box center [369, 79] width 62 height 13
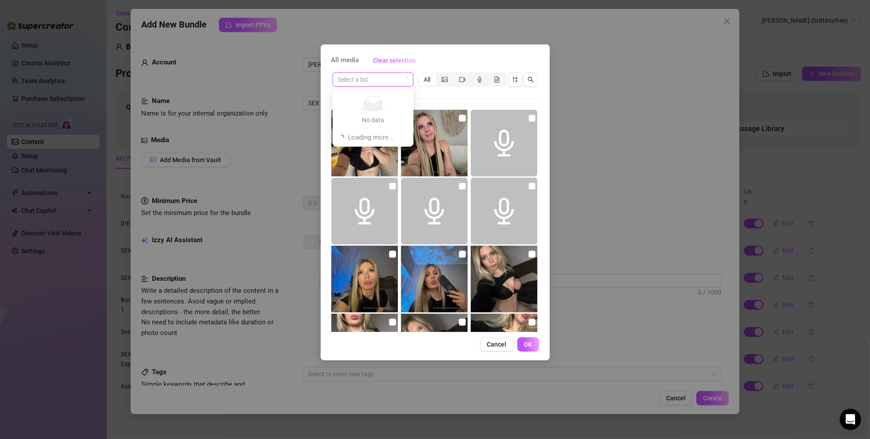
click at [399, 81] on input "search" at bounding box center [369, 79] width 62 height 13
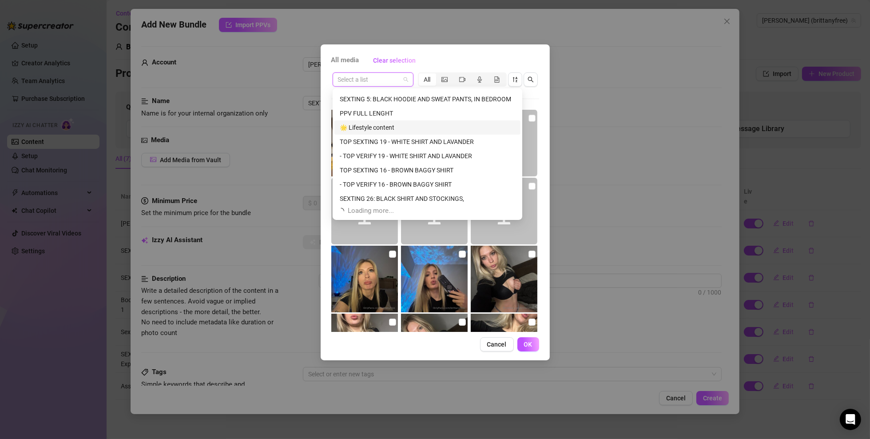
scroll to position [28, 0]
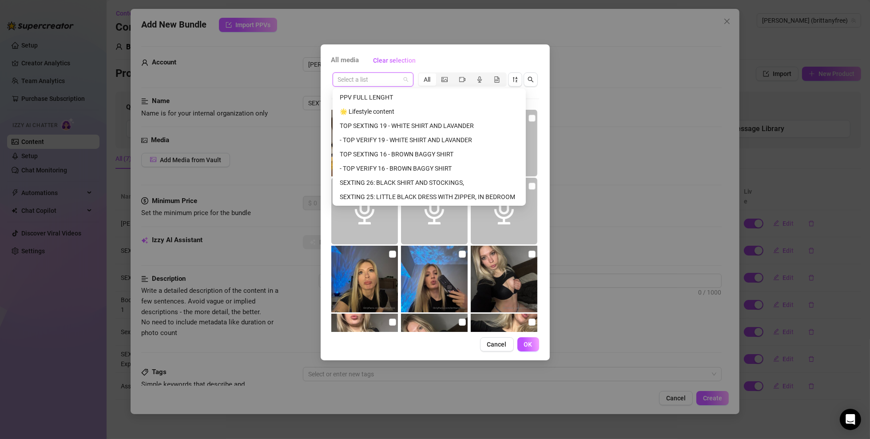
click at [397, 195] on div "SEXTING 25: LITTLE BLACK DRESS WITH ZIPPER, IN BEDROOM" at bounding box center [429, 197] width 179 height 10
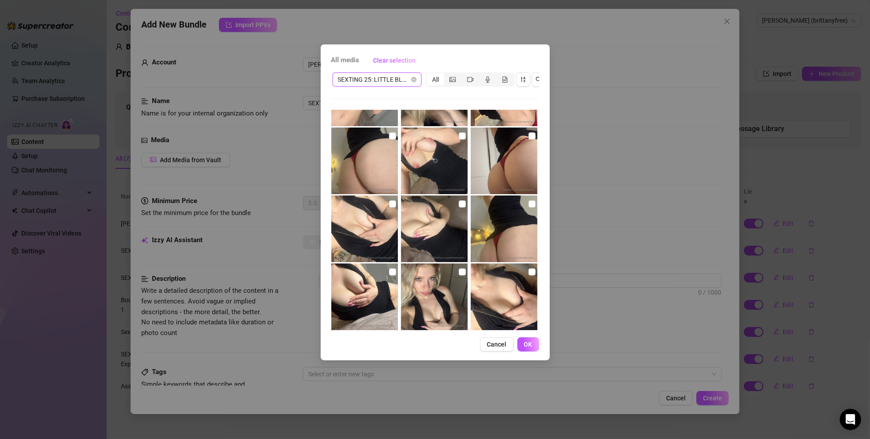
scroll to position [335, 0]
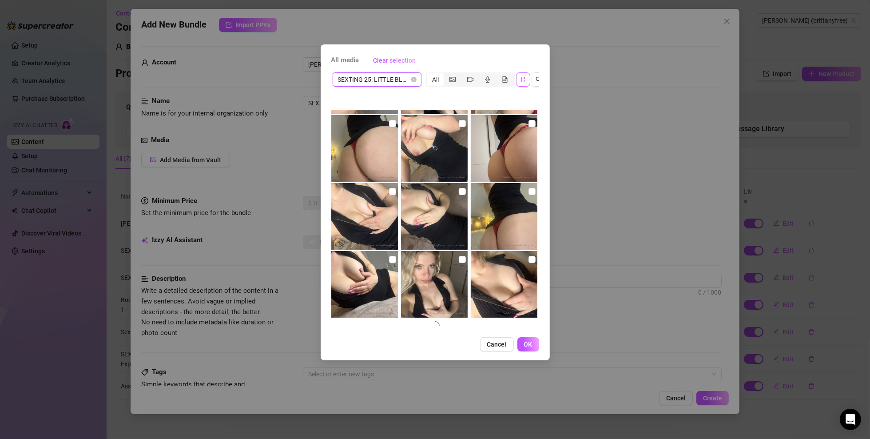
click at [523, 82] on icon "sort-descending" at bounding box center [523, 79] width 6 height 6
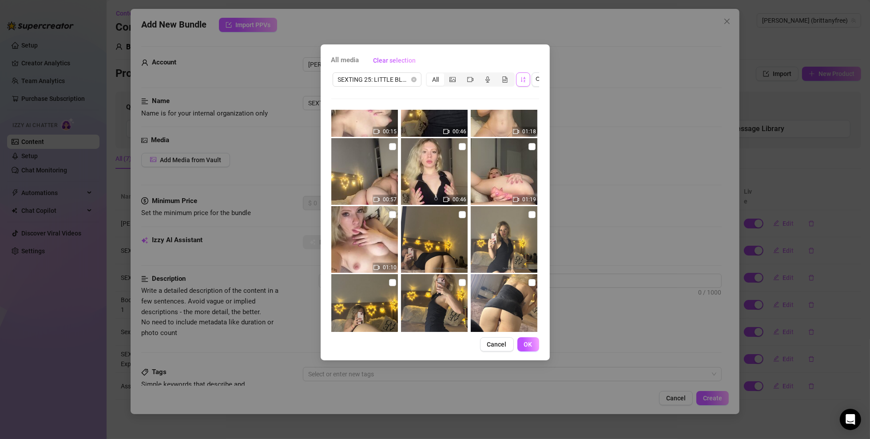
scroll to position [178, 0]
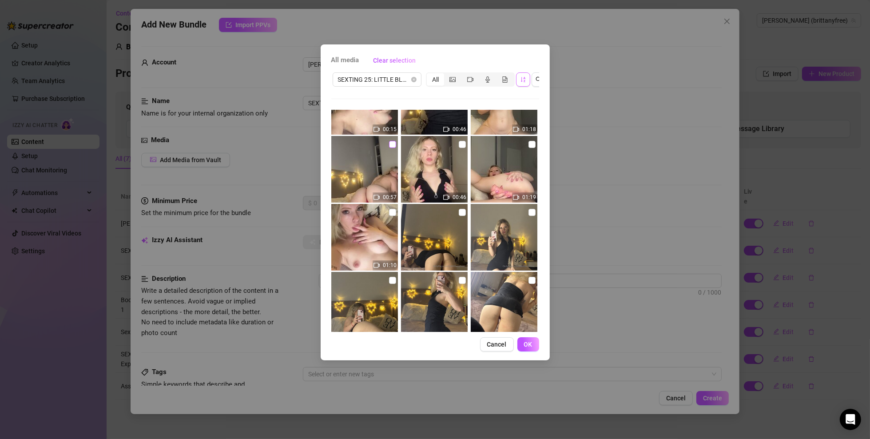
click at [391, 141] on input "checkbox" at bounding box center [392, 144] width 7 height 7
click at [529, 146] on input "checkbox" at bounding box center [532, 144] width 7 height 7
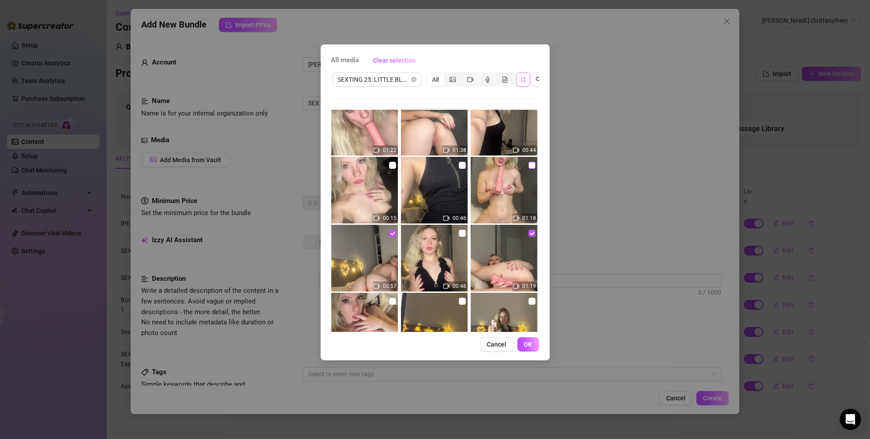
click at [529, 163] on input "checkbox" at bounding box center [532, 165] width 7 height 7
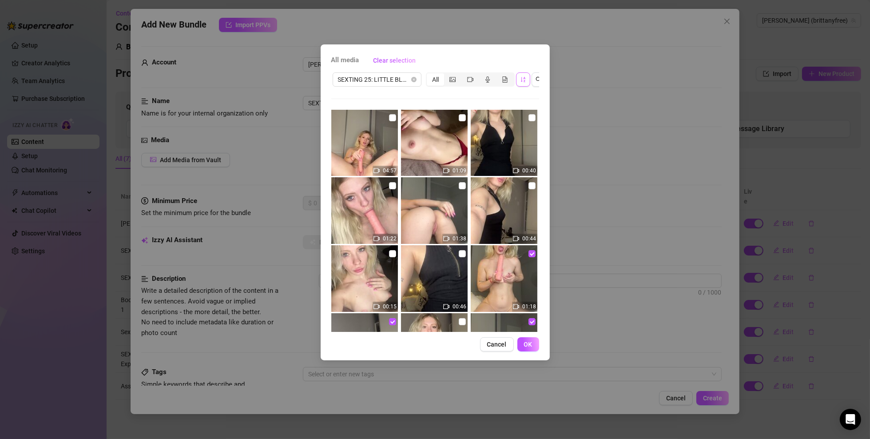
scroll to position [0, 0]
click at [389, 122] on label at bounding box center [392, 118] width 7 height 10
click at [389, 122] on input "checkbox" at bounding box center [392, 118] width 7 height 7
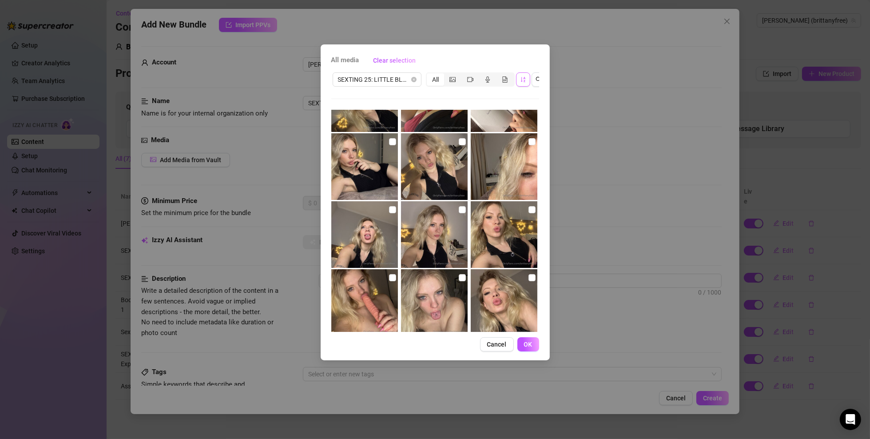
scroll to position [878, 0]
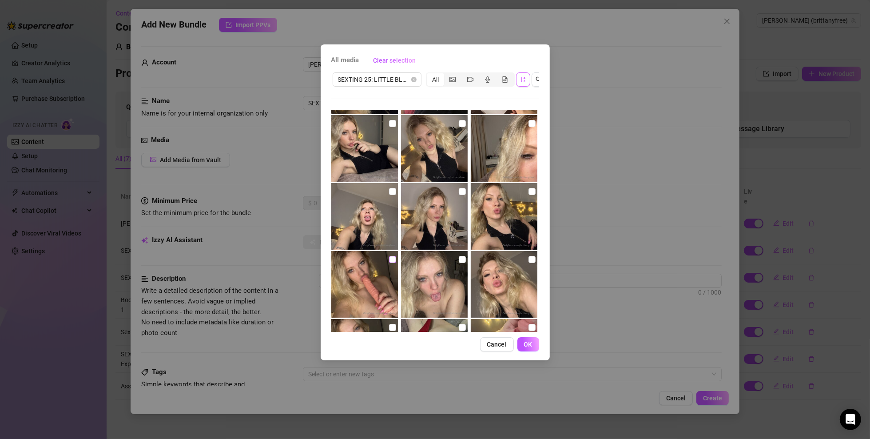
click at [391, 257] on input "checkbox" at bounding box center [392, 259] width 7 height 7
click at [451, 260] on img at bounding box center [434, 284] width 67 height 67
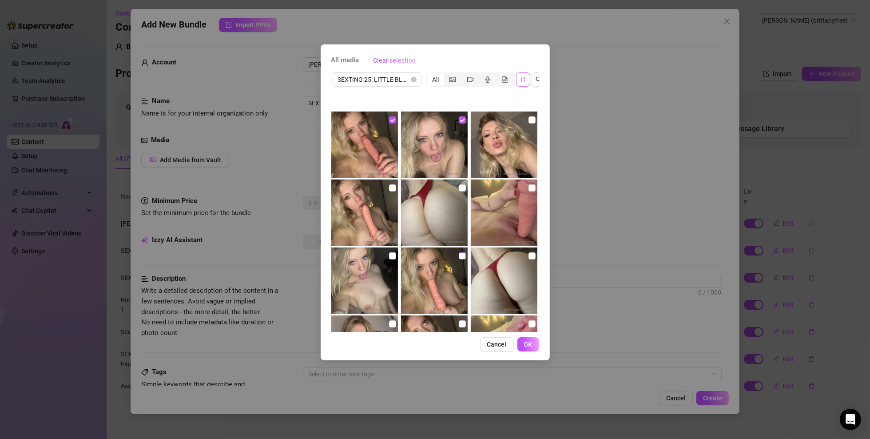
scroll to position [1012, 0]
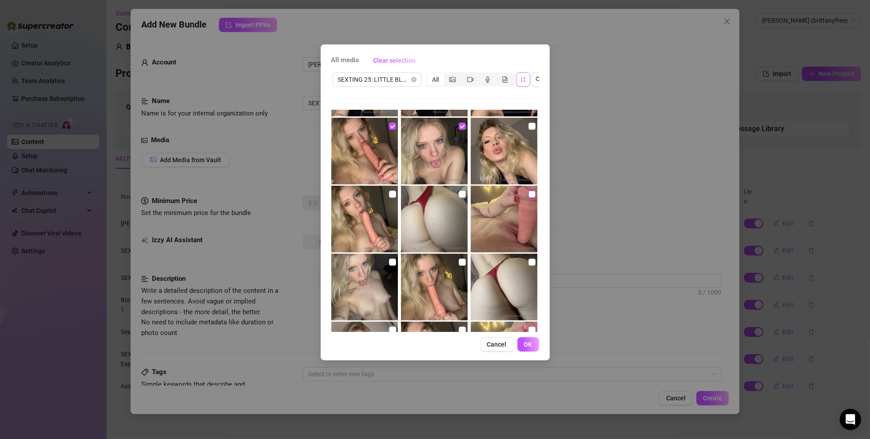
click at [529, 192] on input "checkbox" at bounding box center [532, 194] width 7 height 7
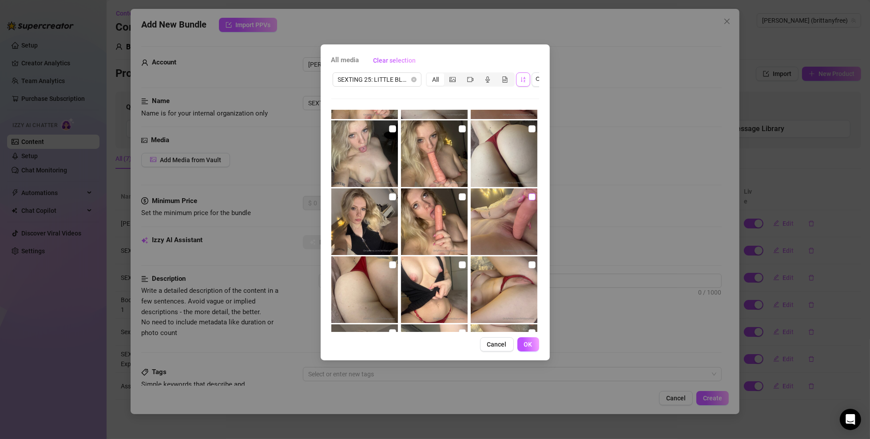
click at [529, 198] on input "checkbox" at bounding box center [532, 196] width 7 height 7
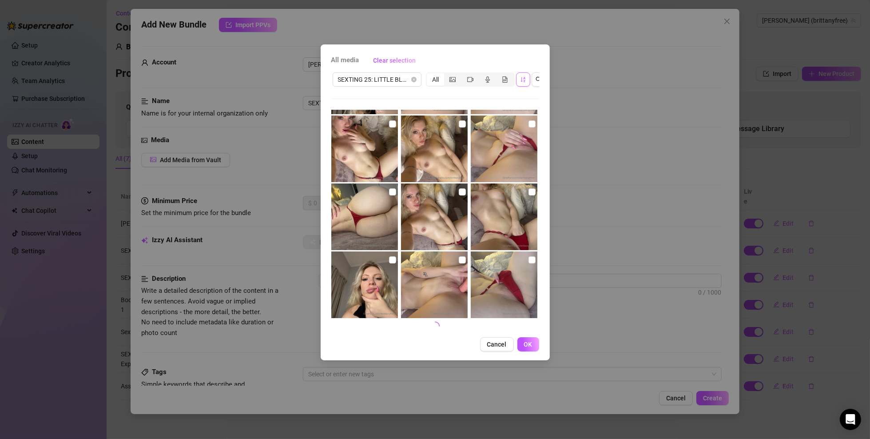
scroll to position [1422, 0]
click at [460, 262] on input "checkbox" at bounding box center [462, 259] width 7 height 7
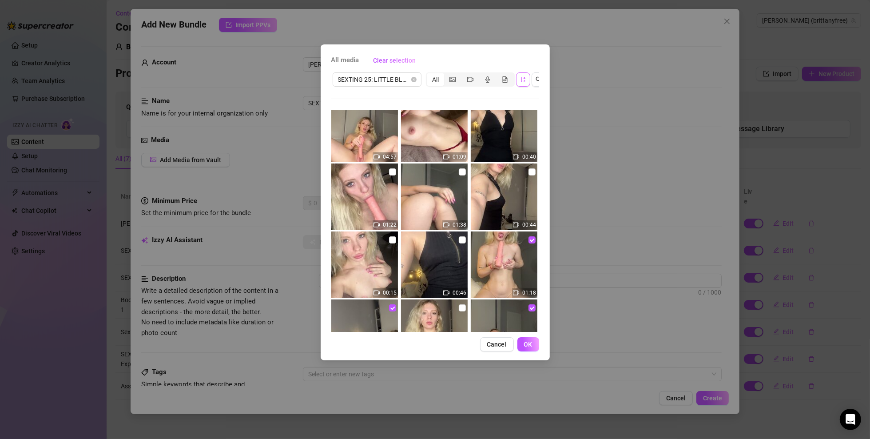
scroll to position [0, 0]
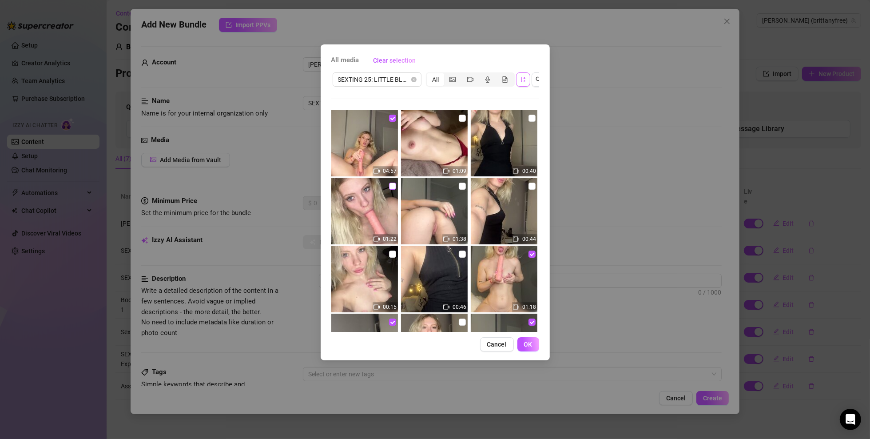
click at [389, 186] on input "checkbox" at bounding box center [392, 186] width 7 height 7
click at [459, 184] on input "checkbox" at bounding box center [462, 186] width 7 height 7
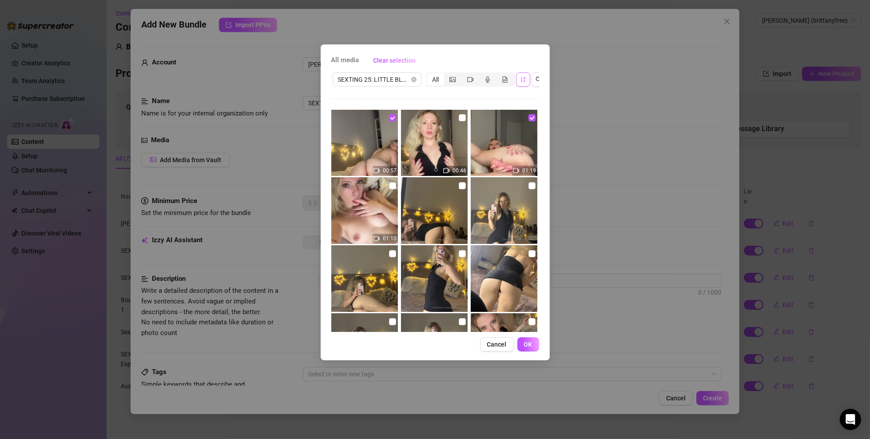
scroll to position [222, 0]
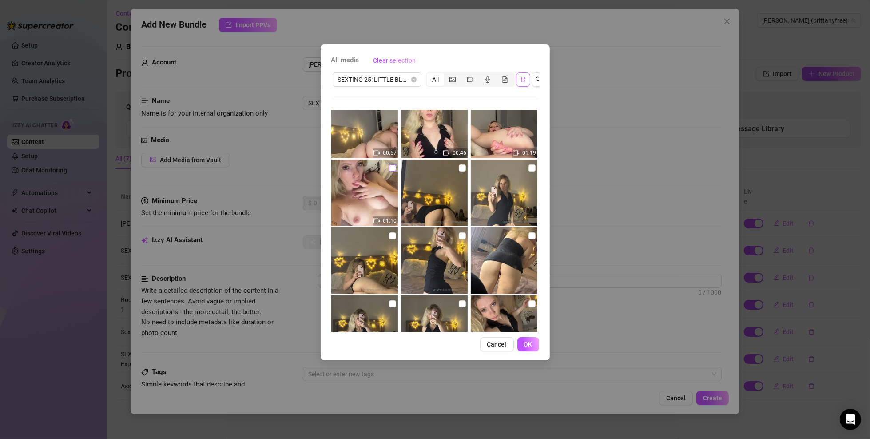
click at [392, 168] on input "checkbox" at bounding box center [392, 167] width 7 height 7
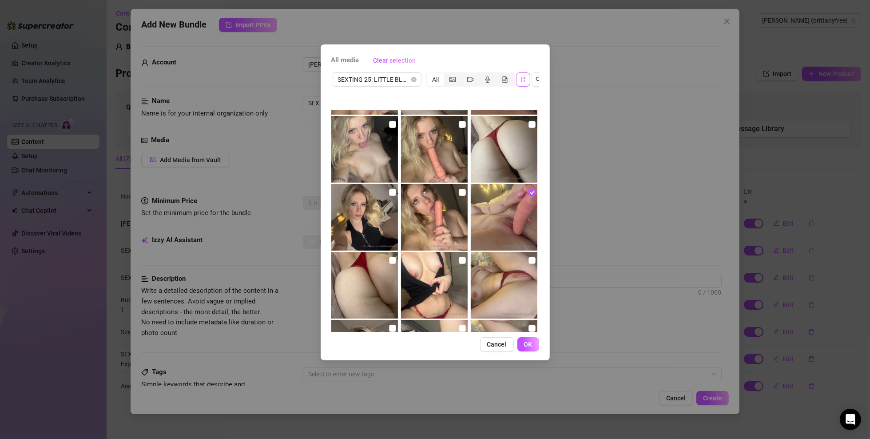
scroll to position [1155, 0]
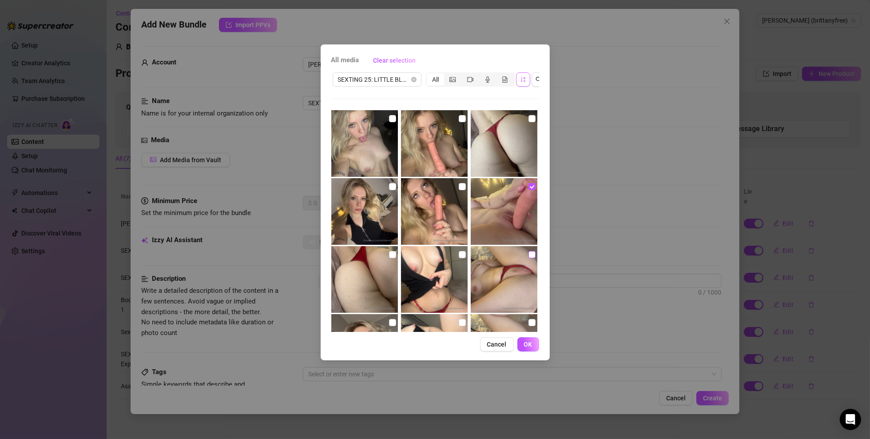
click at [529, 251] on input "checkbox" at bounding box center [532, 254] width 7 height 7
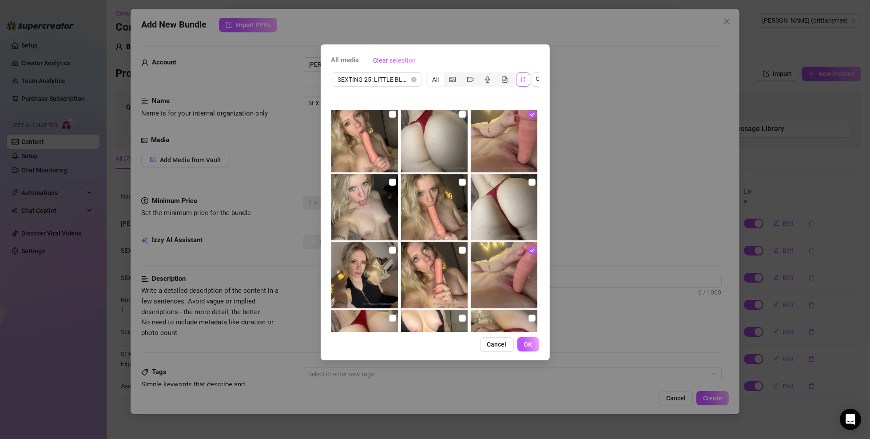
scroll to position [1066, 0]
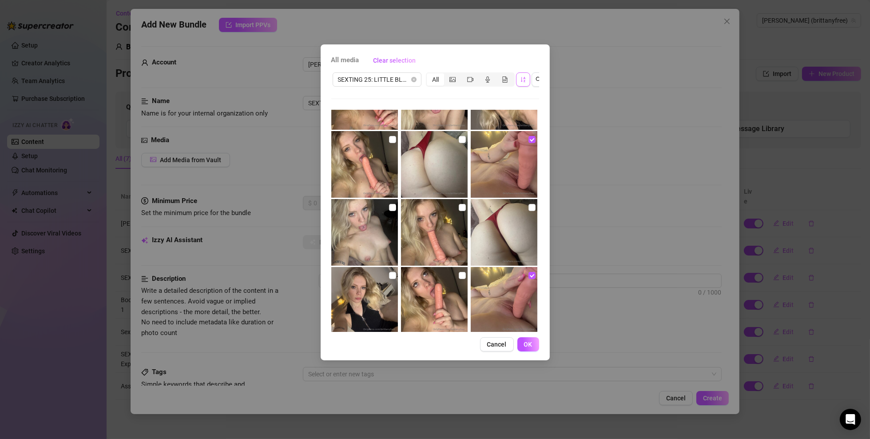
click at [395, 205] on img at bounding box center [364, 232] width 67 height 67
click at [391, 208] on input "checkbox" at bounding box center [392, 207] width 7 height 7
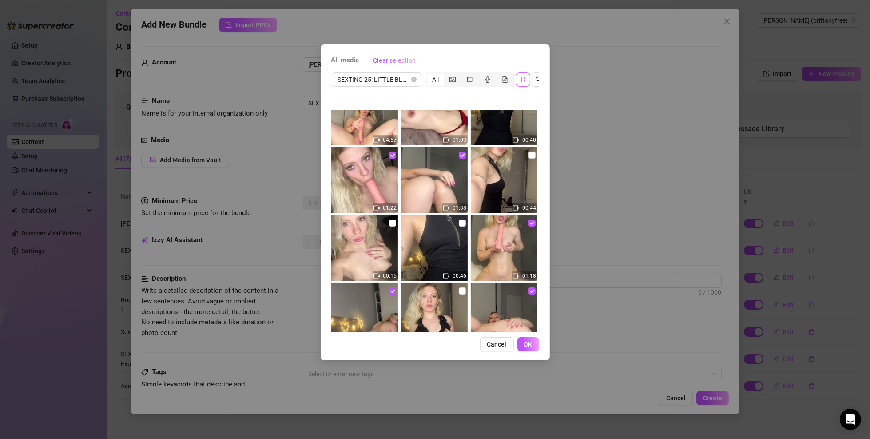
scroll to position [0, 0]
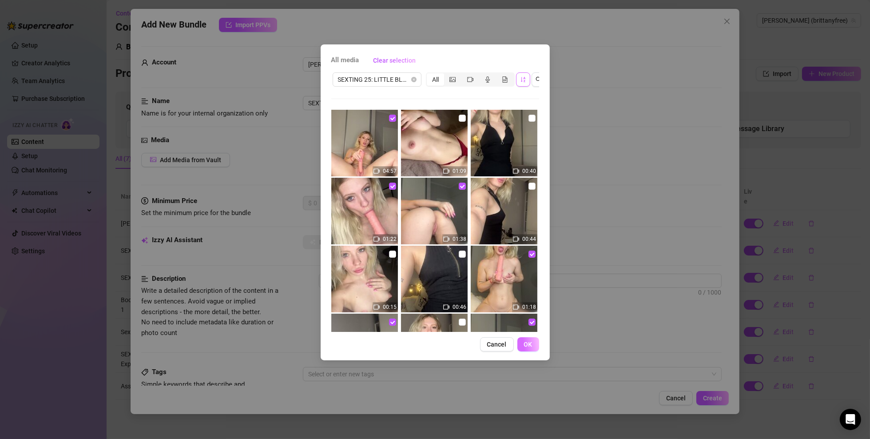
click at [527, 346] on button "OK" at bounding box center [529, 344] width 22 height 14
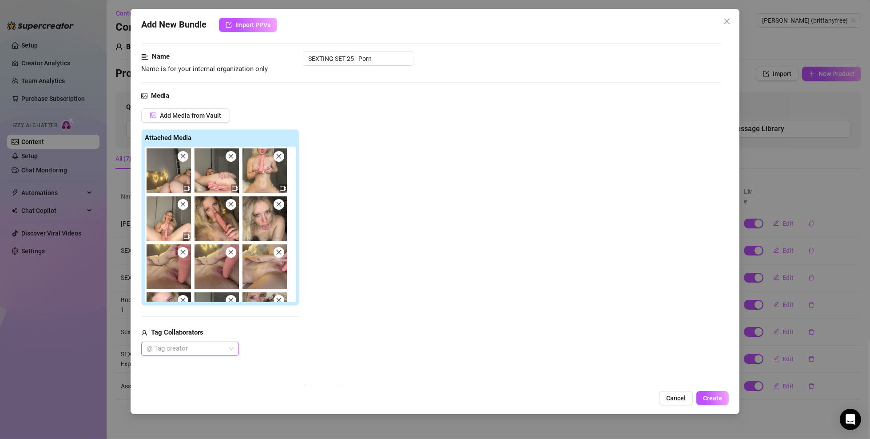
scroll to position [222, 0]
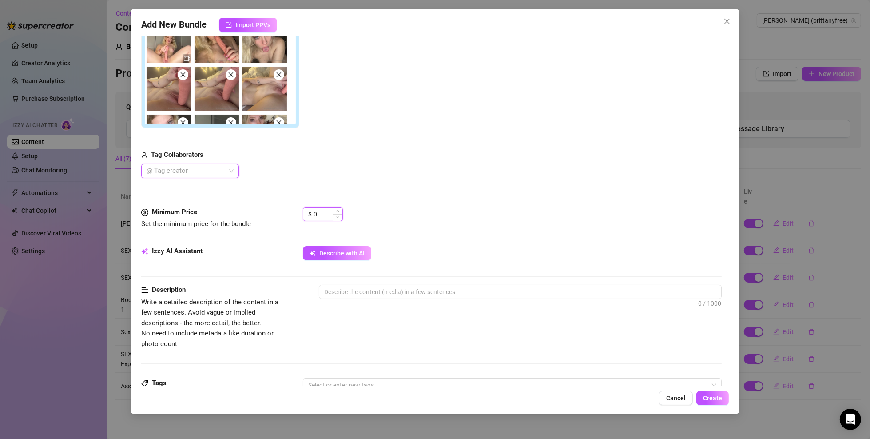
click at [328, 216] on input "0" at bounding box center [328, 213] width 29 height 13
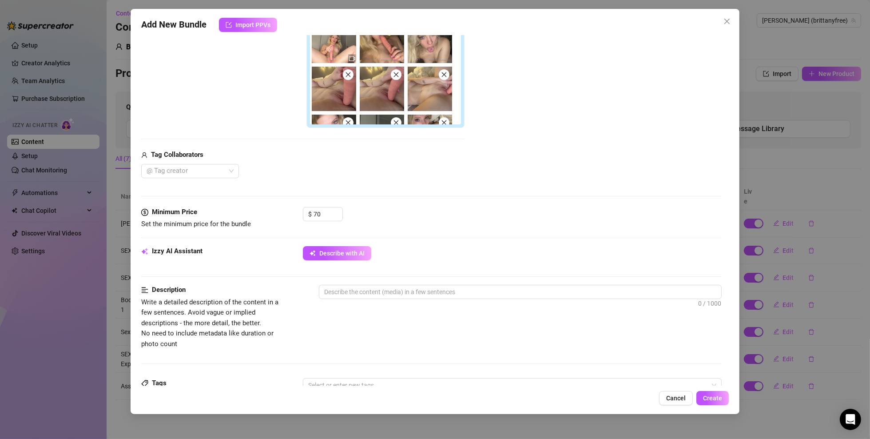
click at [393, 192] on div "Media Add Media from Vault Free preview Pay to view Tag Collaborators @ Tag cre…" at bounding box center [431, 60] width 581 height 294
click at [355, 251] on span "Describe with AI" at bounding box center [341, 253] width 45 height 7
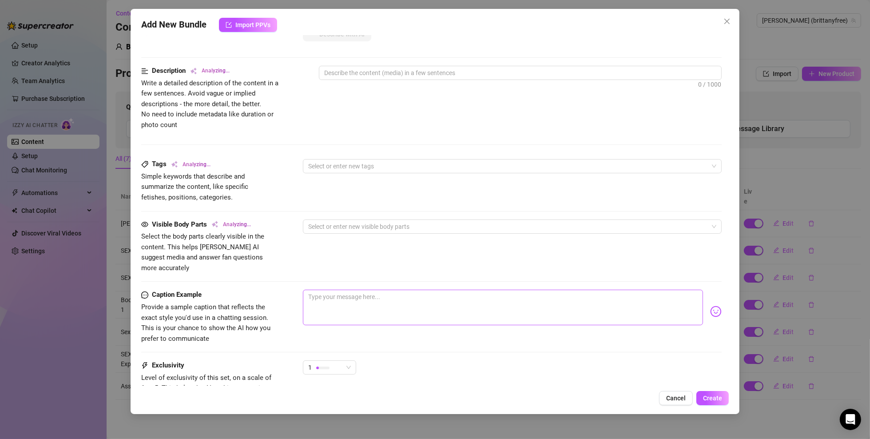
scroll to position [444, 0]
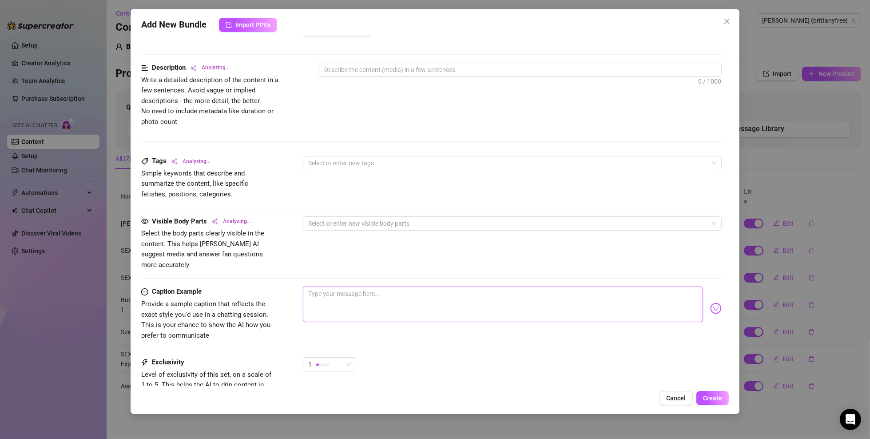
click at [354, 293] on textarea at bounding box center [503, 305] width 400 height 36
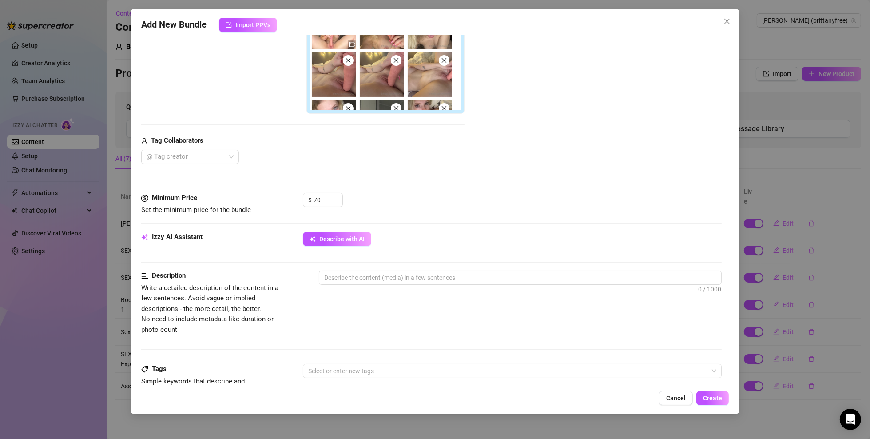
scroll to position [222, 0]
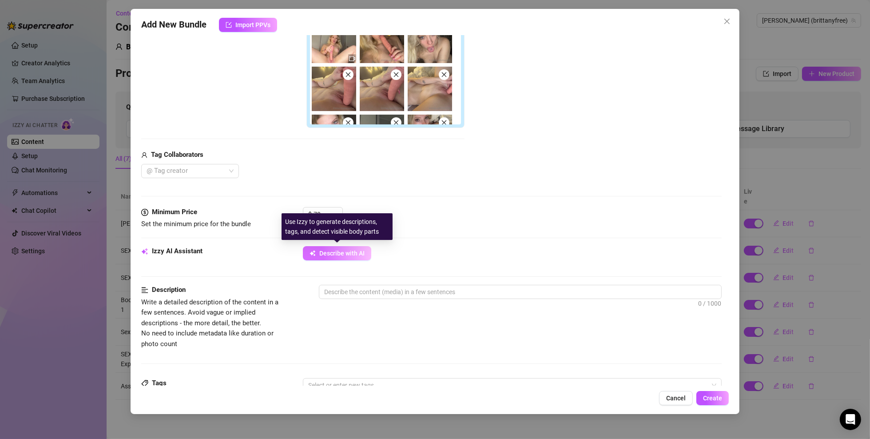
click at [350, 250] on span "Describe with AI" at bounding box center [341, 253] width 45 height 7
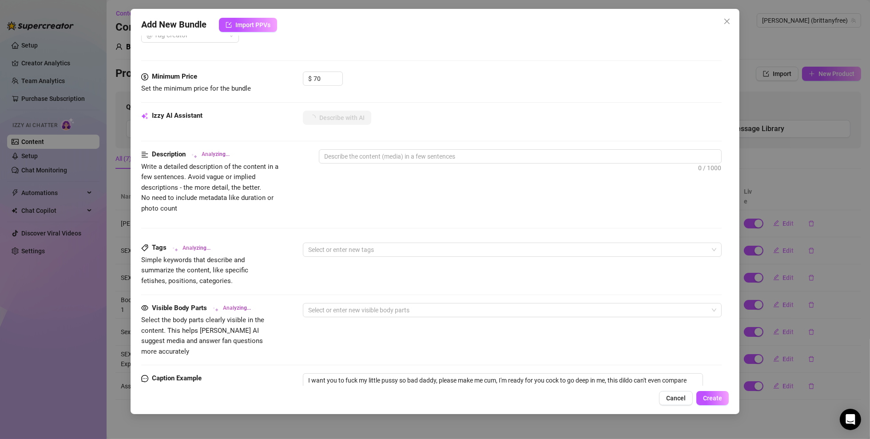
scroll to position [444, 0]
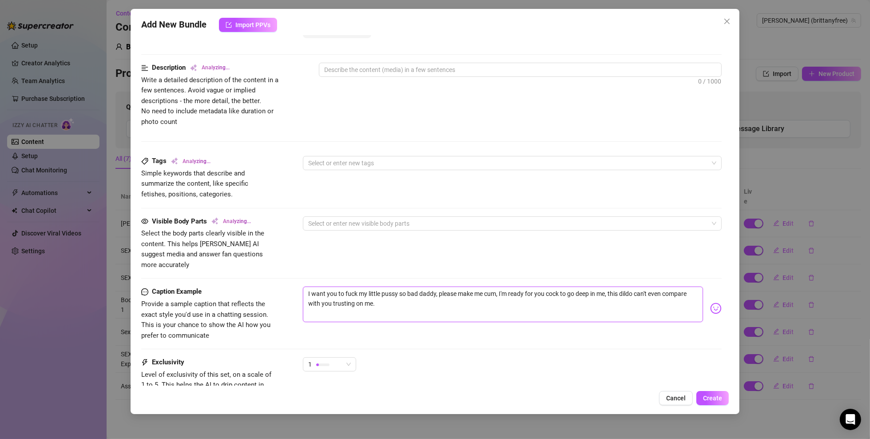
click at [381, 294] on textarea "I want you to fuck my little pussy so bad daddy, please make me cum, I'm ready …" at bounding box center [503, 305] width 400 height 36
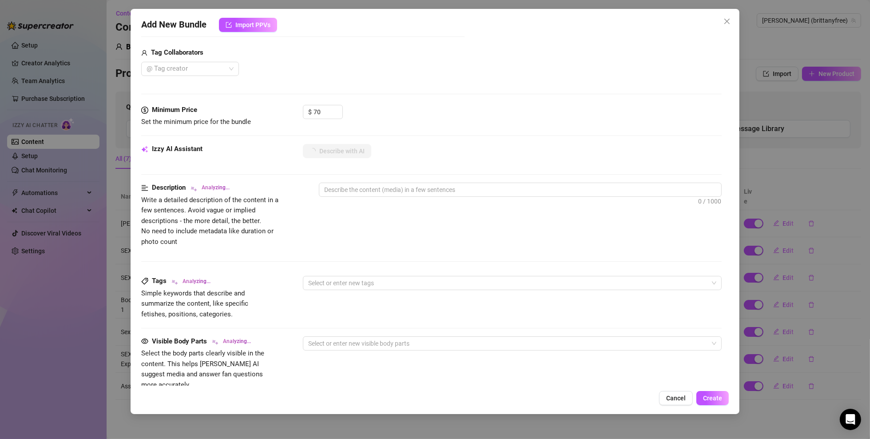
scroll to position [222, 0]
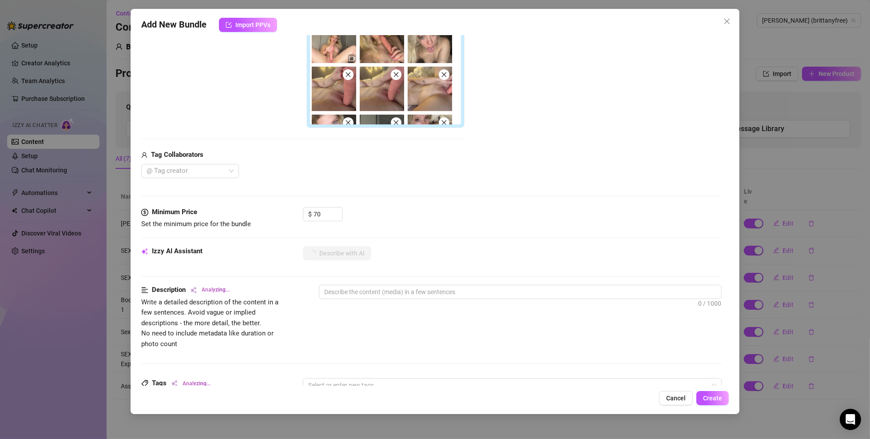
click at [427, 173] on div "@ Tag creator" at bounding box center [302, 171] width 323 height 14
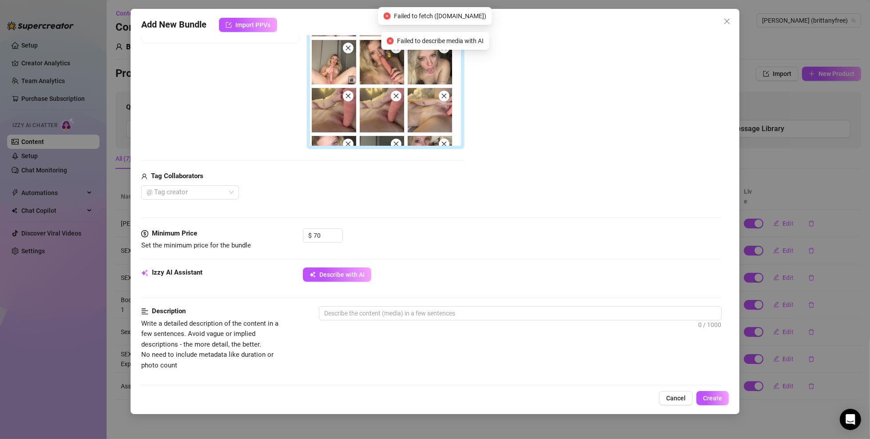
scroll to position [267, 0]
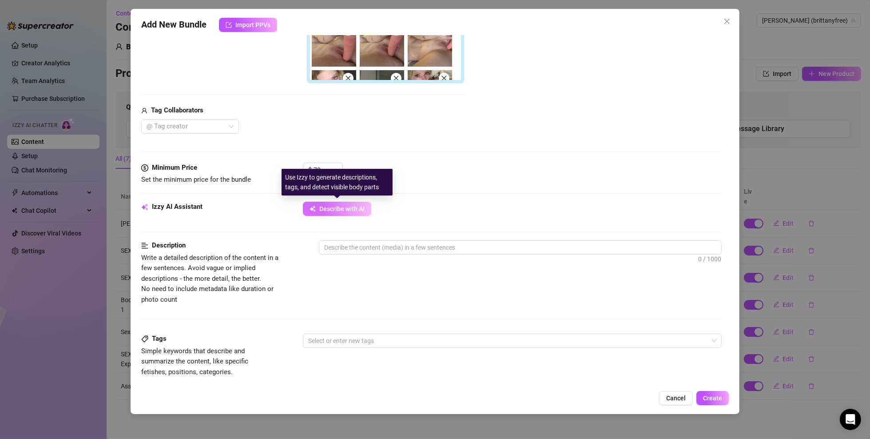
click at [343, 207] on span "Describe with AI" at bounding box center [341, 208] width 45 height 7
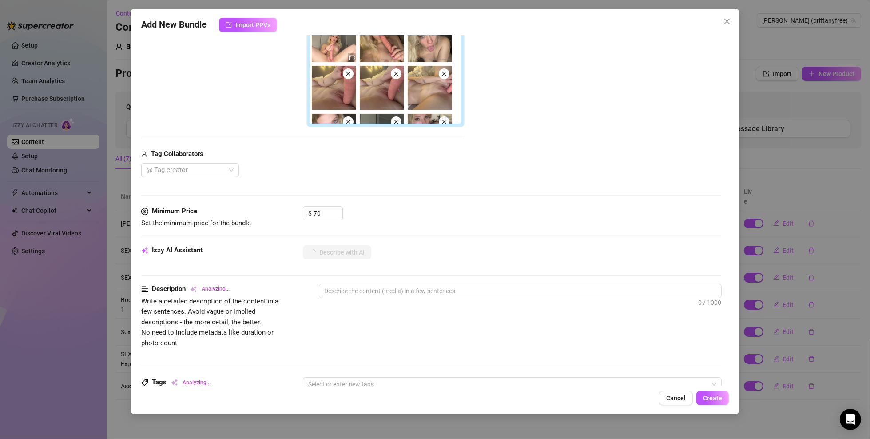
scroll to position [222, 0]
click at [395, 74] on icon "close" at bounding box center [396, 74] width 5 height 5
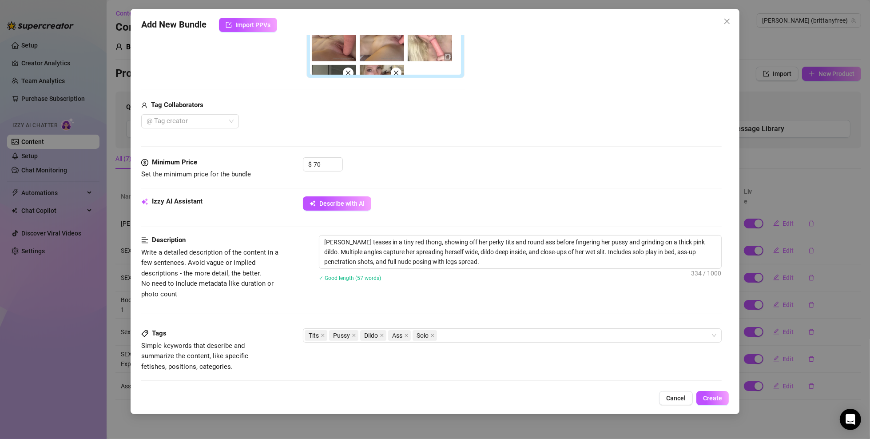
scroll to position [400, 0]
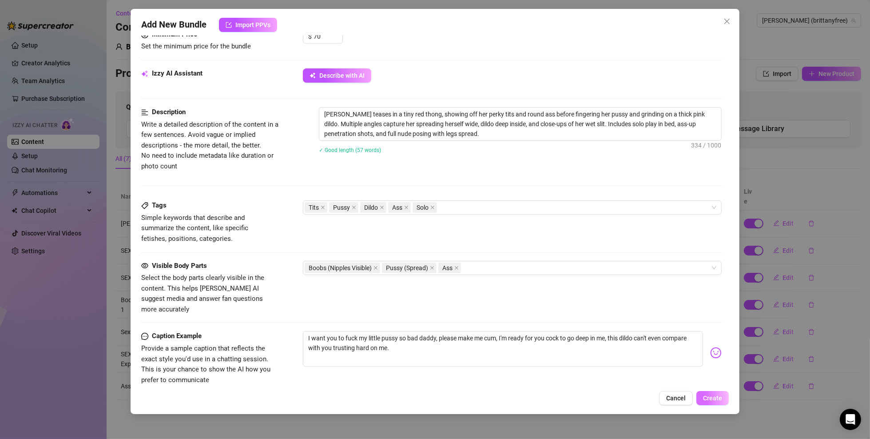
click at [718, 401] on span "Create" at bounding box center [712, 398] width 19 height 7
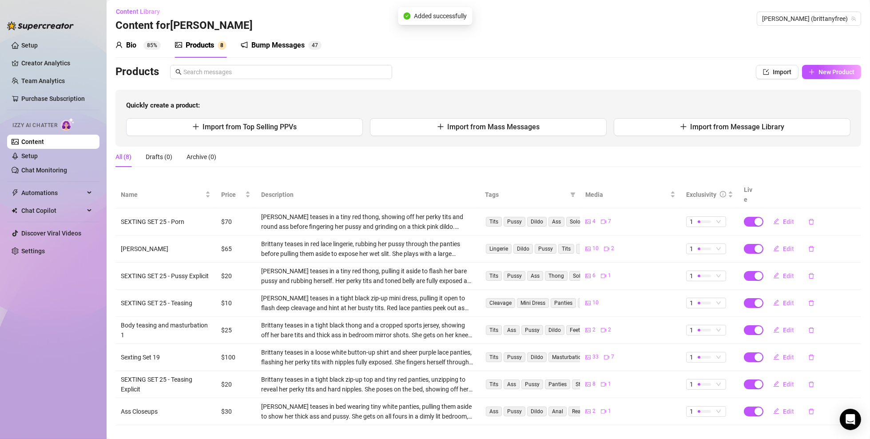
scroll to position [4, 0]
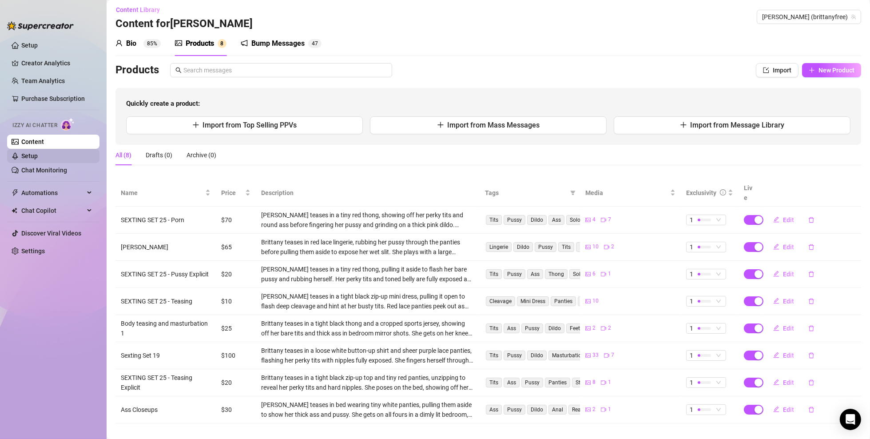
click at [38, 157] on link "Setup" at bounding box center [29, 155] width 16 height 7
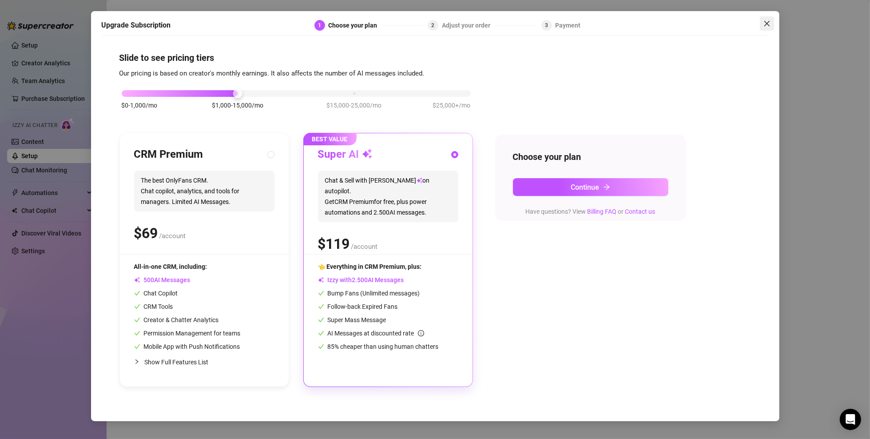
click at [770, 20] on icon "close" at bounding box center [767, 23] width 7 height 7
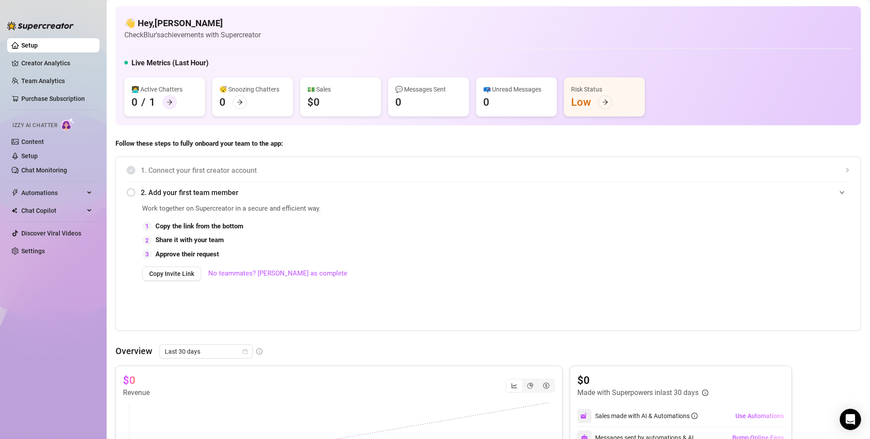
click at [168, 99] on icon "arrow-right" at bounding box center [170, 102] width 6 height 6
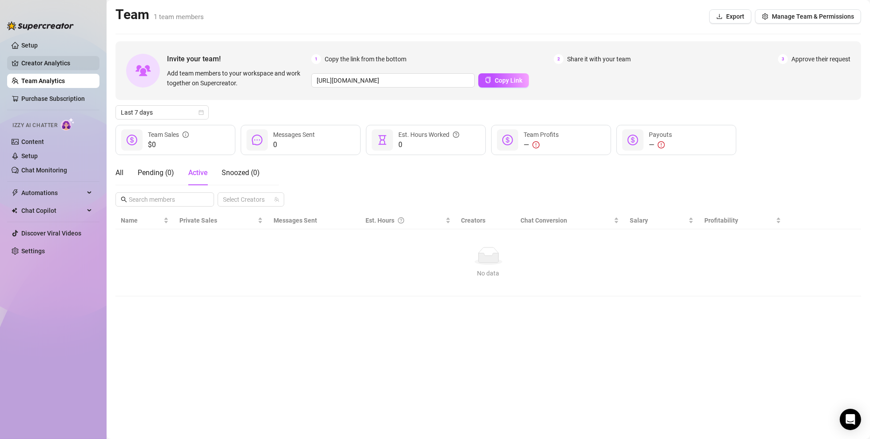
click at [48, 59] on link "Creator Analytics" at bounding box center [56, 63] width 71 height 14
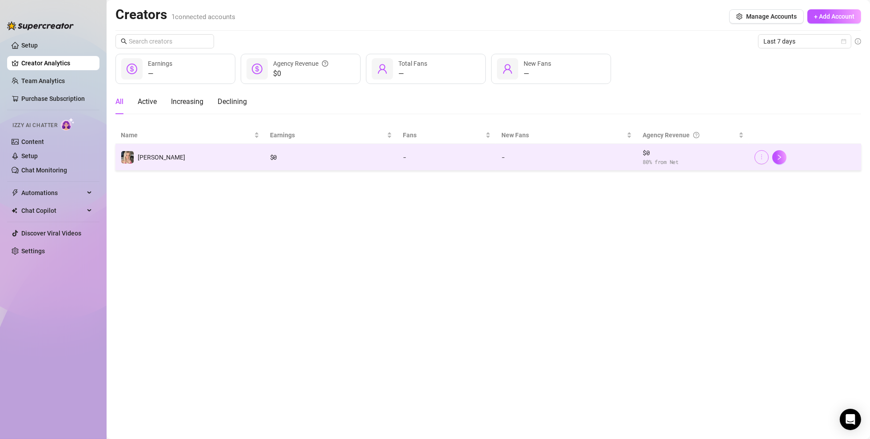
click at [760, 158] on icon "more" at bounding box center [762, 157] width 6 height 6
click at [701, 160] on span "80 % from Net" at bounding box center [693, 162] width 101 height 8
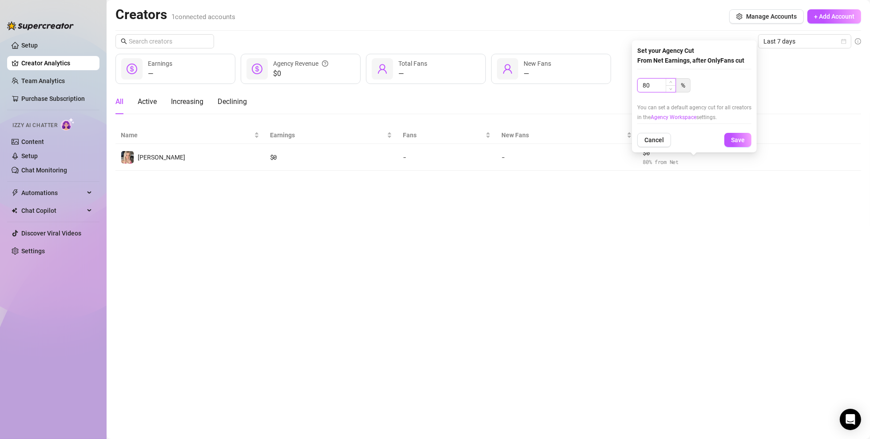
click at [668, 91] on div "80" at bounding box center [657, 85] width 39 height 14
click at [668, 91] on span "Decrease Value" at bounding box center [671, 88] width 10 height 7
drag, startPoint x: 655, startPoint y: 84, endPoint x: 606, endPoint y: 83, distance: 49.8
click at [611, 81] on body "Setup Creator Analytics Team Analytics Purchase Subscription Izzy AI Chatter Co…" at bounding box center [435, 219] width 870 height 439
click at [727, 136] on button "Save" at bounding box center [738, 140] width 27 height 14
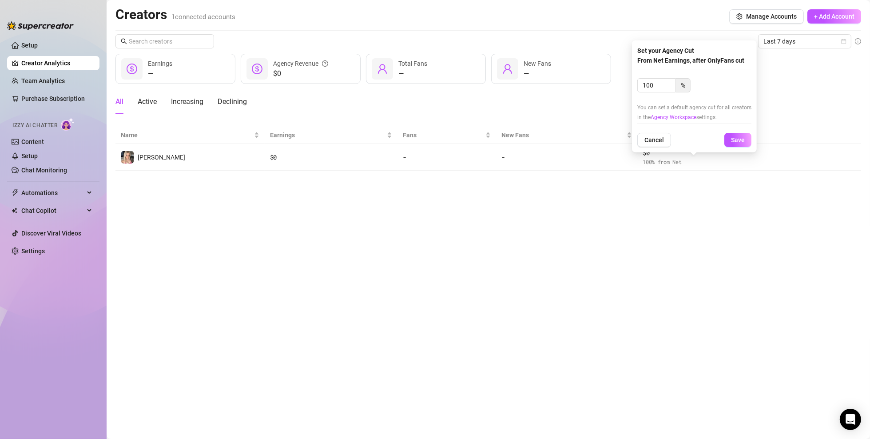
click at [561, 219] on main "Creators 1 connected accounts Manage Accounts + Add Account Last 7 days — Earni…" at bounding box center [489, 219] width 764 height 439
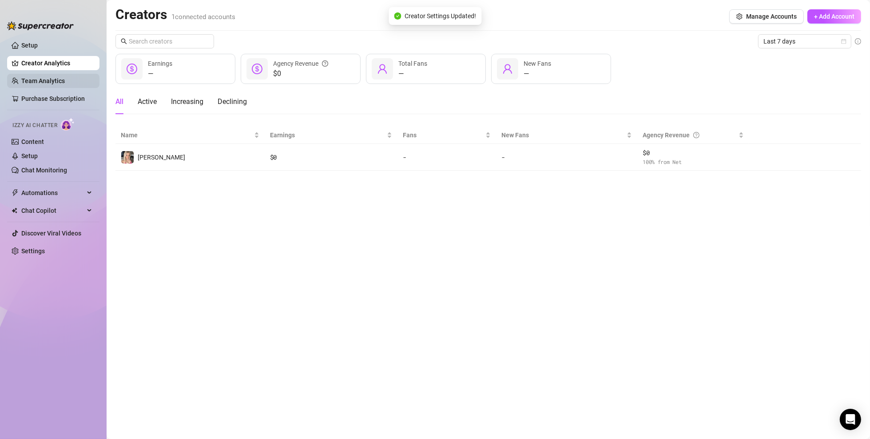
click at [46, 83] on link "Team Analytics" at bounding box center [43, 80] width 44 height 7
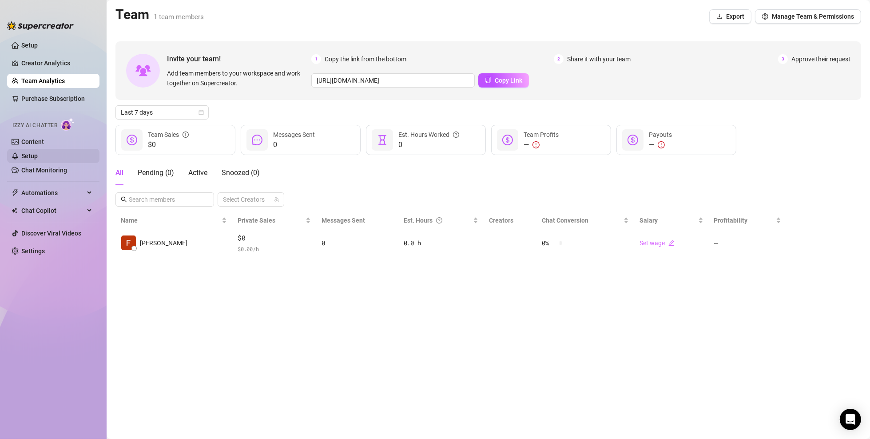
click at [38, 160] on link "Setup" at bounding box center [29, 155] width 16 height 7
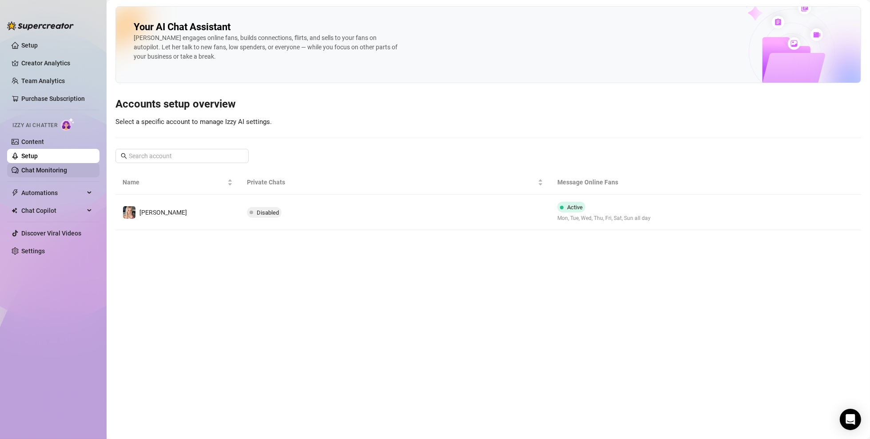
click at [44, 173] on link "Chat Monitoring" at bounding box center [44, 170] width 46 height 7
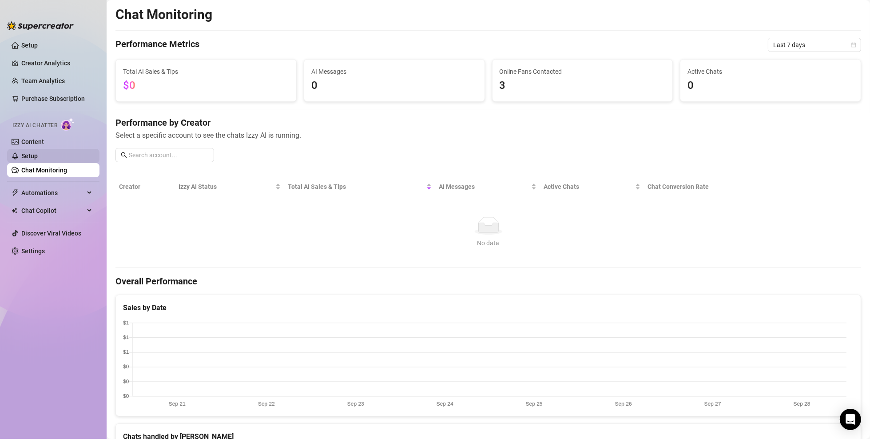
click at [38, 153] on link "Setup" at bounding box center [29, 155] width 16 height 7
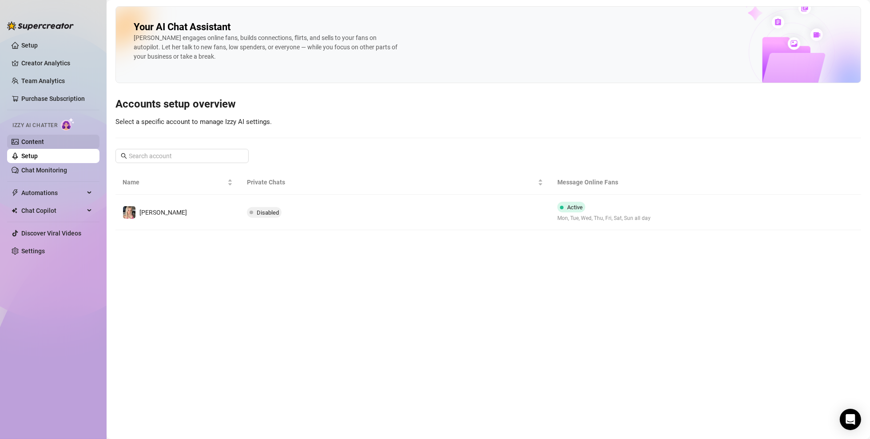
click at [44, 145] on link "Content" at bounding box center [32, 141] width 23 height 7
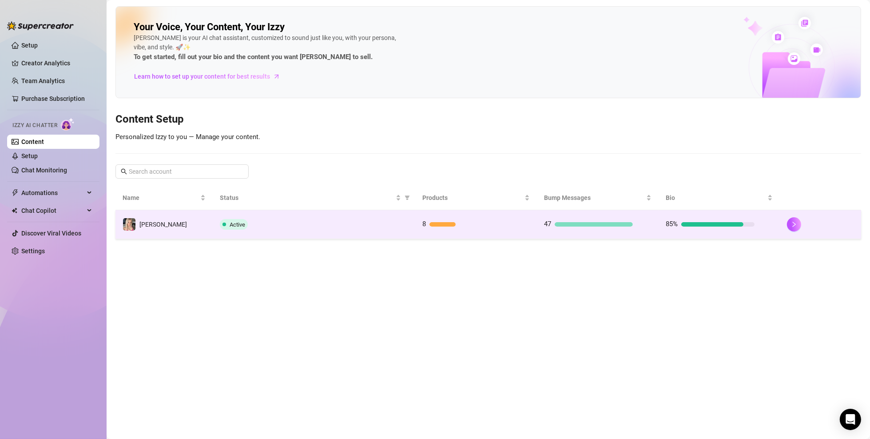
click at [635, 224] on div "47" at bounding box center [598, 224] width 108 height 11
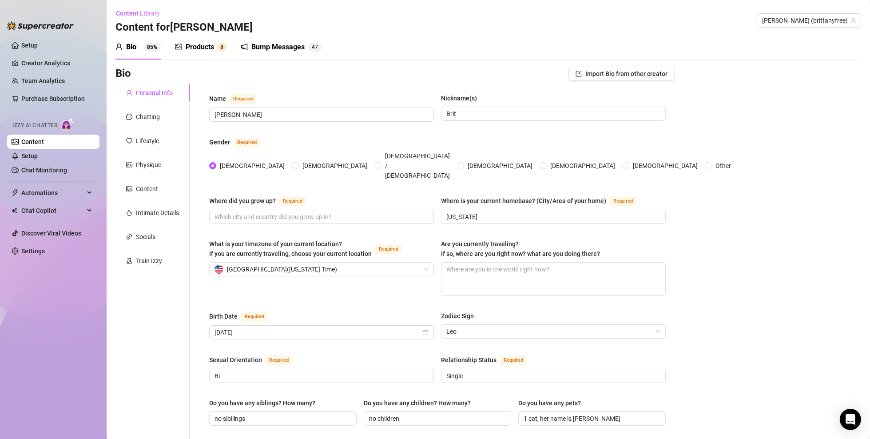
click at [197, 47] on div "Products" at bounding box center [200, 47] width 28 height 11
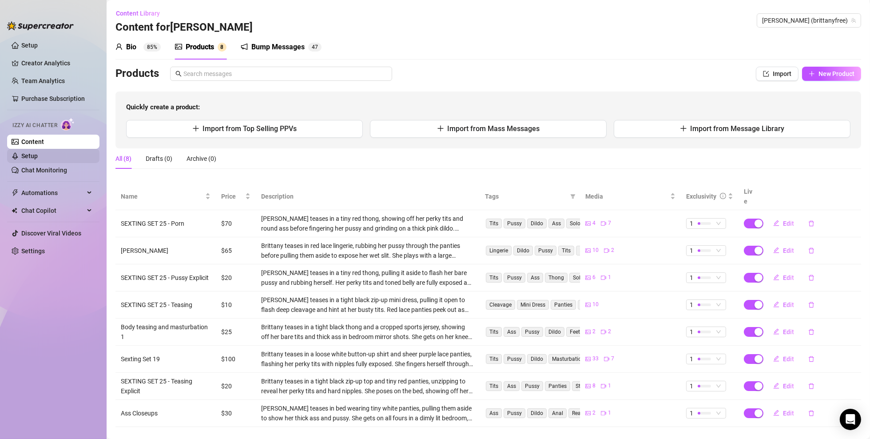
click at [38, 160] on link "Setup" at bounding box center [29, 155] width 16 height 7
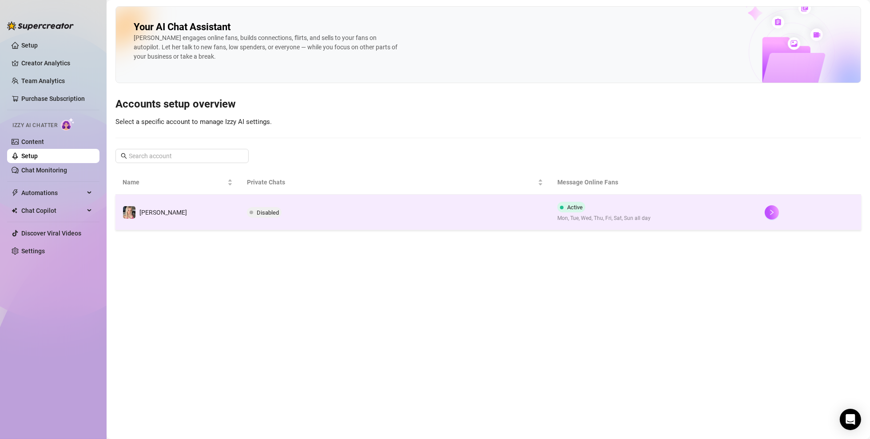
click at [287, 215] on td "Disabled" at bounding box center [395, 213] width 311 height 36
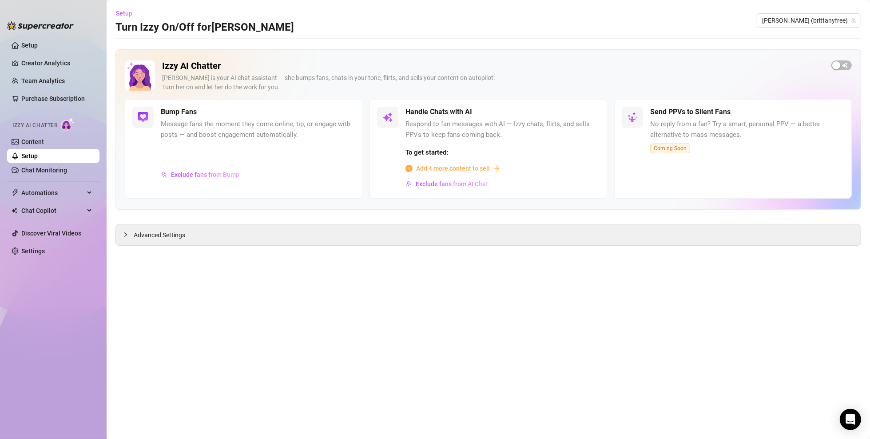
click at [468, 168] on span "Add 4 more content to sell" at bounding box center [453, 169] width 74 height 10
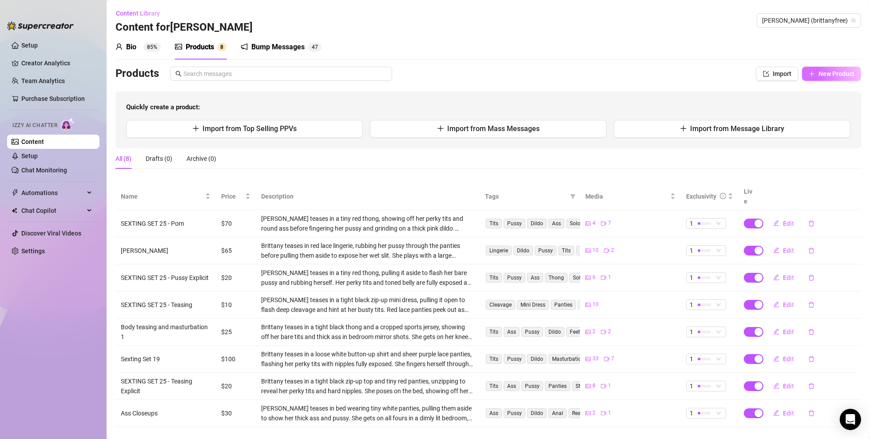
click at [835, 77] on span "New Product" at bounding box center [837, 73] width 36 height 7
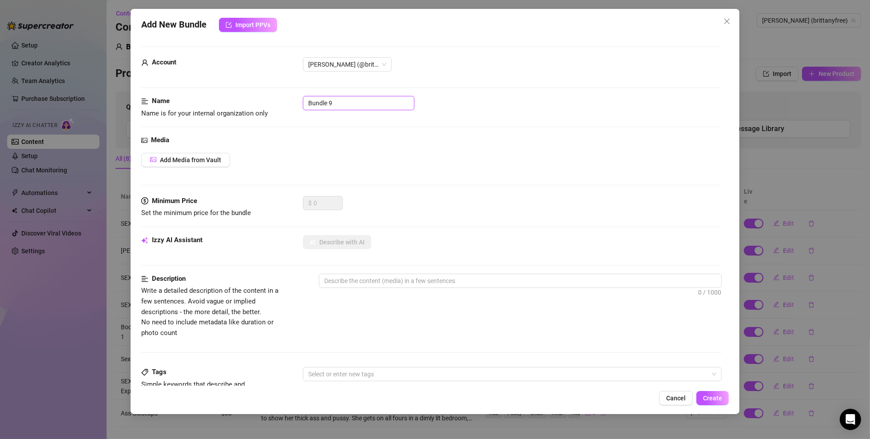
click at [338, 102] on input "Bundle 9" at bounding box center [359, 103] width 112 height 14
click at [200, 162] on span "Add Media from Vault" at bounding box center [190, 159] width 61 height 7
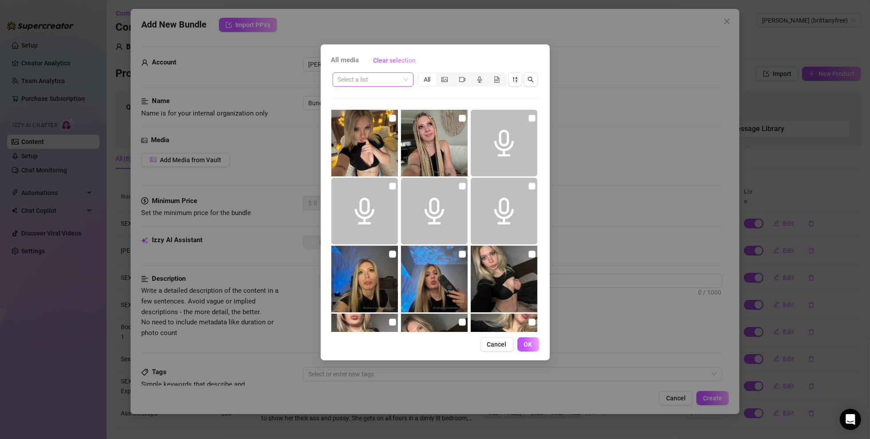
click at [387, 79] on input "search" at bounding box center [369, 79] width 62 height 13
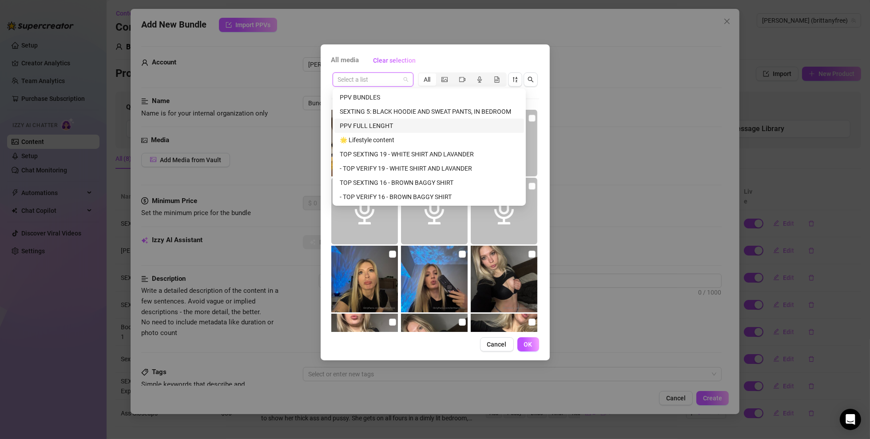
click at [382, 123] on div "PPV FULL LENGHT" at bounding box center [429, 126] width 179 height 10
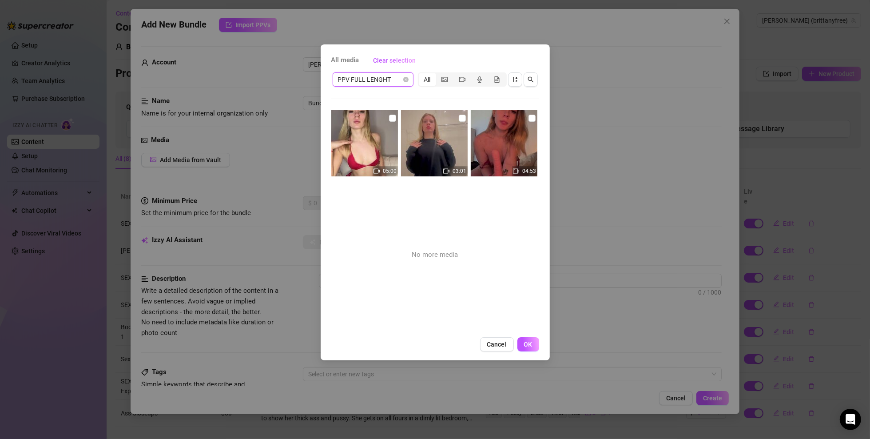
click at [501, 136] on img at bounding box center [504, 143] width 67 height 67
click at [530, 349] on button "OK" at bounding box center [529, 344] width 22 height 14
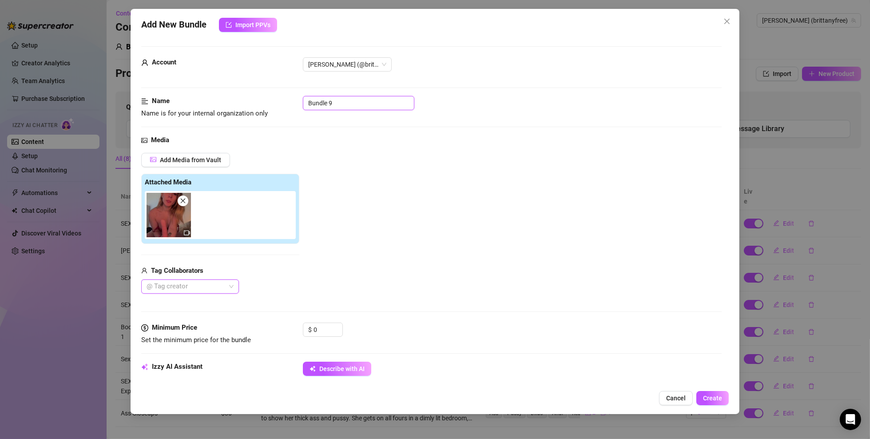
click at [351, 103] on input "Bundle 9" at bounding box center [359, 103] width 112 height 14
click at [335, 237] on div "Add Media from Vault Attached Media Tag Collaborators @ Tag creator" at bounding box center [431, 223] width 581 height 141
click at [326, 330] on input "0" at bounding box center [328, 329] width 29 height 13
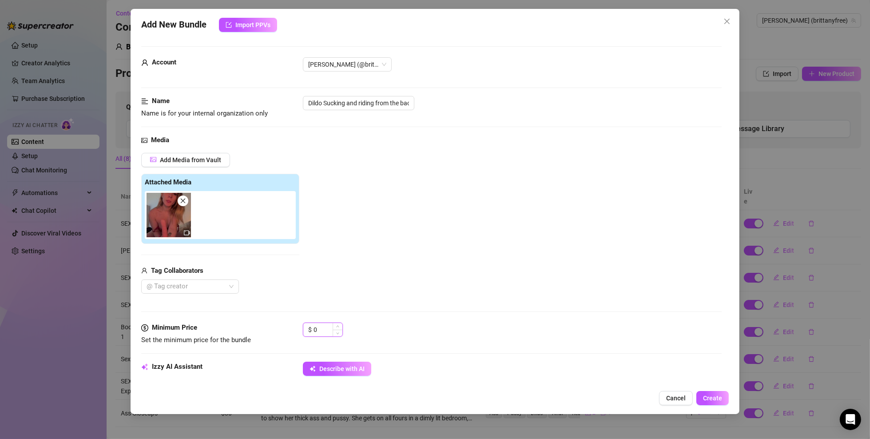
click at [326, 330] on input "0" at bounding box center [328, 329] width 29 height 13
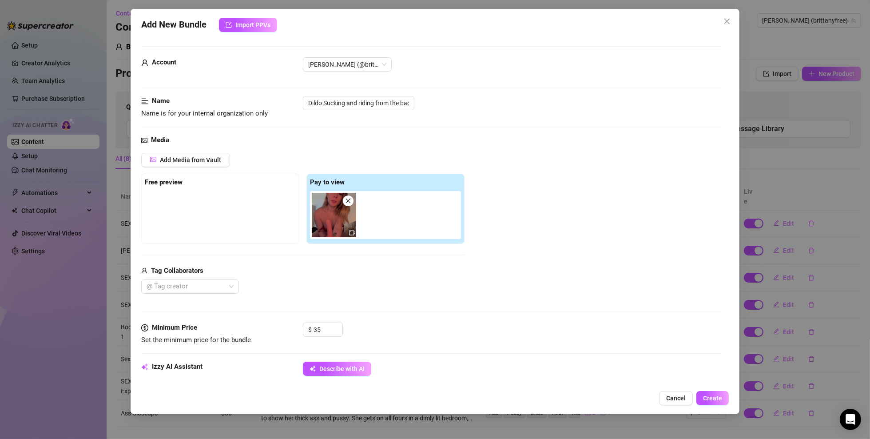
click at [391, 251] on div "Add Media from Vault Free preview Pay to view Tag Collaborators @ Tag creator" at bounding box center [302, 223] width 323 height 141
click at [223, 202] on div at bounding box center [220, 213] width 151 height 44
click at [217, 217] on div at bounding box center [220, 213] width 151 height 44
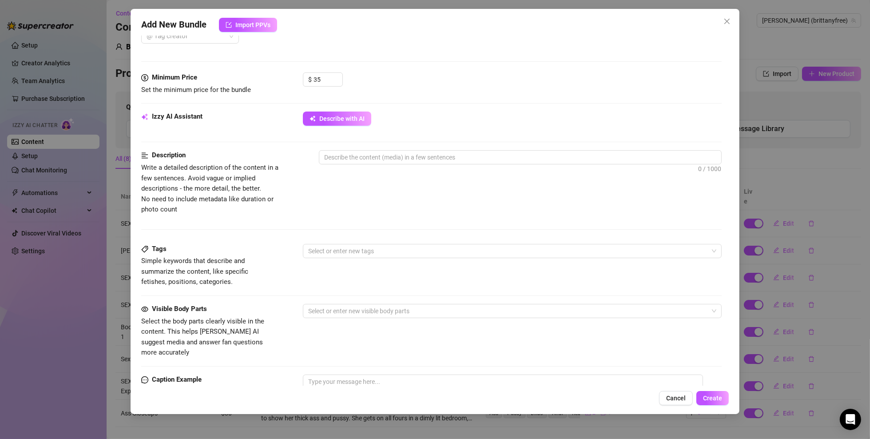
scroll to position [267, 0]
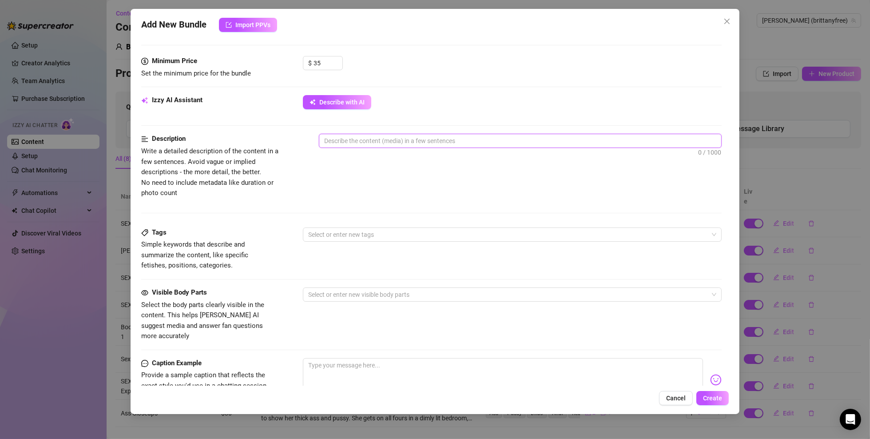
click at [362, 139] on textarea at bounding box center [520, 140] width 402 height 13
click at [333, 105] on span "Describe with AI" at bounding box center [341, 102] width 45 height 7
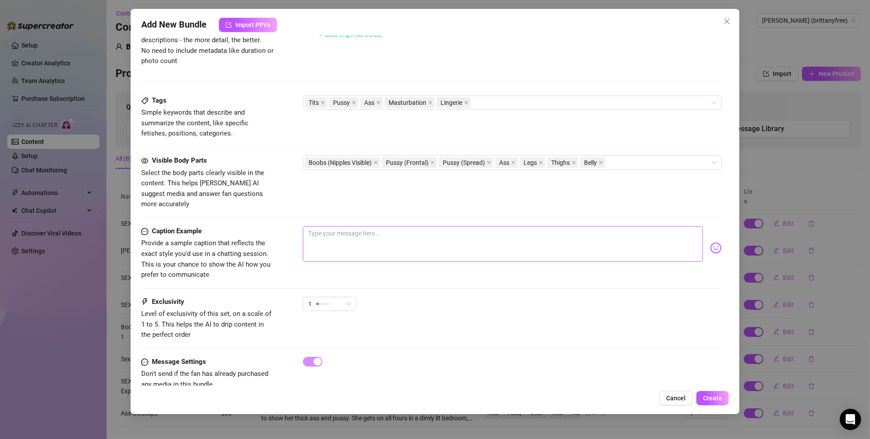
scroll to position [400, 0]
click at [335, 231] on textarea at bounding box center [503, 243] width 400 height 36
click at [721, 400] on span "Create" at bounding box center [712, 398] width 19 height 7
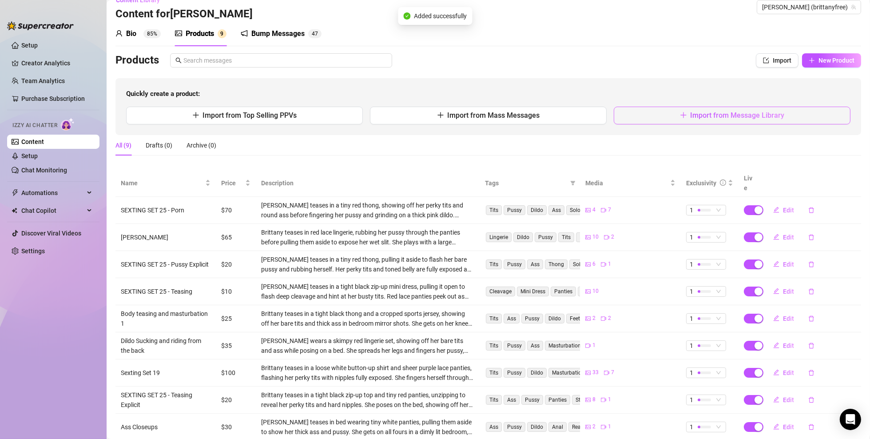
scroll to position [31, 0]
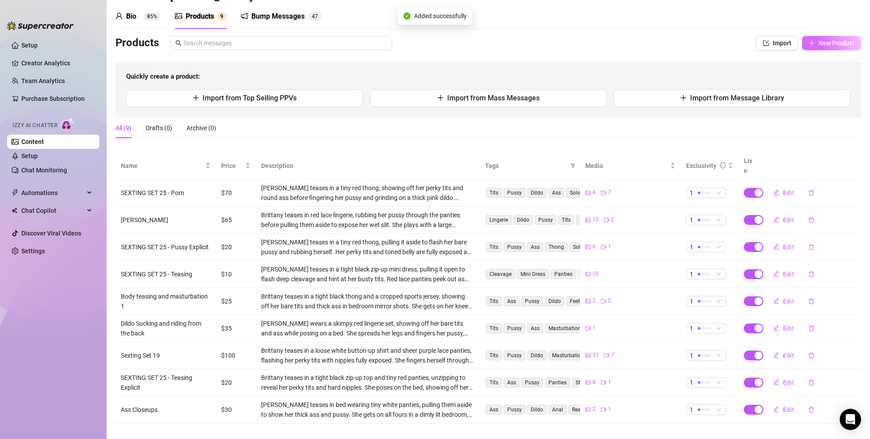
click at [824, 40] on span "New Product" at bounding box center [837, 43] width 36 height 7
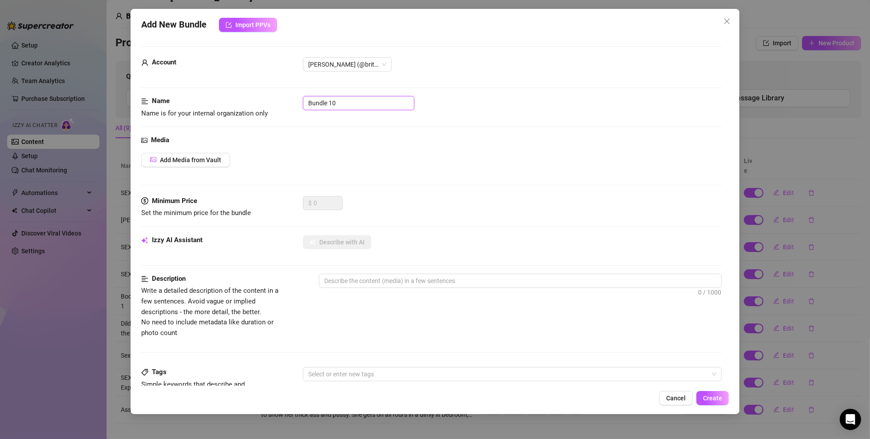
click at [344, 105] on input "Bundle 10" at bounding box center [359, 103] width 112 height 14
click at [214, 160] on span "Add Media from Vault" at bounding box center [190, 159] width 61 height 7
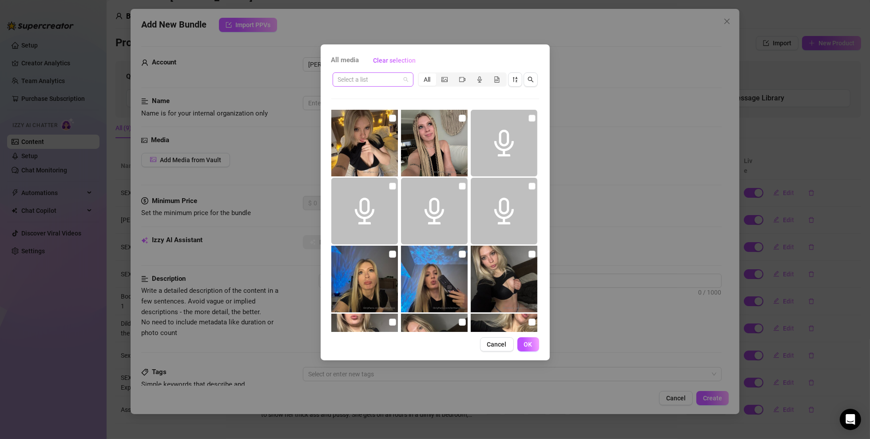
click at [400, 80] on span at bounding box center [373, 79] width 70 height 13
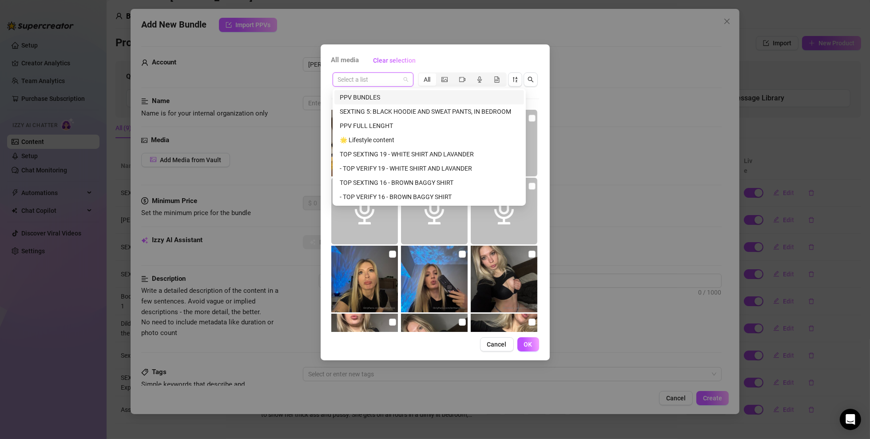
click at [400, 80] on span at bounding box center [373, 79] width 70 height 13
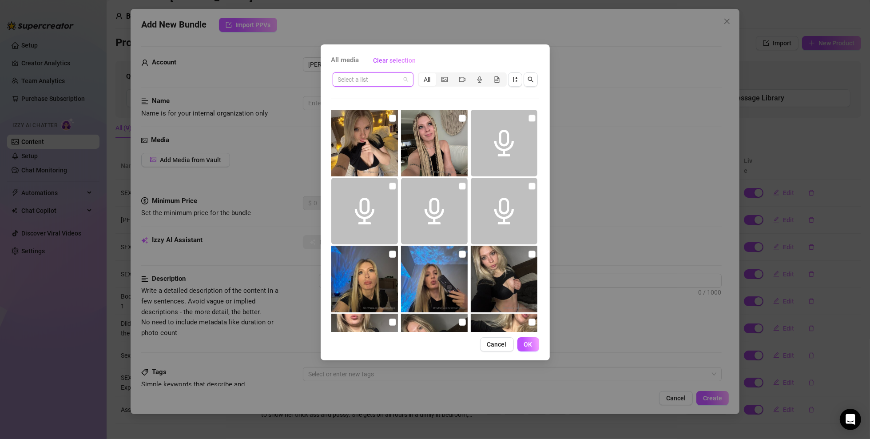
click at [408, 79] on div "Select a list" at bounding box center [373, 79] width 81 height 14
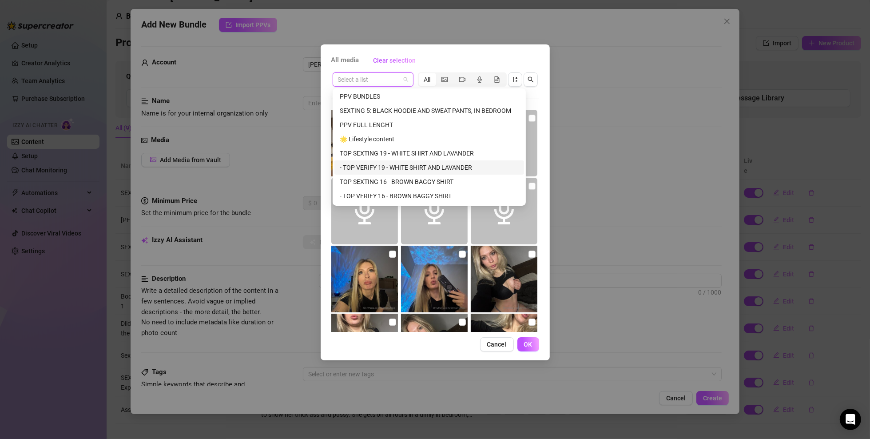
scroll to position [0, 0]
click at [391, 122] on div "PPV FULL LENGHT" at bounding box center [429, 126] width 179 height 10
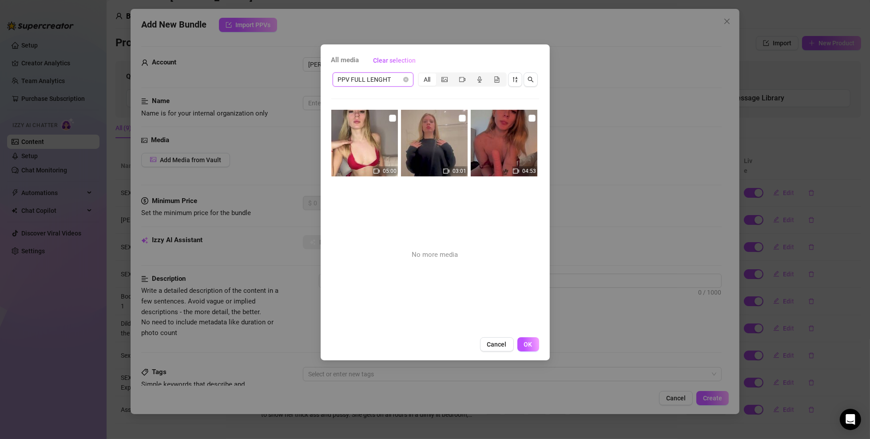
click at [446, 132] on img at bounding box center [434, 143] width 67 height 67
click at [532, 342] on span "OK" at bounding box center [528, 344] width 8 height 7
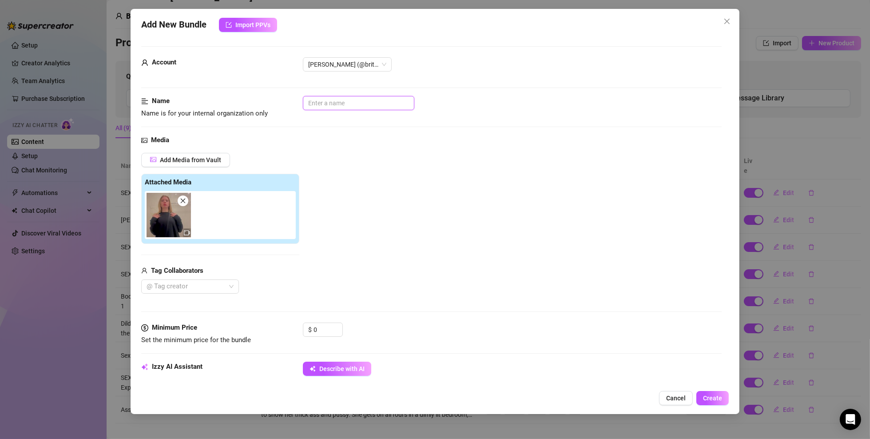
click at [353, 103] on input "text" at bounding box center [359, 103] width 112 height 14
drag, startPoint x: 463, startPoint y: 180, endPoint x: 368, endPoint y: 262, distance: 124.8
click at [463, 180] on div "Add Media from Vault Attached Media Tag Collaborators @ Tag creator" at bounding box center [431, 223] width 581 height 141
click at [323, 333] on input "0" at bounding box center [328, 329] width 29 height 13
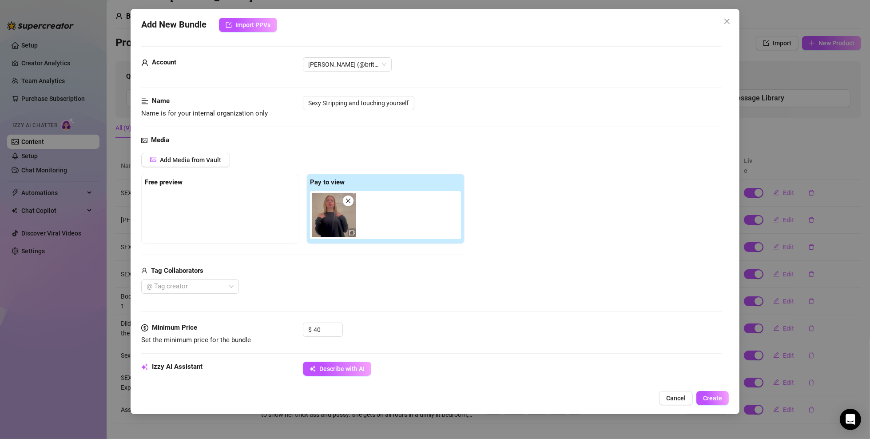
click at [387, 278] on div "Tag Collaborators @ Tag creator" at bounding box center [302, 280] width 323 height 28
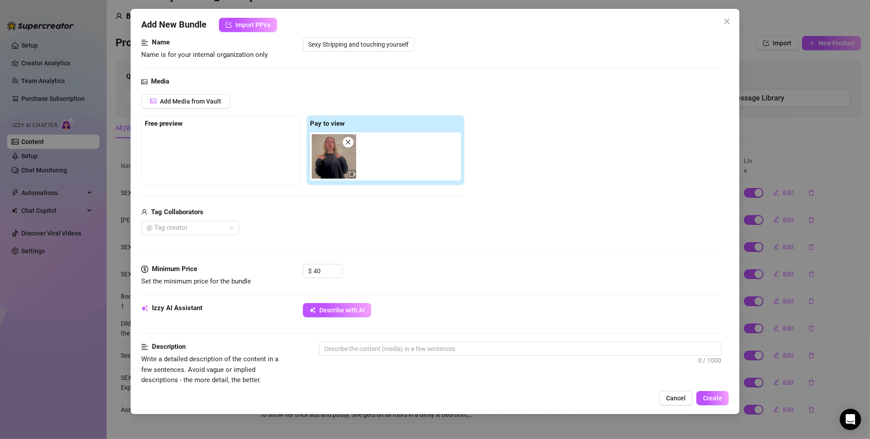
scroll to position [133, 0]
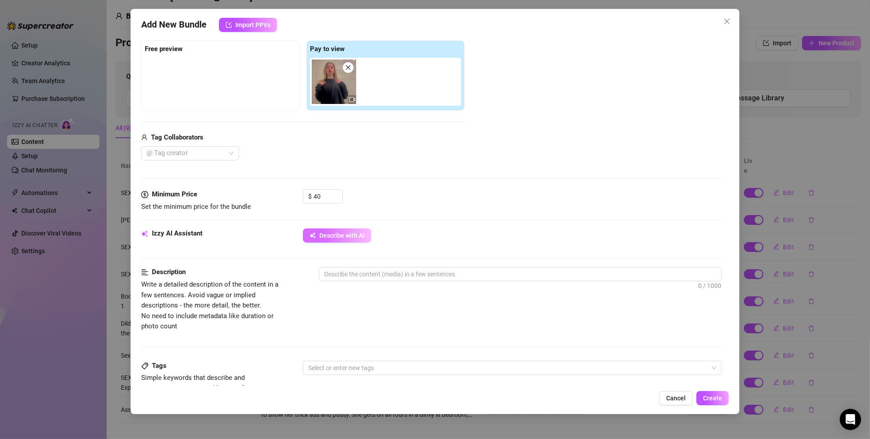
click at [348, 238] on span "Describe with AI" at bounding box center [341, 235] width 45 height 7
click at [351, 315] on div "Description Analyzing... Write a detailed description of the content in a few s…" at bounding box center [431, 299] width 581 height 64
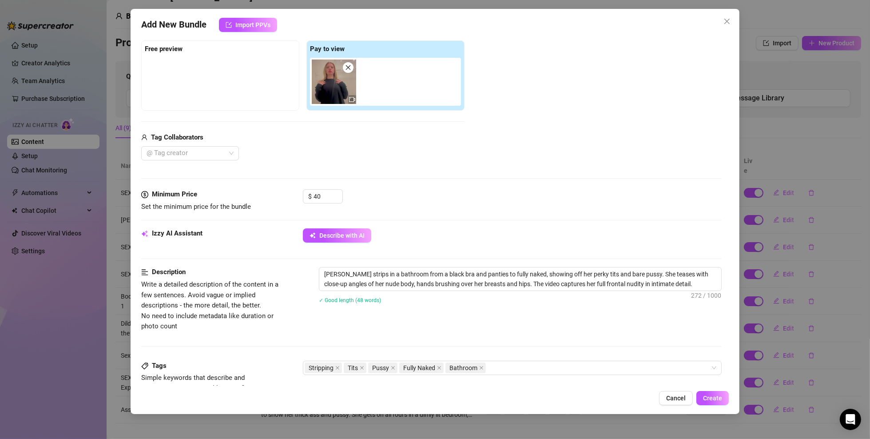
click at [576, 228] on div "Describe with AI" at bounding box center [512, 235] width 419 height 14
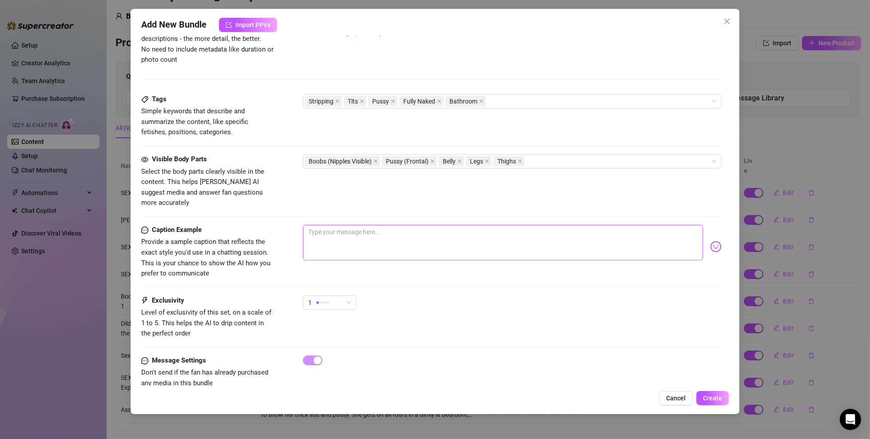
scroll to position [407, 0]
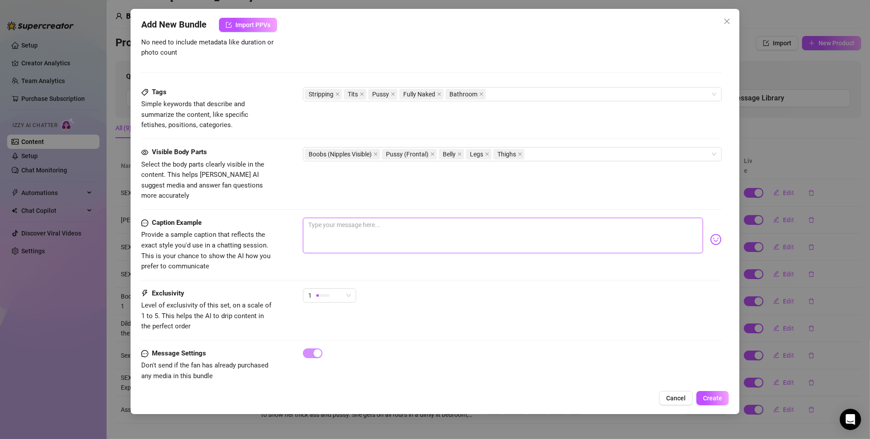
click at [427, 227] on textarea at bounding box center [503, 236] width 400 height 36
click at [719, 395] on span "Create" at bounding box center [712, 398] width 19 height 7
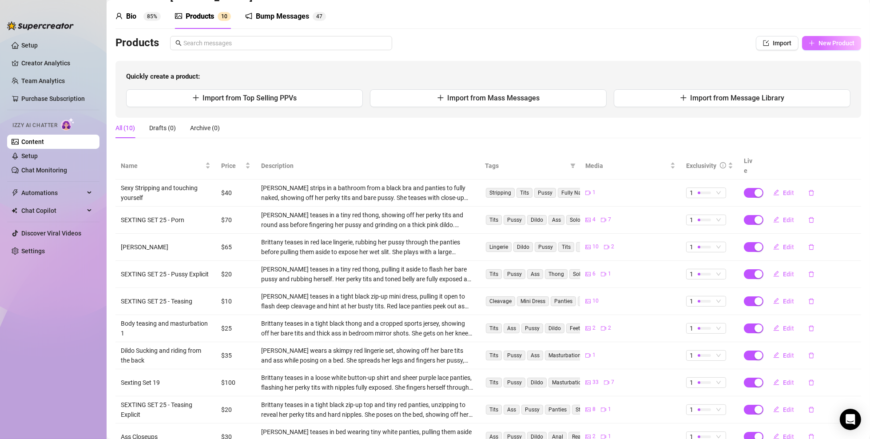
click at [833, 40] on span "New Product" at bounding box center [837, 43] width 36 height 7
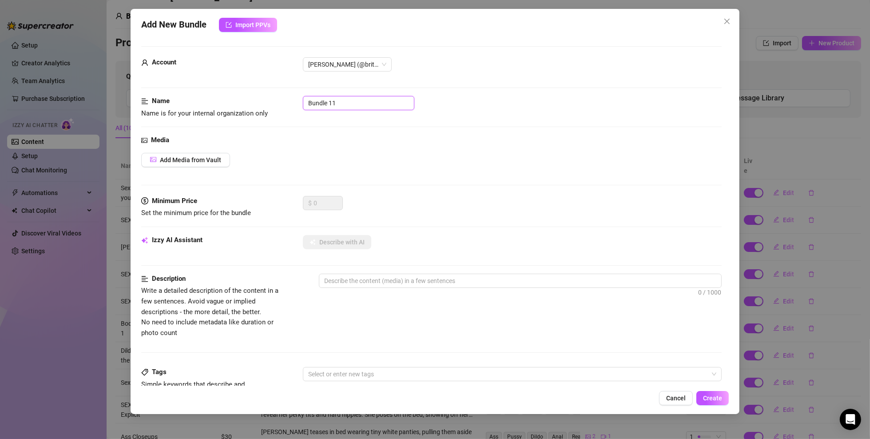
click at [343, 102] on input "Bundle 11" at bounding box center [359, 103] width 112 height 14
click at [223, 159] on button "Add Media from Vault" at bounding box center [185, 160] width 89 height 14
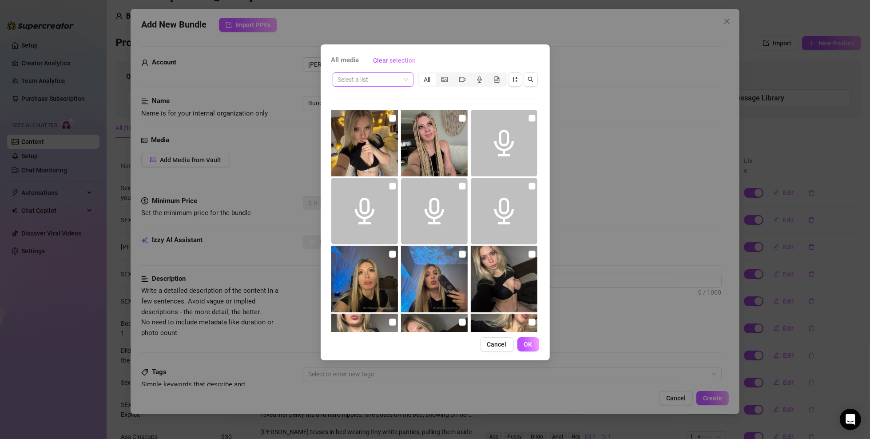
click at [391, 81] on input "search" at bounding box center [369, 79] width 62 height 13
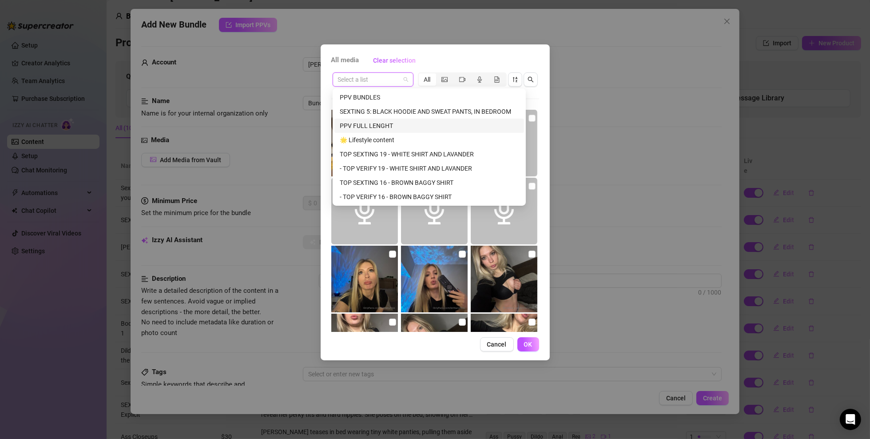
click at [401, 128] on div "PPV FULL LENGHT" at bounding box center [429, 126] width 179 height 10
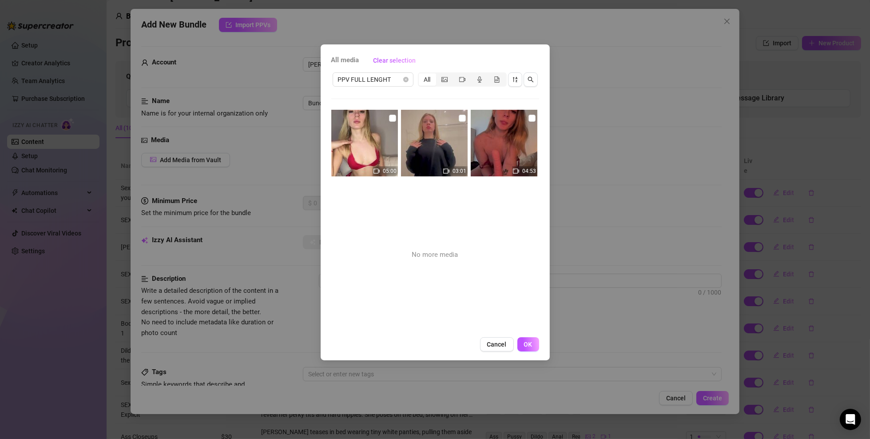
click at [368, 121] on img at bounding box center [364, 143] width 67 height 67
click at [529, 344] on span "OK" at bounding box center [528, 344] width 8 height 7
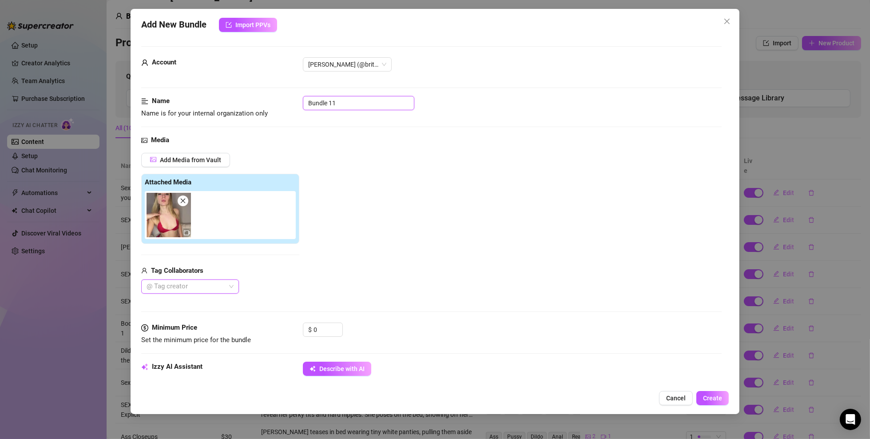
click at [348, 100] on input "Bundle 11" at bounding box center [359, 103] width 112 height 14
click at [360, 170] on div "Add Media from Vault Attached Media Tag Collaborators @ Tag creator" at bounding box center [431, 223] width 581 height 141
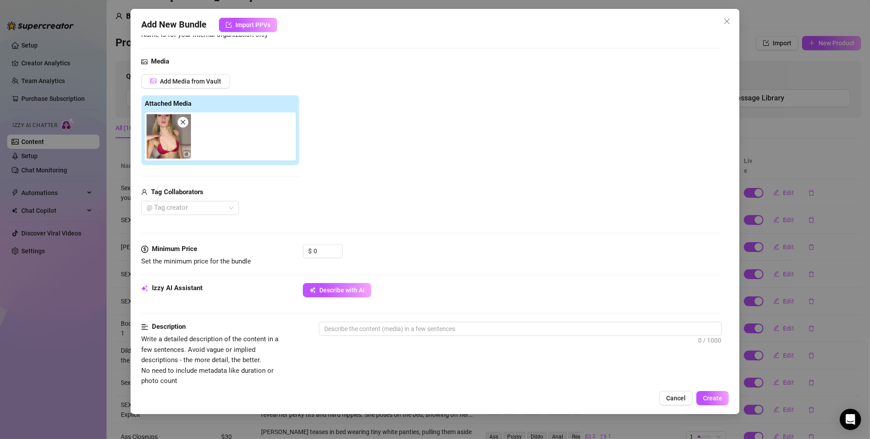
scroll to position [222, 0]
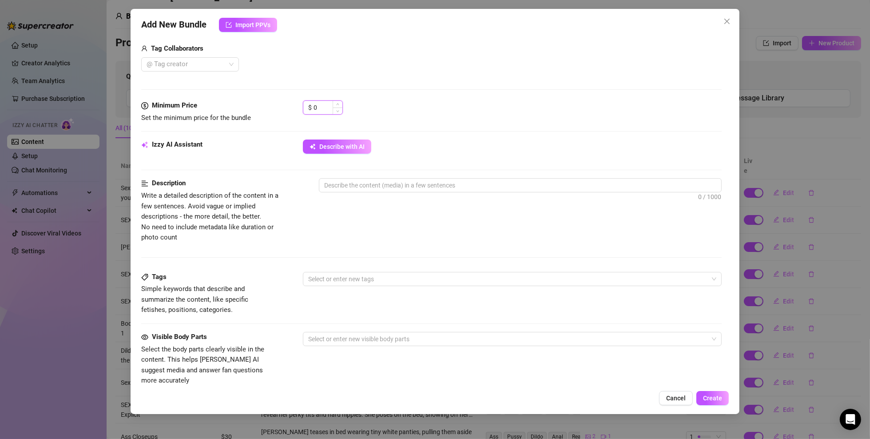
click at [327, 105] on input "0" at bounding box center [328, 107] width 29 height 13
click at [350, 145] on span "Describe with AI" at bounding box center [341, 146] width 45 height 7
click at [444, 148] on div "Describe with AI" at bounding box center [512, 147] width 419 height 14
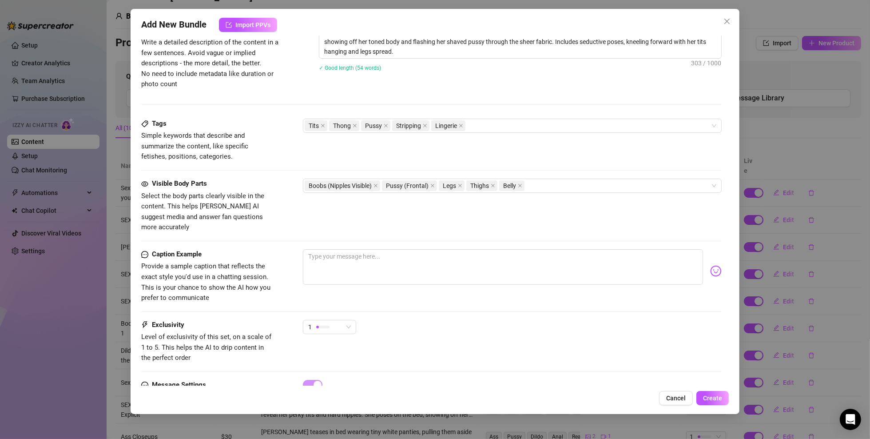
scroll to position [407, 0]
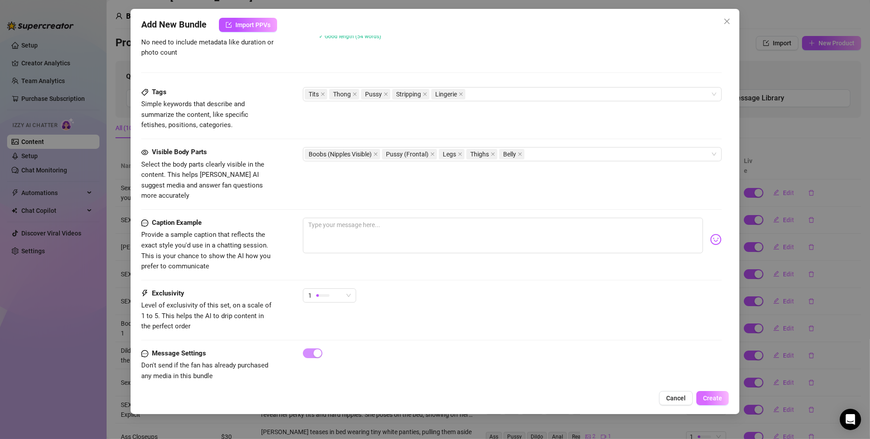
click at [712, 397] on span "Create" at bounding box center [712, 398] width 19 height 7
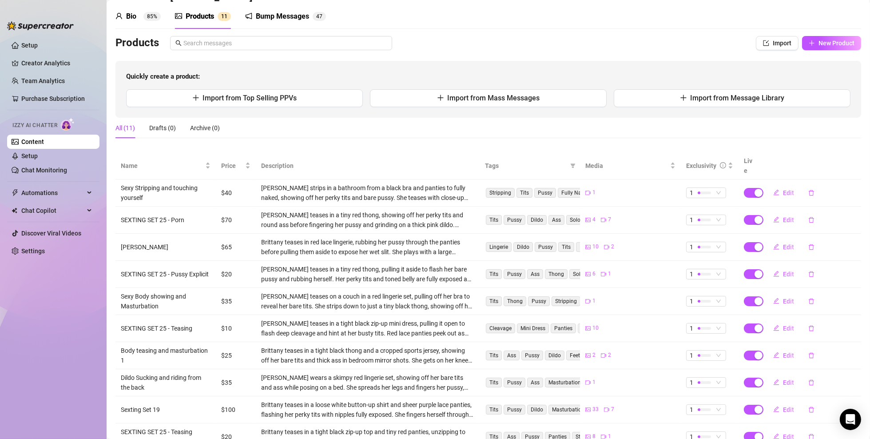
click at [44, 141] on link "Content" at bounding box center [32, 141] width 23 height 7
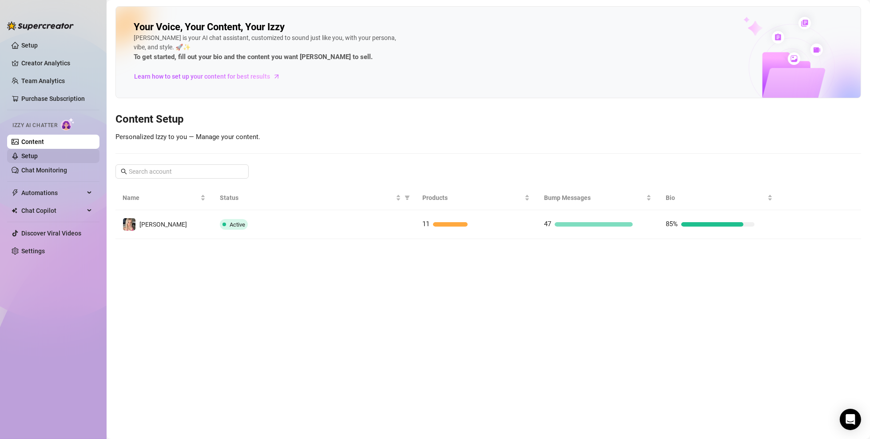
click at [38, 158] on link "Setup" at bounding box center [29, 155] width 16 height 7
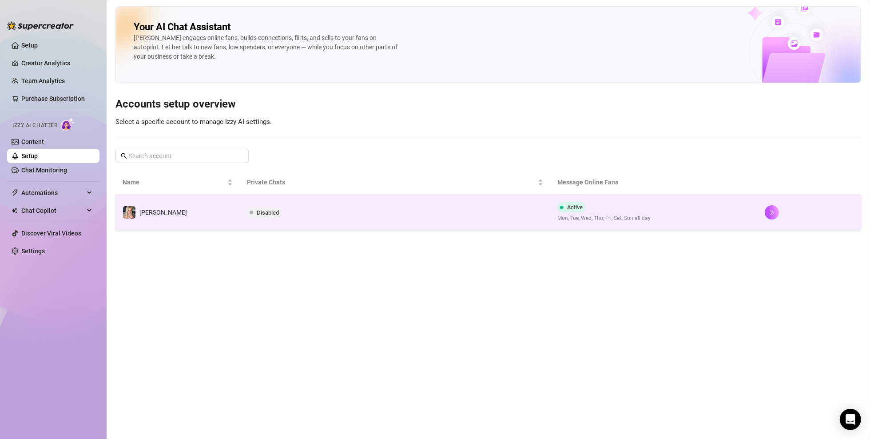
click at [465, 216] on td "Disabled" at bounding box center [395, 213] width 311 height 36
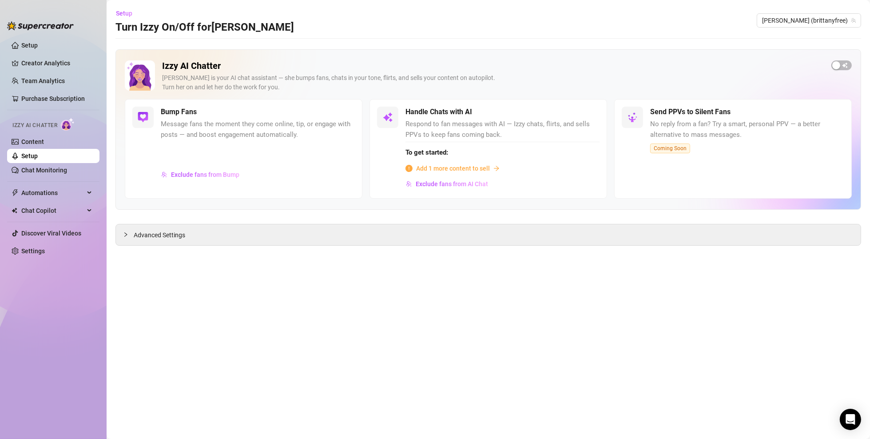
click at [455, 168] on span "Add 1 more content to sell" at bounding box center [453, 169] width 74 height 10
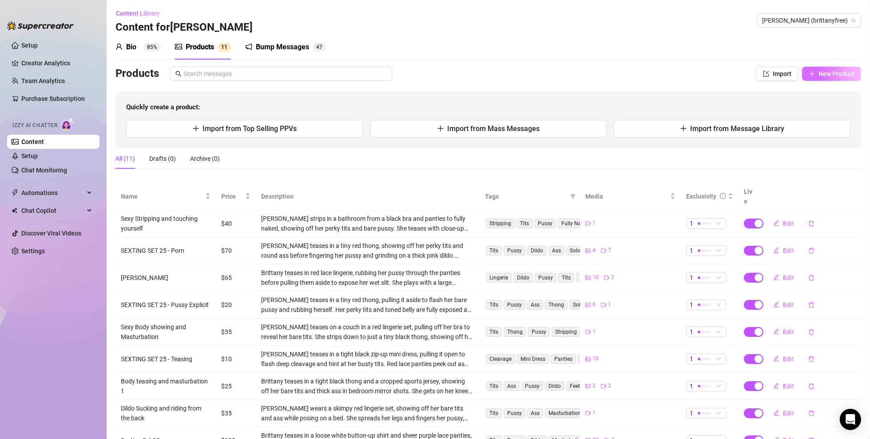
click at [821, 74] on span "New Product" at bounding box center [837, 73] width 36 height 7
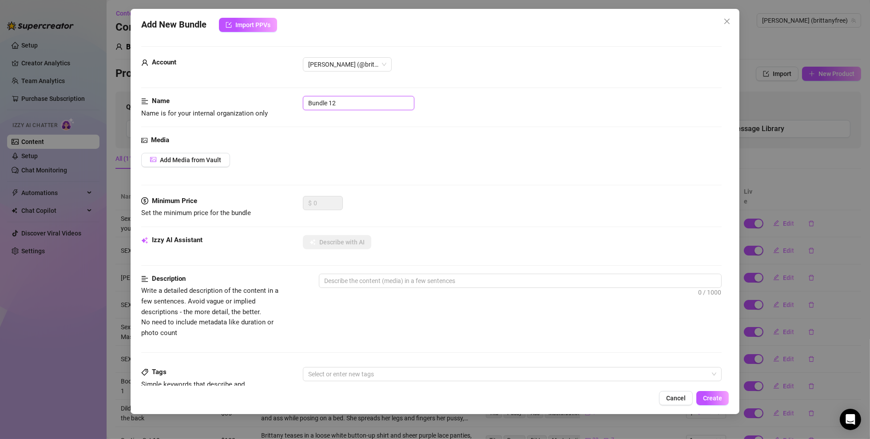
click at [378, 97] on input "Bundle 12" at bounding box center [359, 103] width 112 height 14
click at [179, 165] on button "Add Media from Vault" at bounding box center [185, 160] width 89 height 14
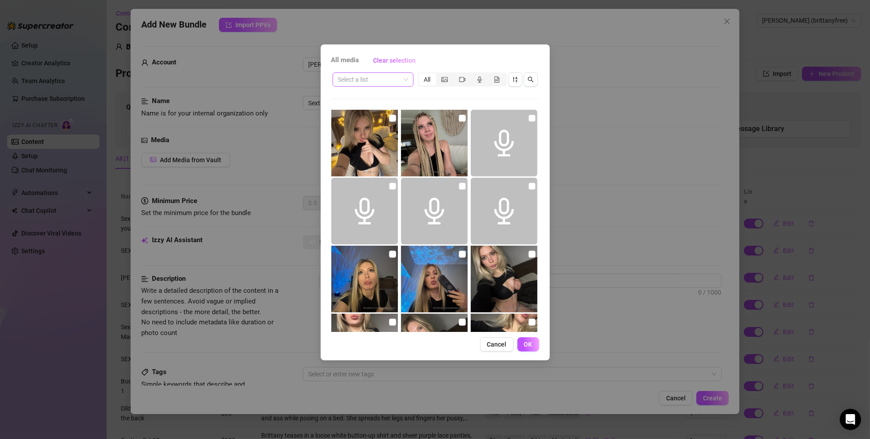
click at [406, 77] on span at bounding box center [373, 79] width 70 height 13
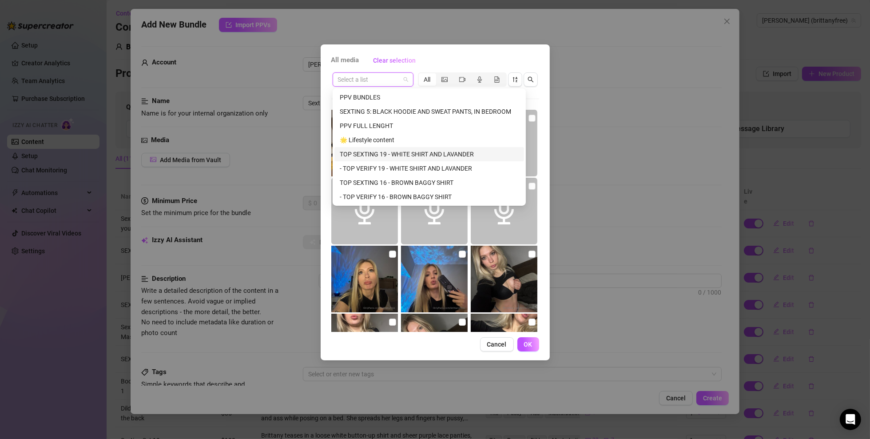
drag, startPoint x: 385, startPoint y: 156, endPoint x: 378, endPoint y: 153, distance: 7.2
click at [378, 153] on div "TOP SEXTING 19 - WHITE SHIRT AND LAVANDER" at bounding box center [429, 154] width 179 height 10
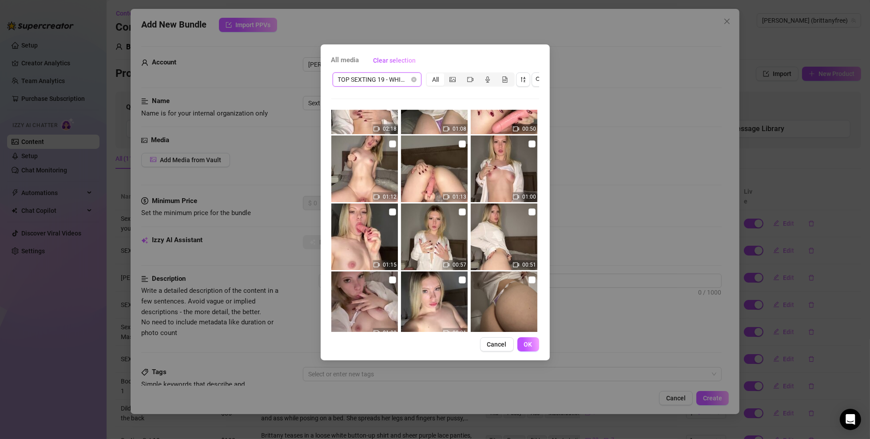
scroll to position [44, 0]
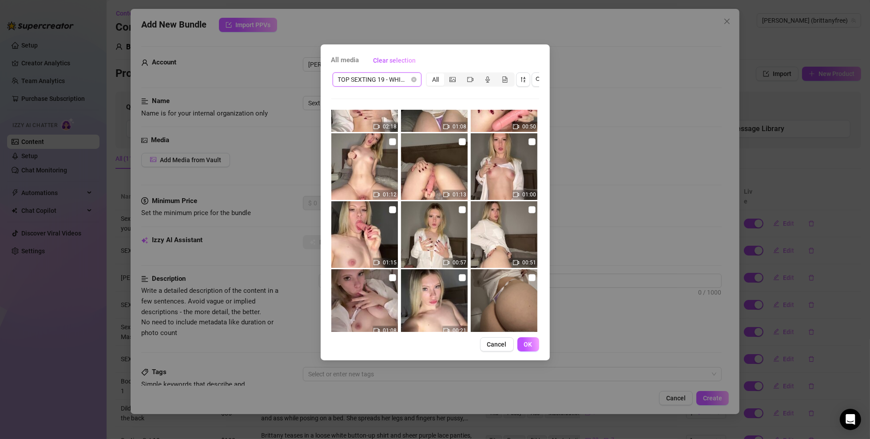
click at [399, 78] on span "TOP SEXTING 19 - WHITE SHIRT AND LAVANDER" at bounding box center [377, 79] width 78 height 13
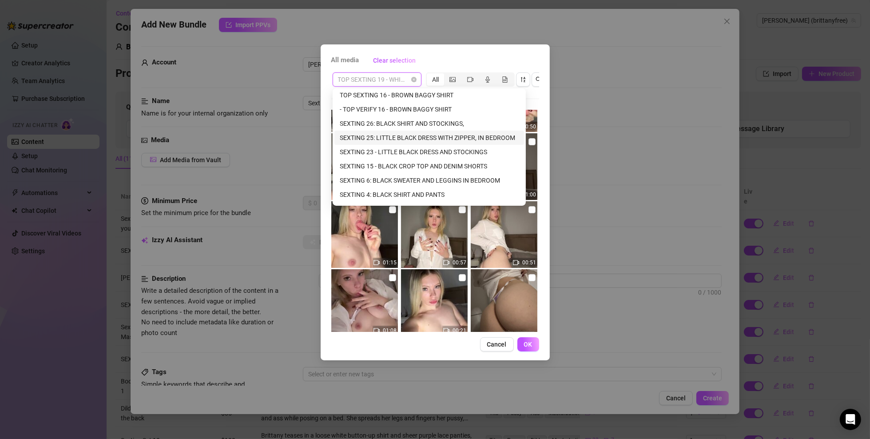
scroll to position [89, 0]
click at [383, 148] on div "SEXTING 23 - LITTLE BLACK DRESS AND STOCKINGS" at bounding box center [429, 151] width 179 height 10
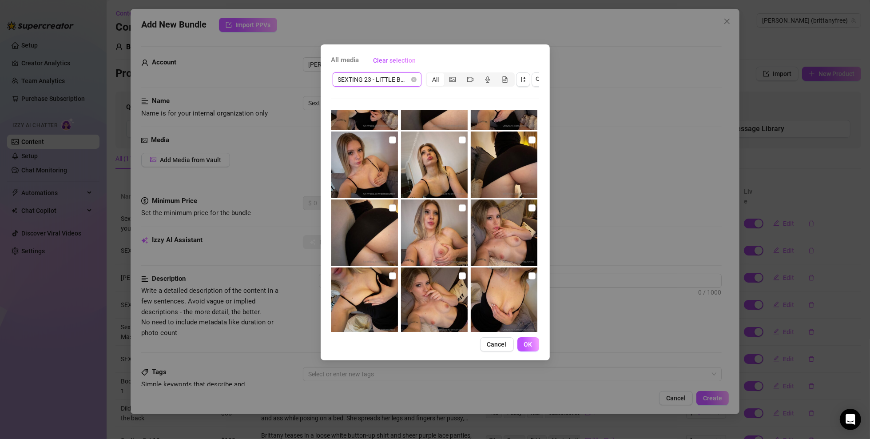
scroll to position [44, 0]
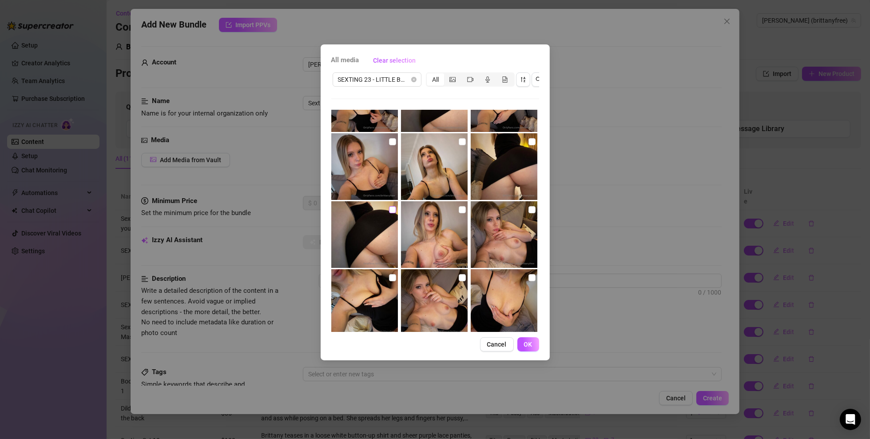
click at [392, 205] on label at bounding box center [392, 210] width 7 height 10
click at [392, 206] on input "checkbox" at bounding box center [392, 209] width 7 height 7
click at [459, 210] on input "checkbox" at bounding box center [462, 209] width 7 height 7
click at [529, 212] on input "checkbox" at bounding box center [532, 209] width 7 height 7
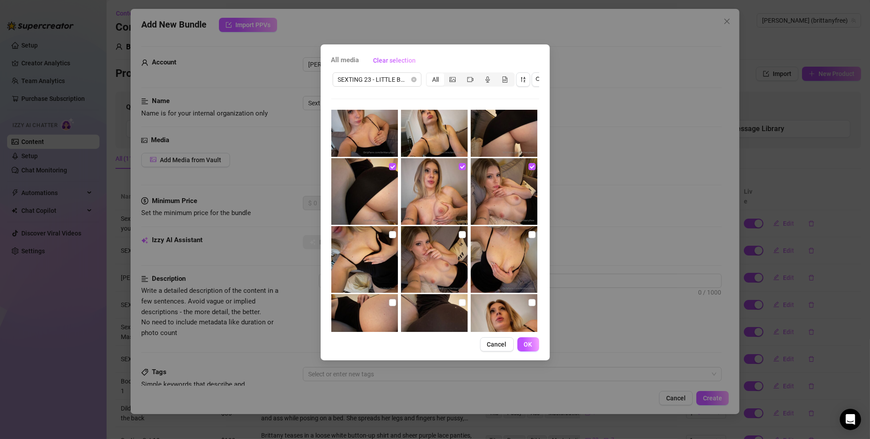
scroll to position [89, 0]
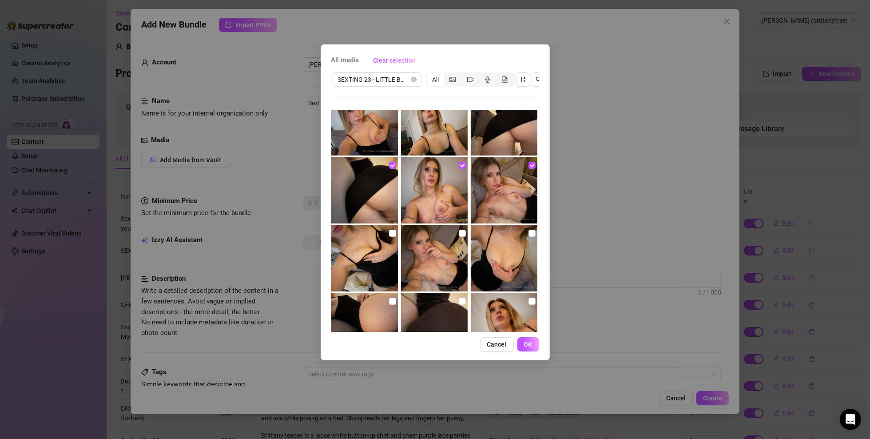
click at [466, 233] on div at bounding box center [435, 221] width 208 height 222
click at [459, 235] on input "checkbox" at bounding box center [462, 233] width 7 height 7
click at [390, 233] on input "checkbox" at bounding box center [392, 233] width 7 height 7
click at [529, 235] on input "checkbox" at bounding box center [532, 233] width 7 height 7
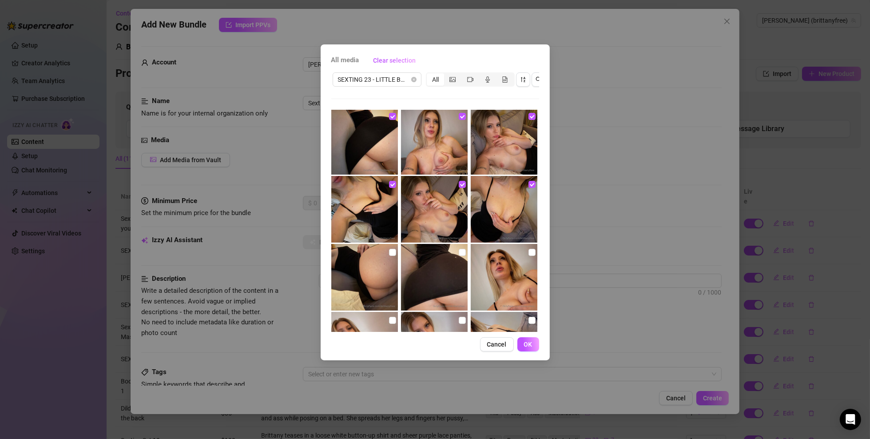
scroll to position [311, 0]
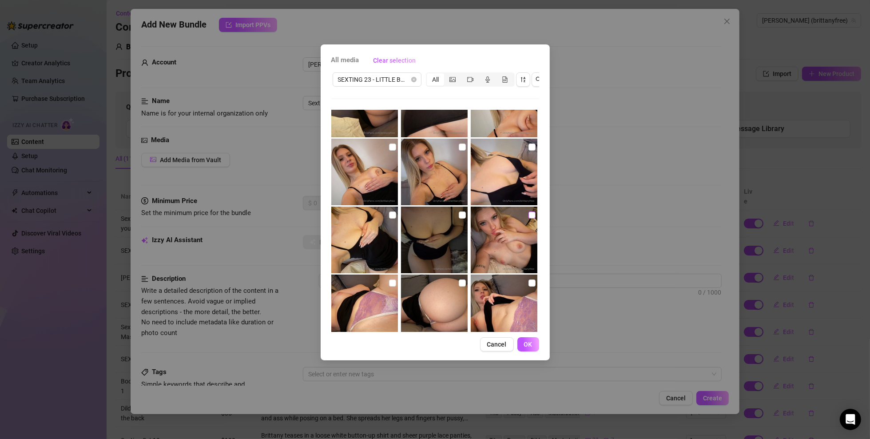
click at [529, 215] on input "checkbox" at bounding box center [532, 214] width 7 height 7
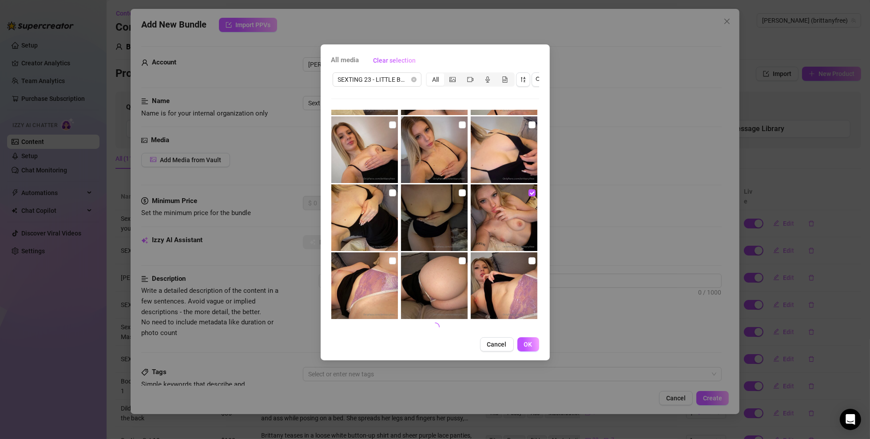
scroll to position [335, 0]
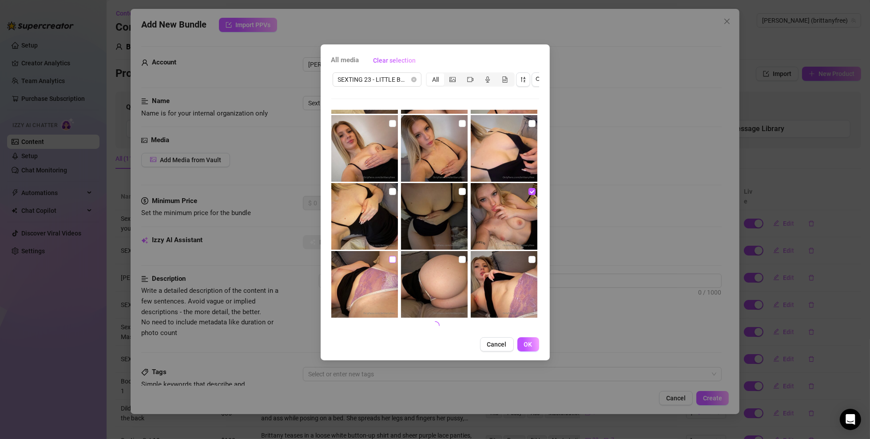
click at [390, 255] on label at bounding box center [392, 260] width 7 height 10
click at [390, 256] on input "checkbox" at bounding box center [392, 259] width 7 height 7
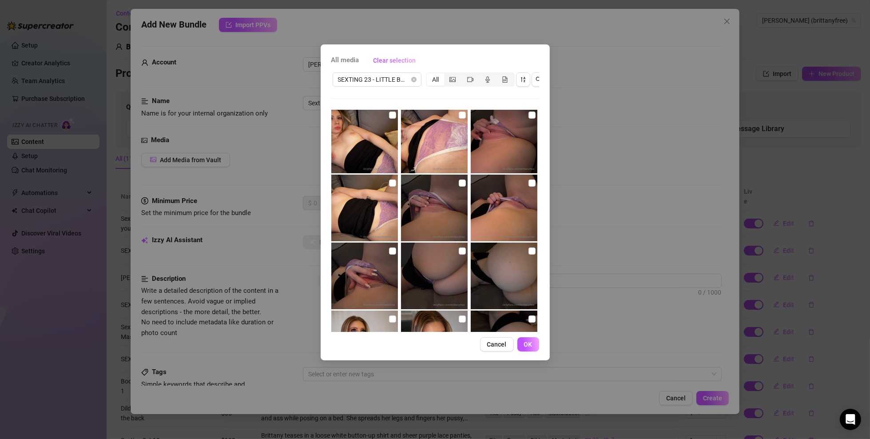
scroll to position [690, 0]
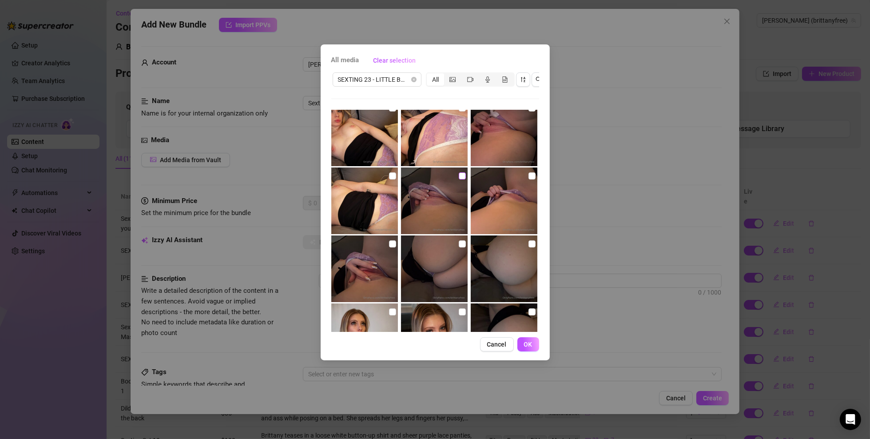
click at [459, 173] on input "checkbox" at bounding box center [462, 175] width 7 height 7
click at [530, 174] on img at bounding box center [504, 201] width 67 height 67
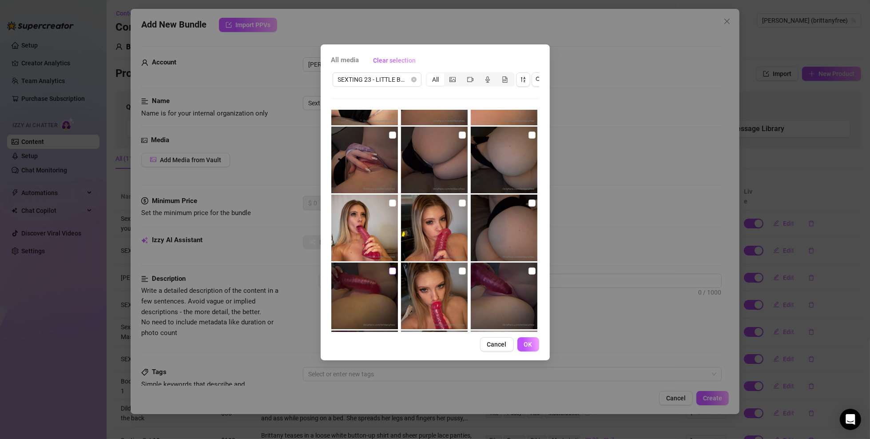
scroll to position [878, 0]
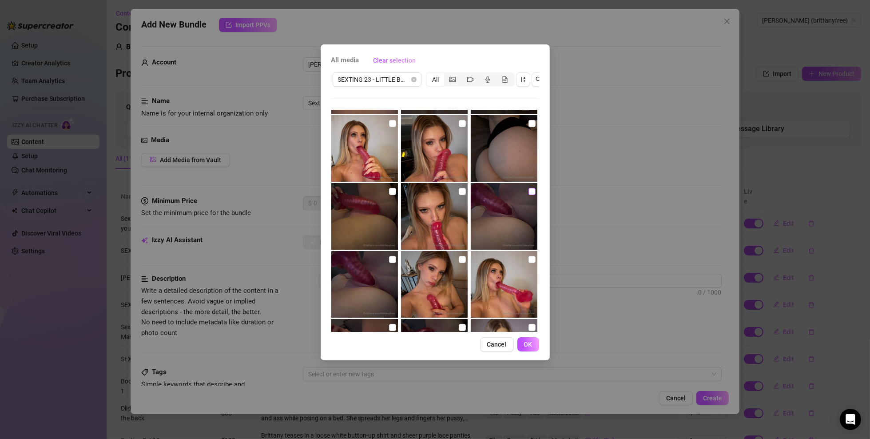
click at [529, 188] on input "checkbox" at bounding box center [532, 191] width 7 height 7
click at [454, 125] on img at bounding box center [434, 148] width 67 height 67
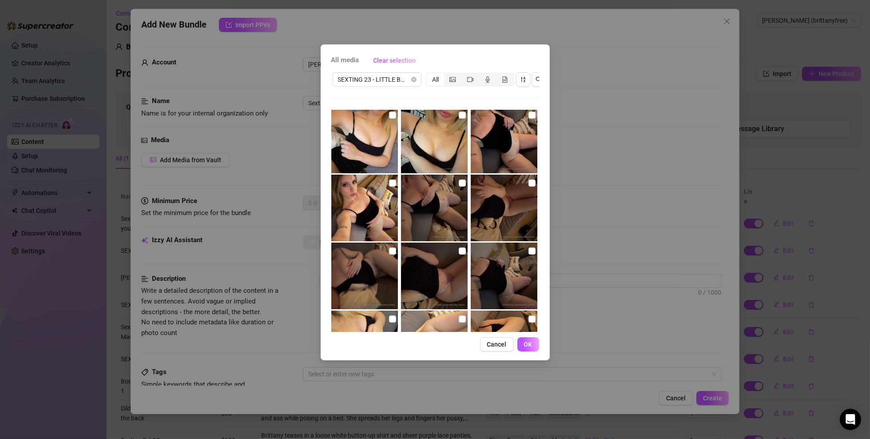
scroll to position [1778, 0]
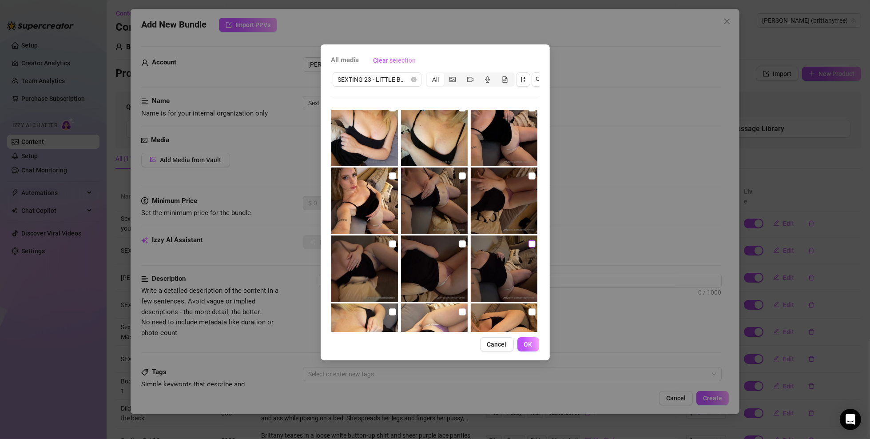
click at [529, 244] on input "checkbox" at bounding box center [532, 243] width 7 height 7
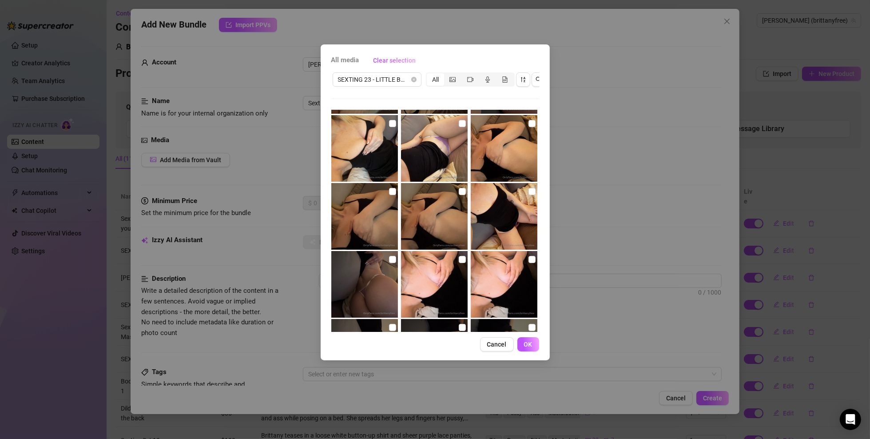
scroll to position [2233, 0]
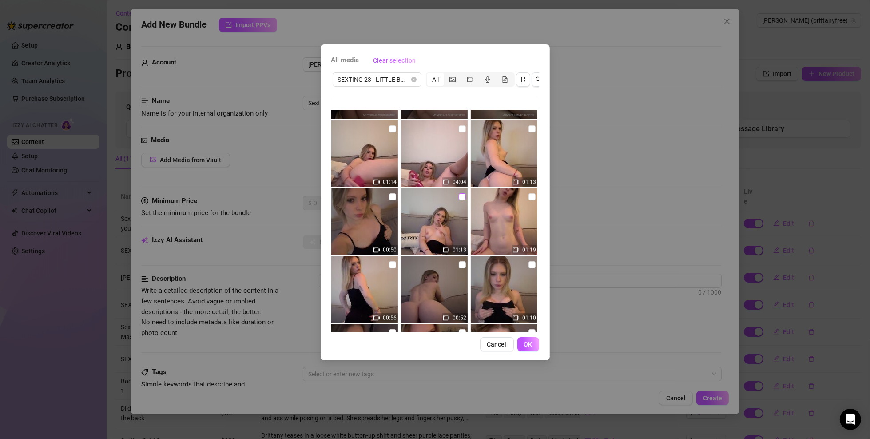
click at [459, 195] on input "checkbox" at bounding box center [462, 196] width 7 height 7
click at [461, 128] on input "checkbox" at bounding box center [462, 128] width 7 height 7
click at [529, 125] on input "checkbox" at bounding box center [532, 128] width 7 height 7
click at [528, 348] on span "OK" at bounding box center [528, 344] width 8 height 7
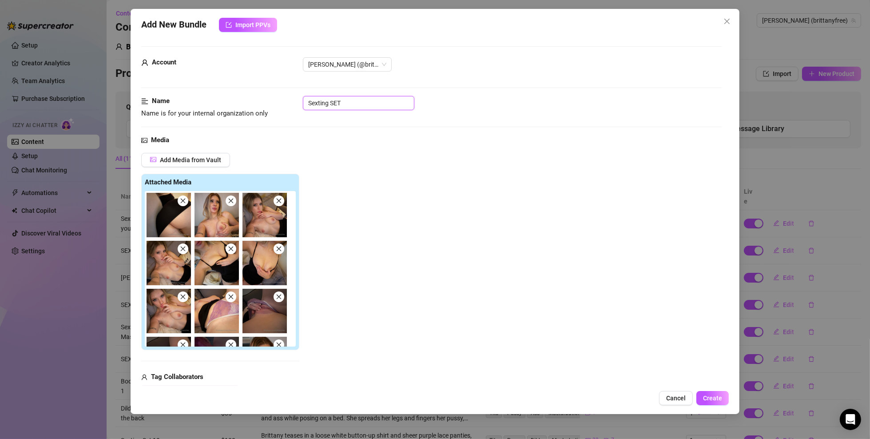
click at [350, 103] on input "Sexting SET" at bounding box center [359, 103] width 112 height 14
click at [341, 103] on input "Sexting SET" at bounding box center [359, 103] width 112 height 14
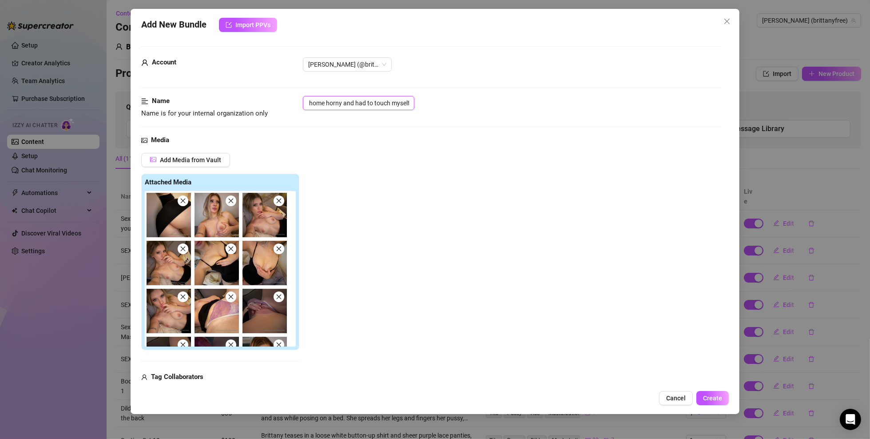
click at [390, 108] on input "Got home horny and had to touch myself" at bounding box center [359, 103] width 112 height 14
click at [351, 177] on div "Add Media from Vault Attached Media Tag Collaborators @ Tag creator" at bounding box center [431, 276] width 581 height 247
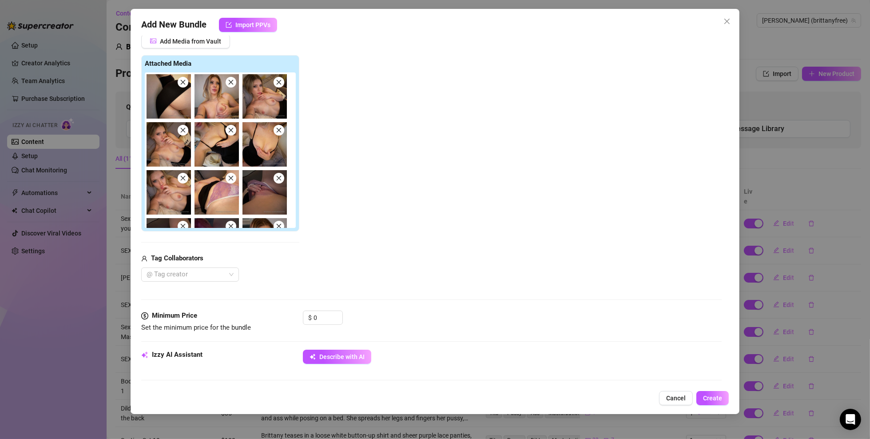
scroll to position [267, 0]
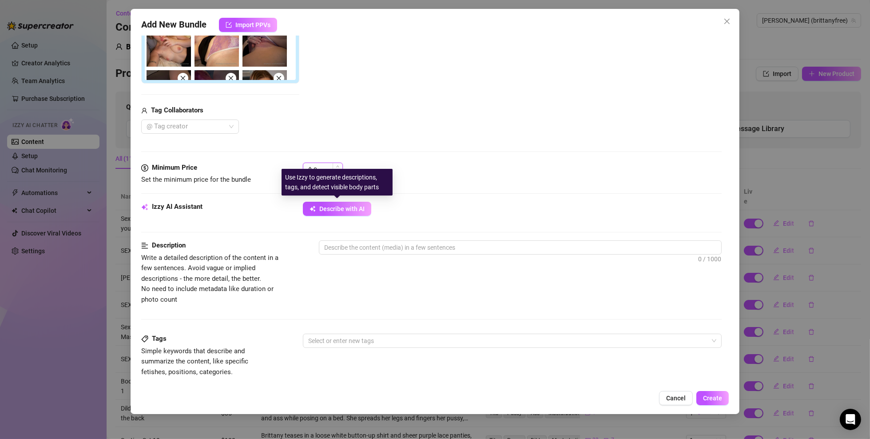
click at [321, 167] on input "0" at bounding box center [328, 169] width 29 height 13
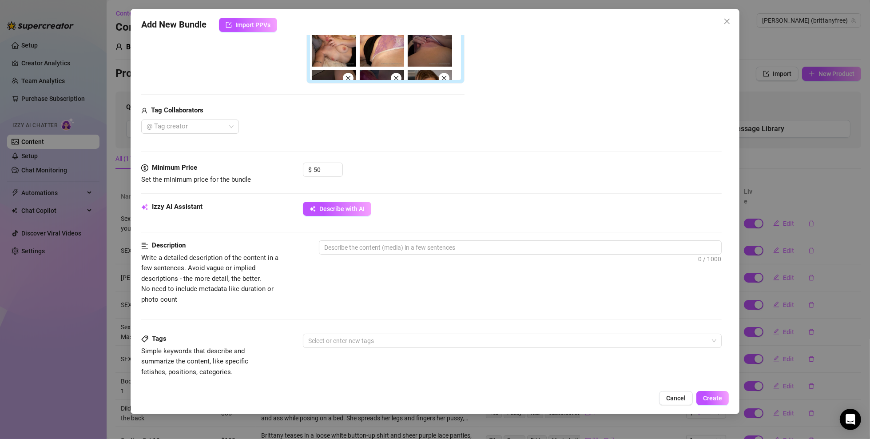
click at [387, 168] on div "$ 50" at bounding box center [512, 174] width 419 height 22
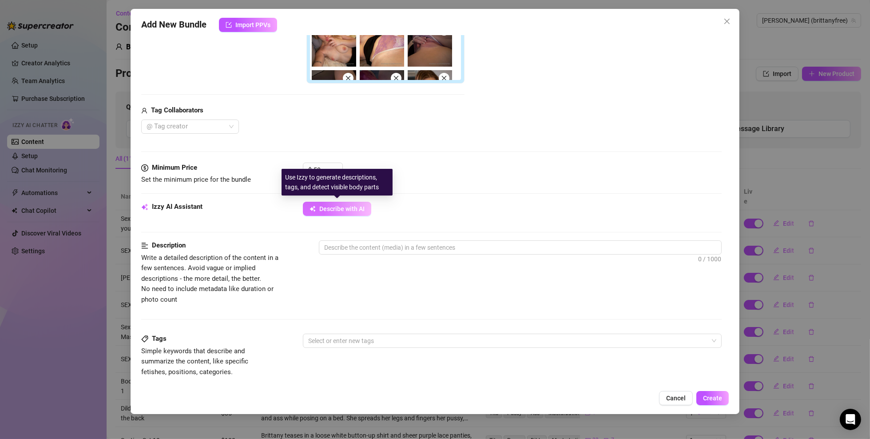
click at [353, 213] on button "Describe with AI" at bounding box center [337, 209] width 68 height 14
click at [343, 205] on span "Describe with AI" at bounding box center [341, 208] width 45 height 7
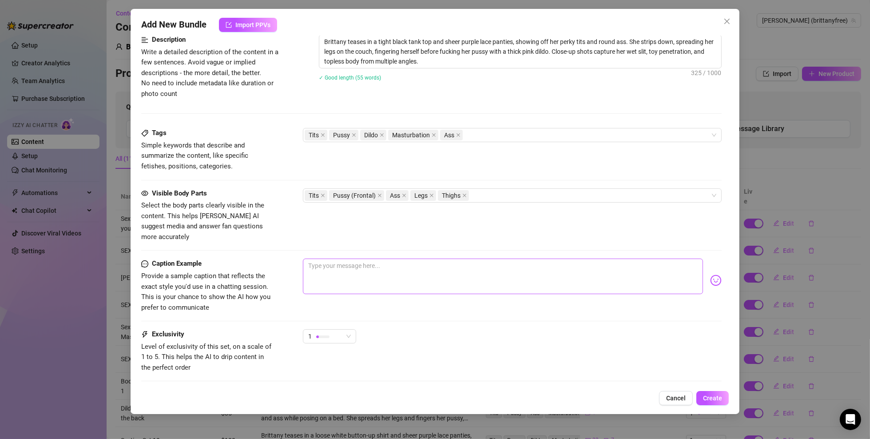
scroll to position [514, 0]
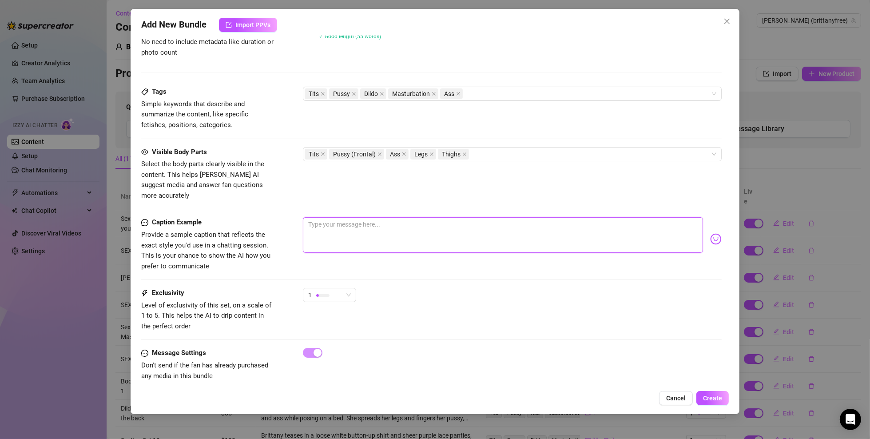
click at [329, 217] on textarea at bounding box center [503, 235] width 400 height 36
click at [346, 217] on textarea "I was so horny when I got home, I have" at bounding box center [503, 235] width 400 height 36
click at [348, 217] on textarea "I was so horny when I got home, I have" at bounding box center [503, 235] width 400 height 36
click at [725, 393] on button "Create" at bounding box center [713, 398] width 32 height 14
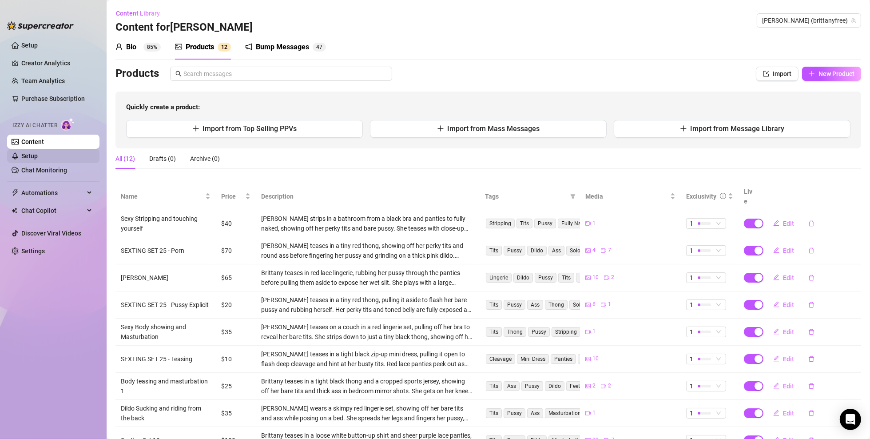
click at [38, 154] on link "Setup" at bounding box center [29, 155] width 16 height 7
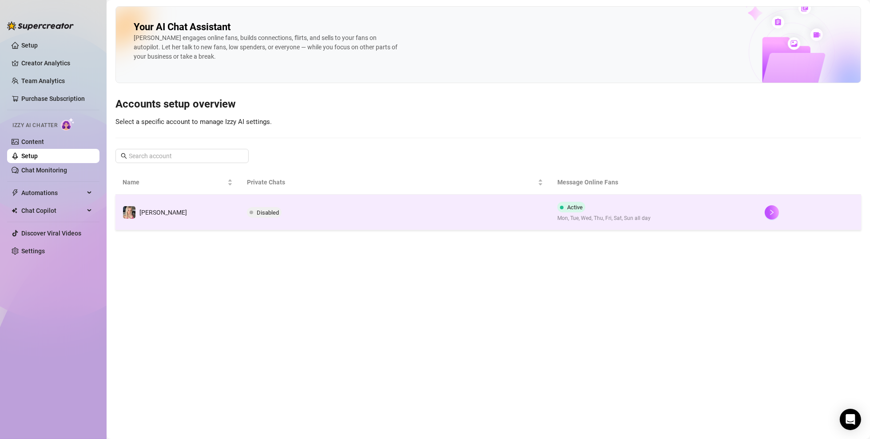
click at [379, 219] on td "Disabled" at bounding box center [395, 213] width 311 height 36
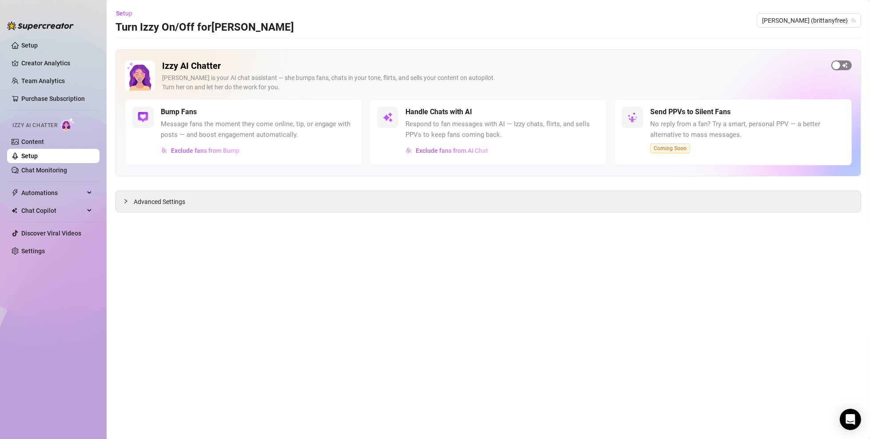
click at [839, 65] on div "button" at bounding box center [837, 65] width 8 height 8
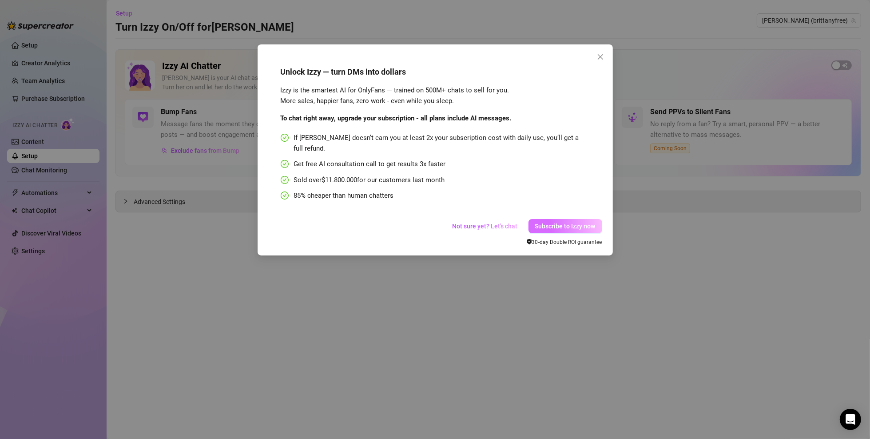
click at [542, 223] on span "Subscribe to Izzy now" at bounding box center [565, 226] width 60 height 7
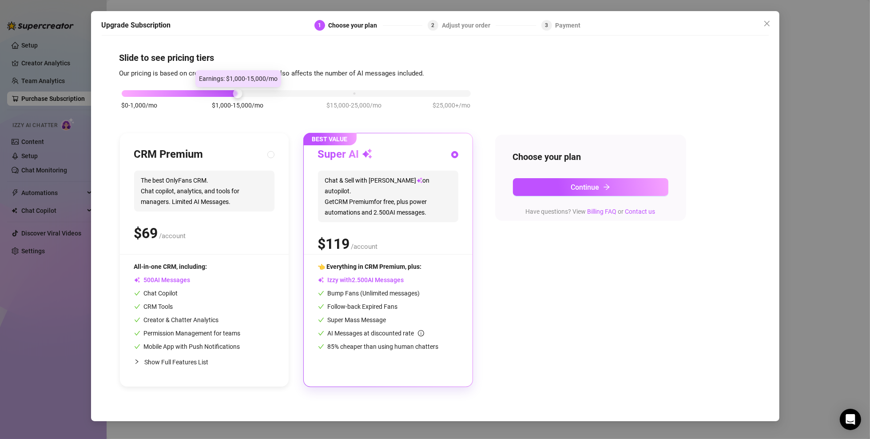
drag, startPoint x: 238, startPoint y: 93, endPoint x: 197, endPoint y: 94, distance: 40.9
click at [197, 94] on div "$0-1,000/mo $1,000-15,000/mo $15,000-25,000/mo $25,000+/mo" at bounding box center [296, 90] width 349 height 5
drag, startPoint x: 193, startPoint y: 94, endPoint x: 160, endPoint y: 92, distance: 33.4
click at [163, 92] on div at bounding box center [180, 93] width 116 height 7
drag, startPoint x: 160, startPoint y: 92, endPoint x: 148, endPoint y: 92, distance: 12.0
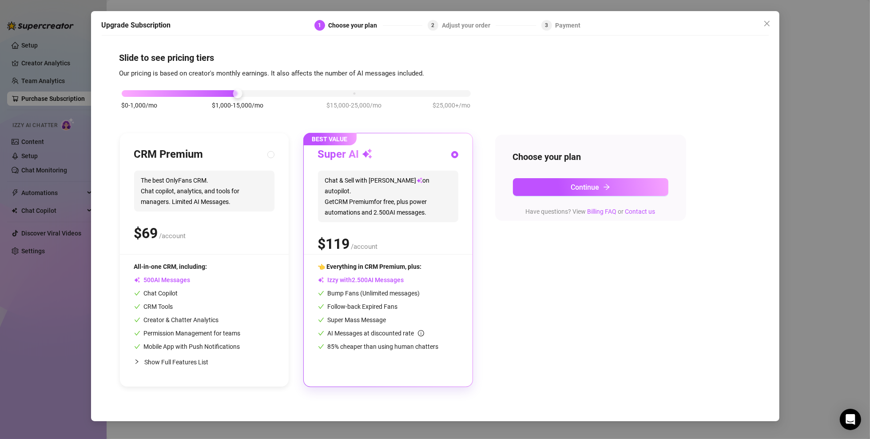
click at [159, 92] on div "$0-1,000/mo $1,000-15,000/mo $15,000-25,000/mo $25,000+/mo" at bounding box center [296, 90] width 349 height 5
click at [144, 92] on div at bounding box center [296, 93] width 349 height 7
drag, startPoint x: 125, startPoint y: 91, endPoint x: 154, endPoint y: 92, distance: 29.4
click at [154, 92] on div "$0-1,000/mo $1,000-15,000/mo $15,000-25,000/mo $25,000+/mo" at bounding box center [296, 90] width 349 height 5
click at [184, 98] on div "$0-1,000/mo $1,000-15,000/mo $15,000-25,000/mo $25,000+/mo" at bounding box center [297, 104] width 354 height 50
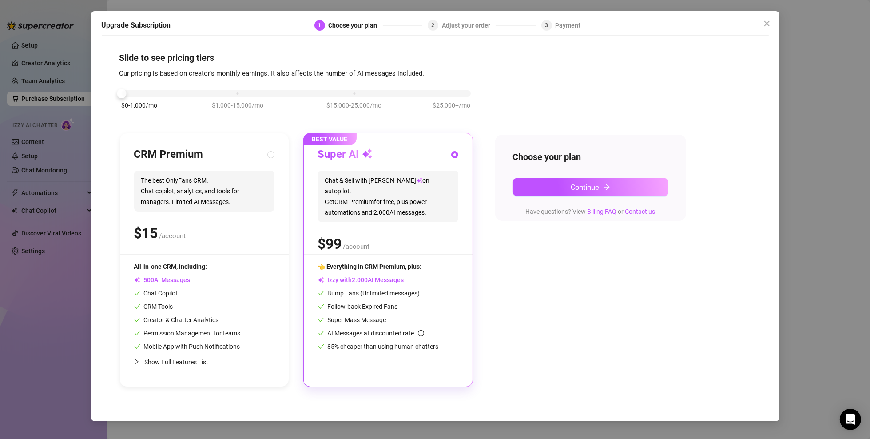
drag, startPoint x: 210, startPoint y: 93, endPoint x: 219, endPoint y: 93, distance: 9.3
click at [211, 93] on div "$0-1,000/mo $1,000-15,000/mo $15,000-25,000/mo $25,000+/mo" at bounding box center [296, 90] width 349 height 5
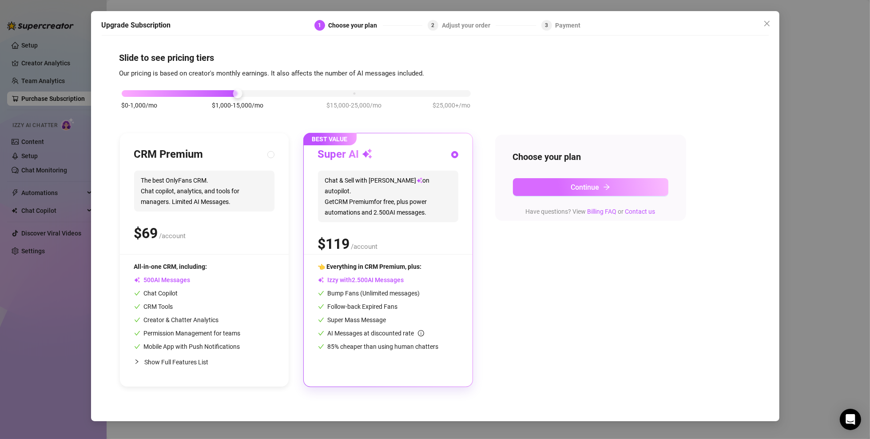
click at [571, 188] on span "Continue" at bounding box center [585, 187] width 28 height 8
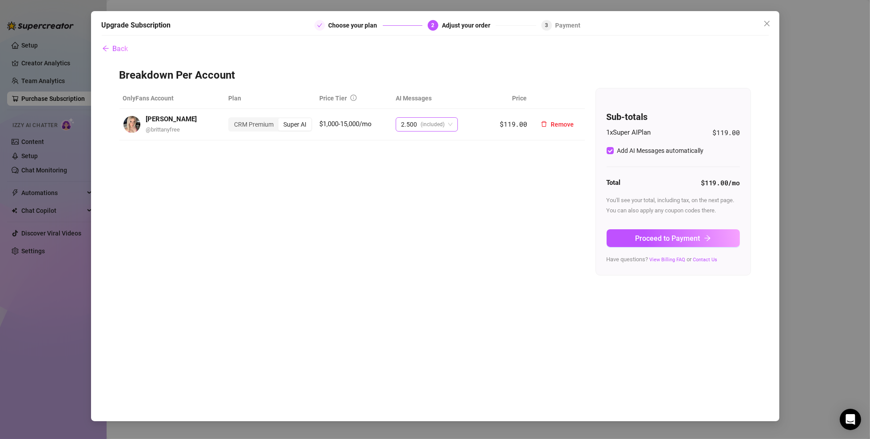
click at [437, 124] on span "(included)" at bounding box center [433, 124] width 24 height 13
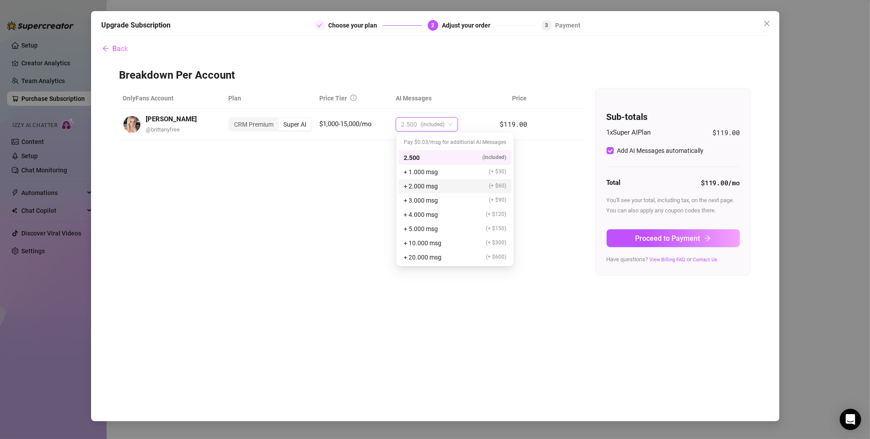
drag, startPoint x: 431, startPoint y: 243, endPoint x: 431, endPoint y: 278, distance: 35.1
click at [431, 282] on body "Setup Creator Analytics Team Analytics Purchase Subscription Izzy AI Chatter Co…" at bounding box center [435, 219] width 870 height 439
click at [440, 259] on span "+ 20.000 msg" at bounding box center [423, 257] width 38 height 10
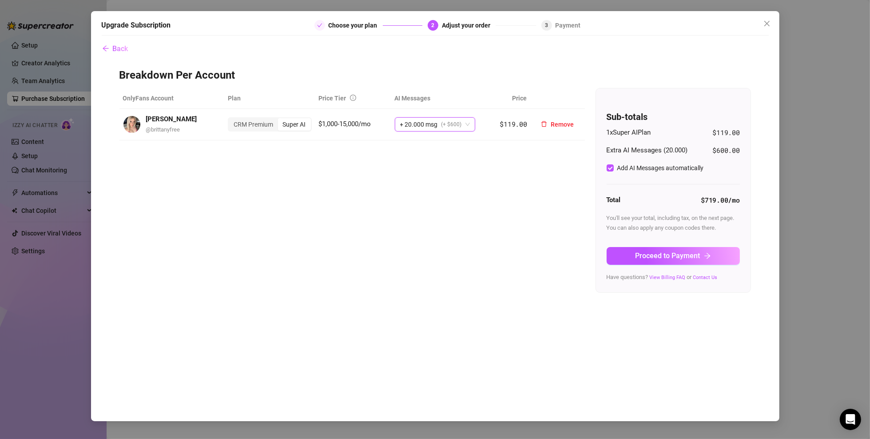
click at [452, 126] on span "(+ $600)" at bounding box center [452, 124] width 20 height 13
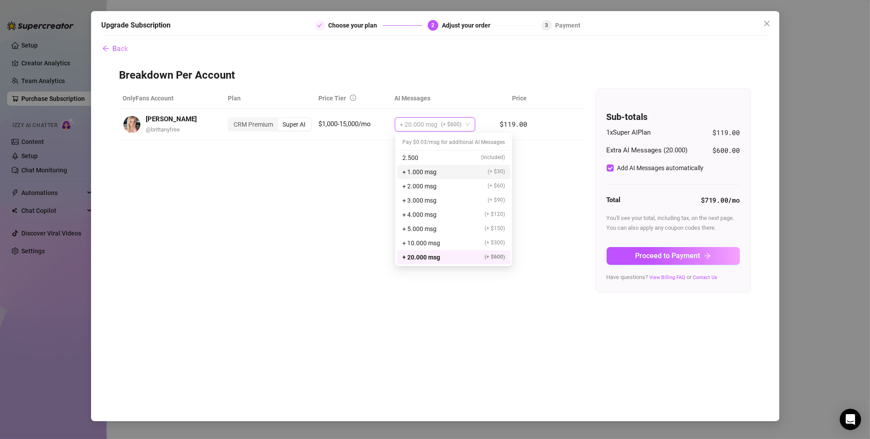
click at [441, 172] on div "+ 1.000 msg (+ $30)" at bounding box center [454, 172] width 103 height 10
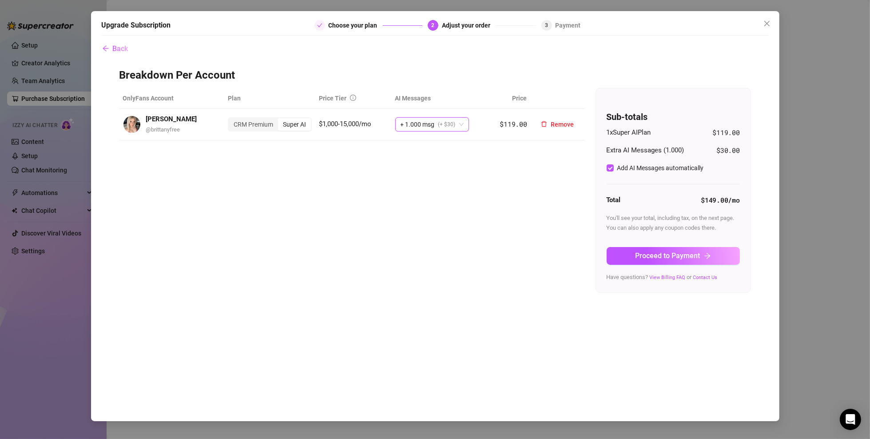
click at [443, 126] on span "(+ $30)" at bounding box center [447, 124] width 17 height 13
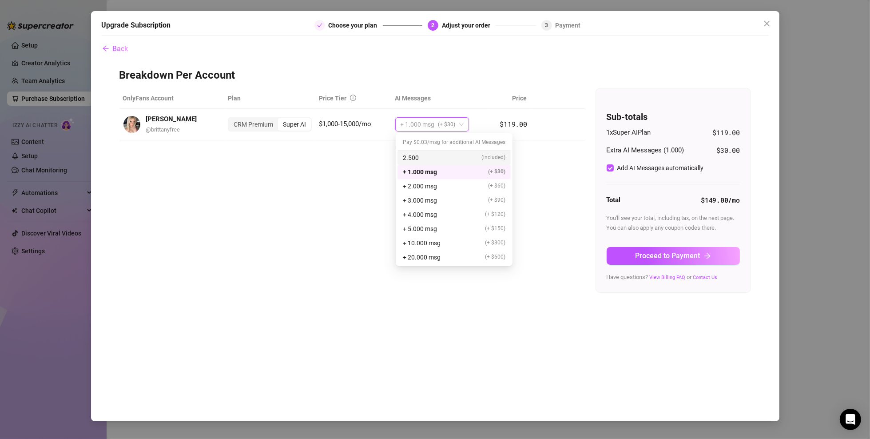
click at [446, 161] on div "2.500 (included)" at bounding box center [454, 158] width 103 height 10
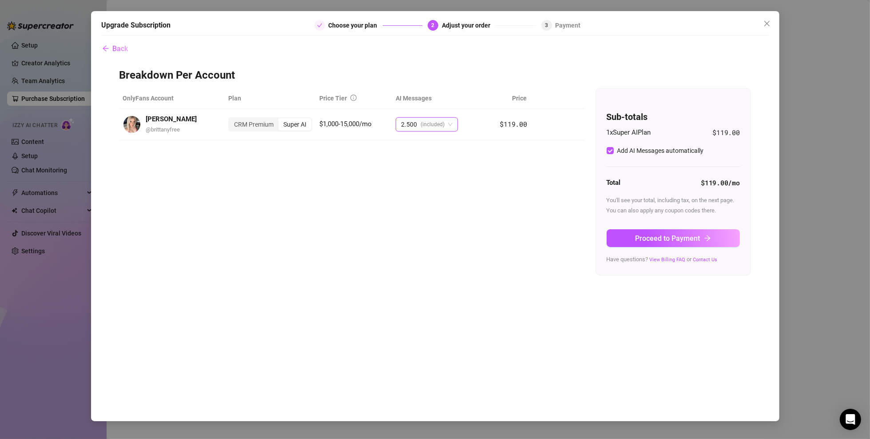
click at [694, 234] on span "Proceed to Payment" at bounding box center [668, 238] width 65 height 8
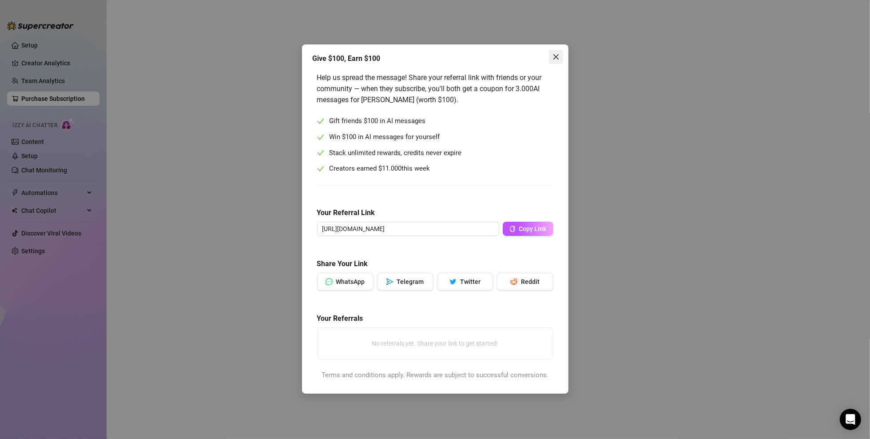
click at [554, 60] on icon "close" at bounding box center [556, 56] width 7 height 7
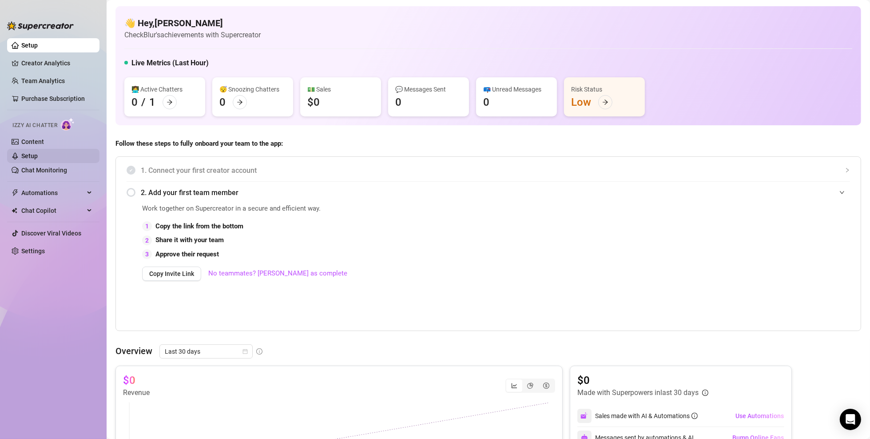
click at [38, 156] on link "Setup" at bounding box center [29, 155] width 16 height 7
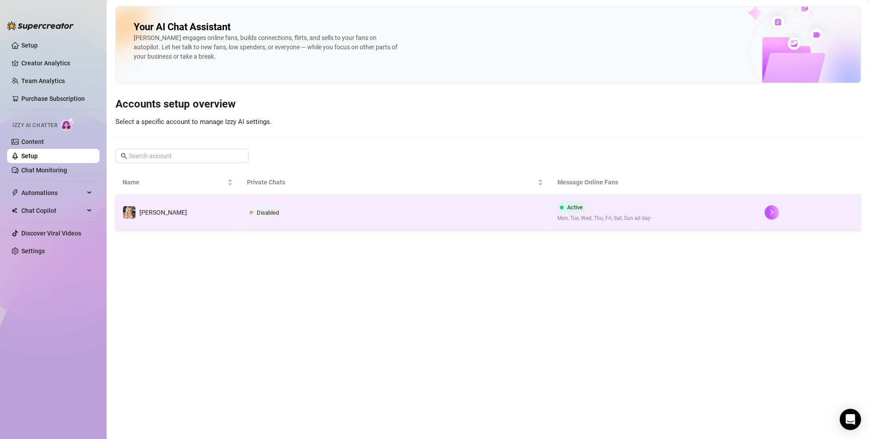
click at [470, 205] on td "Disabled" at bounding box center [395, 213] width 311 height 36
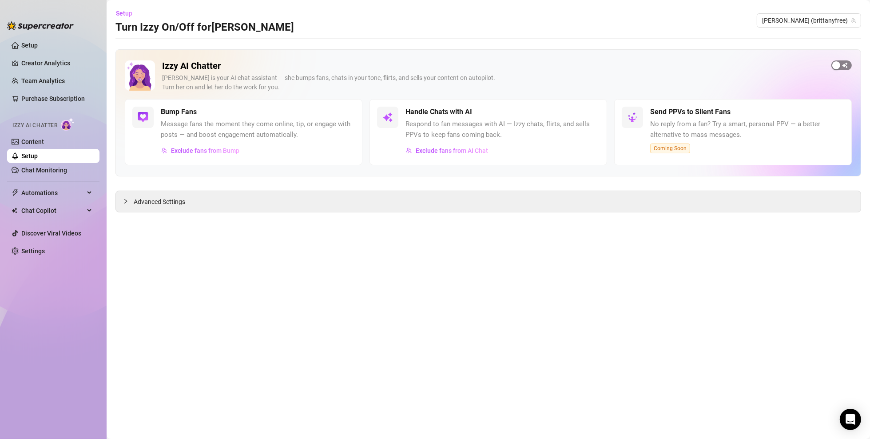
click at [838, 66] on div "button" at bounding box center [837, 65] width 8 height 8
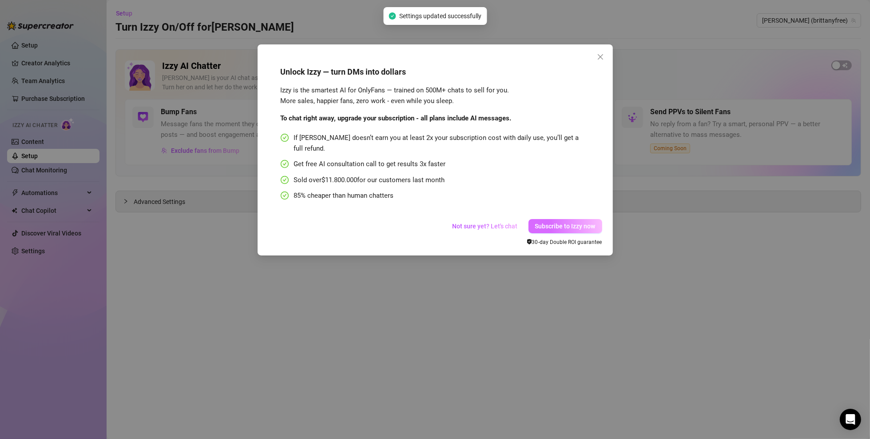
click at [567, 223] on span "Subscribe to Izzy now" at bounding box center [565, 226] width 60 height 7
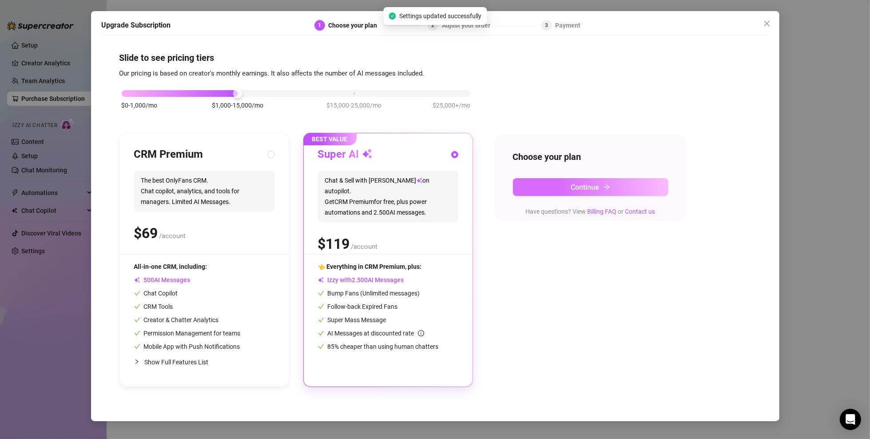
click at [548, 189] on button "Continue" at bounding box center [591, 187] width 156 height 18
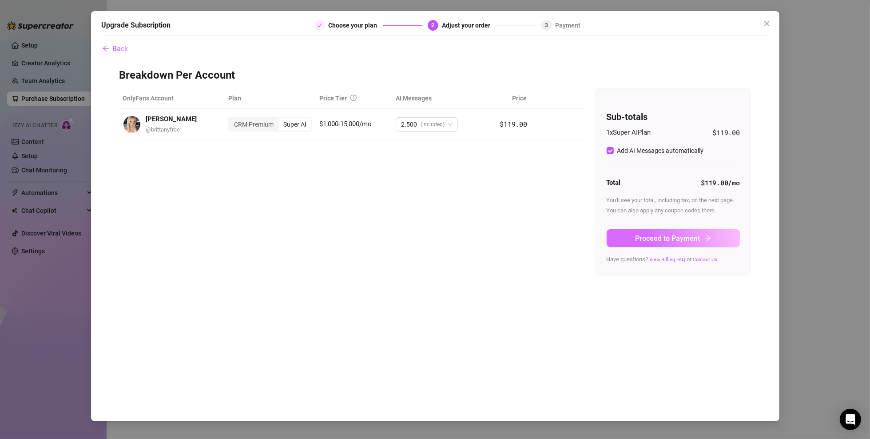
click at [655, 241] on span "Proceed to Payment" at bounding box center [668, 238] width 65 height 8
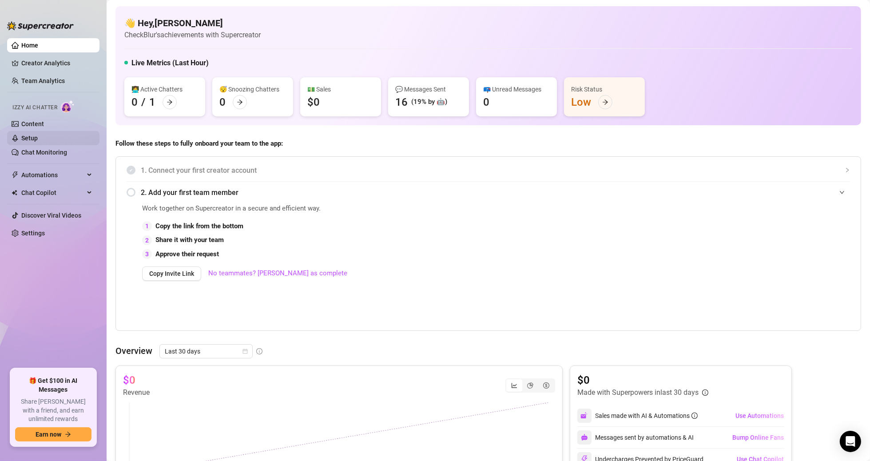
click at [38, 135] on link "Setup" at bounding box center [29, 138] width 16 height 7
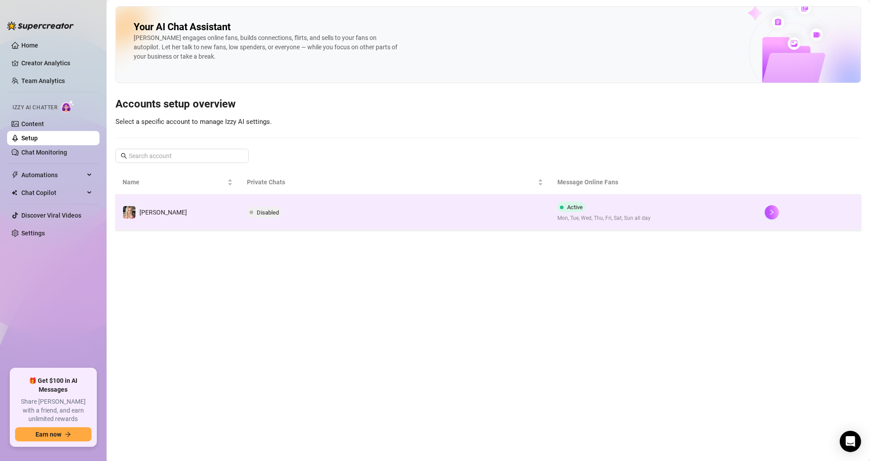
click at [474, 220] on td "Disabled" at bounding box center [395, 213] width 311 height 36
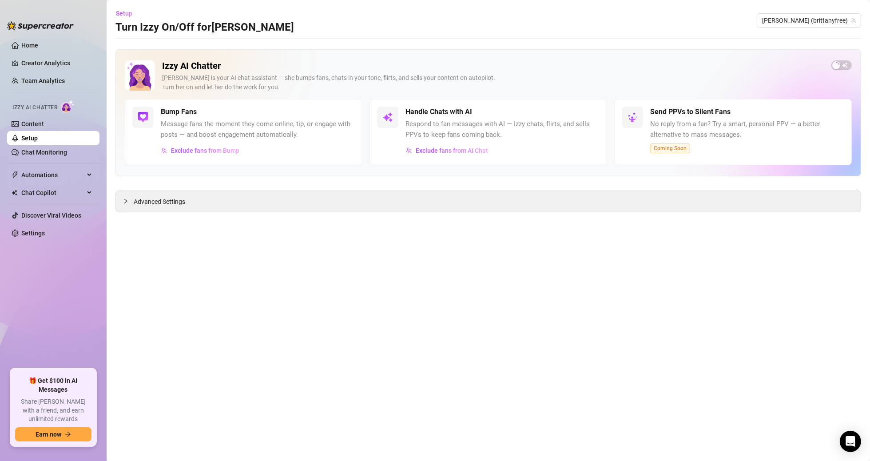
click at [842, 67] on span "button" at bounding box center [842, 65] width 20 height 10
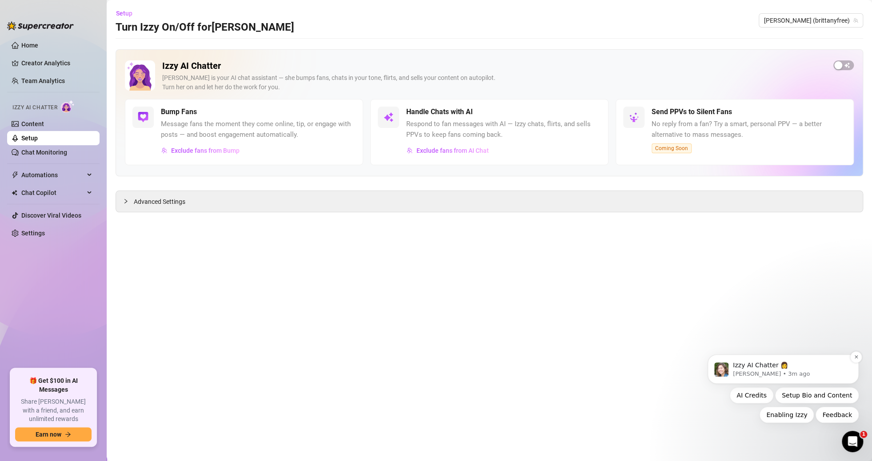
click at [798, 374] on p "[PERSON_NAME] • 3m ago" at bounding box center [790, 374] width 115 height 8
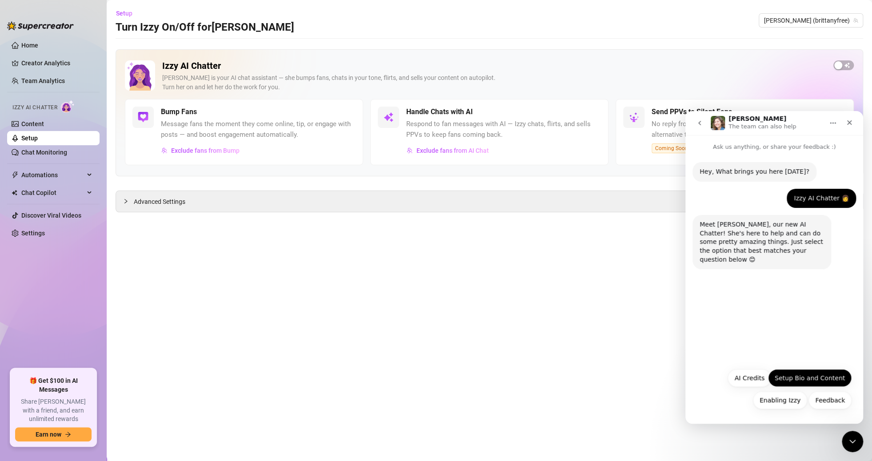
click at [816, 381] on button "Setup Bio and Content" at bounding box center [810, 378] width 84 height 18
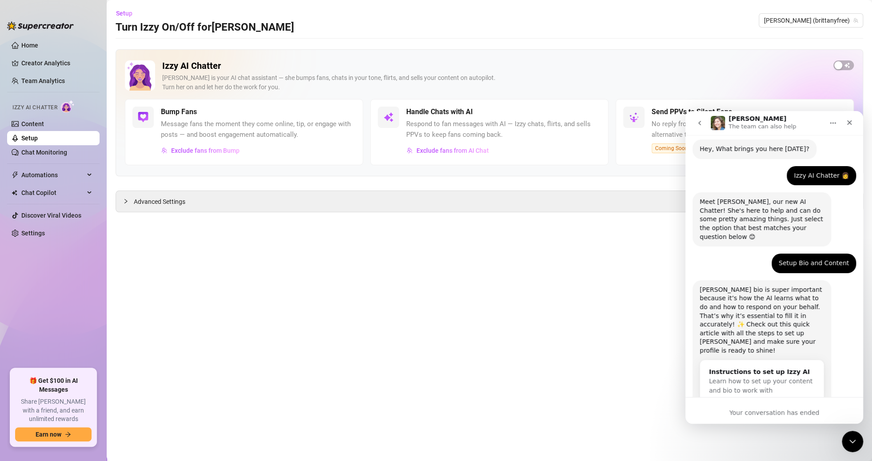
scroll to position [33, 0]
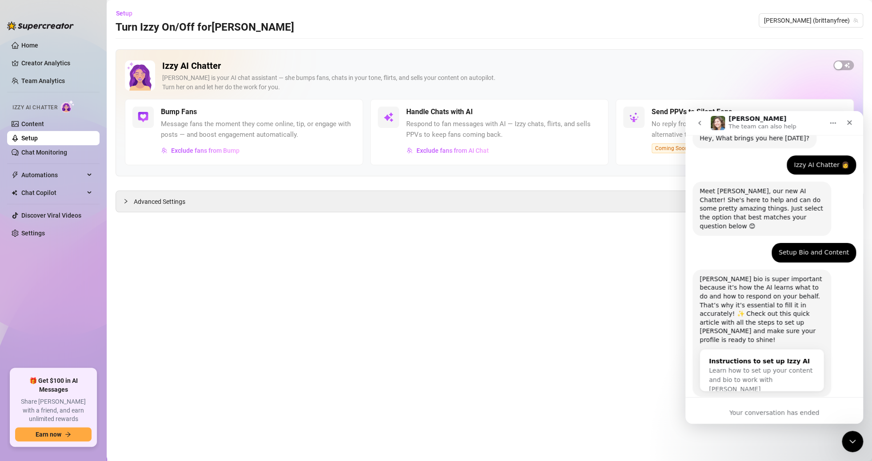
click at [744, 357] on div "Instructions to set up Izzy AI" at bounding box center [762, 361] width 106 height 9
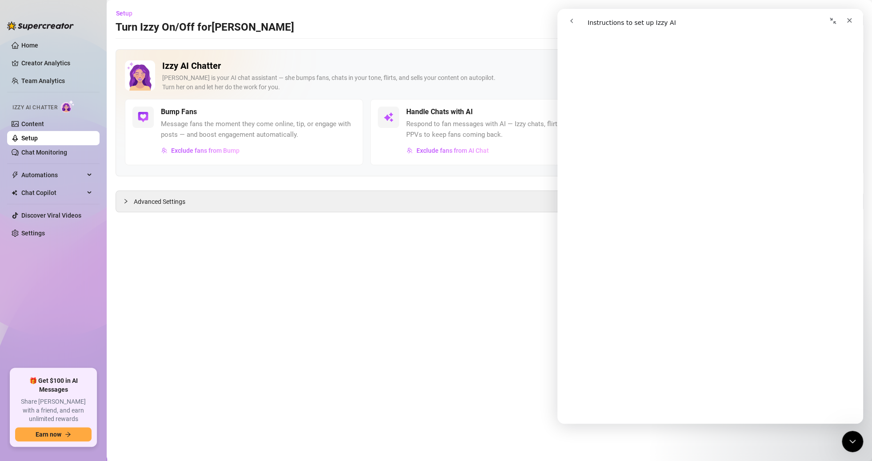
scroll to position [178, 0]
click at [465, 279] on main "Setup Turn Izzy On/Off for [PERSON_NAME] [PERSON_NAME] (brittanyfree) Izzy AI C…" at bounding box center [489, 230] width 765 height 461
click at [850, 20] on icon "Close" at bounding box center [849, 20] width 7 height 7
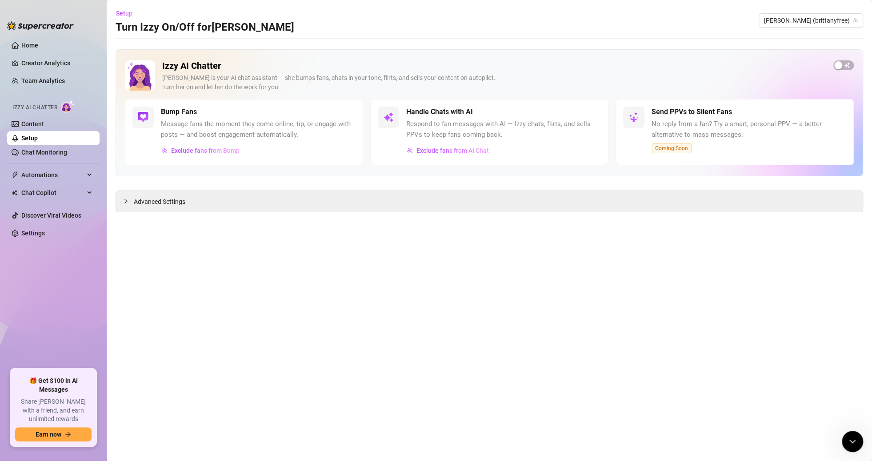
scroll to position [0, 0]
click at [838, 64] on div "button" at bounding box center [838, 65] width 8 height 8
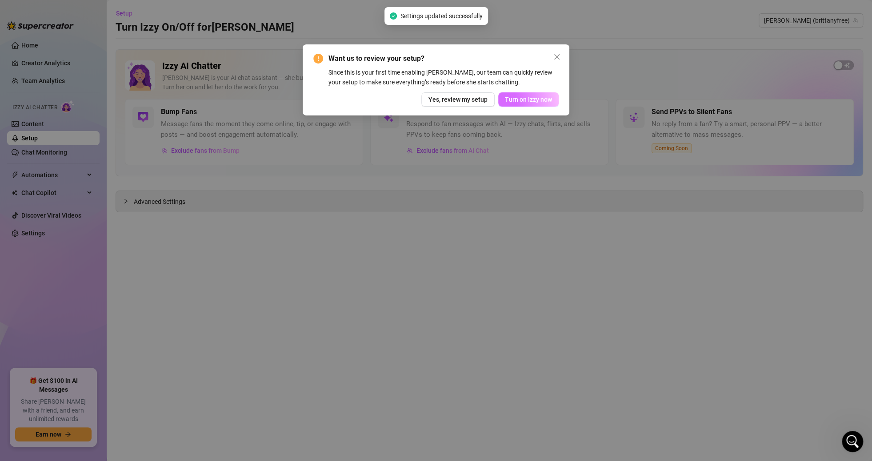
click at [528, 101] on span "Turn on Izzy now" at bounding box center [528, 99] width 47 height 7
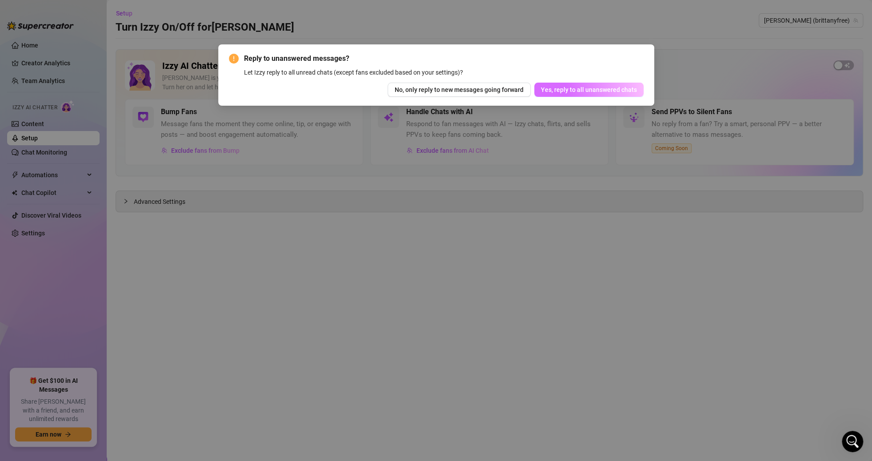
click at [571, 93] on button "Yes, reply to all unanswered chats" at bounding box center [588, 90] width 109 height 14
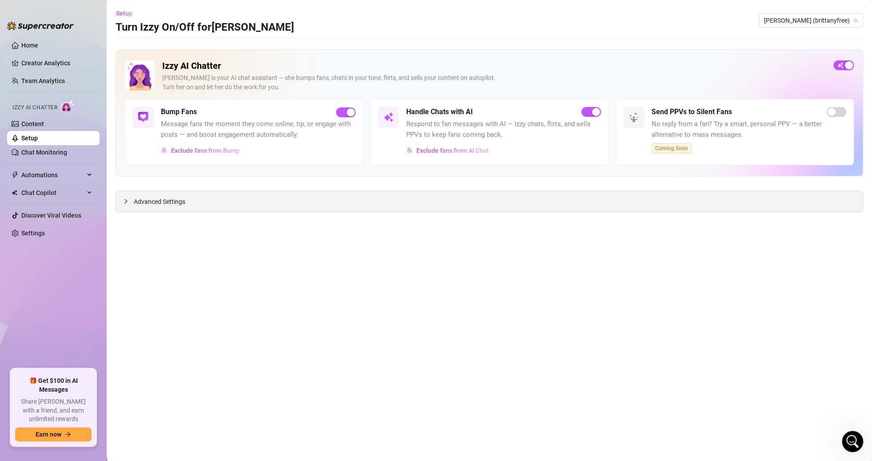
click at [211, 193] on div "Advanced Settings" at bounding box center [489, 201] width 746 height 21
click at [193, 203] on div "Advanced Settings" at bounding box center [489, 201] width 746 height 21
click at [138, 206] on span "Advanced Settings" at bounding box center [160, 202] width 52 height 10
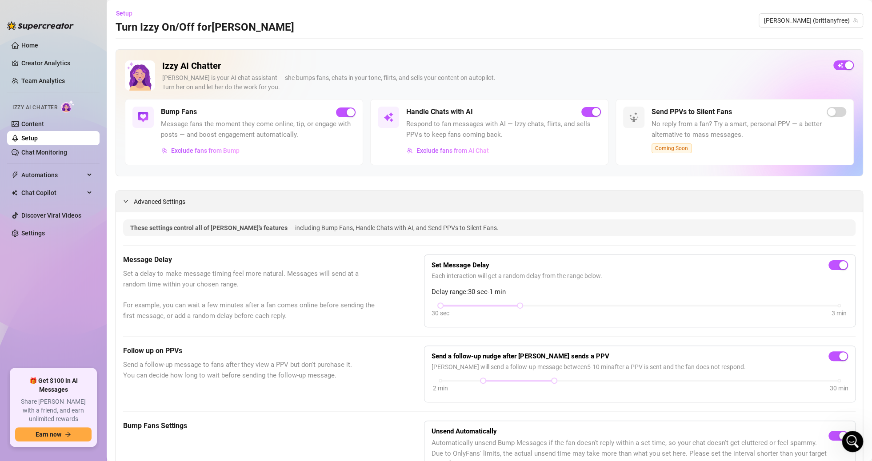
click at [138, 206] on span "Advanced Settings" at bounding box center [160, 202] width 52 height 10
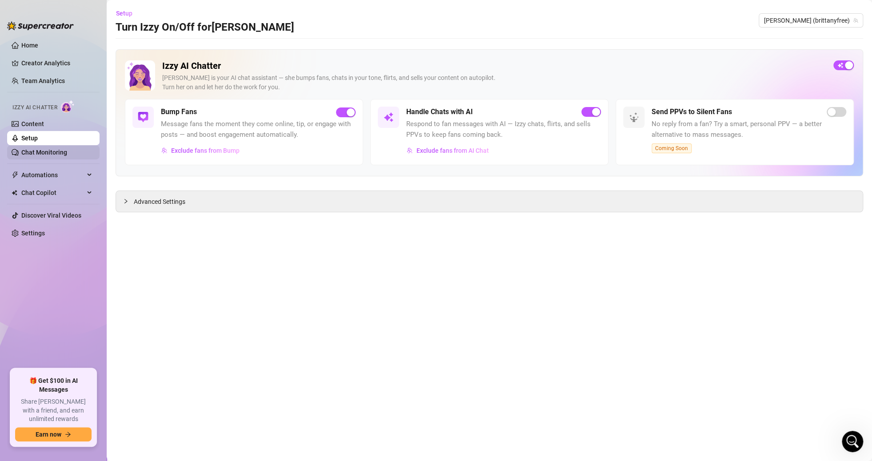
click at [56, 151] on link "Chat Monitoring" at bounding box center [44, 152] width 46 height 7
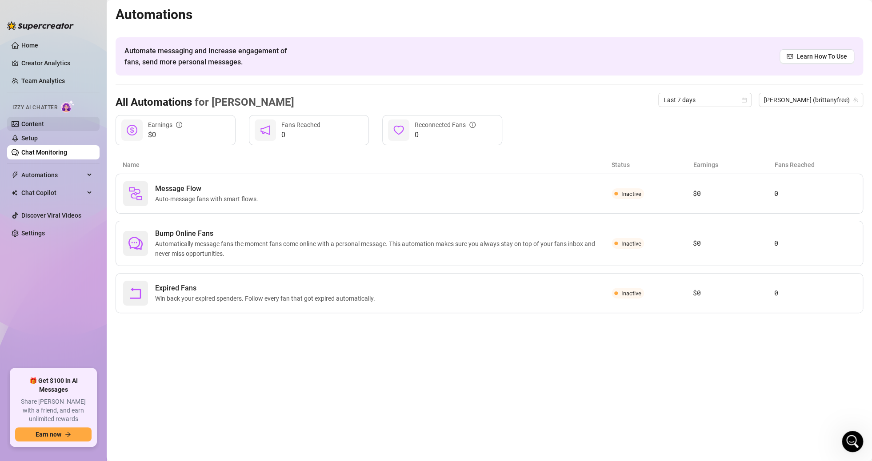
click at [44, 123] on link "Content" at bounding box center [32, 123] width 23 height 7
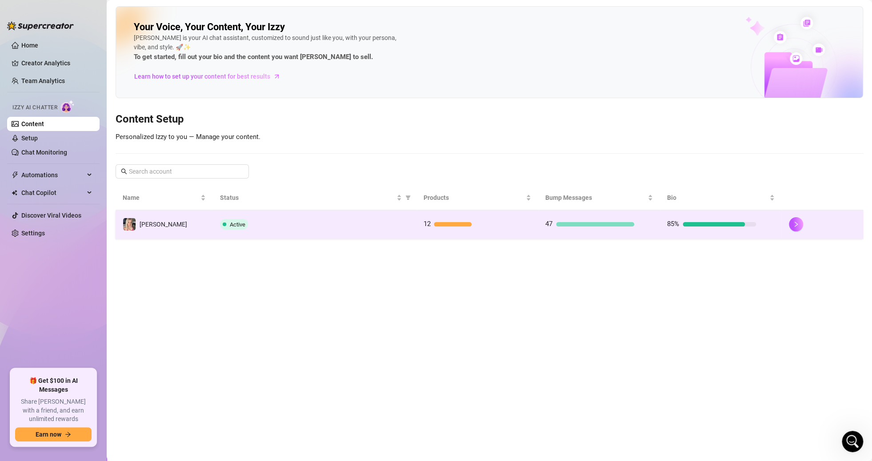
click at [286, 227] on div "Active" at bounding box center [314, 224] width 189 height 11
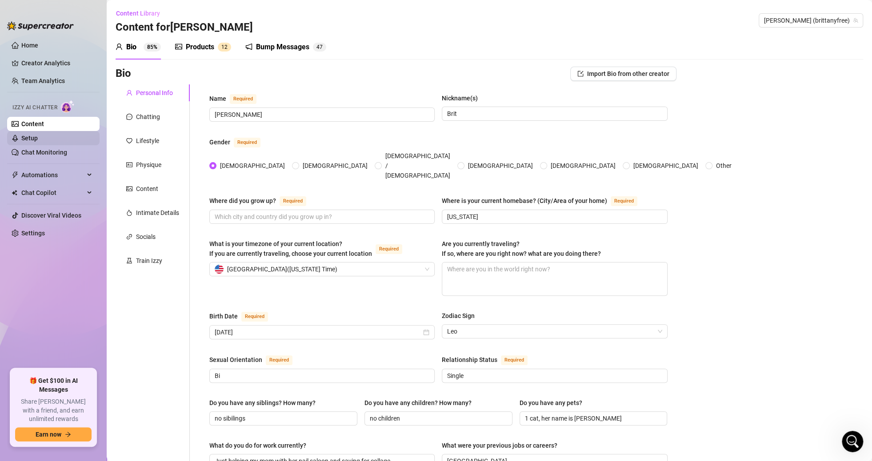
click at [33, 135] on link "Setup" at bounding box center [29, 138] width 16 height 7
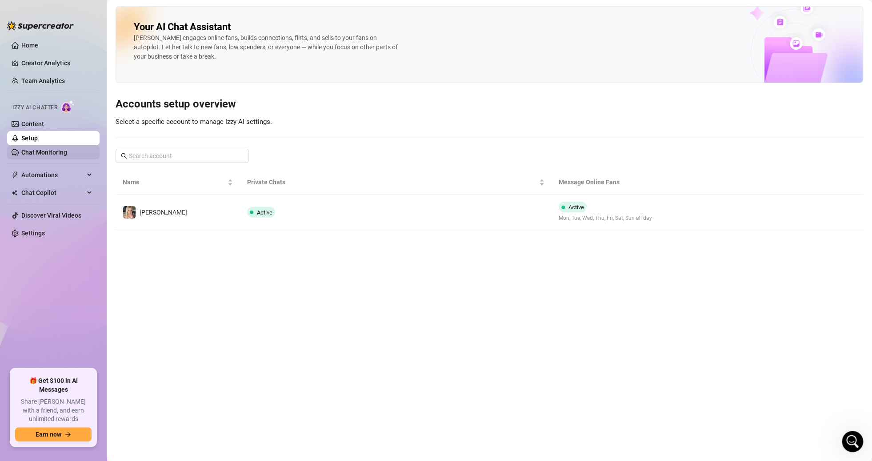
click at [40, 150] on link "Chat Monitoring" at bounding box center [44, 152] width 46 height 7
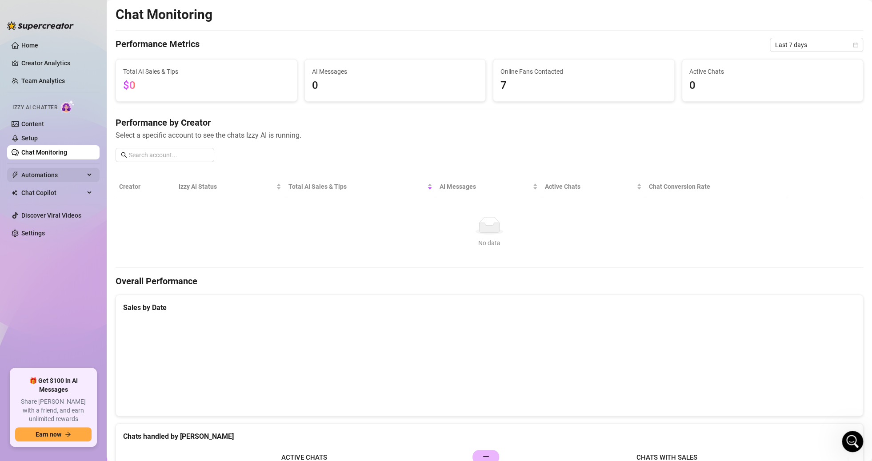
click at [46, 174] on span "Automations" at bounding box center [52, 175] width 63 height 14
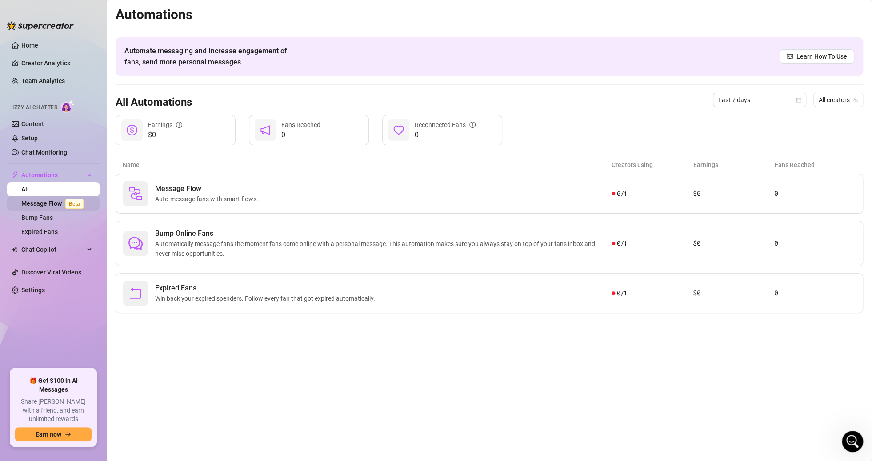
click at [51, 204] on link "Message Flow Beta" at bounding box center [54, 203] width 66 height 7
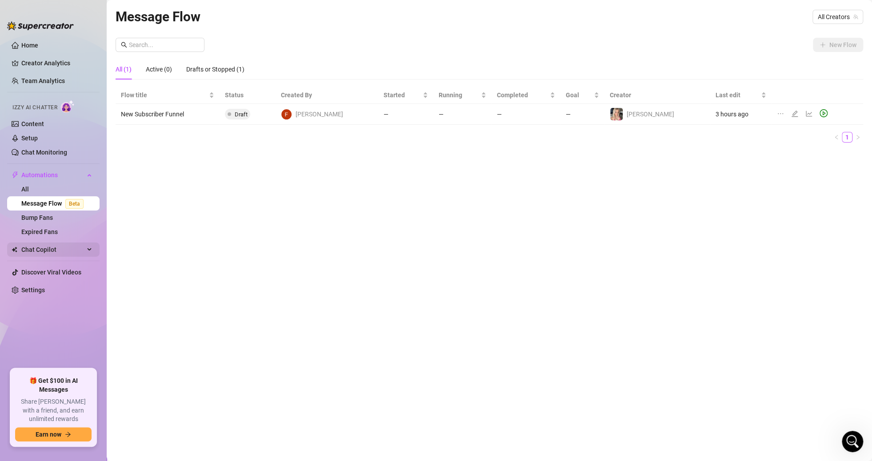
click at [38, 249] on span "Chat Copilot" at bounding box center [52, 250] width 63 height 14
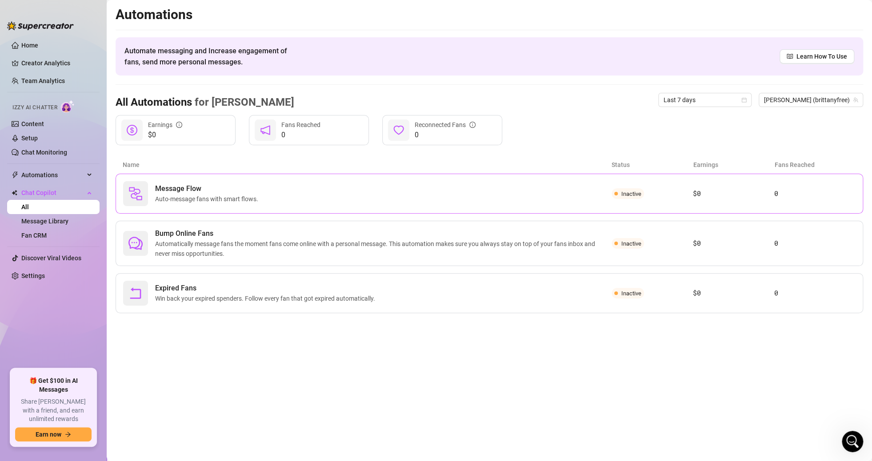
click at [195, 188] on span "Message Flow" at bounding box center [208, 188] width 107 height 11
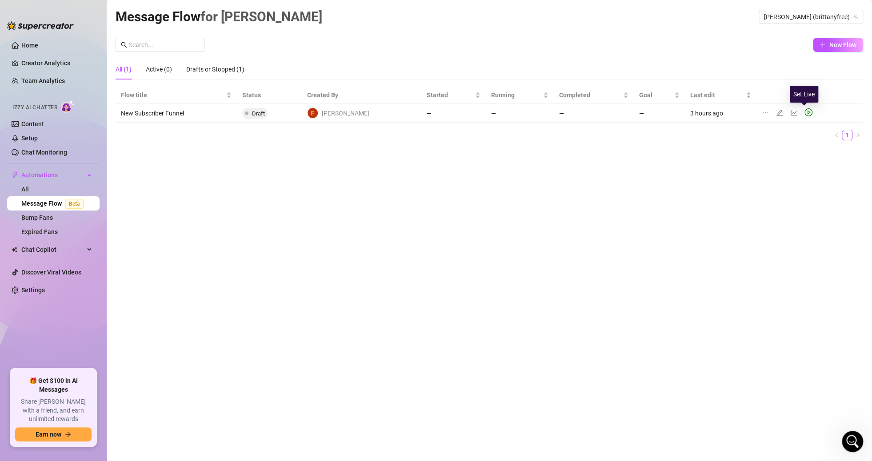
click at [804, 112] on icon "play-circle" at bounding box center [808, 112] width 8 height 8
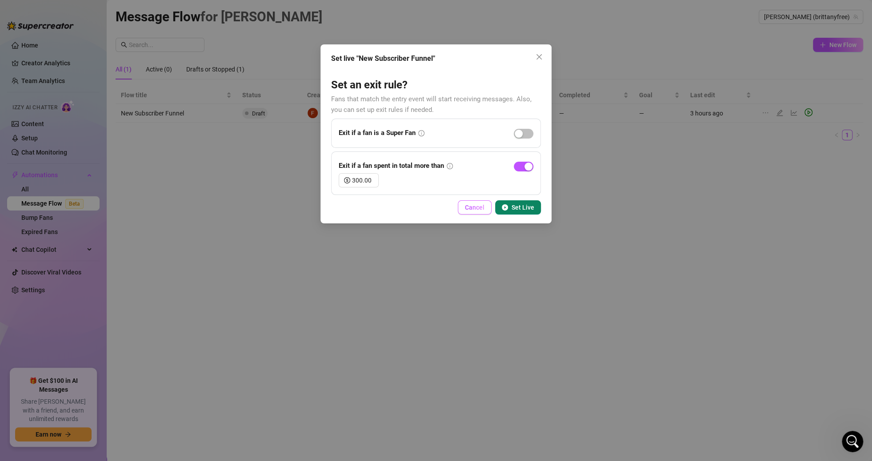
click at [470, 206] on span "Cancel" at bounding box center [475, 207] width 20 height 7
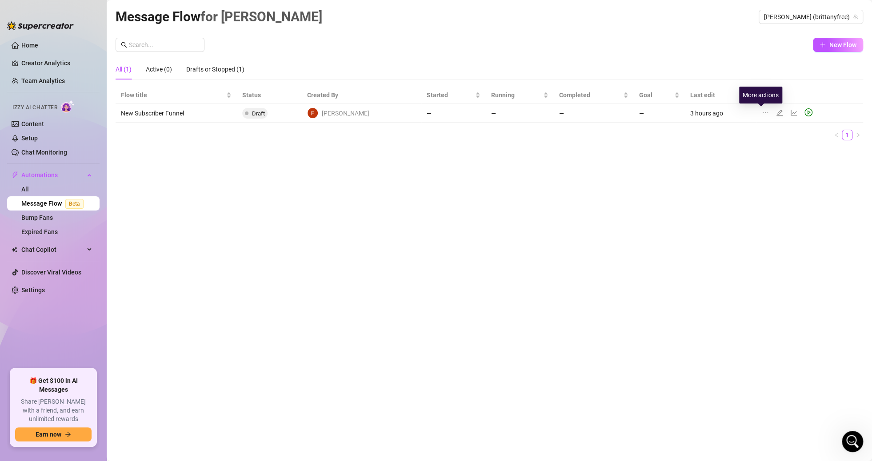
click at [762, 112] on icon "ellipsis" at bounding box center [765, 112] width 7 height 7
drag, startPoint x: 566, startPoint y: 114, endPoint x: 455, endPoint y: 112, distance: 111.5
click at [566, 114] on td "—" at bounding box center [594, 113] width 80 height 19
click at [211, 112] on td "New Subscriber Funnel" at bounding box center [176, 113] width 121 height 19
click at [155, 109] on td "New Subscriber Funnel" at bounding box center [176, 113] width 121 height 19
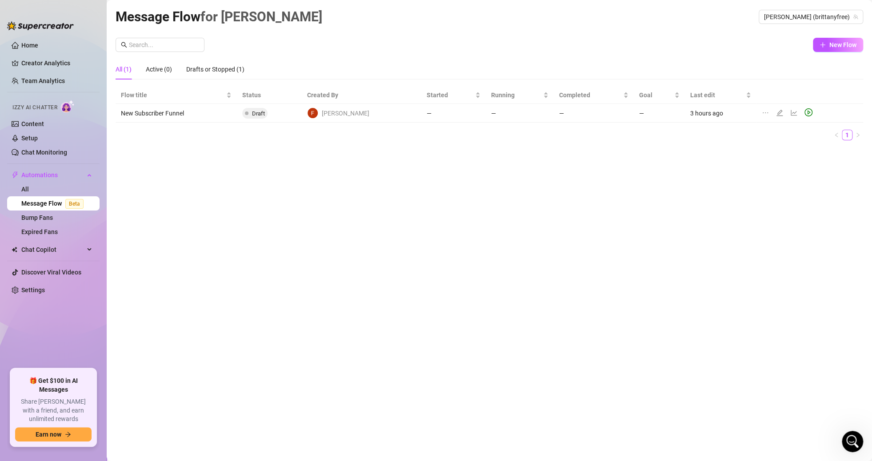
click at [317, 114] on img at bounding box center [312, 113] width 10 height 10
click at [372, 118] on td "[PERSON_NAME]" at bounding box center [362, 113] width 120 height 19
click at [790, 115] on icon "line-chart" at bounding box center [793, 112] width 7 height 7
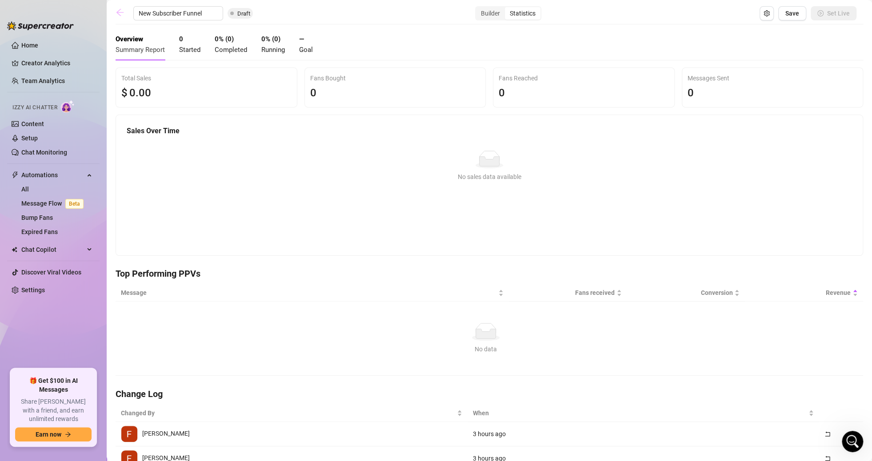
click at [120, 12] on icon "arrow-left" at bounding box center [120, 12] width 9 height 9
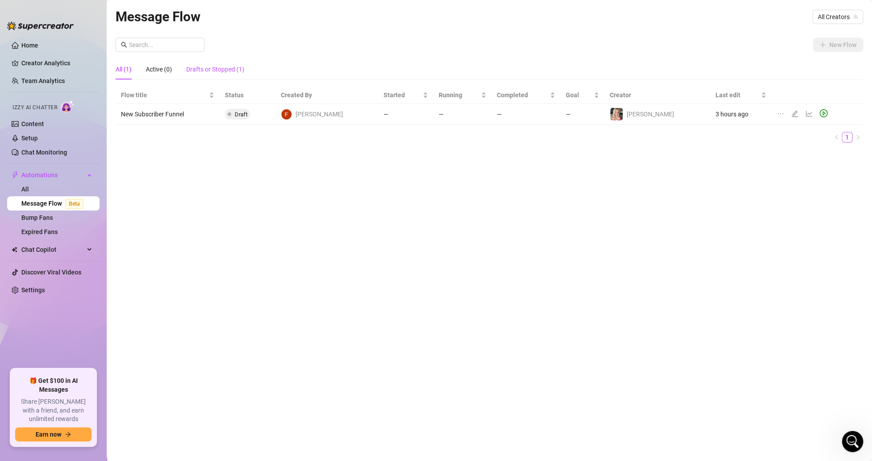
click at [205, 70] on div "Drafts or Stopped (1)" at bounding box center [215, 69] width 58 height 10
click at [232, 121] on td "Draft" at bounding box center [247, 114] width 56 height 21
click at [187, 111] on td "New Subscriber Funnel" at bounding box center [168, 114] width 104 height 21
click at [174, 114] on td "New Subscriber Funnel" at bounding box center [168, 114] width 104 height 21
click at [173, 114] on td "New Subscriber Funnel" at bounding box center [168, 114] width 104 height 21
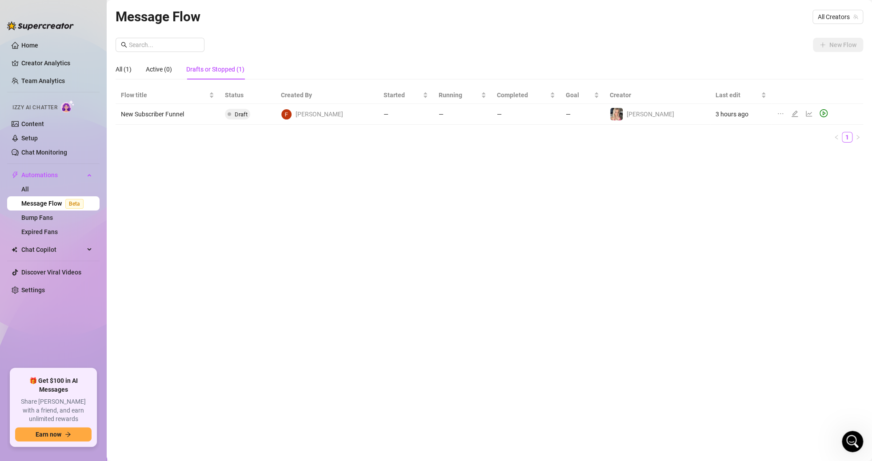
click at [176, 115] on td "New Subscriber Funnel" at bounding box center [168, 114] width 104 height 21
click at [124, 67] on div "All (1)" at bounding box center [124, 69] width 16 height 10
click at [188, 116] on td "New Subscriber Funnel" at bounding box center [168, 114] width 104 height 21
click at [243, 112] on span "Draft" at bounding box center [237, 114] width 25 height 11
click at [29, 189] on link "All" at bounding box center [25, 189] width 8 height 7
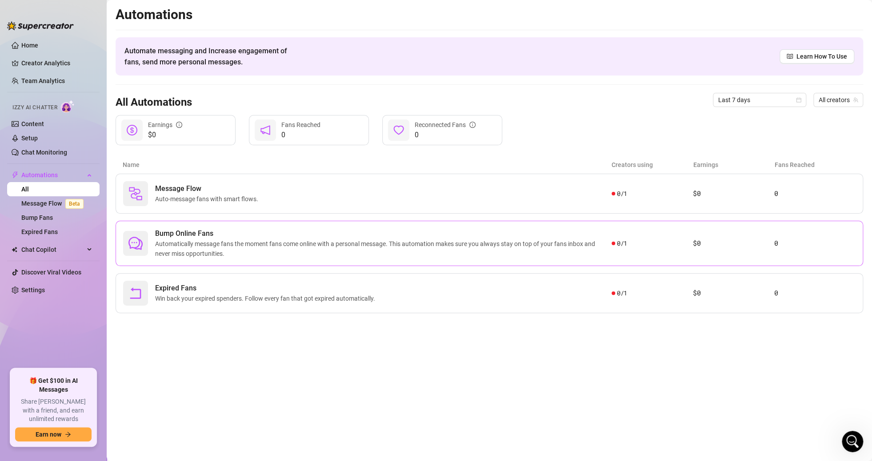
click at [222, 252] on span "Automatically message fans the moment fans come online with a personal message.…" at bounding box center [383, 249] width 456 height 20
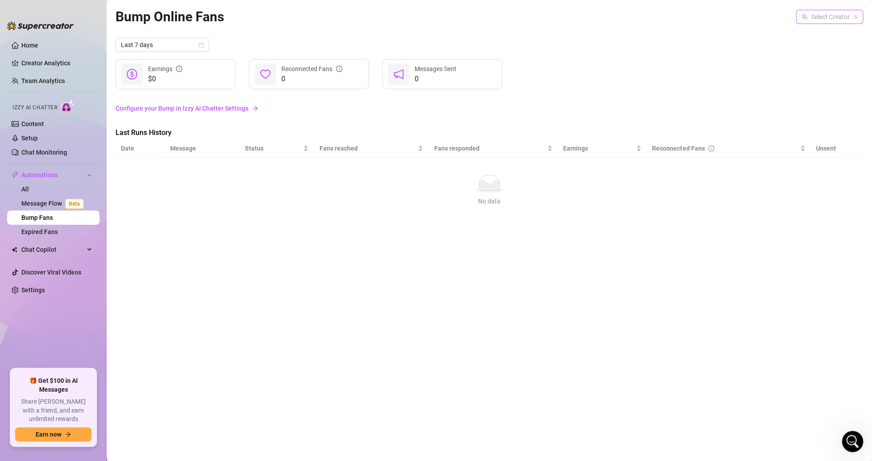
click at [833, 19] on input "search" at bounding box center [825, 16] width 48 height 13
click at [812, 37] on span "[PERSON_NAME]" at bounding box center [792, 35] width 48 height 10
click at [239, 162] on td "No data No data" at bounding box center [489, 190] width 747 height 67
click at [235, 187] on div "No data" at bounding box center [489, 184] width 730 height 18
click at [39, 247] on span "Chat Copilot" at bounding box center [52, 250] width 63 height 14
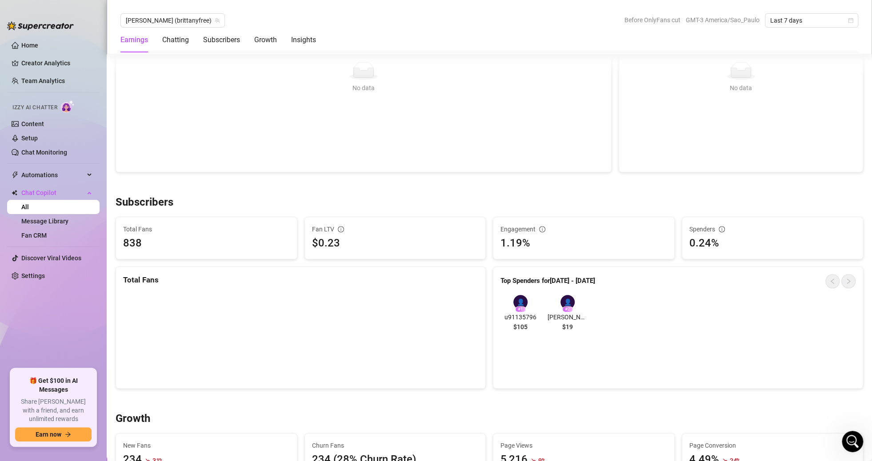
scroll to position [444, 0]
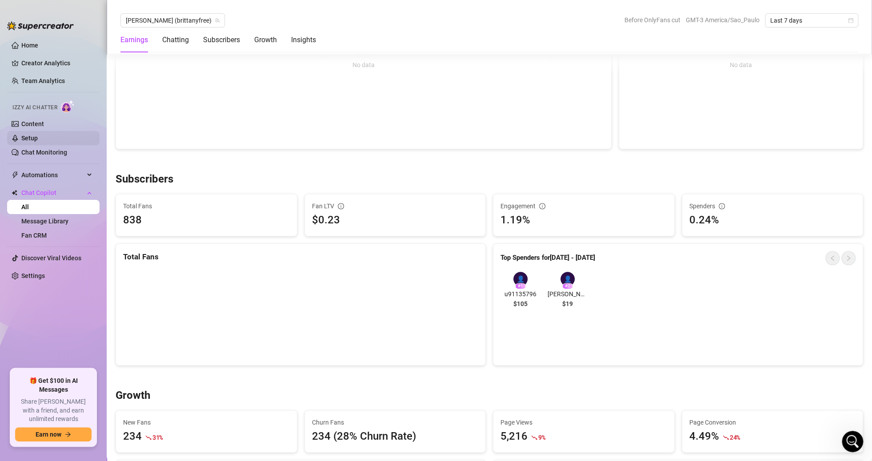
click at [38, 139] on link "Setup" at bounding box center [29, 138] width 16 height 7
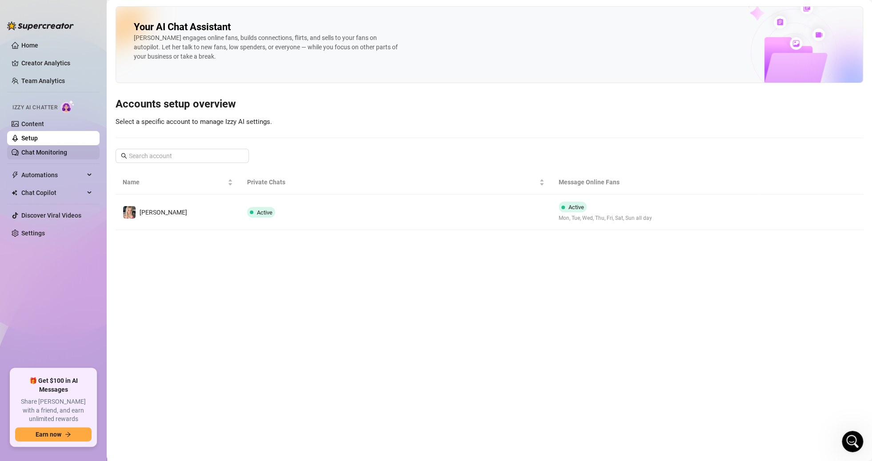
click at [59, 152] on link "Chat Monitoring" at bounding box center [44, 152] width 46 height 7
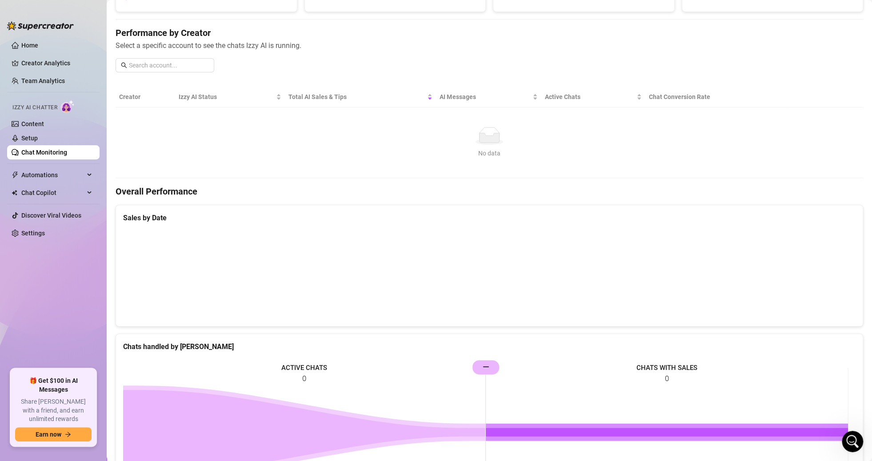
scroll to position [89, 0]
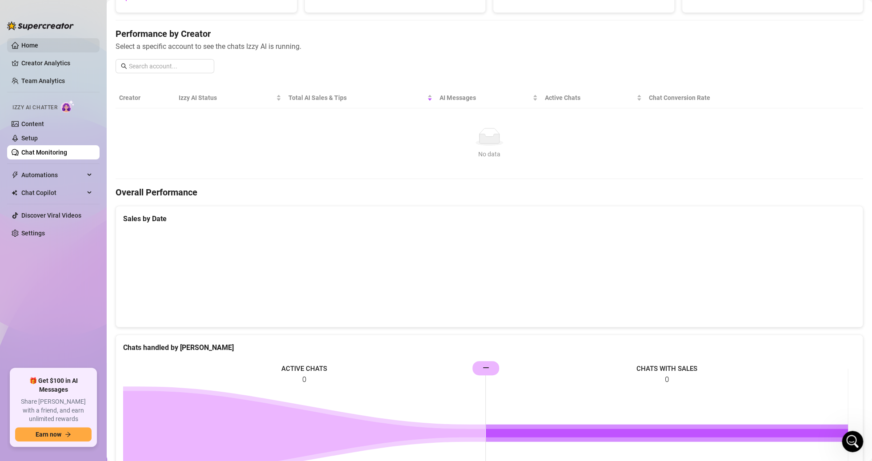
click at [38, 42] on link "Home" at bounding box center [29, 45] width 17 height 7
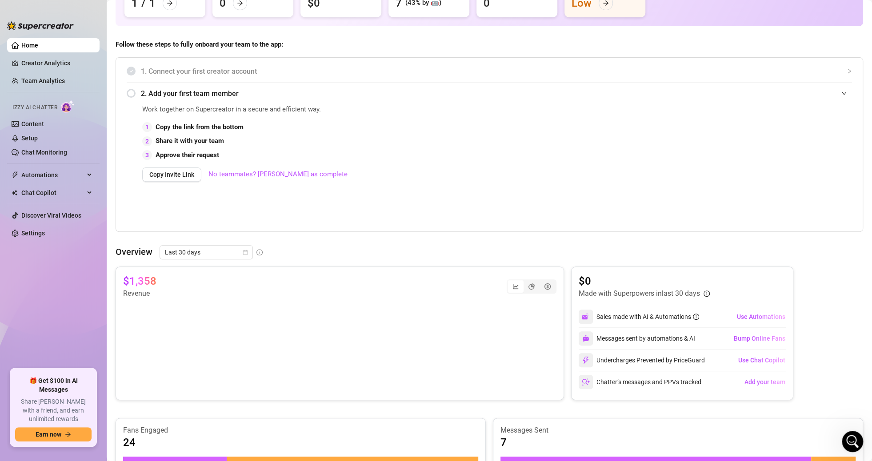
scroll to position [222, 0]
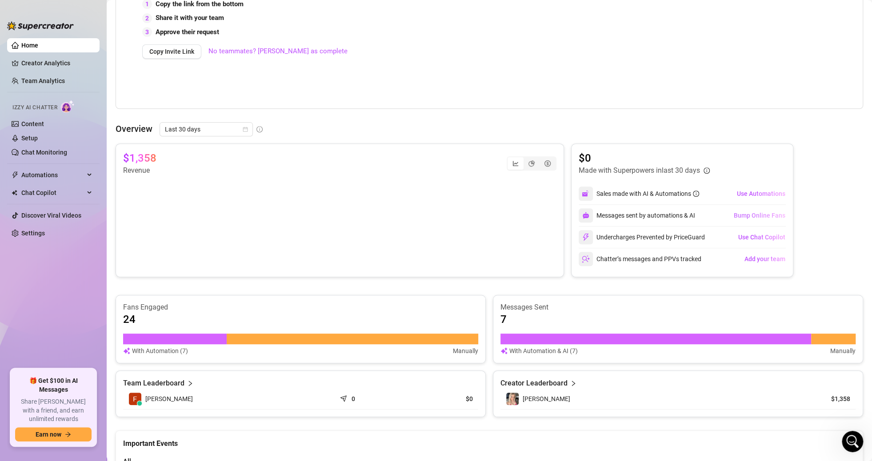
click at [753, 215] on span "Bump Online Fans" at bounding box center [760, 215] width 52 height 7
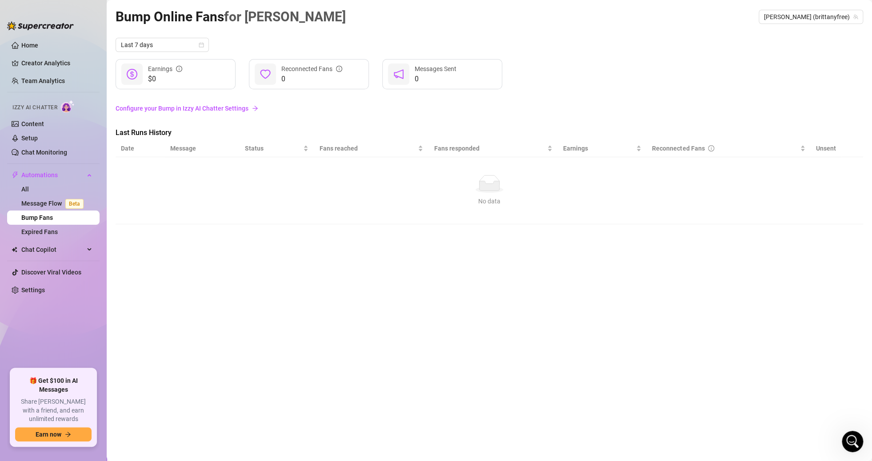
click at [52, 219] on link "Bump Fans" at bounding box center [37, 217] width 32 height 7
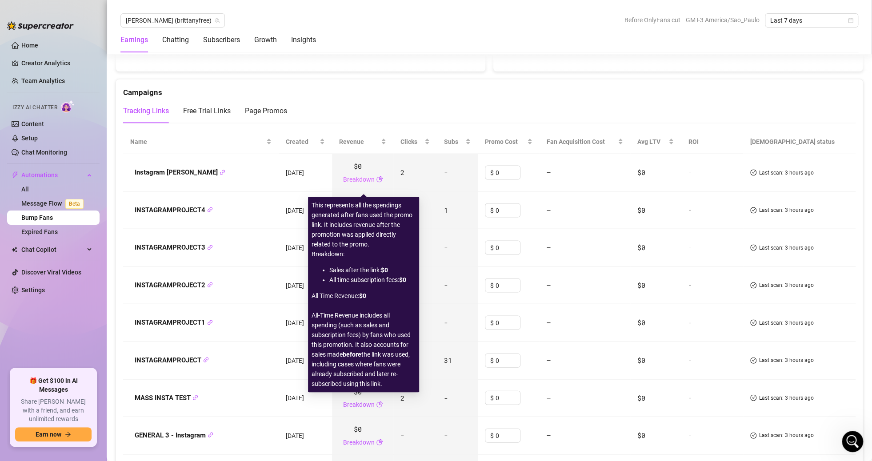
scroll to position [1022, 0]
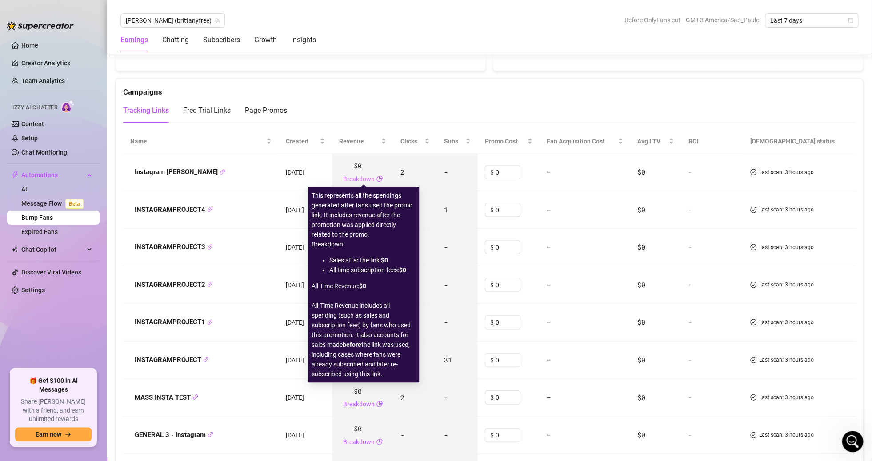
click at [360, 179] on link "Breakdown" at bounding box center [359, 179] width 32 height 10
click at [374, 178] on link "Breakdown" at bounding box center [359, 179] width 32 height 10
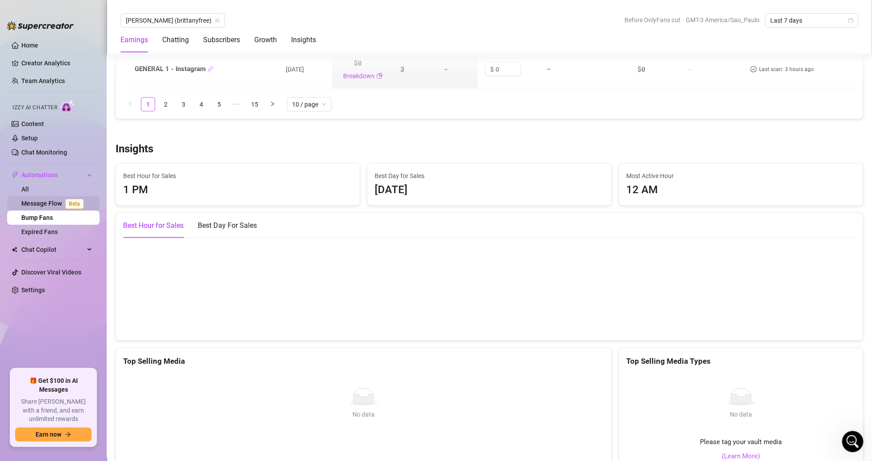
scroll to position [1309, 0]
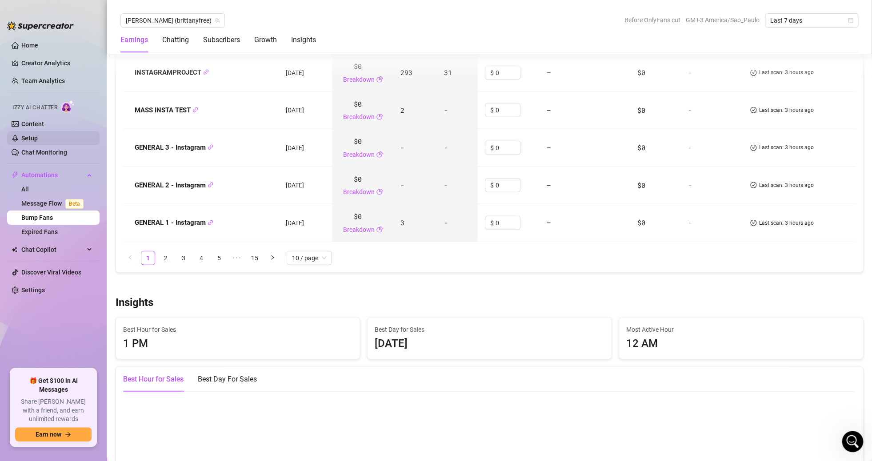
click at [38, 141] on link "Setup" at bounding box center [29, 138] width 16 height 7
